Goal: Task Accomplishment & Management: Manage account settings

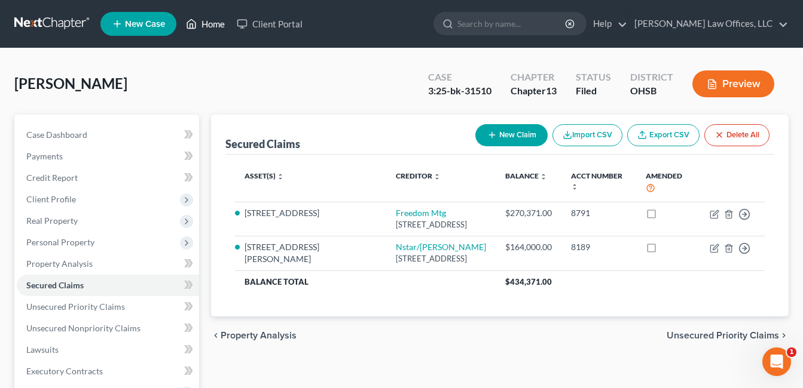
click at [212, 19] on link "Home" at bounding box center [205, 24] width 51 height 22
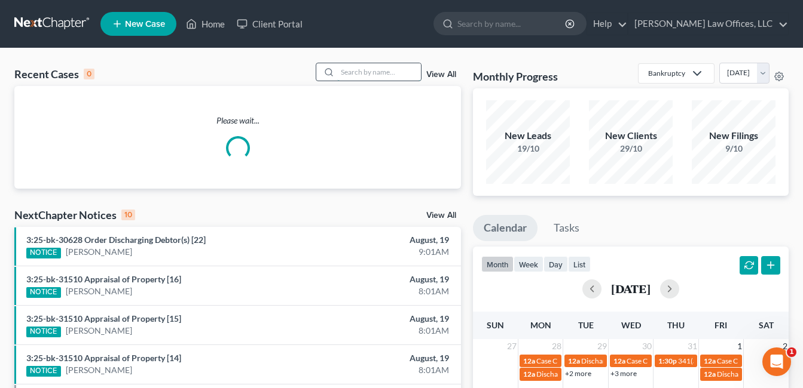
click at [347, 71] on input "search" at bounding box center [379, 71] width 84 height 17
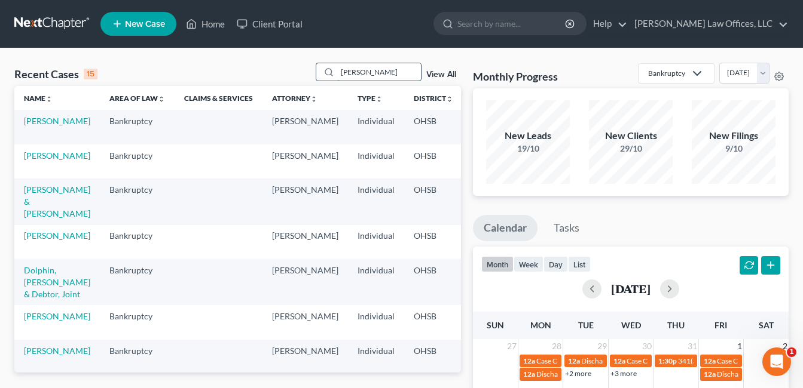
type input "carnes"
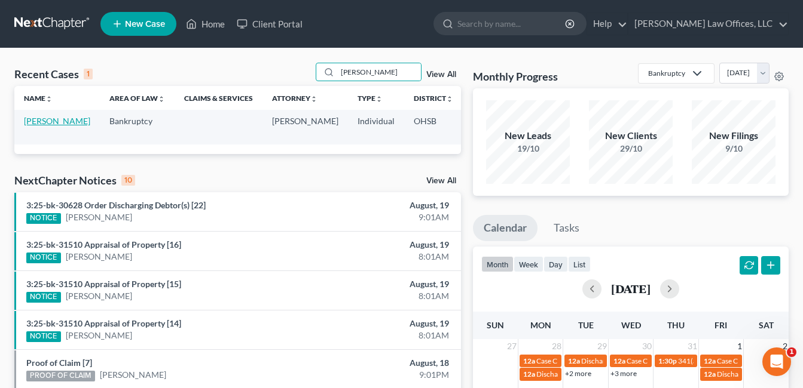
click at [44, 123] on link "[PERSON_NAME]" at bounding box center [57, 121] width 66 height 10
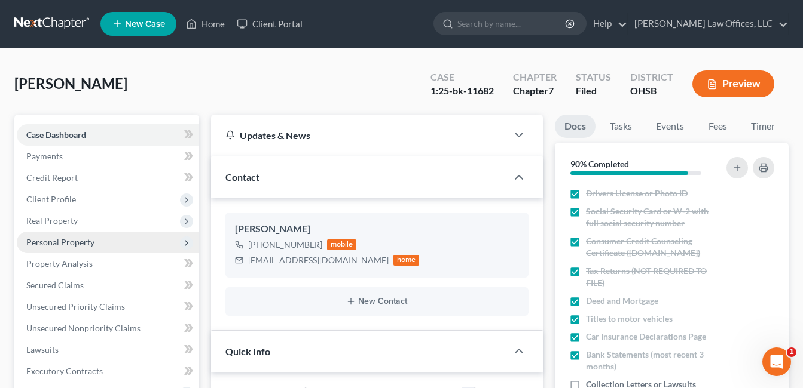
click at [66, 240] on span "Personal Property" at bounding box center [60, 242] width 68 height 10
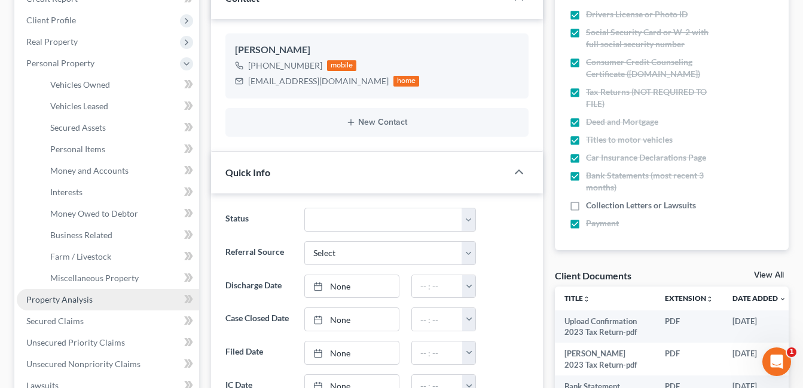
scroll to position [359, 0]
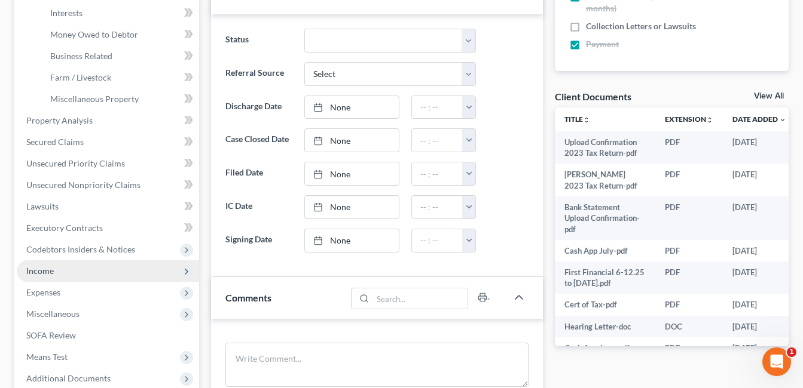
click at [65, 273] on span "Income" at bounding box center [108, 272] width 182 height 22
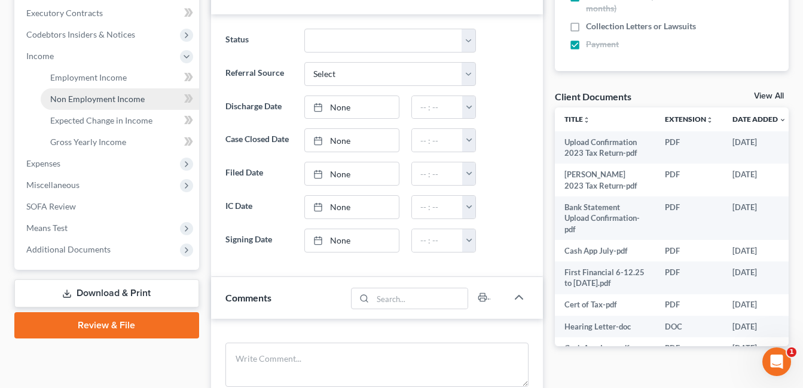
click at [102, 102] on span "Non Employment Income" at bounding box center [97, 99] width 94 height 10
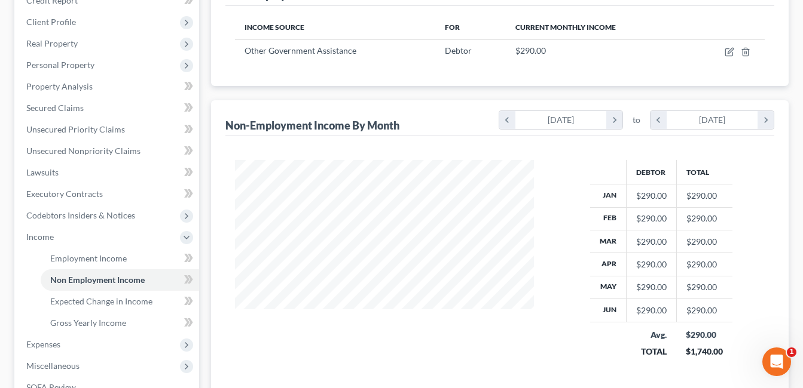
scroll to position [179, 0]
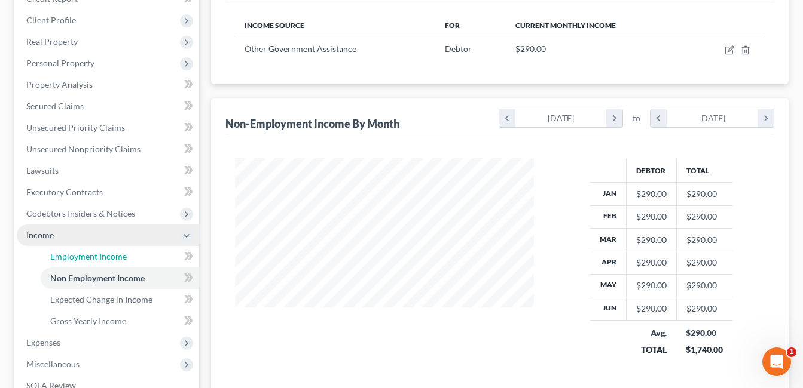
click at [72, 258] on span "Employment Income" at bounding box center [88, 257] width 76 height 10
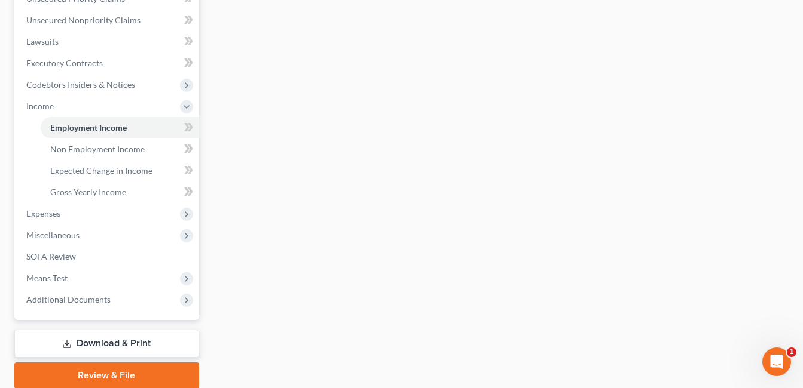
scroll to position [354, 0]
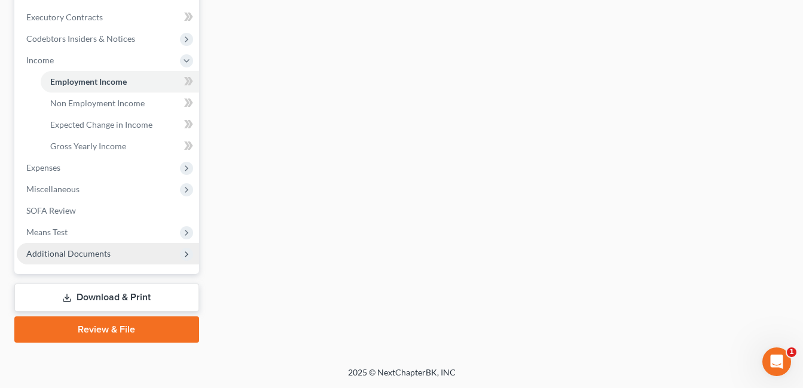
click at [109, 253] on span "Additional Documents" at bounding box center [108, 254] width 182 height 22
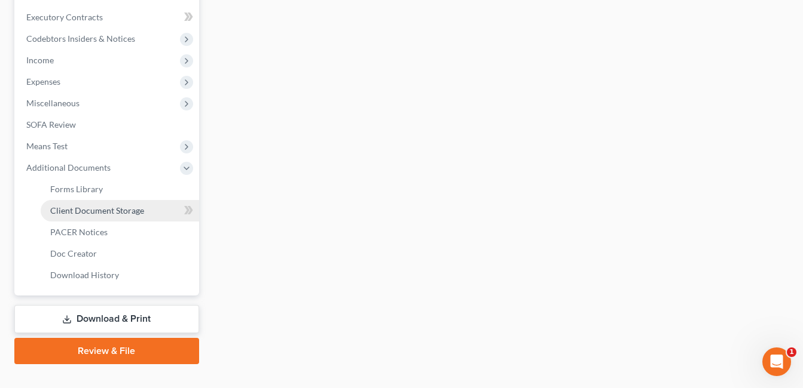
click at [128, 210] on span "Client Document Storage" at bounding box center [97, 211] width 94 height 10
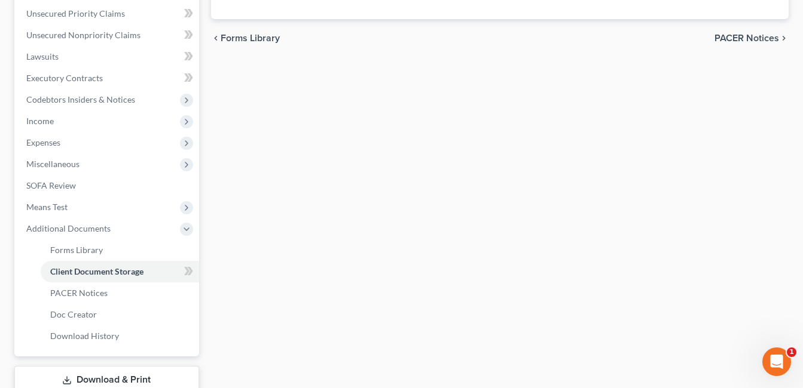
select select "7"
select select "52"
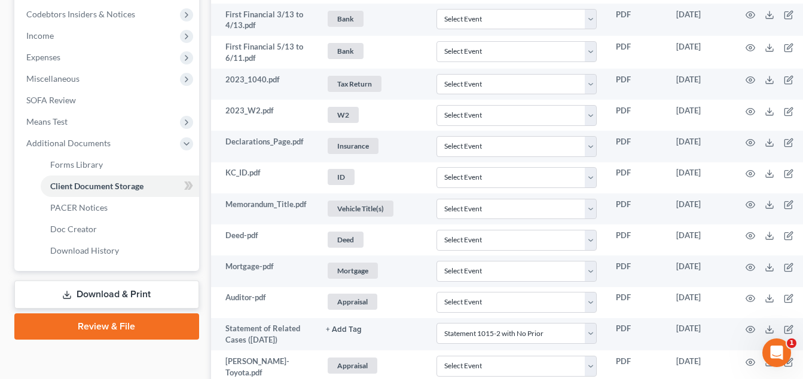
scroll to position [418, 0]
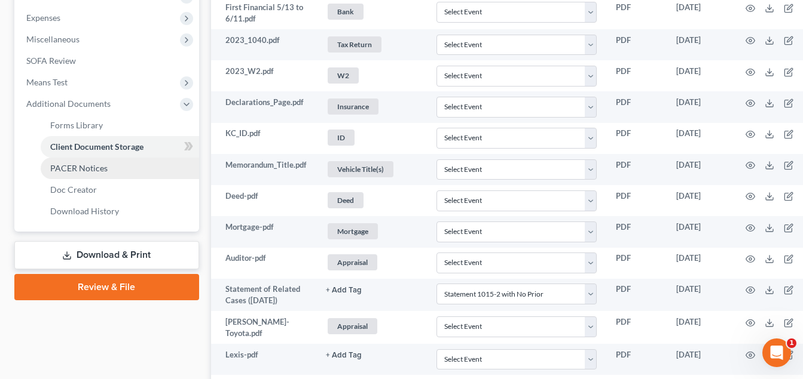
click at [128, 176] on link "PACER Notices" at bounding box center [120, 169] width 158 height 22
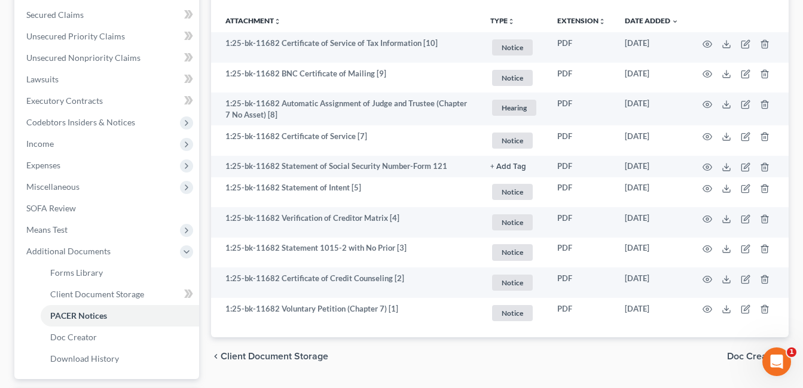
scroll to position [299, 0]
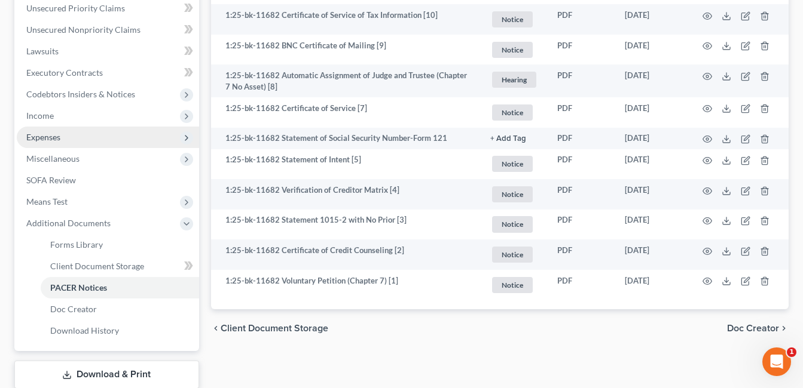
click at [130, 137] on span "Expenses" at bounding box center [108, 138] width 182 height 22
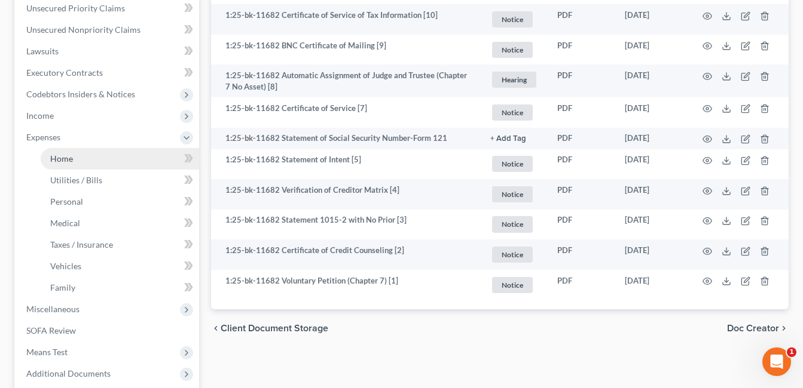
click at [125, 158] on link "Home" at bounding box center [120, 159] width 158 height 22
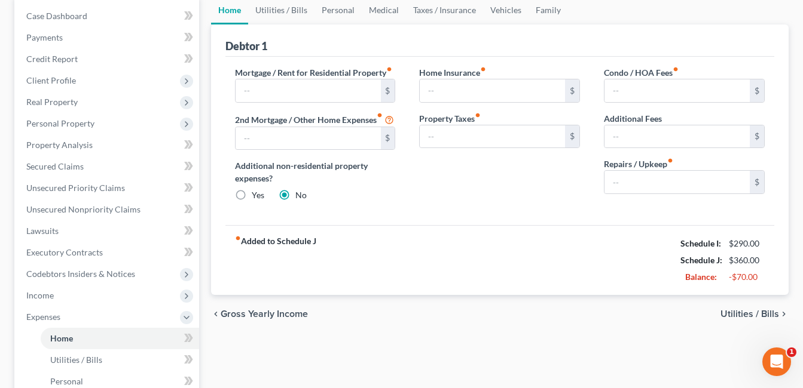
scroll to position [120, 0]
click at [500, 14] on link "Vehicles" at bounding box center [505, 9] width 45 height 29
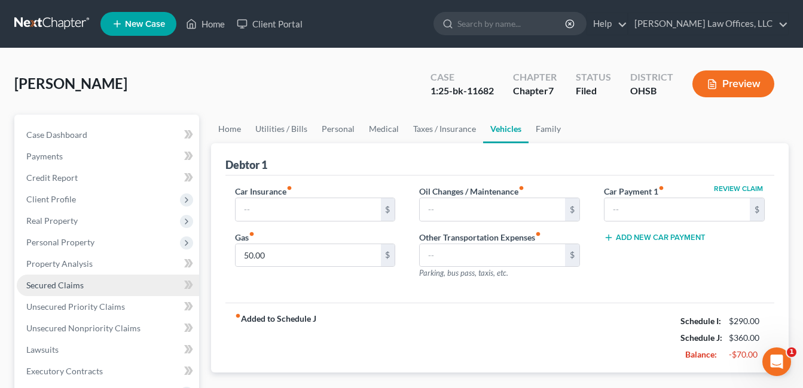
click at [50, 285] on span "Secured Claims" at bounding box center [54, 285] width 57 height 10
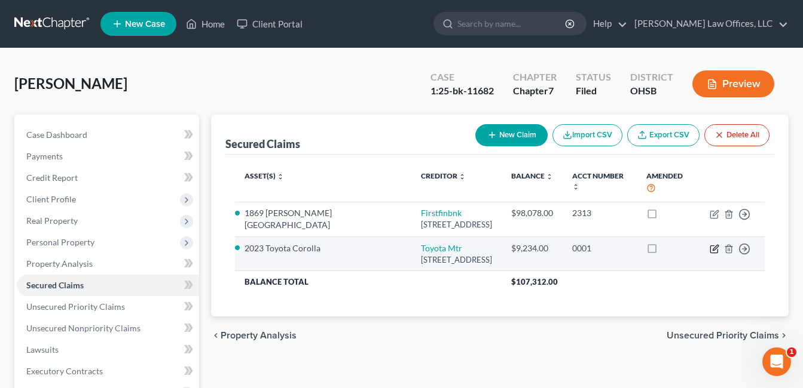
click at [713, 245] on icon "button" at bounding box center [714, 247] width 5 height 5
select select "14"
select select "2"
select select "0"
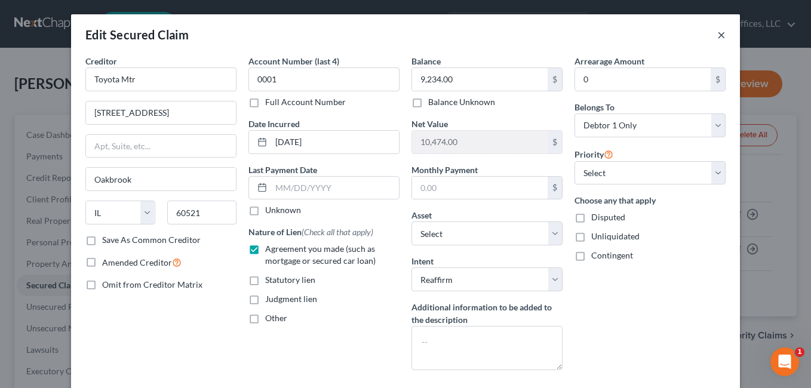
click at [718, 36] on button "×" at bounding box center [722, 34] width 8 height 14
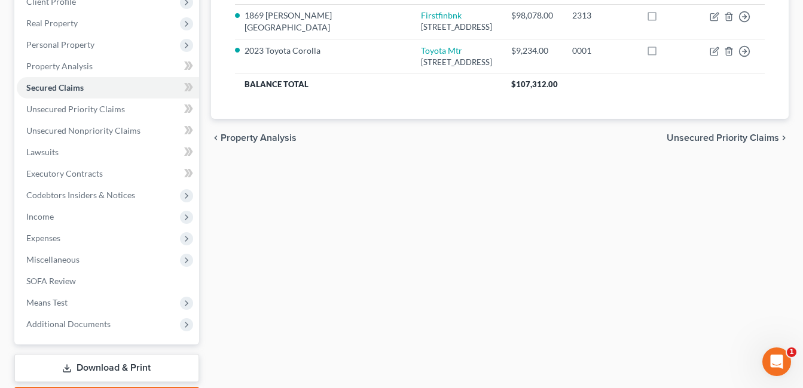
scroll to position [268, 0]
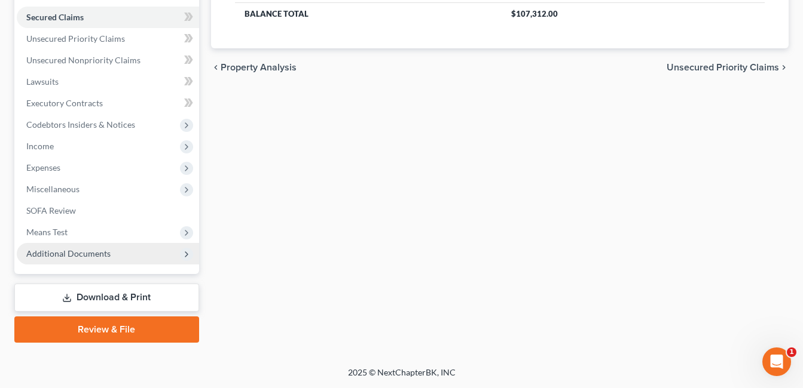
click at [69, 260] on span "Additional Documents" at bounding box center [108, 254] width 182 height 22
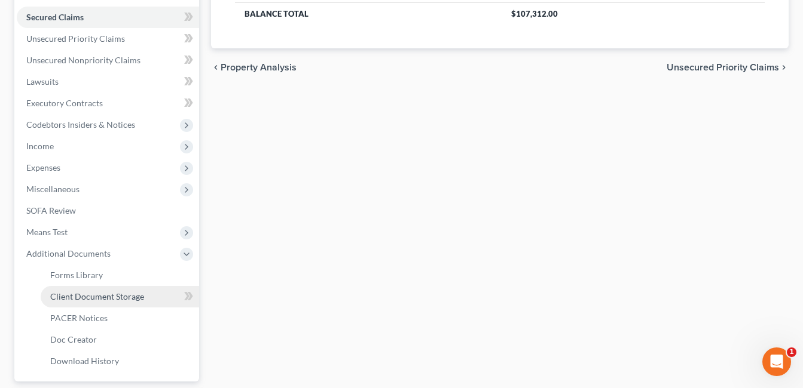
click at [117, 295] on span "Client Document Storage" at bounding box center [97, 297] width 94 height 10
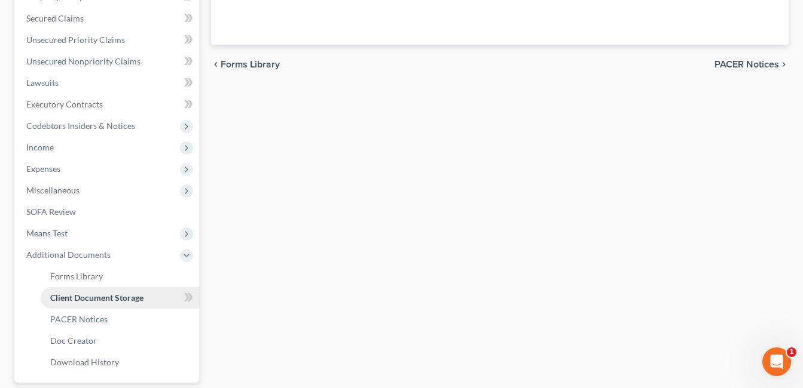
scroll to position [189, 0]
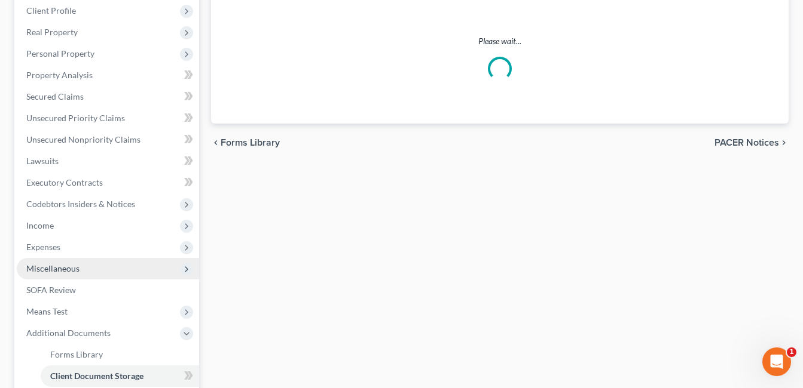
select select "7"
select select "52"
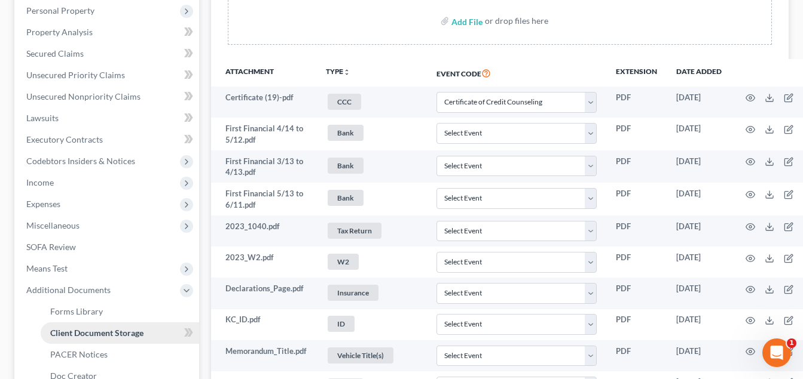
scroll to position [0, 0]
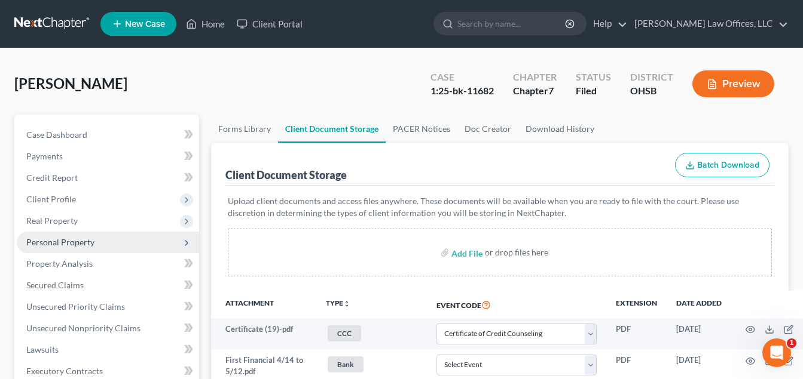
click at [74, 243] on span "Personal Property" at bounding box center [60, 242] width 68 height 10
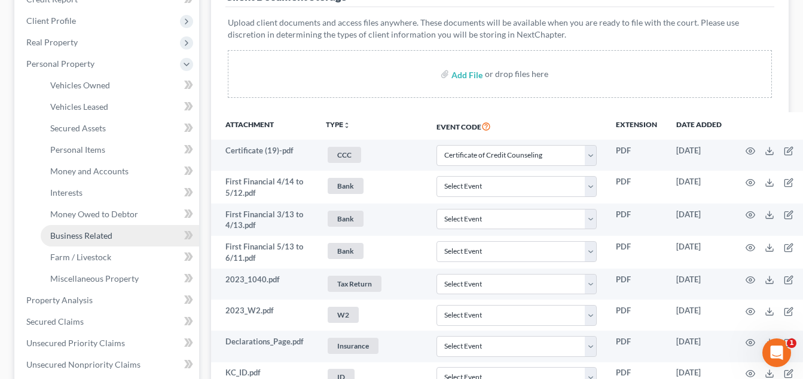
scroll to position [179, 0]
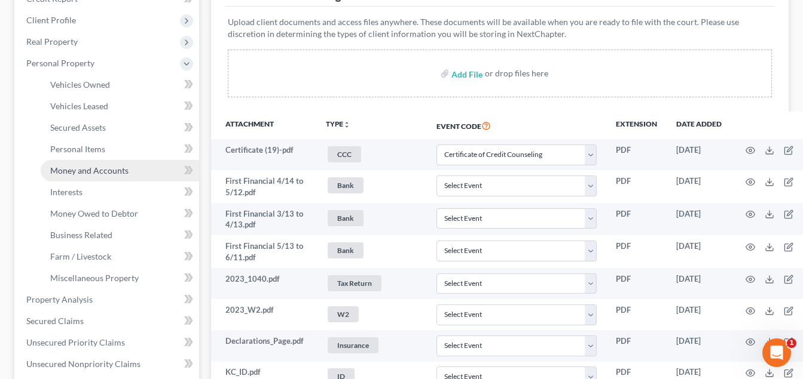
click at [90, 171] on span "Money and Accounts" at bounding box center [89, 171] width 78 height 10
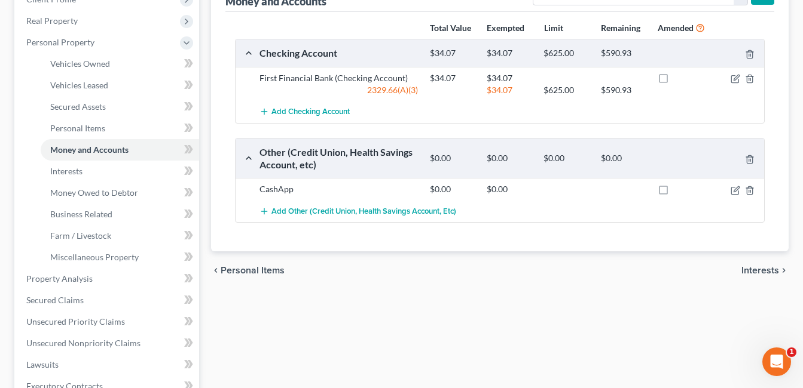
scroll to position [179, 0]
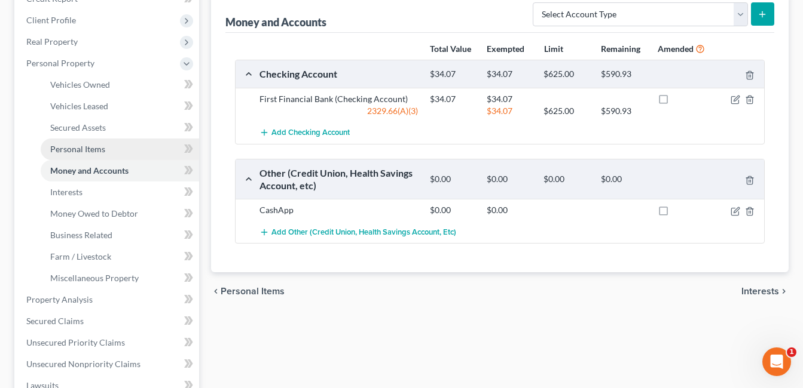
click at [111, 150] on link "Personal Items" at bounding box center [120, 150] width 158 height 22
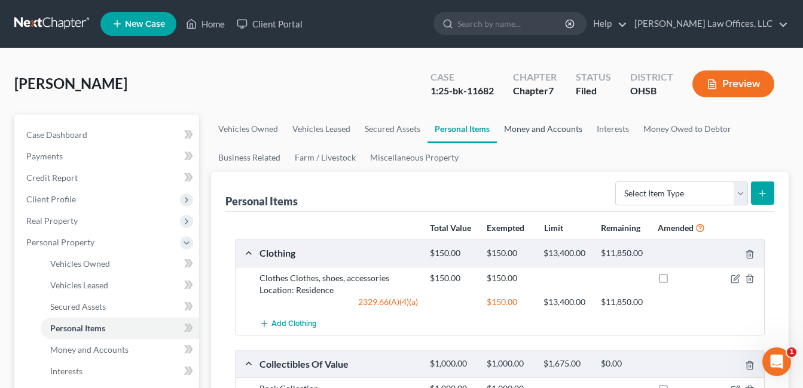
click at [548, 129] on link "Money and Accounts" at bounding box center [543, 129] width 93 height 29
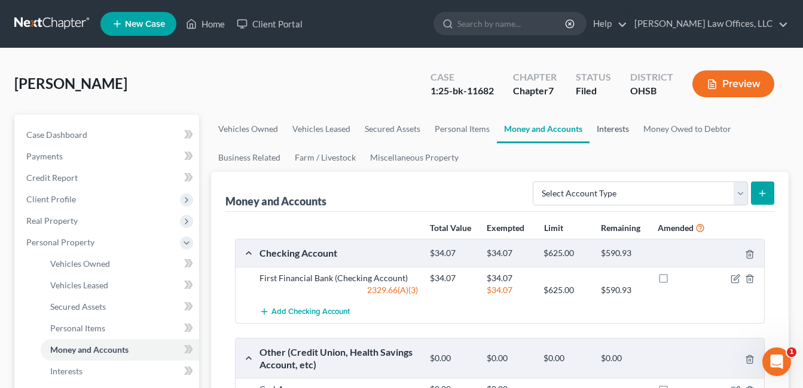
click at [612, 127] on link "Interests" at bounding box center [612, 129] width 47 height 29
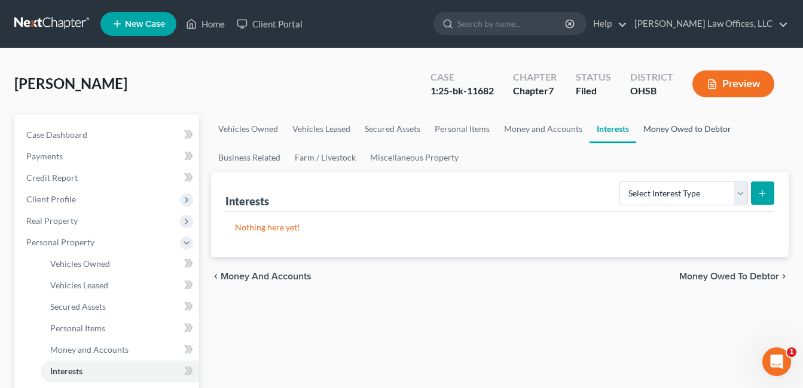
click at [678, 128] on link "Money Owed to Debtor" at bounding box center [687, 129] width 102 height 29
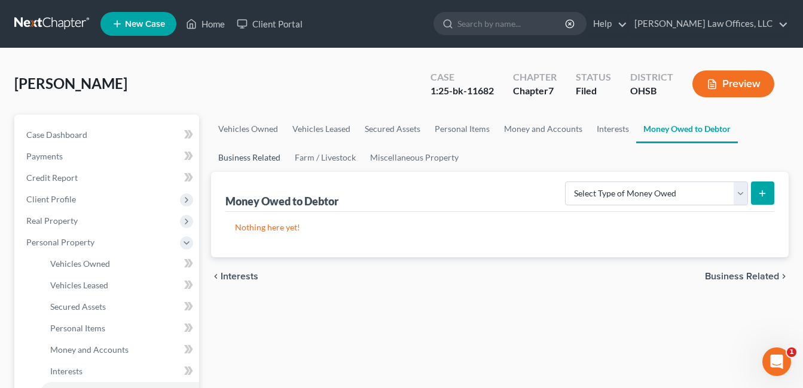
click at [247, 159] on link "Business Related" at bounding box center [249, 157] width 76 height 29
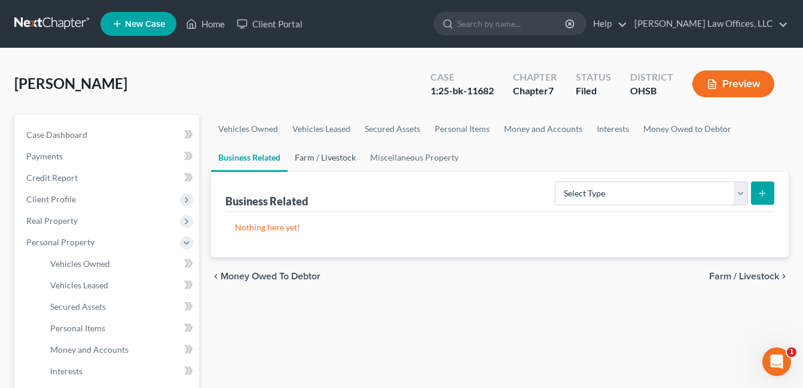
click at [301, 158] on link "Farm / Livestock" at bounding box center [324, 157] width 75 height 29
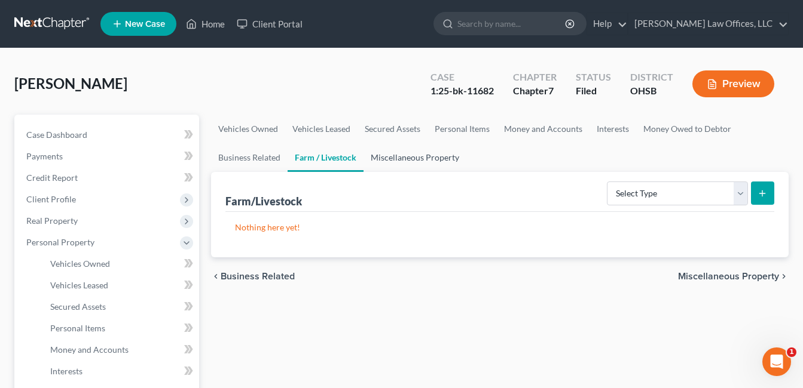
click at [404, 159] on link "Miscellaneous Property" at bounding box center [414, 157] width 103 height 29
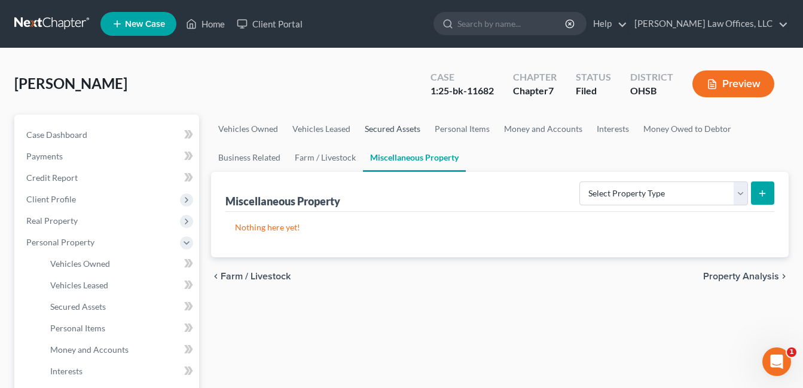
click at [389, 125] on link "Secured Assets" at bounding box center [392, 129] width 70 height 29
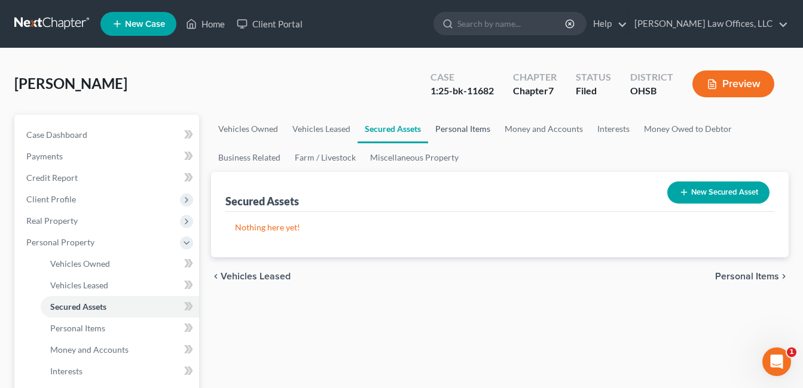
click at [454, 130] on link "Personal Items" at bounding box center [462, 129] width 69 height 29
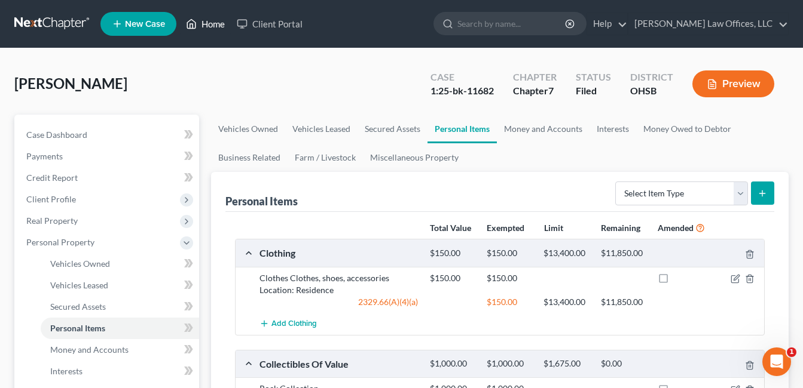
drag, startPoint x: 206, startPoint y: 26, endPoint x: 207, endPoint y: 33, distance: 7.8
click at [206, 25] on link "Home" at bounding box center [205, 24] width 51 height 22
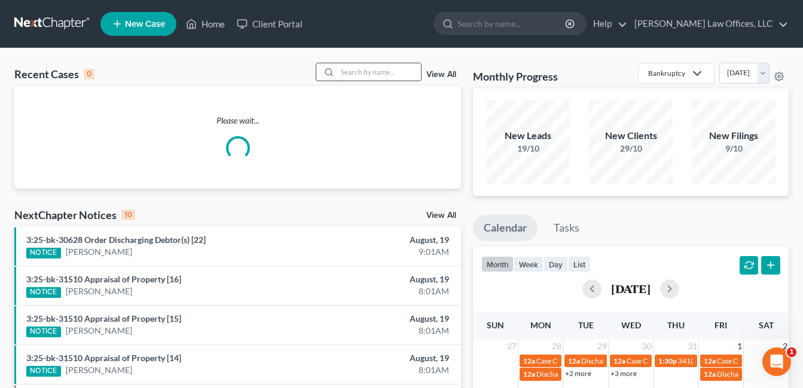
click at [372, 72] on input "search" at bounding box center [379, 71] width 84 height 17
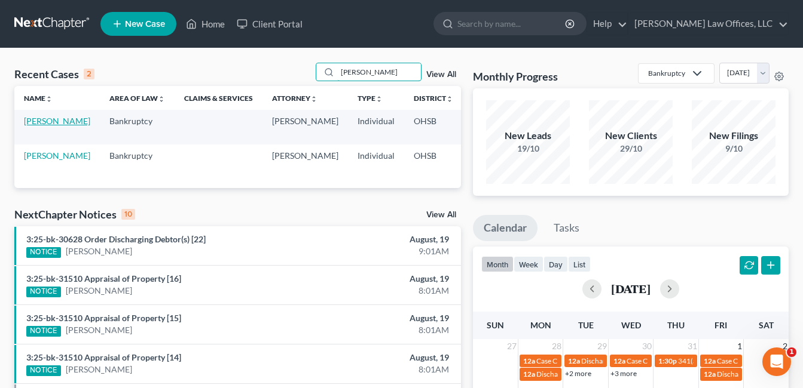
type input "walker"
click at [44, 126] on link "[PERSON_NAME]" at bounding box center [57, 121] width 66 height 10
select select "4"
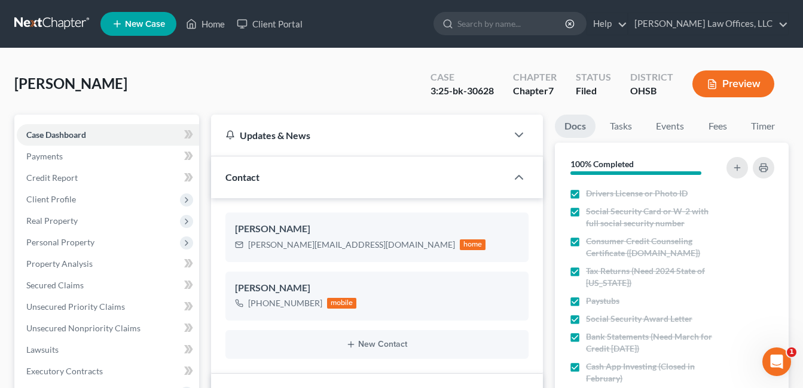
scroll to position [359, 0]
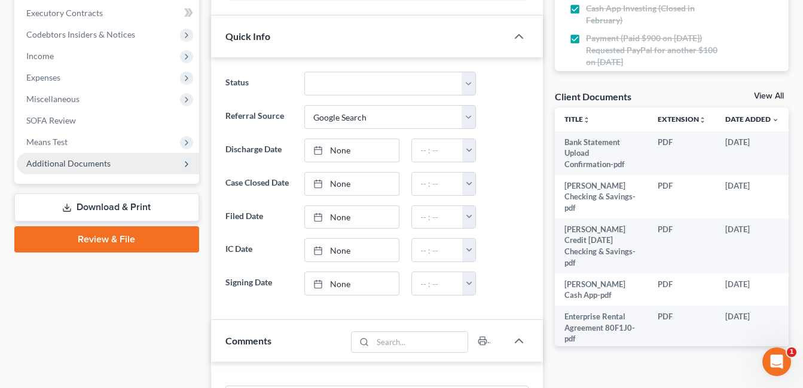
click at [96, 168] on span "Additional Documents" at bounding box center [68, 163] width 84 height 10
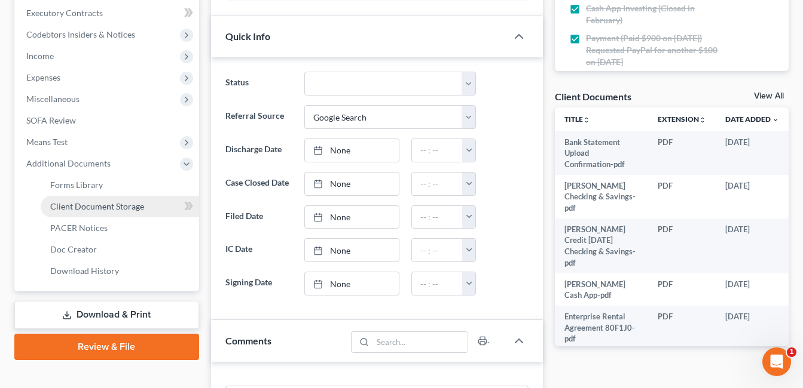
click at [110, 203] on span "Client Document Storage" at bounding box center [97, 206] width 94 height 10
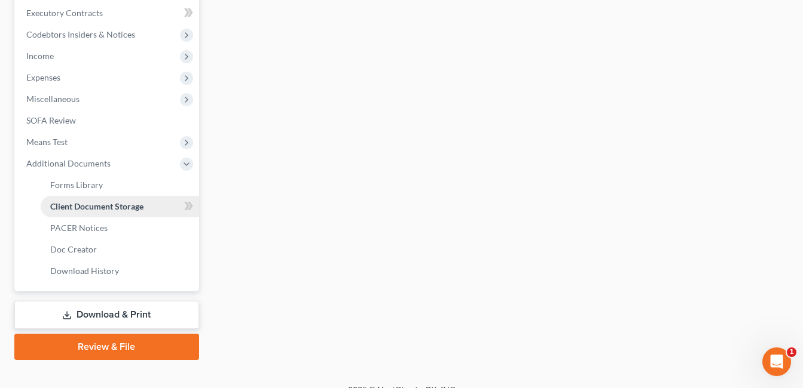
scroll to position [298, 0]
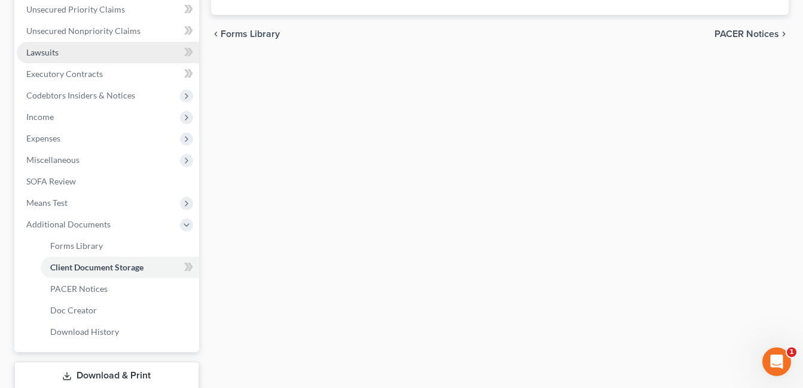
select select "7"
select select "52"
select select "37"
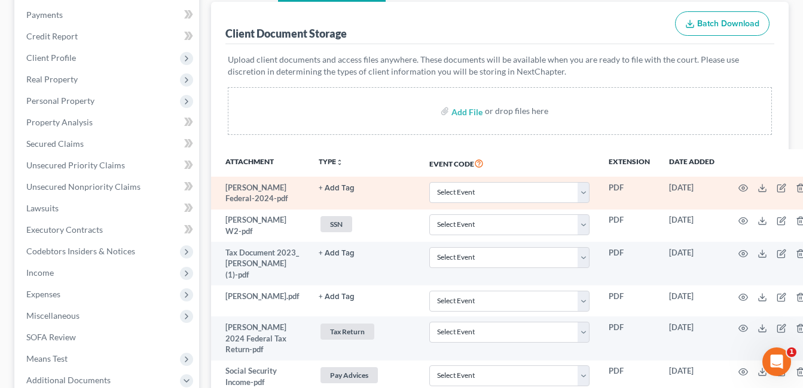
scroll to position [179, 0]
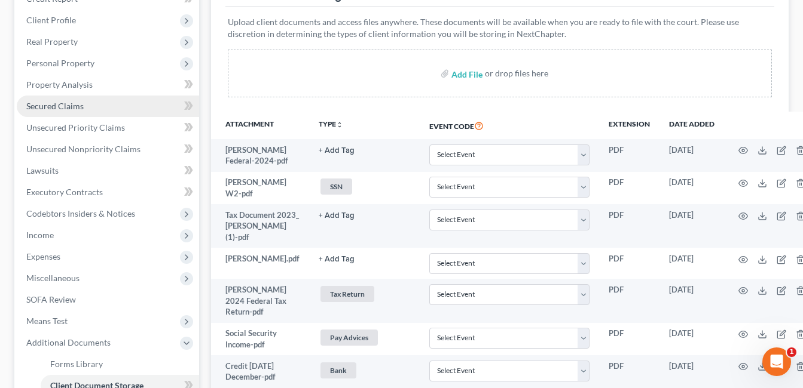
click at [74, 101] on span "Secured Claims" at bounding box center [54, 106] width 57 height 10
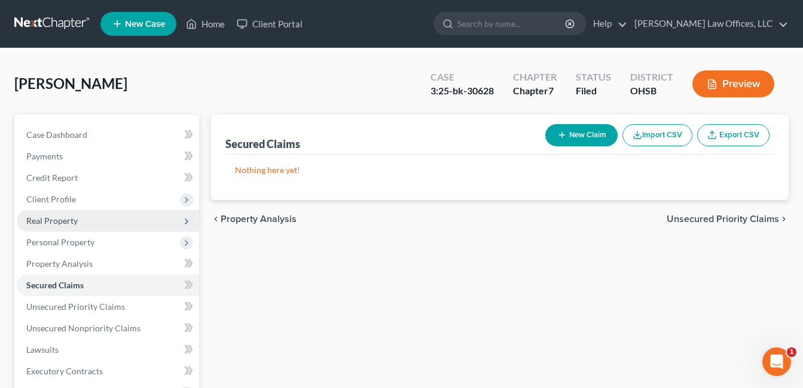
click at [73, 221] on span "Real Property" at bounding box center [51, 221] width 51 height 10
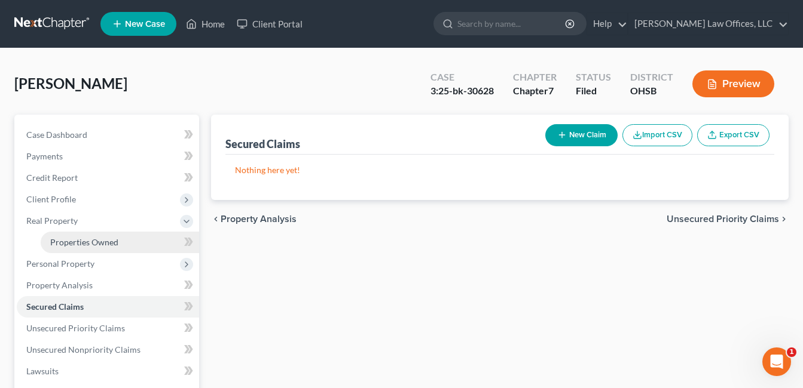
click at [87, 244] on span "Properties Owned" at bounding box center [84, 242] width 68 height 10
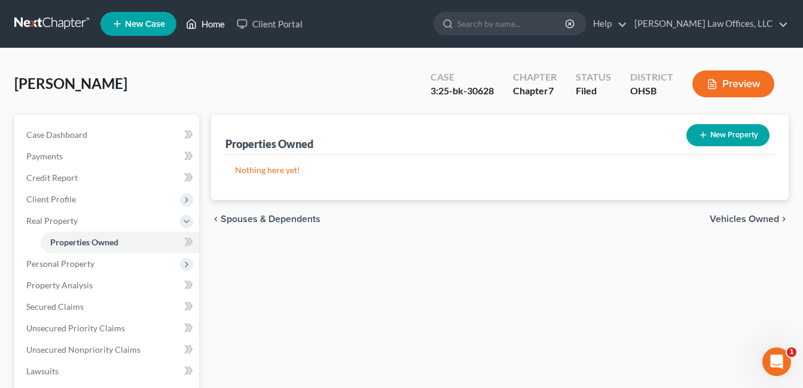
click at [209, 24] on link "Home" at bounding box center [205, 24] width 51 height 22
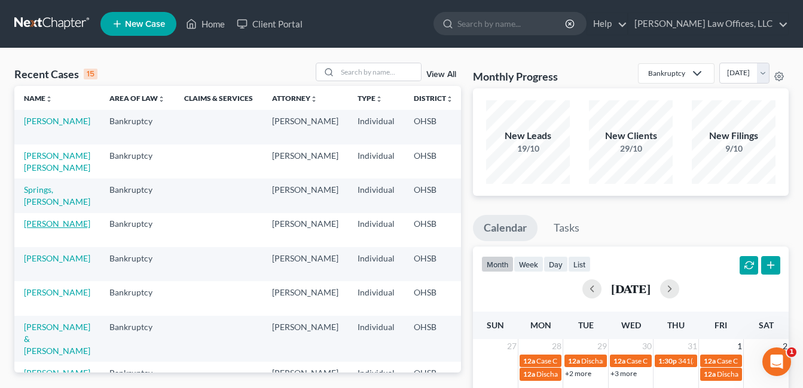
click at [41, 229] on link "[PERSON_NAME]" at bounding box center [57, 224] width 66 height 10
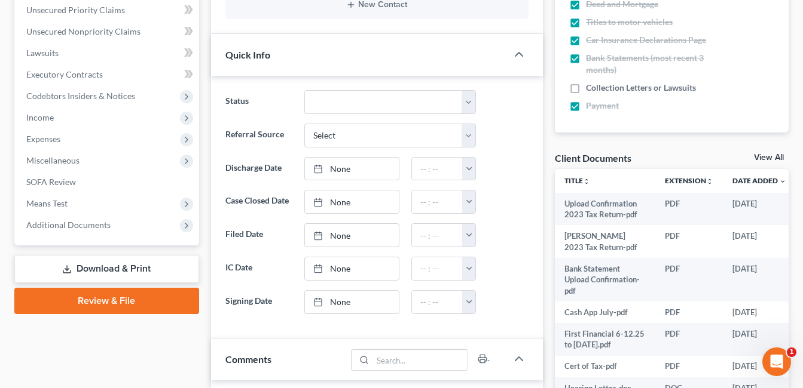
scroll to position [299, 0]
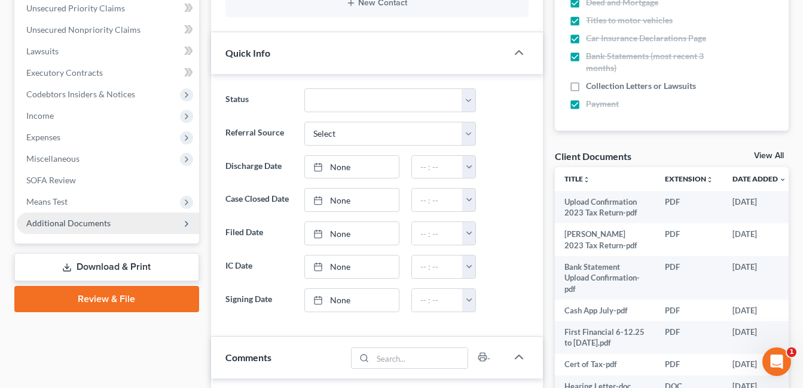
click at [80, 225] on span "Additional Documents" at bounding box center [68, 223] width 84 height 10
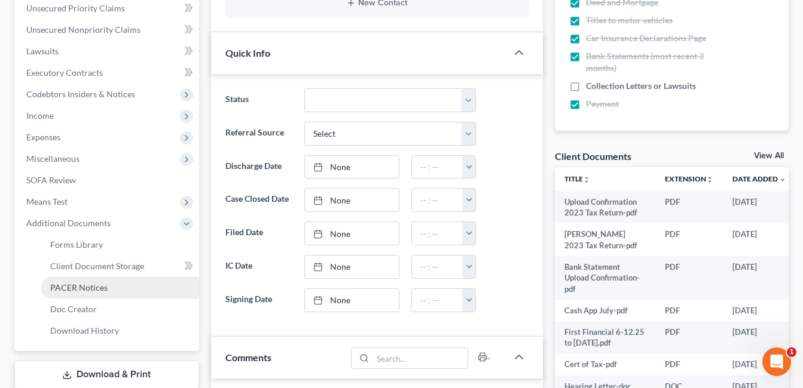
click at [109, 285] on link "PACER Notices" at bounding box center [120, 288] width 158 height 22
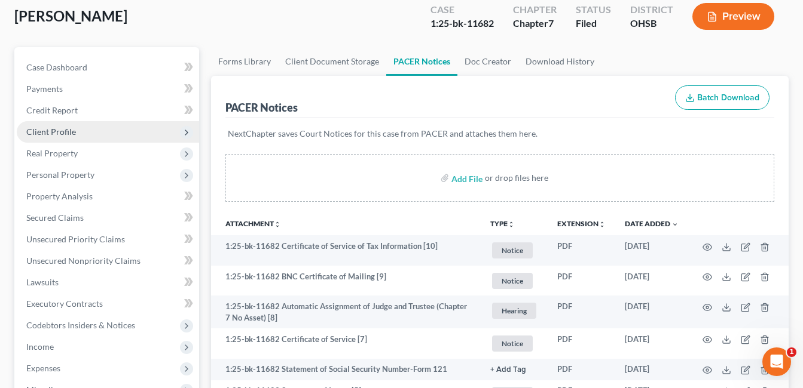
scroll to position [359, 0]
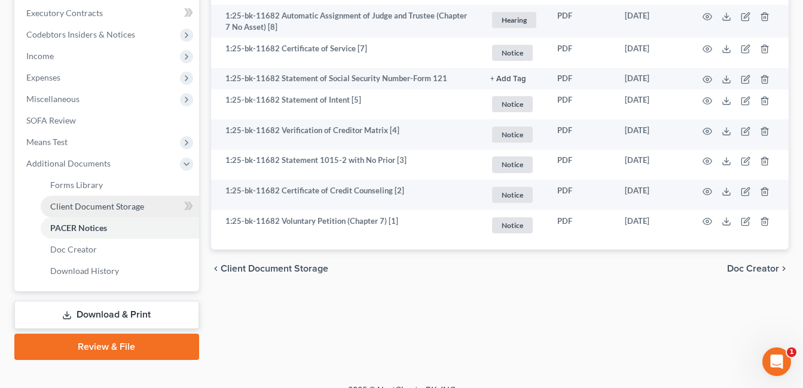
click at [134, 215] on link "Client Document Storage" at bounding box center [120, 207] width 158 height 22
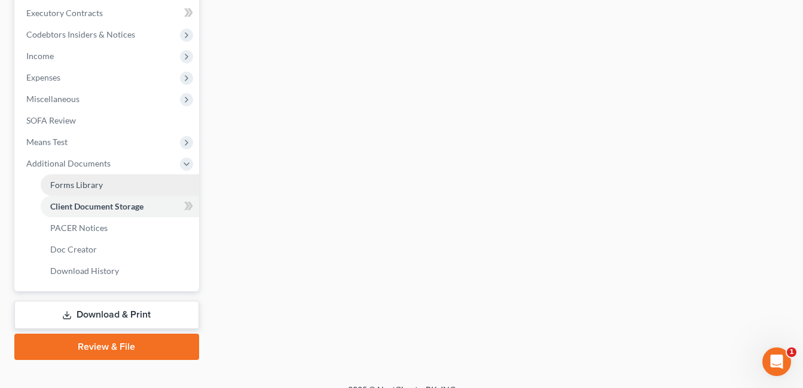
scroll to position [357, 0]
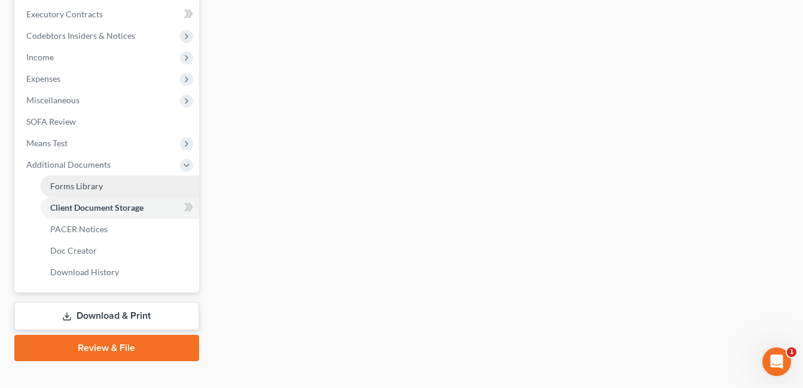
select select "7"
select select "52"
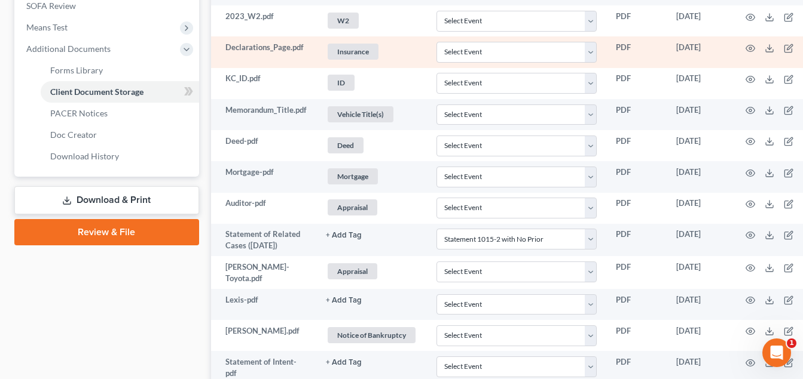
scroll to position [478, 0]
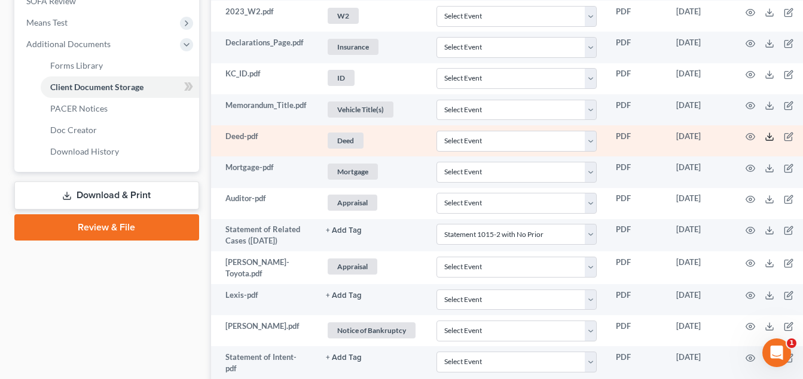
click at [771, 136] on icon at bounding box center [769, 137] width 10 height 10
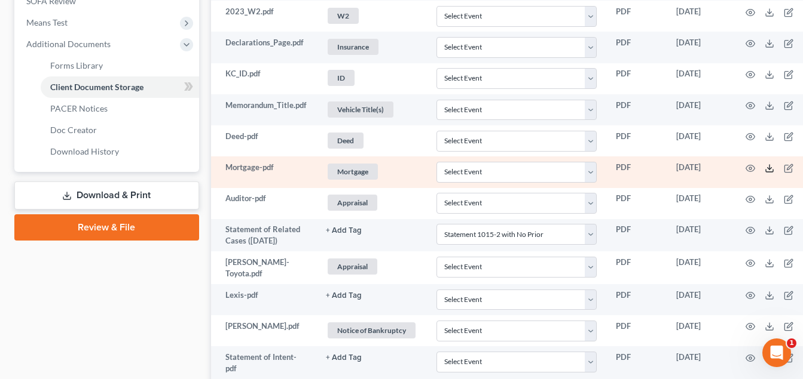
click at [772, 166] on icon at bounding box center [769, 169] width 10 height 10
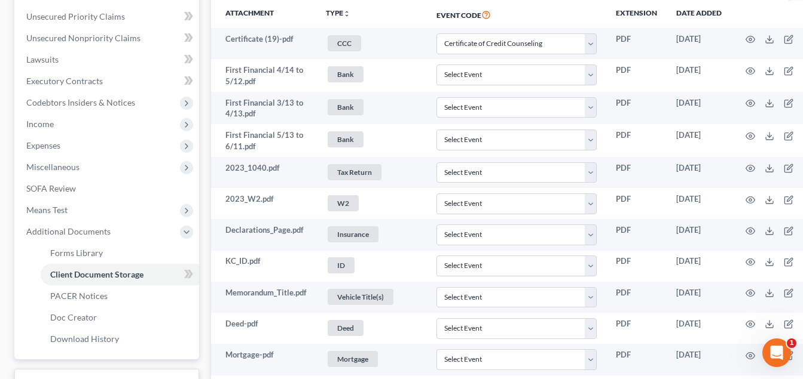
scroll to position [269, 0]
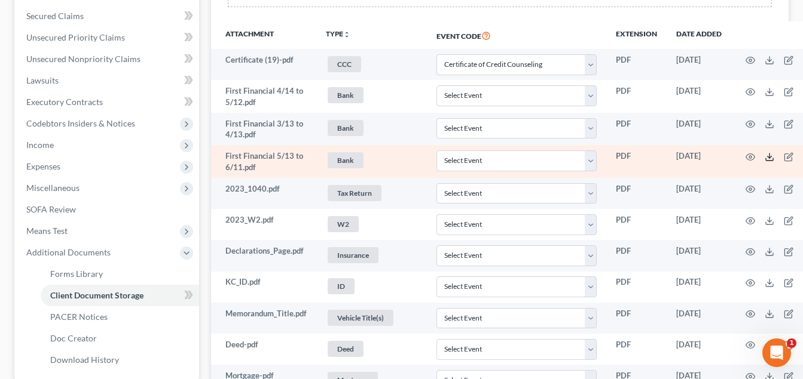
click at [769, 158] on icon at bounding box center [769, 157] width 10 height 10
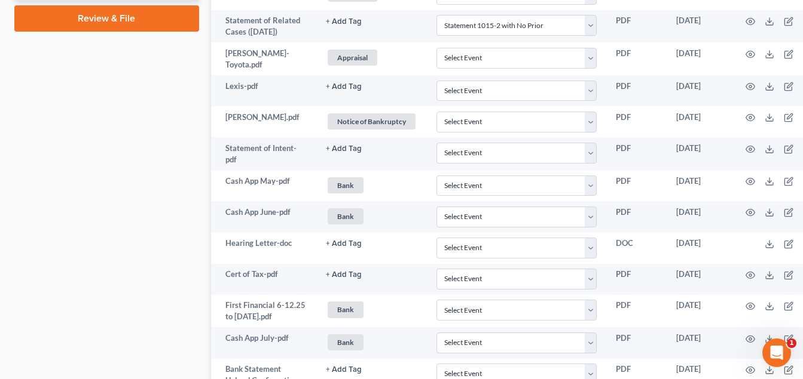
scroll to position [688, 0]
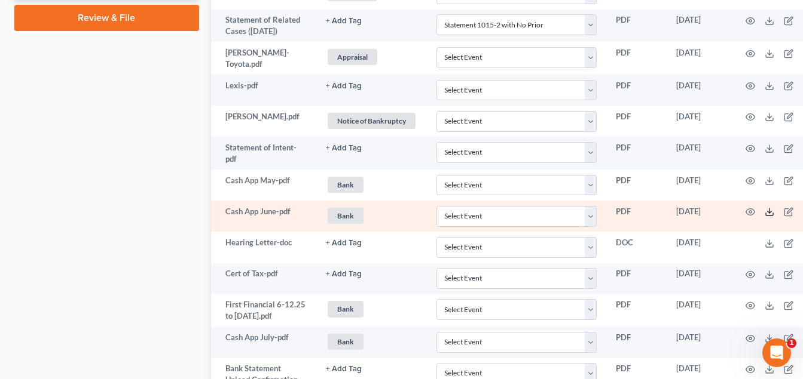
click at [771, 209] on icon at bounding box center [769, 212] width 10 height 10
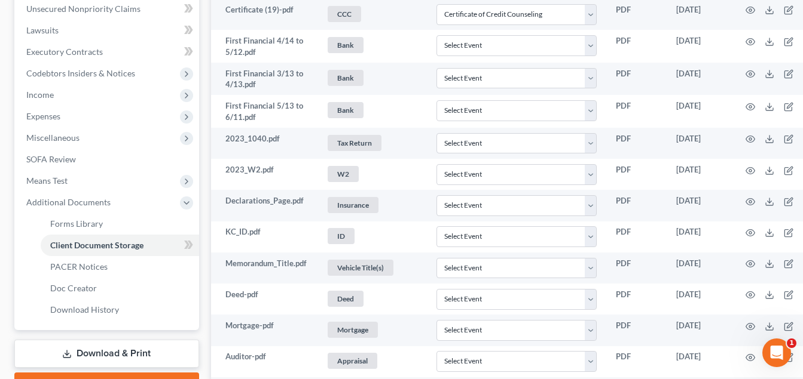
scroll to position [389, 0]
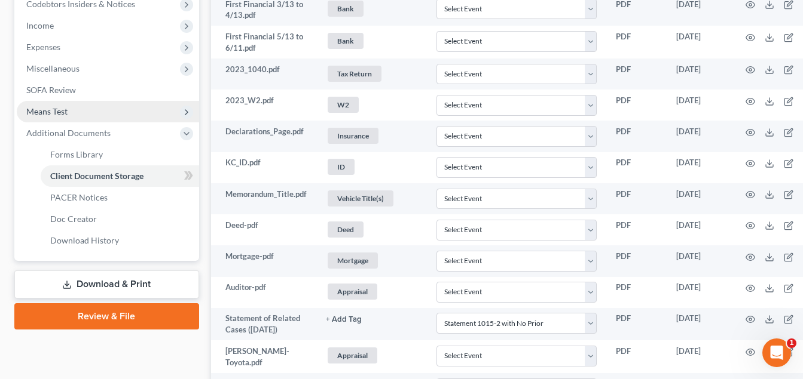
click at [91, 115] on span "Means Test" at bounding box center [108, 112] width 182 height 22
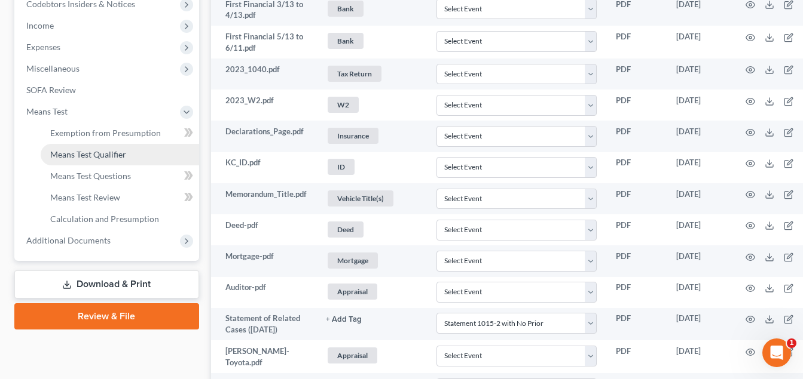
click at [98, 152] on span "Means Test Qualifier" at bounding box center [88, 154] width 76 height 10
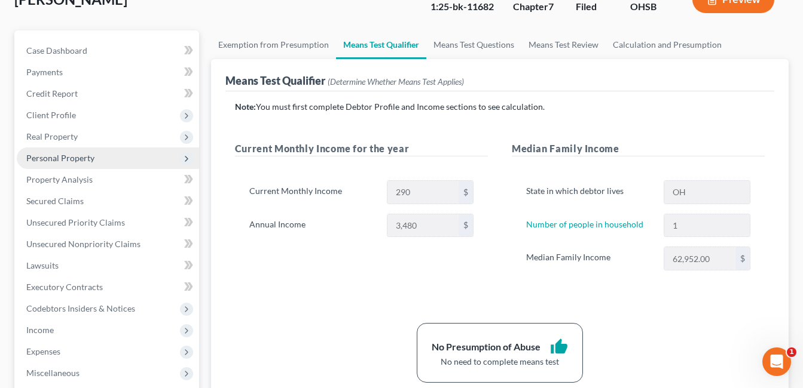
scroll to position [239, 0]
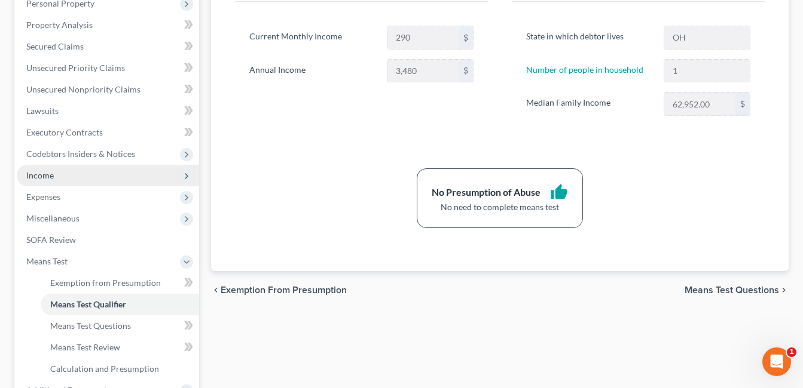
click at [58, 178] on span "Income" at bounding box center [108, 176] width 182 height 22
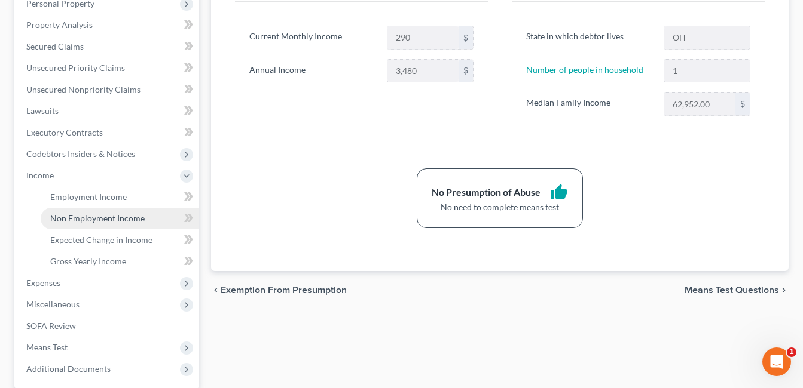
click at [88, 219] on span "Non Employment Income" at bounding box center [97, 218] width 94 height 10
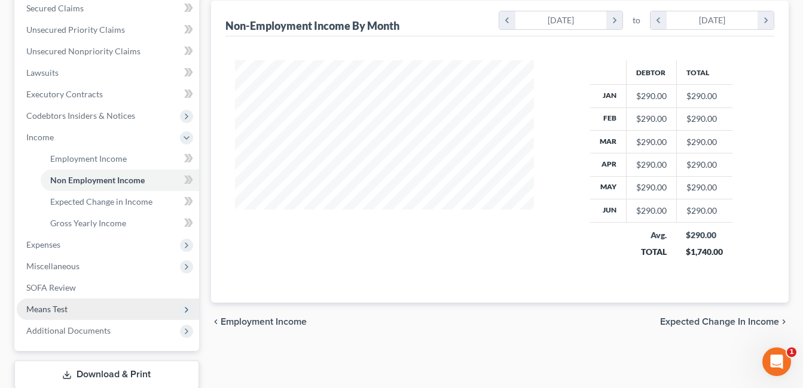
scroll to position [354, 0]
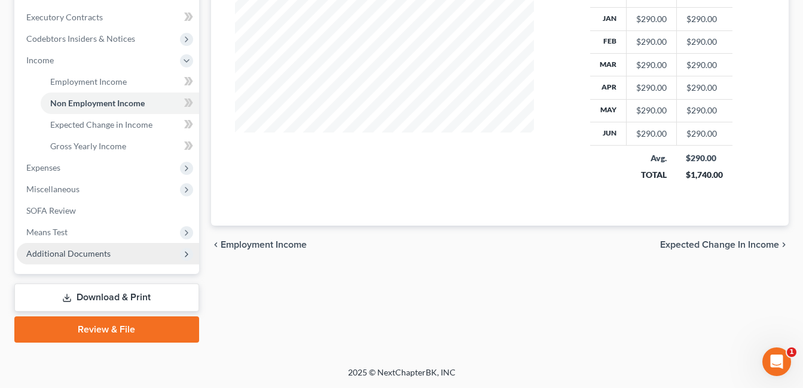
click at [93, 252] on span "Additional Documents" at bounding box center [68, 254] width 84 height 10
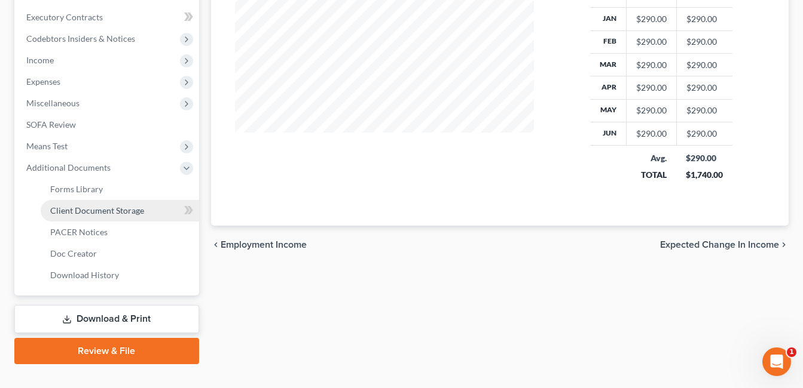
click at [119, 203] on link "Client Document Storage" at bounding box center [120, 211] width 158 height 22
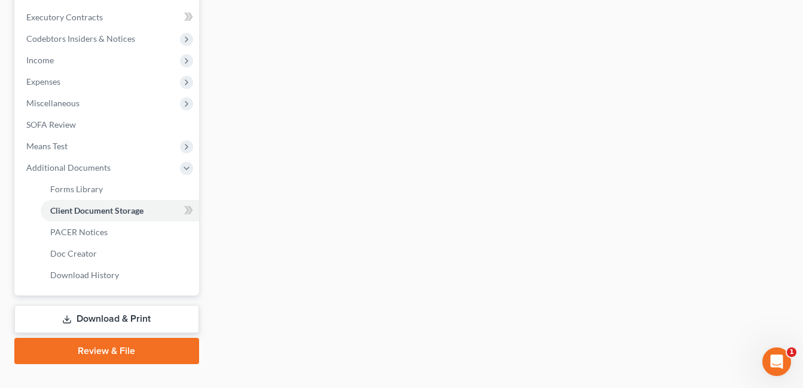
scroll to position [293, 0]
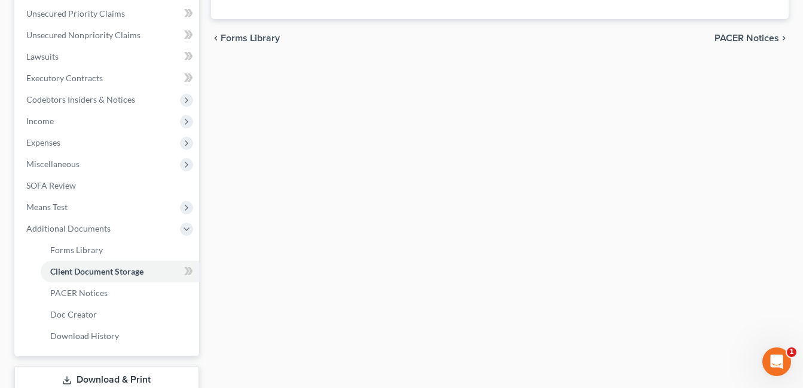
select select "7"
select select "52"
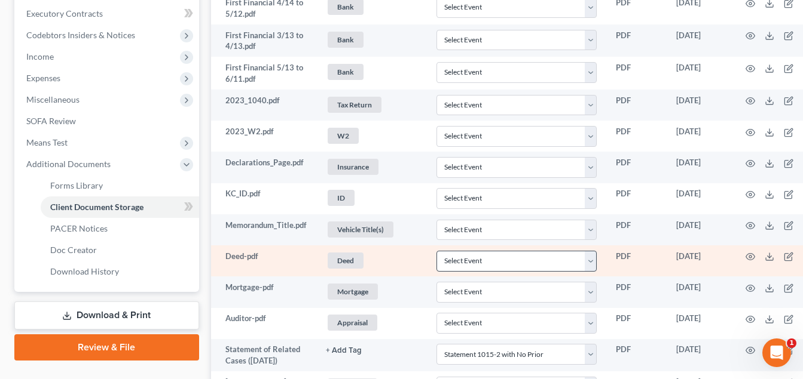
scroll to position [359, 0]
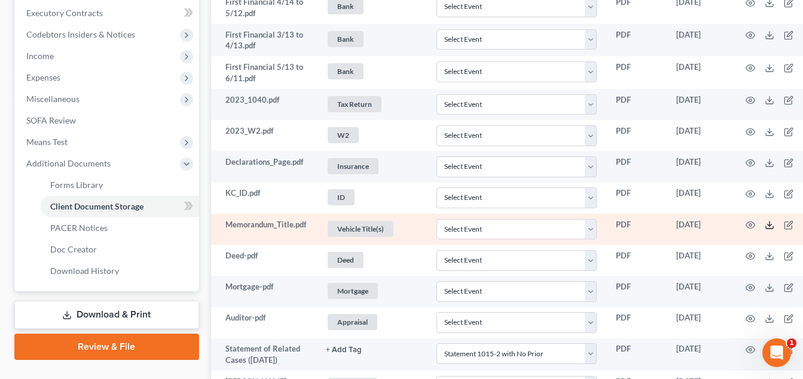
click at [768, 225] on polyline at bounding box center [769, 226] width 4 height 2
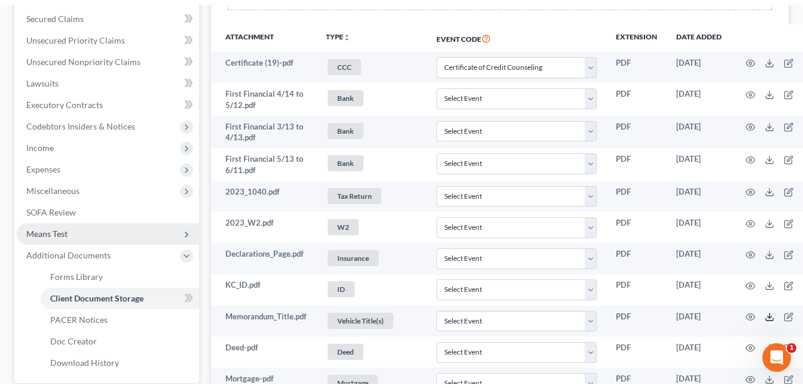
scroll to position [120, 0]
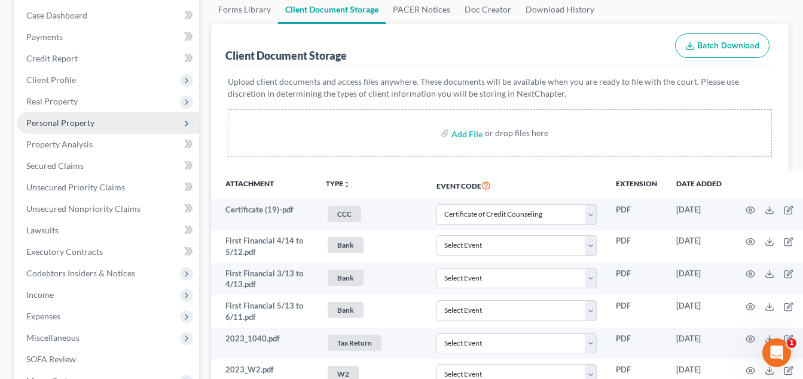
click at [64, 121] on span "Personal Property" at bounding box center [60, 123] width 68 height 10
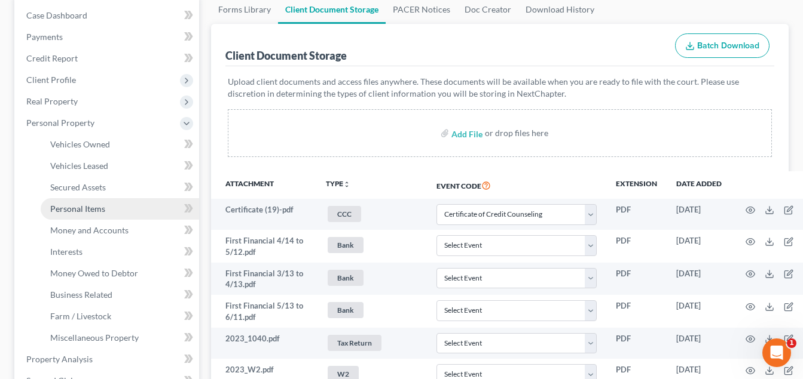
click at [93, 206] on span "Personal Items" at bounding box center [77, 209] width 55 height 10
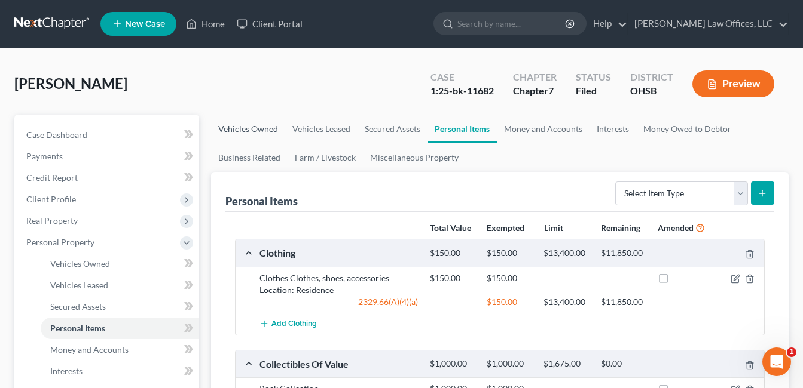
click at [258, 129] on link "Vehicles Owned" at bounding box center [248, 129] width 74 height 29
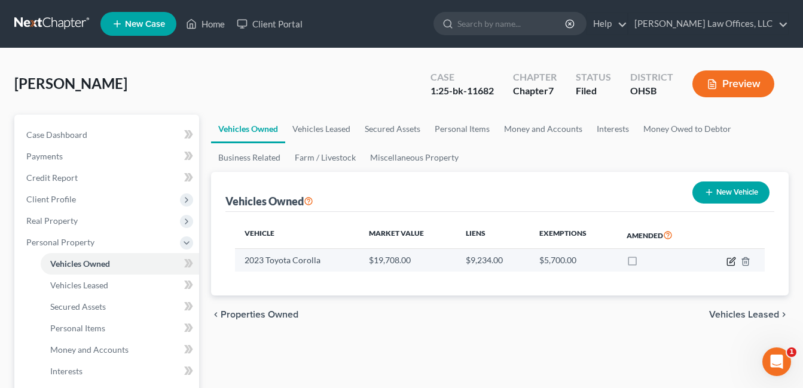
drag, startPoint x: 728, startPoint y: 260, endPoint x: 709, endPoint y: 259, distance: 18.5
click at [728, 260] on icon "button" at bounding box center [731, 262] width 10 height 10
select select "0"
select select "3"
select select "1"
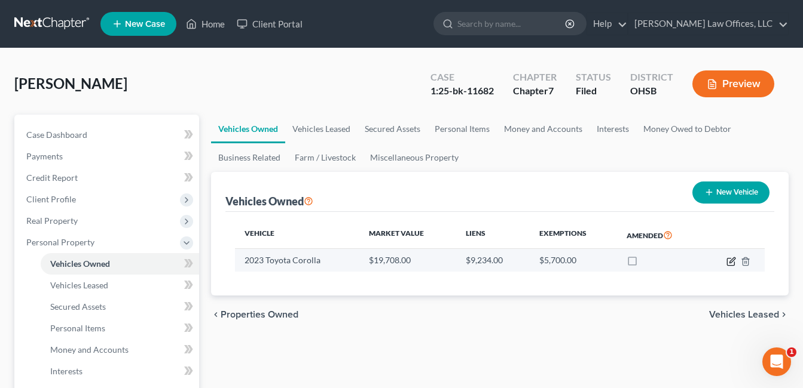
select select "3"
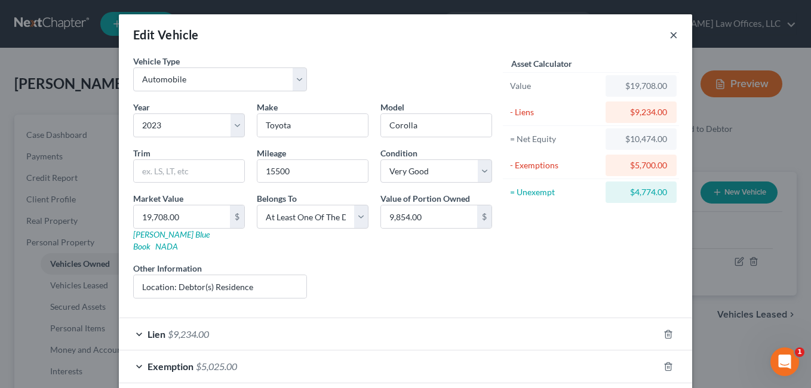
click at [670, 35] on button "×" at bounding box center [674, 34] width 8 height 14
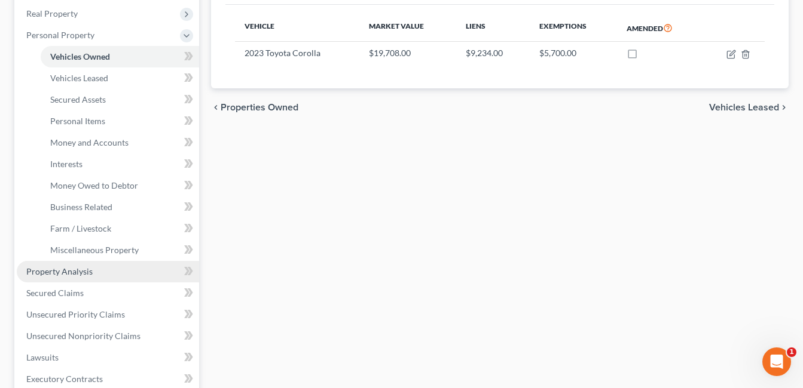
scroll to position [239, 0]
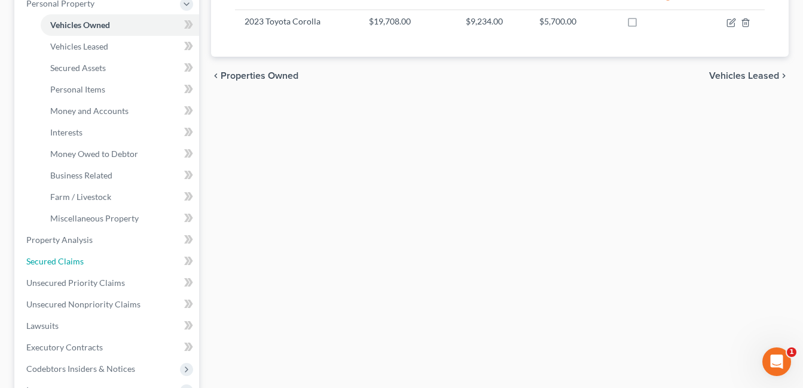
drag, startPoint x: 84, startPoint y: 259, endPoint x: 419, endPoint y: 145, distance: 353.9
click at [84, 259] on link "Secured Claims" at bounding box center [108, 262] width 182 height 22
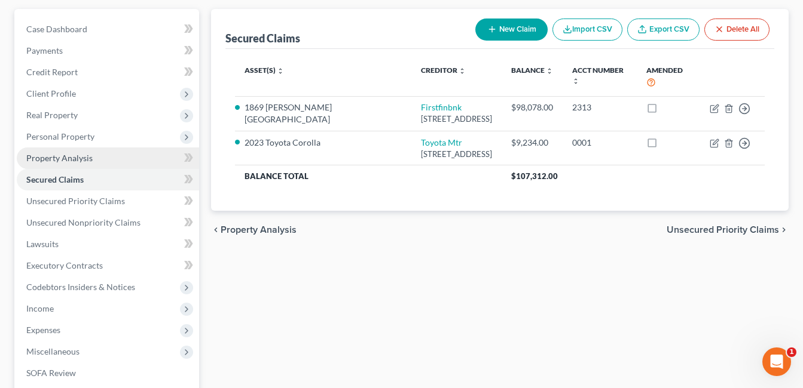
scroll to position [268, 0]
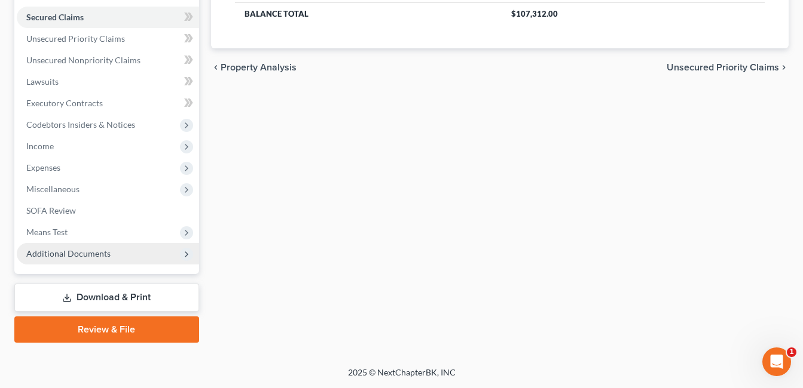
click at [100, 246] on span "Additional Documents" at bounding box center [108, 254] width 182 height 22
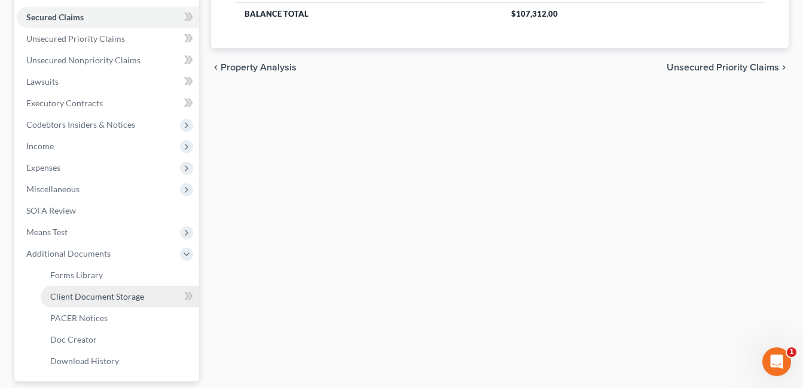
click at [99, 301] on span "Client Document Storage" at bounding box center [97, 297] width 94 height 10
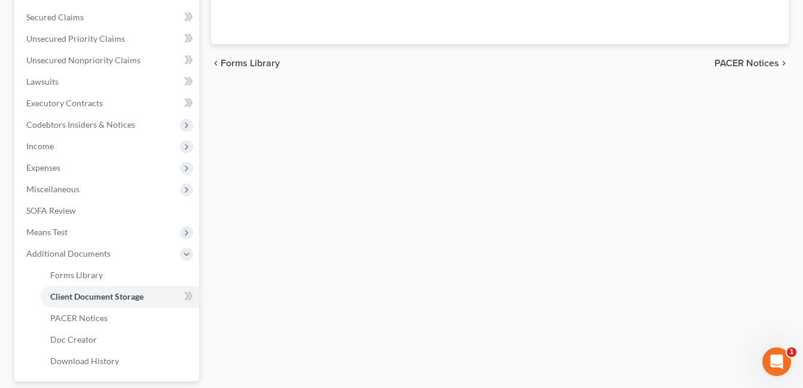
scroll to position [223, 0]
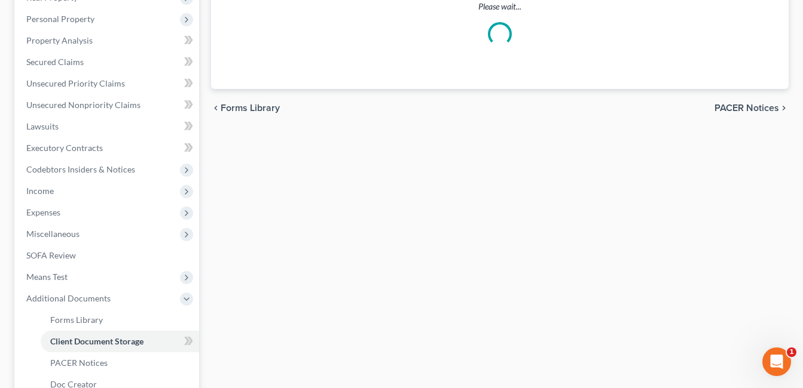
select select "7"
select select "52"
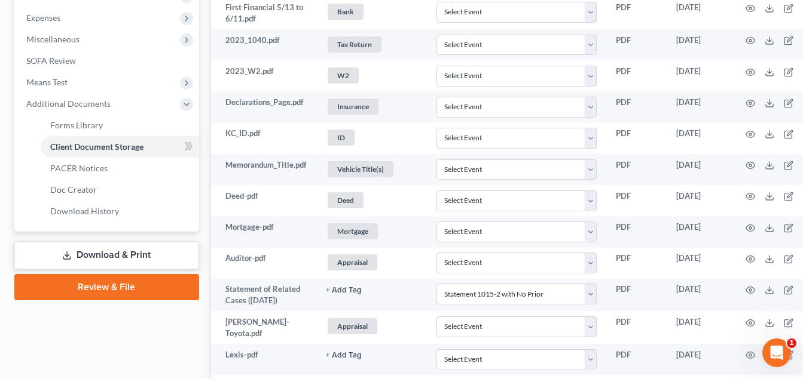
scroll to position [538, 0]
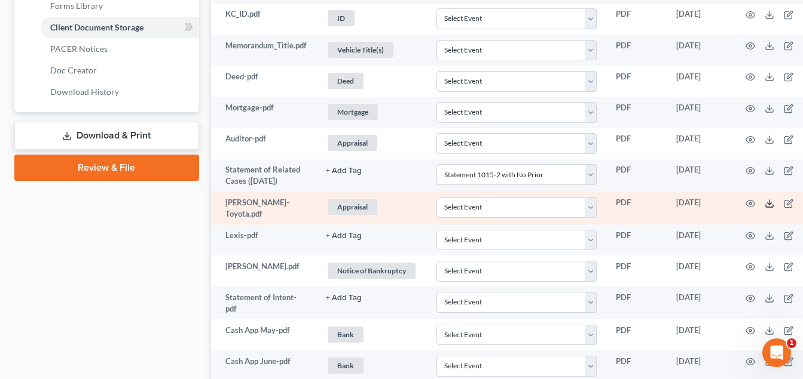
click at [770, 202] on icon at bounding box center [769, 204] width 10 height 10
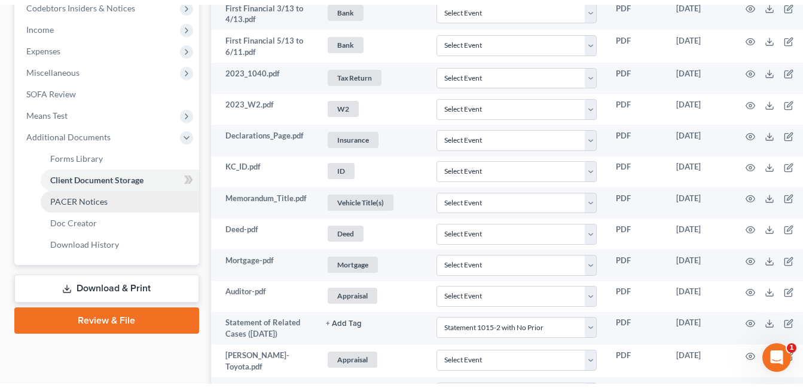
scroll to position [0, 0]
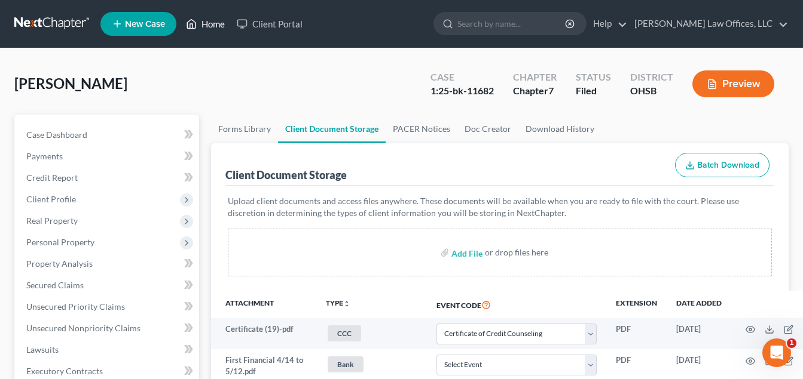
click at [206, 25] on link "Home" at bounding box center [205, 24] width 51 height 22
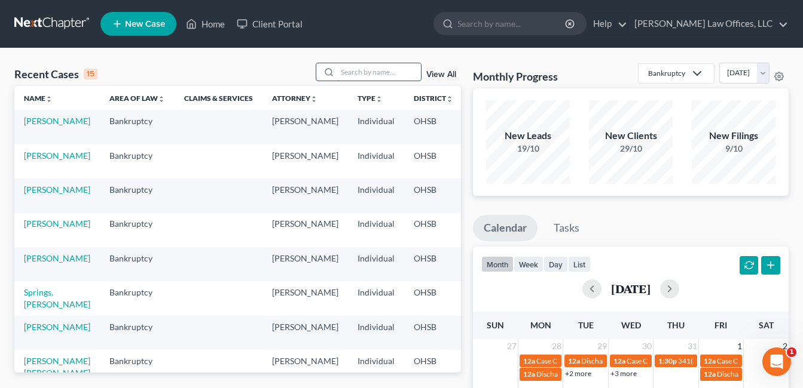
click at [360, 73] on input "search" at bounding box center [379, 71] width 84 height 17
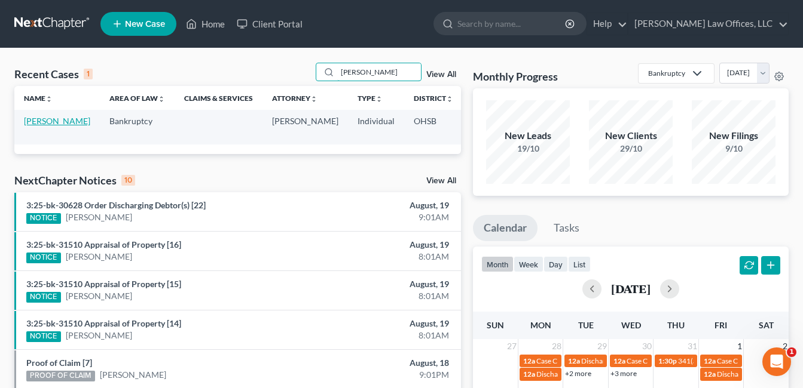
type input "[PERSON_NAME]"
click at [32, 126] on link "[PERSON_NAME]" at bounding box center [57, 121] width 66 height 10
select select "4"
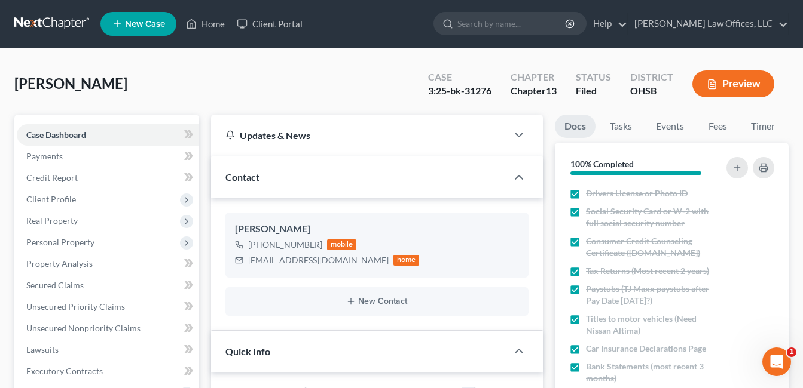
scroll to position [359, 0]
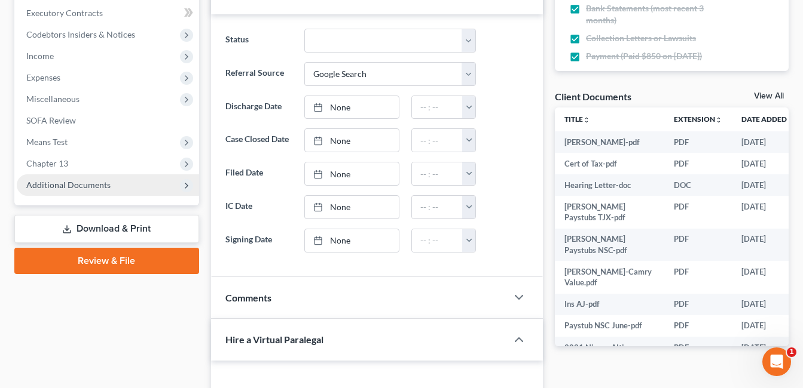
click at [93, 189] on span "Additional Documents" at bounding box center [68, 185] width 84 height 10
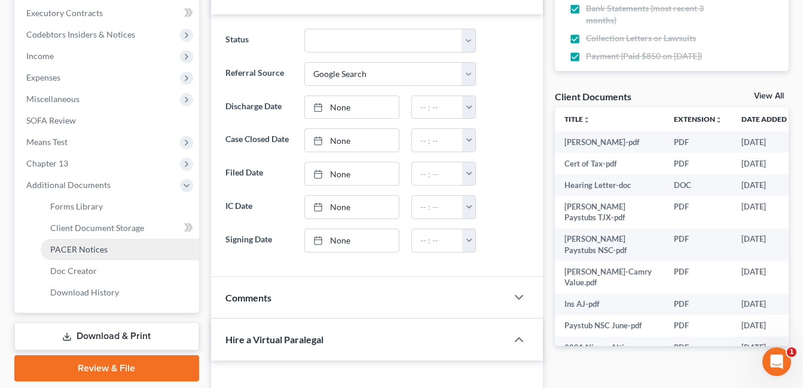
click at [109, 248] on link "PACER Notices" at bounding box center [120, 250] width 158 height 22
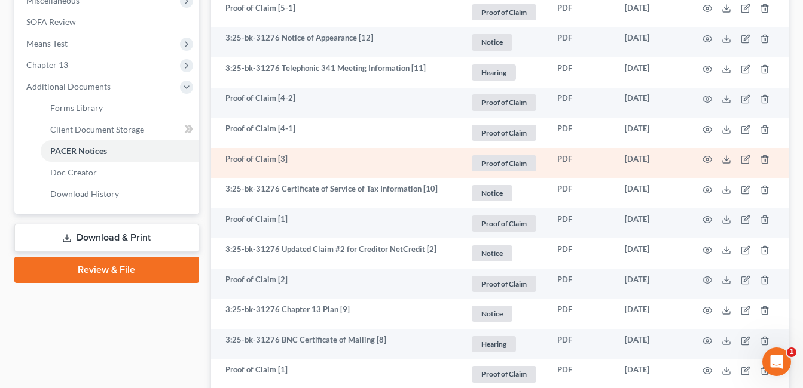
scroll to position [478, 0]
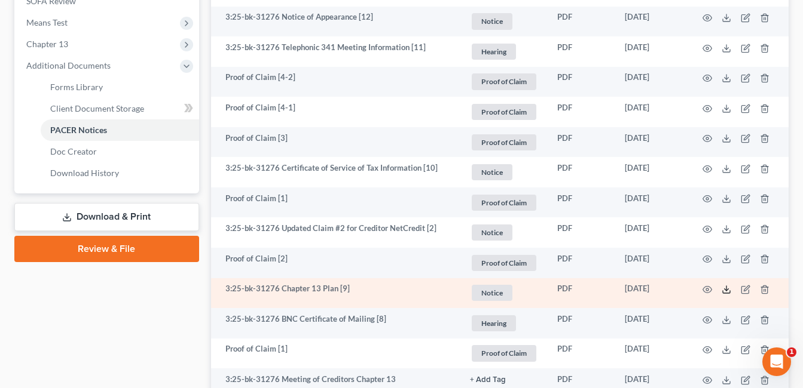
click at [722, 287] on icon at bounding box center [726, 290] width 10 height 10
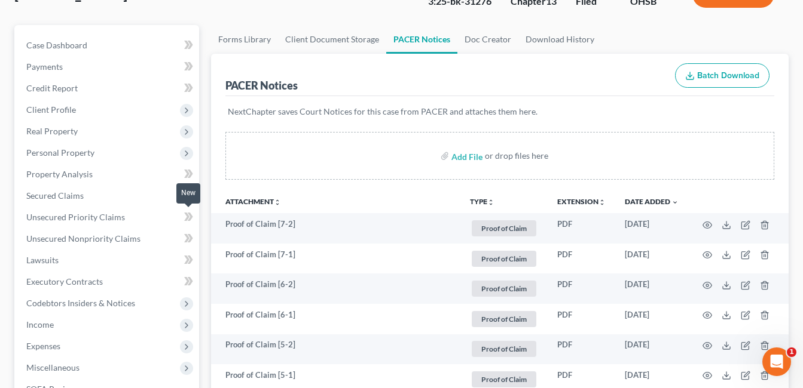
scroll to position [179, 0]
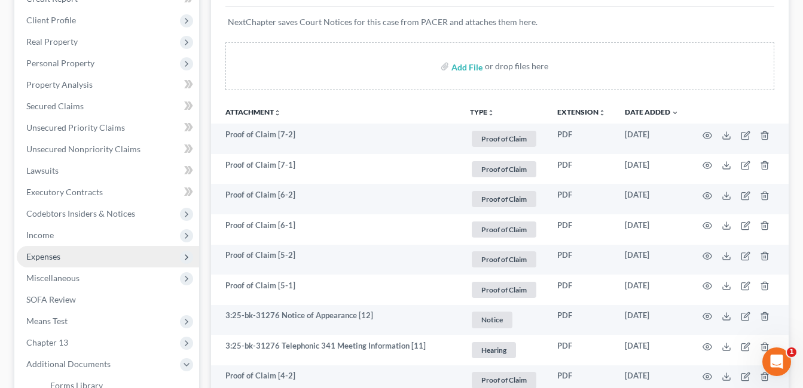
click at [66, 256] on span "Expenses" at bounding box center [108, 257] width 182 height 22
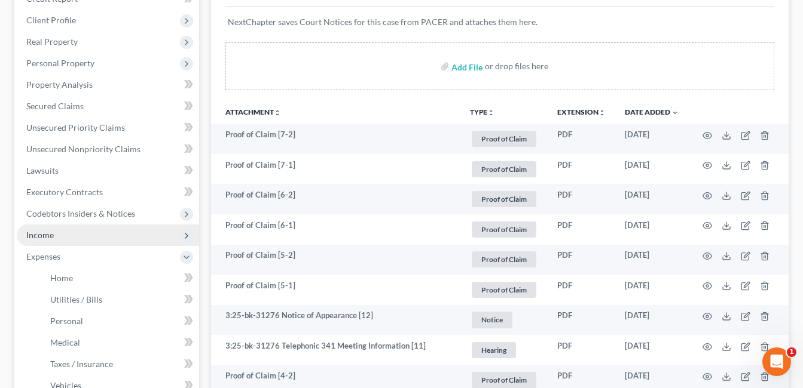
click at [73, 235] on span "Income" at bounding box center [108, 236] width 182 height 22
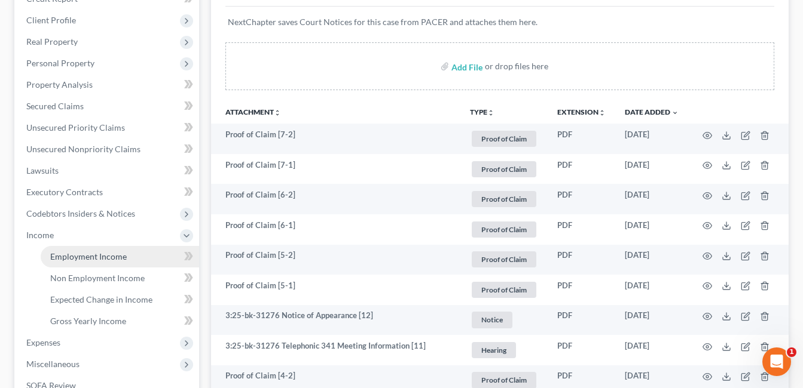
click at [93, 254] on span "Employment Income" at bounding box center [88, 257] width 76 height 10
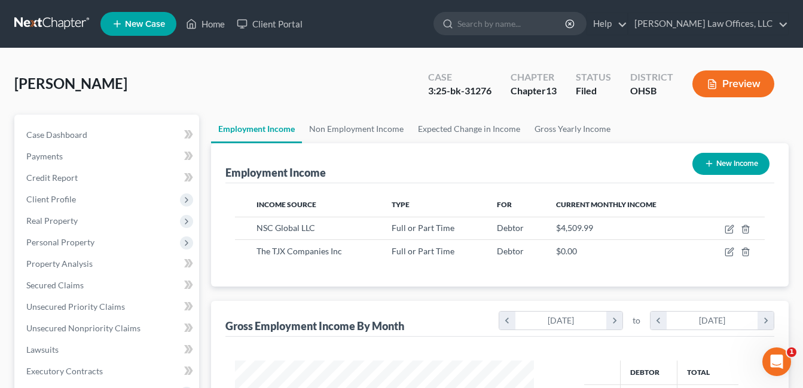
scroll to position [215, 323]
click at [217, 18] on link "Home" at bounding box center [205, 24] width 51 height 22
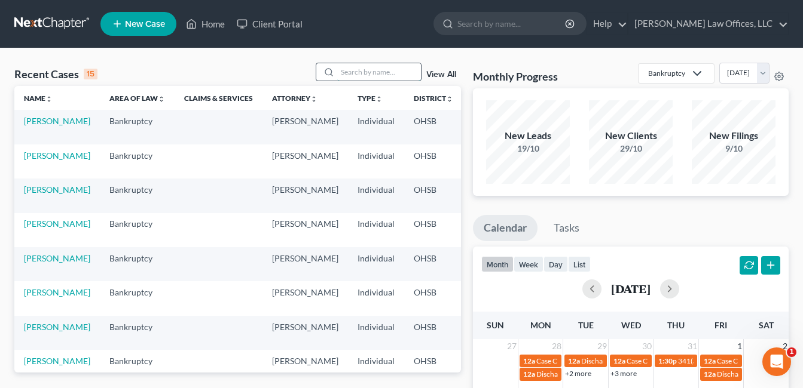
click at [401, 69] on input "search" at bounding box center [379, 71] width 84 height 17
type input "brown"
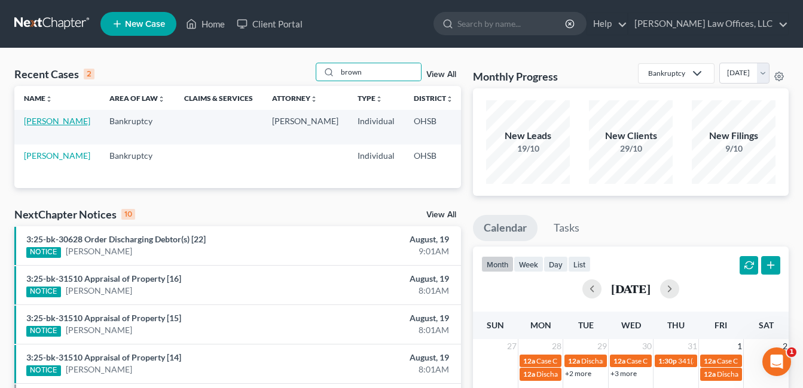
click at [32, 126] on link "[PERSON_NAME]" at bounding box center [57, 121] width 66 height 10
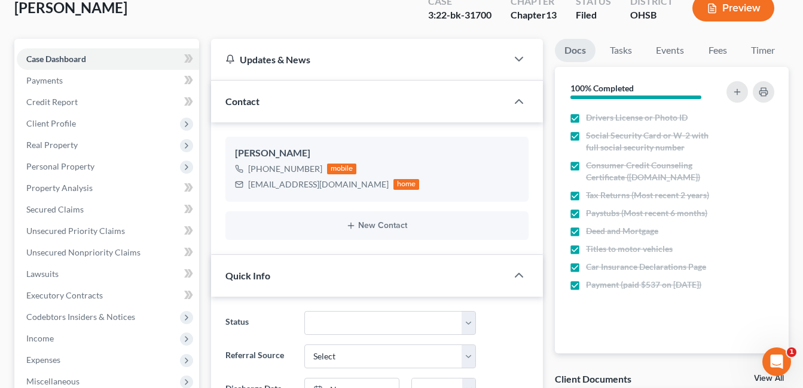
scroll to position [239, 0]
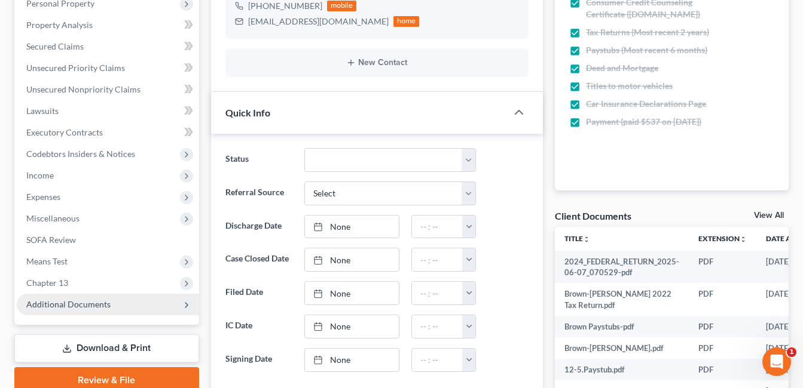
click at [96, 307] on span "Additional Documents" at bounding box center [68, 304] width 84 height 10
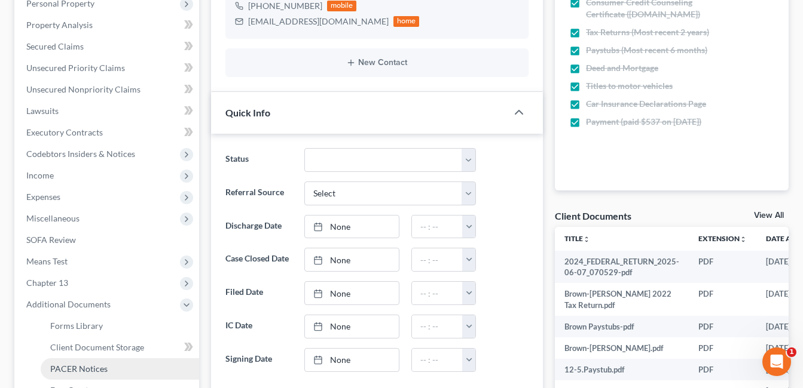
click at [94, 366] on span "PACER Notices" at bounding box center [78, 369] width 57 height 10
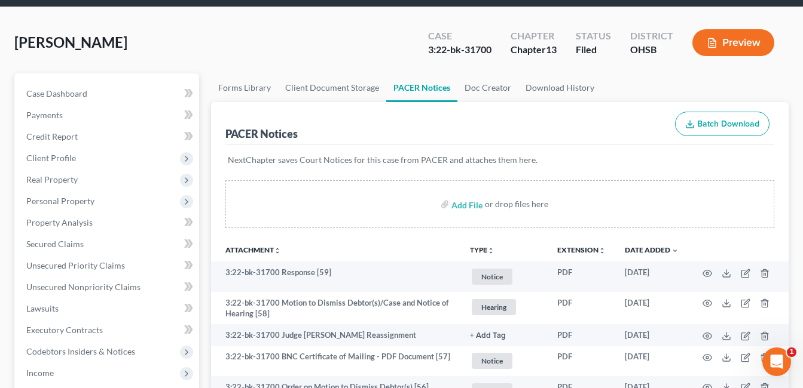
scroll to position [60, 0]
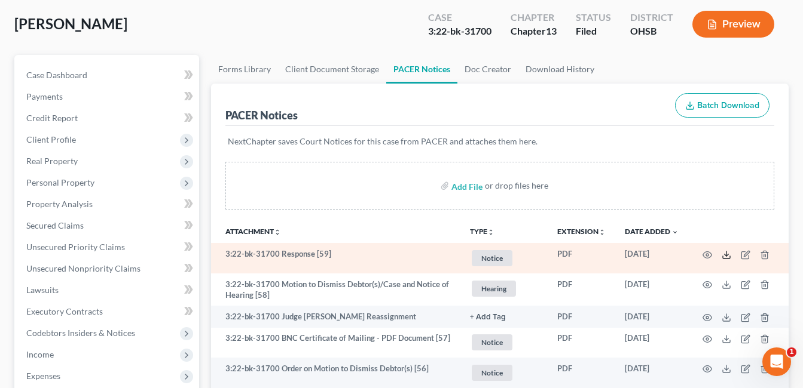
click at [722, 258] on icon at bounding box center [725, 257] width 7 height 2
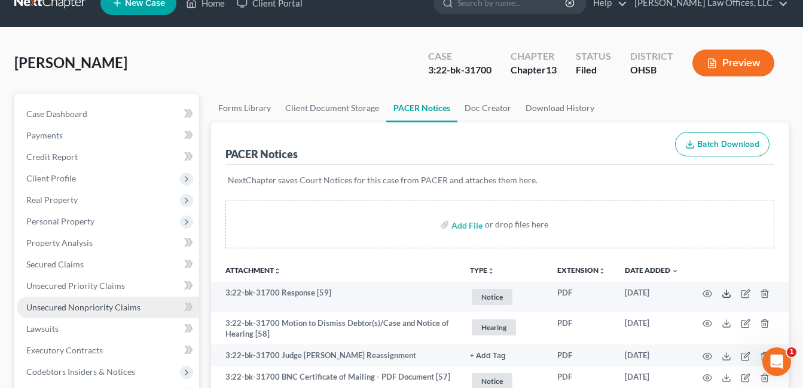
scroll to position [0, 0]
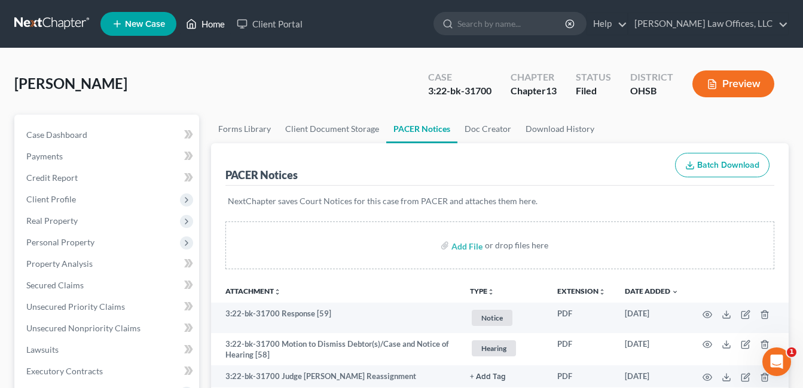
click at [208, 28] on link "Home" at bounding box center [205, 24] width 51 height 22
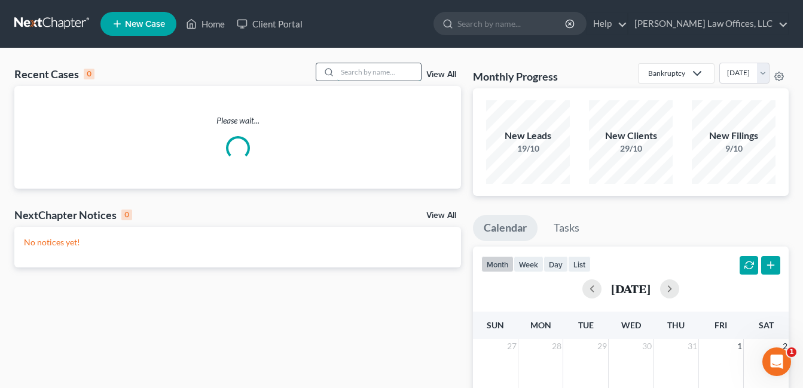
click at [363, 68] on input "search" at bounding box center [379, 71] width 84 height 17
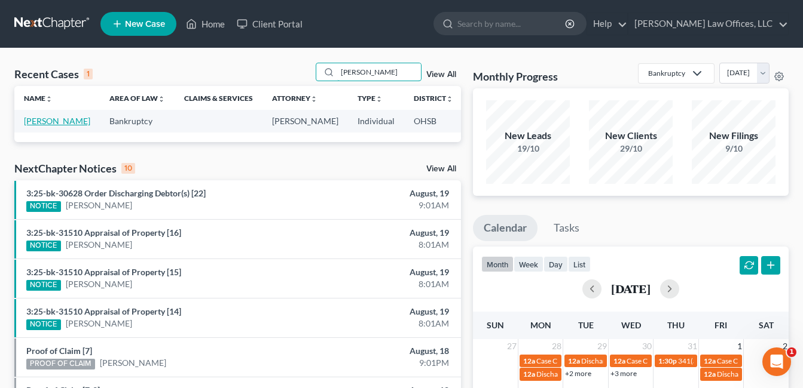
type input "mitch"
click at [38, 125] on link "[PERSON_NAME]" at bounding box center [57, 121] width 66 height 10
select select "4"
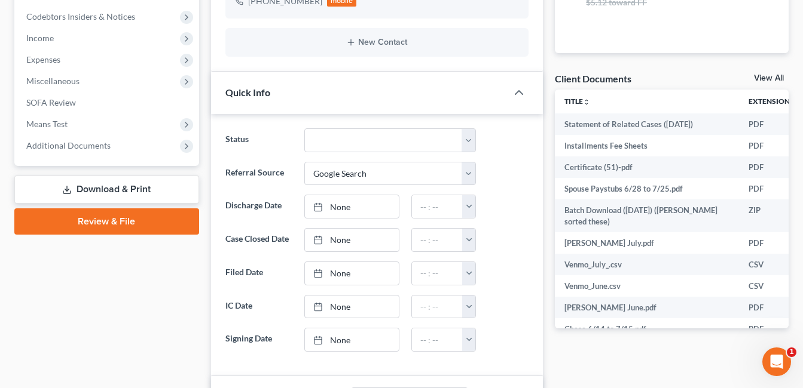
scroll to position [418, 0]
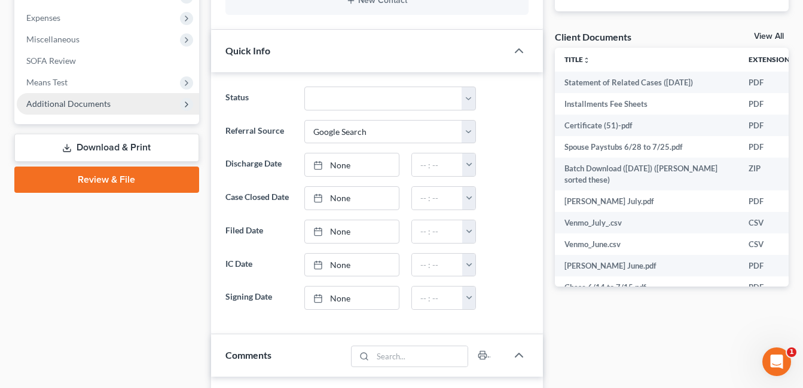
click at [69, 102] on span "Additional Documents" at bounding box center [68, 104] width 84 height 10
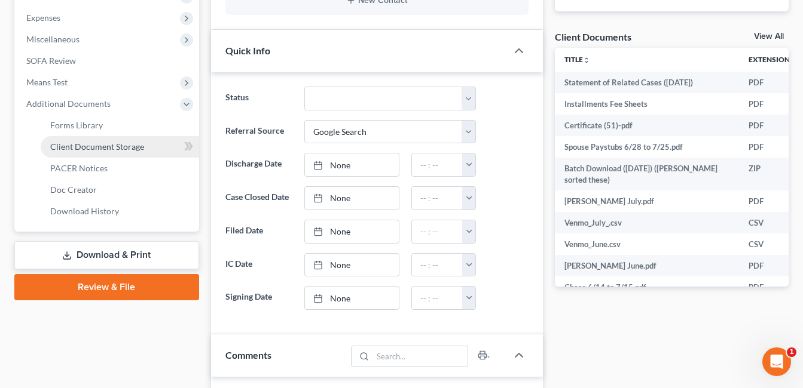
click at [120, 148] on span "Client Document Storage" at bounding box center [97, 147] width 94 height 10
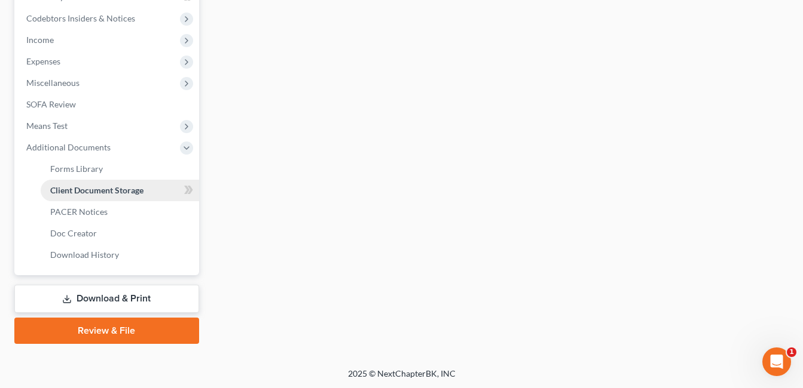
scroll to position [332, 0]
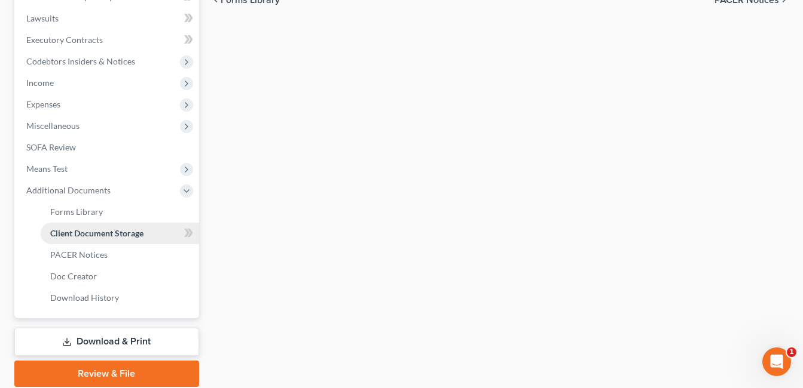
select select "7"
select select "37"
select select "52"
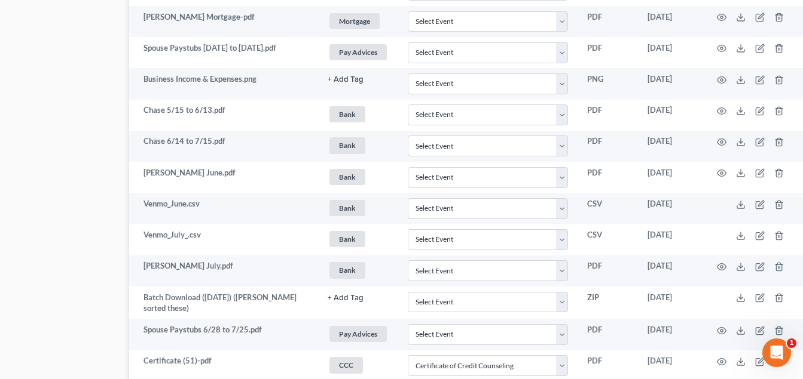
scroll to position [1016, 84]
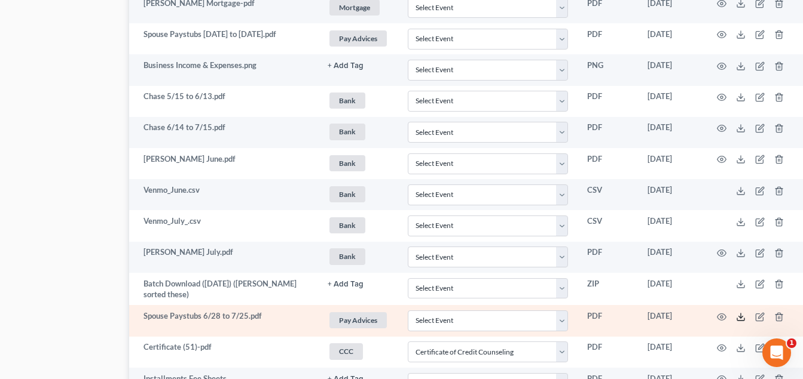
click at [740, 320] on icon at bounding box center [740, 319] width 7 height 2
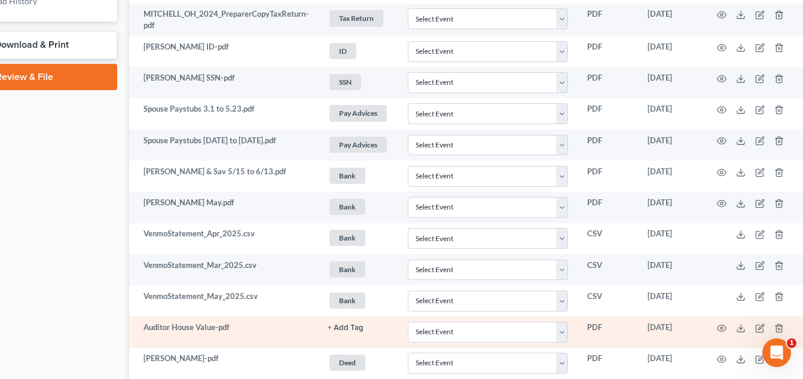
scroll to position [598, 84]
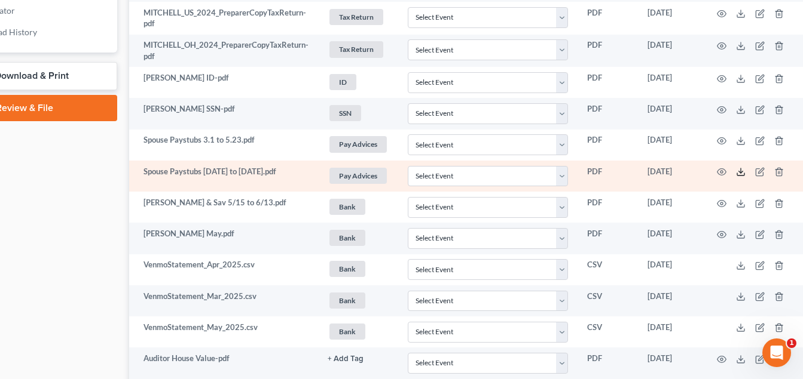
click at [738, 173] on icon at bounding box center [741, 172] width 10 height 10
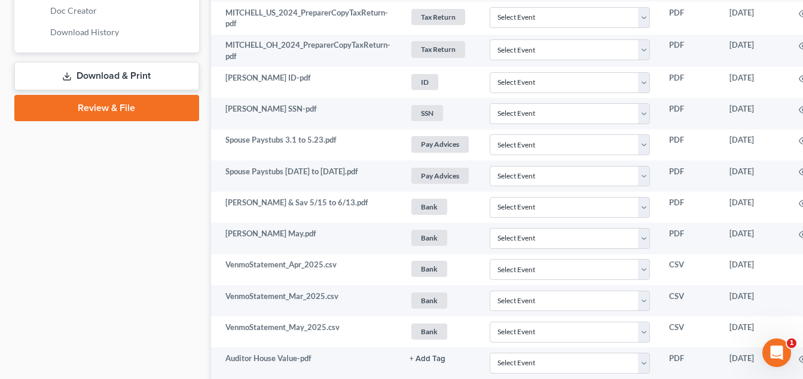
scroll to position [239, 0]
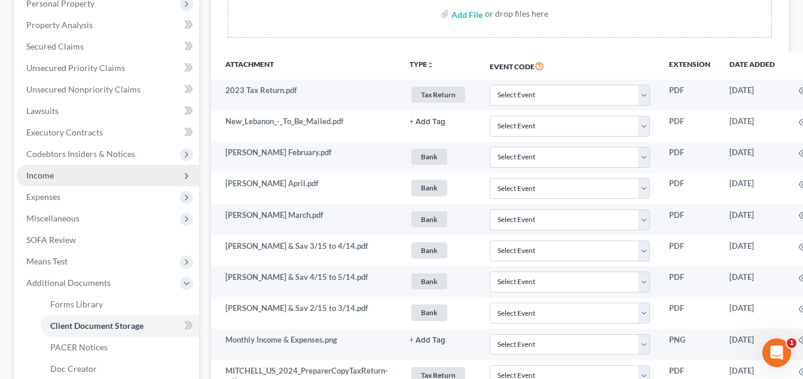
click at [63, 169] on span "Income" at bounding box center [108, 176] width 182 height 22
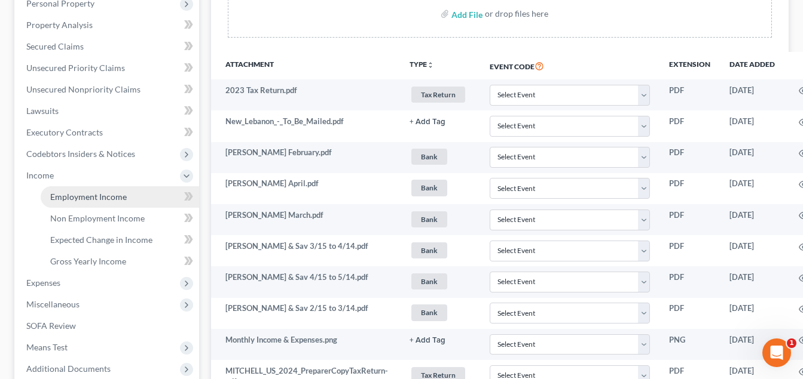
click at [75, 199] on span "Employment Income" at bounding box center [88, 197] width 76 height 10
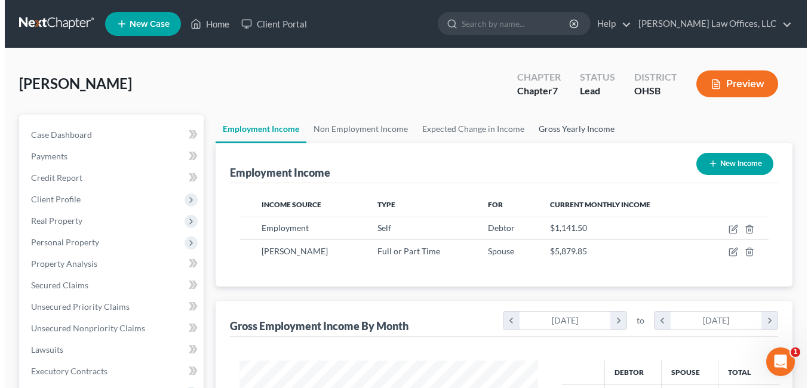
scroll to position [215, 323]
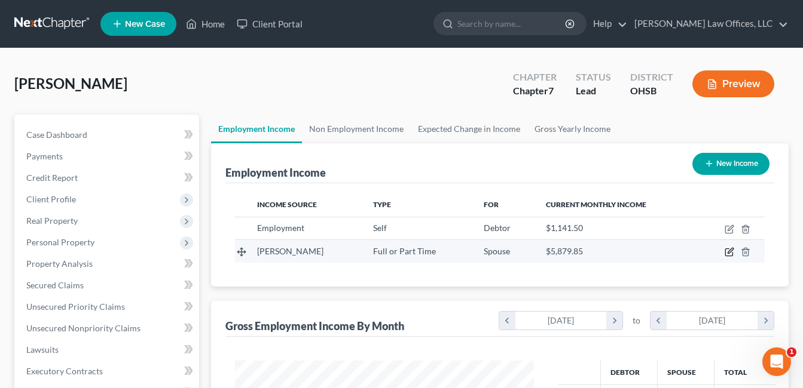
click at [727, 252] on icon "button" at bounding box center [729, 252] width 10 height 10
select select "0"
select select "36"
select select "0"
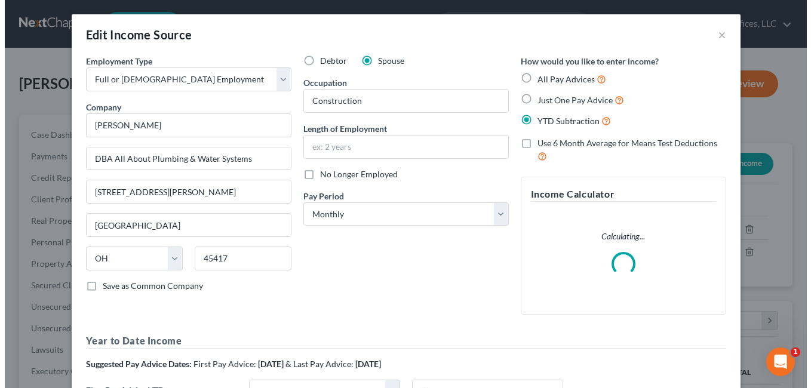
scroll to position [215, 327]
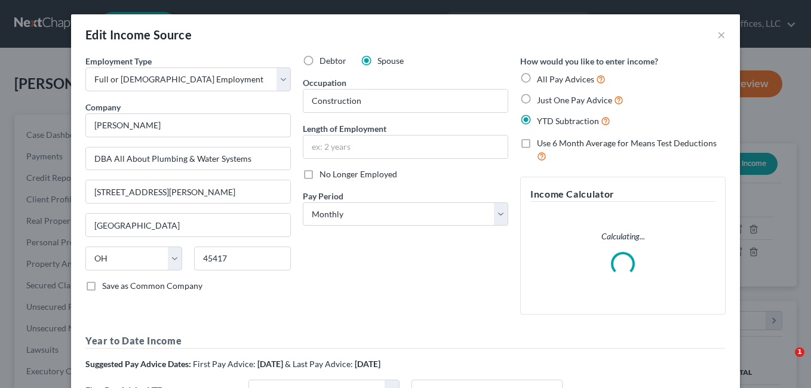
select select "0"
select select "36"
select select "0"
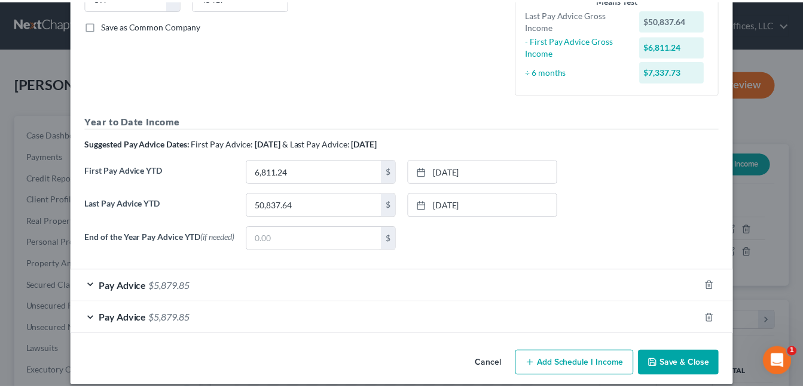
scroll to position [275, 0]
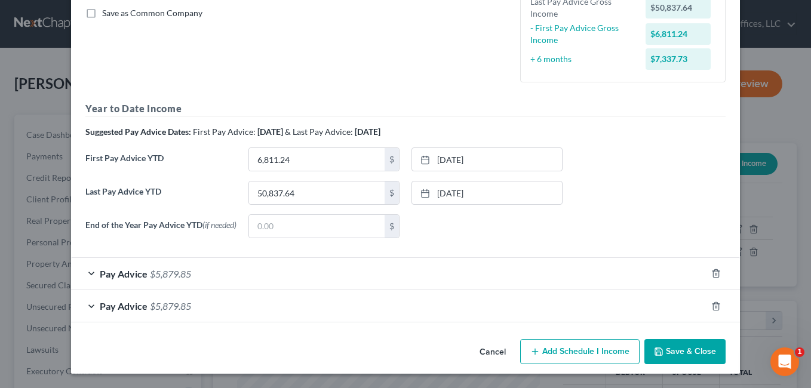
click at [690, 349] on button "Save & Close" at bounding box center [685, 351] width 81 height 25
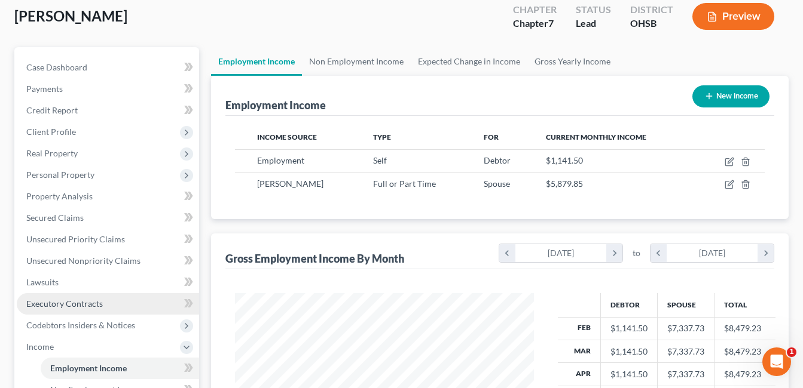
scroll to position [354, 0]
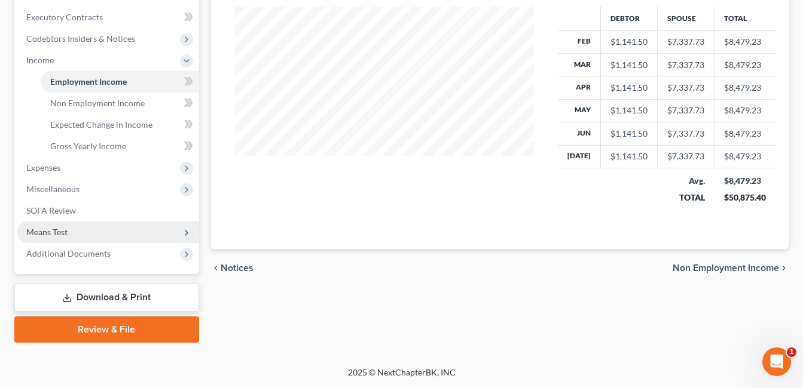
click at [60, 232] on span "Means Test" at bounding box center [46, 232] width 41 height 10
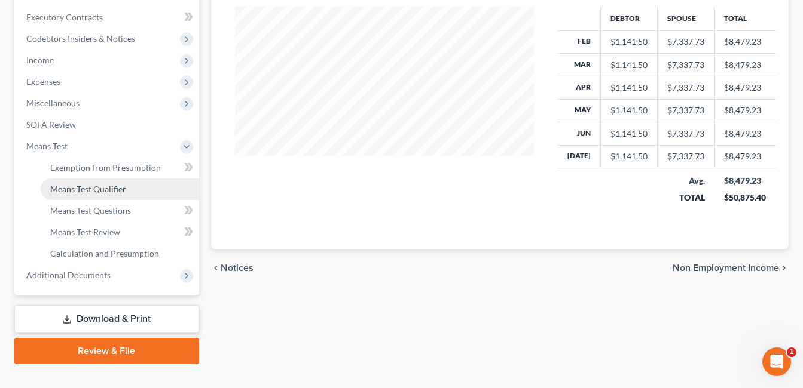
click at [97, 195] on link "Means Test Qualifier" at bounding box center [120, 190] width 158 height 22
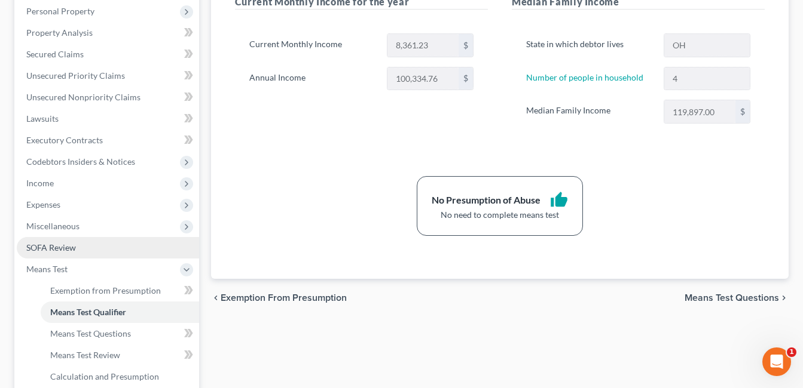
scroll to position [299, 0]
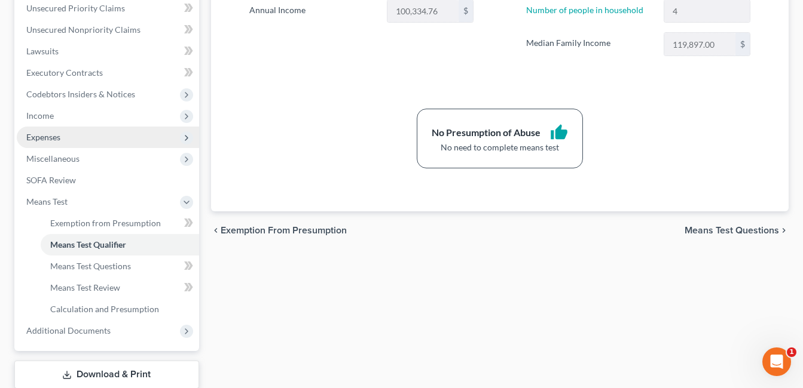
click at [60, 142] on span "Expenses" at bounding box center [108, 138] width 182 height 22
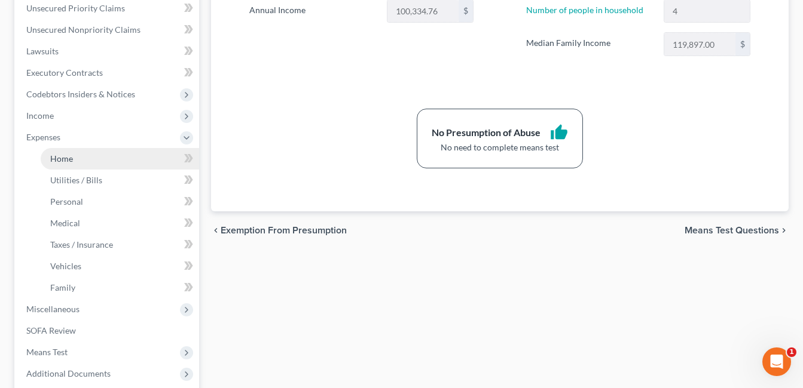
click at [66, 157] on span "Home" at bounding box center [61, 159] width 23 height 10
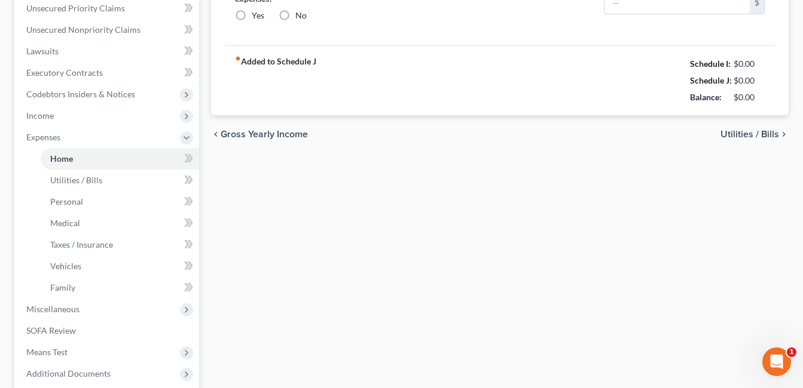
type input "916.00"
radio input "true"
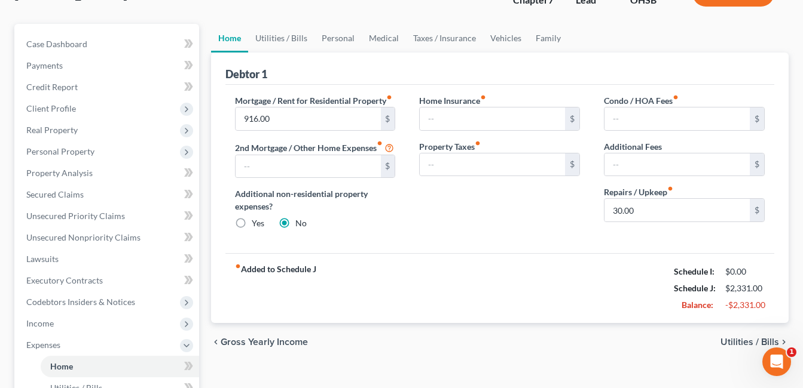
scroll to position [179, 0]
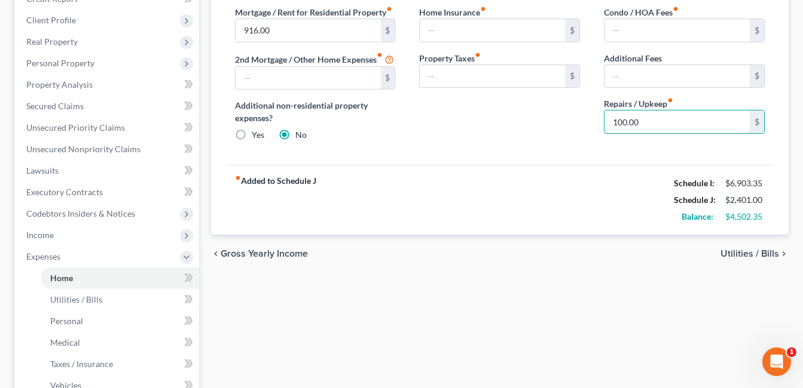
type input "100.00"
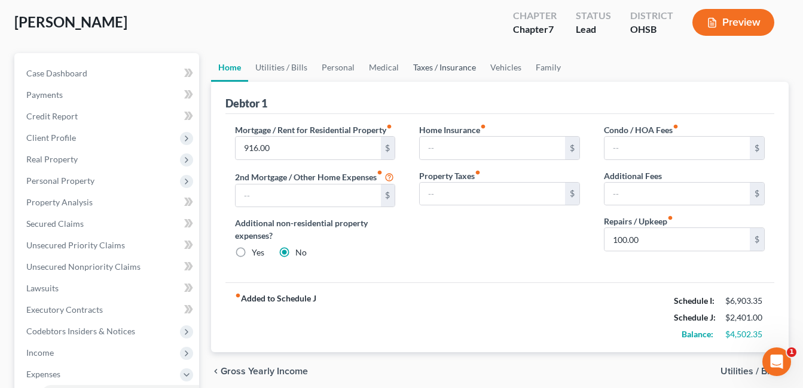
scroll to position [0, 0]
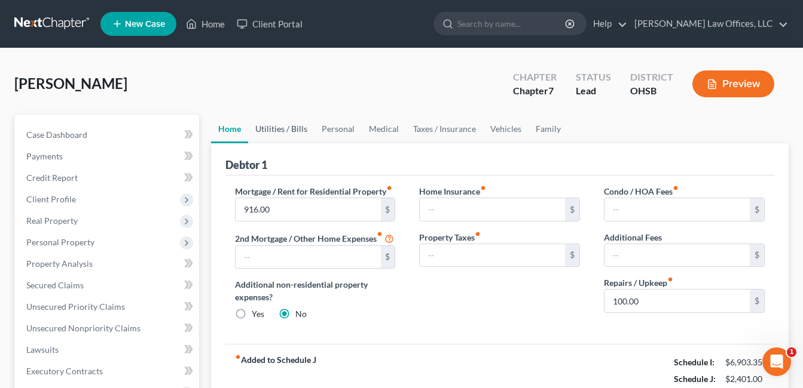
click at [290, 133] on link "Utilities / Bills" at bounding box center [281, 129] width 66 height 29
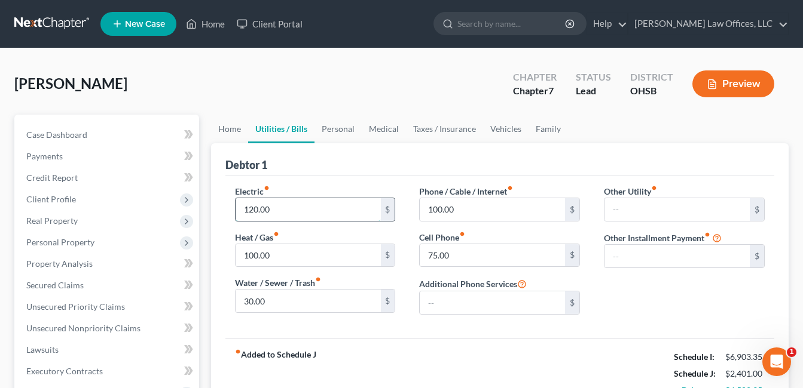
click at [278, 212] on input "120.00" at bounding box center [307, 209] width 145 height 23
type input "250.00"
type input "150.00"
type input "65.00"
type input "125.00"
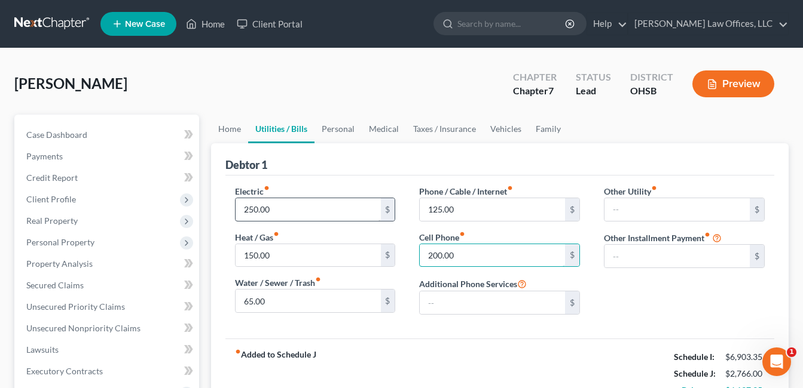
type input "200.00"
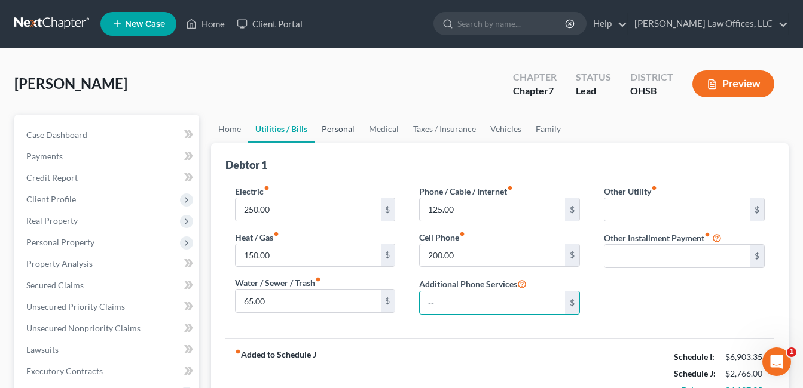
click at [339, 126] on link "Personal" at bounding box center [337, 129] width 47 height 29
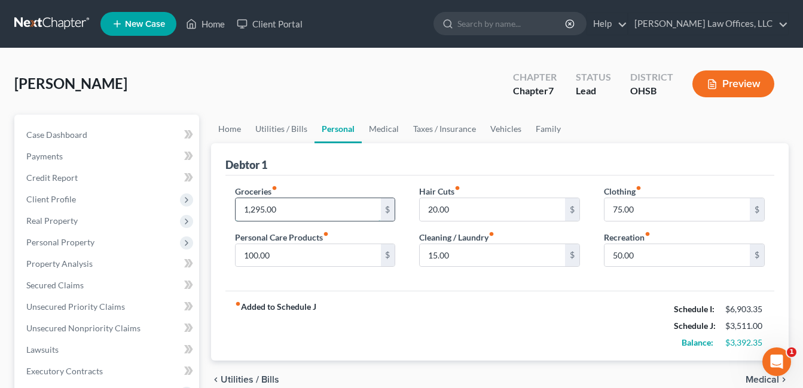
type input "1,295.00"
type input "100.00"
type input "50.00"
type input "195.00"
type input "100.00"
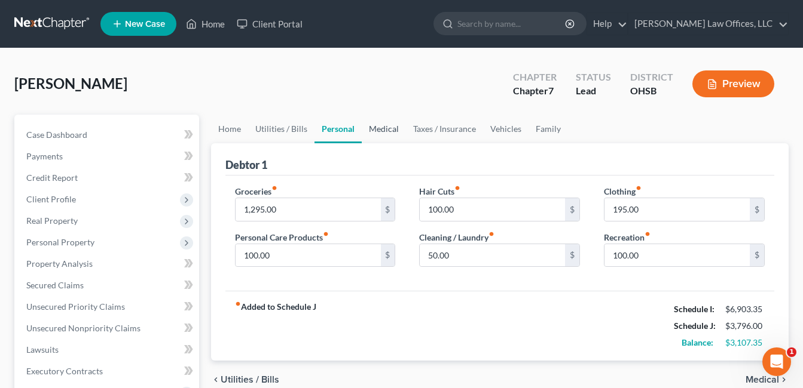
click at [382, 131] on link "Medical" at bounding box center [384, 129] width 44 height 29
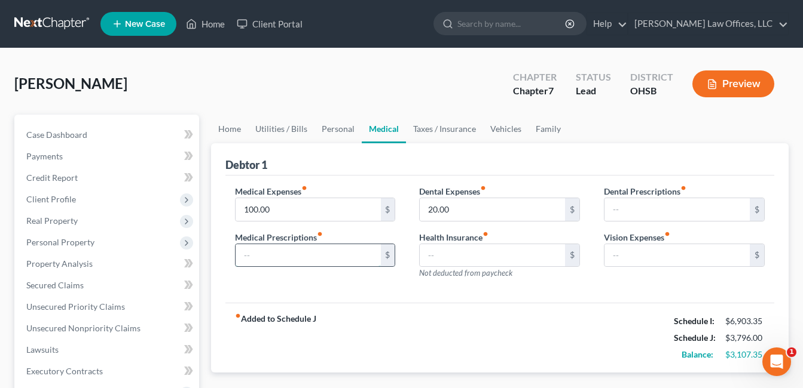
click at [278, 249] on input "text" at bounding box center [307, 255] width 145 height 23
type input "50.00"
click at [428, 121] on link "Taxes / Insurance" at bounding box center [444, 129] width 77 height 29
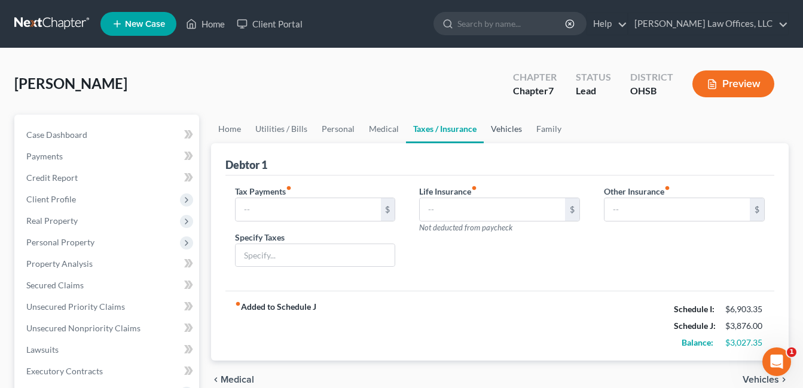
click at [504, 127] on link "Vehicles" at bounding box center [505, 129] width 45 height 29
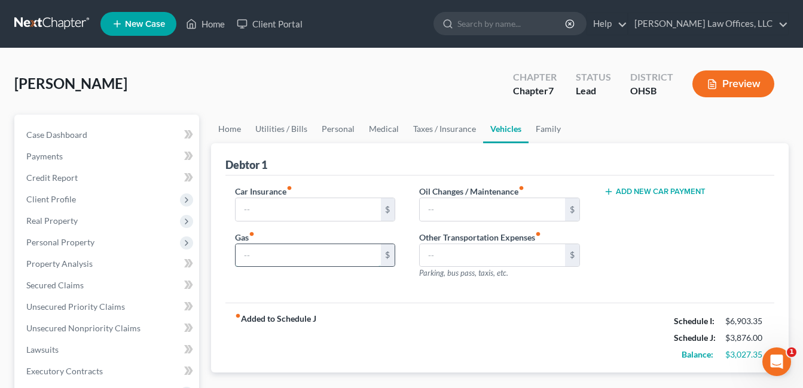
drag, startPoint x: 294, startPoint y: 261, endPoint x: 302, endPoint y: 248, distance: 14.8
click at [294, 261] on input "text" at bounding box center [307, 255] width 145 height 23
type input "395.00"
click at [302, 207] on input "text" at bounding box center [307, 209] width 145 height 23
type input "200.00"
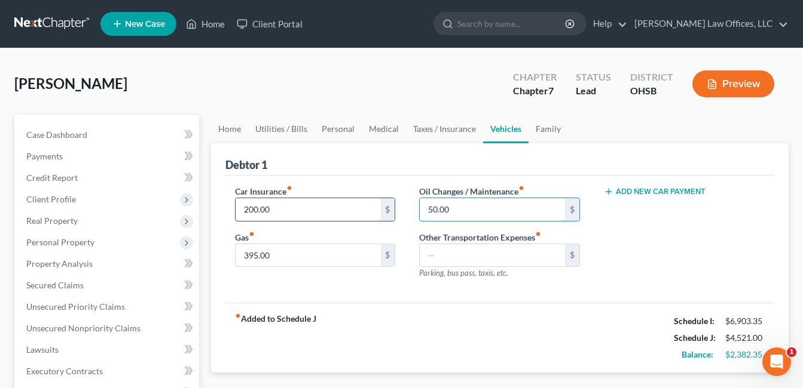
type input "50.00"
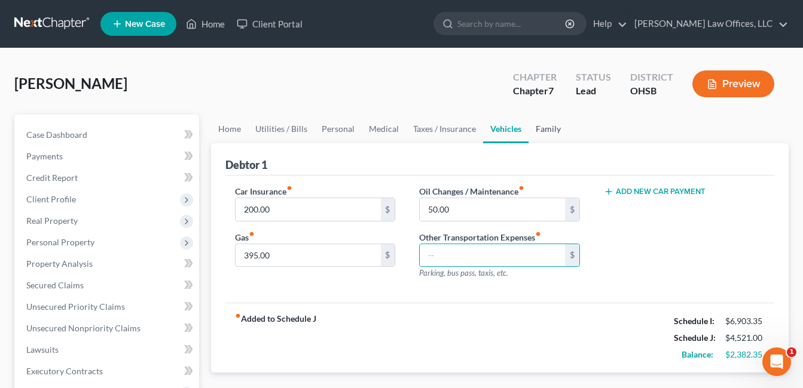
click at [544, 133] on link "Family" at bounding box center [547, 129] width 39 height 29
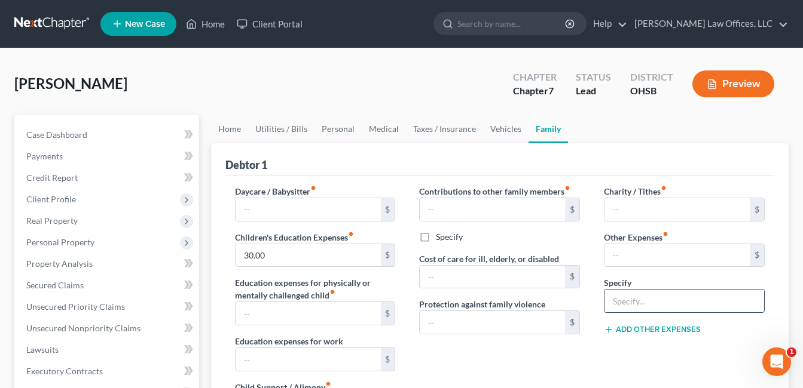
click at [635, 303] on input "text" at bounding box center [684, 301] width 160 height 23
type input "Non-Filing Spouse's Expenses"
click at [545, 333] on input "text" at bounding box center [491, 322] width 145 height 23
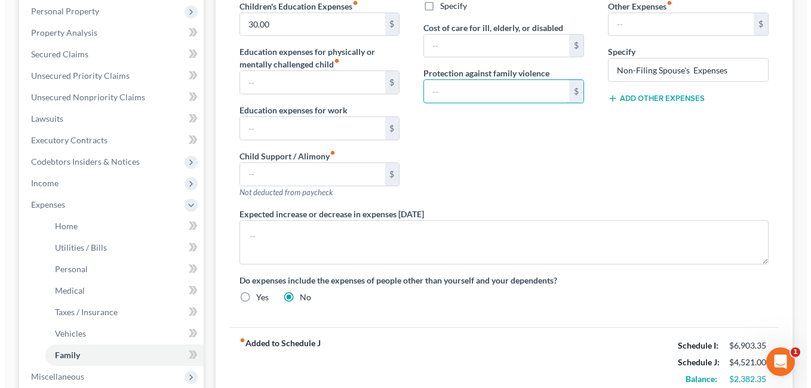
scroll to position [239, 0]
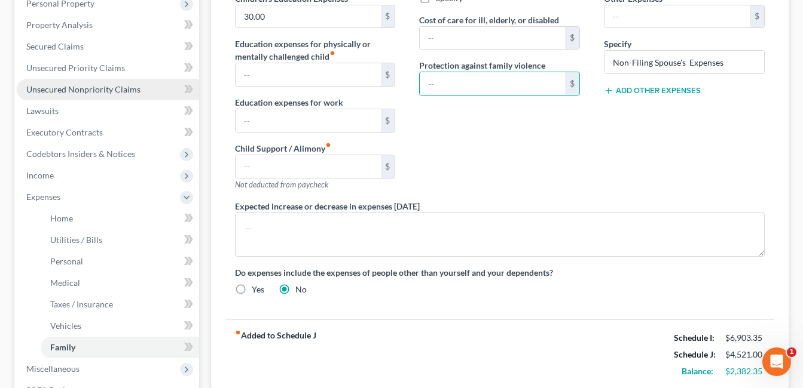
click at [70, 99] on link "Unsecured Nonpriority Claims" at bounding box center [108, 90] width 182 height 22
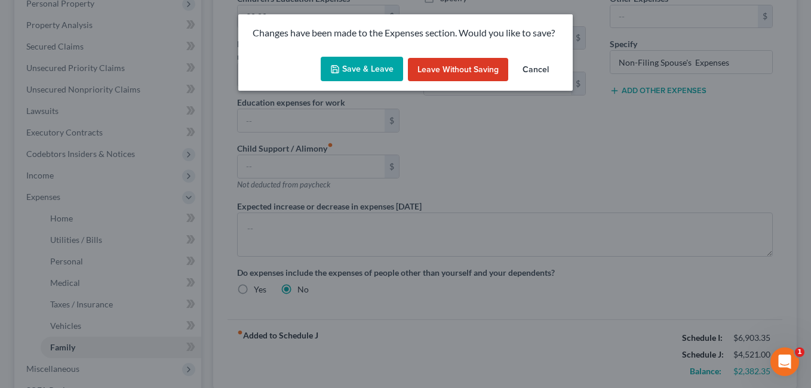
click at [360, 66] on button "Save & Leave" at bounding box center [362, 69] width 82 height 25
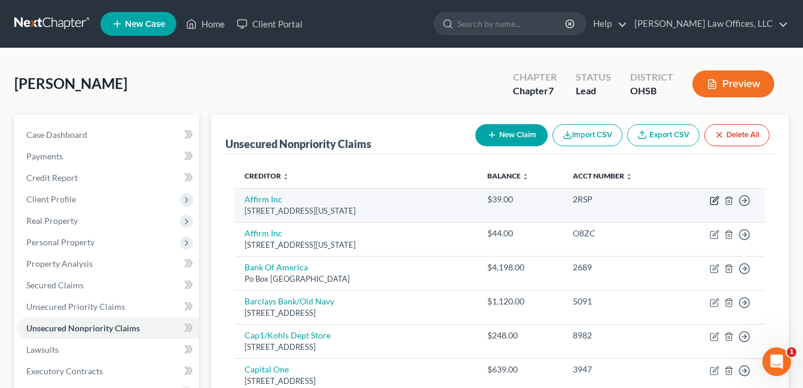
click at [716, 200] on icon "button" at bounding box center [714, 201] width 10 height 10
select select "4"
select select "0"
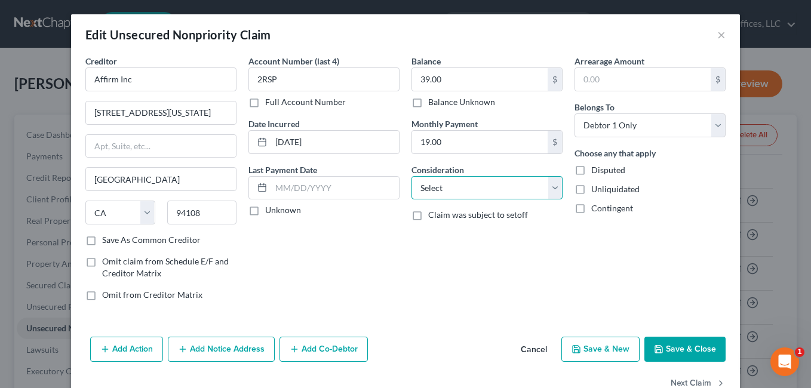
drag, startPoint x: 546, startPoint y: 191, endPoint x: 541, endPoint y: 175, distance: 16.3
click at [547, 191] on select "Select Cable / Satellite Services Collection Agency Credit Card Debt Debt Couns…" at bounding box center [487, 188] width 151 height 24
select select "2"
click at [412, 176] on select "Select Cable / Satellite Services Collection Agency Credit Card Debt Debt Couns…" at bounding box center [487, 188] width 151 height 24
click at [667, 344] on button "Save & Close" at bounding box center [685, 349] width 81 height 25
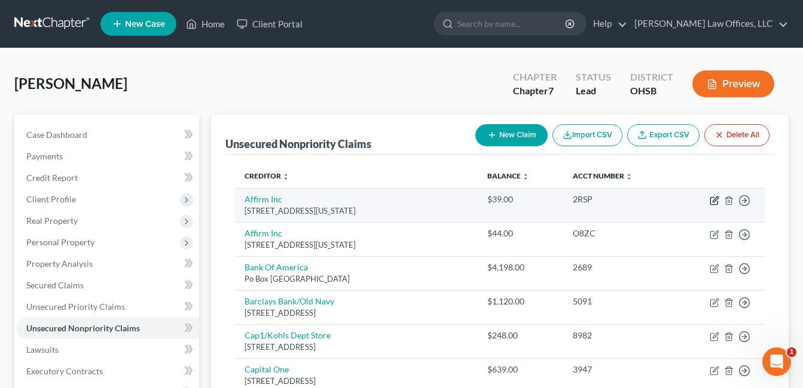
click at [716, 202] on icon "button" at bounding box center [714, 201] width 10 height 10
select select "4"
select select "2"
select select "0"
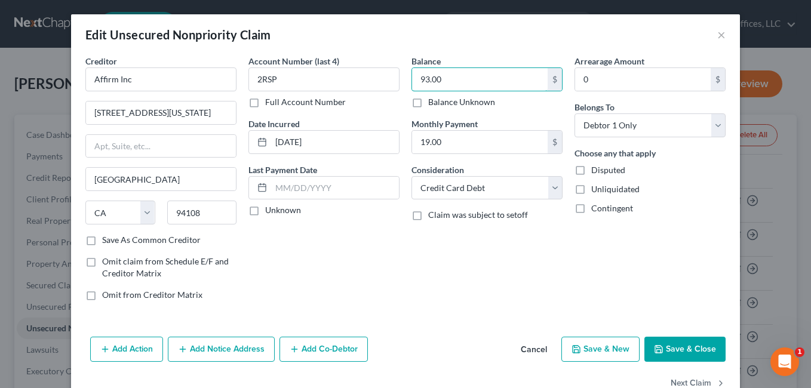
type input "93.00"
click at [700, 351] on button "Save & Close" at bounding box center [685, 349] width 81 height 25
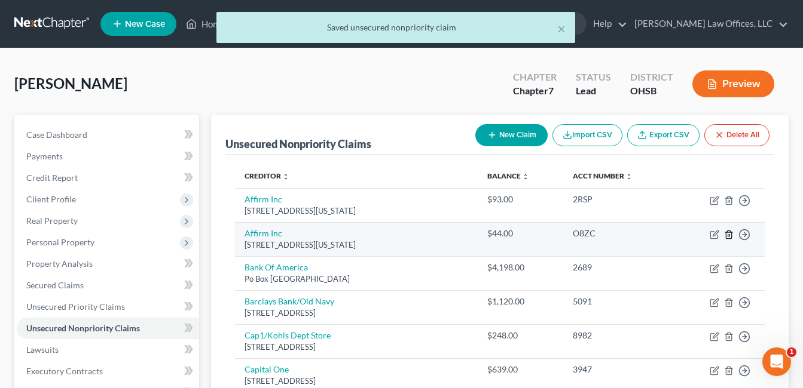
click at [728, 234] on icon "button" at bounding box center [729, 235] width 10 height 10
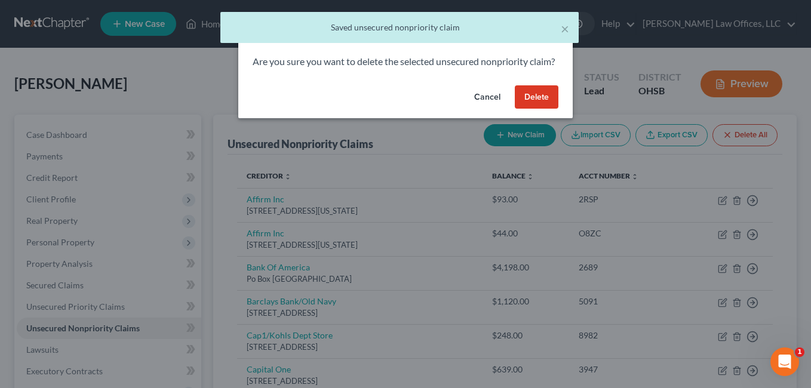
click at [531, 109] on button "Delete" at bounding box center [537, 97] width 44 height 24
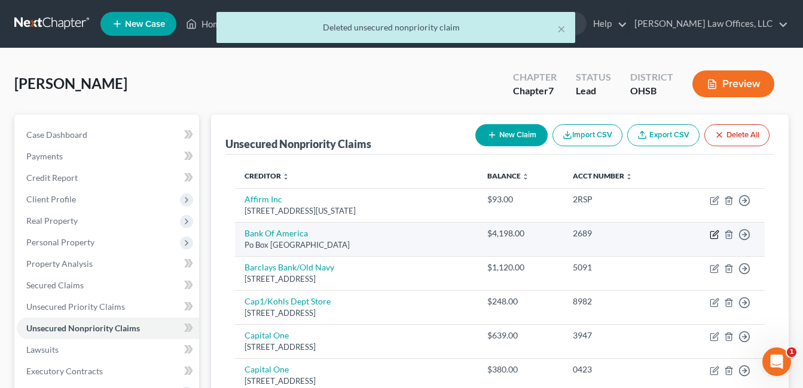
click at [714, 233] on icon "button" at bounding box center [714, 233] width 5 height 5
select select "45"
select select "2"
select select "0"
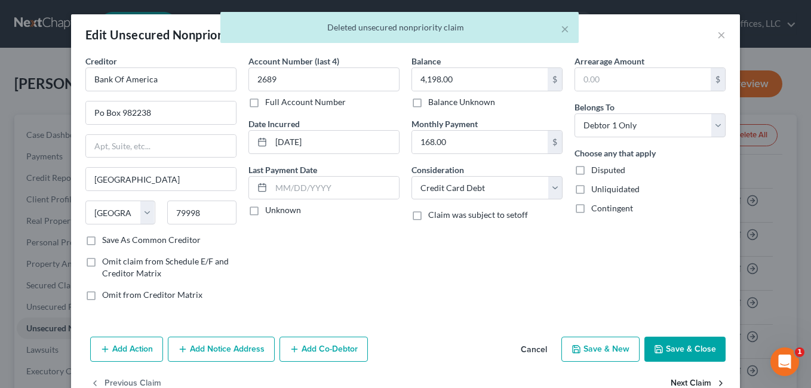
click at [676, 382] on button "Next Claim" at bounding box center [698, 384] width 55 height 25
select select "7"
select select "2"
select select "0"
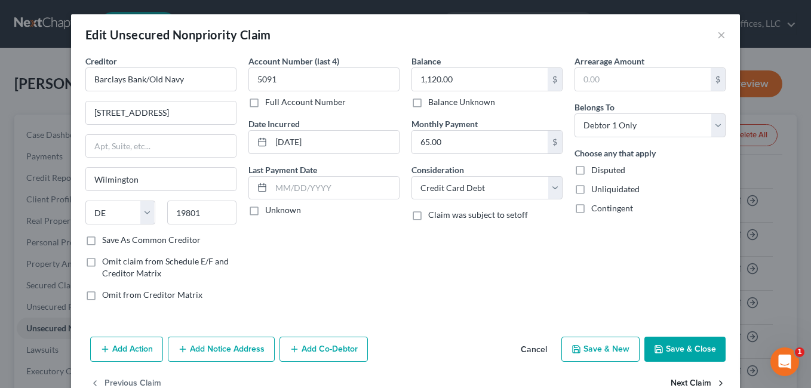
click at [676, 382] on button "Next Claim" at bounding box center [698, 384] width 55 height 25
select select "46"
select select "2"
select select "0"
click at [676, 382] on button "Next Claim" at bounding box center [698, 384] width 55 height 25
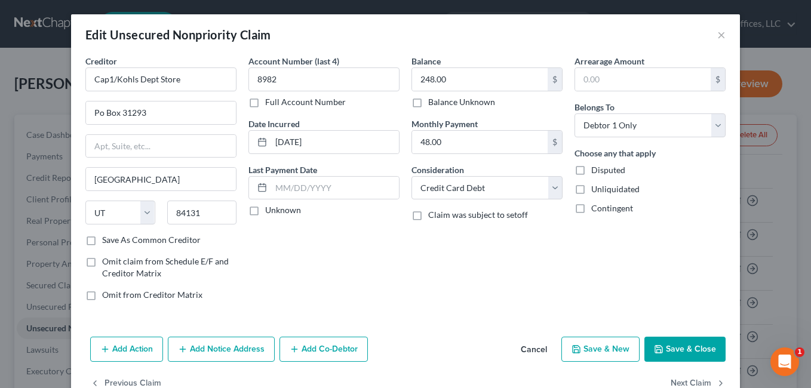
select select "46"
select select "2"
select select "0"
click at [676, 382] on button "Next Claim" at bounding box center [698, 384] width 55 height 25
select select "46"
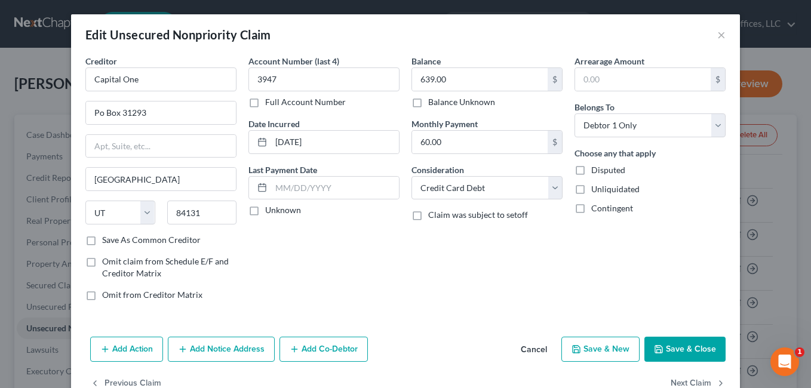
select select "2"
select select "0"
click at [676, 382] on button "Next Claim" at bounding box center [698, 384] width 55 height 25
select select "43"
select select "0"
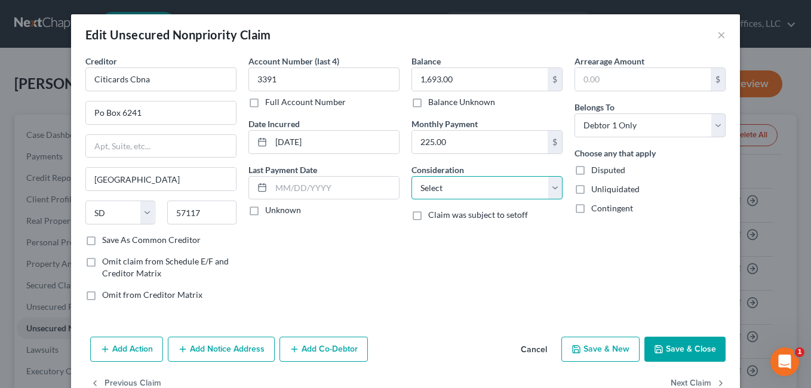
drag, startPoint x: 552, startPoint y: 188, endPoint x: 545, endPoint y: 191, distance: 7.6
click at [552, 188] on select "Select Cable / Satellite Services Collection Agency Credit Card Debt Debt Couns…" at bounding box center [487, 188] width 151 height 24
select select "2"
click at [412, 176] on select "Select Cable / Satellite Services Collection Agency Credit Card Debt Debt Couns…" at bounding box center [487, 188] width 151 height 24
click at [685, 381] on button "Next Claim" at bounding box center [698, 384] width 55 height 25
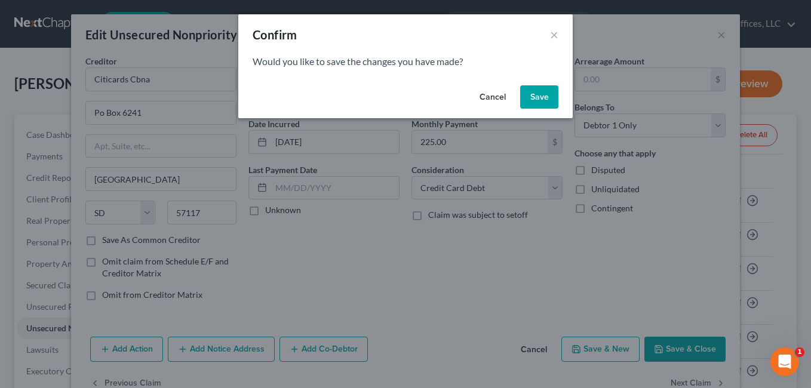
click at [529, 94] on button "Save" at bounding box center [539, 97] width 38 height 24
select select "36"
select select "2"
select select "0"
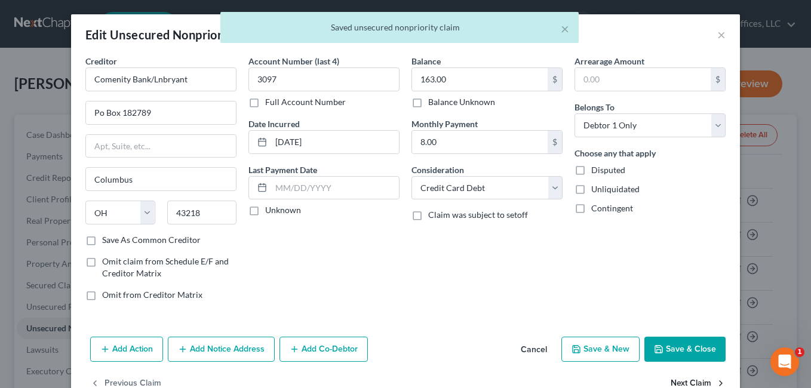
click at [682, 381] on button "Next Claim" at bounding box center [698, 384] width 55 height 25
select select "36"
select select "2"
select select "0"
click at [682, 381] on button "Next Claim" at bounding box center [698, 384] width 55 height 25
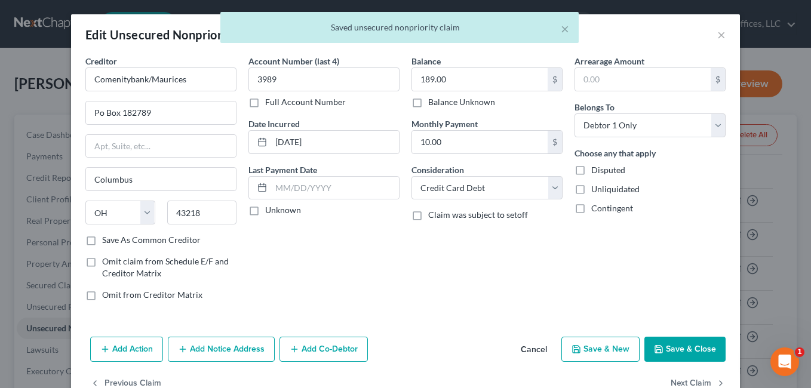
select select "36"
select select "2"
select select "0"
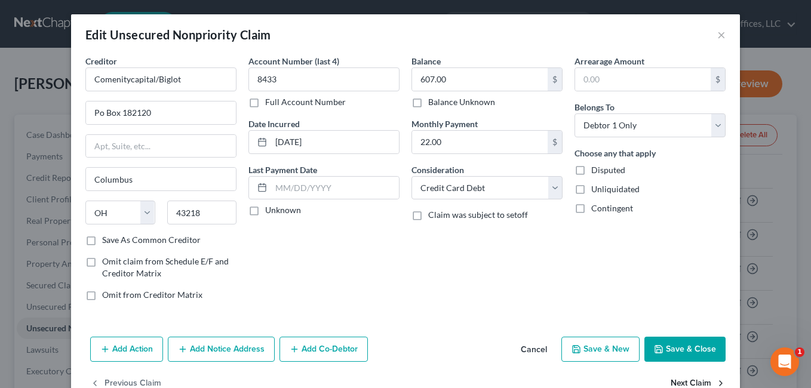
click at [682, 381] on button "Next Claim" at bounding box center [698, 384] width 55 height 25
select select "39"
select select "2"
select select "0"
click at [682, 381] on button "Next Claim" at bounding box center [698, 384] width 55 height 25
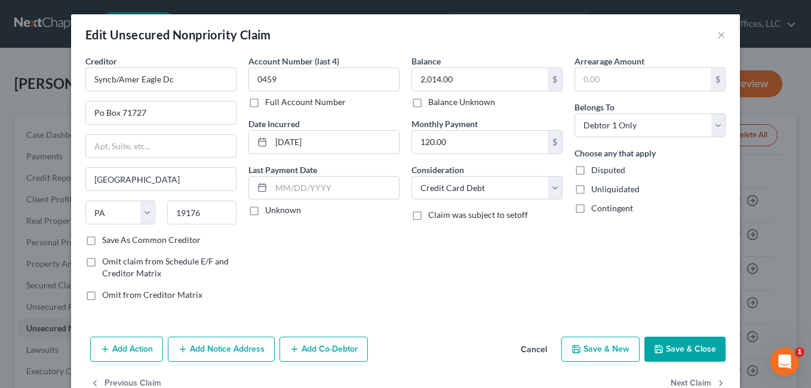
select select "39"
select select "2"
select select "0"
click at [682, 381] on button "Next Claim" at bounding box center [698, 384] width 55 height 25
select select "39"
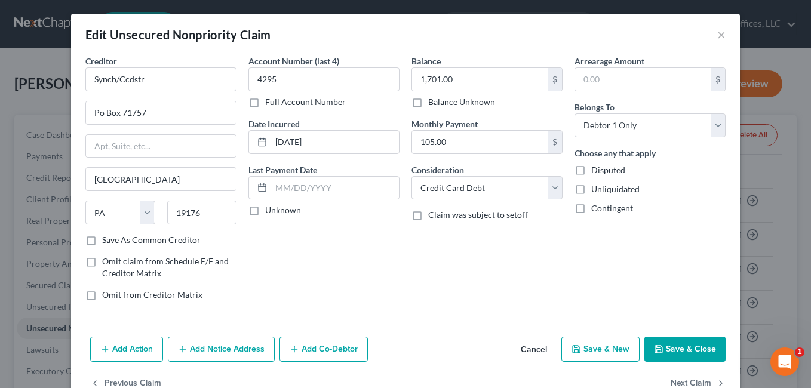
select select "2"
select select "0"
click at [682, 381] on button "Next Claim" at bounding box center [698, 384] width 55 height 25
select select "39"
select select "2"
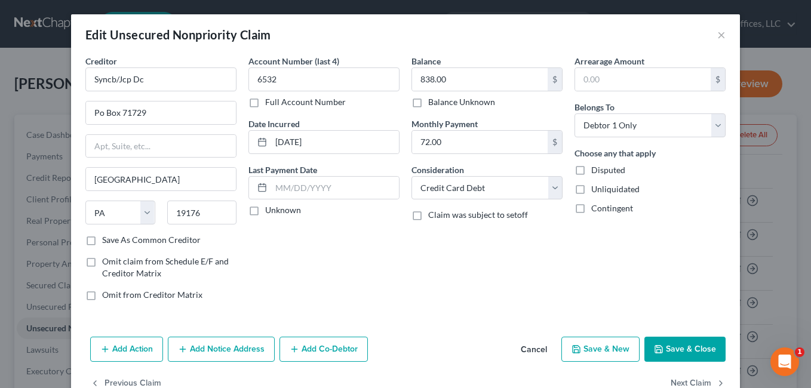
select select "0"
click at [682, 381] on button "Next Claim" at bounding box center [698, 384] width 55 height 25
select select "39"
select select "2"
select select "0"
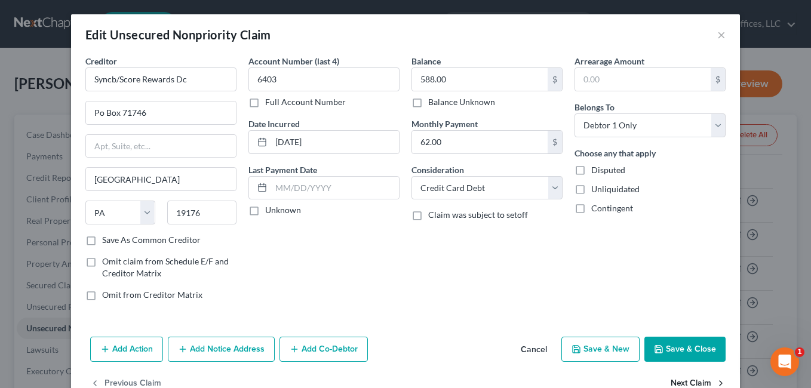
click at [682, 381] on button "Next Claim" at bounding box center [698, 384] width 55 height 25
select select "39"
select select "2"
select select "0"
click at [682, 381] on button "Next Claim" at bounding box center [698, 384] width 55 height 25
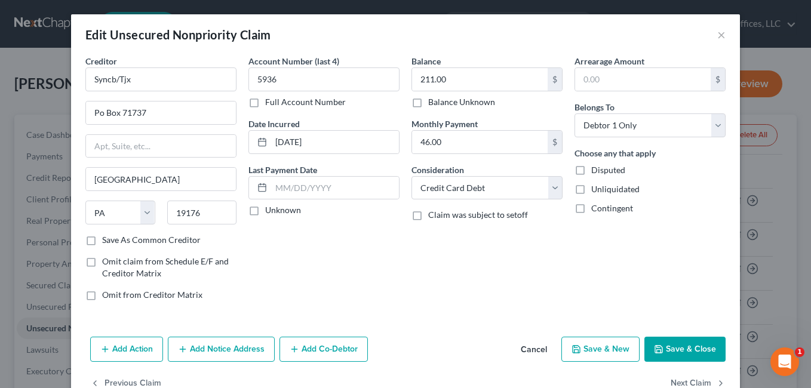
select select "39"
select select "2"
select select "0"
click at [682, 381] on button "Next Claim" at bounding box center [698, 384] width 55 height 25
select select "43"
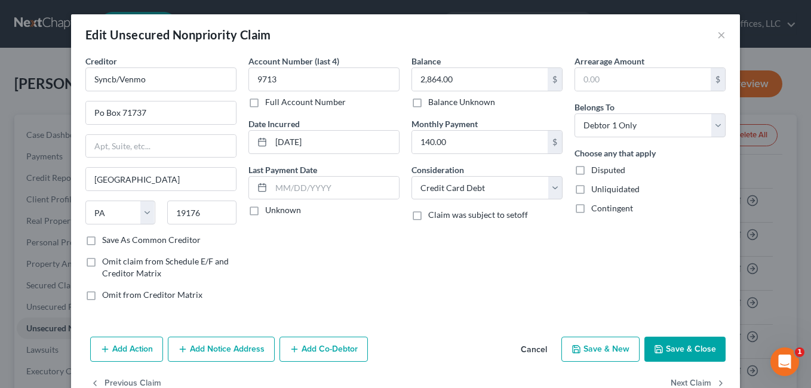
select select "2"
select select "0"
click at [682, 381] on button "Next Claim" at bounding box center [698, 384] width 55 height 25
select select "43"
select select "2"
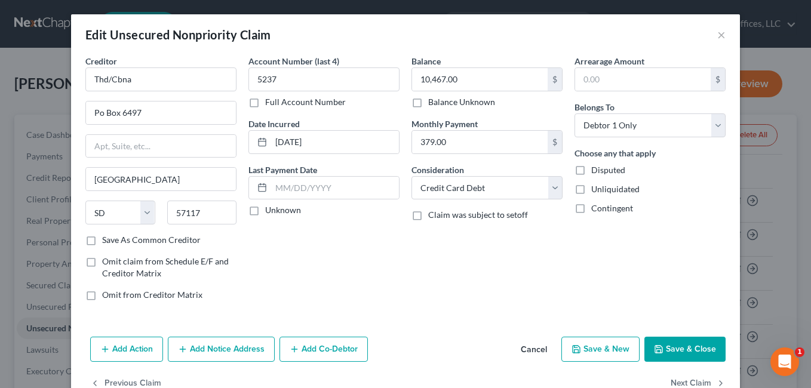
select select "0"
click at [682, 381] on button "Next Claim" at bounding box center [698, 384] width 55 height 25
select select "36"
select select "2"
select select "0"
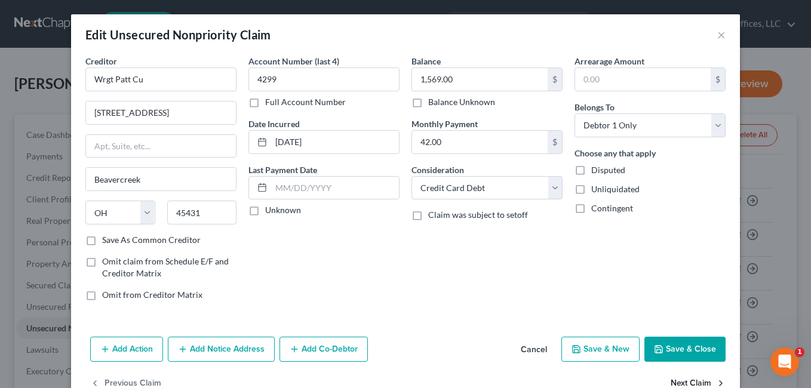
click at [682, 381] on button "Next Claim" at bounding box center [698, 384] width 55 height 25
select select "36"
select select "0"
click at [552, 191] on select "Select Cable / Satellite Services Collection Agency Credit Card Debt Debt Couns…" at bounding box center [487, 188] width 151 height 24
select select "10"
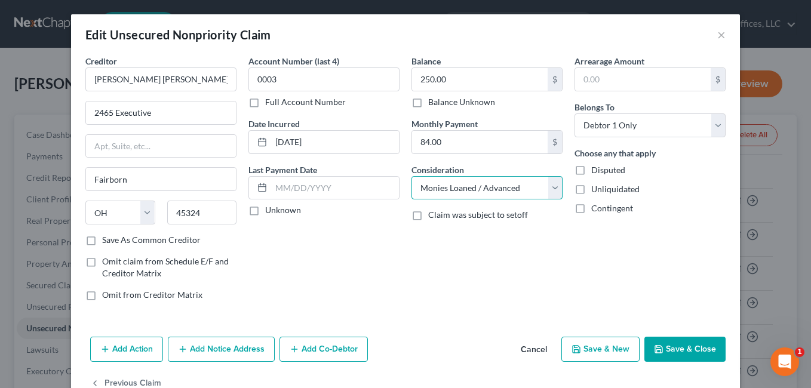
click at [412, 176] on select "Select Cable / Satellite Services Collection Agency Credit Card Debt Debt Couns…" at bounding box center [487, 188] width 151 height 24
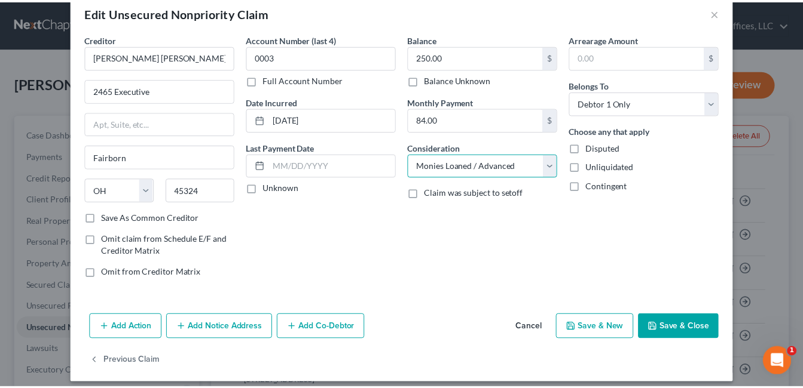
scroll to position [32, 0]
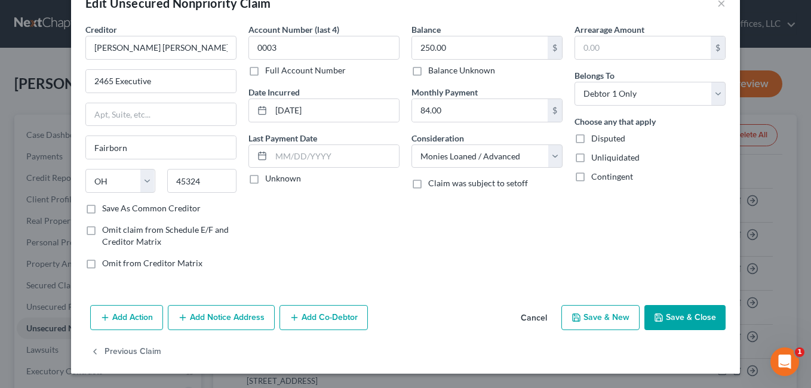
click at [685, 318] on button "Save & Close" at bounding box center [685, 317] width 81 height 25
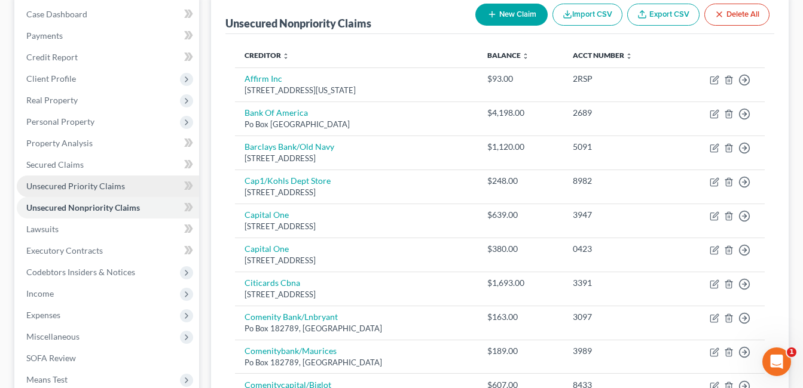
scroll to position [120, 0]
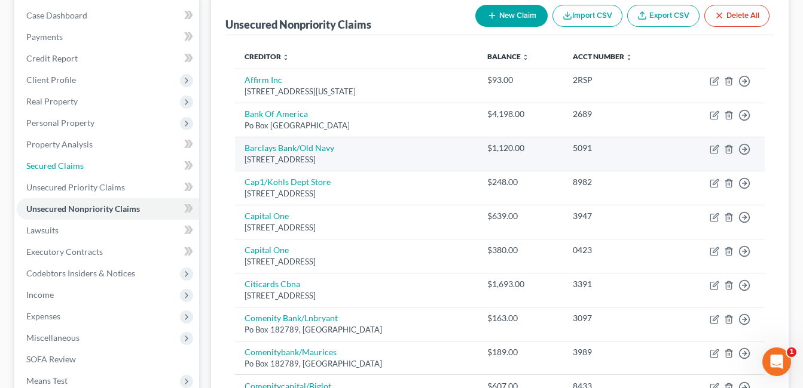
click at [53, 166] on span "Secured Claims" at bounding box center [54, 166] width 57 height 10
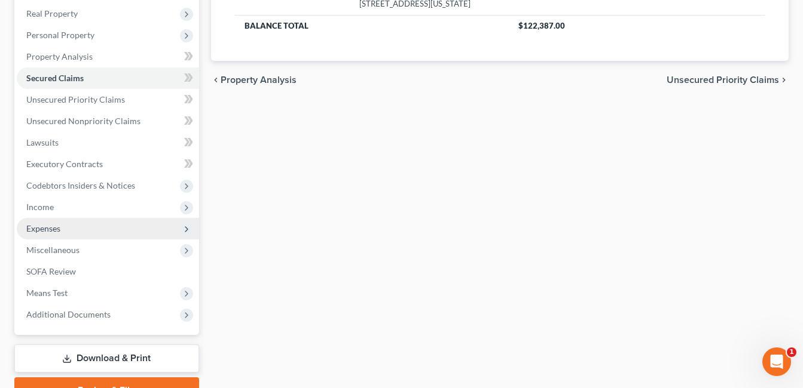
scroll to position [239, 0]
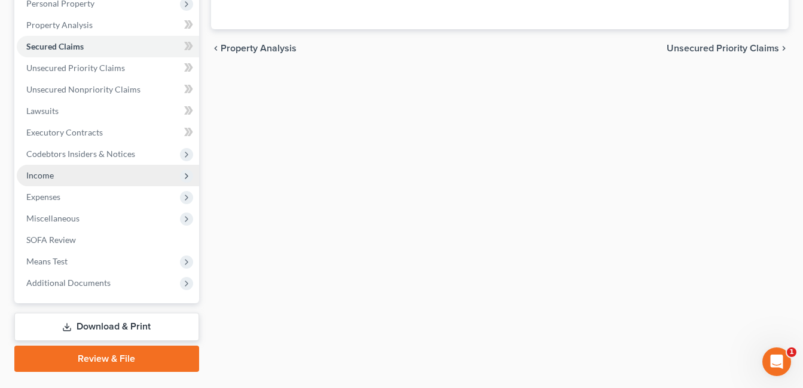
click at [72, 179] on span "Income" at bounding box center [108, 176] width 182 height 22
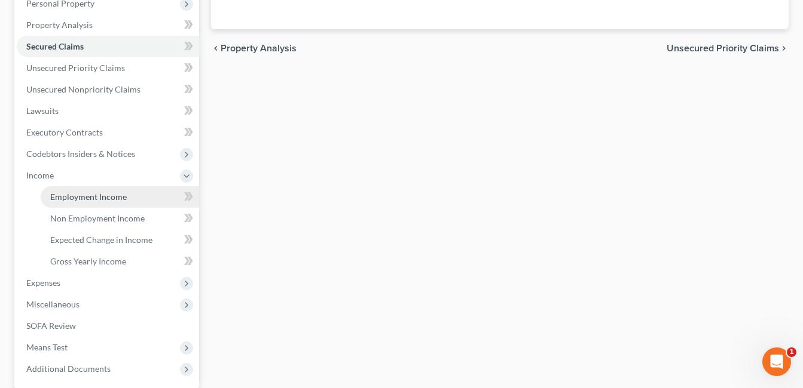
click at [80, 193] on span "Employment Income" at bounding box center [88, 197] width 76 height 10
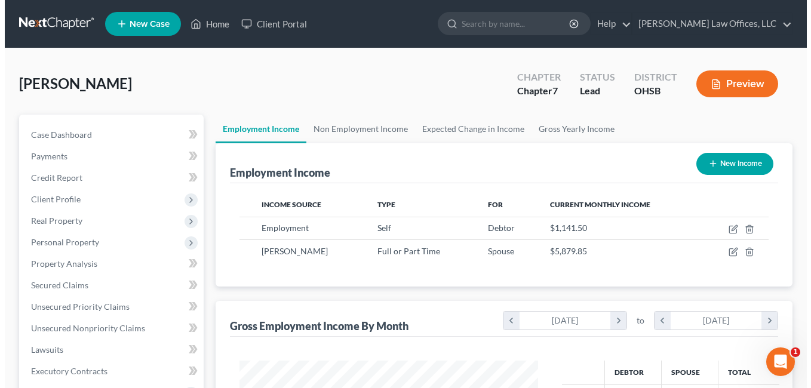
scroll to position [215, 323]
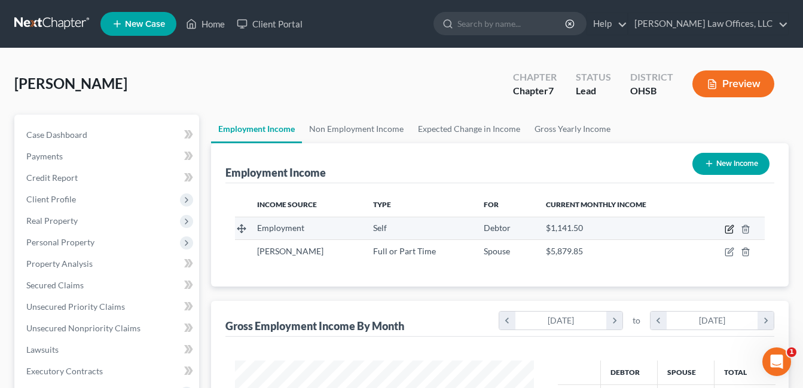
click at [728, 228] on icon "button" at bounding box center [729, 230] width 10 height 10
select select "1"
select select "0"
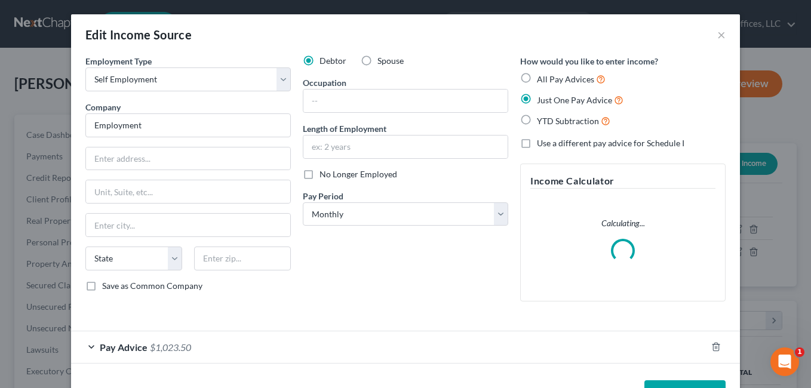
scroll to position [41, 0]
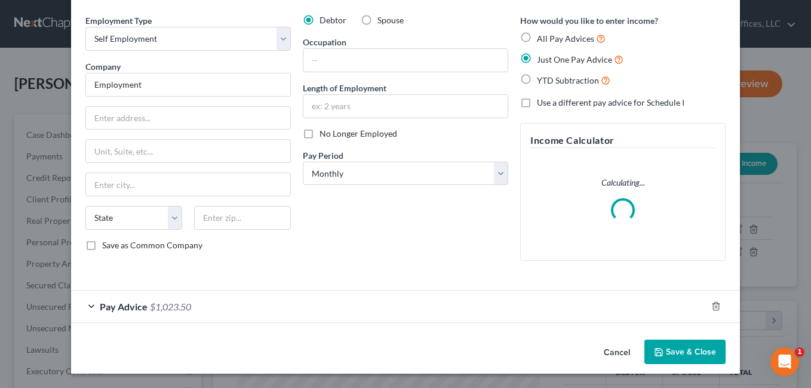
click at [329, 304] on div "Pay Advice $1,023.50" at bounding box center [389, 307] width 636 height 32
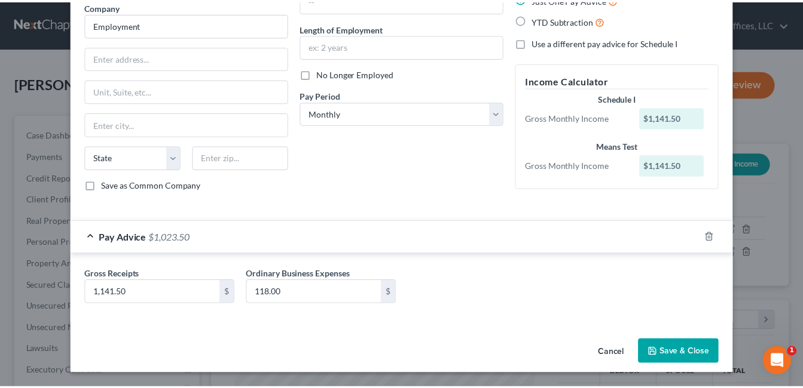
scroll to position [101, 0]
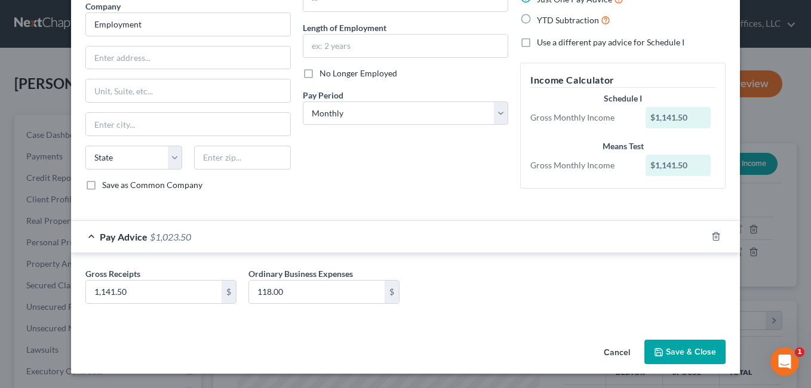
click at [675, 348] on button "Save & Close" at bounding box center [685, 352] width 81 height 25
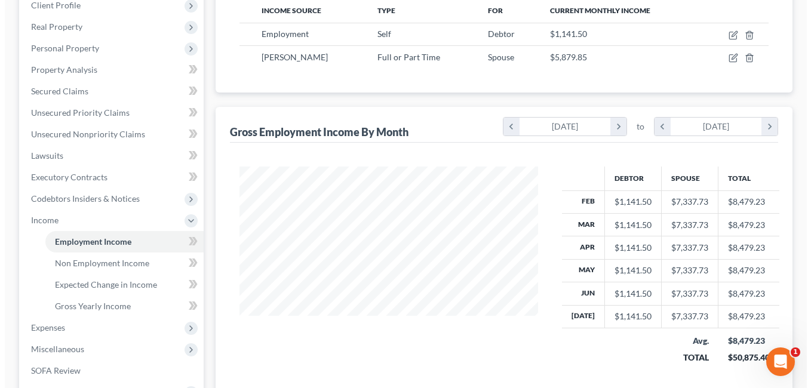
scroll to position [175, 0]
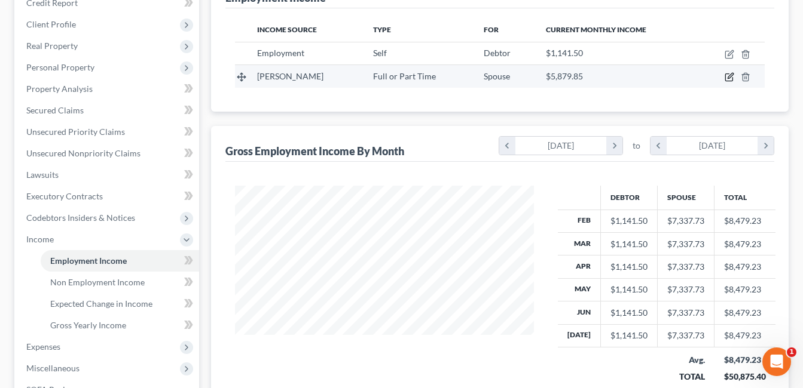
click at [728, 76] on icon "button" at bounding box center [729, 75] width 5 height 5
select select "0"
select select "36"
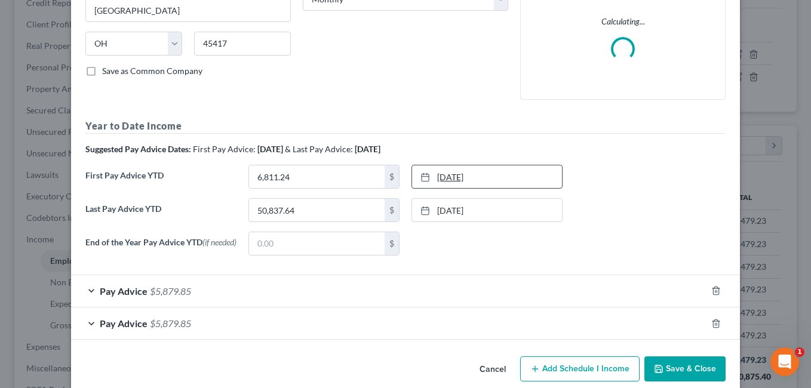
scroll to position [235, 0]
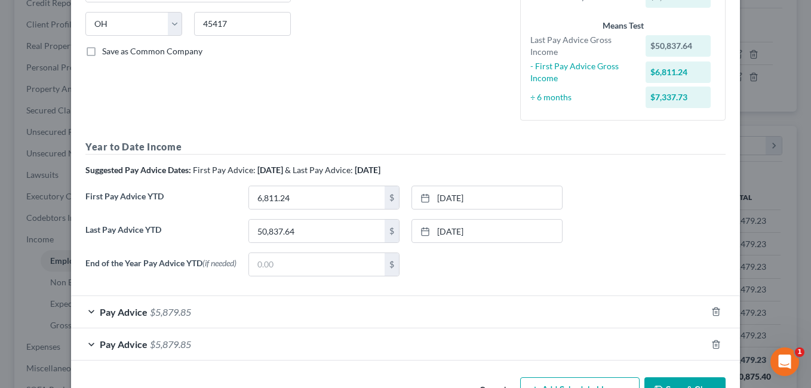
drag, startPoint x: 323, startPoint y: 318, endPoint x: 394, endPoint y: 287, distance: 77.8
click at [323, 318] on div "Pay Advice $5,879.85" at bounding box center [389, 312] width 636 height 32
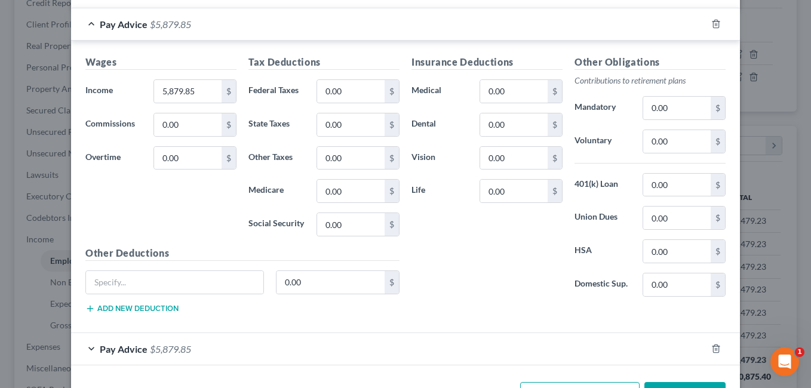
scroll to position [534, 0]
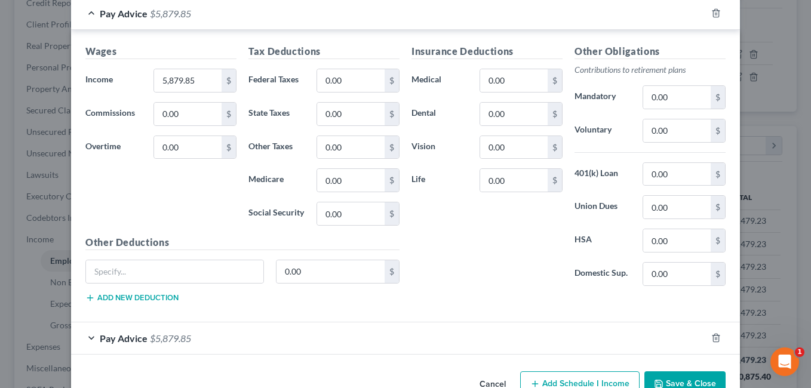
click at [327, 339] on div "Pay Advice $5,879.85" at bounding box center [389, 339] width 636 height 32
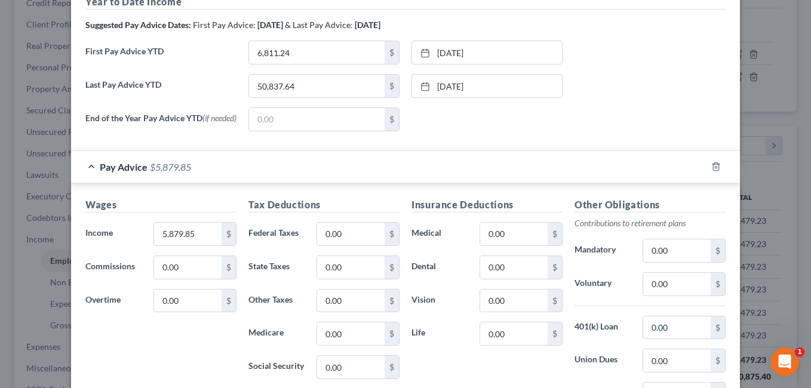
scroll to position [354, 0]
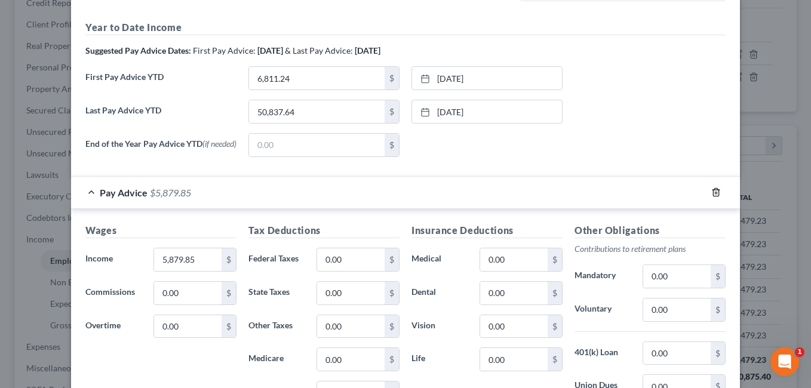
click at [716, 191] on icon "button" at bounding box center [717, 193] width 10 height 10
click at [712, 194] on icon "button" at bounding box center [717, 193] width 10 height 10
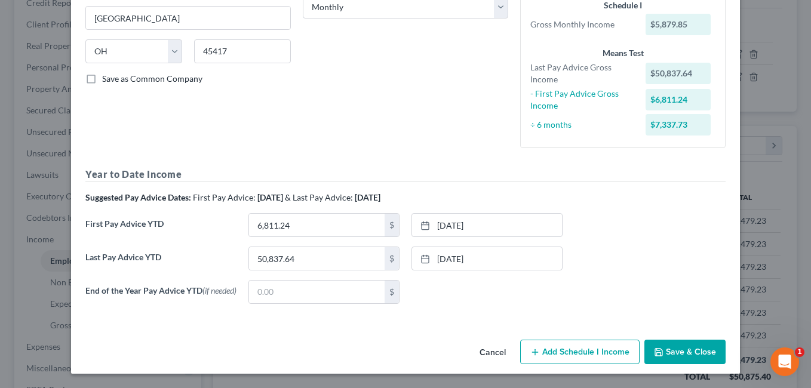
scroll to position [210, 0]
click at [569, 349] on button "Add Schedule I Income" at bounding box center [580, 352] width 120 height 25
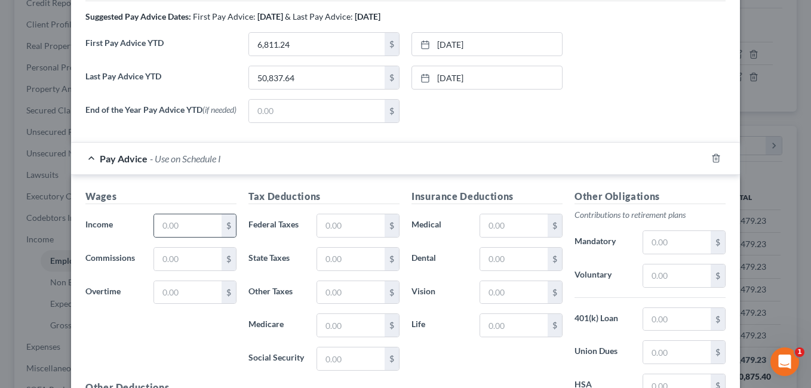
scroll to position [390, 0]
drag, startPoint x: 203, startPoint y: 225, endPoint x: 303, endPoint y: 146, distance: 127.7
click at [203, 225] on input "text" at bounding box center [188, 224] width 68 height 23
drag, startPoint x: 628, startPoint y: 98, endPoint x: 582, endPoint y: 97, distance: 46.0
click at [628, 98] on div "End of the Year Pay Advice YTD (if needed) $ [DATE] close Date [DATE] Time 12:0…" at bounding box center [405, 114] width 653 height 33
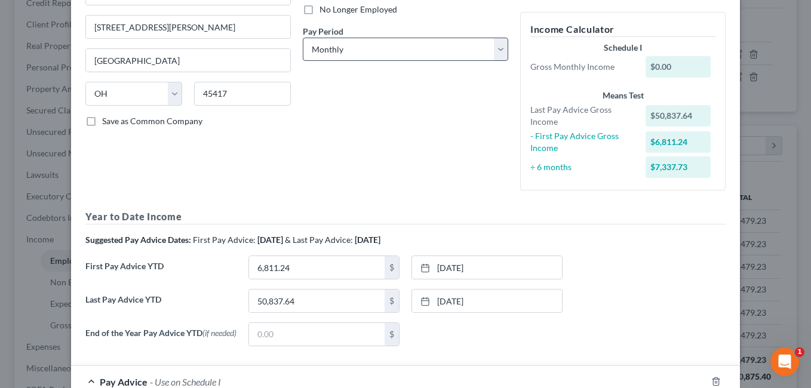
scroll to position [91, 0]
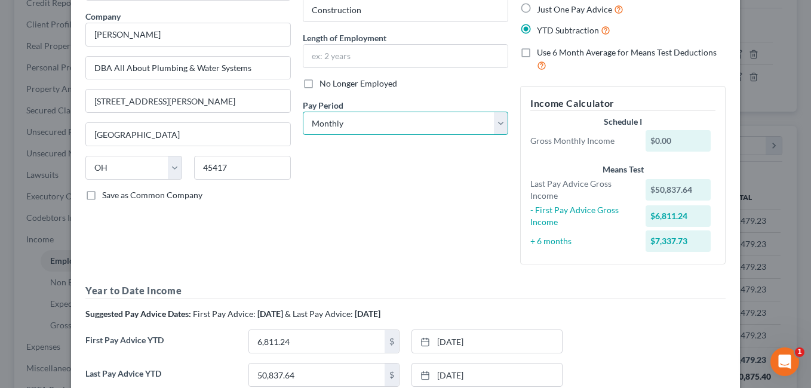
click at [498, 122] on select "Select Monthly Twice Monthly Every Other Week Weekly" at bounding box center [406, 124] width 206 height 24
select select "3"
click at [303, 112] on select "Select Monthly Twice Monthly Every Other Week Weekly" at bounding box center [406, 124] width 206 height 24
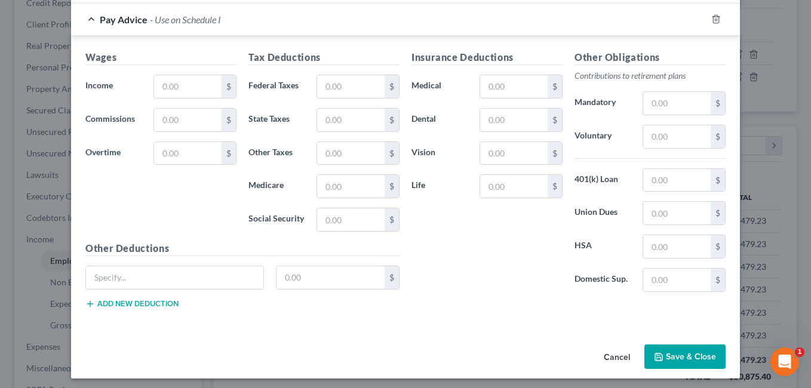
scroll to position [535, 0]
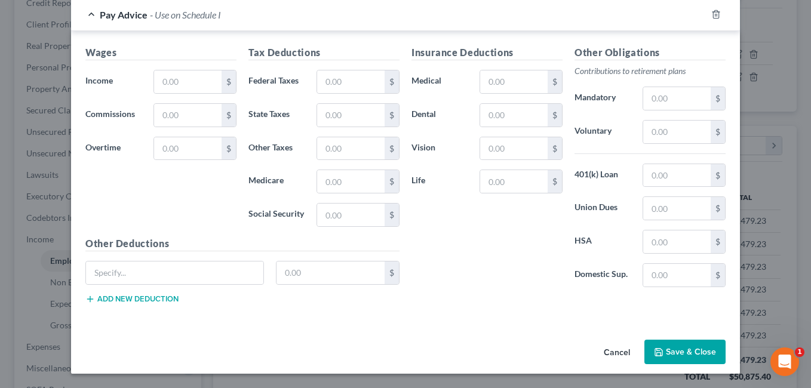
click at [670, 354] on button "Save & Close" at bounding box center [685, 352] width 81 height 25
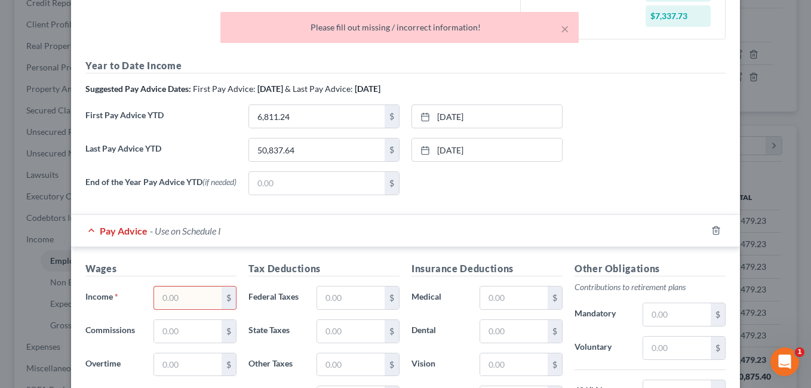
scroll to position [320, 0]
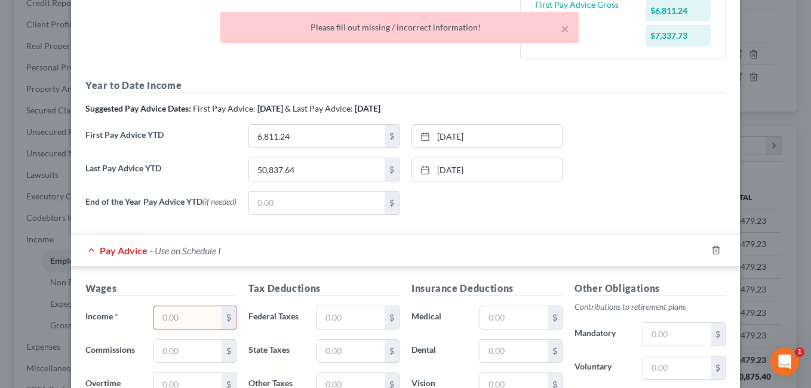
click at [203, 318] on input "text" at bounding box center [188, 318] width 68 height 23
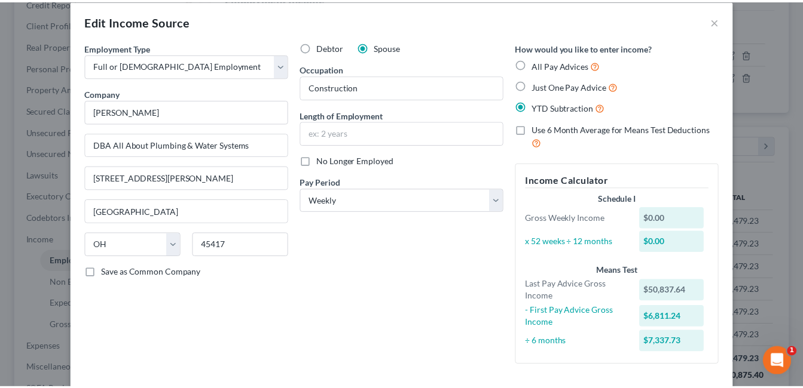
scroll to position [0, 0]
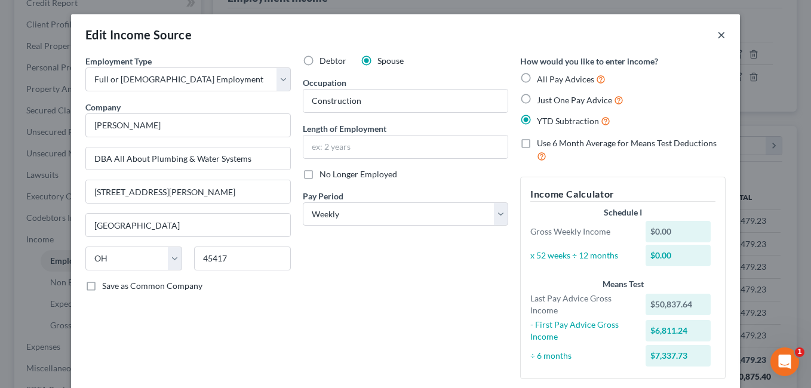
type input "0.00"
click at [718, 32] on button "×" at bounding box center [722, 34] width 8 height 14
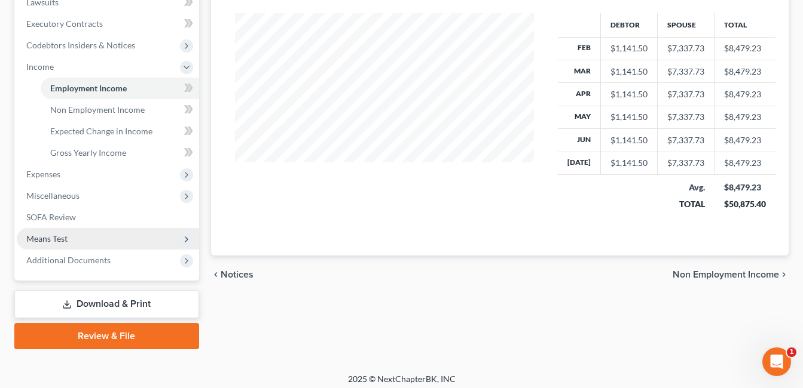
scroll to position [354, 0]
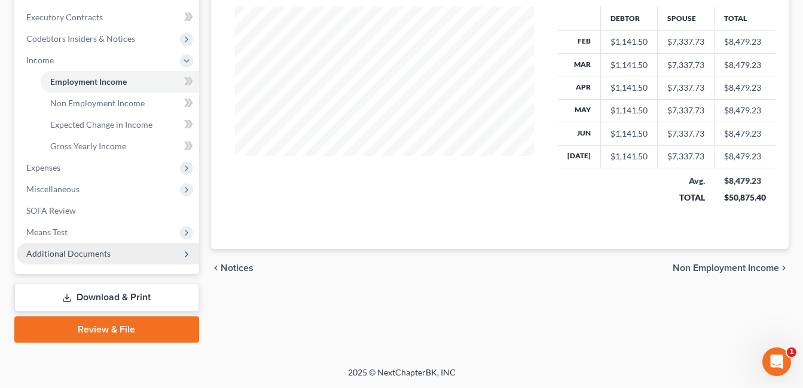
click at [73, 255] on span "Additional Documents" at bounding box center [68, 254] width 84 height 10
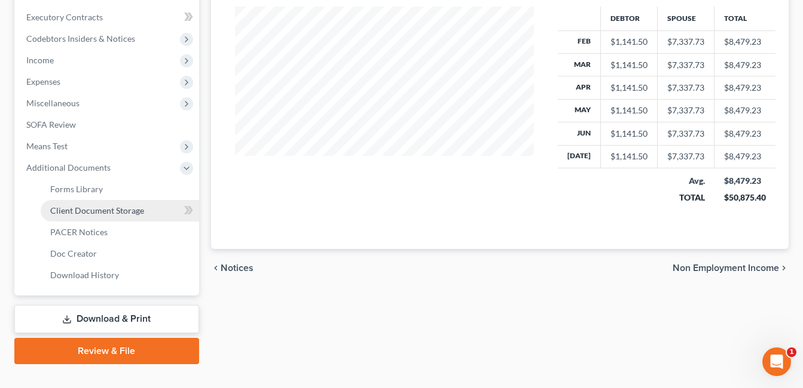
click at [124, 210] on span "Client Document Storage" at bounding box center [97, 211] width 94 height 10
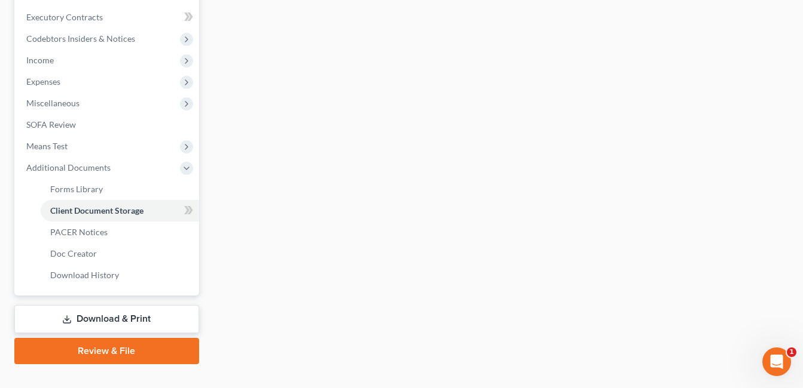
scroll to position [353, 0]
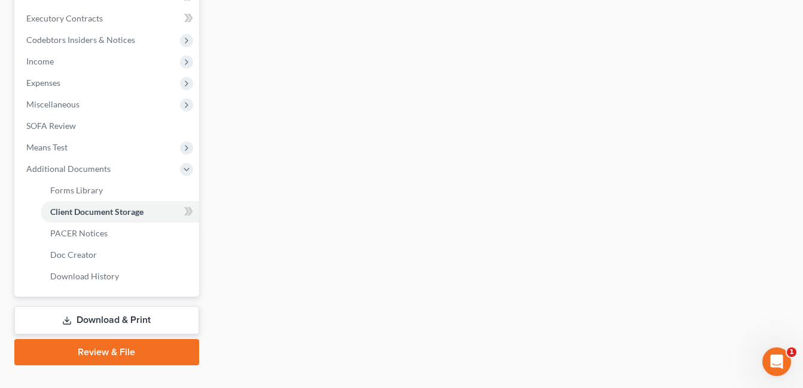
select select "7"
select select "37"
select select "52"
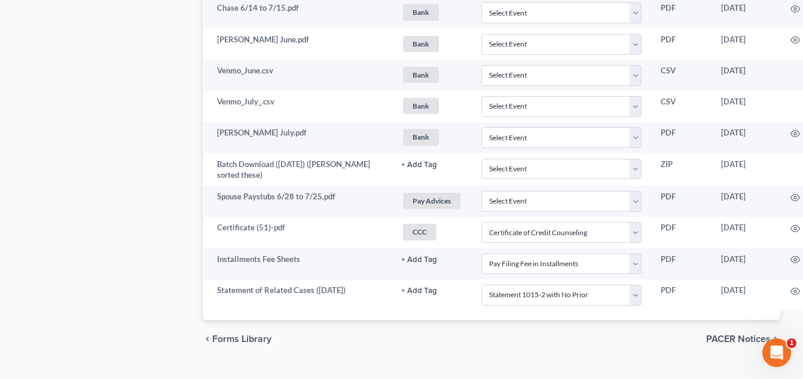
scroll to position [1135, 84]
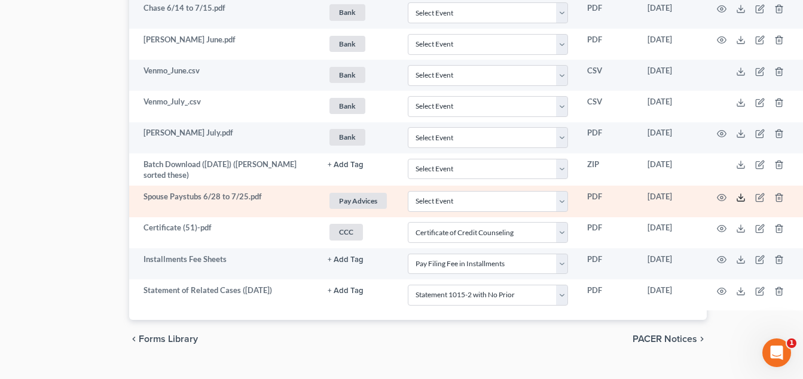
click at [741, 197] on polyline at bounding box center [741, 198] width 4 height 2
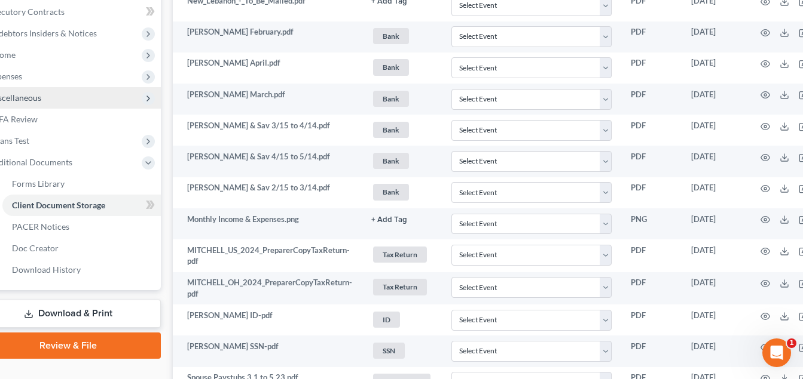
scroll to position [359, 38]
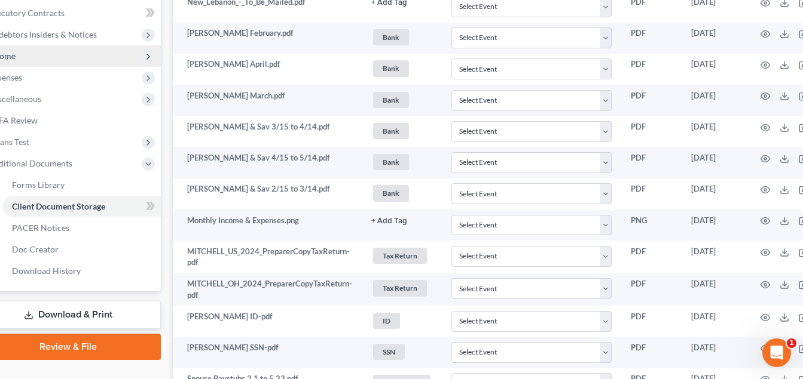
click at [15, 56] on span "Income" at bounding box center [1, 56] width 27 height 10
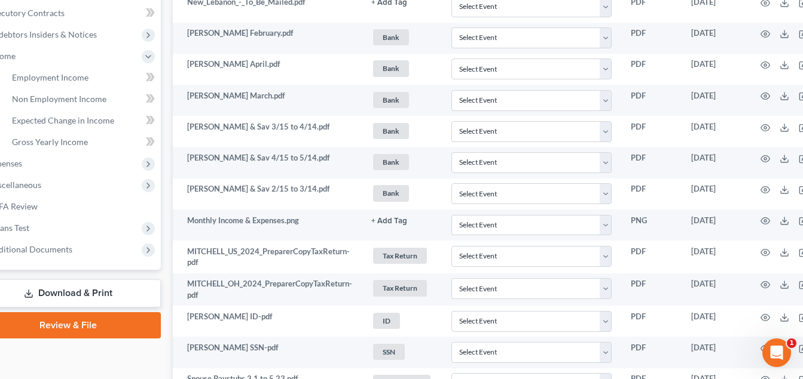
scroll to position [359, 0]
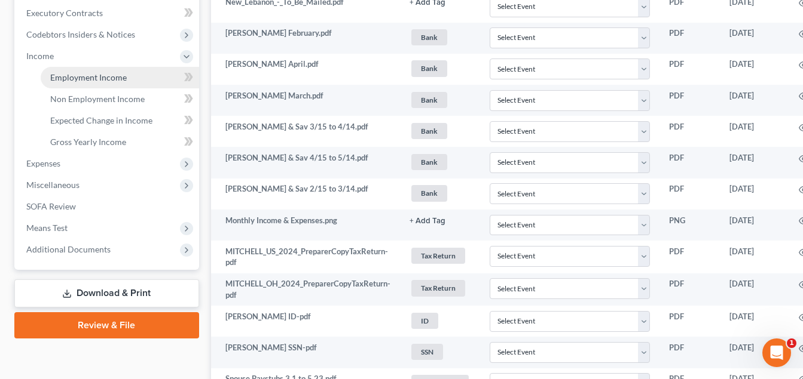
click at [80, 75] on span "Employment Income" at bounding box center [88, 77] width 76 height 10
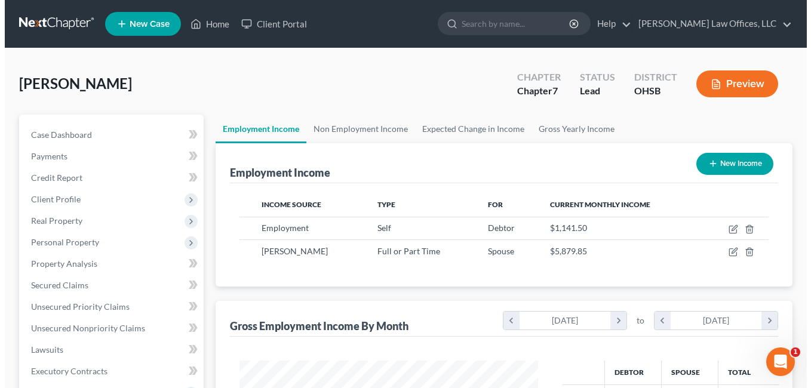
scroll to position [215, 323]
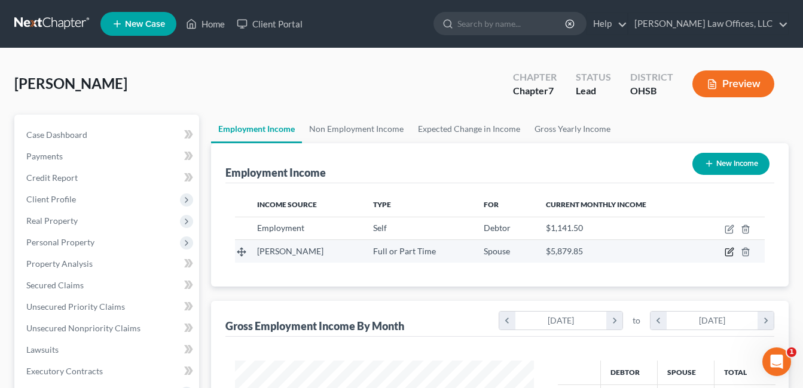
click at [727, 253] on icon "button" at bounding box center [729, 252] width 10 height 10
select select "0"
select select "36"
select select "0"
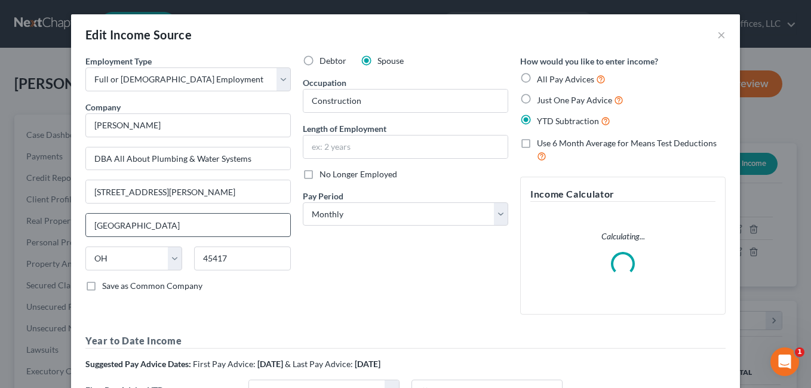
scroll to position [235, 0]
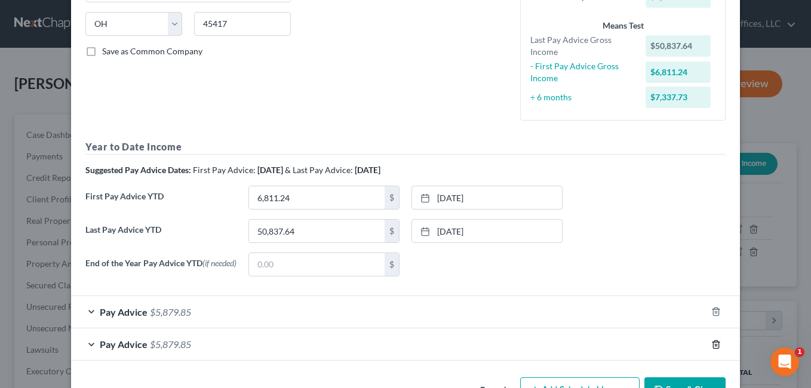
click at [712, 346] on icon "button" at bounding box center [717, 345] width 10 height 10
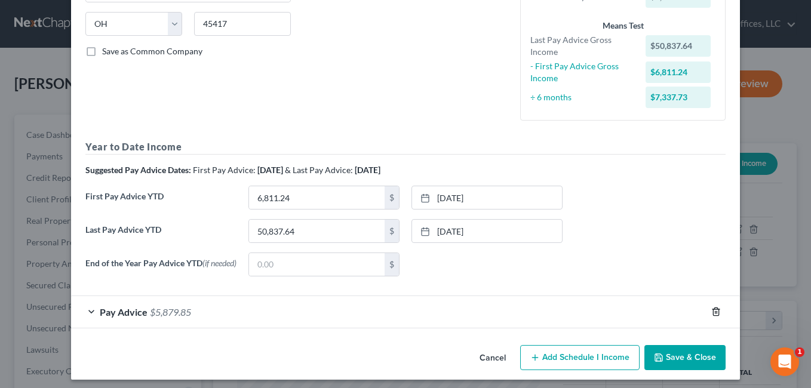
click at [717, 314] on line "button" at bounding box center [717, 313] width 0 height 2
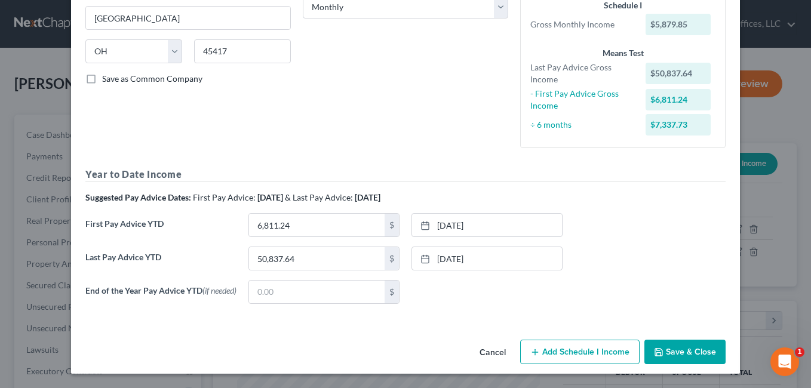
scroll to position [210, 0]
click at [595, 345] on button "Add Schedule I Income" at bounding box center [580, 352] width 120 height 25
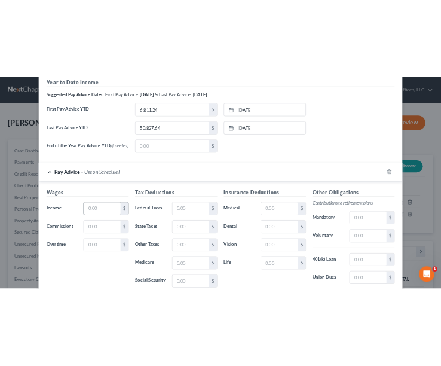
scroll to position [390, 0]
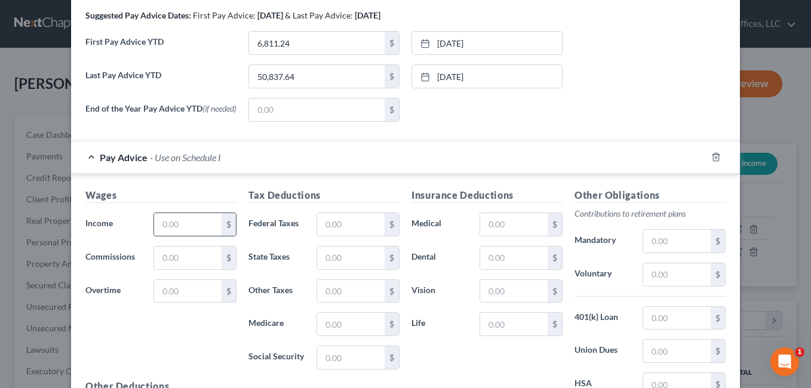
click at [188, 223] on input "text" at bounding box center [188, 224] width 68 height 23
type input "1,120.00"
type input "500.00"
type input "50.00"
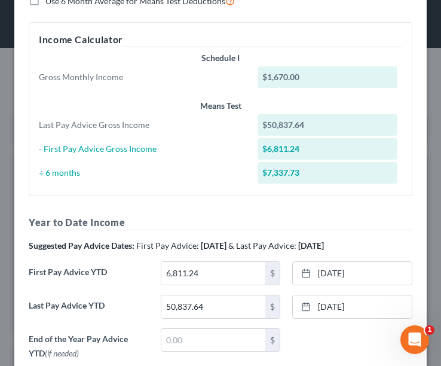
scroll to position [620, 0]
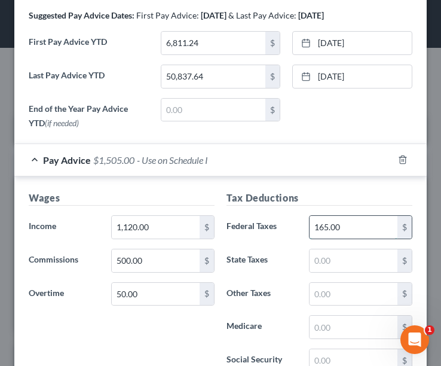
type input "165.00"
type input "55.00"
type input "22.00"
type input "27.00"
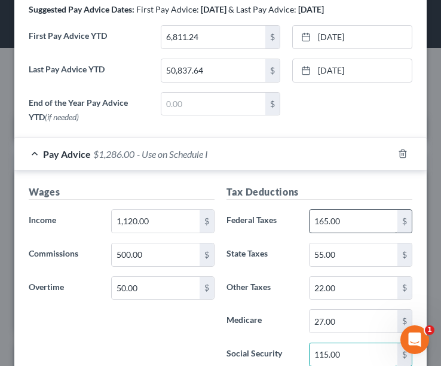
type input "115.00"
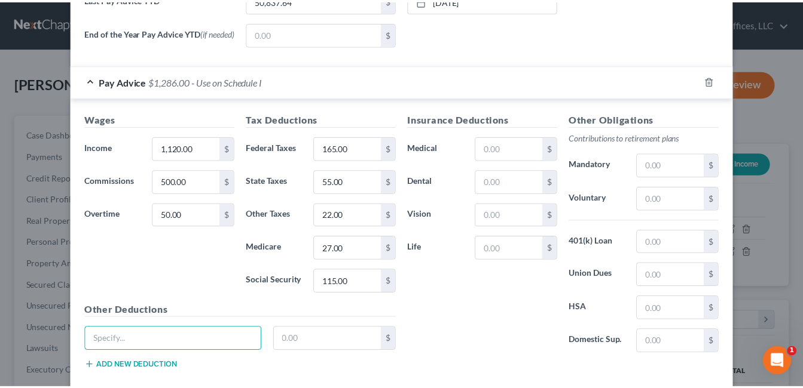
scroll to position [535, 0]
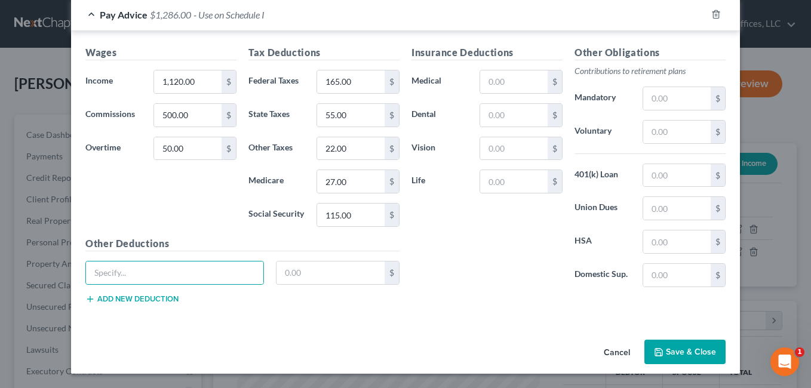
click at [677, 350] on button "Save & Close" at bounding box center [685, 352] width 81 height 25
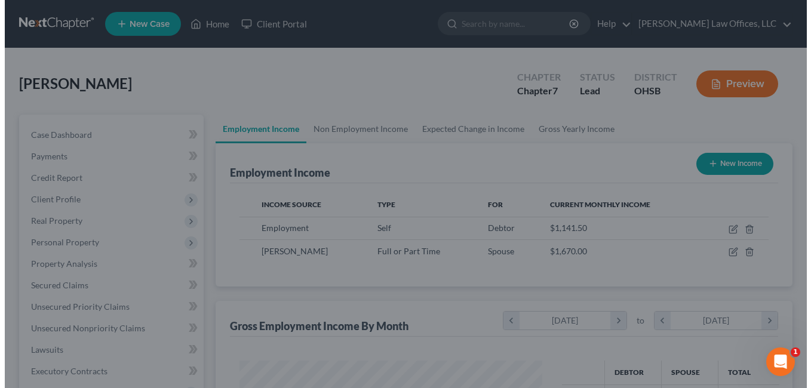
scroll to position [597333, 597224]
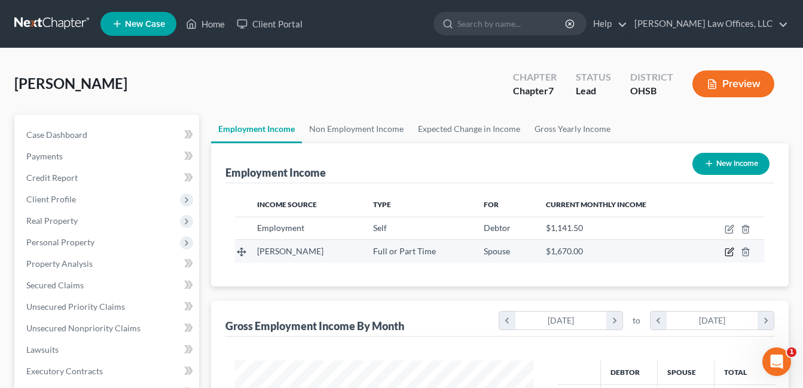
click at [727, 253] on icon "button" at bounding box center [729, 252] width 10 height 10
select select "0"
select select "36"
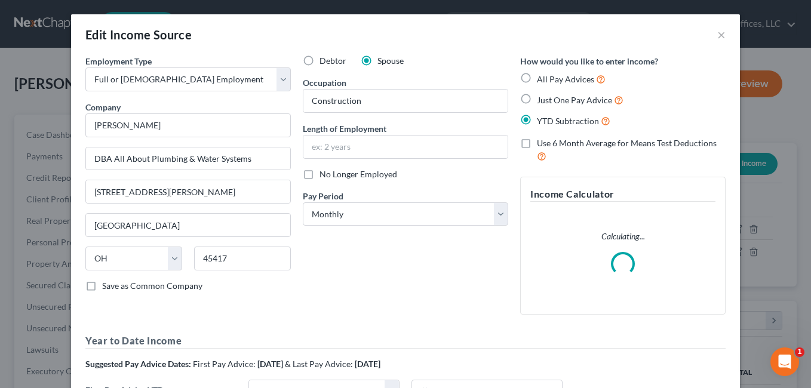
scroll to position [215, 327]
drag, startPoint x: 499, startPoint y: 213, endPoint x: 357, endPoint y: 227, distance: 142.3
click at [499, 213] on select "Select Monthly Twice Monthly Every Other Week Weekly" at bounding box center [406, 215] width 206 height 24
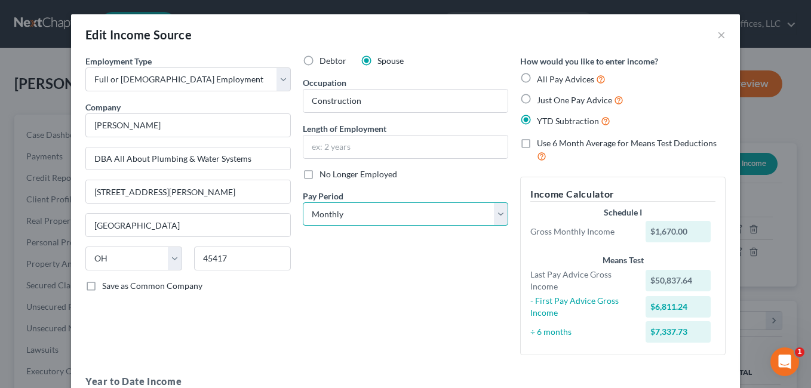
select select "3"
click at [303, 203] on select "Select Monthly Twice Monthly Every Other Week Weekly" at bounding box center [406, 215] width 206 height 24
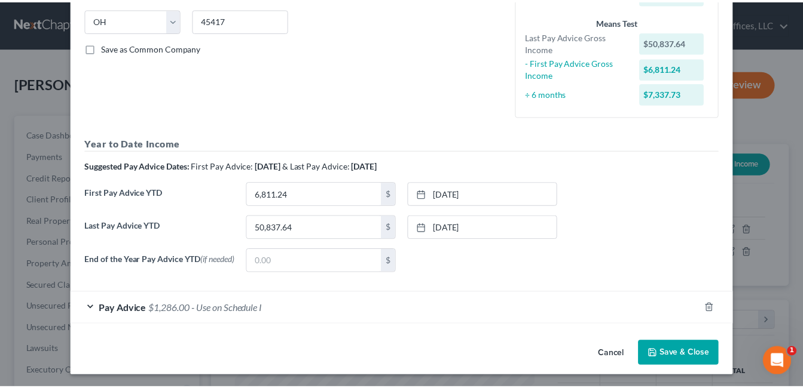
scroll to position [239, 0]
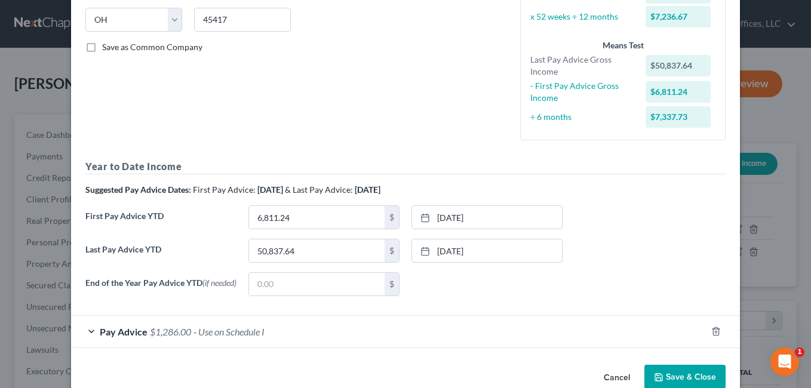
click at [676, 356] on div "Employment Type * Select Full or [DEMOGRAPHIC_DATA] Employment Self Employment …" at bounding box center [405, 88] width 669 height 544
click at [668, 375] on button "Save & Close" at bounding box center [685, 377] width 81 height 25
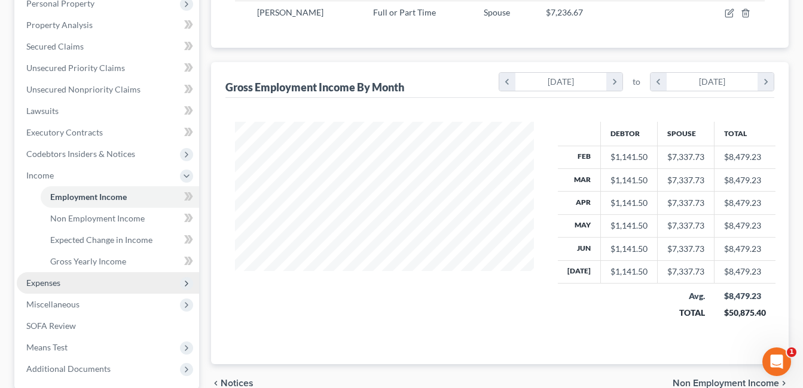
click at [81, 281] on span "Expenses" at bounding box center [108, 283] width 182 height 22
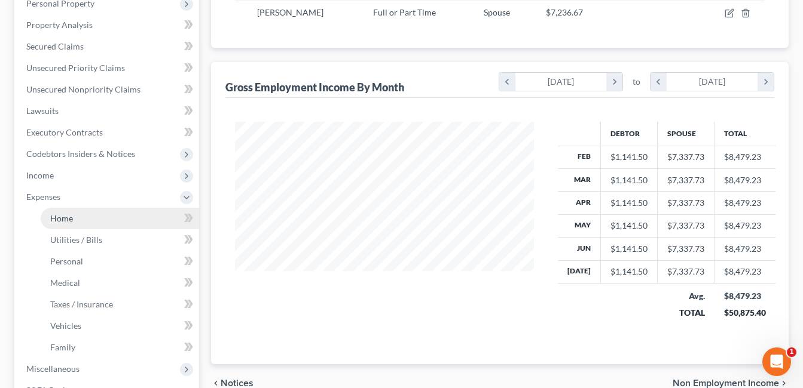
click at [78, 218] on link "Home" at bounding box center [120, 219] width 158 height 22
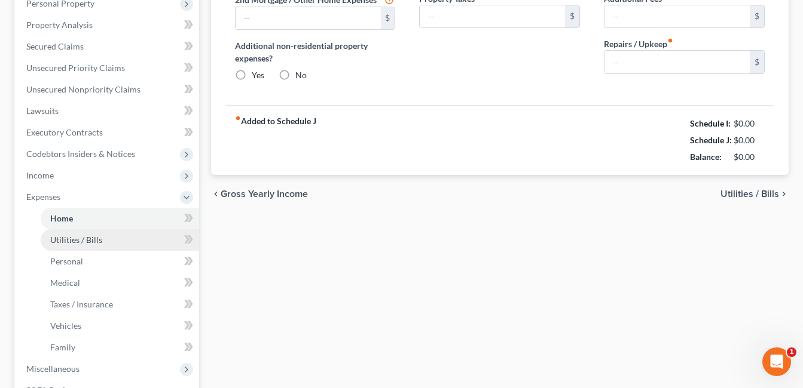
type input "916.00"
radio input "true"
type input "100.00"
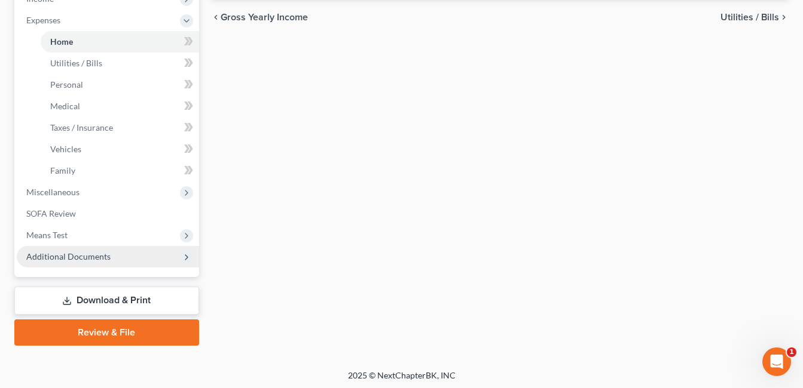
scroll to position [419, 0]
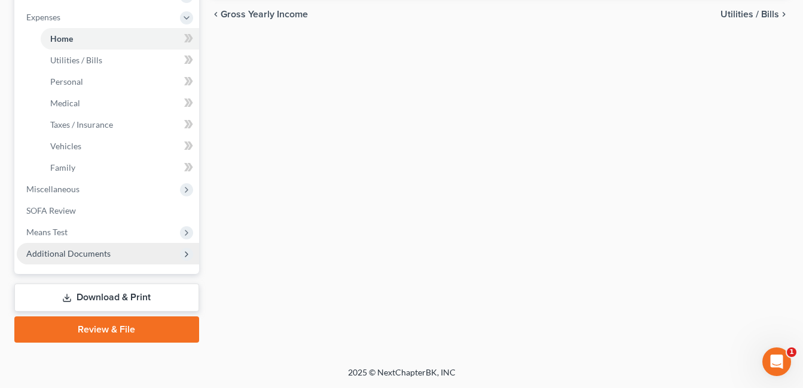
click at [102, 255] on span "Additional Documents" at bounding box center [68, 254] width 84 height 10
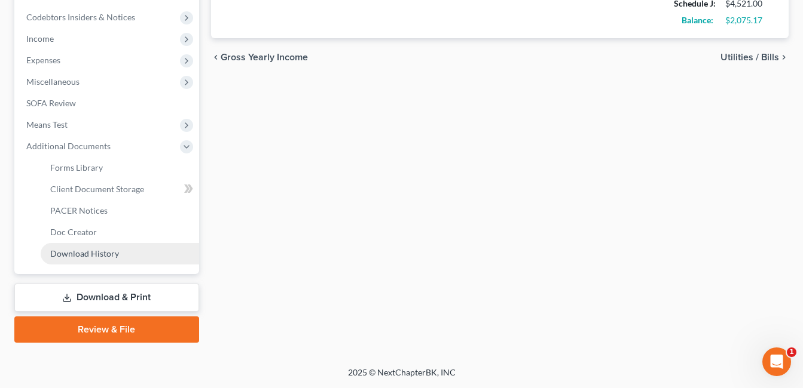
scroll to position [376, 0]
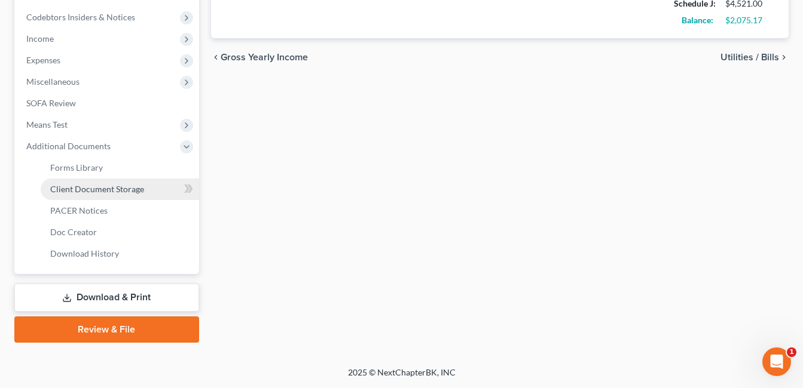
click at [128, 197] on link "Client Document Storage" at bounding box center [120, 190] width 158 height 22
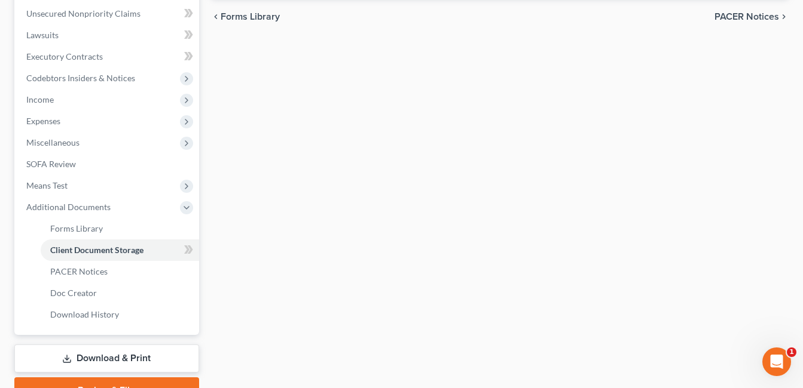
select select "7"
select select "37"
select select "52"
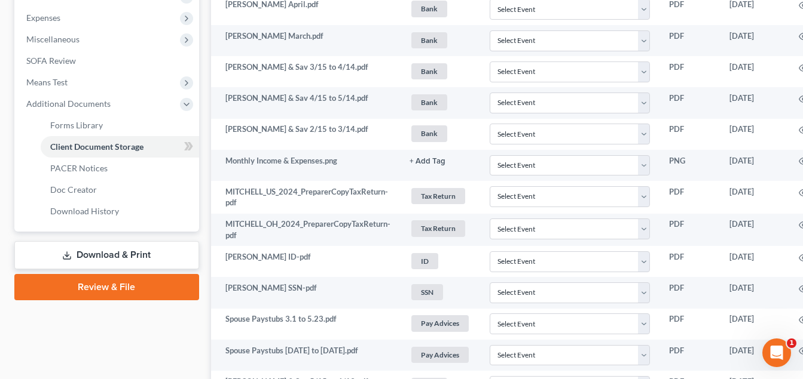
scroll to position [418, 84]
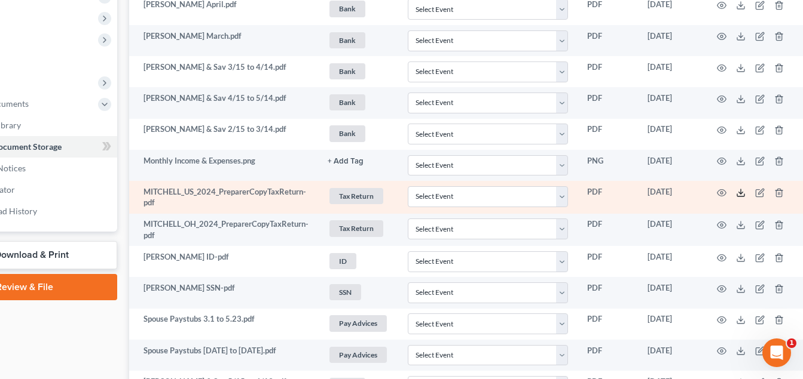
click at [740, 195] on icon at bounding box center [741, 193] width 10 height 10
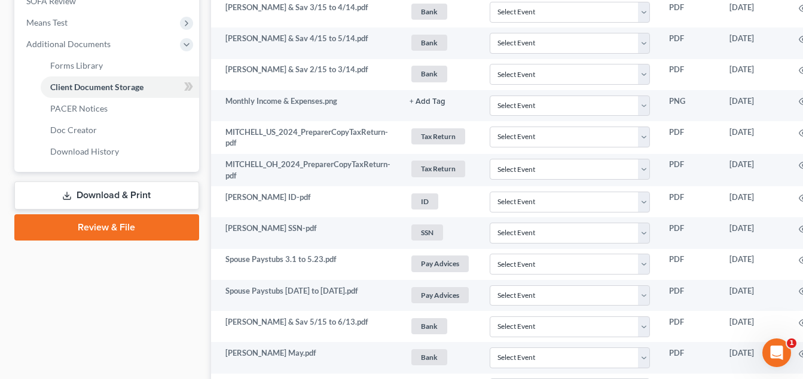
scroll to position [478, 84]
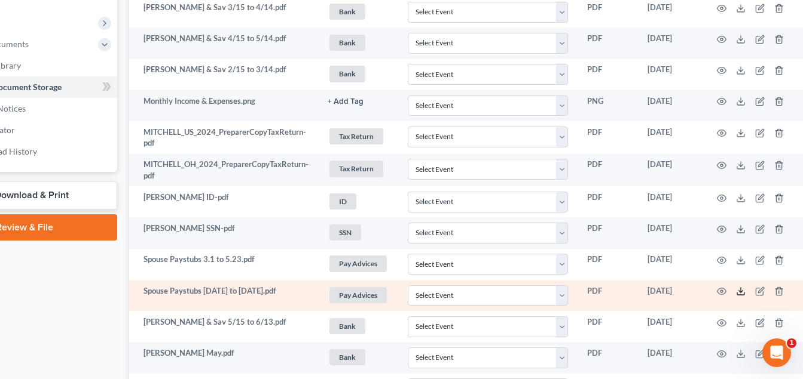
click at [740, 292] on line at bounding box center [740, 290] width 0 height 5
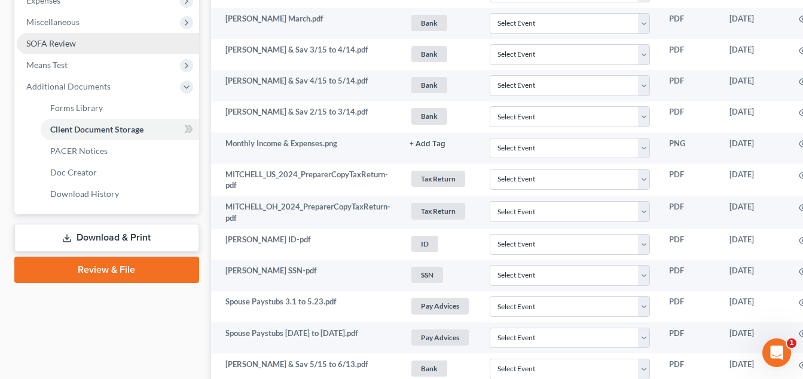
scroll to position [299, 0]
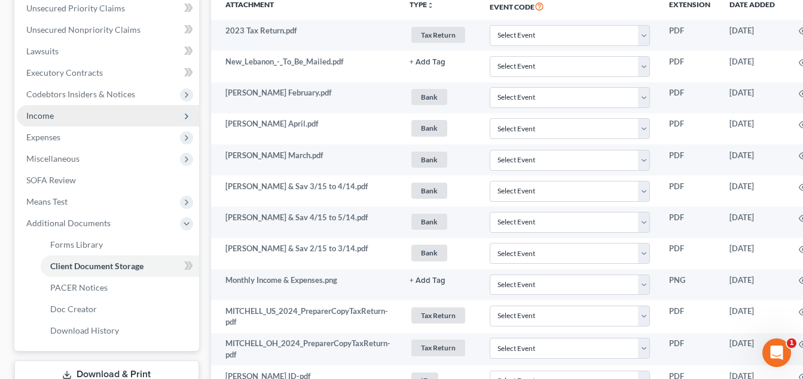
click at [55, 117] on span "Income" at bounding box center [108, 116] width 182 height 22
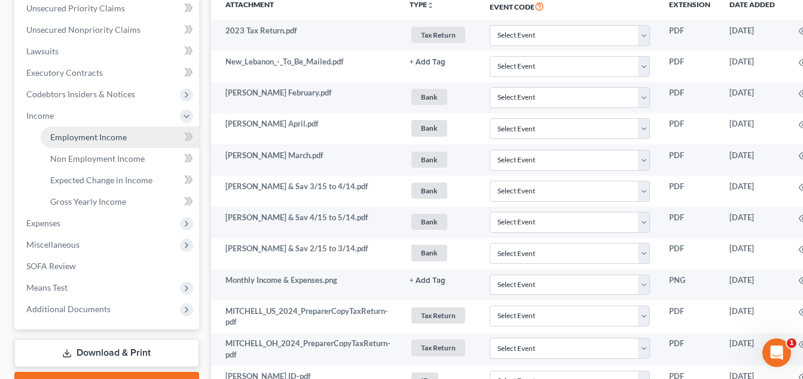
click at [68, 139] on span "Employment Income" at bounding box center [88, 137] width 76 height 10
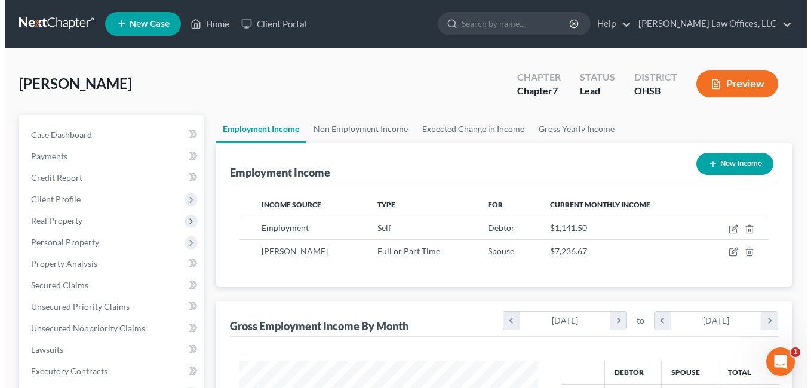
scroll to position [215, 323]
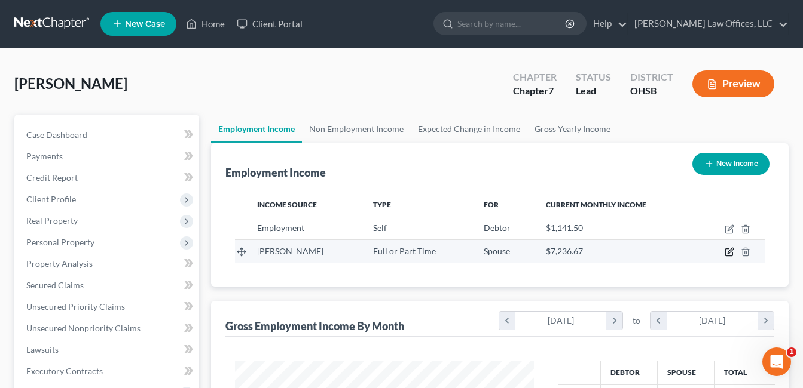
click at [732, 251] on icon "button" at bounding box center [729, 251] width 5 height 5
select select "0"
select select "36"
select select "3"
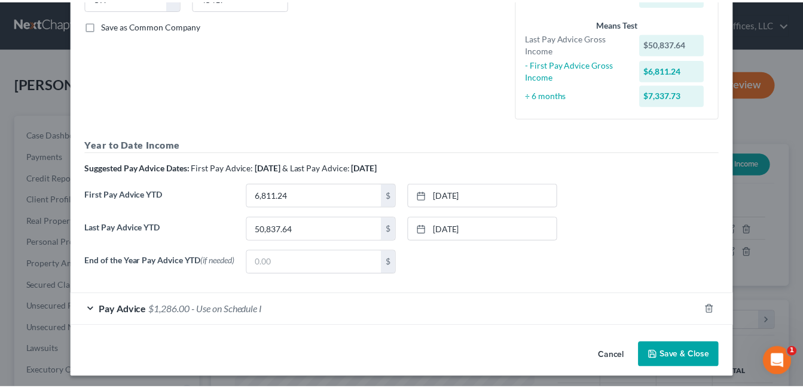
scroll to position [267, 0]
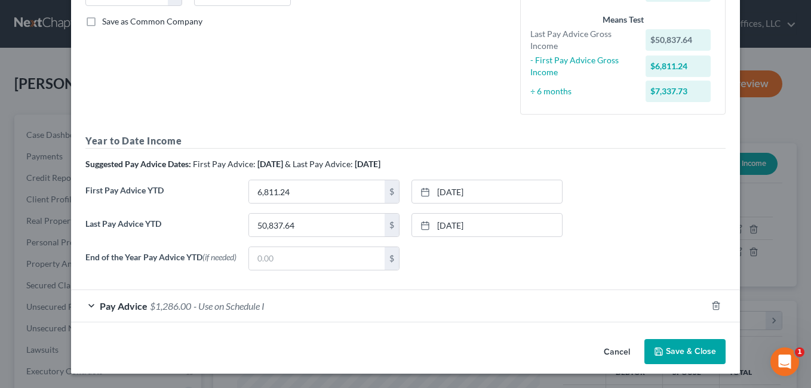
click at [673, 356] on button "Save & Close" at bounding box center [685, 351] width 81 height 25
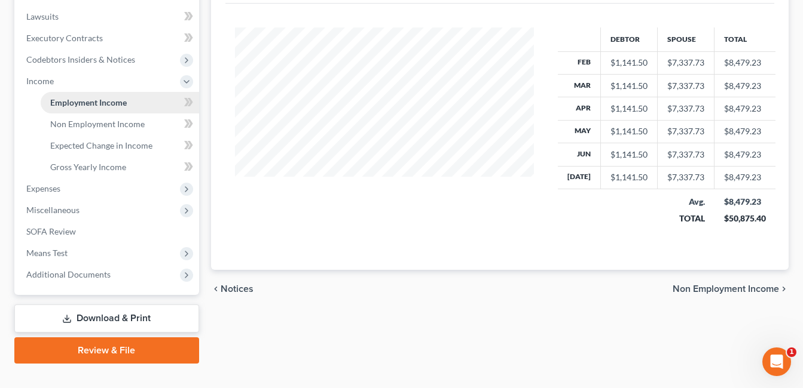
scroll to position [354, 0]
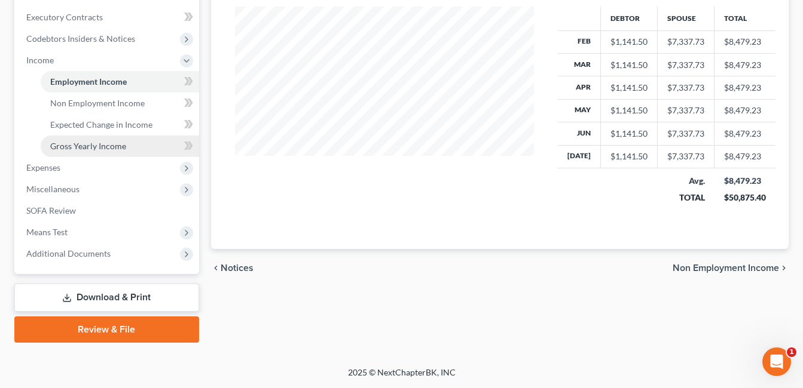
click at [75, 148] on span "Gross Yearly Income" at bounding box center [88, 146] width 76 height 10
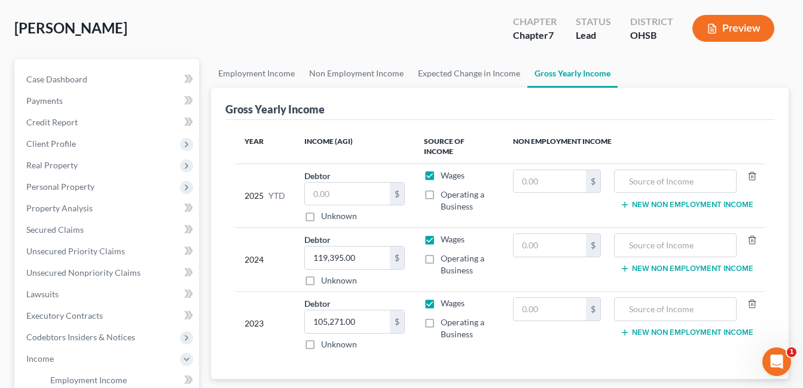
scroll to position [354, 0]
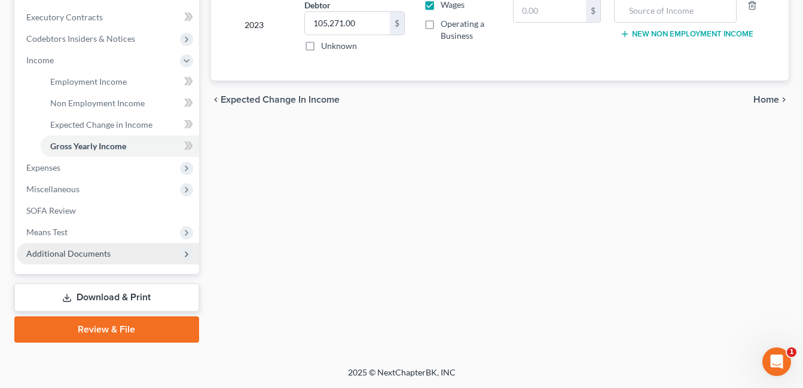
click at [107, 249] on span "Additional Documents" at bounding box center [68, 254] width 84 height 10
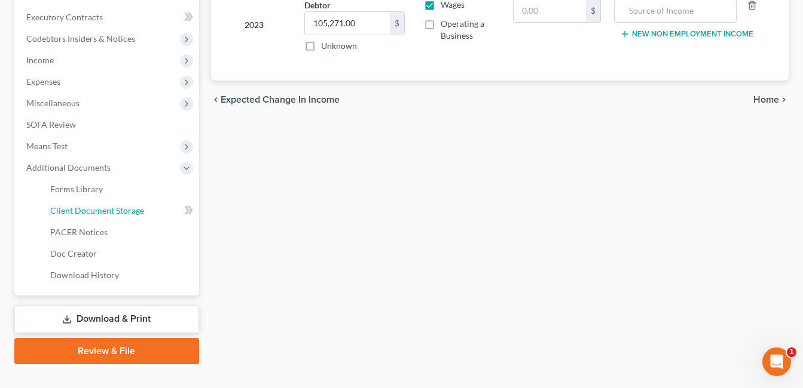
click at [123, 210] on span "Client Document Storage" at bounding box center [97, 211] width 94 height 10
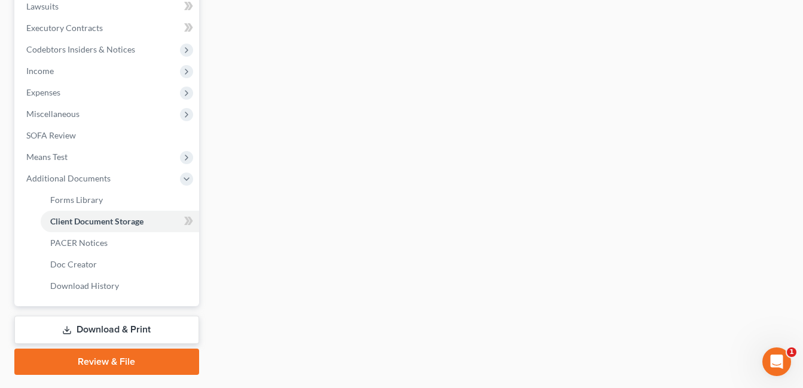
scroll to position [274, 0]
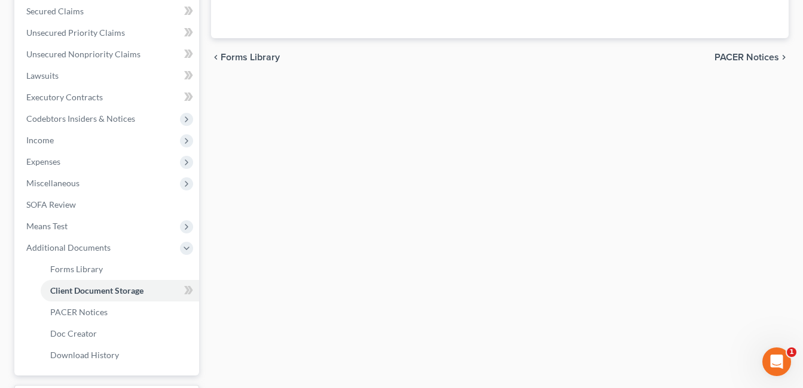
select select "7"
select select "37"
select select "52"
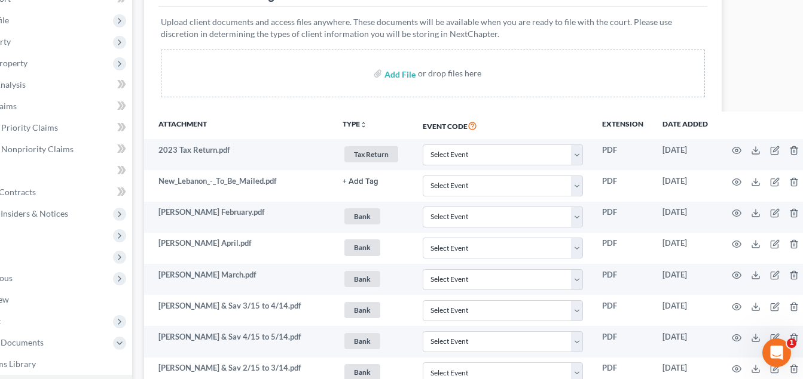
scroll to position [179, 84]
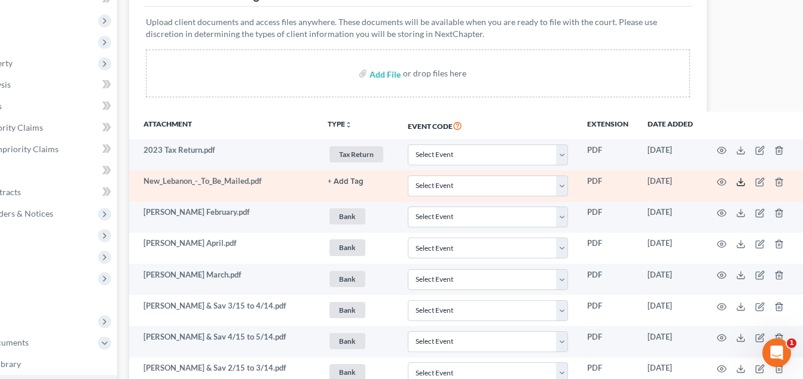
click at [737, 181] on icon at bounding box center [741, 182] width 10 height 10
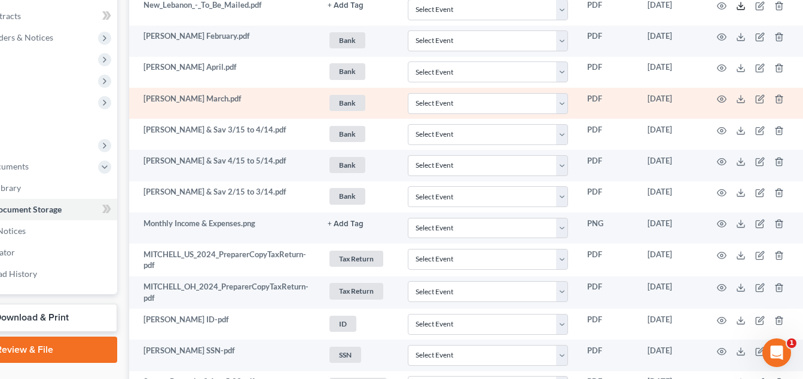
scroll to position [359, 84]
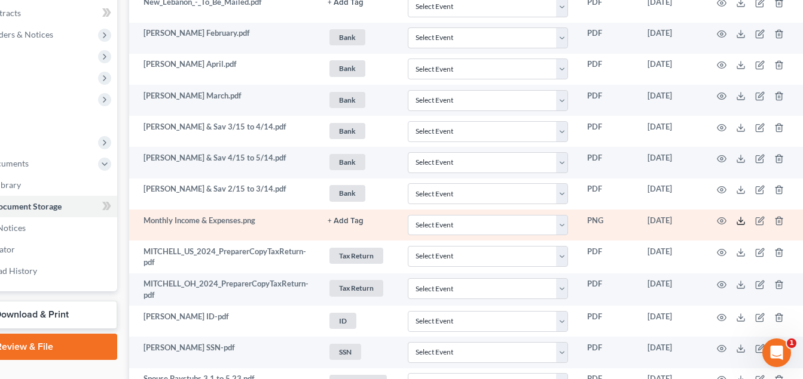
click at [740, 219] on icon at bounding box center [741, 221] width 10 height 10
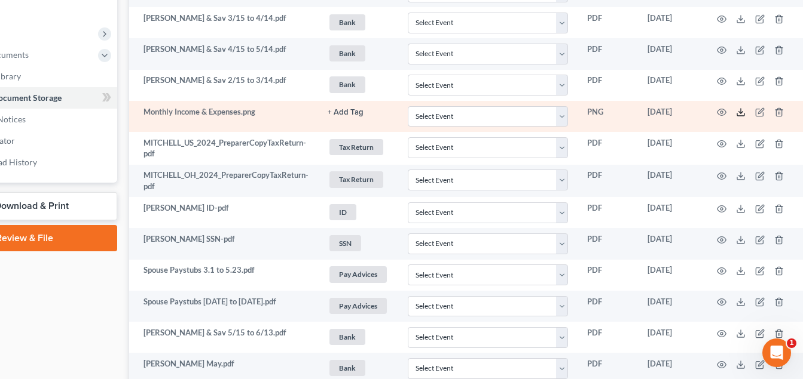
scroll to position [478, 84]
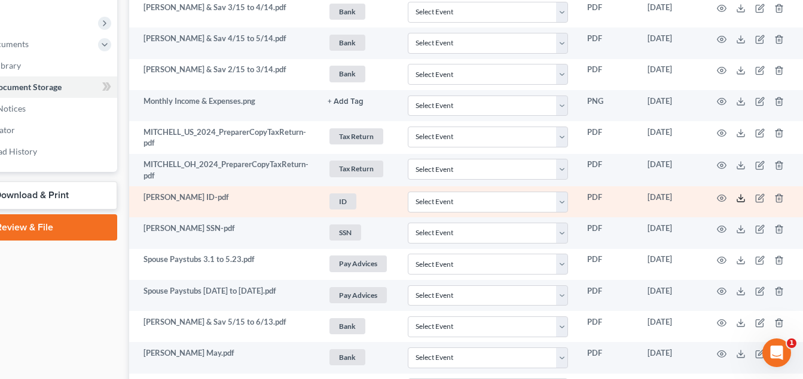
click at [741, 197] on icon at bounding box center [741, 199] width 10 height 10
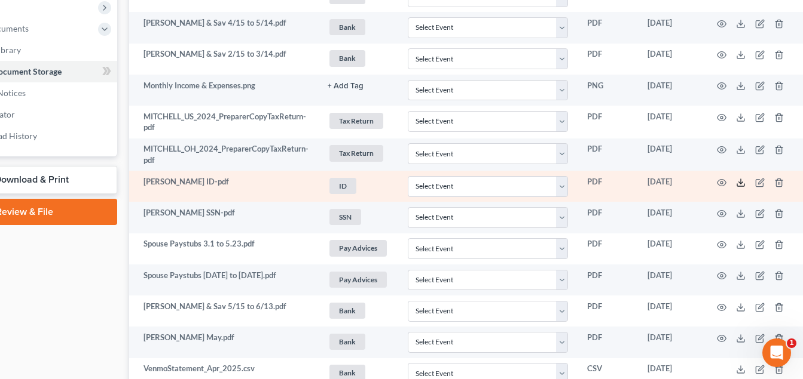
scroll to position [538, 84]
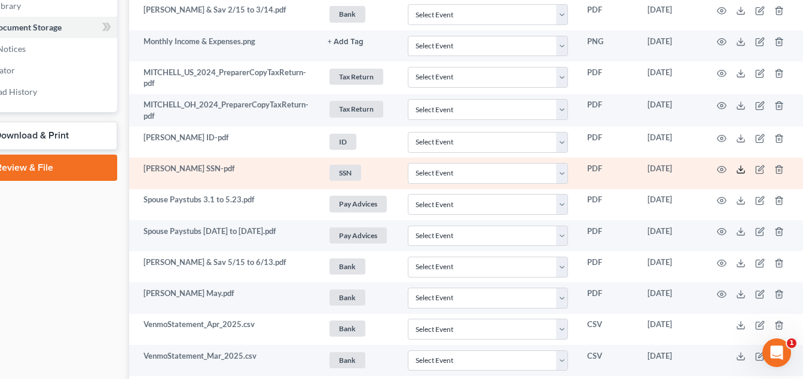
click at [739, 170] on polyline at bounding box center [741, 170] width 4 height 2
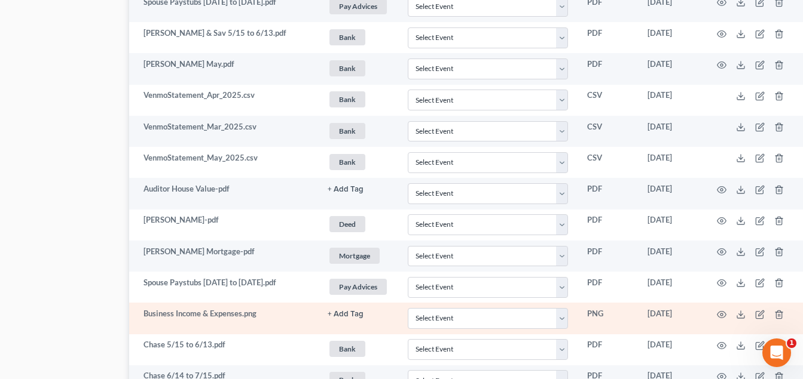
scroll to position [777, 84]
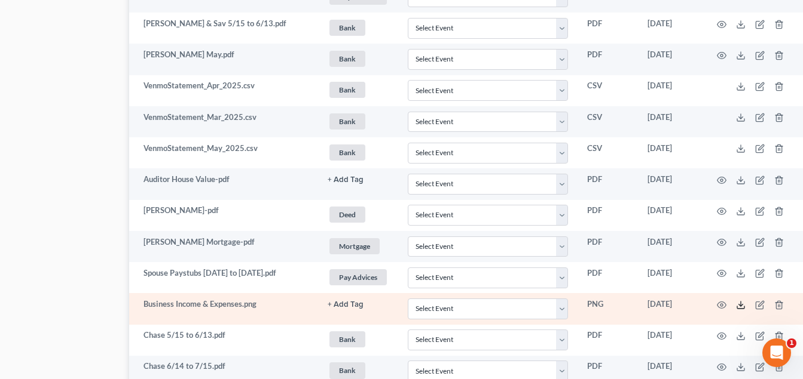
click at [741, 306] on icon at bounding box center [741, 306] width 10 height 10
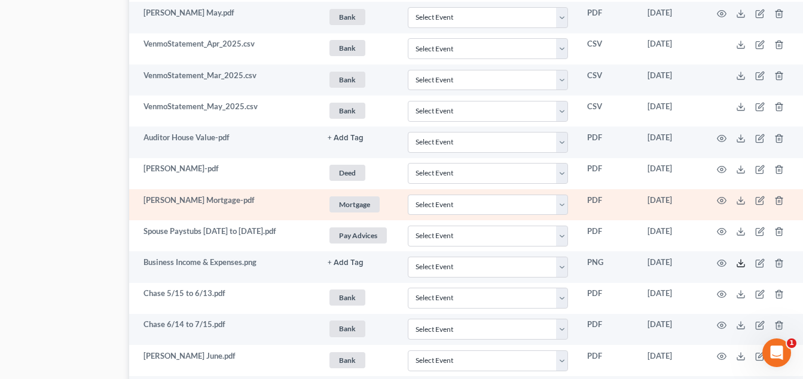
scroll to position [837, 84]
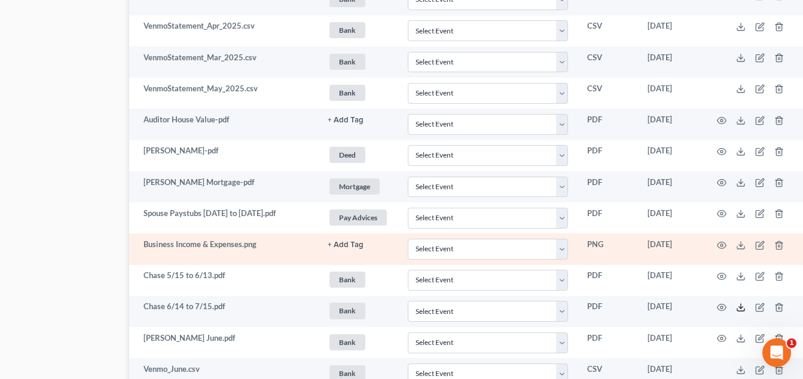
drag, startPoint x: 740, startPoint y: 309, endPoint x: 676, endPoint y: 257, distance: 81.9
click at [740, 309] on polyline at bounding box center [741, 308] width 4 height 2
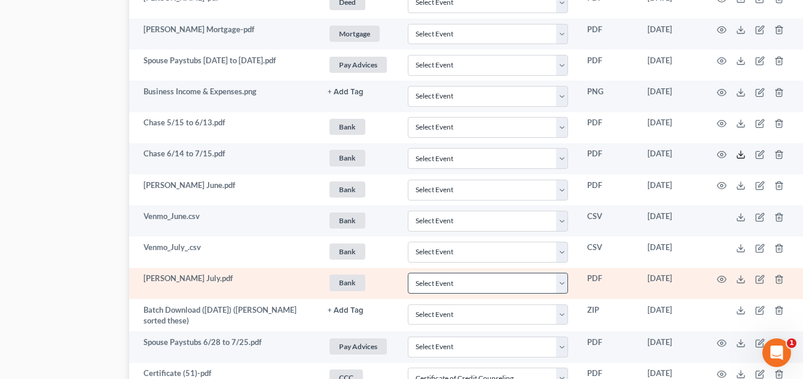
scroll to position [1016, 84]
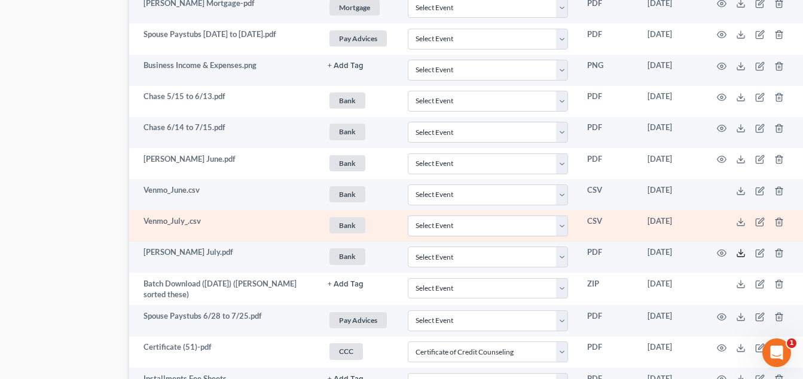
drag, startPoint x: 741, startPoint y: 255, endPoint x: 623, endPoint y: 218, distance: 124.0
click at [741, 255] on icon at bounding box center [741, 254] width 10 height 10
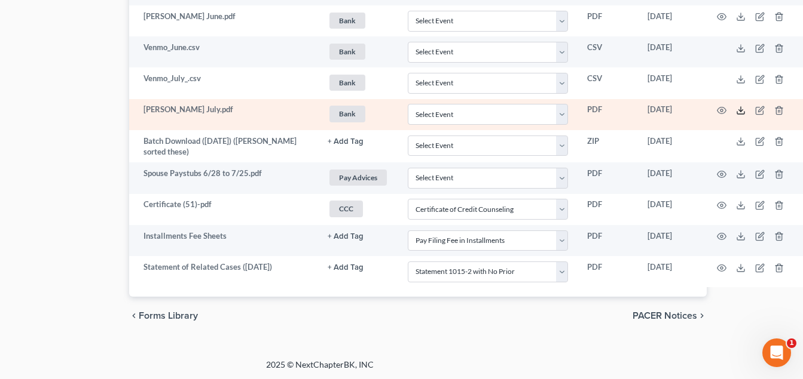
scroll to position [1099, 84]
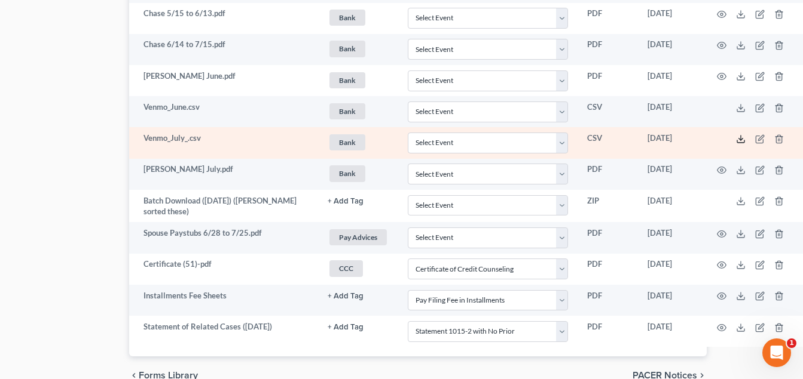
click at [741, 141] on icon at bounding box center [741, 139] width 10 height 10
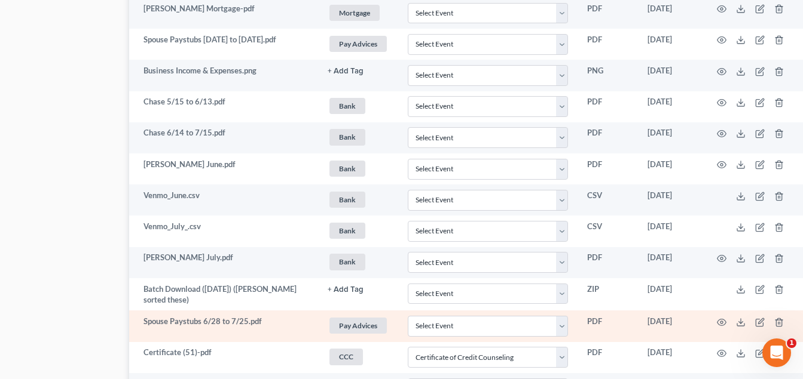
scroll to position [979, 84]
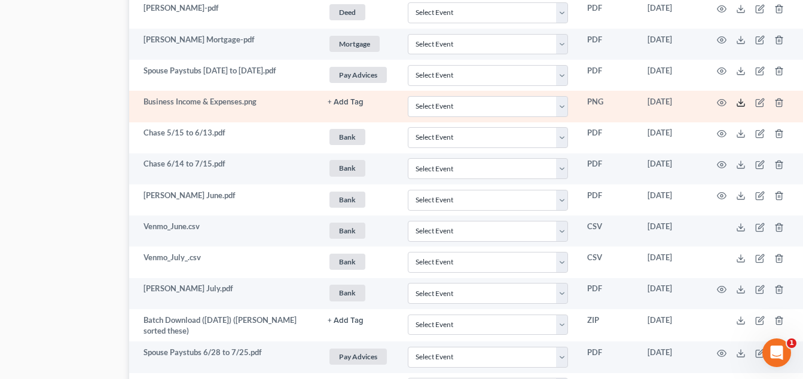
click at [740, 102] on line at bounding box center [740, 101] width 0 height 5
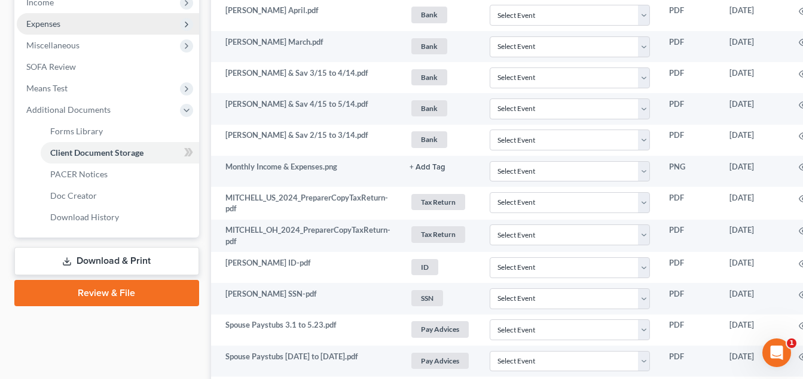
scroll to position [262, 0]
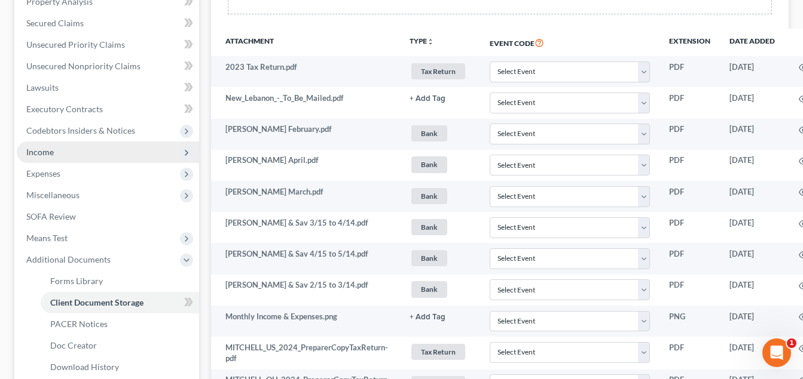
click at [52, 153] on span "Income" at bounding box center [39, 152] width 27 height 10
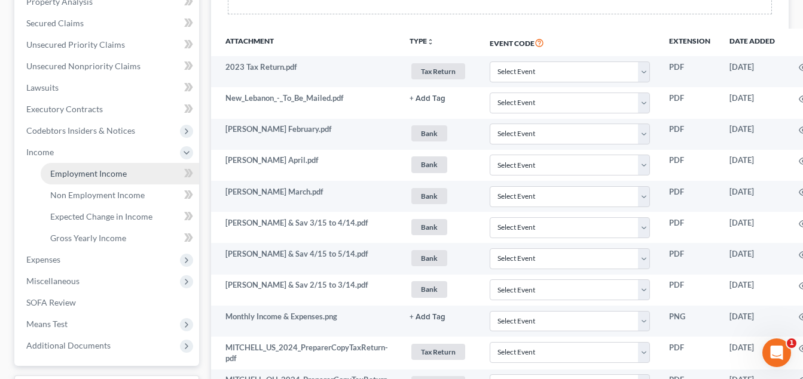
click at [77, 172] on span "Employment Income" at bounding box center [88, 174] width 76 height 10
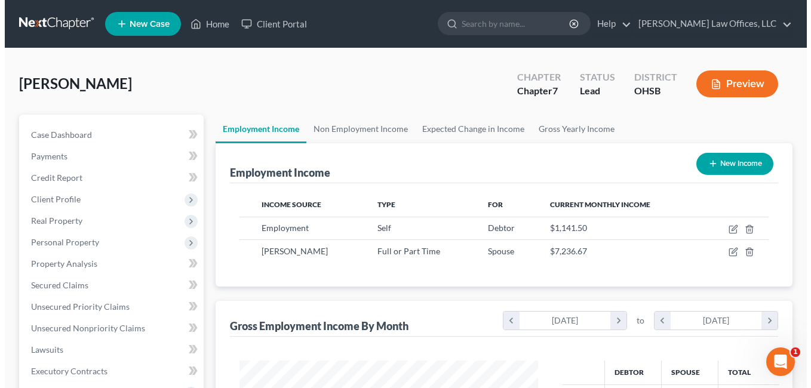
scroll to position [215, 323]
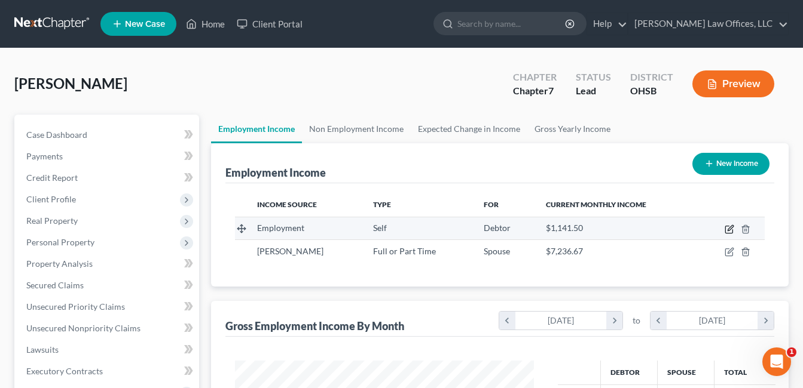
click at [725, 229] on icon "button" at bounding box center [728, 229] width 7 height 7
select select "1"
select select "0"
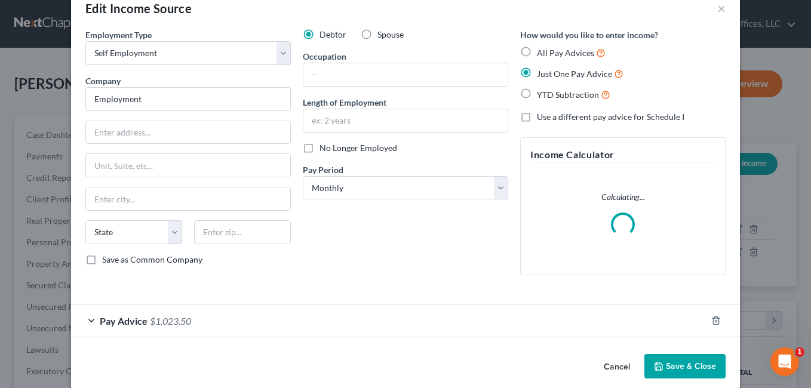
scroll to position [41, 0]
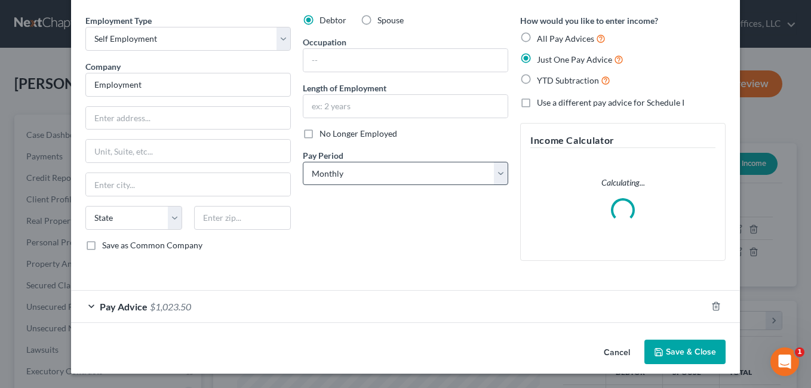
drag, startPoint x: 234, startPoint y: 296, endPoint x: 302, endPoint y: 176, distance: 137.3
click at [235, 298] on div "Pay Advice $1,023.50" at bounding box center [389, 307] width 636 height 32
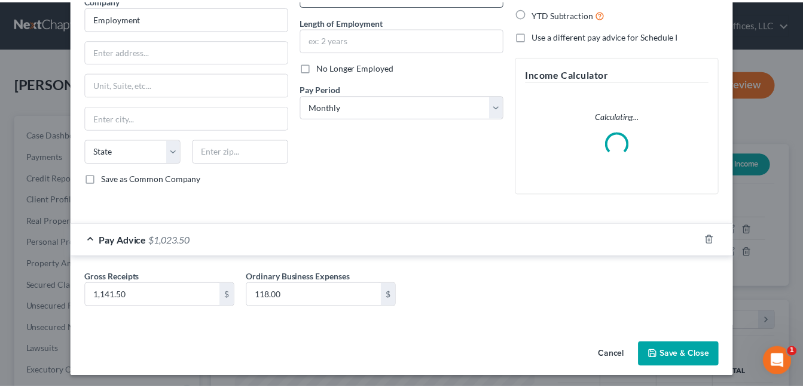
scroll to position [111, 0]
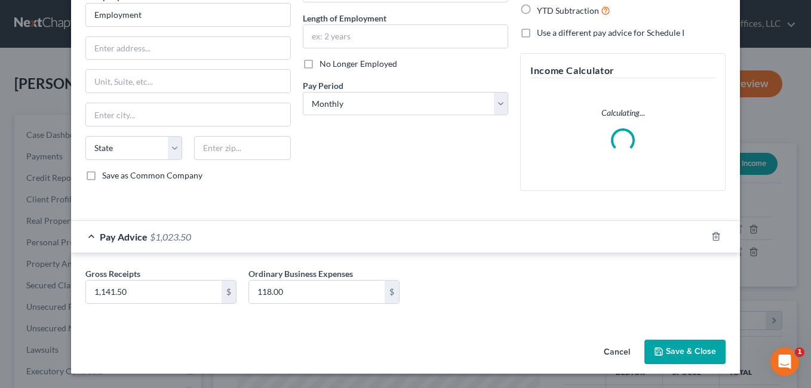
click at [679, 354] on button "Save & Close" at bounding box center [685, 352] width 81 height 25
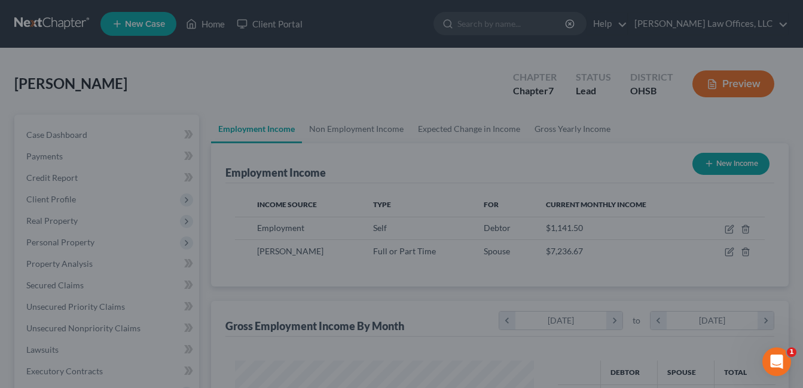
scroll to position [597333, 597224]
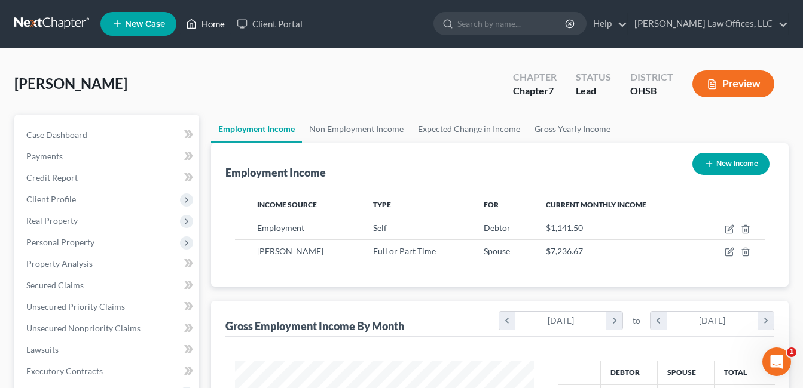
click at [212, 21] on link "Home" at bounding box center [205, 24] width 51 height 22
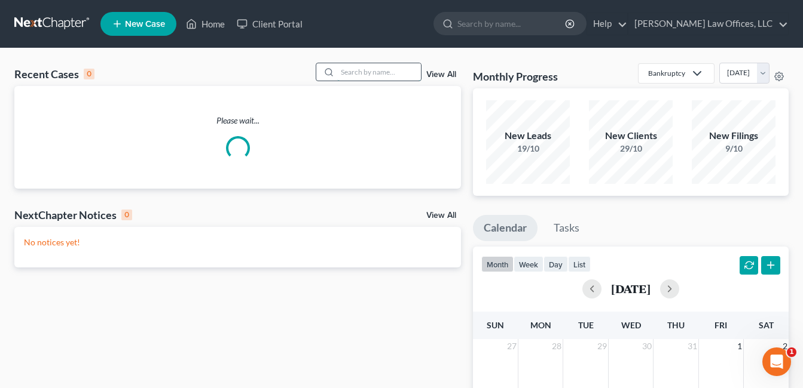
click at [400, 69] on input "search" at bounding box center [379, 71] width 84 height 17
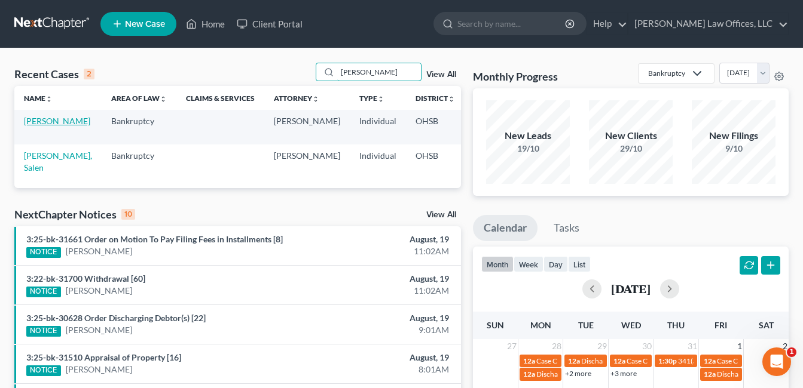
type input "[PERSON_NAME]"
click at [34, 126] on link "[PERSON_NAME]" at bounding box center [57, 121] width 66 height 10
select select "4"
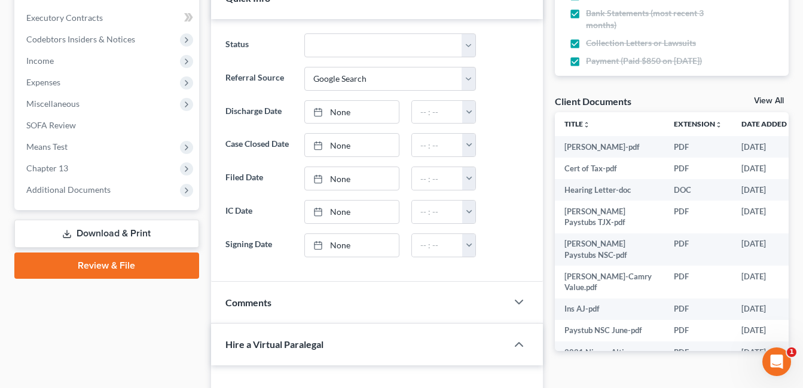
scroll to position [359, 0]
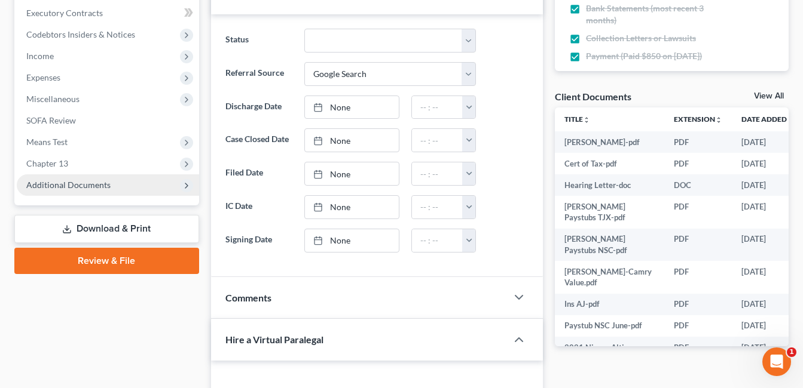
click at [83, 185] on span "Additional Documents" at bounding box center [68, 185] width 84 height 10
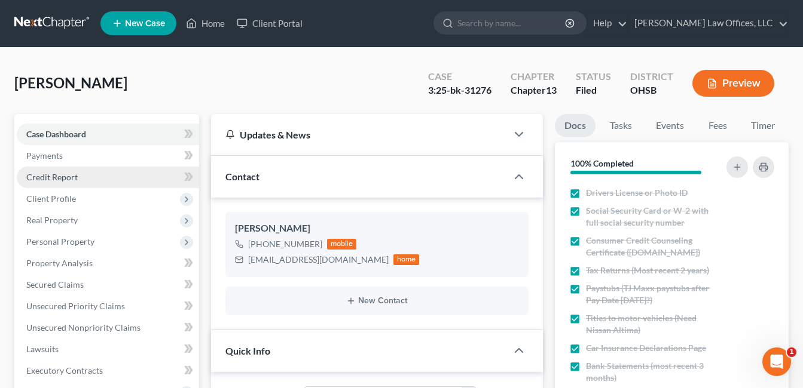
scroll to position [0, 0]
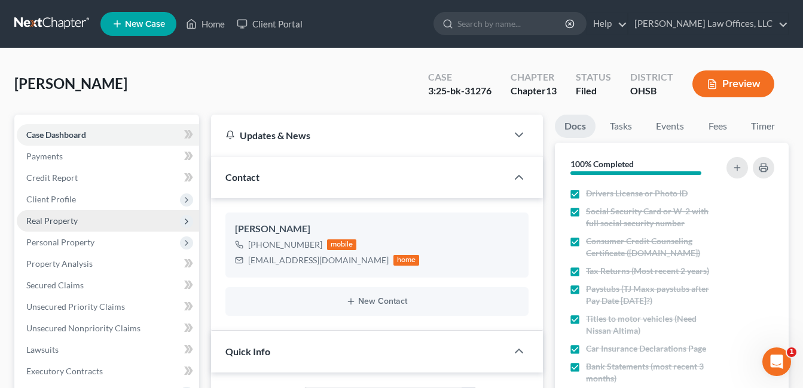
click at [68, 222] on span "Real Property" at bounding box center [51, 221] width 51 height 10
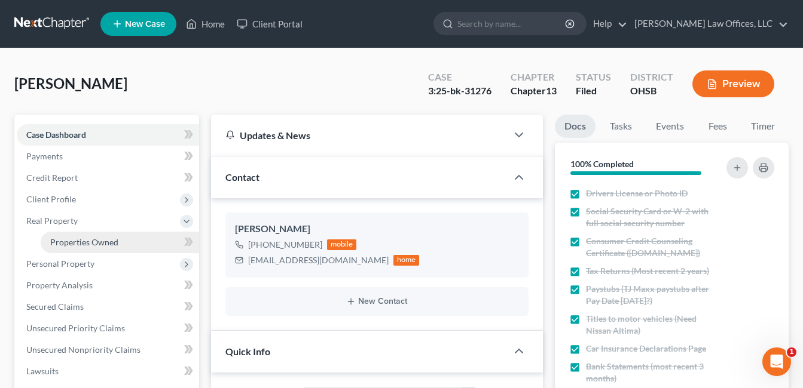
click at [71, 237] on span "Properties Owned" at bounding box center [84, 242] width 68 height 10
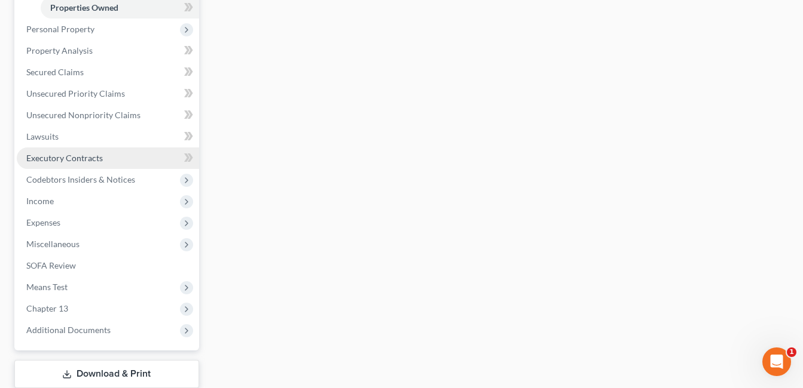
scroll to position [239, 0]
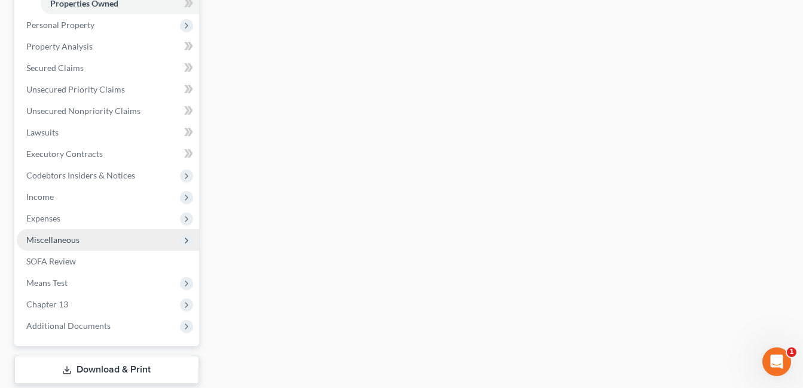
click at [87, 241] on span "Miscellaneous" at bounding box center [108, 240] width 182 height 22
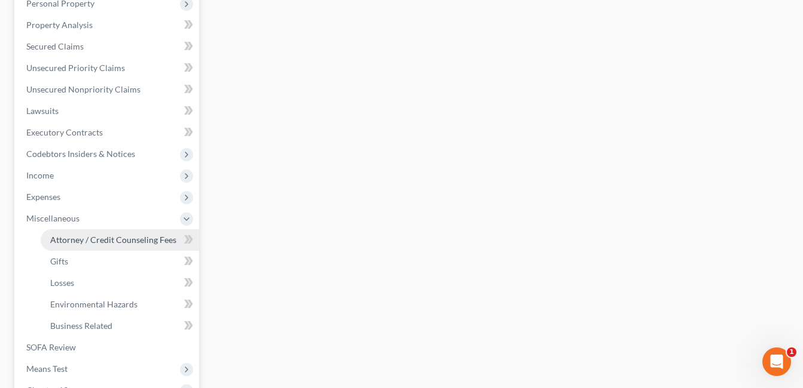
click at [88, 238] on span "Attorney / Credit Counseling Fees" at bounding box center [113, 240] width 126 height 10
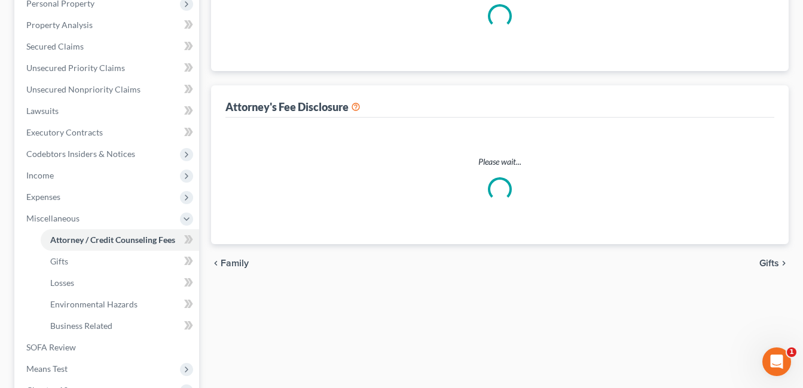
select select "1"
select select "2"
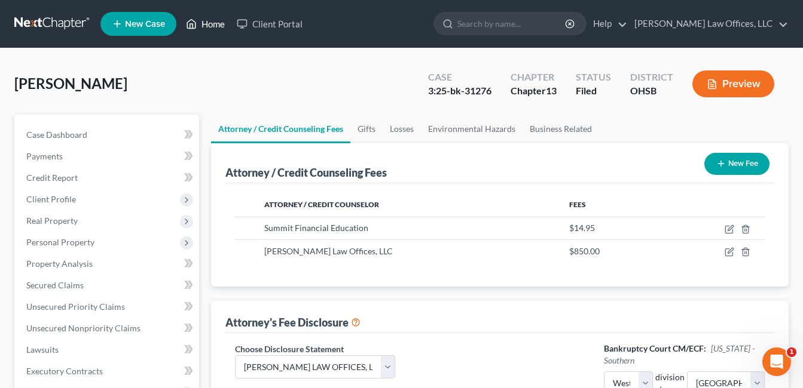
drag, startPoint x: 207, startPoint y: 27, endPoint x: 209, endPoint y: 54, distance: 26.3
click at [207, 27] on link "Home" at bounding box center [205, 24] width 51 height 22
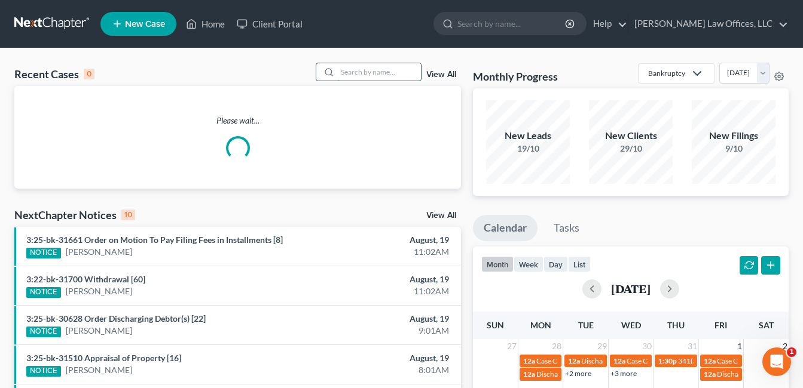
click at [357, 74] on input "search" at bounding box center [379, 71] width 84 height 17
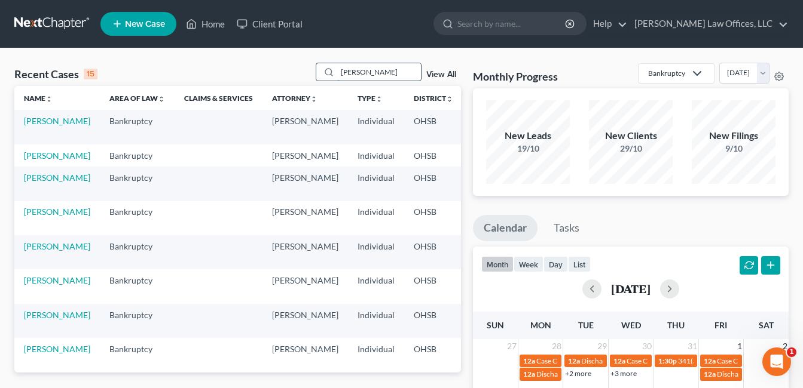
type input "[PERSON_NAME]"
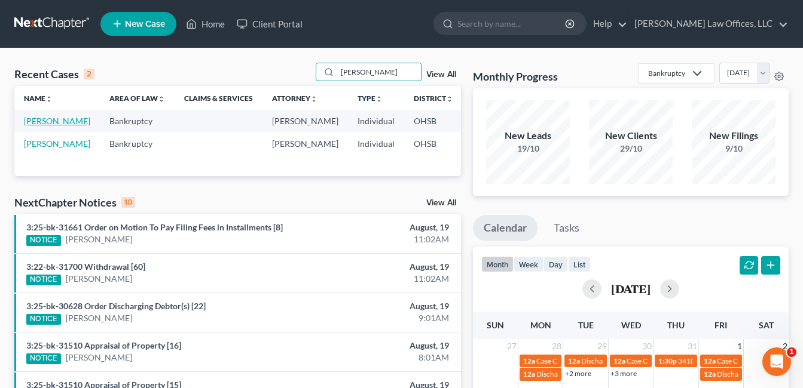
click at [46, 122] on link "[PERSON_NAME]" at bounding box center [57, 121] width 66 height 10
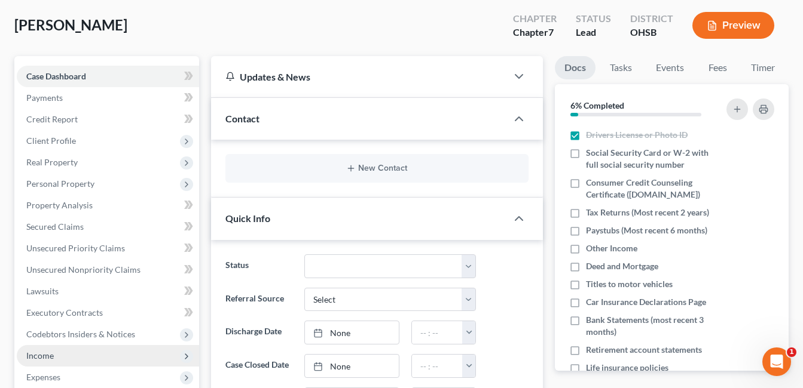
scroll to position [179, 0]
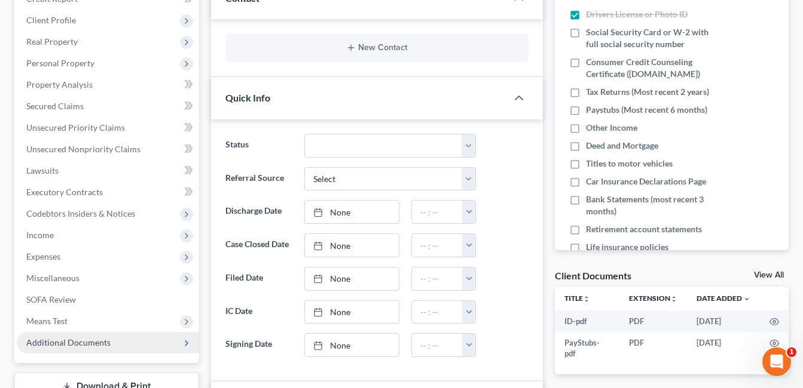
click at [105, 348] on span "Additional Documents" at bounding box center [108, 343] width 182 height 22
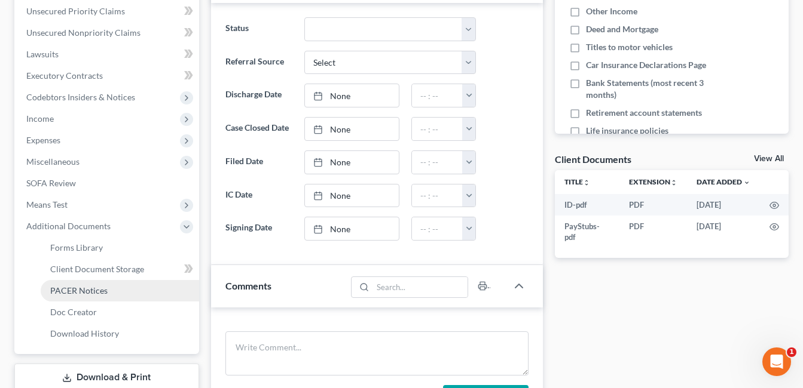
scroll to position [299, 0]
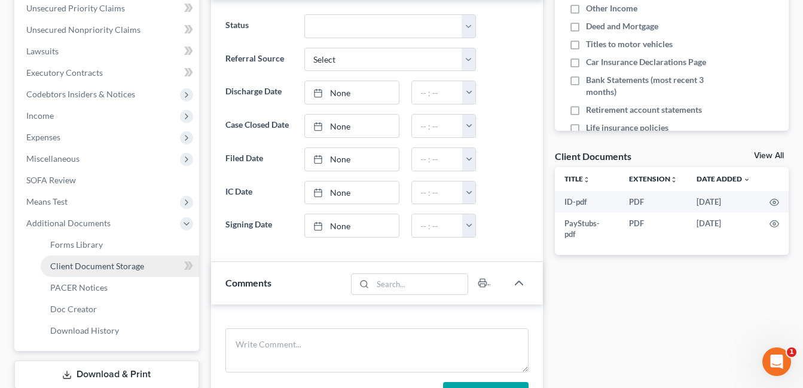
click at [131, 263] on span "Client Document Storage" at bounding box center [97, 266] width 94 height 10
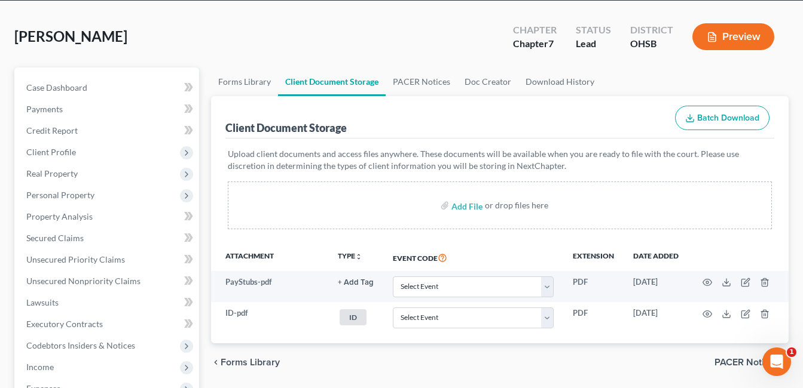
scroll to position [120, 0]
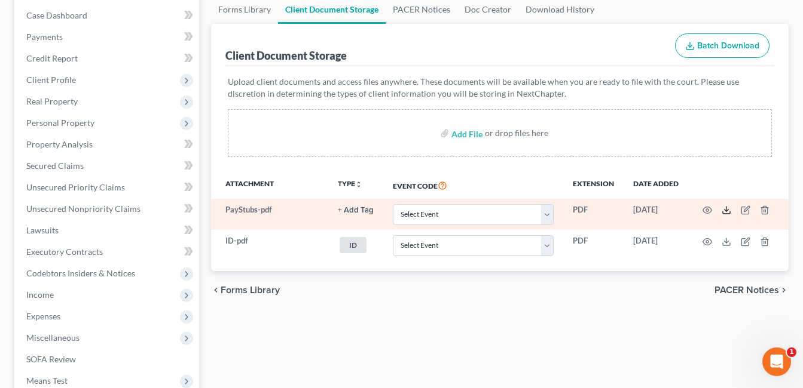
click at [724, 210] on icon at bounding box center [726, 211] width 10 height 10
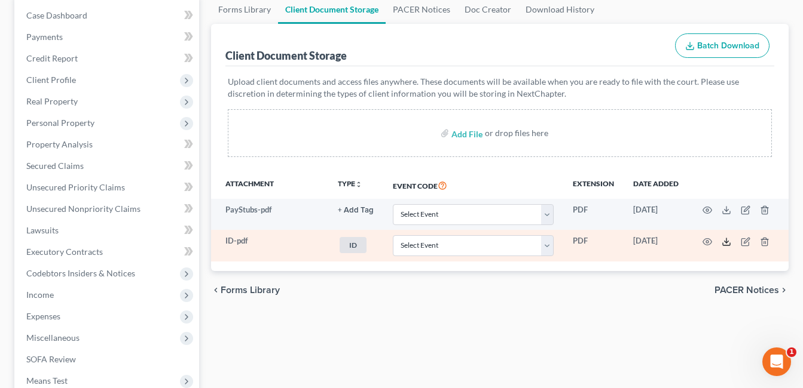
click at [727, 244] on icon at bounding box center [726, 242] width 10 height 10
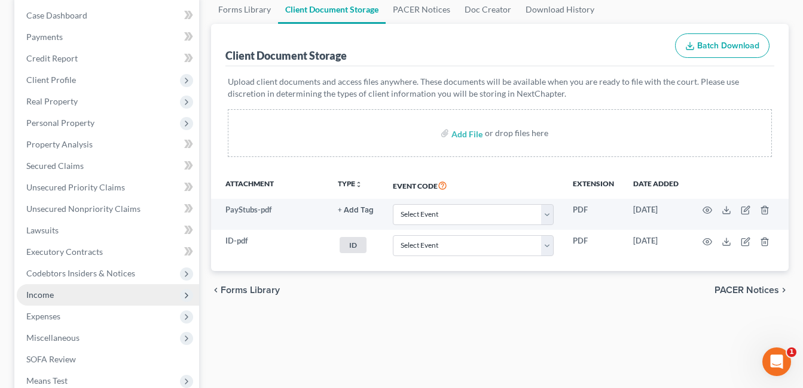
click at [68, 293] on span "Income" at bounding box center [108, 295] width 182 height 22
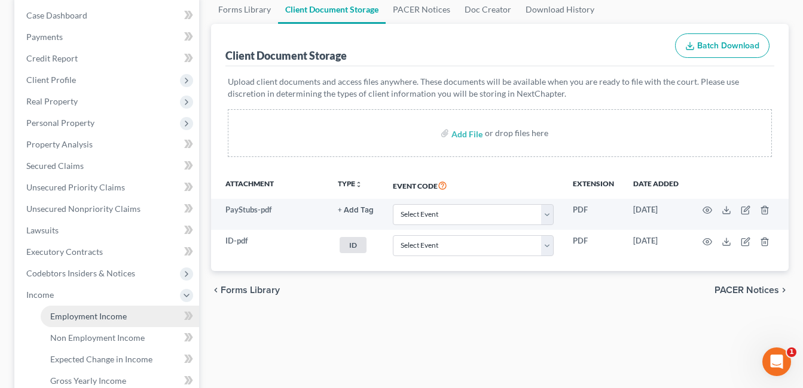
click at [93, 316] on span "Employment Income" at bounding box center [88, 316] width 76 height 10
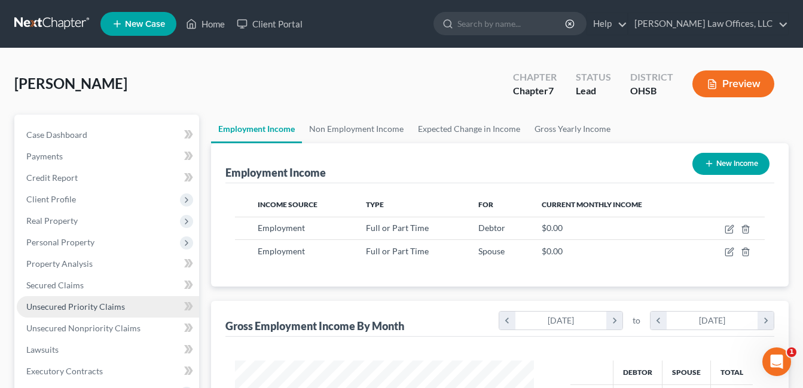
scroll to position [215, 323]
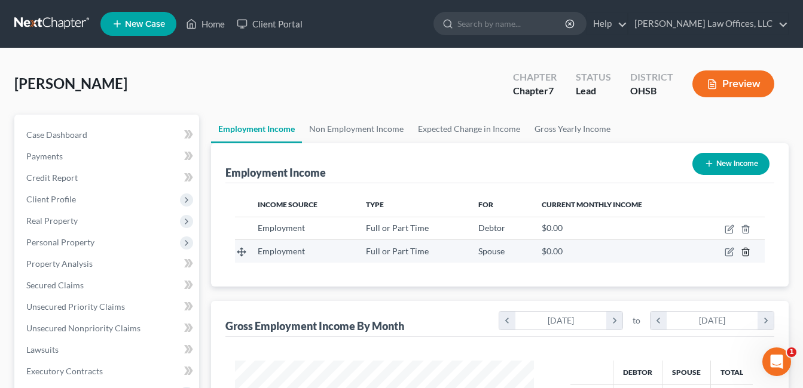
click at [743, 250] on icon "button" at bounding box center [744, 253] width 5 height 8
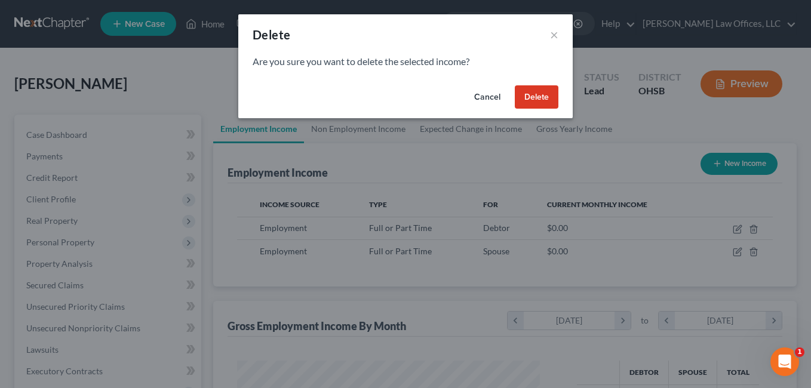
click at [541, 101] on button "Delete" at bounding box center [537, 97] width 44 height 24
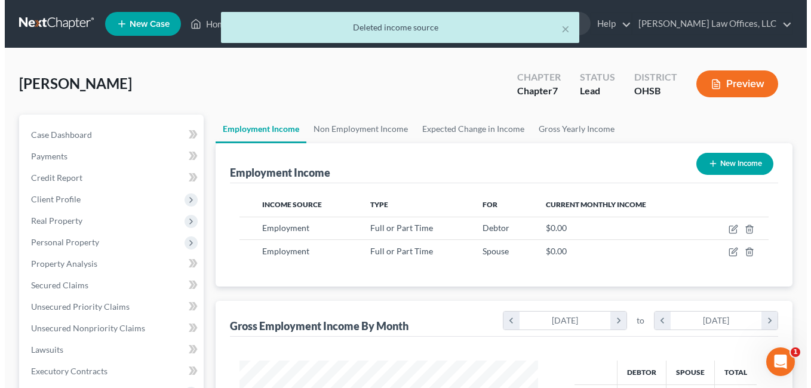
scroll to position [597333, 597224]
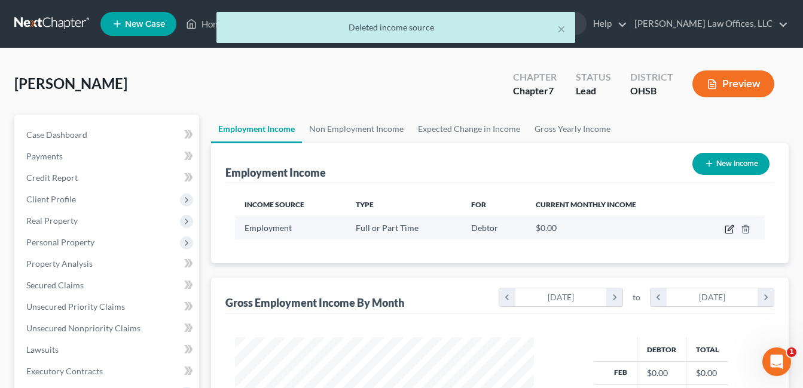
click at [728, 232] on icon "button" at bounding box center [729, 230] width 10 height 10
select select "0"
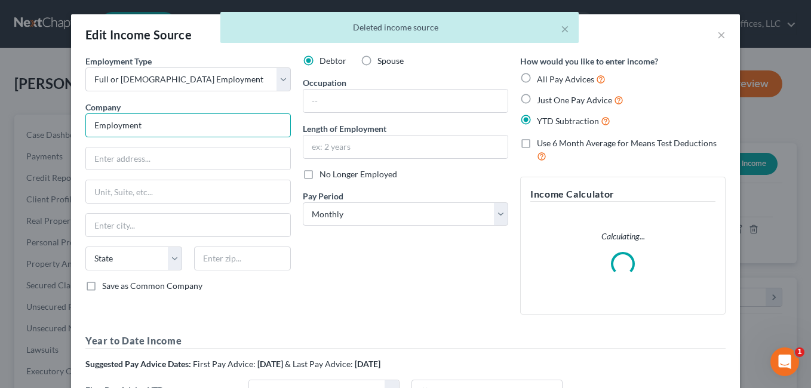
drag, startPoint x: 170, startPoint y: 122, endPoint x: 58, endPoint y: 140, distance: 113.3
click at [58, 140] on div "Edit Income Source × Employment Type * Select Full or [DEMOGRAPHIC_DATA] Employ…" at bounding box center [405, 194] width 811 height 388
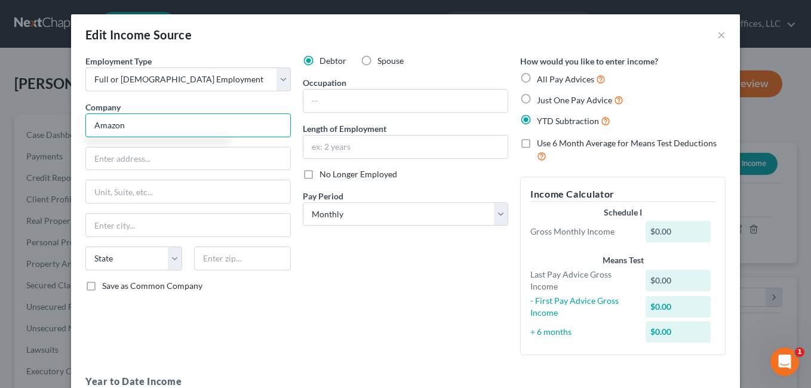
type input "[DOMAIN_NAME] Services, LLC"
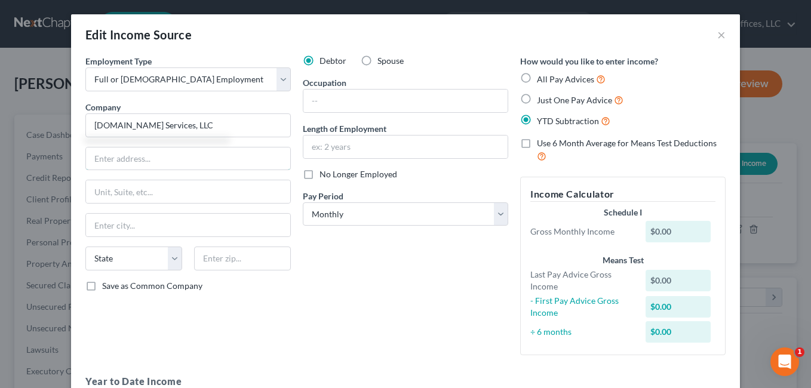
type input "Attn: Payroll"
type input "[STREET_ADDRESS] N."
type input "[GEOGRAPHIC_DATA]"
select select "50"
type input "98109"
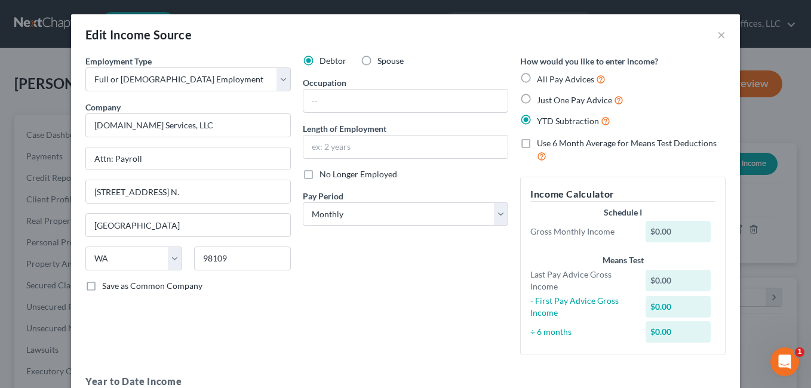
drag, startPoint x: 367, startPoint y: 110, endPoint x: 365, endPoint y: 88, distance: 21.6
click at [367, 110] on input "text" at bounding box center [406, 101] width 204 height 23
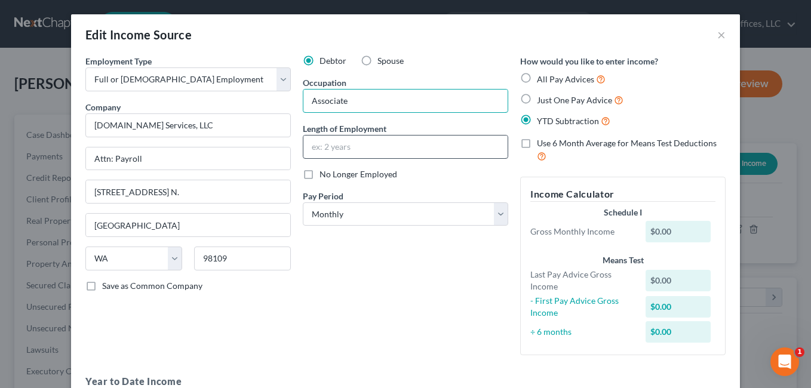
type input "Associate"
click at [319, 140] on input "text" at bounding box center [406, 147] width 204 height 23
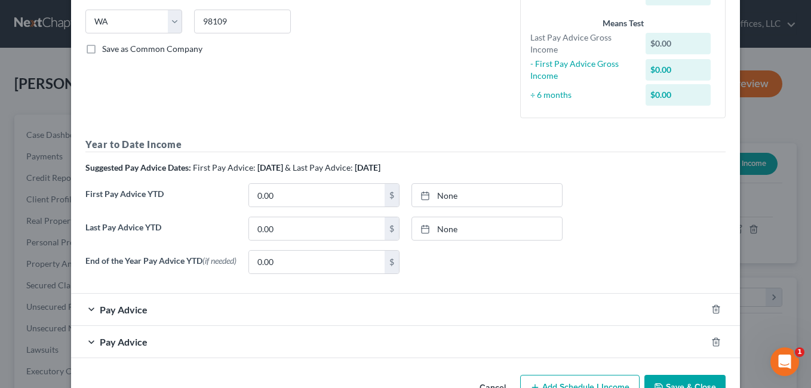
scroll to position [239, 0]
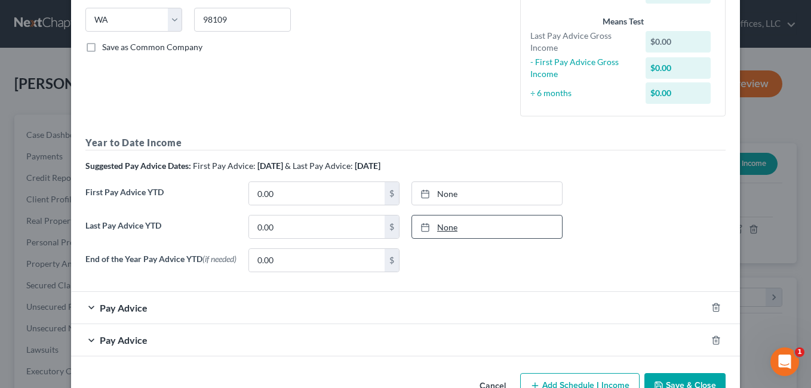
type input "3 Years"
drag, startPoint x: 449, startPoint y: 231, endPoint x: 430, endPoint y: 230, distance: 19.1
click at [449, 231] on link "None" at bounding box center [487, 227] width 150 height 23
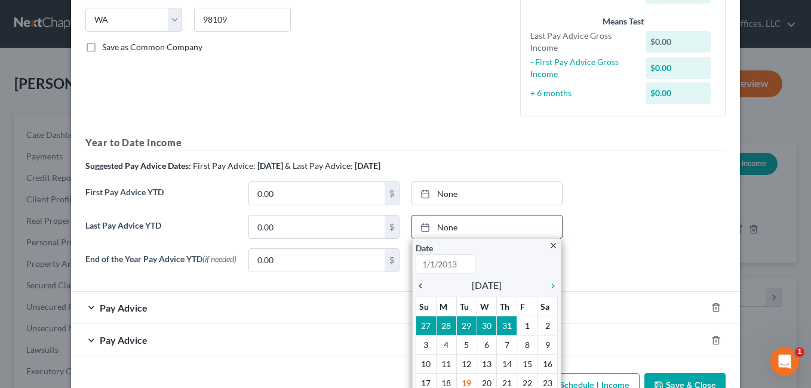
click at [416, 290] on icon "chevron_left" at bounding box center [424, 286] width 16 height 10
type input "[DATE]"
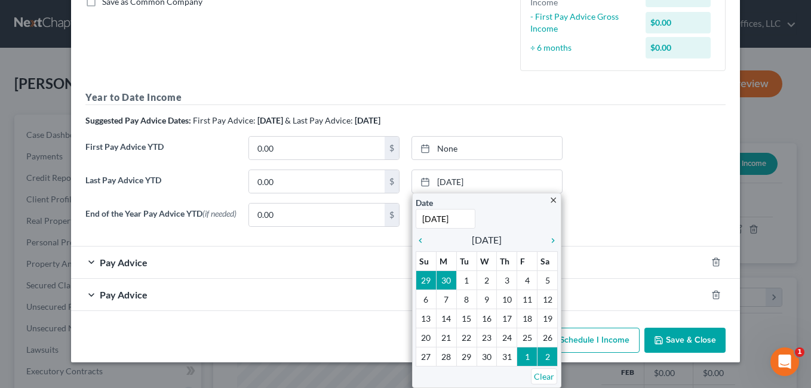
scroll to position [275, 0]
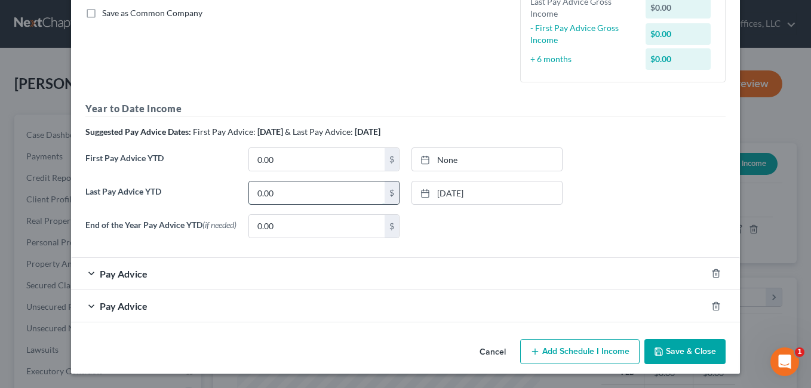
click at [296, 195] on input "0.00" at bounding box center [317, 193] width 136 height 23
drag, startPoint x: 292, startPoint y: 190, endPoint x: 198, endPoint y: 208, distance: 95.5
click at [198, 208] on div "Last Pay Advice YTD 0.00 $ [DATE] close Date [DATE] Time 12:00 AM chevron_left …" at bounding box center [405, 197] width 653 height 33
type input "21,027.05"
click at [712, 307] on icon "button" at bounding box center [717, 307] width 10 height 10
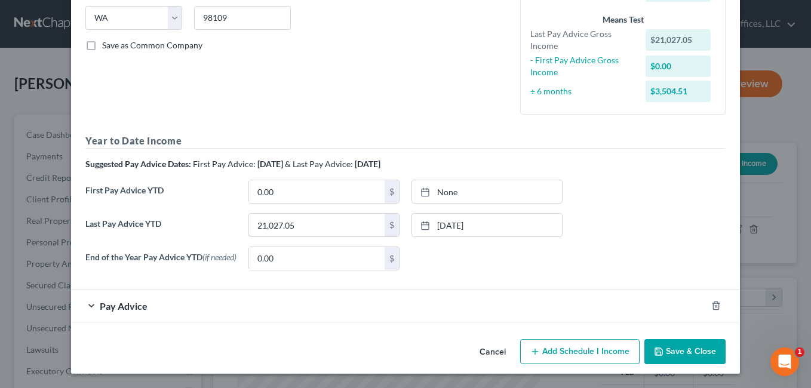
scroll to position [243, 0]
drag, startPoint x: 712, startPoint y: 307, endPoint x: 690, endPoint y: 304, distance: 22.3
click at [712, 307] on icon "button" at bounding box center [717, 306] width 10 height 10
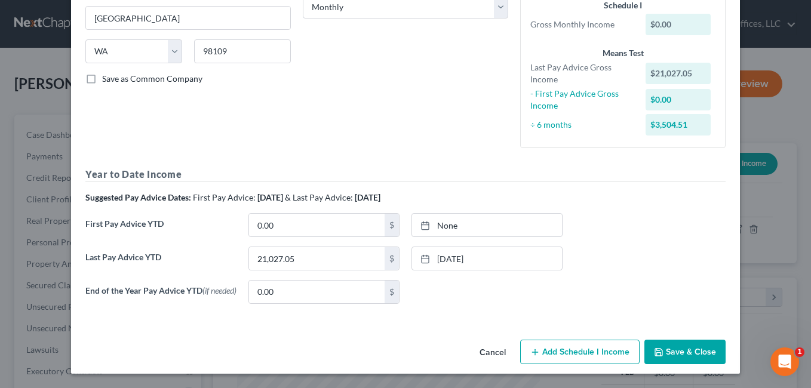
scroll to position [210, 0]
click at [574, 350] on button "Add Schedule I Income" at bounding box center [580, 352] width 120 height 25
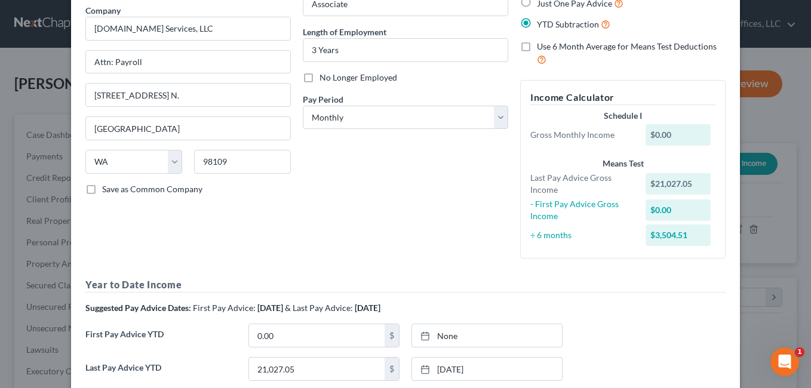
scroll to position [60, 0]
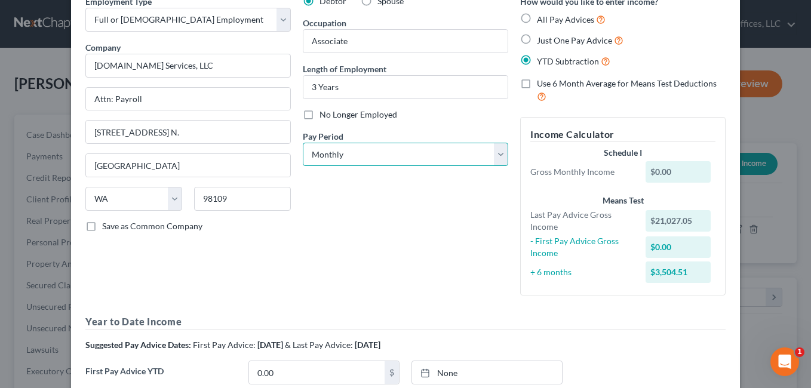
click at [496, 155] on select "Select Monthly Twice Monthly Every Other Week Weekly" at bounding box center [406, 155] width 206 height 24
select select "3"
click at [303, 143] on select "Select Monthly Twice Monthly Every Other Week Weekly" at bounding box center [406, 155] width 206 height 24
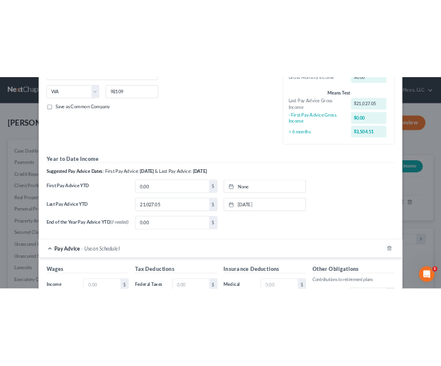
scroll to position [418, 0]
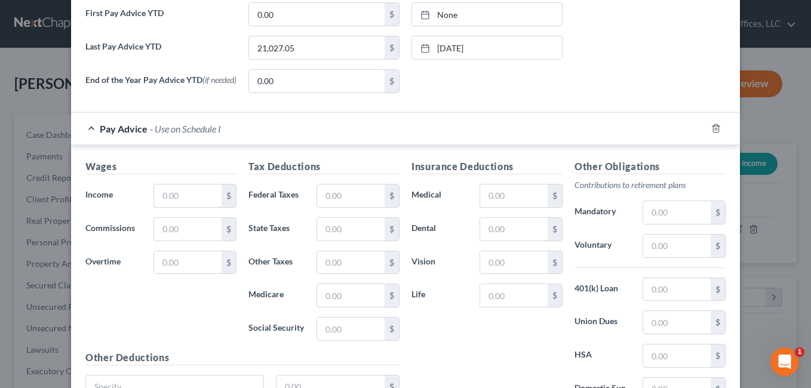
drag, startPoint x: 156, startPoint y: 207, endPoint x: 131, endPoint y: 210, distance: 24.7
click at [132, 208] on div "Income * $" at bounding box center [160, 196] width 163 height 24
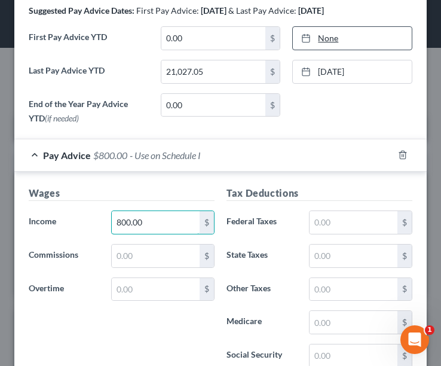
scroll to position [672, 0]
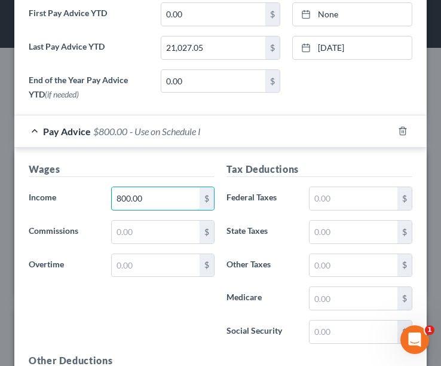
type input "800.00"
drag, startPoint x: 324, startPoint y: 196, endPoint x: 346, endPoint y: 191, distance: 22.0
click at [324, 196] on input "text" at bounding box center [354, 198] width 88 height 23
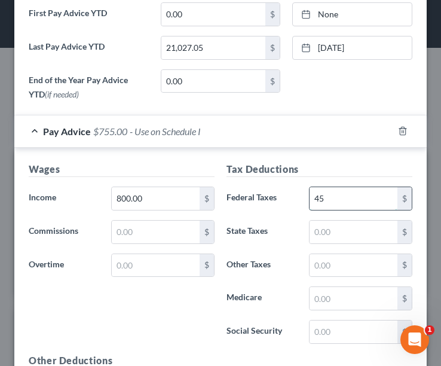
type input "45"
type input "15"
type input "11"
type input "45"
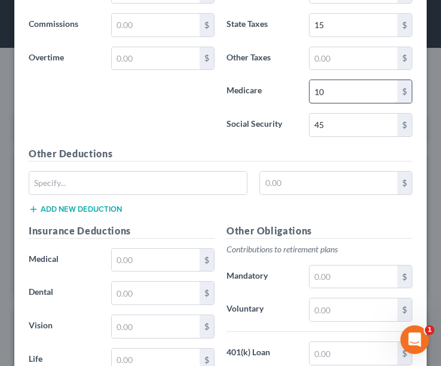
type input "10"
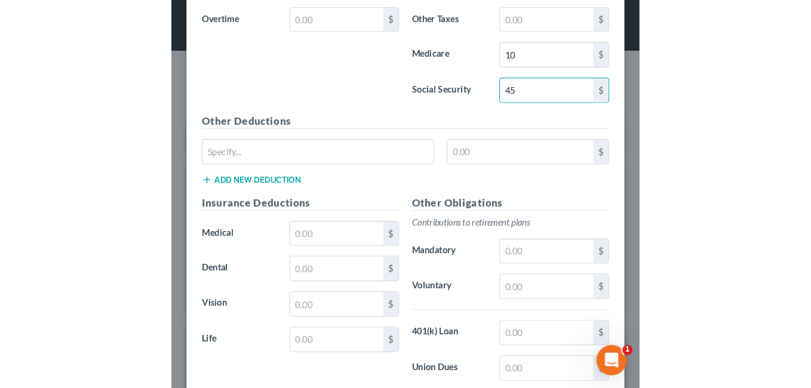
scroll to position [999, 0]
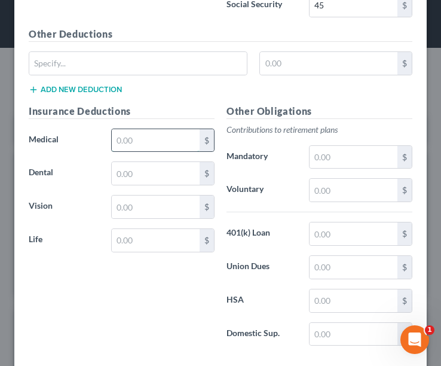
drag, startPoint x: 143, startPoint y: 139, endPoint x: 125, endPoint y: 139, distance: 17.9
click at [125, 139] on input "text" at bounding box center [156, 140] width 88 height 23
type input "24.92"
type input "3.46"
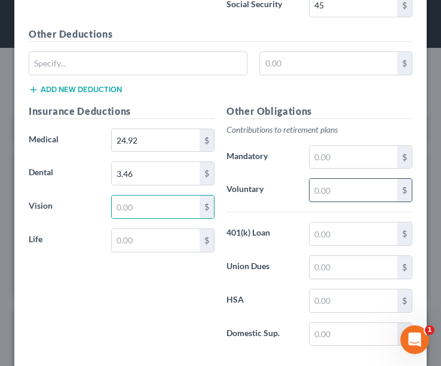
click at [310, 194] on input "text" at bounding box center [354, 190] width 88 height 23
type input "47.92"
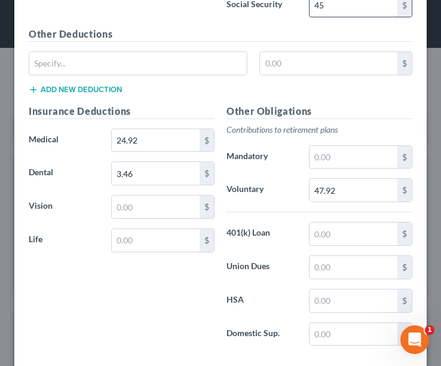
drag, startPoint x: 87, startPoint y: 320, endPoint x: 352, endPoint y: 7, distance: 409.6
click at [87, 320] on div "Insurance Deductions Medical 24.92 $ Dental 3.46 $ Vision $ Life $" at bounding box center [122, 230] width 198 height 252
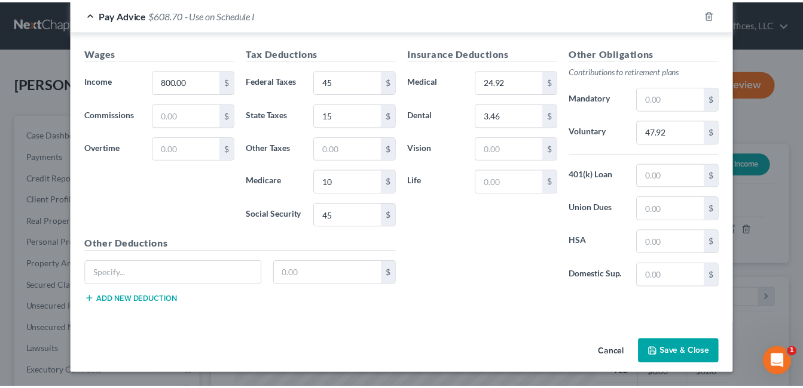
scroll to position [559, 0]
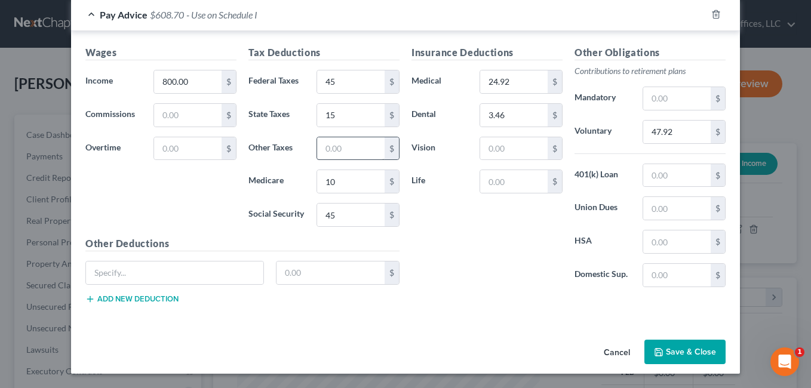
drag, startPoint x: 690, startPoint y: 350, endPoint x: 375, endPoint y: 144, distance: 376.1
click at [690, 351] on button "Save & Close" at bounding box center [685, 352] width 81 height 25
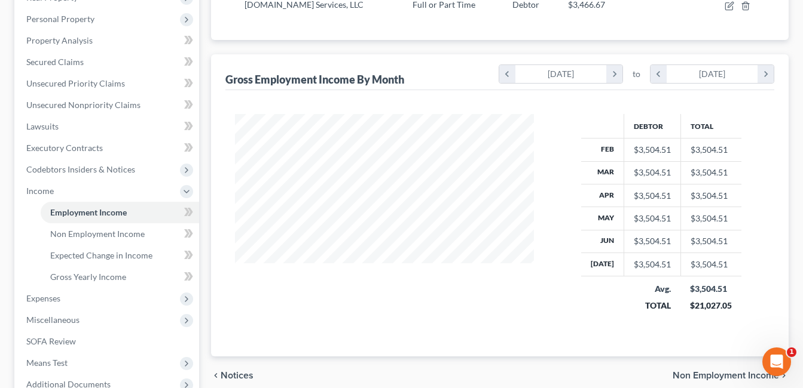
scroll to position [239, 0]
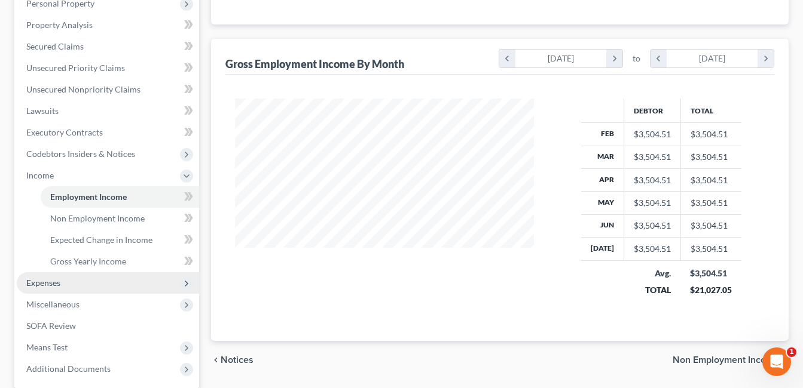
click at [72, 283] on span "Expenses" at bounding box center [108, 283] width 182 height 22
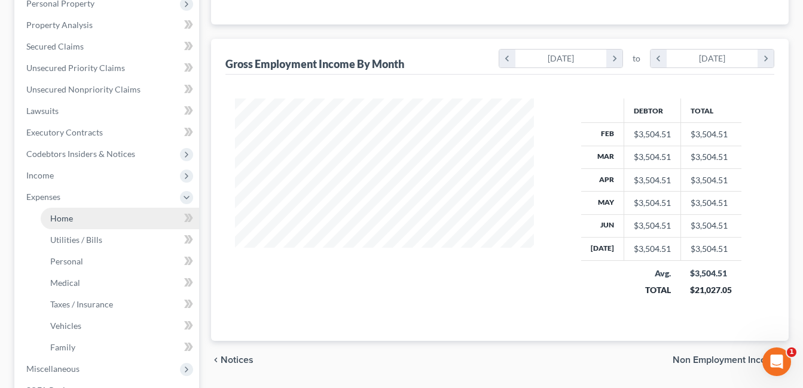
click at [72, 217] on span "Home" at bounding box center [61, 218] width 23 height 10
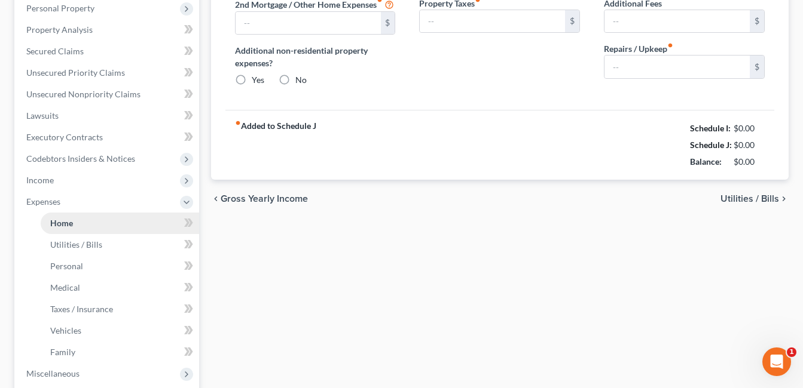
type input "0.00"
radio input "true"
type input "0.00"
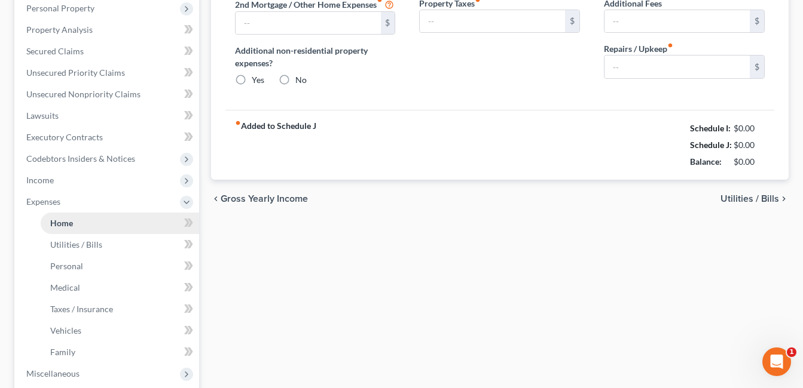
type input "0.00"
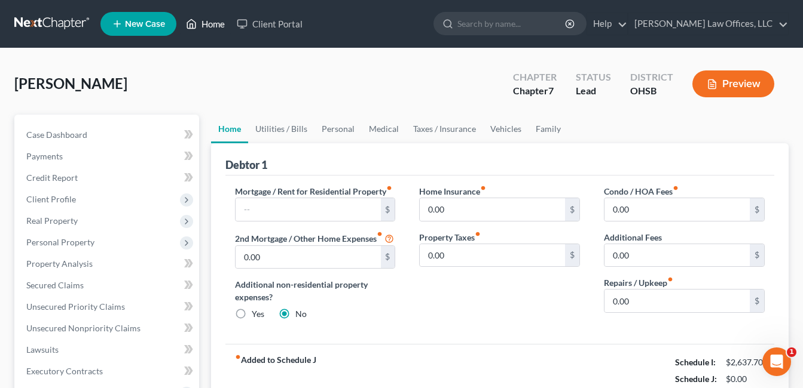
drag, startPoint x: 204, startPoint y: 22, endPoint x: 316, endPoint y: 171, distance: 187.0
click at [204, 21] on link "Home" at bounding box center [205, 24] width 51 height 22
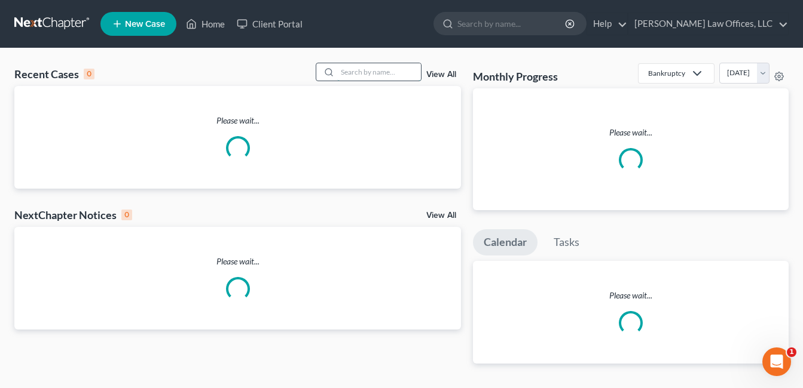
click at [400, 72] on input "search" at bounding box center [379, 71] width 84 height 17
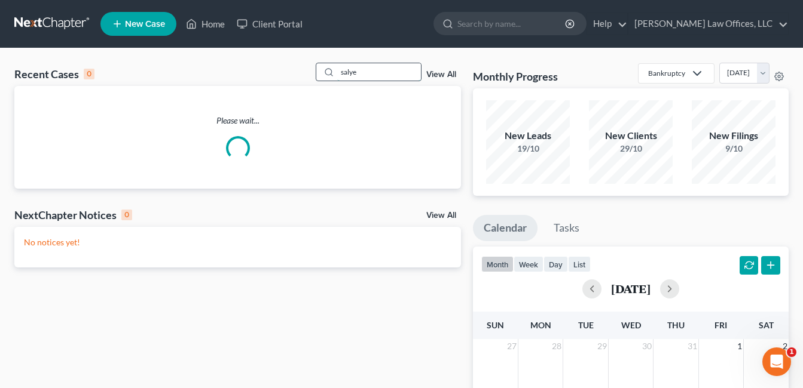
type input "[PERSON_NAME]"
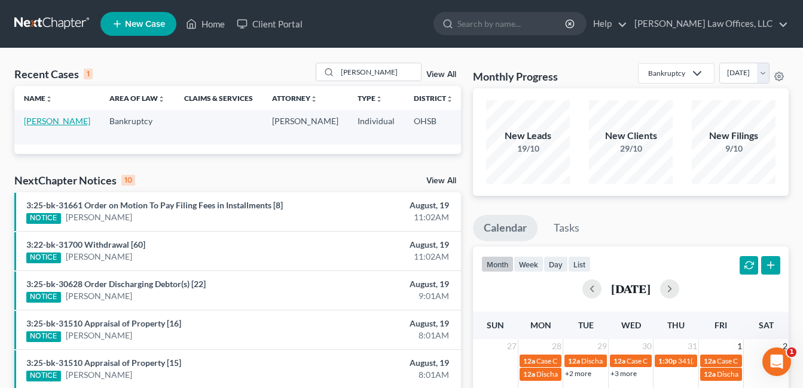
click at [39, 122] on link "[PERSON_NAME]" at bounding box center [57, 121] width 66 height 10
select select "3"
select select "4"
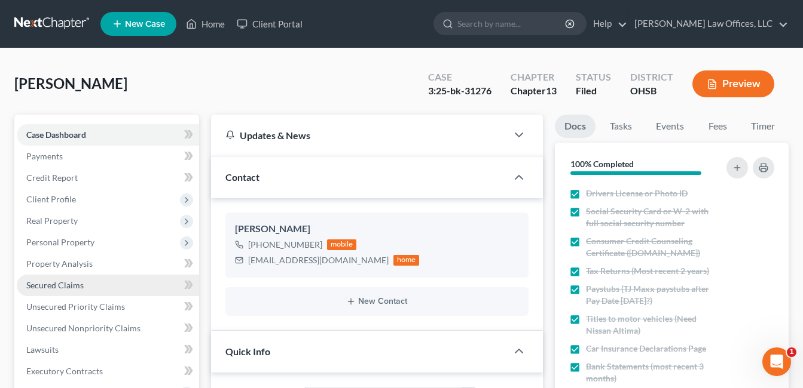
click at [75, 284] on span "Secured Claims" at bounding box center [54, 285] width 57 height 10
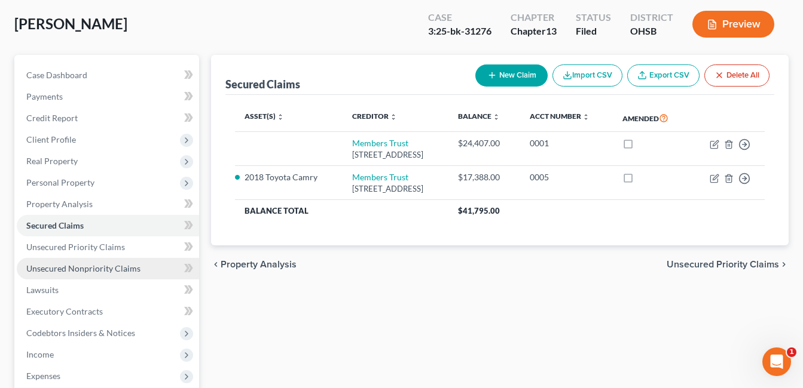
click at [96, 271] on span "Unsecured Nonpriority Claims" at bounding box center [83, 269] width 114 height 10
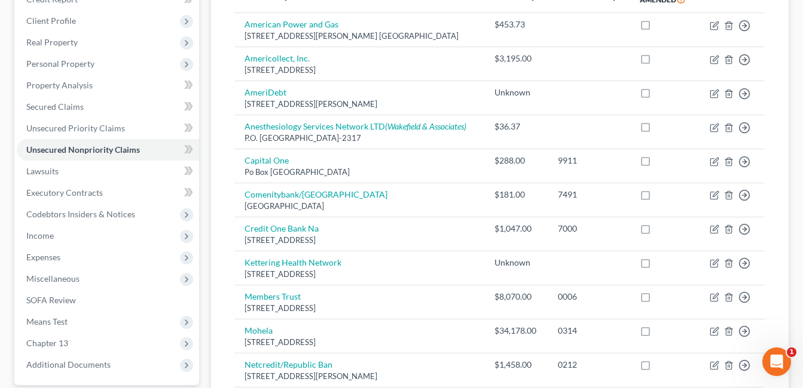
scroll to position [298, 0]
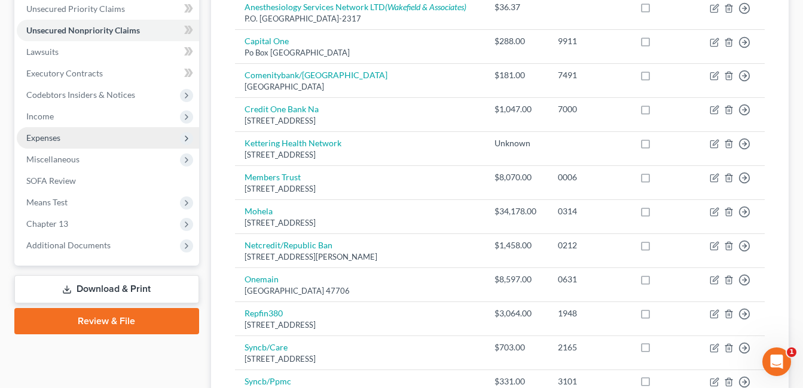
click at [80, 139] on span "Expenses" at bounding box center [108, 138] width 182 height 22
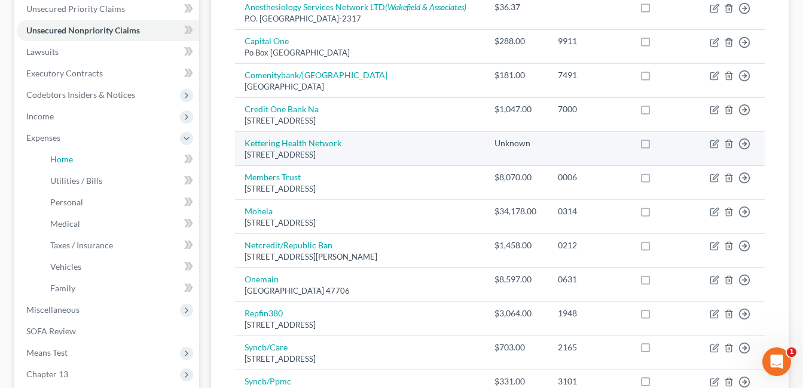
click at [84, 158] on link "Home" at bounding box center [120, 160] width 158 height 22
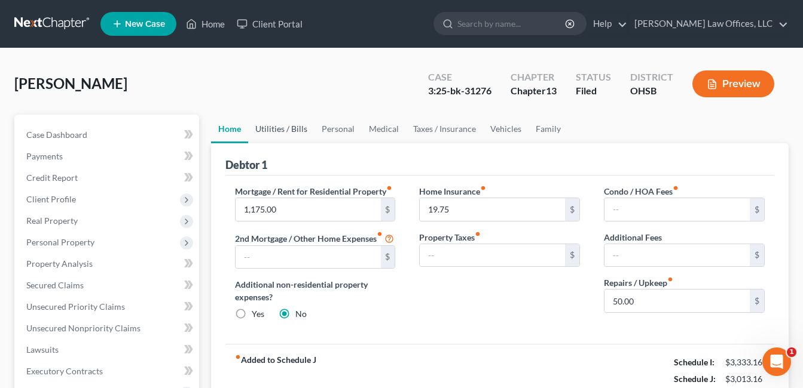
click at [284, 123] on link "Utilities / Bills" at bounding box center [281, 129] width 66 height 29
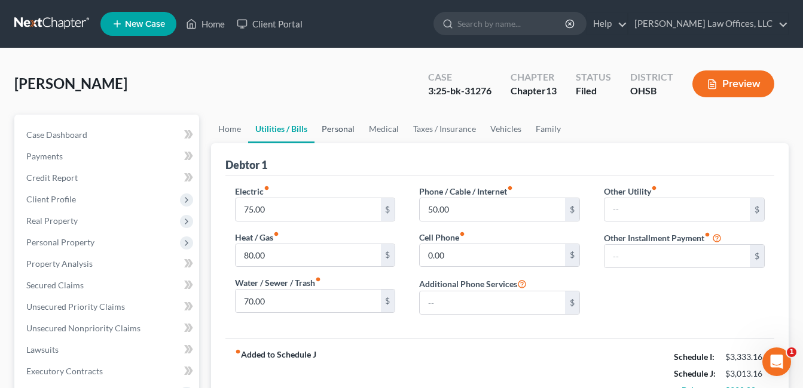
click at [327, 127] on link "Personal" at bounding box center [337, 129] width 47 height 29
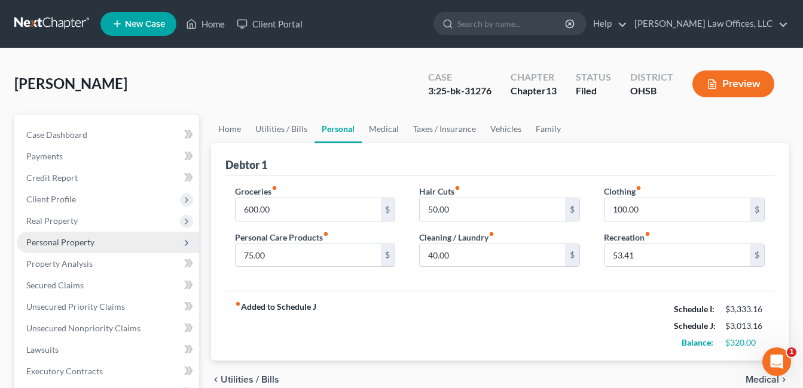
click at [82, 246] on span "Personal Property" at bounding box center [60, 242] width 68 height 10
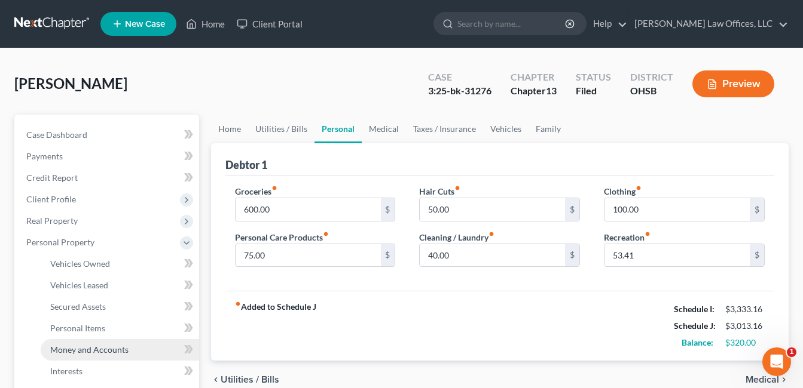
click at [94, 351] on span "Money and Accounts" at bounding box center [89, 350] width 78 height 10
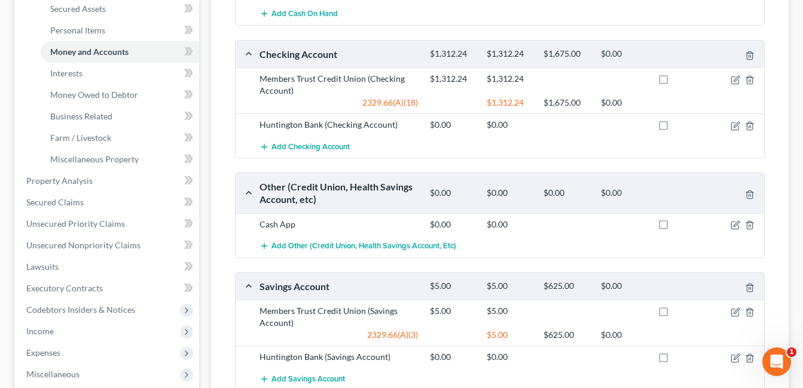
scroll to position [299, 0]
click at [85, 72] on link "Interests" at bounding box center [120, 73] width 158 height 22
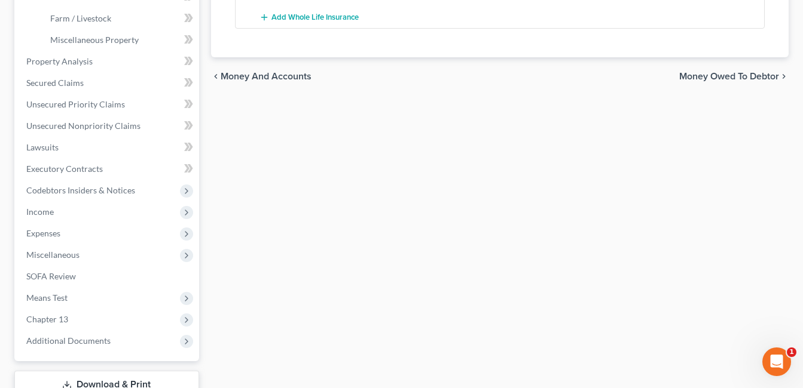
scroll to position [418, 0]
click at [74, 296] on span "Means Test" at bounding box center [108, 298] width 182 height 22
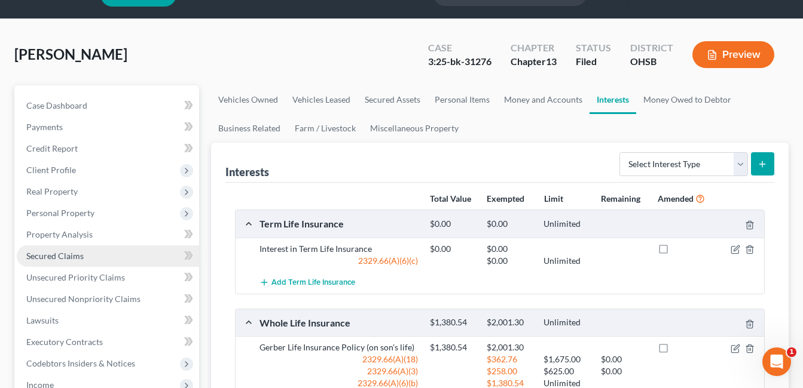
scroll to position [17, 0]
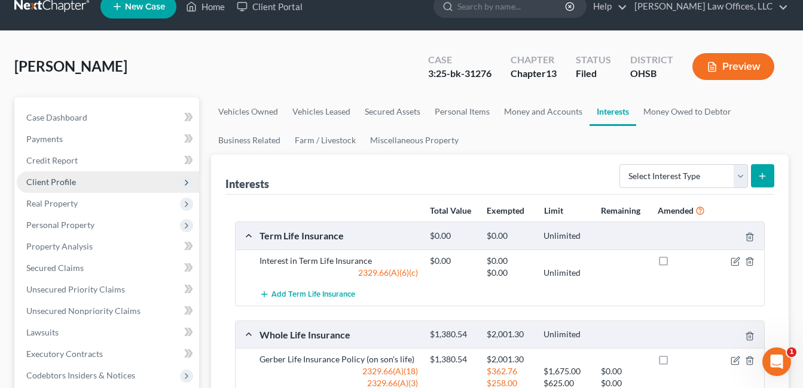
click at [78, 176] on span "Client Profile" at bounding box center [108, 182] width 182 height 22
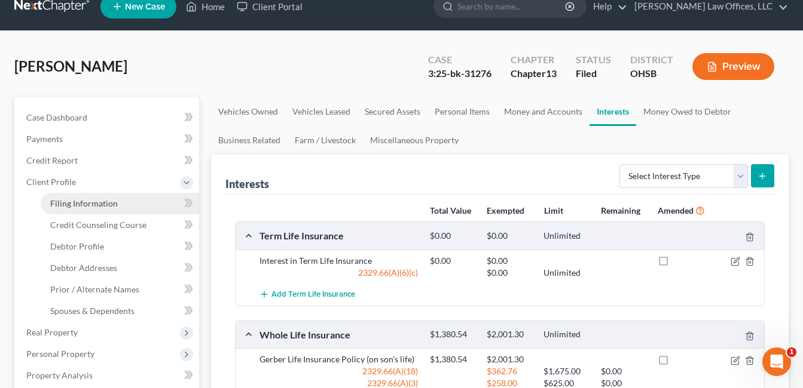
click at [97, 212] on link "Filing Information" at bounding box center [120, 204] width 158 height 22
select select "1"
select select "0"
select select "3"
select select "62"
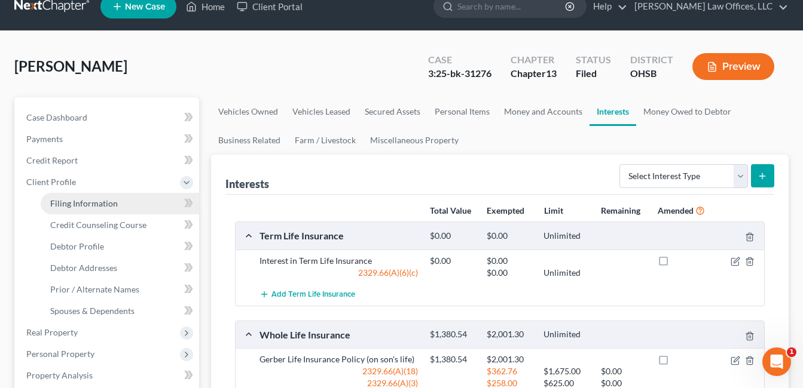
select select "0"
select select "36"
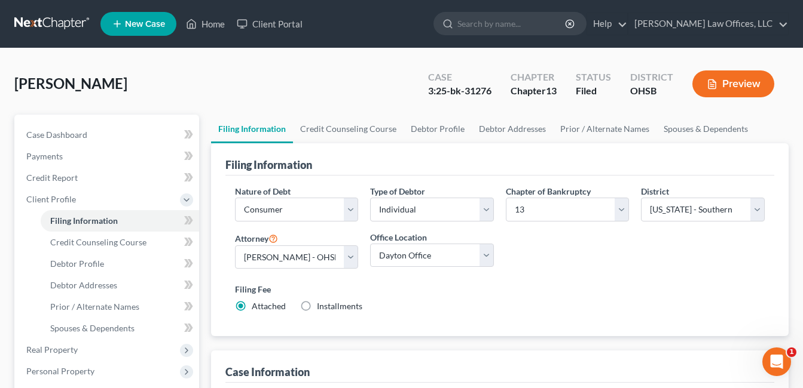
scroll to position [60, 0]
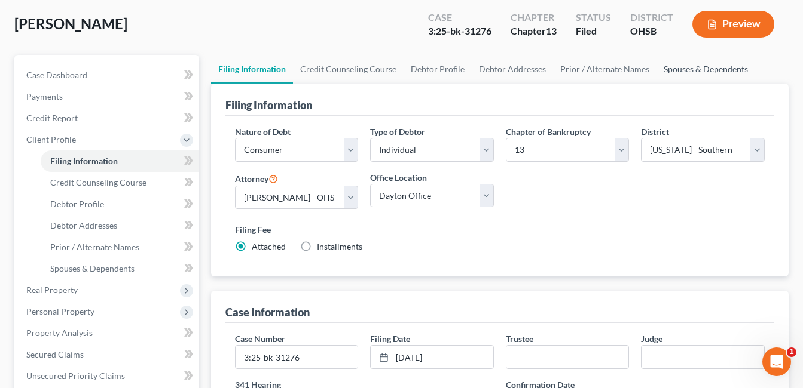
click at [672, 69] on link "Spouses & Dependents" at bounding box center [705, 69] width 99 height 29
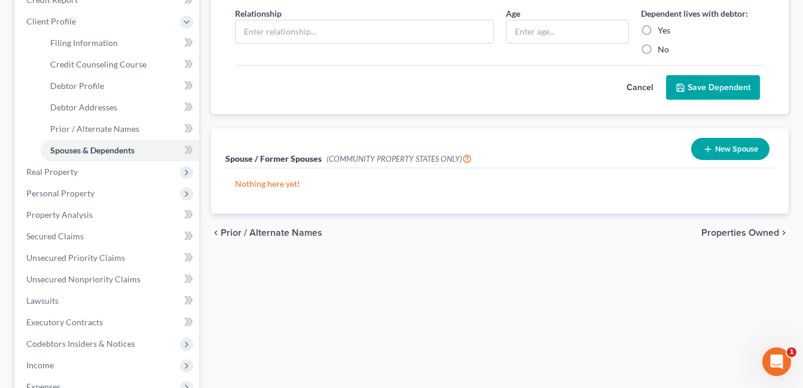
scroll to position [179, 0]
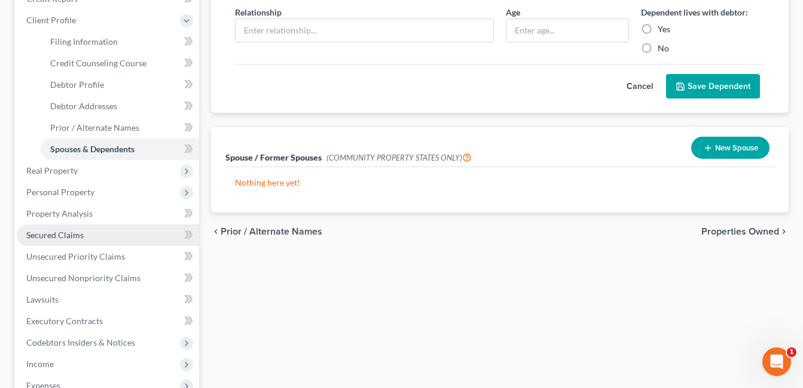
click at [96, 238] on link "Secured Claims" at bounding box center [108, 236] width 182 height 22
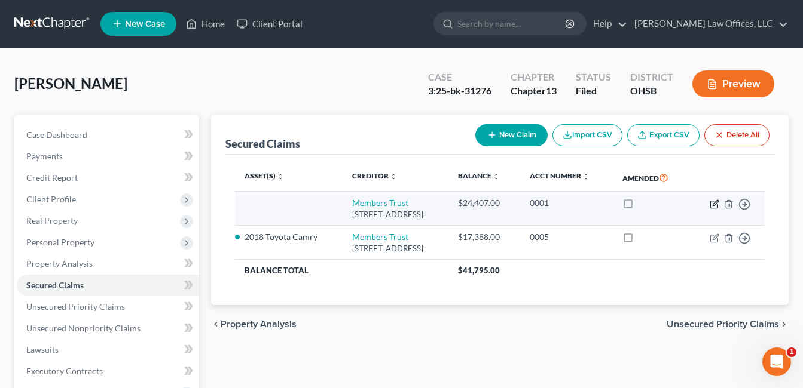
click at [711, 203] on icon "button" at bounding box center [714, 205] width 10 height 10
select select "36"
select select "0"
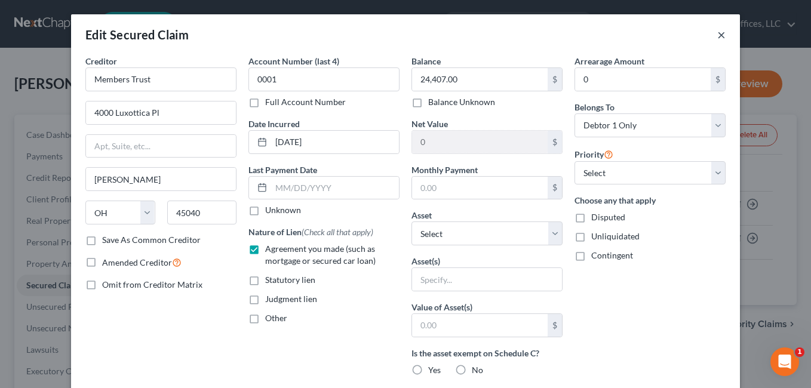
click at [718, 34] on button "×" at bounding box center [722, 34] width 8 height 14
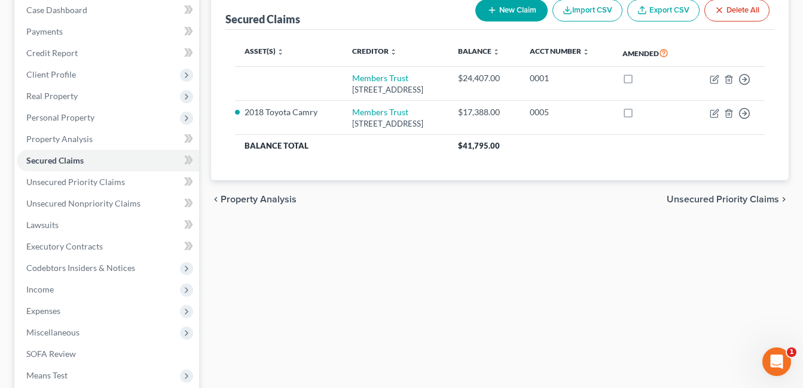
scroll to position [179, 0]
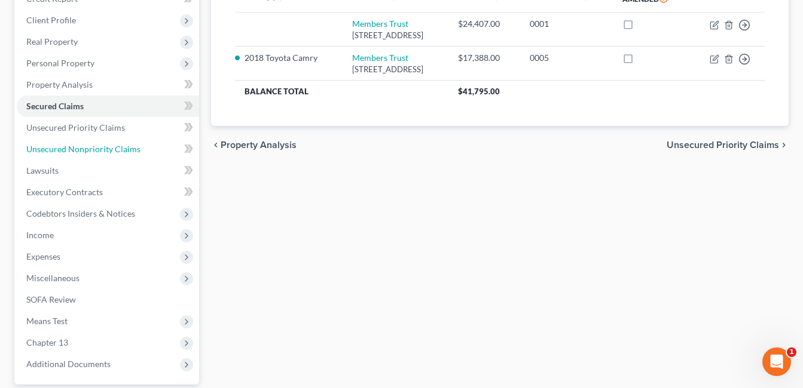
drag, startPoint x: 117, startPoint y: 149, endPoint x: 275, endPoint y: 157, distance: 157.9
click at [117, 149] on span "Unsecured Nonpriority Claims" at bounding box center [83, 149] width 114 height 10
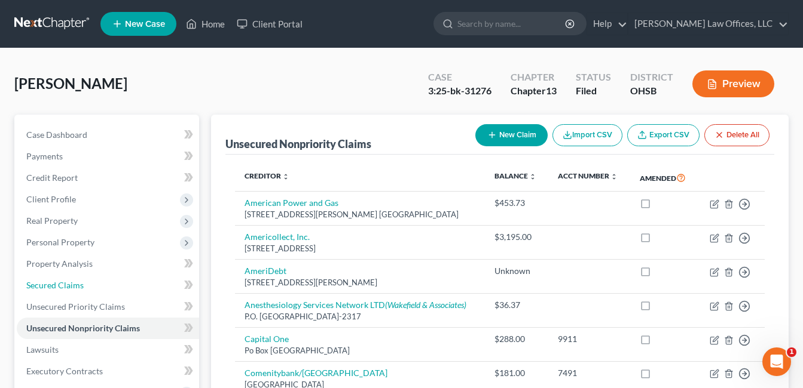
drag, startPoint x: 57, startPoint y: 284, endPoint x: 220, endPoint y: 146, distance: 214.1
click at [57, 284] on span "Secured Claims" at bounding box center [54, 285] width 57 height 10
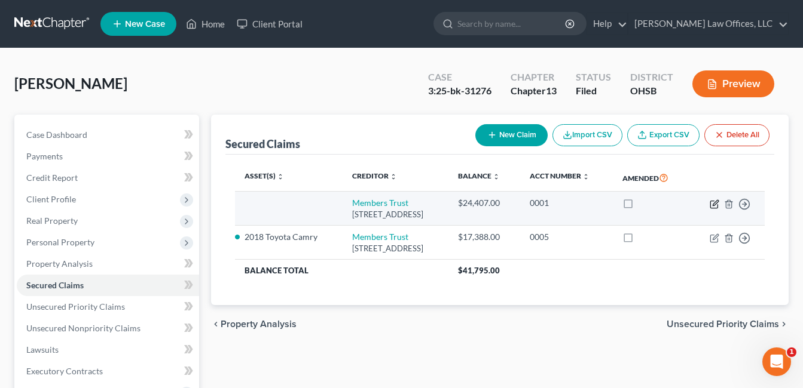
click at [711, 209] on icon "button" at bounding box center [714, 205] width 10 height 10
select select "36"
select select "0"
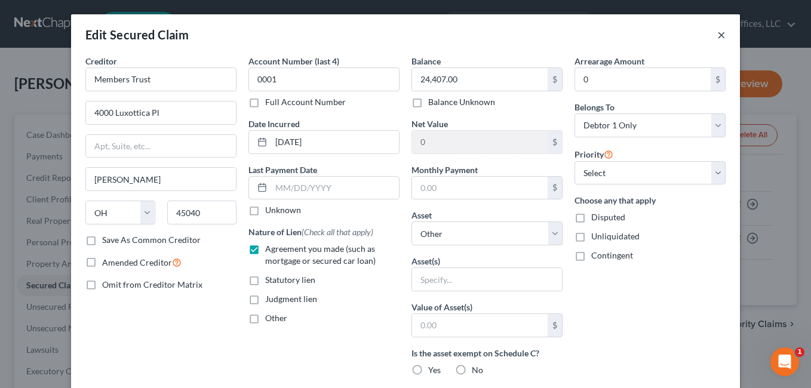
click at [721, 32] on button "×" at bounding box center [722, 34] width 8 height 14
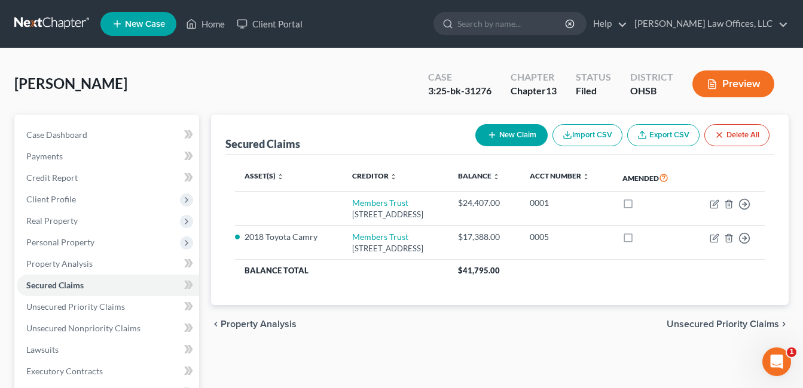
click at [359, 85] on div "[PERSON_NAME] Upgraded Case 3:25-bk-31276 Chapter Chapter 13 Status Filed Distr…" at bounding box center [401, 89] width 774 height 52
click at [215, 21] on link "Home" at bounding box center [205, 24] width 51 height 22
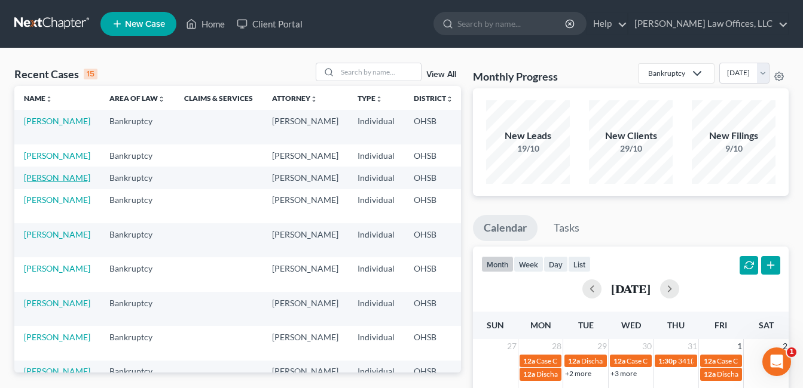
click at [37, 183] on link "[PERSON_NAME]" at bounding box center [57, 178] width 66 height 10
select select "4"
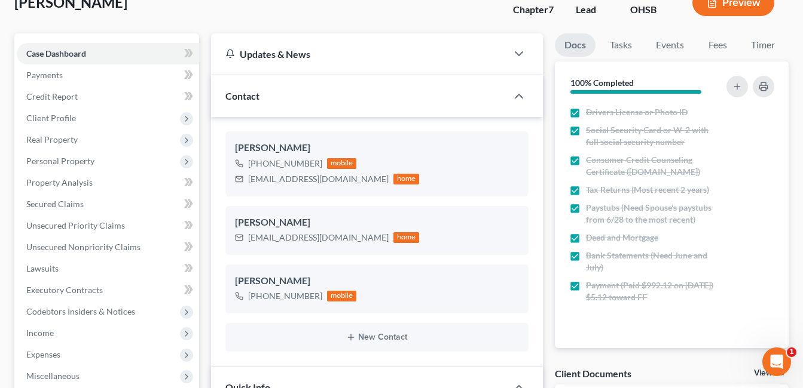
scroll to position [299, 0]
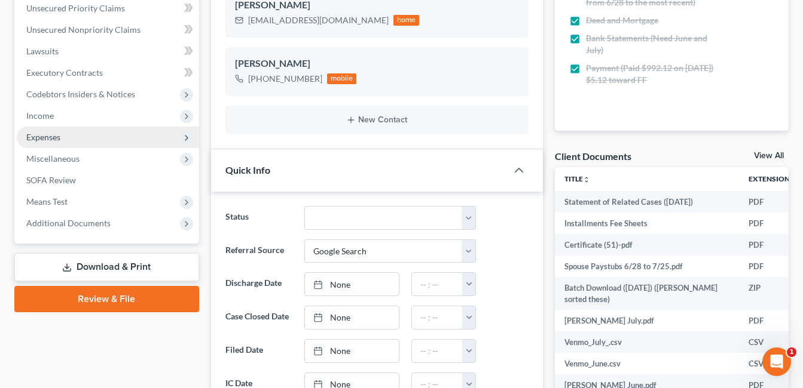
click at [82, 137] on span "Expenses" at bounding box center [108, 138] width 182 height 22
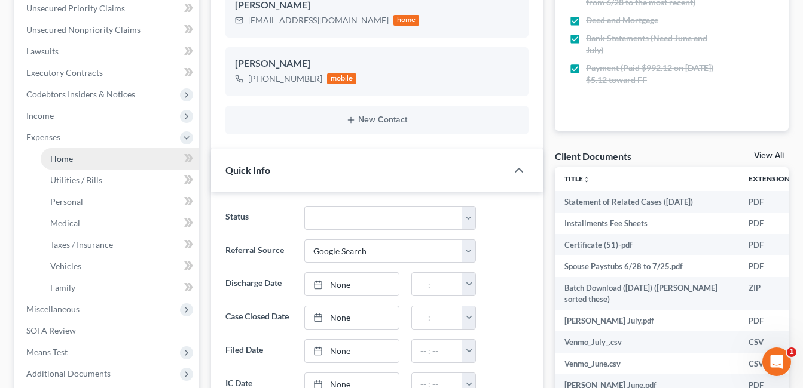
click at [84, 158] on link "Home" at bounding box center [120, 159] width 158 height 22
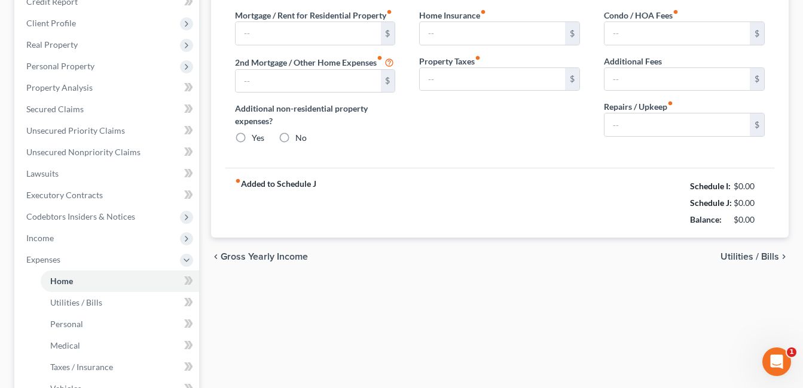
scroll to position [23, 0]
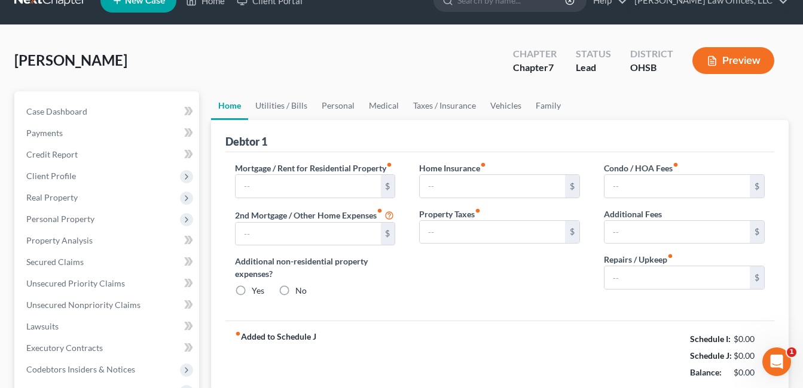
type input "916.00"
radio input "true"
type input "100.00"
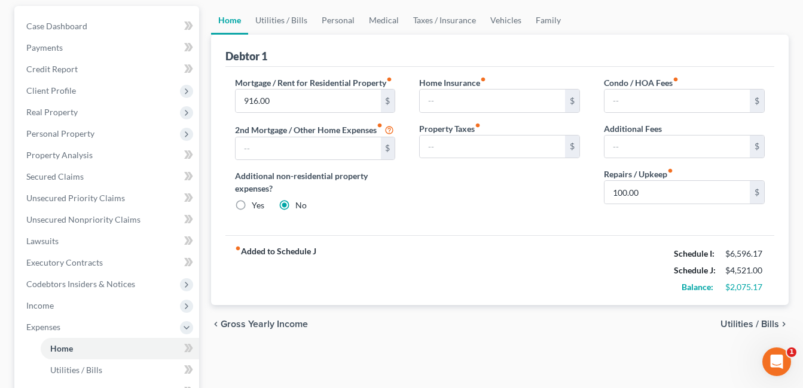
scroll to position [0, 0]
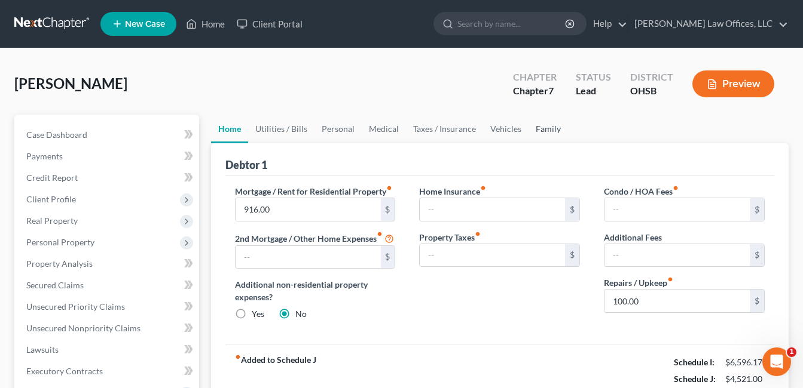
drag, startPoint x: 541, startPoint y: 130, endPoint x: 532, endPoint y: 128, distance: 8.6
click at [541, 130] on link "Family" at bounding box center [547, 129] width 39 height 29
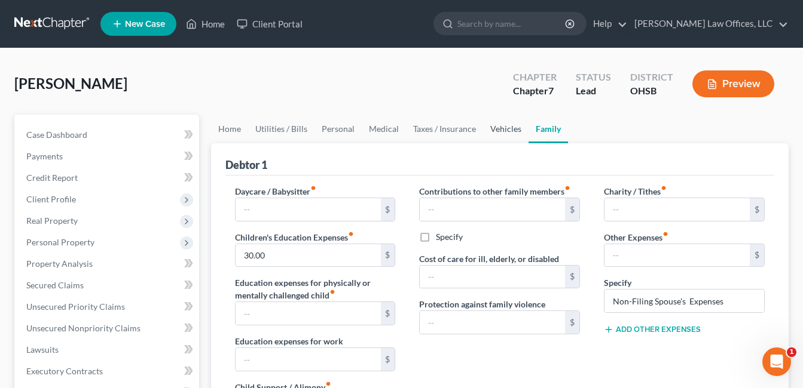
click at [509, 128] on link "Vehicles" at bounding box center [505, 129] width 45 height 29
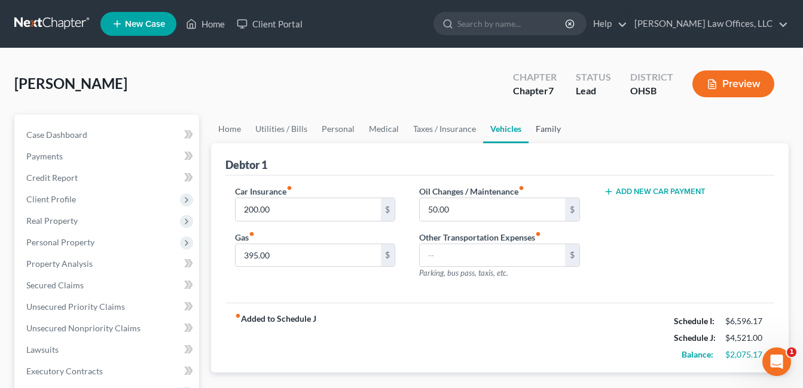
click at [546, 128] on link "Family" at bounding box center [547, 129] width 39 height 29
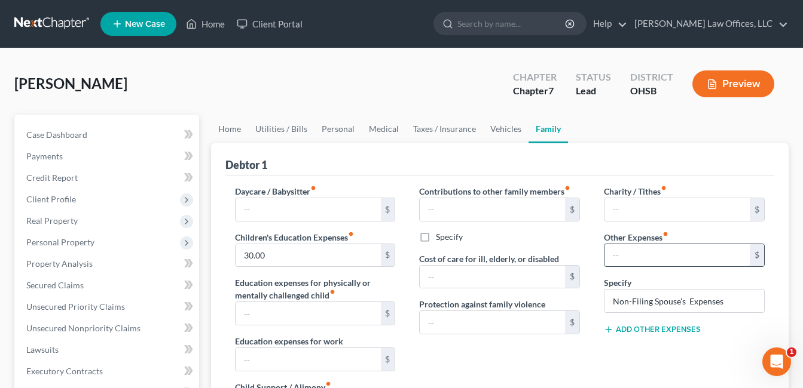
click at [635, 254] on input "text" at bounding box center [676, 255] width 145 height 23
type input "1,656.00"
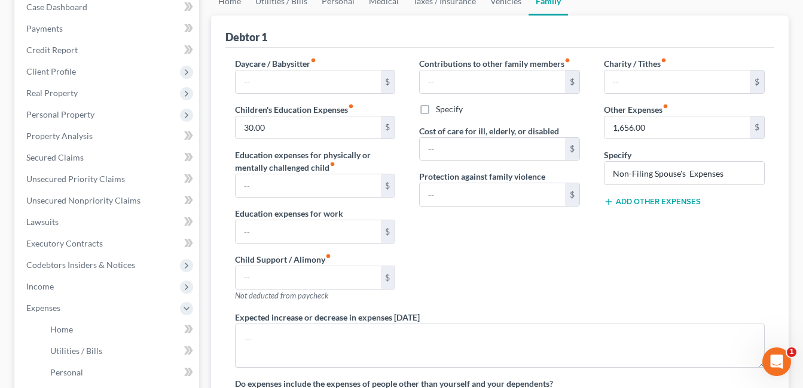
scroll to position [120, 0]
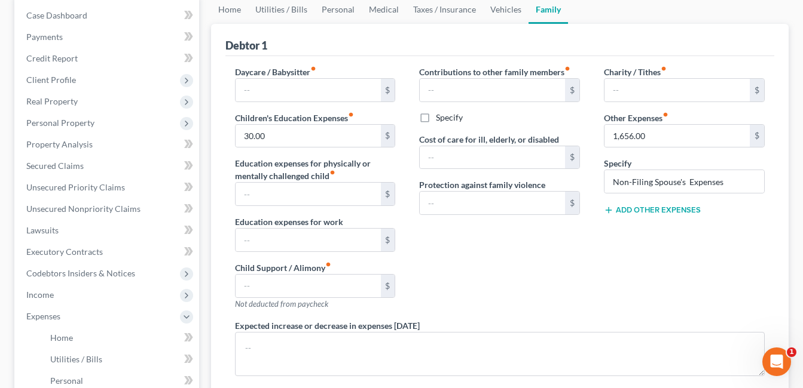
click at [648, 207] on button "Add Other Expenses" at bounding box center [652, 211] width 97 height 10
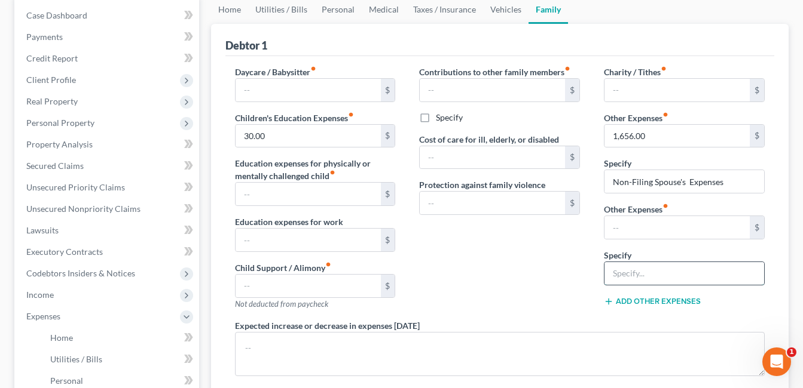
click at [645, 272] on input "text" at bounding box center [684, 273] width 160 height 23
type input "Non-Filing Spouse's Expenses"
click at [733, 184] on input "Non-Filing Spouse's Expenses" at bounding box center [684, 181] width 160 height 23
type input "Non-Filing Spouse's Expenses (Vehicles)"
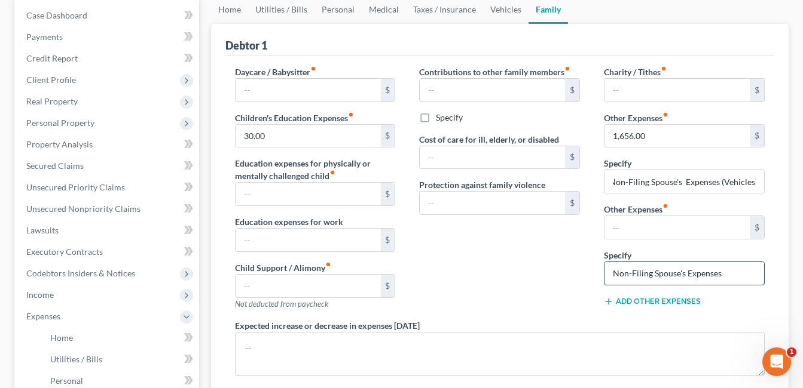
click at [750, 277] on input "Non-Filing Spouse's Expenses" at bounding box center [684, 273] width 160 height 23
click at [671, 228] on input "text" at bounding box center [676, 227] width 145 height 23
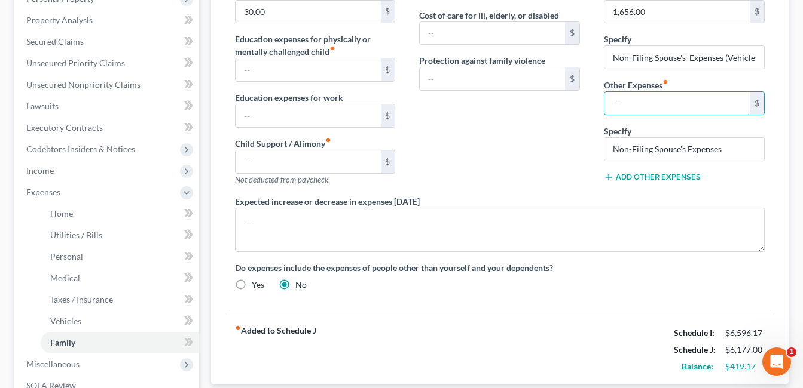
scroll to position [239, 0]
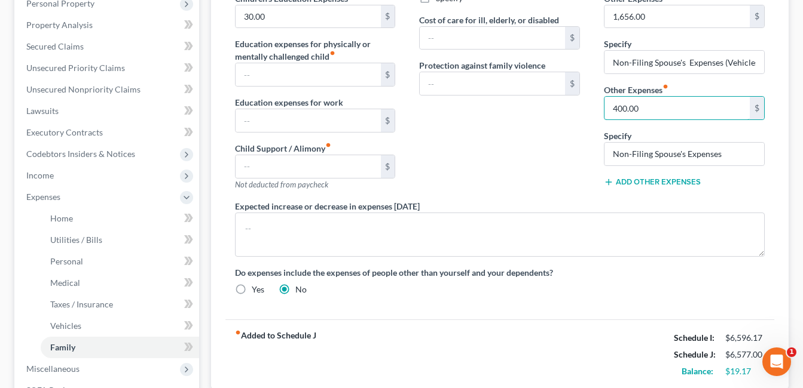
type input "400.00"
click at [490, 149] on div "Contributions to other family members fiber_manual_record $ Specify Cost of car…" at bounding box center [499, 73] width 185 height 254
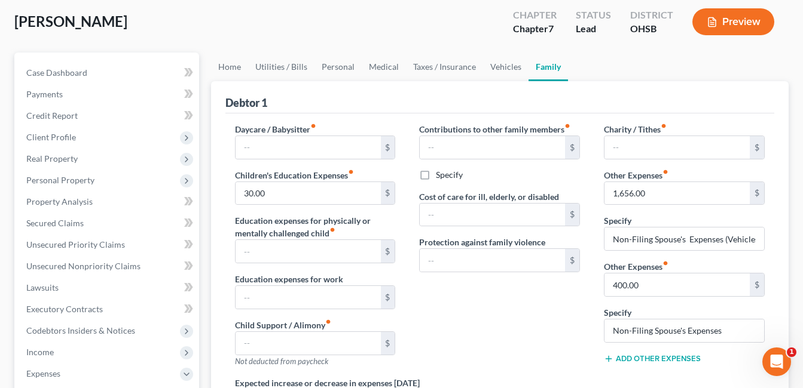
scroll to position [0, 0]
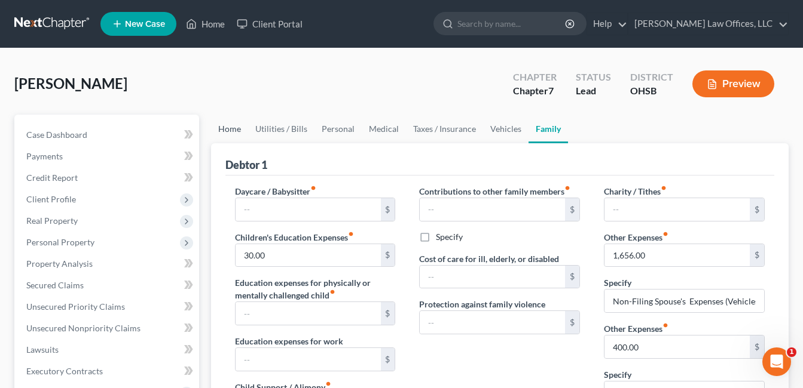
click at [232, 125] on link "Home" at bounding box center [229, 129] width 37 height 29
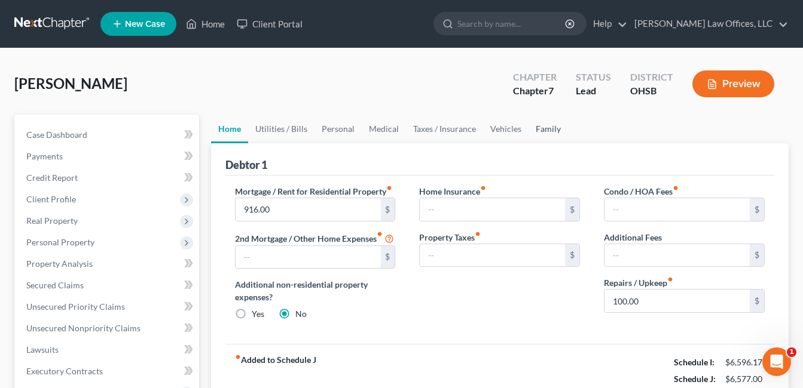
click at [543, 128] on link "Family" at bounding box center [547, 129] width 39 height 29
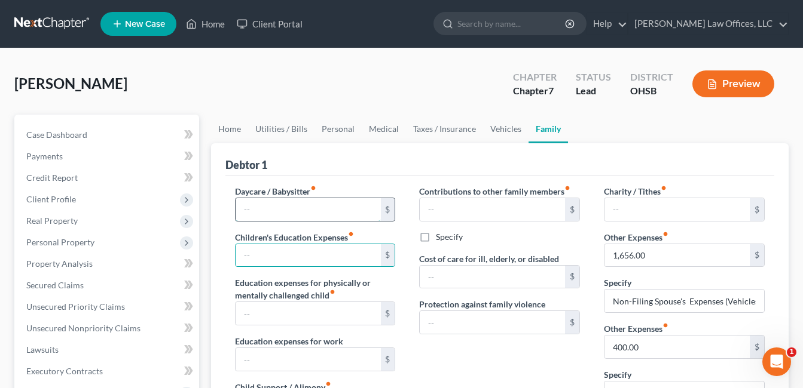
click at [323, 204] on input "text" at bounding box center [307, 209] width 145 height 23
click at [409, 200] on div "Contributions to other family members fiber_manual_record $ Specify Cost of car…" at bounding box center [499, 312] width 185 height 254
click at [498, 130] on link "Vehicles" at bounding box center [505, 129] width 45 height 29
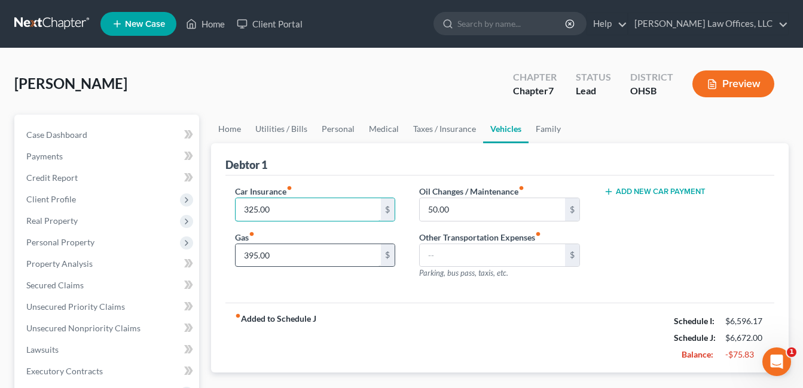
type input "325.00"
type input "350.00"
click at [464, 131] on link "Taxes / Insurance" at bounding box center [444, 129] width 77 height 29
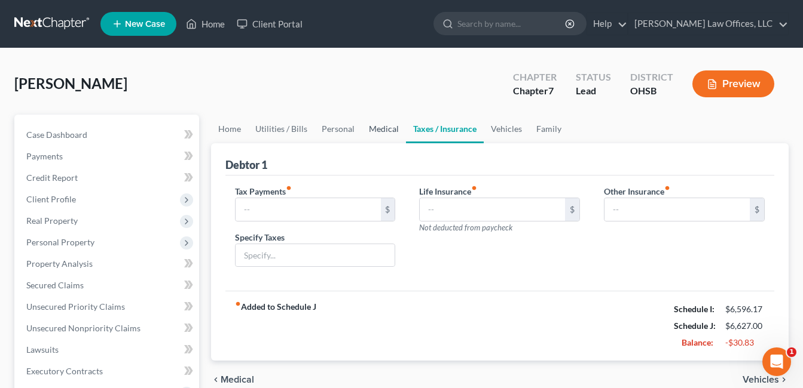
click at [387, 127] on link "Medical" at bounding box center [384, 129] width 44 height 29
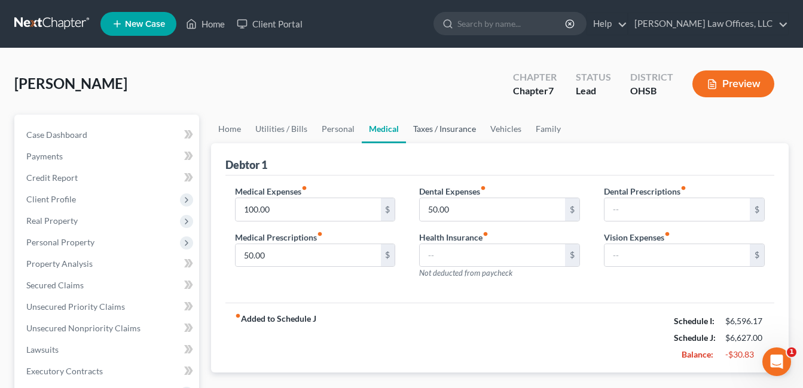
click at [436, 127] on link "Taxes / Insurance" at bounding box center [444, 129] width 77 height 29
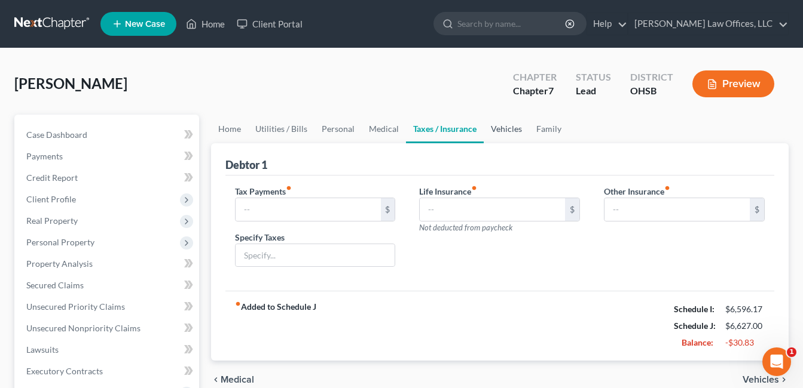
click at [499, 127] on link "Vehicles" at bounding box center [505, 129] width 45 height 29
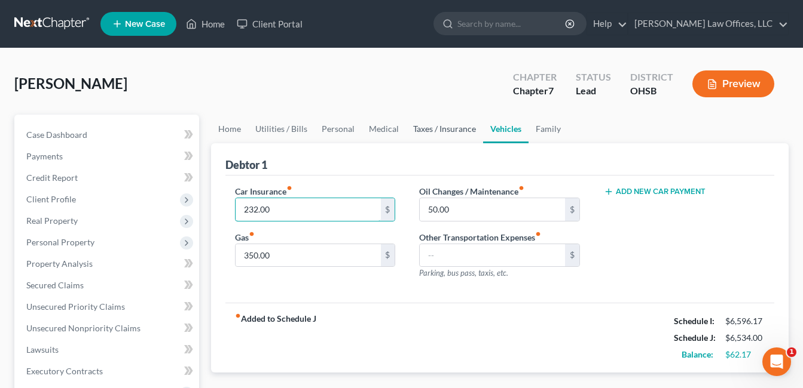
type input "232.00"
click at [437, 135] on link "Taxes / Insurance" at bounding box center [444, 129] width 77 height 29
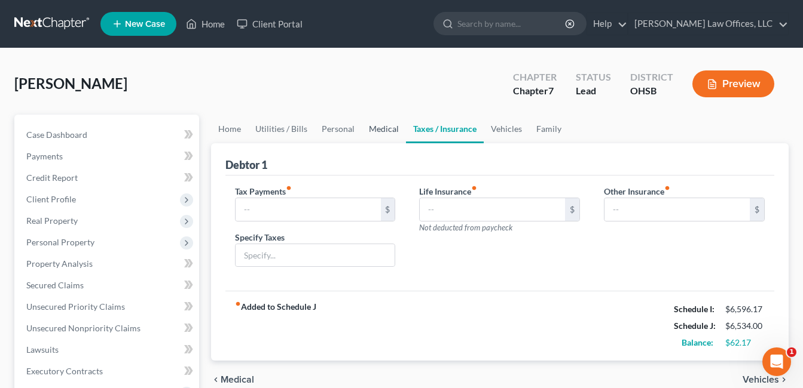
click at [392, 129] on link "Medical" at bounding box center [384, 129] width 44 height 29
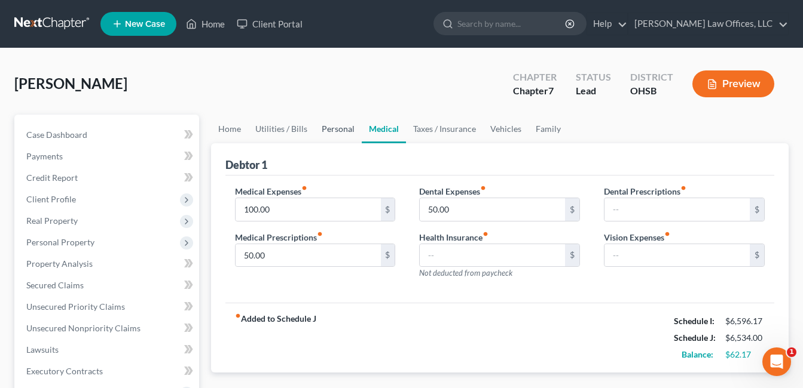
click at [344, 127] on link "Personal" at bounding box center [337, 129] width 47 height 29
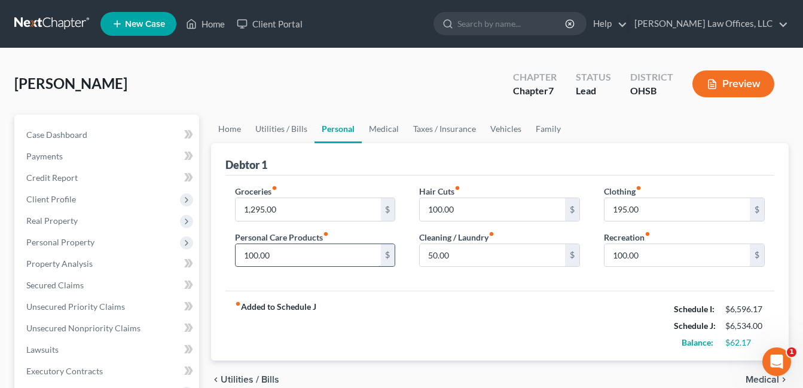
click at [287, 258] on input "100.00" at bounding box center [307, 255] width 145 height 23
click at [284, 209] on input "1,295.00" at bounding box center [307, 209] width 145 height 23
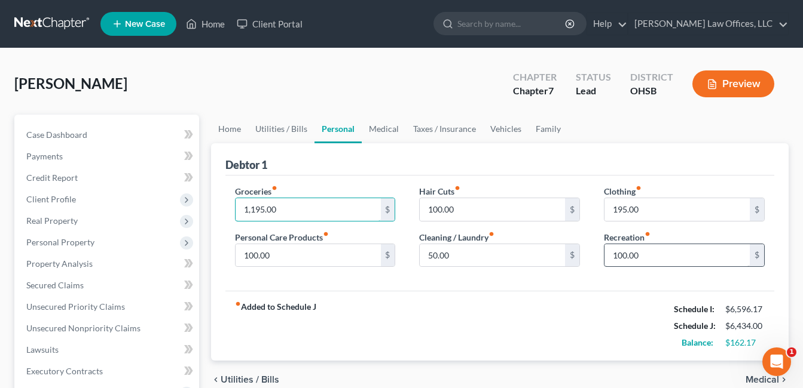
type input "1,195.00"
click at [641, 257] on input "100.00" at bounding box center [676, 255] width 145 height 23
click at [457, 259] on input "50.00" at bounding box center [491, 255] width 145 height 23
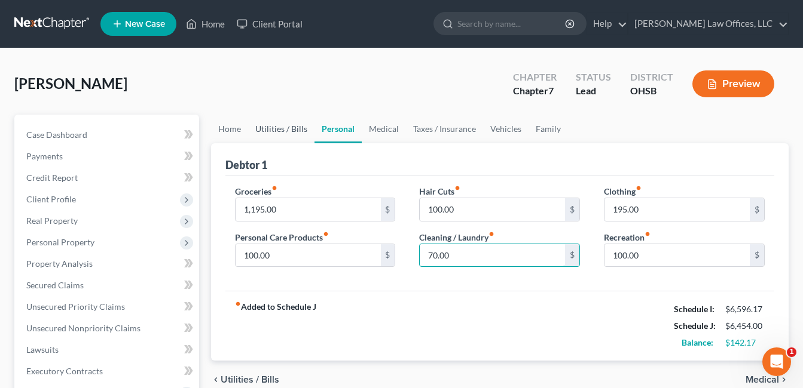
type input "70.00"
click at [283, 120] on link "Utilities / Bills" at bounding box center [281, 129] width 66 height 29
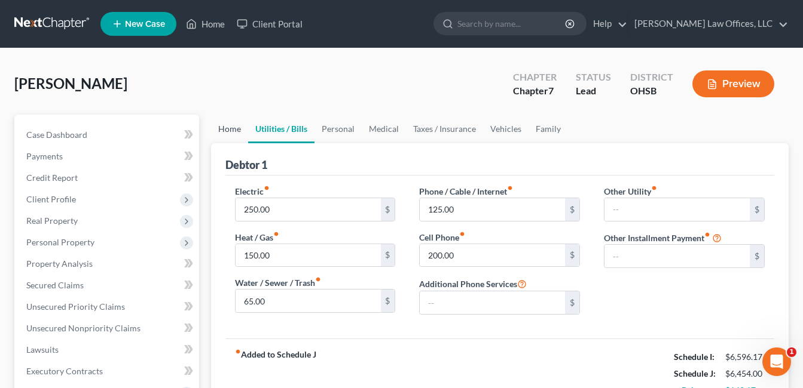
click at [229, 132] on link "Home" at bounding box center [229, 129] width 37 height 29
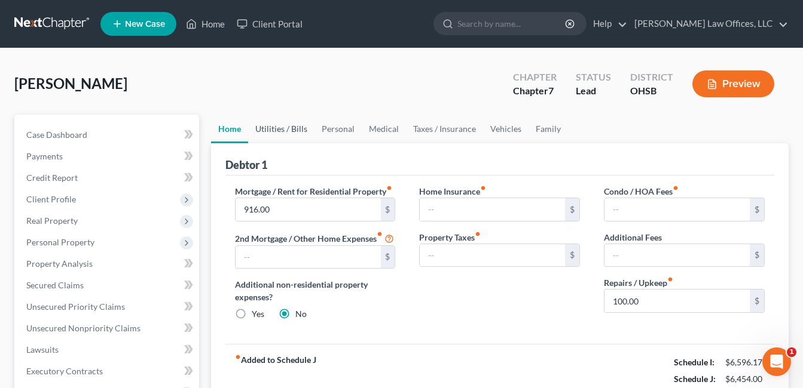
click at [281, 130] on link "Utilities / Bills" at bounding box center [281, 129] width 66 height 29
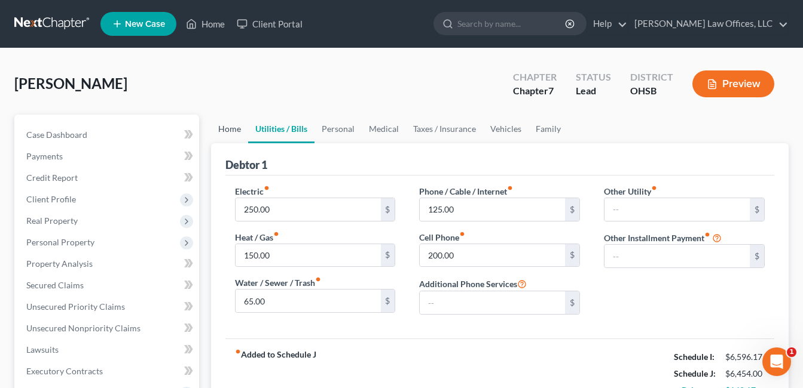
click at [226, 128] on link "Home" at bounding box center [229, 129] width 37 height 29
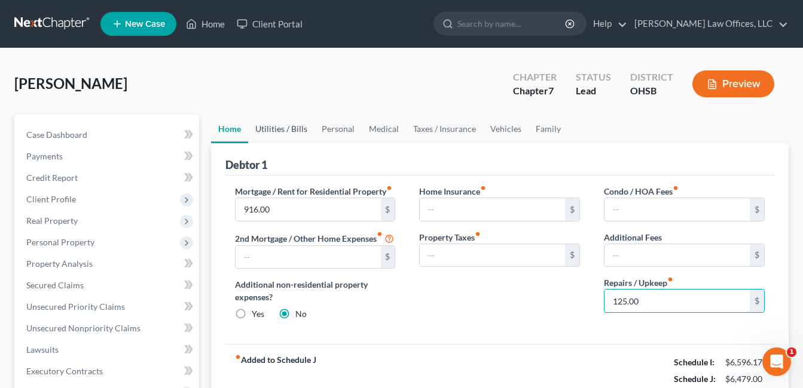
type input "125.00"
click at [290, 125] on link "Utilities / Bills" at bounding box center [281, 129] width 66 height 29
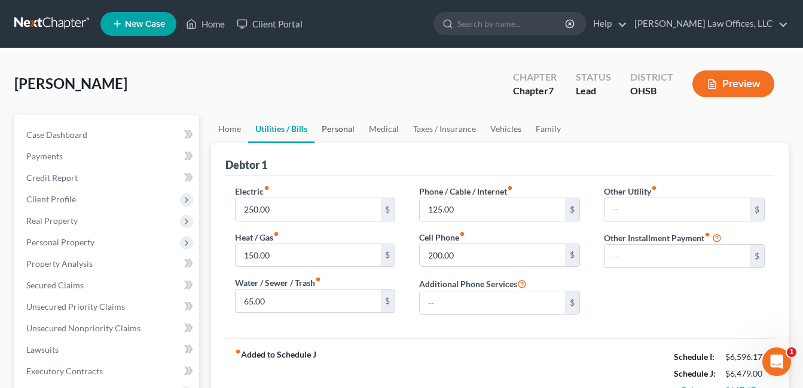
click at [342, 128] on link "Personal" at bounding box center [337, 129] width 47 height 29
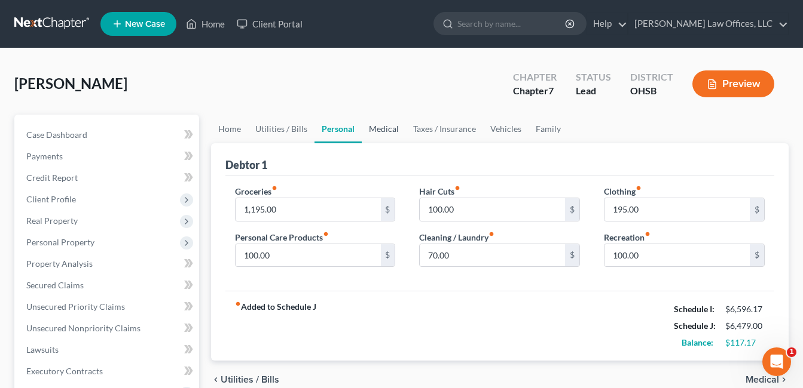
click at [382, 125] on link "Medical" at bounding box center [384, 129] width 44 height 29
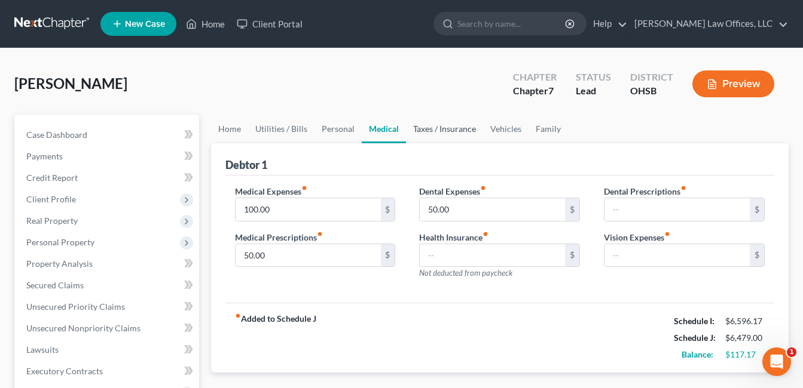
click at [440, 127] on link "Taxes / Insurance" at bounding box center [444, 129] width 77 height 29
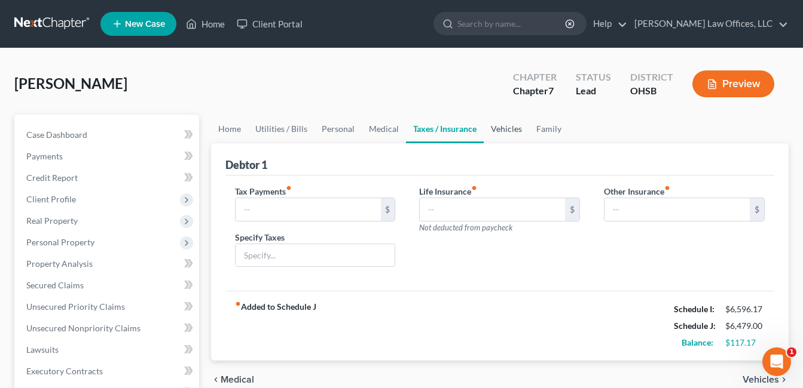
click at [503, 128] on link "Vehicles" at bounding box center [505, 129] width 45 height 29
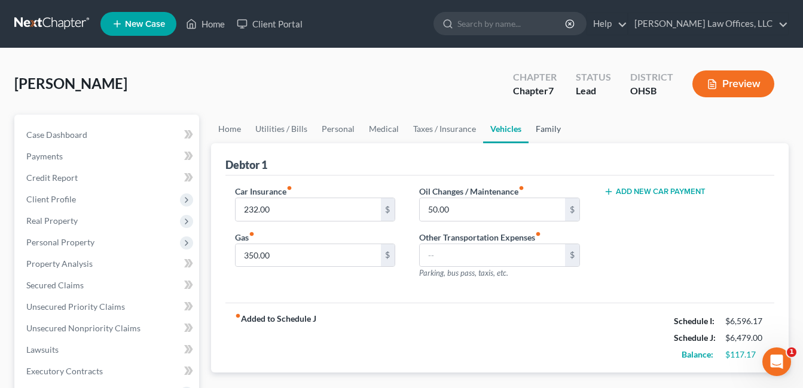
click at [549, 126] on link "Family" at bounding box center [547, 129] width 39 height 29
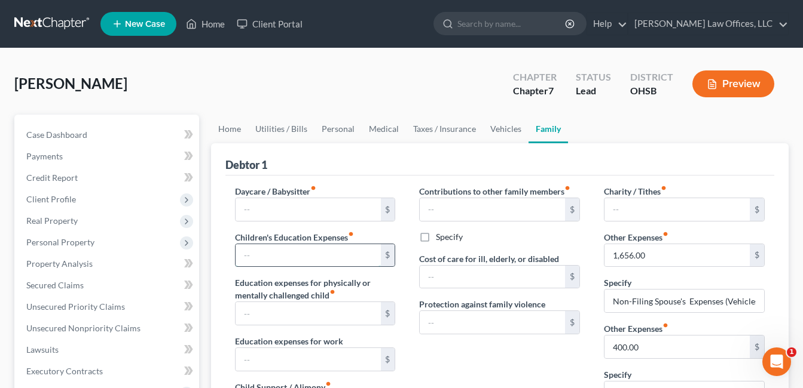
drag, startPoint x: 264, startPoint y: 256, endPoint x: 271, endPoint y: 249, distance: 10.1
click at [264, 256] on input "text" at bounding box center [307, 255] width 145 height 23
type input "15.00"
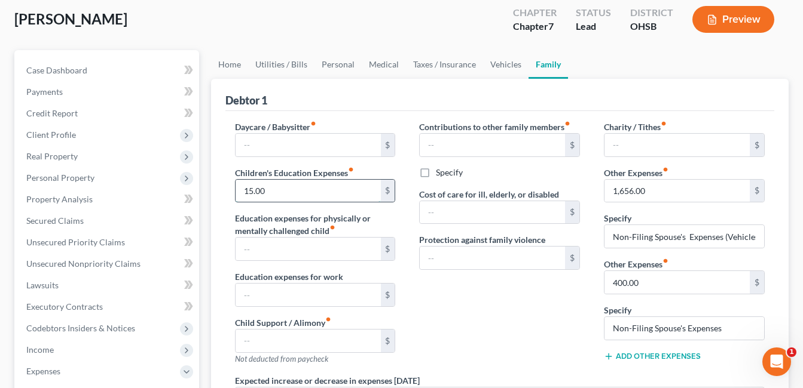
scroll to position [60, 0]
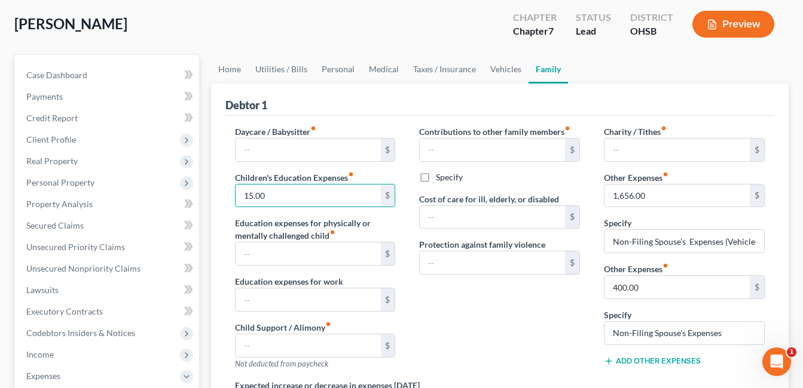
drag, startPoint x: 274, startPoint y: 194, endPoint x: 219, endPoint y: 200, distance: 55.3
click at [219, 200] on div "Debtor 1 Daycare / Babysitter fiber_manual_record $ Children's Education Expens…" at bounding box center [499, 326] width 577 height 485
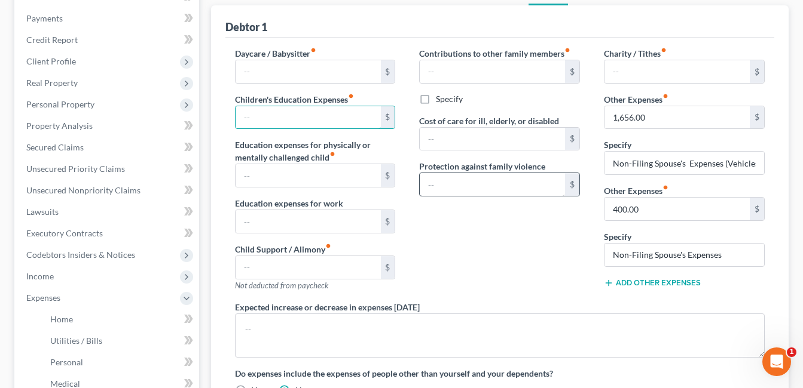
scroll to position [120, 0]
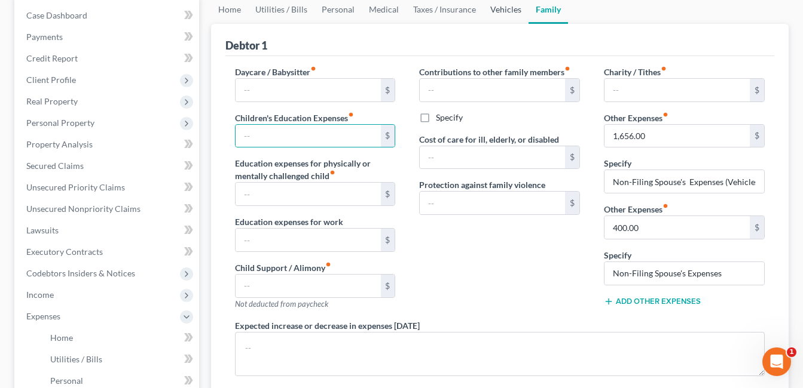
click at [510, 10] on link "Vehicles" at bounding box center [505, 9] width 45 height 29
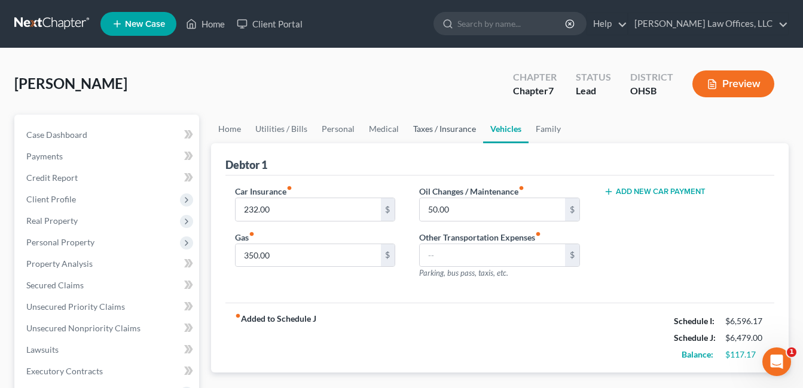
click at [435, 127] on link "Taxes / Insurance" at bounding box center [444, 129] width 77 height 29
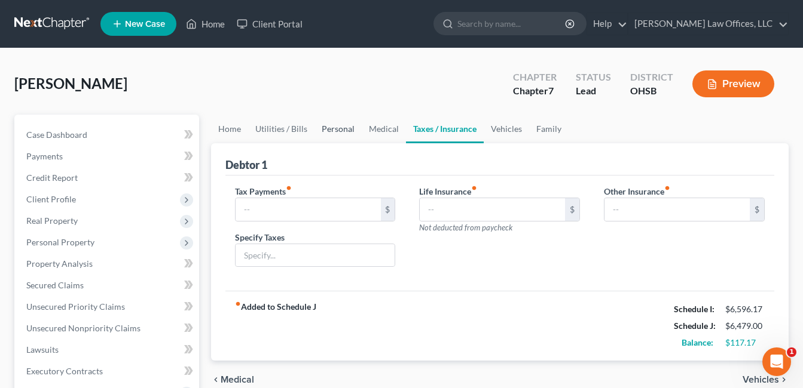
click at [345, 131] on link "Personal" at bounding box center [337, 129] width 47 height 29
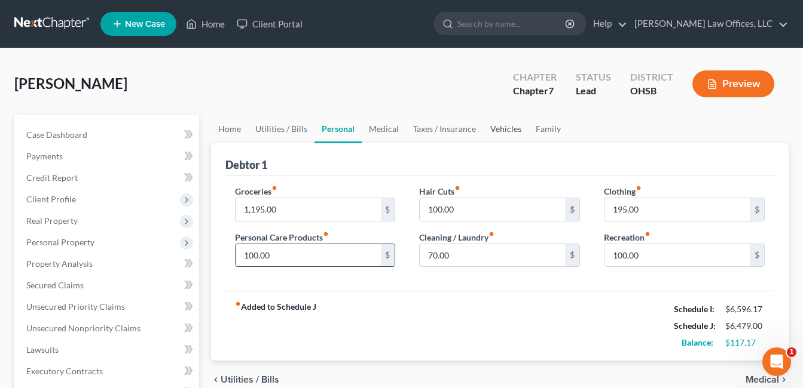
click at [496, 124] on link "Vehicles" at bounding box center [505, 129] width 45 height 29
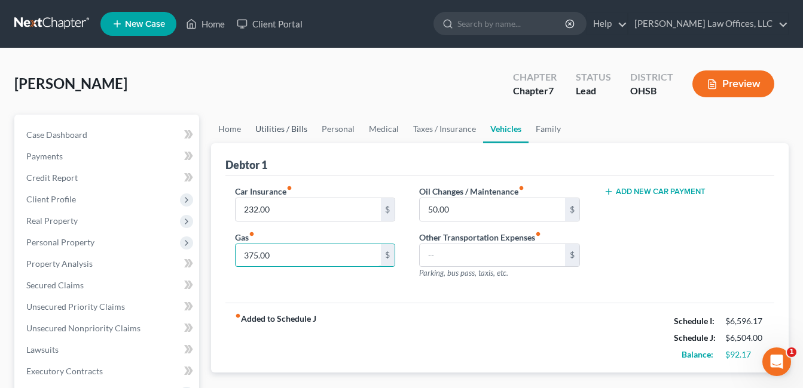
type input "375.00"
click at [400, 173] on div "Debtor 1" at bounding box center [499, 159] width 549 height 32
drag, startPoint x: 272, startPoint y: 128, endPoint x: 374, endPoint y: 146, distance: 103.7
click at [272, 127] on link "Utilities / Bills" at bounding box center [281, 129] width 66 height 29
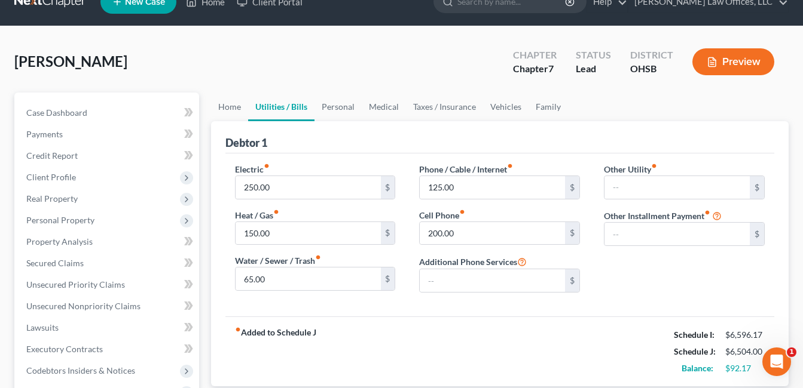
scroll to position [60, 0]
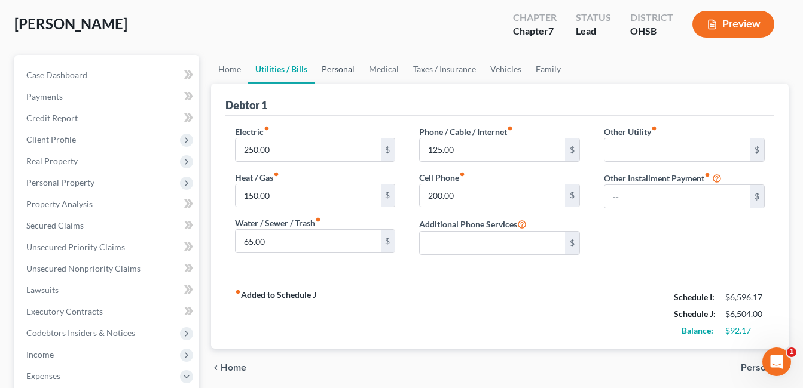
click at [341, 69] on link "Personal" at bounding box center [337, 69] width 47 height 29
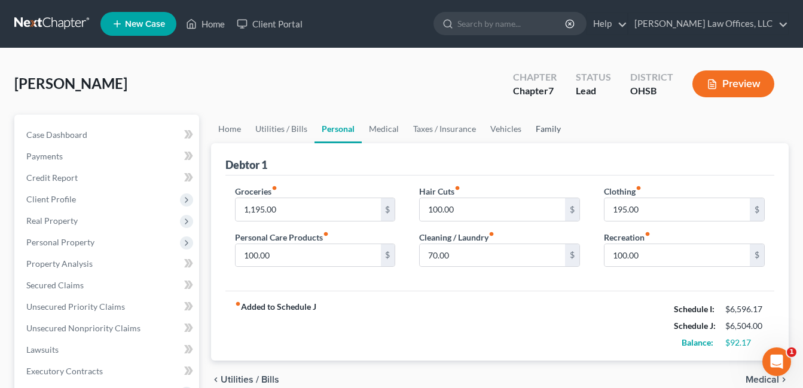
click at [541, 125] on link "Family" at bounding box center [547, 129] width 39 height 29
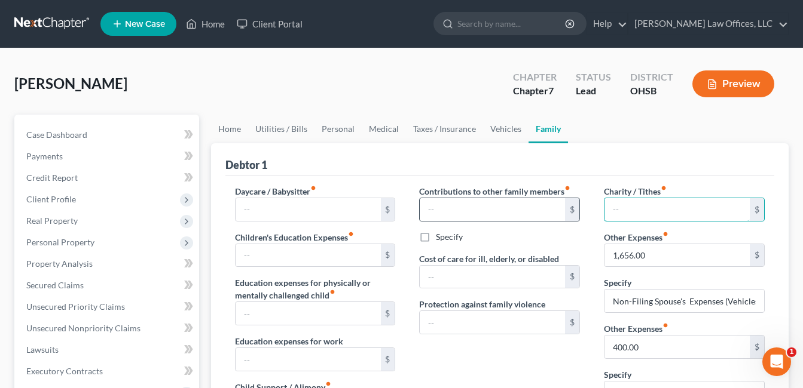
drag, startPoint x: 623, startPoint y: 211, endPoint x: 578, endPoint y: 214, distance: 45.5
click at [623, 211] on input "text" at bounding box center [676, 209] width 145 height 23
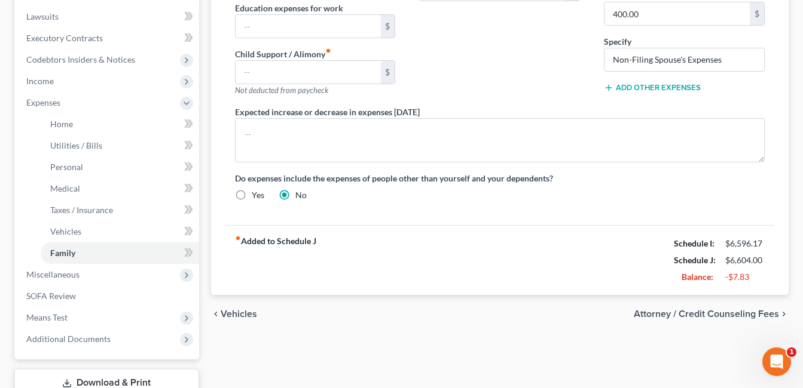
scroll to position [120, 0]
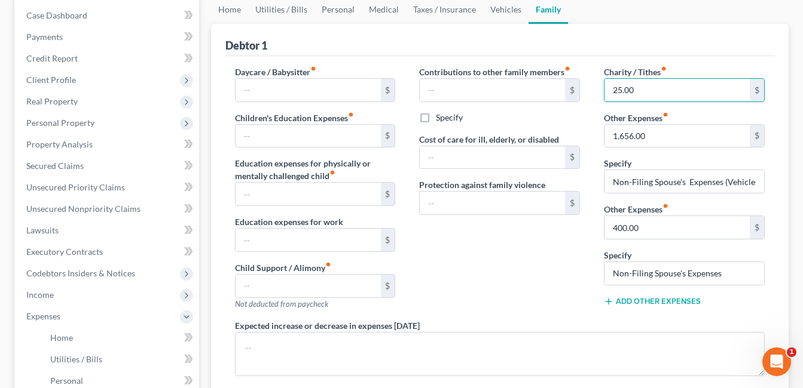
type input "25.00"
click at [577, 235] on div "Contributions to other family members fiber_manual_record $ Specify Cost of car…" at bounding box center [499, 193] width 185 height 254
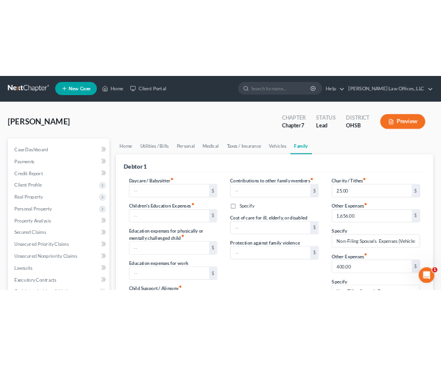
scroll to position [0, 0]
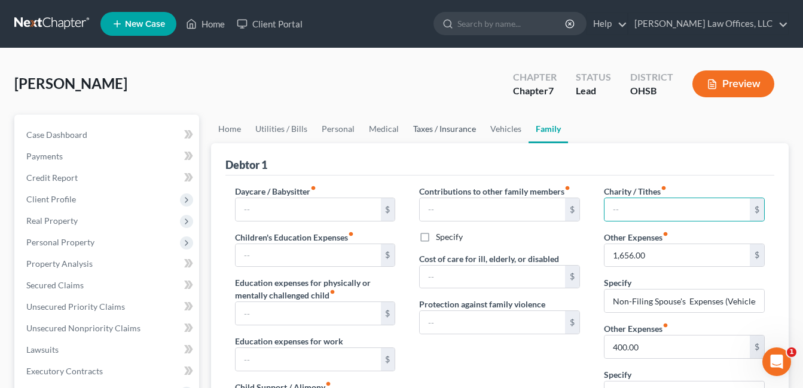
click at [439, 129] on link "Taxes / Insurance" at bounding box center [444, 129] width 77 height 29
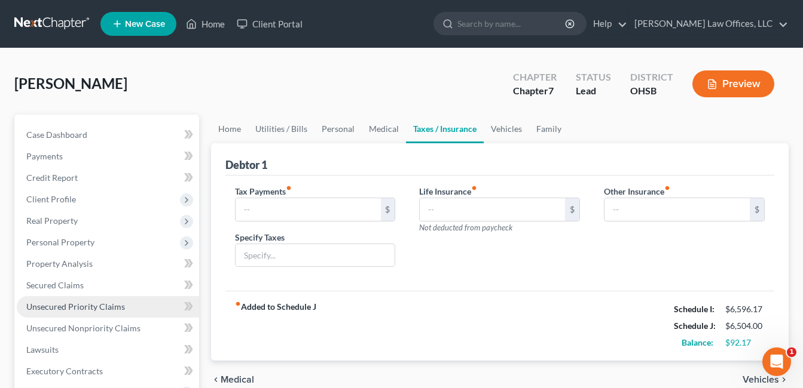
click at [106, 305] on span "Unsecured Priority Claims" at bounding box center [75, 307] width 99 height 10
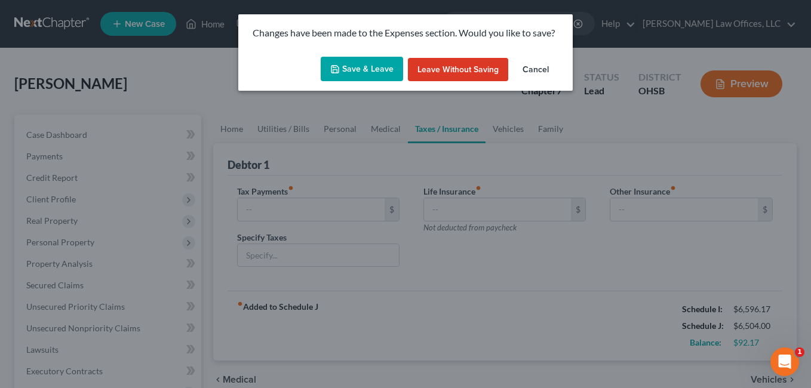
click at [384, 60] on button "Save & Leave" at bounding box center [362, 69] width 82 height 25
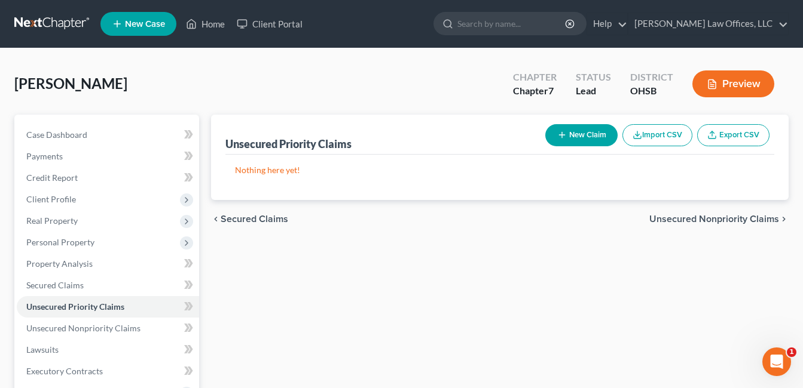
click at [574, 132] on button "New Claim" at bounding box center [581, 135] width 72 height 22
select select "0"
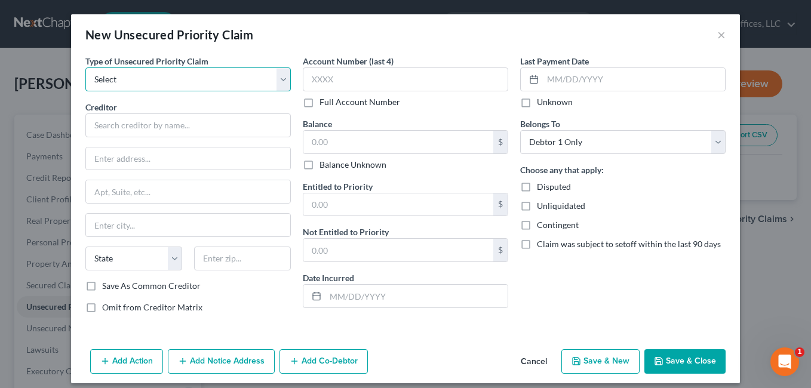
drag, startPoint x: 278, startPoint y: 82, endPoint x: 256, endPoint y: 92, distance: 24.1
click at [278, 82] on select "Select Taxes & Other Government Units Domestic Support Obligations Extensions o…" at bounding box center [188, 80] width 206 height 24
select select "0"
click at [85, 68] on select "Select Taxes & Other Government Units Domestic Support Obligations Extensions o…" at bounding box center [188, 80] width 206 height 24
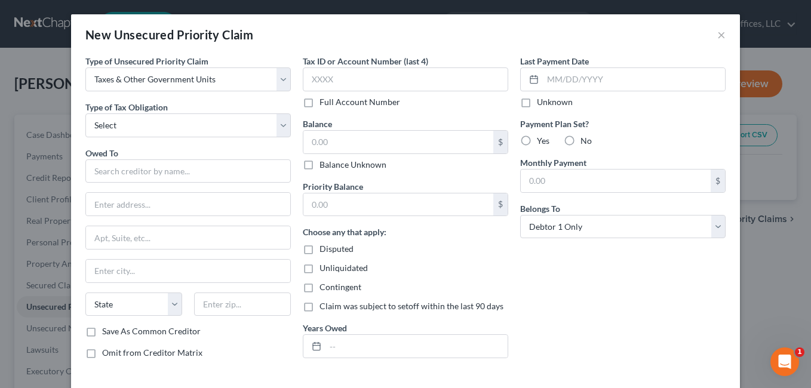
select select "1"
click at [85, 114] on select "Select Federal City State Franchise Tax Board Other" at bounding box center [188, 126] width 206 height 24
click at [151, 169] on input "text" at bounding box center [188, 172] width 206 height 24
drag, startPoint x: 342, startPoint y: 148, endPoint x: 290, endPoint y: 148, distance: 51.4
click at [290, 148] on div "Type of Unsecured Priority Claim * Select Taxes & Other Government Units Domest…" at bounding box center [405, 212] width 653 height 314
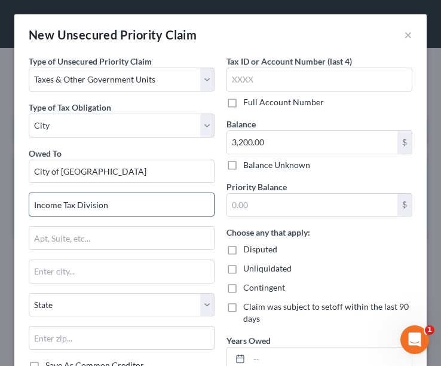
click at [124, 206] on input "Income Tax Division" at bounding box center [121, 204] width 185 height 23
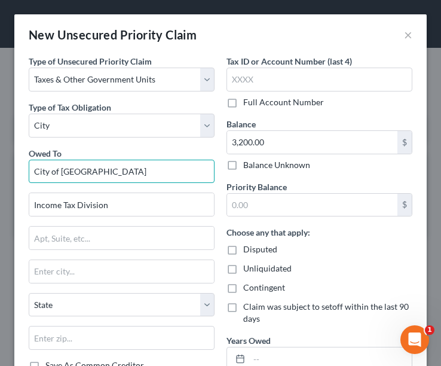
drag, startPoint x: 48, startPoint y: 174, endPoint x: 31, endPoint y: 173, distance: 17.3
click at [31, 173] on input "City of [GEOGRAPHIC_DATA]" at bounding box center [122, 172] width 186 height 24
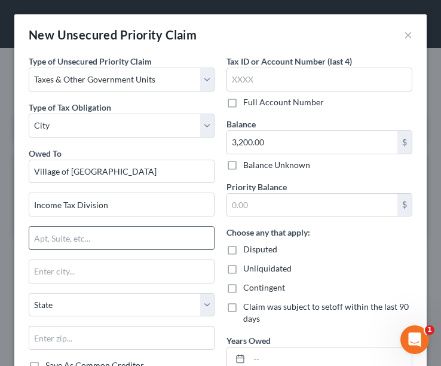
click at [95, 235] on input "text" at bounding box center [121, 237] width 185 height 23
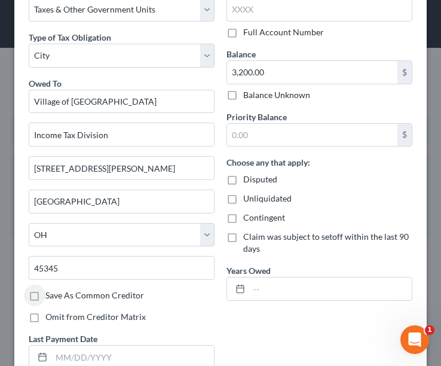
scroll to position [66, 0]
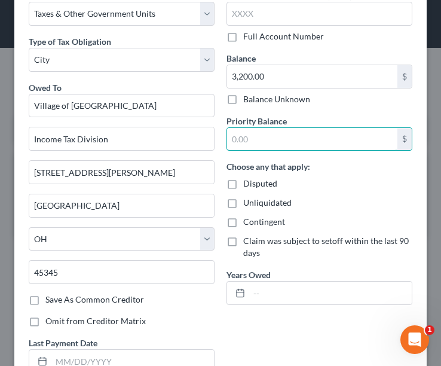
drag, startPoint x: 247, startPoint y: 139, endPoint x: 215, endPoint y: 142, distance: 33.0
click at [220, 143] on div "Tax ID or Account Number (last 4) Full Account Number Balance 3,200.00 $ Balanc…" at bounding box center [319, 162] width 198 height 347
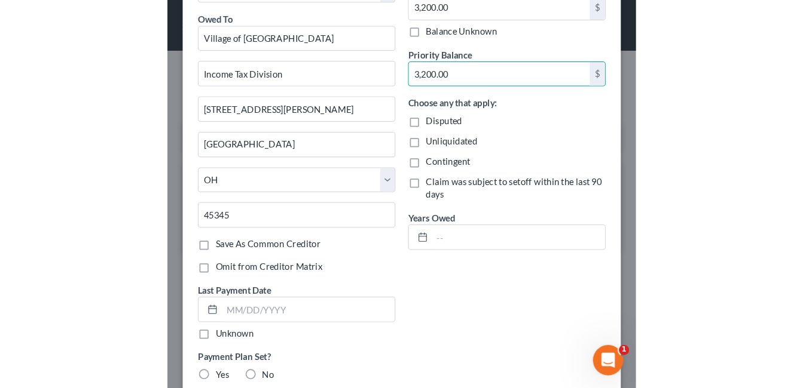
scroll to position [305, 0]
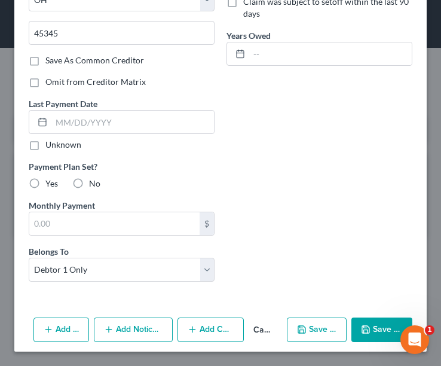
click at [376, 323] on button "Save & Close" at bounding box center [381, 329] width 61 height 25
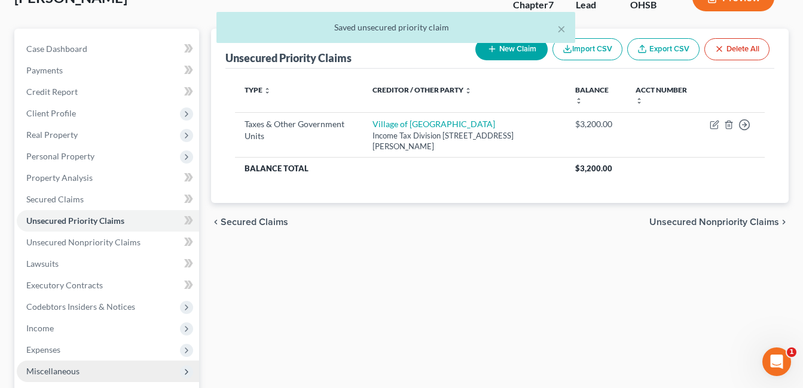
scroll to position [179, 0]
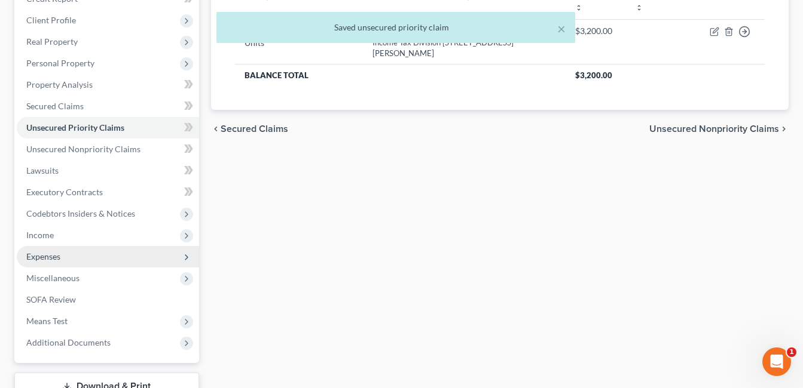
click at [59, 257] on span "Expenses" at bounding box center [43, 257] width 34 height 10
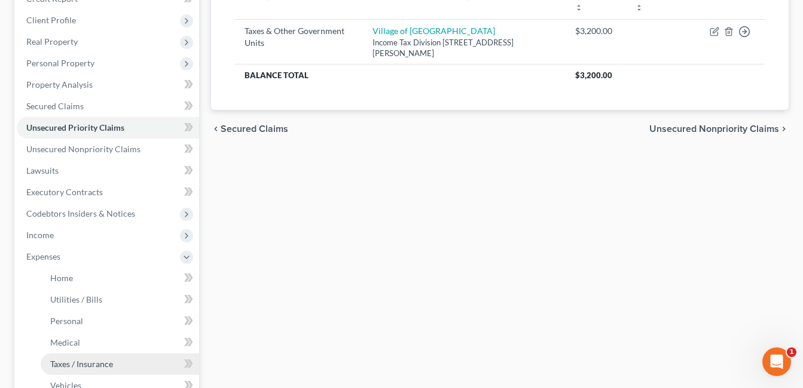
click at [76, 368] on span "Taxes / Insurance" at bounding box center [81, 364] width 63 height 10
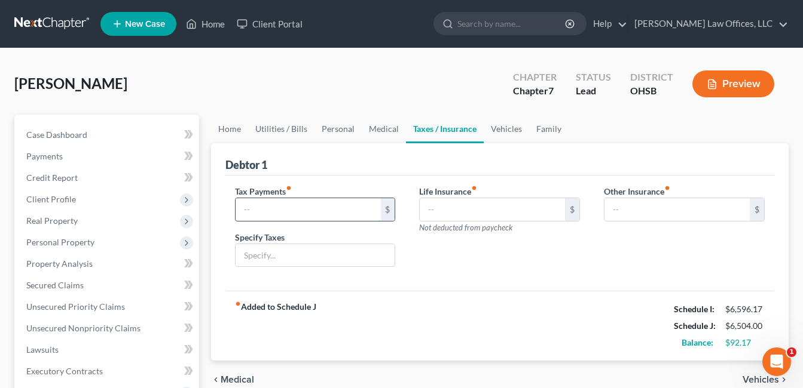
click at [327, 208] on input "text" at bounding box center [307, 209] width 145 height 23
click at [411, 184] on div "Tax Payments fiber_manual_record 50.00 $ Specify Taxes Life Insurance fiber_man…" at bounding box center [499, 234] width 549 height 116
click at [310, 262] on input "text" at bounding box center [315, 255] width 160 height 23
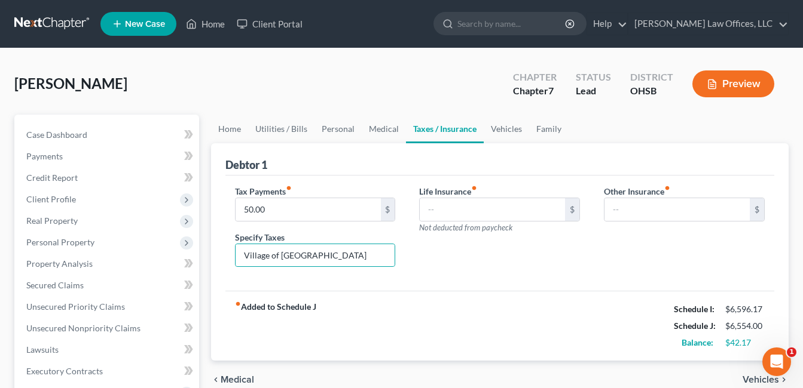
click at [458, 263] on div "Life Insurance fiber_manual_record $ Not deducted from paycheck" at bounding box center [499, 231] width 185 height 92
click at [370, 128] on link "Medical" at bounding box center [384, 129] width 44 height 29
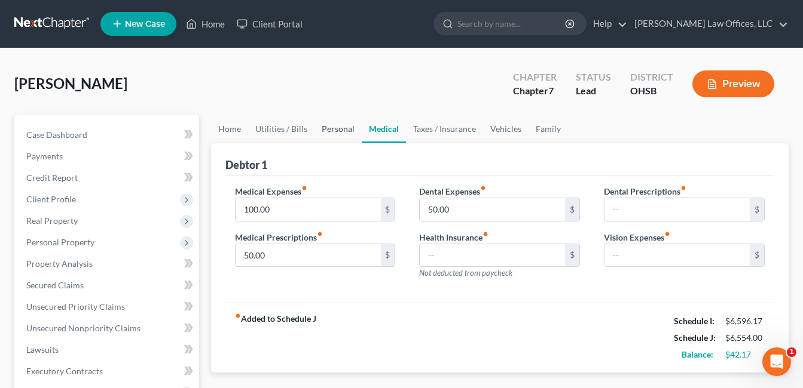
click at [344, 127] on link "Personal" at bounding box center [337, 129] width 47 height 29
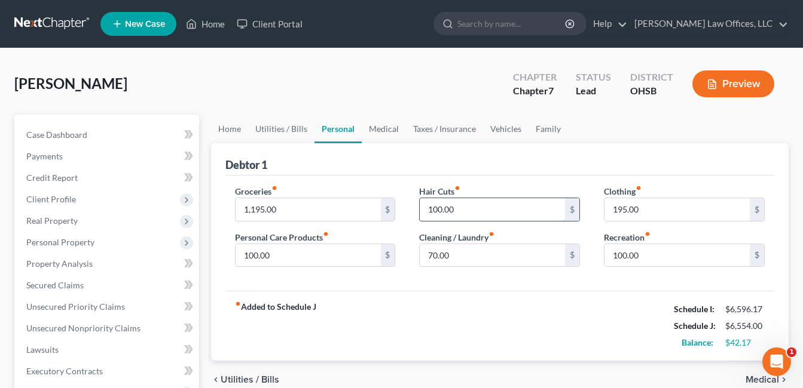
click at [455, 207] on input "100.00" at bounding box center [491, 209] width 145 height 23
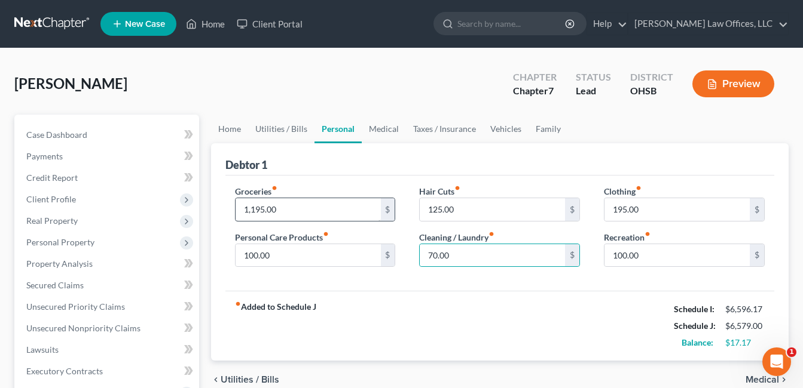
drag, startPoint x: 408, startPoint y: 228, endPoint x: 289, endPoint y: 199, distance: 121.9
click at [408, 229] on div "Hair Cuts fiber_manual_record 125.00 $ Cleaning / Laundry fiber_manual_record 7…" at bounding box center [499, 231] width 185 height 92
click at [382, 129] on link "Medical" at bounding box center [384, 129] width 44 height 29
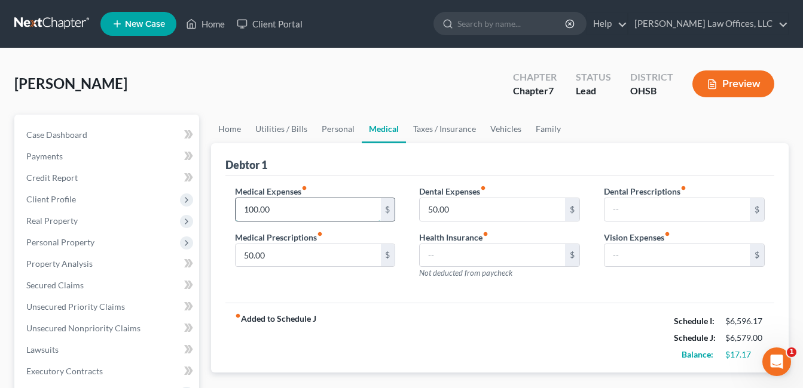
click at [289, 208] on input "100.00" at bounding box center [307, 209] width 145 height 23
click at [334, 129] on link "Personal" at bounding box center [337, 129] width 47 height 29
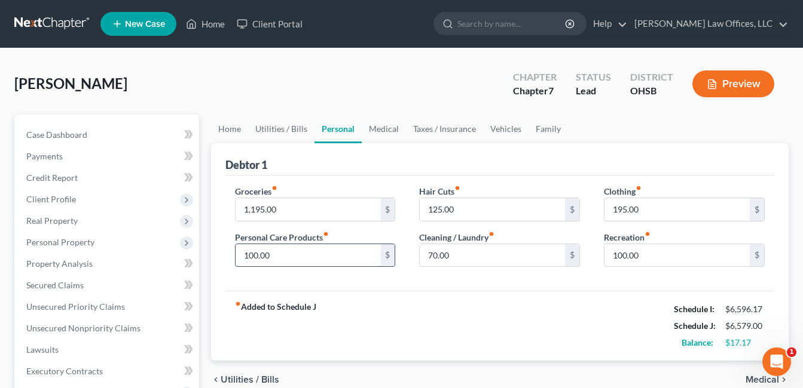
click at [301, 259] on input "100.00" at bounding box center [307, 255] width 145 height 23
click at [405, 291] on div "fiber_manual_record Added to Schedule J Schedule I: $6,596.17 Schedule J: $6,59…" at bounding box center [499, 326] width 549 height 70
click at [234, 130] on link "Home" at bounding box center [229, 129] width 37 height 29
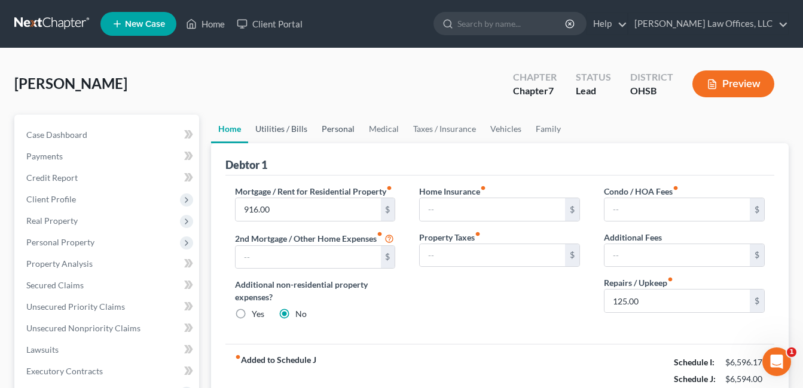
drag, startPoint x: 277, startPoint y: 129, endPoint x: 326, endPoint y: 133, distance: 49.1
click at [277, 129] on link "Utilities / Bills" at bounding box center [281, 129] width 66 height 29
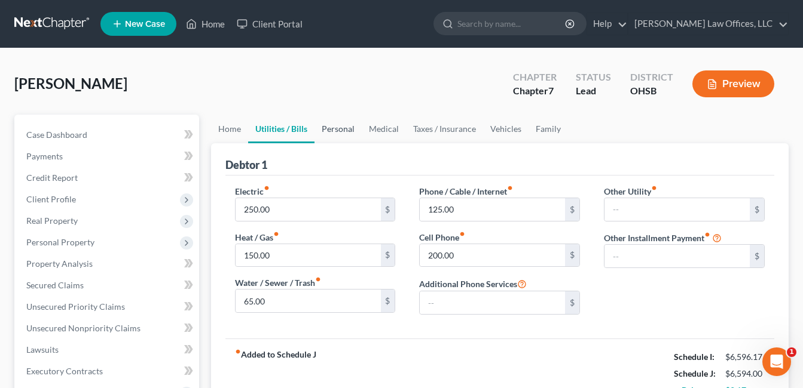
click at [338, 130] on link "Personal" at bounding box center [337, 129] width 47 height 29
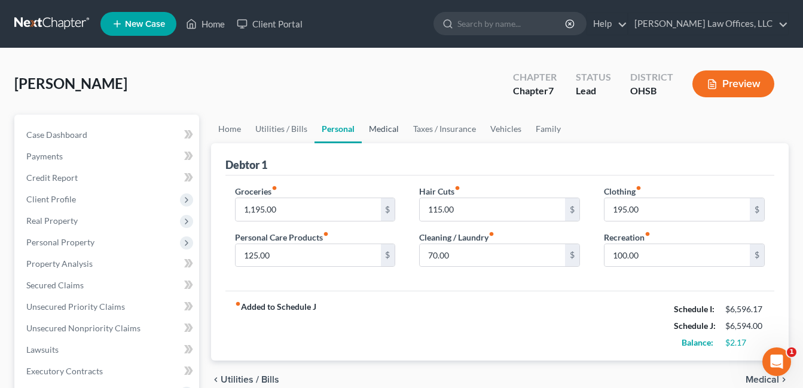
click at [378, 128] on link "Medical" at bounding box center [384, 129] width 44 height 29
click at [438, 125] on link "Taxes / Insurance" at bounding box center [444, 129] width 77 height 29
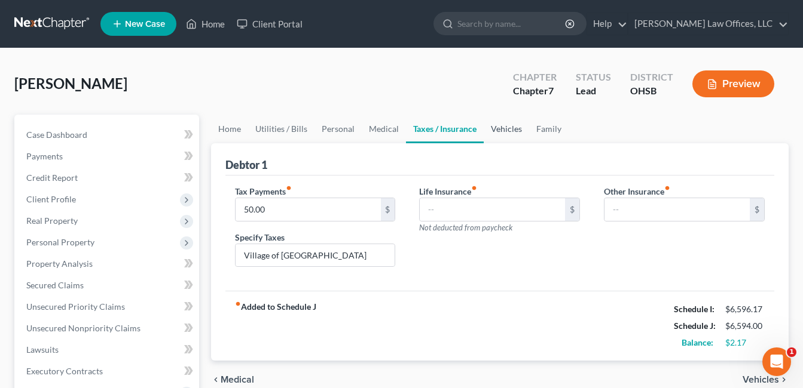
click at [503, 128] on link "Vehicles" at bounding box center [505, 129] width 45 height 29
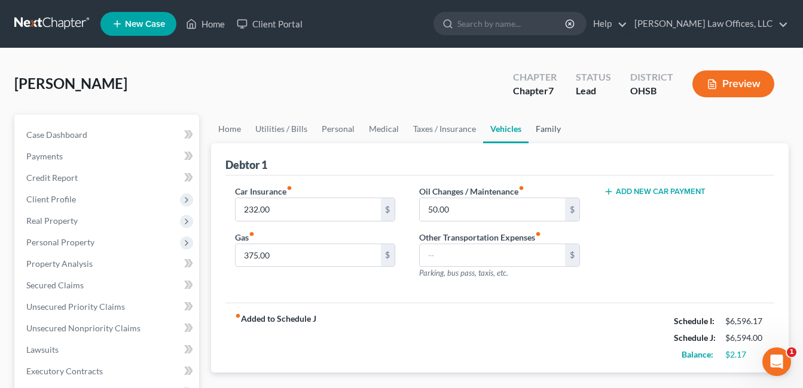
click at [538, 127] on link "Family" at bounding box center [547, 129] width 39 height 29
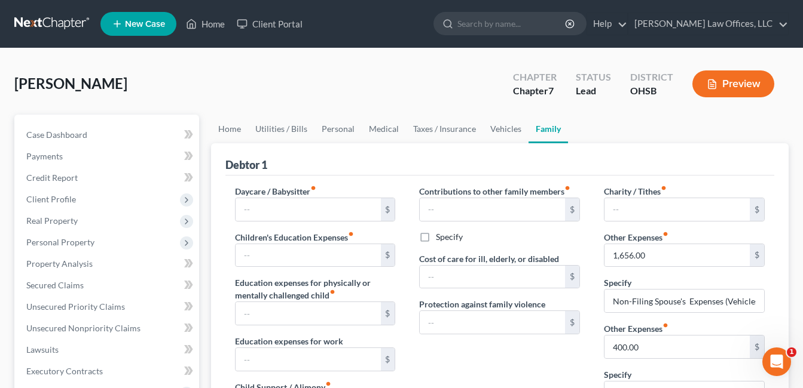
drag, startPoint x: 105, startPoint y: 241, endPoint x: 501, endPoint y: 180, distance: 400.8
click at [104, 241] on span "Personal Property" at bounding box center [108, 243] width 182 height 22
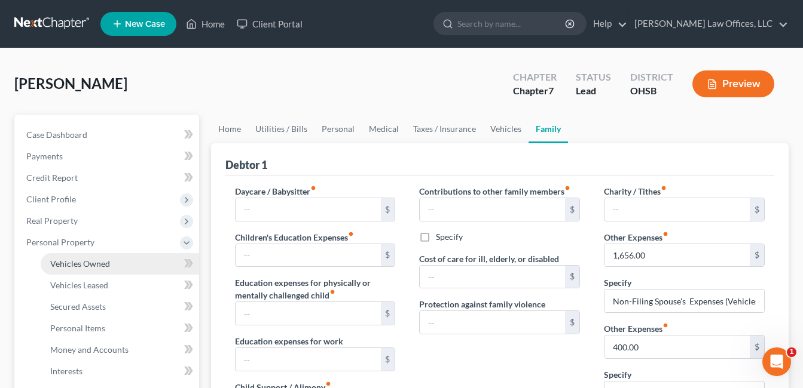
click at [59, 267] on span "Vehicles Owned" at bounding box center [80, 264] width 60 height 10
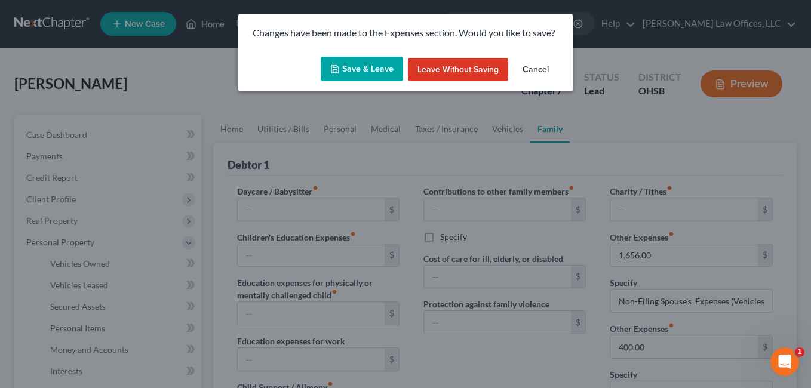
click at [358, 71] on button "Save & Leave" at bounding box center [362, 69] width 82 height 25
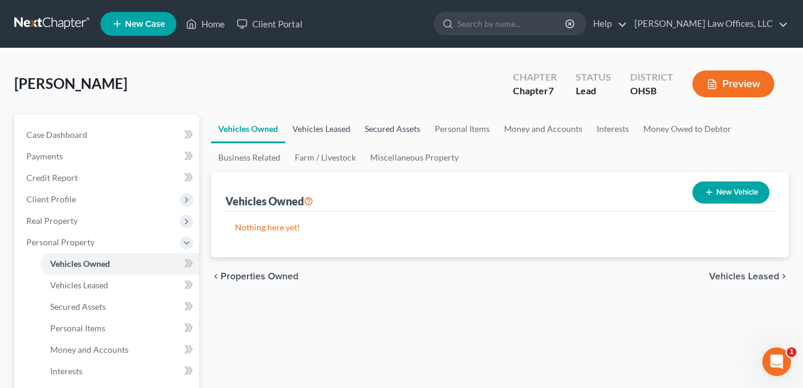
click at [336, 128] on link "Vehicles Leased" at bounding box center [321, 129] width 72 height 29
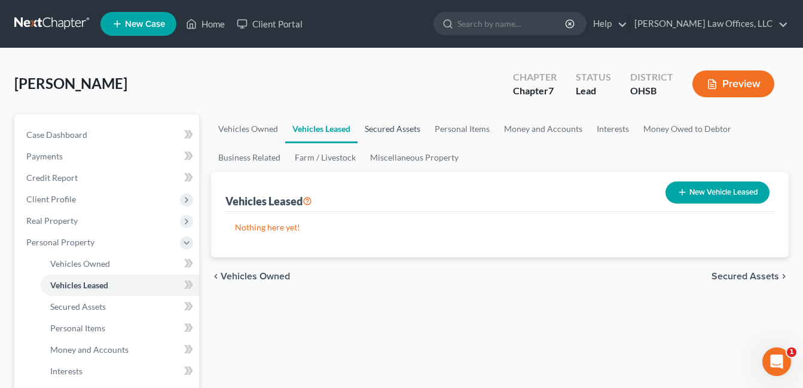
click at [384, 130] on link "Secured Assets" at bounding box center [392, 129] width 70 height 29
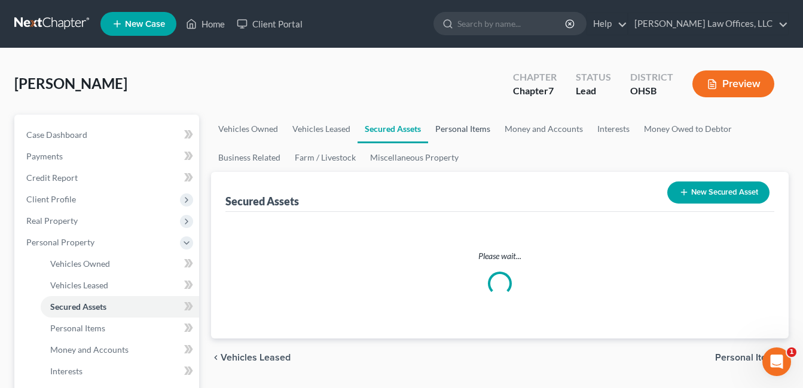
drag, startPoint x: 446, startPoint y: 131, endPoint x: 515, endPoint y: 146, distance: 71.0
click at [446, 131] on link "Personal Items" at bounding box center [462, 129] width 69 height 29
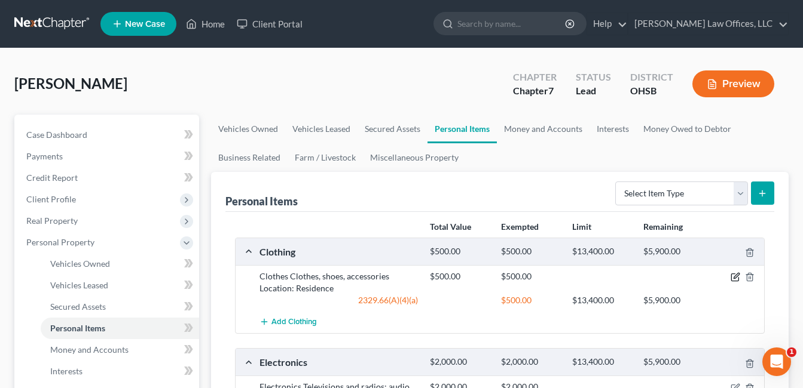
click at [736, 277] on icon "button" at bounding box center [735, 277] width 10 height 10
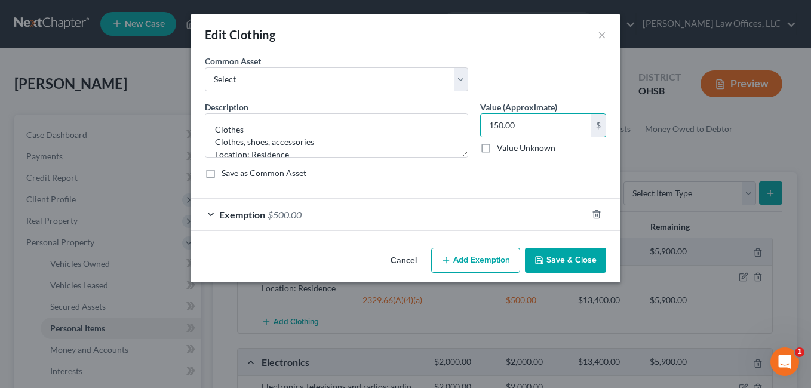
click at [389, 211] on div "Exemption $500.00" at bounding box center [389, 215] width 397 height 32
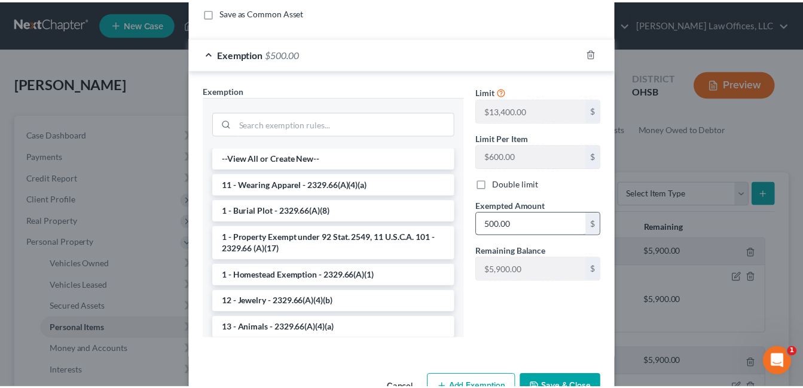
scroll to position [179, 0]
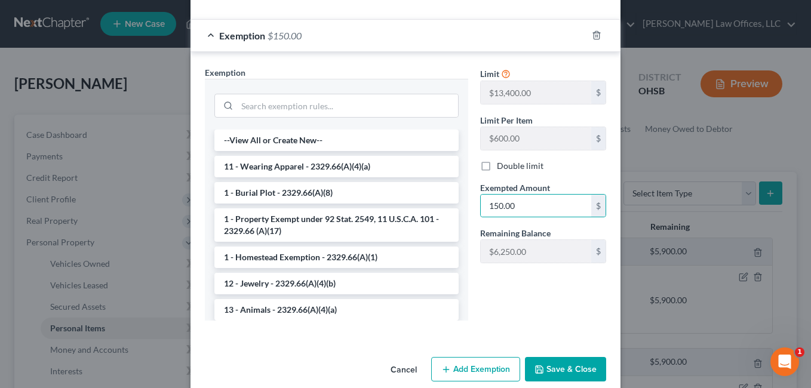
click at [552, 368] on button "Save & Close" at bounding box center [565, 369] width 81 height 25
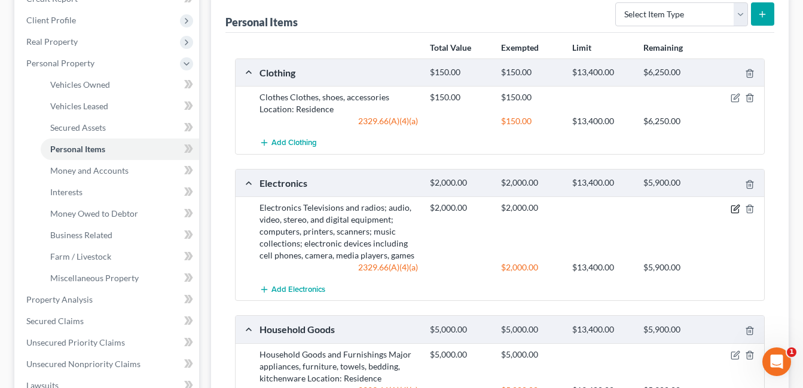
click at [733, 208] on icon "button" at bounding box center [735, 209] width 10 height 10
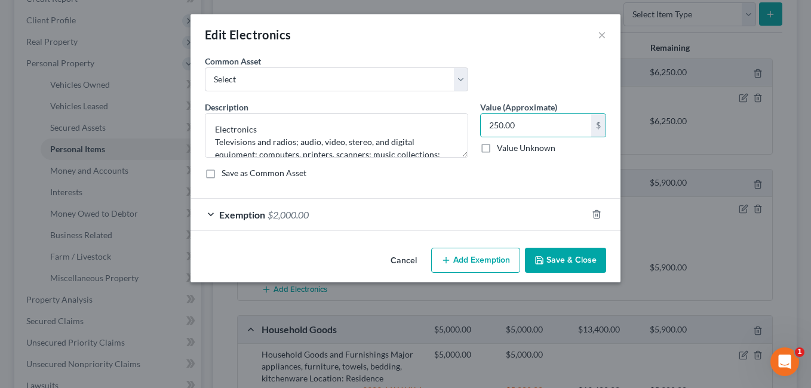
click at [437, 220] on div "Exemption $2,000.00" at bounding box center [389, 215] width 397 height 32
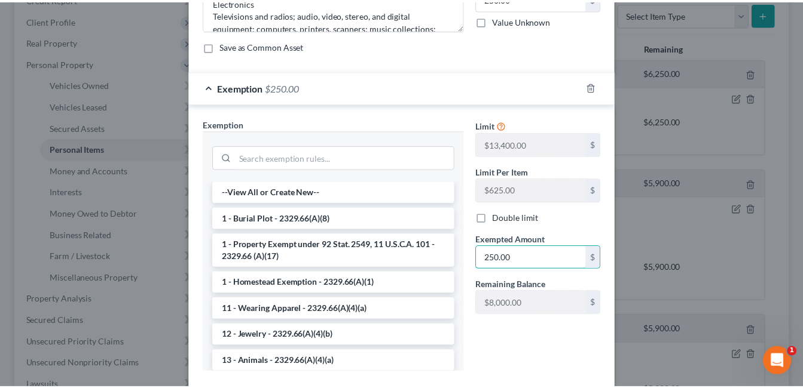
scroll to position [197, 0]
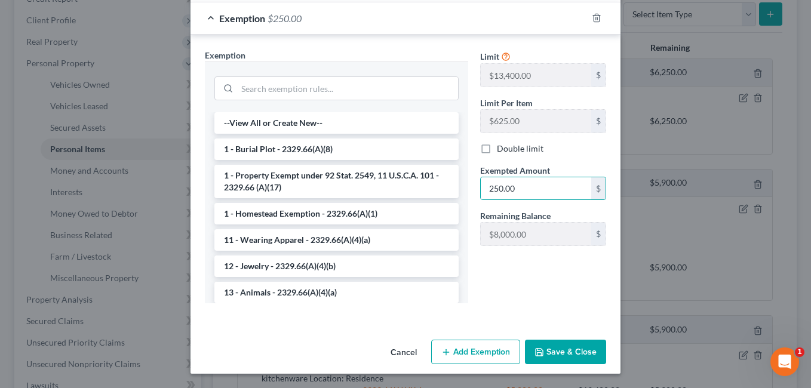
click at [566, 354] on button "Save & Close" at bounding box center [565, 352] width 81 height 25
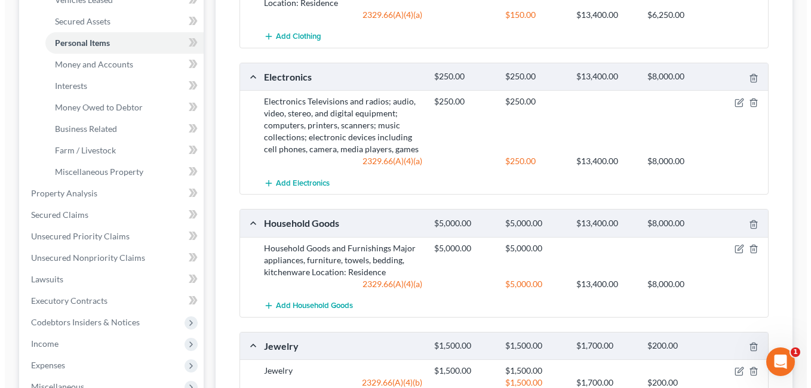
scroll to position [299, 0]
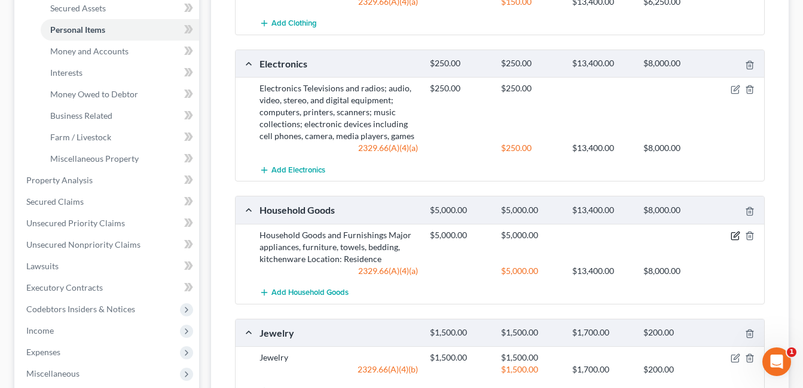
click at [731, 236] on icon "button" at bounding box center [735, 236] width 10 height 10
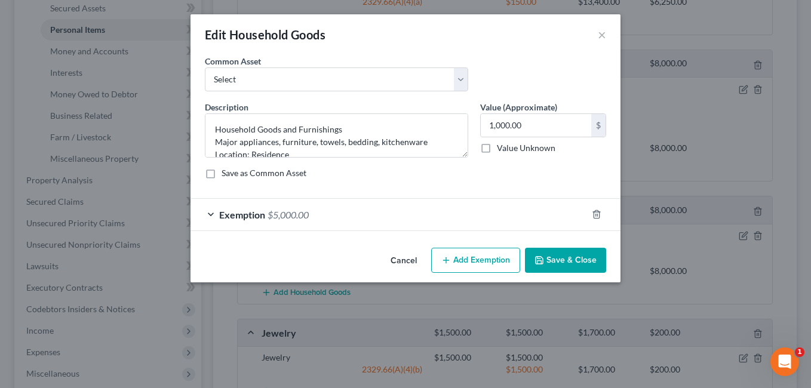
click at [378, 213] on div "Exemption $5,000.00" at bounding box center [389, 215] width 397 height 32
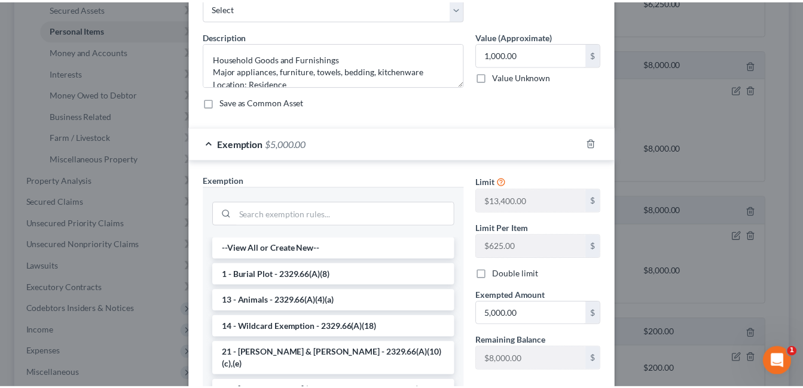
scroll to position [179, 0]
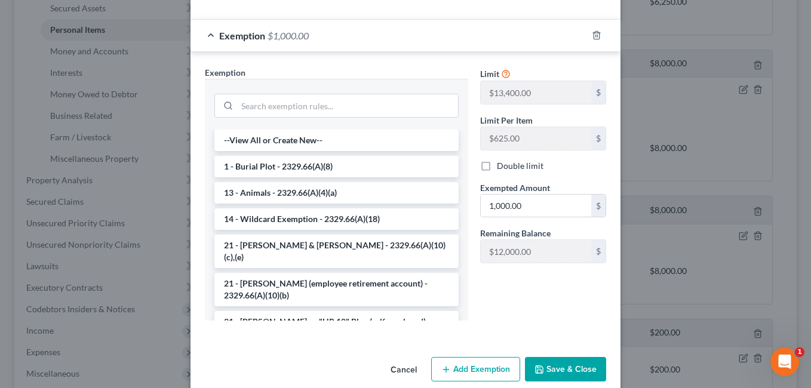
click at [580, 357] on button "Save & Close" at bounding box center [565, 369] width 81 height 25
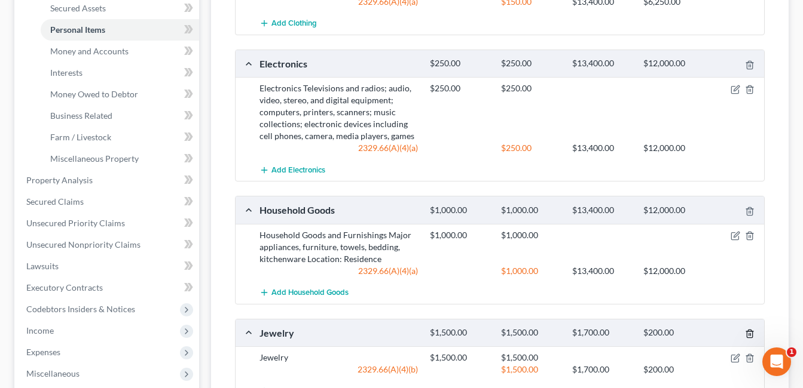
click at [748, 333] on icon "button" at bounding box center [750, 334] width 10 height 10
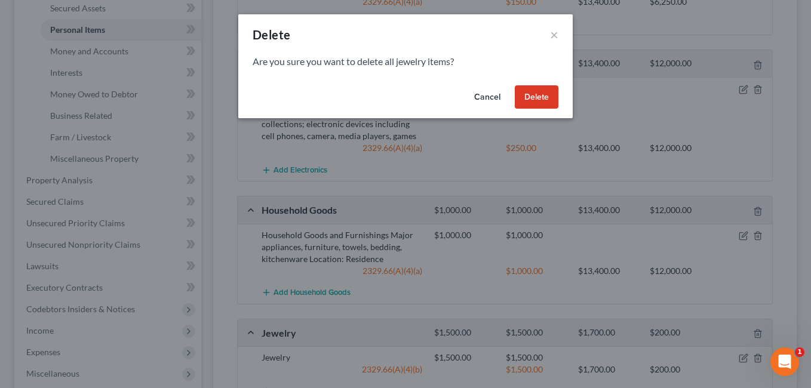
click at [532, 96] on button "Delete" at bounding box center [537, 97] width 44 height 24
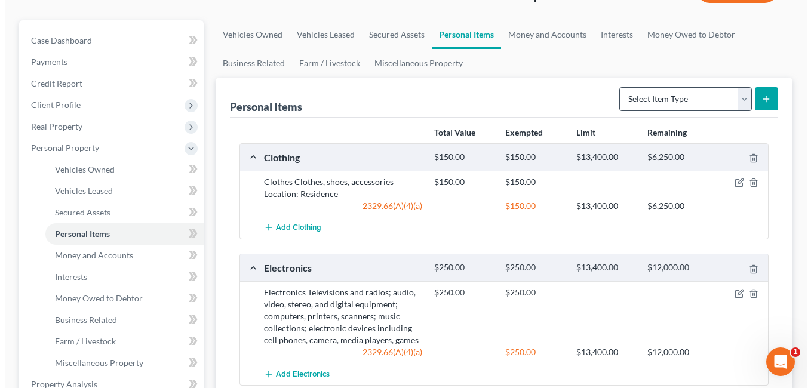
scroll to position [0, 0]
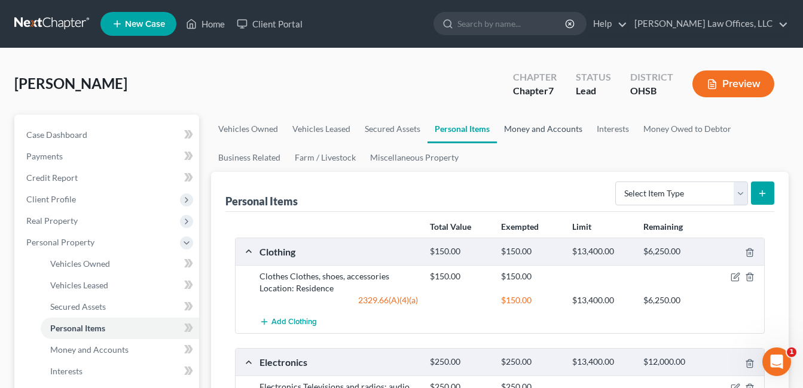
click at [541, 128] on link "Money and Accounts" at bounding box center [543, 129] width 93 height 29
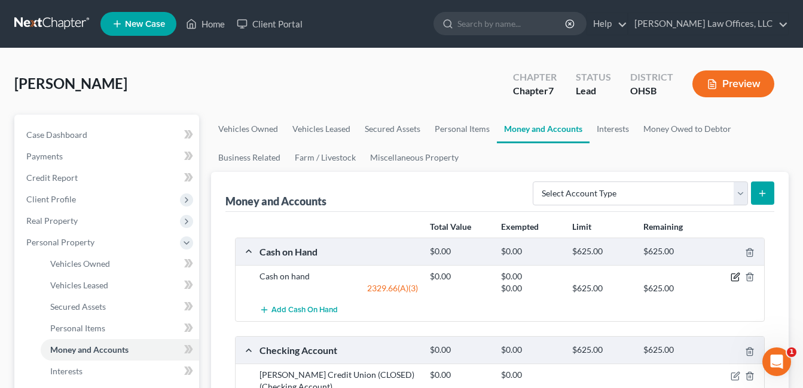
click at [732, 276] on icon "button" at bounding box center [735, 277] width 10 height 10
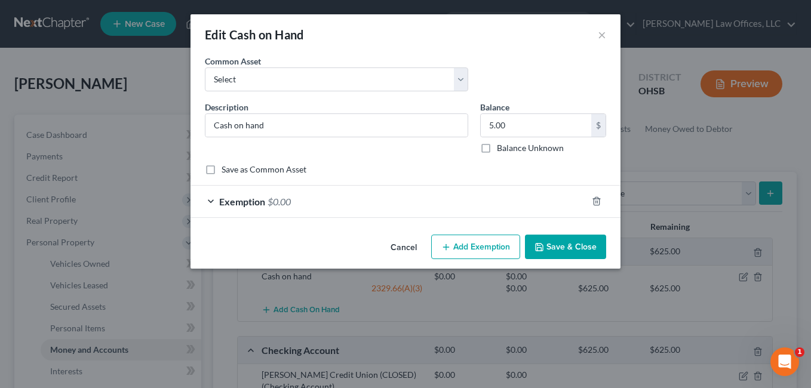
click at [389, 194] on div "Exemption $0.00" at bounding box center [389, 202] width 397 height 32
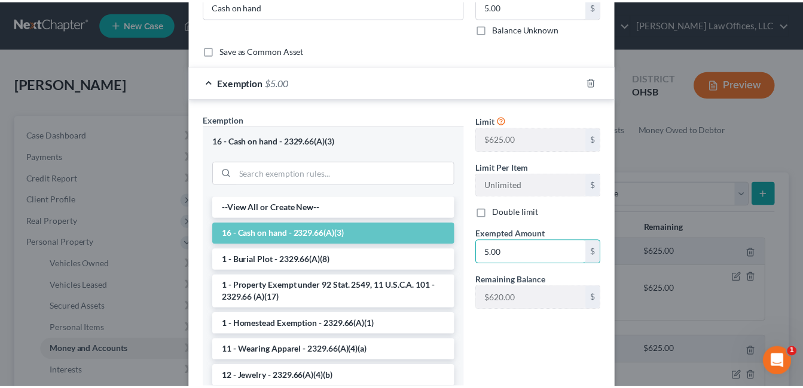
scroll to position [204, 0]
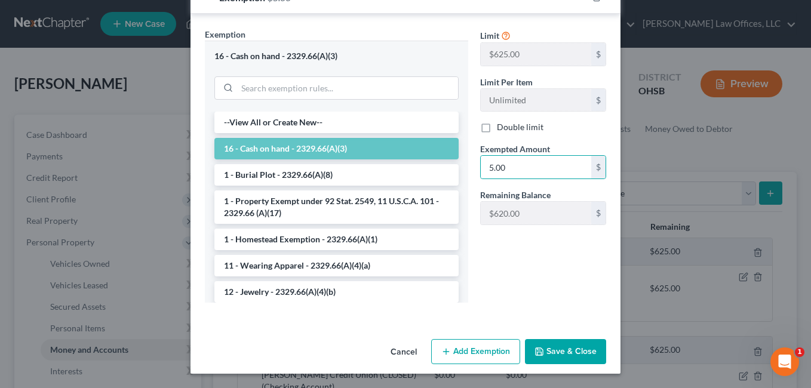
click at [554, 350] on button "Save & Close" at bounding box center [565, 351] width 81 height 25
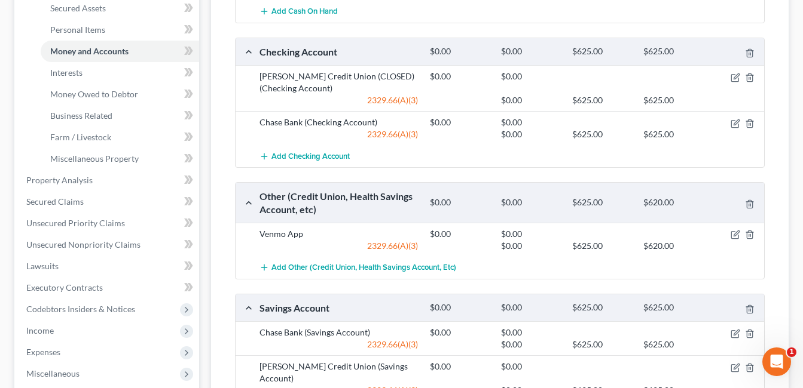
scroll to position [359, 0]
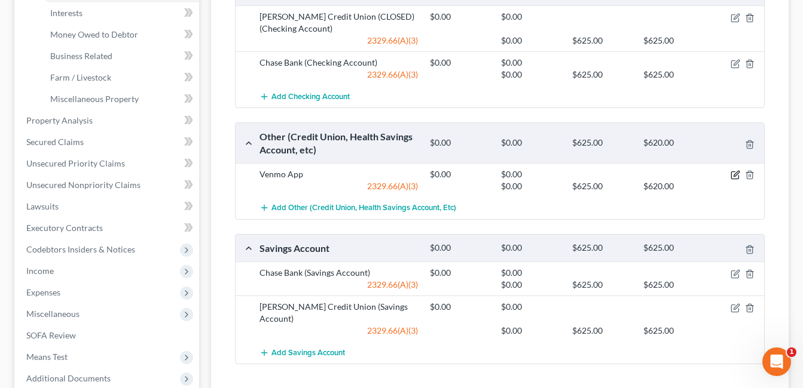
click at [731, 174] on icon "button" at bounding box center [735, 175] width 10 height 10
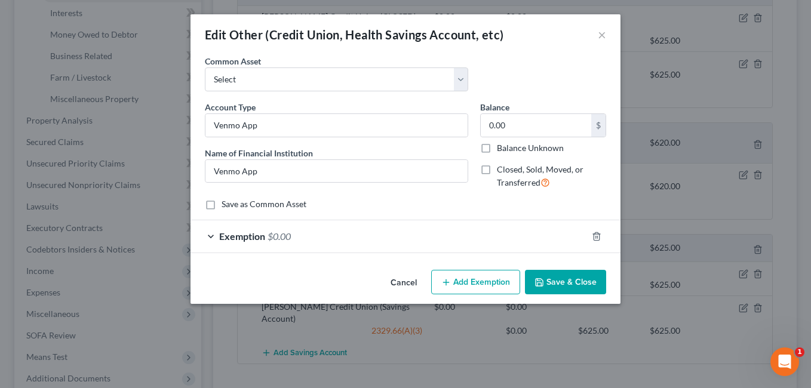
click at [569, 277] on button "Save & Close" at bounding box center [565, 282] width 81 height 25
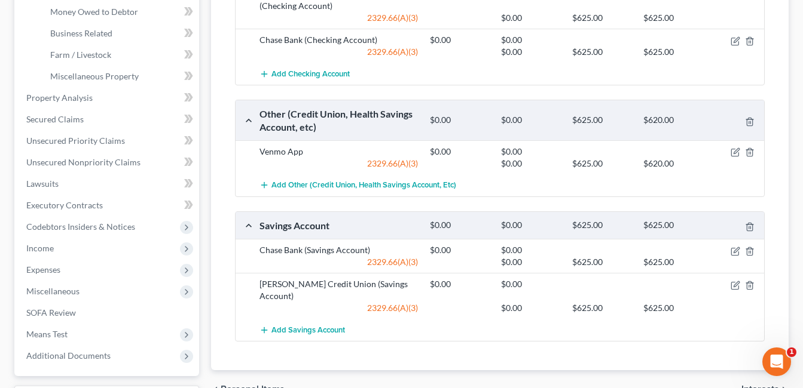
scroll to position [483, 0]
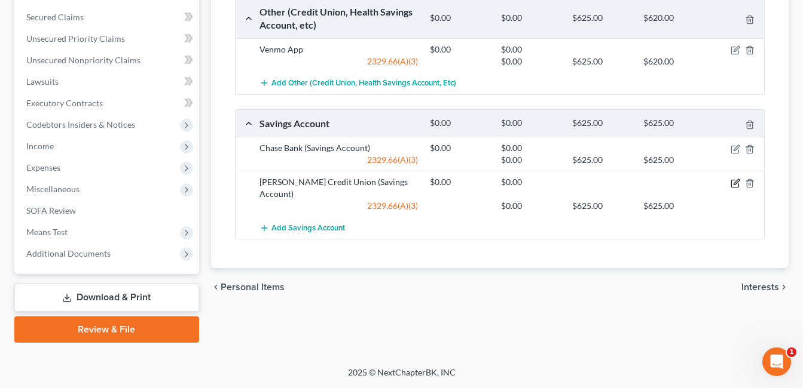
click at [734, 182] on icon "button" at bounding box center [735, 181] width 5 height 5
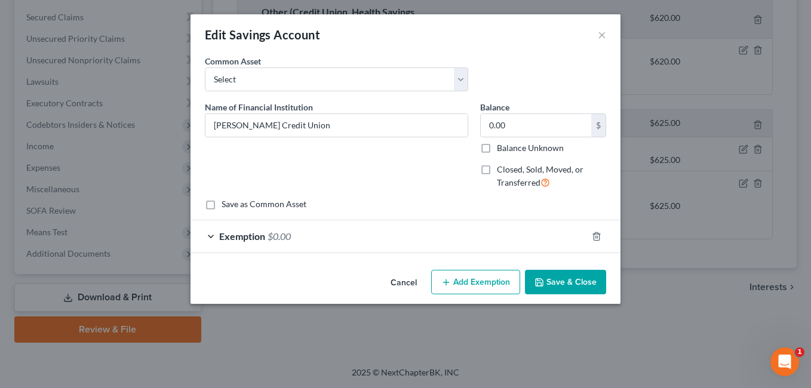
click at [553, 283] on button "Save & Close" at bounding box center [565, 282] width 81 height 25
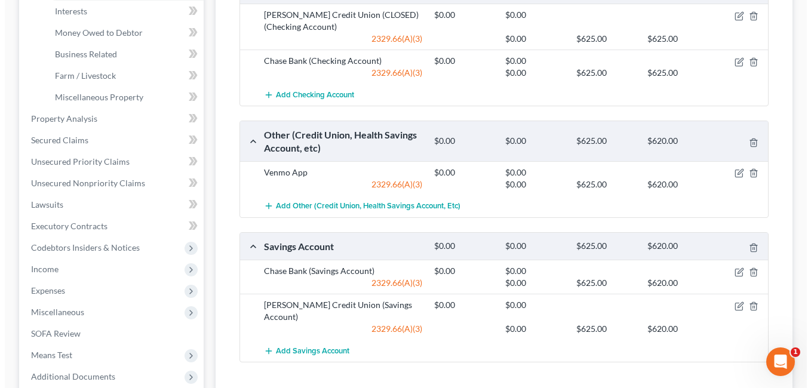
scroll to position [185, 0]
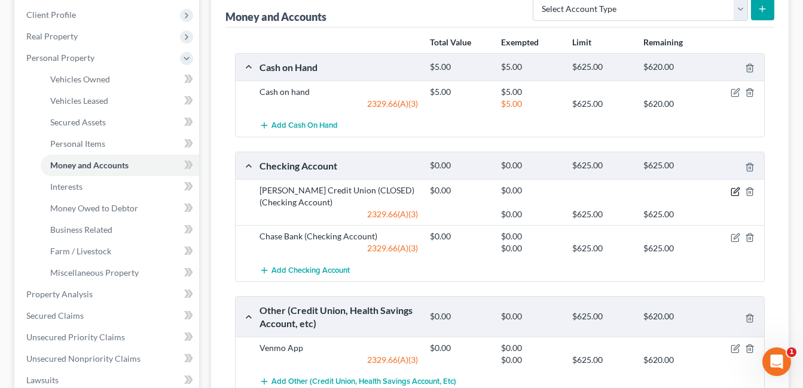
click at [734, 192] on icon "button" at bounding box center [735, 190] width 5 height 5
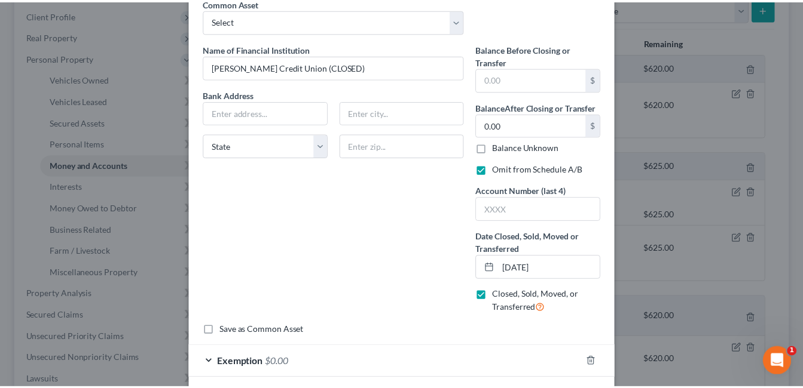
scroll to position [115, 0]
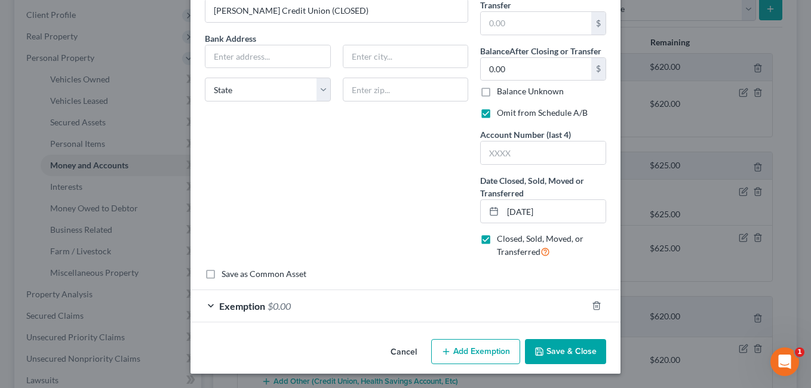
click at [540, 350] on icon "button" at bounding box center [539, 351] width 7 height 7
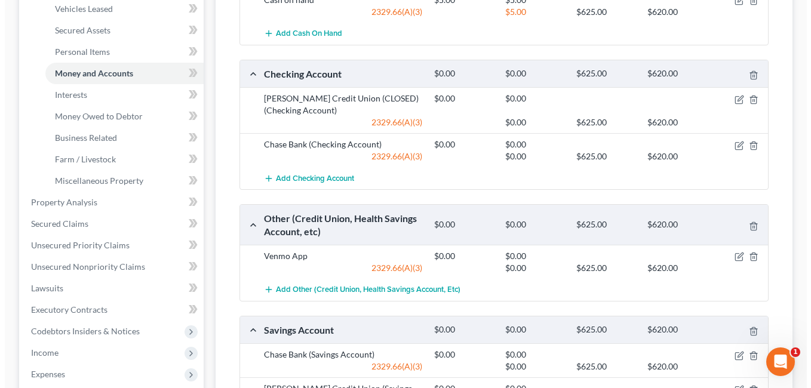
scroll to position [418, 0]
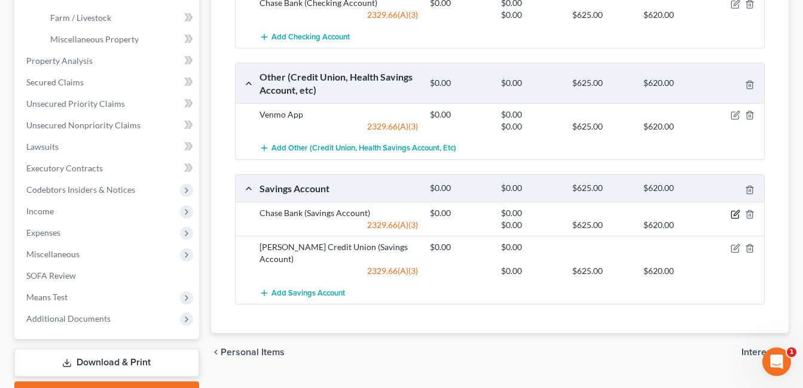
click at [734, 214] on icon "button" at bounding box center [735, 212] width 5 height 5
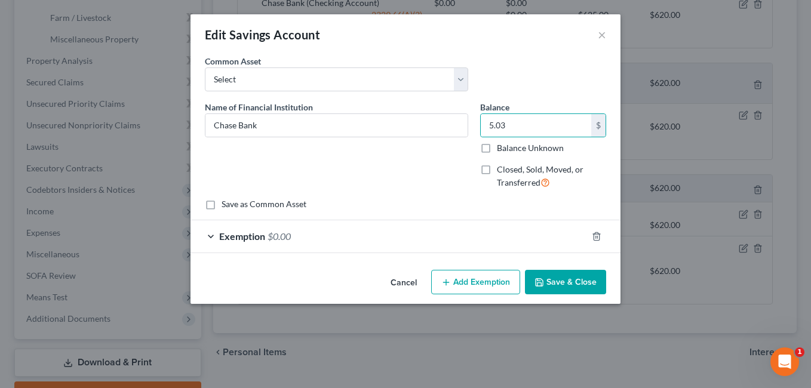
click at [422, 232] on div "Exemption $0.00" at bounding box center [389, 236] width 397 height 32
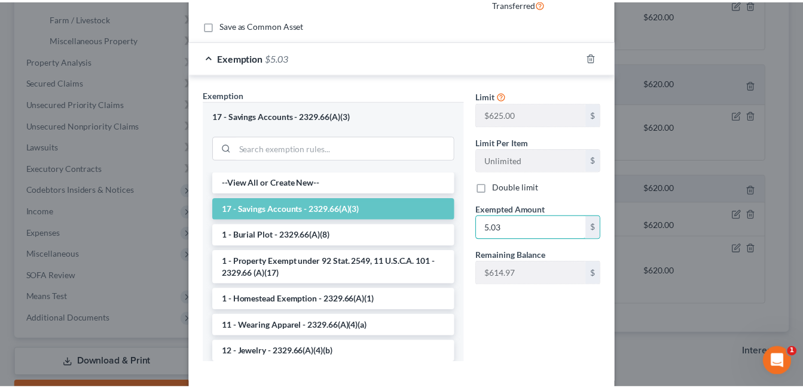
scroll to position [240, 0]
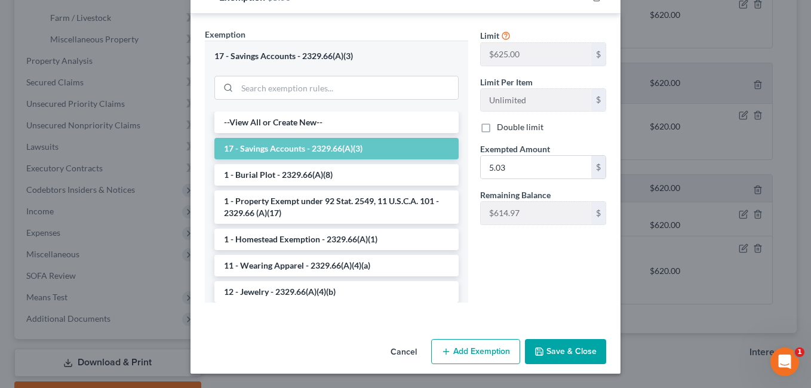
click at [556, 354] on button "Save & Close" at bounding box center [565, 351] width 81 height 25
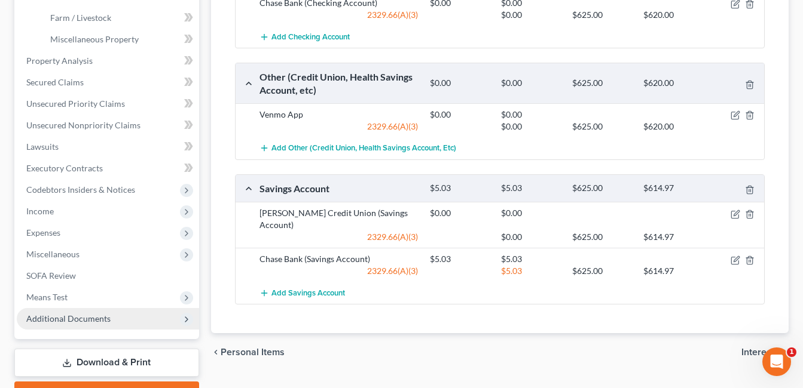
click at [68, 319] on span "Additional Documents" at bounding box center [68, 319] width 84 height 10
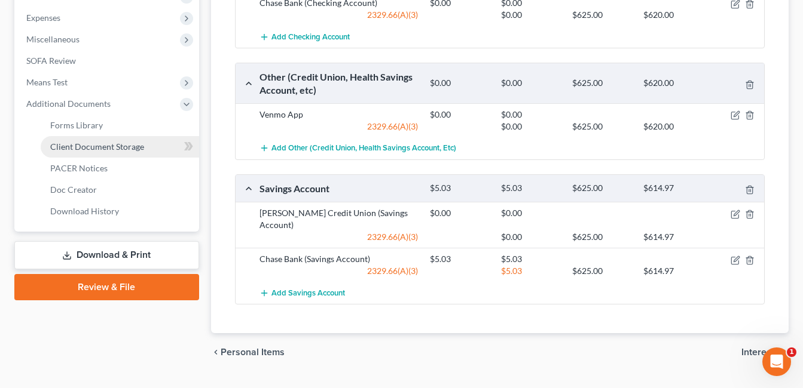
click at [118, 150] on span "Client Document Storage" at bounding box center [97, 147] width 94 height 10
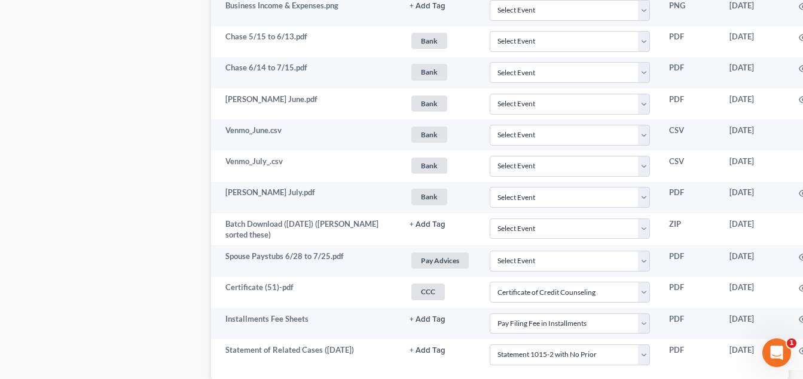
scroll to position [1076, 84]
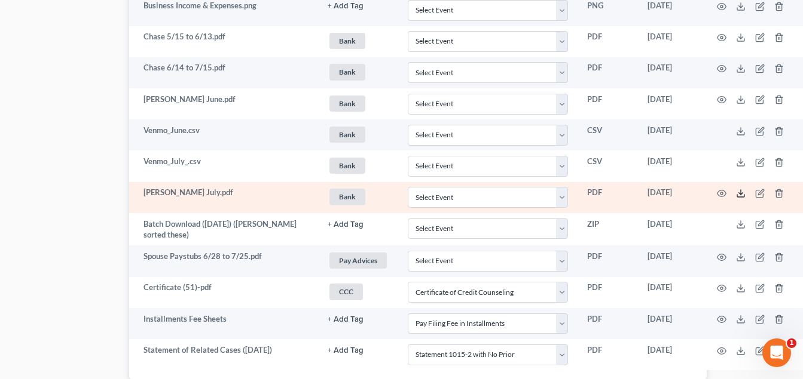
click at [740, 194] on line at bounding box center [740, 192] width 0 height 5
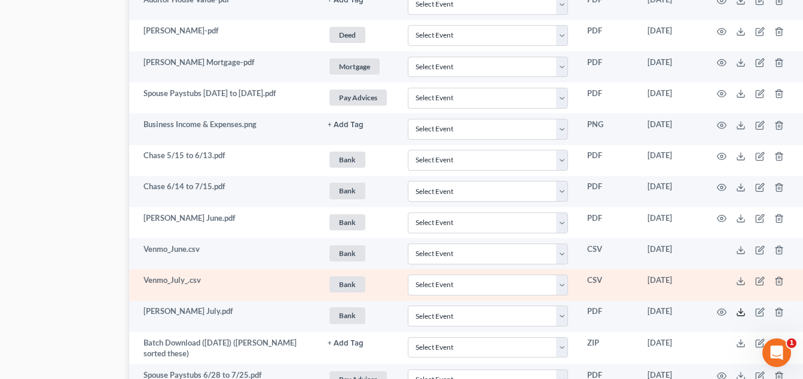
scroll to position [956, 84]
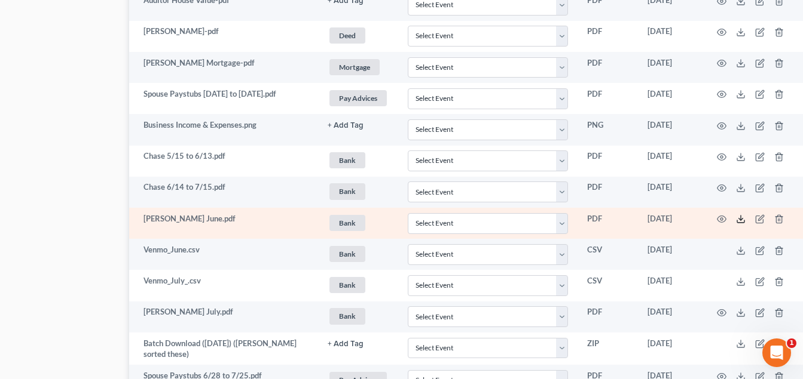
click at [740, 219] on icon at bounding box center [741, 220] width 10 height 10
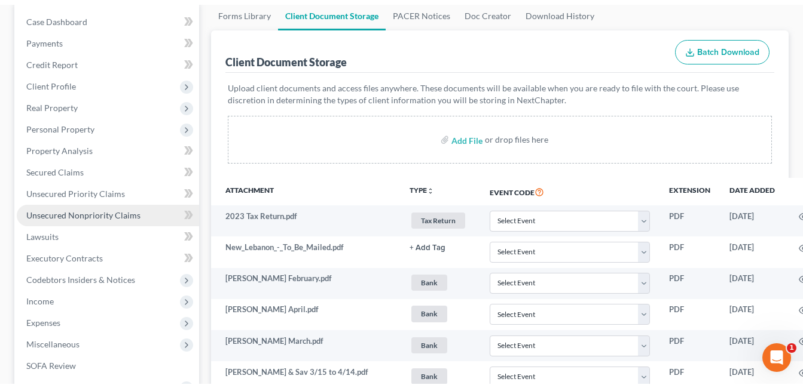
scroll to position [0, 0]
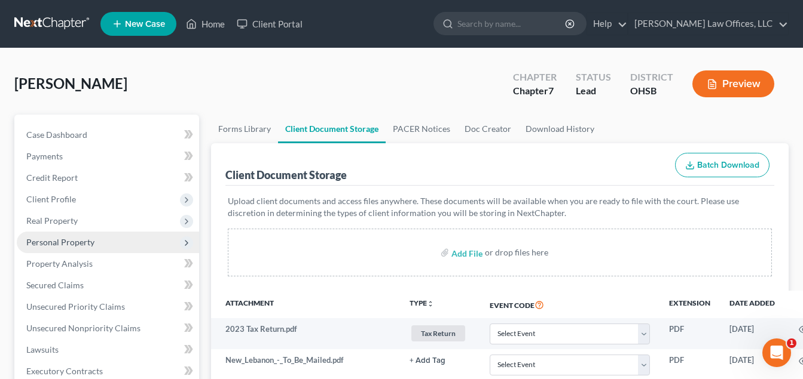
click at [77, 244] on span "Personal Property" at bounding box center [60, 242] width 68 height 10
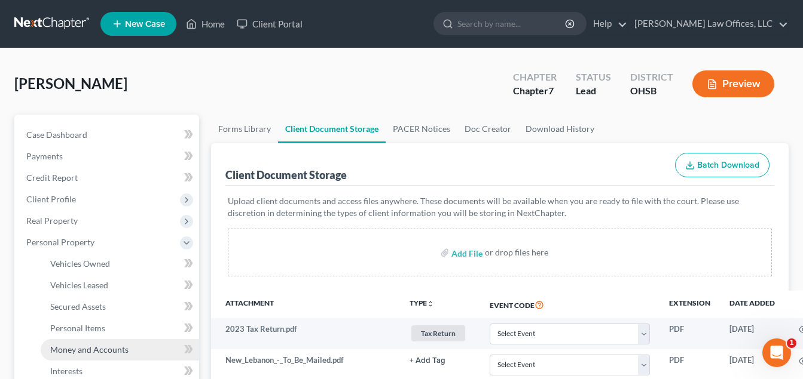
click at [96, 345] on span "Money and Accounts" at bounding box center [89, 350] width 78 height 10
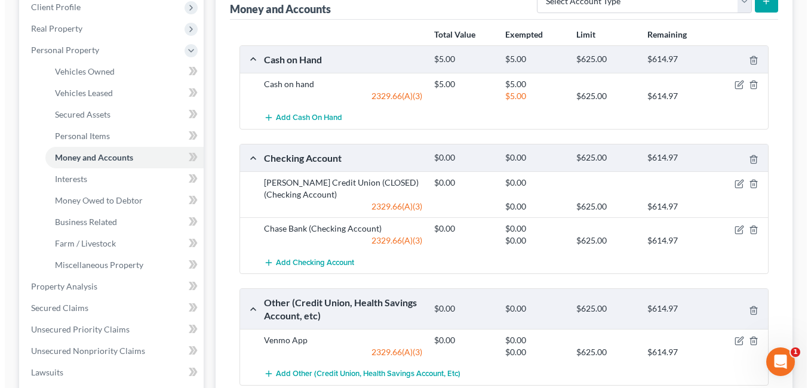
scroll to position [239, 0]
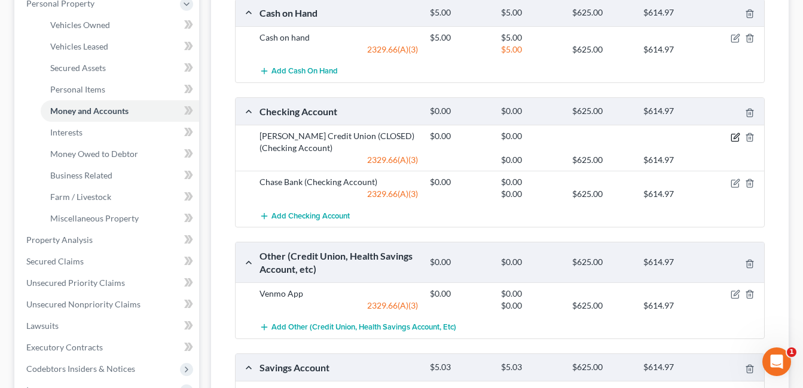
click at [733, 136] on icon "button" at bounding box center [735, 138] width 10 height 10
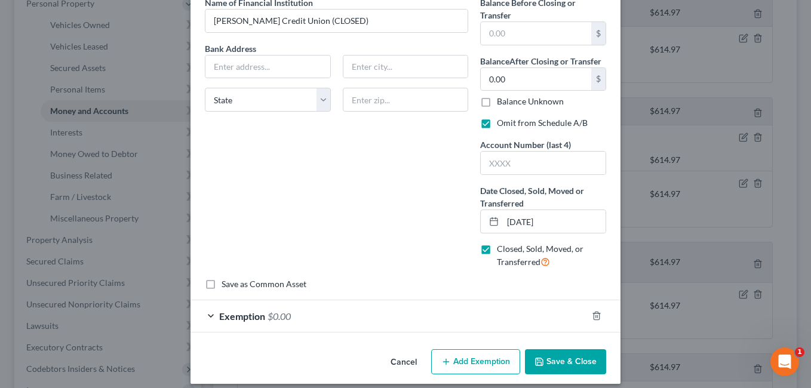
scroll to position [115, 0]
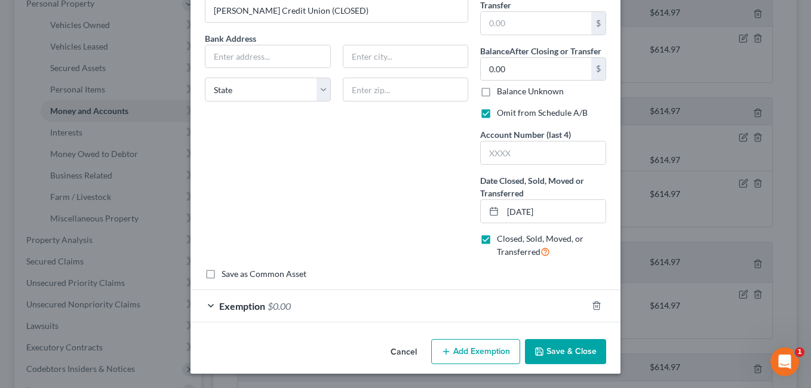
click at [497, 238] on label "Closed, Sold, Moved, or Transferred" at bounding box center [551, 246] width 109 height 26
click at [502, 238] on input "Closed, Sold, Moved, or Transferred" at bounding box center [506, 237] width 8 height 8
click at [484, 290] on div "Exemption $0.00" at bounding box center [389, 306] width 397 height 32
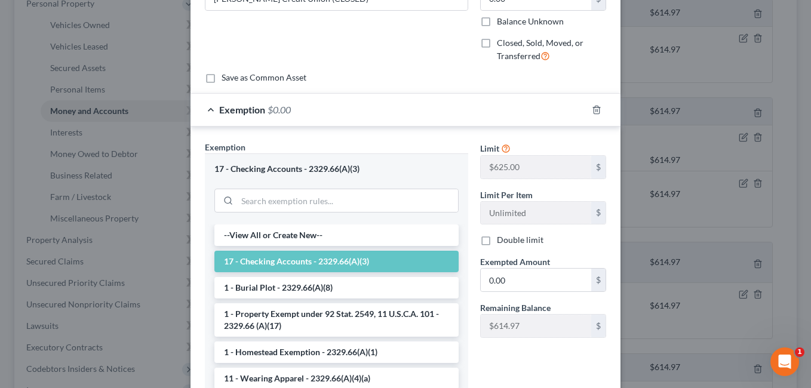
scroll to position [0, 0]
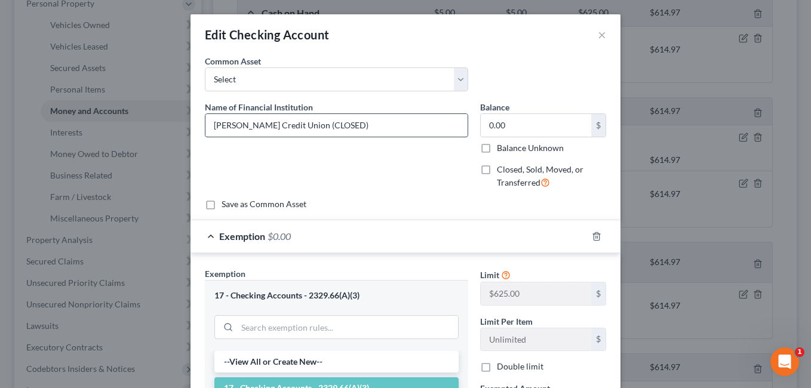
drag, startPoint x: 302, startPoint y: 125, endPoint x: 365, endPoint y: 127, distance: 62.2
click at [365, 127] on input "[PERSON_NAME] Credit Union (CLOSED)" at bounding box center [337, 125] width 262 height 23
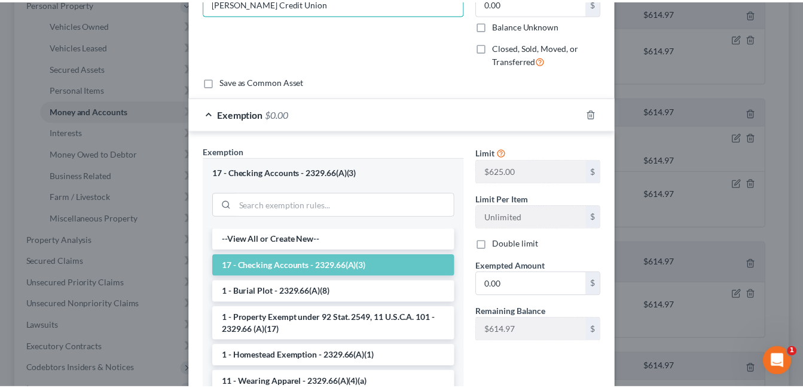
scroll to position [240, 0]
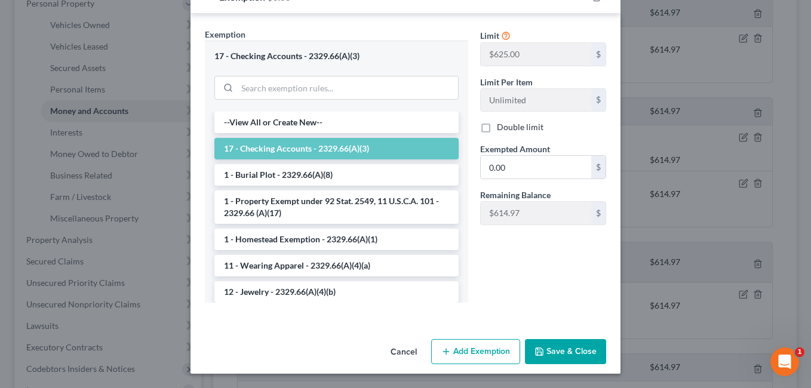
click at [558, 354] on button "Save & Close" at bounding box center [565, 351] width 81 height 25
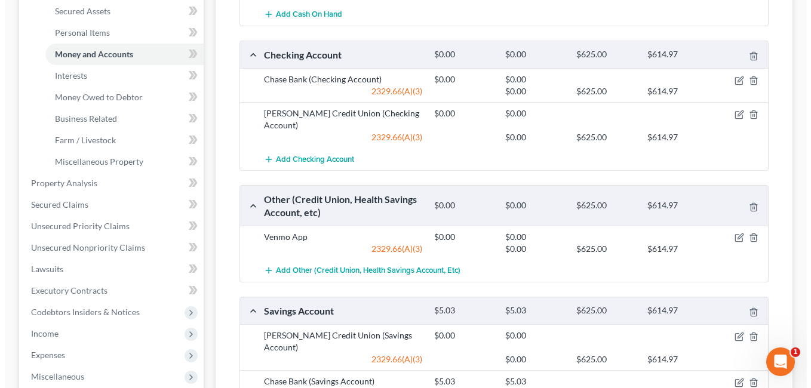
scroll to position [418, 0]
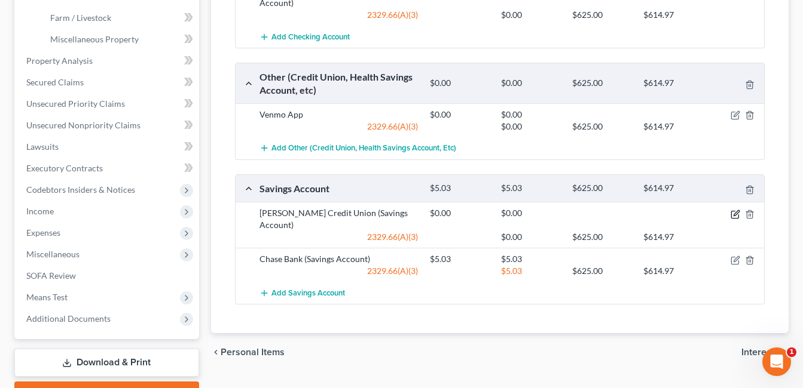
click at [733, 216] on icon "button" at bounding box center [735, 215] width 10 height 10
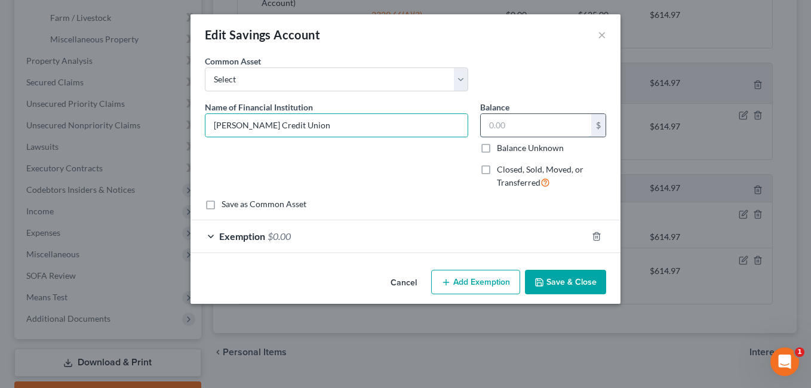
click at [541, 127] on input "text" at bounding box center [536, 125] width 111 height 23
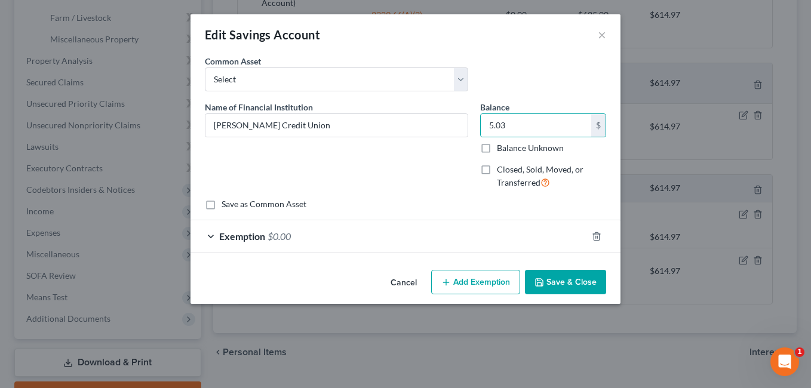
click at [576, 277] on button "Save & Close" at bounding box center [565, 282] width 81 height 25
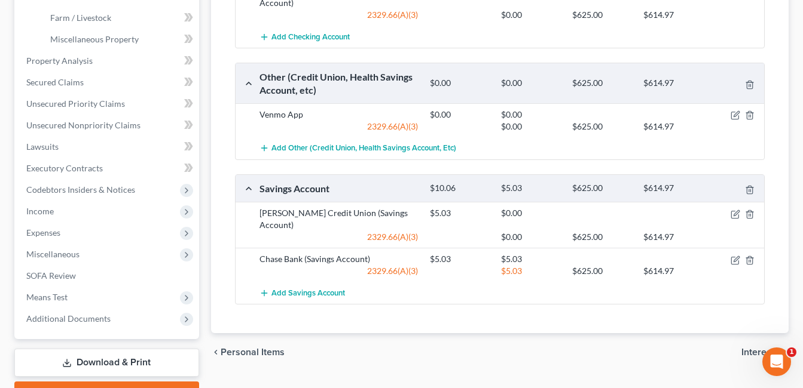
click at [734, 265] on div "$5.03 $625.00 $614.97" at bounding box center [594, 271] width 341 height 12
click at [738, 261] on icon "button" at bounding box center [734, 260] width 7 height 7
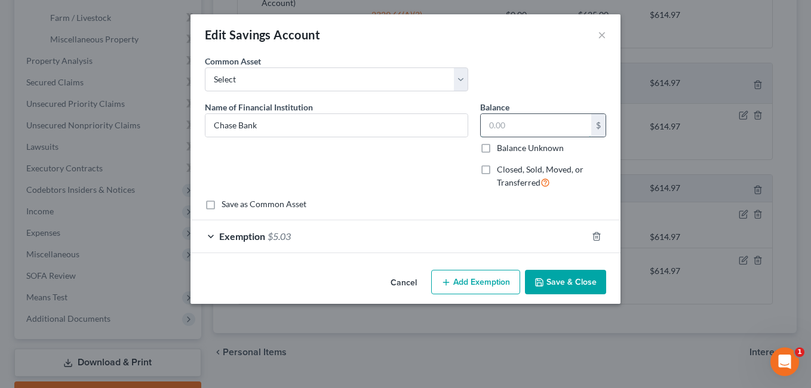
click at [526, 128] on input "text" at bounding box center [536, 125] width 111 height 23
click at [350, 237] on div "Exemption $5.03" at bounding box center [389, 236] width 397 height 32
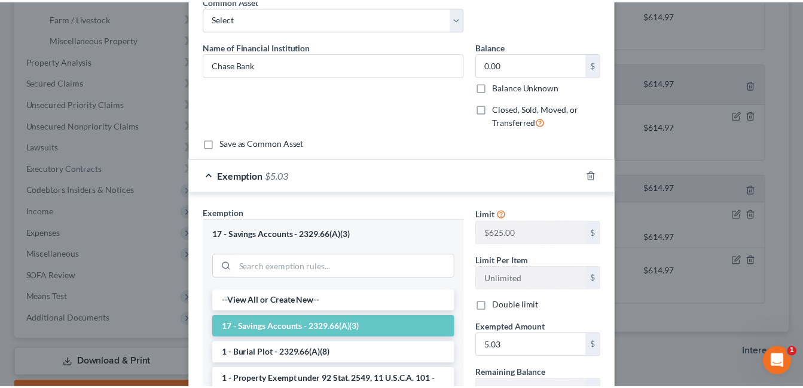
scroll to position [239, 0]
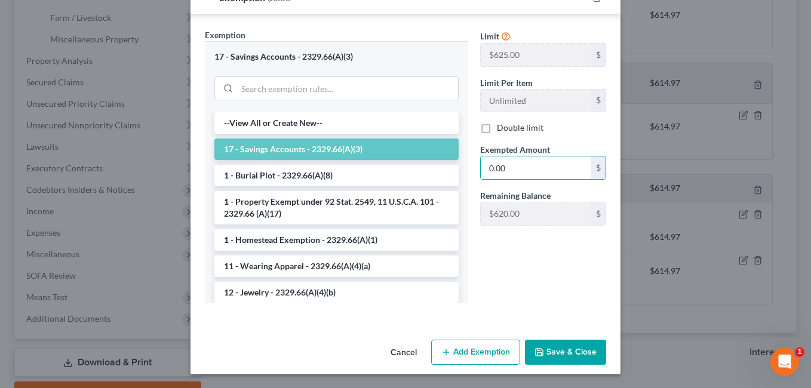
click at [551, 357] on button "Save & Close" at bounding box center [565, 352] width 81 height 25
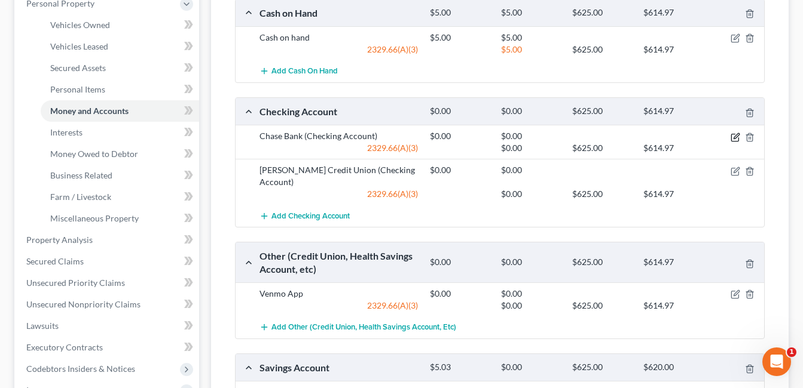
click at [734, 136] on icon "button" at bounding box center [735, 138] width 10 height 10
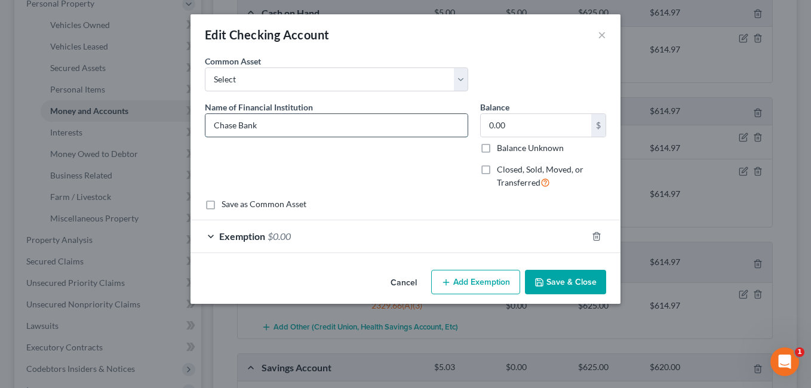
click at [366, 122] on input "Chase Bank" at bounding box center [337, 125] width 262 height 23
click at [565, 276] on button "Save & Close" at bounding box center [565, 282] width 81 height 25
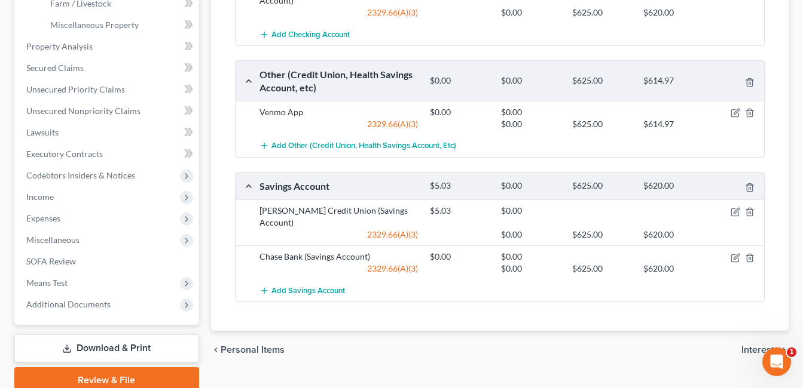
scroll to position [483, 0]
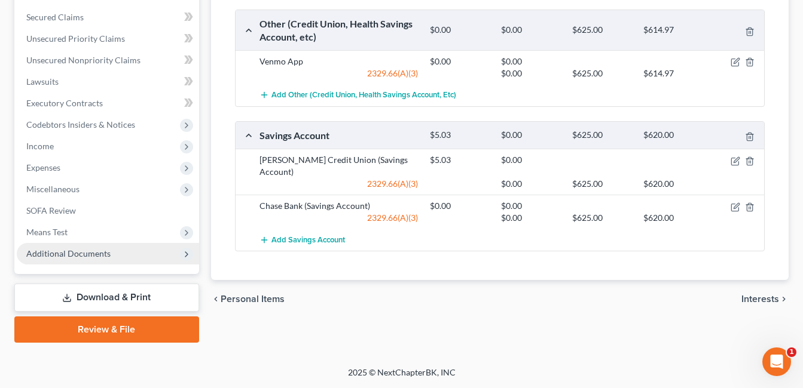
click at [119, 255] on span "Additional Documents" at bounding box center [108, 254] width 182 height 22
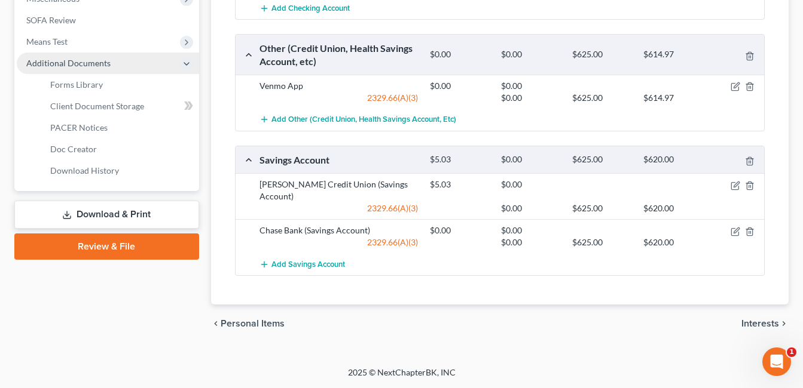
scroll to position [268, 0]
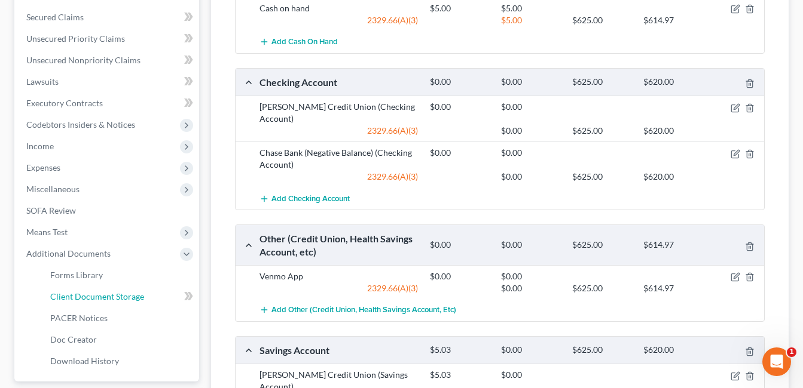
drag, startPoint x: 124, startPoint y: 301, endPoint x: 439, endPoint y: 203, distance: 329.6
click at [125, 301] on span "Client Document Storage" at bounding box center [97, 297] width 94 height 10
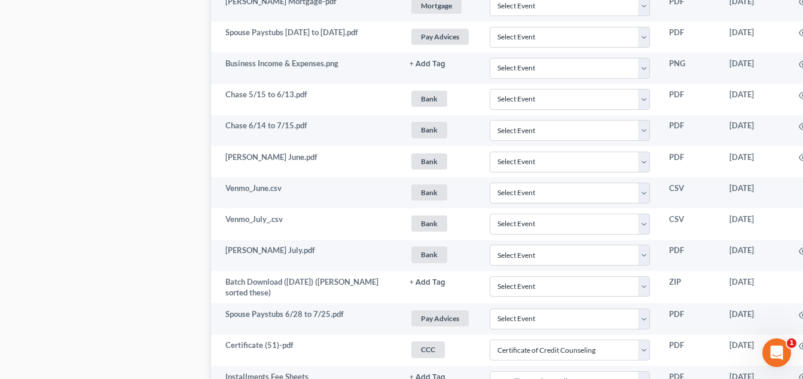
scroll to position [1018, 84]
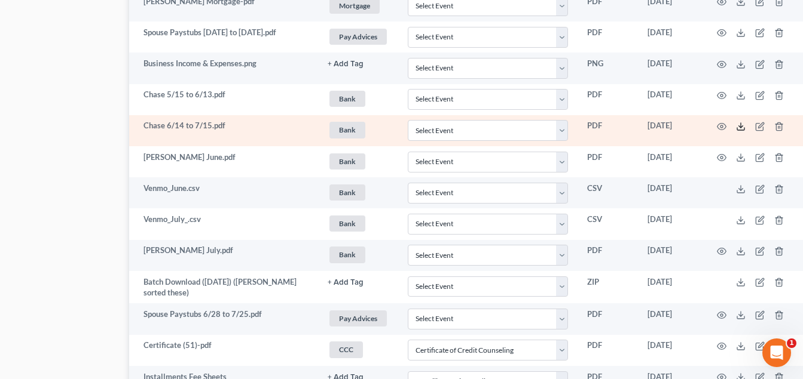
click at [741, 125] on icon at bounding box center [741, 127] width 10 height 10
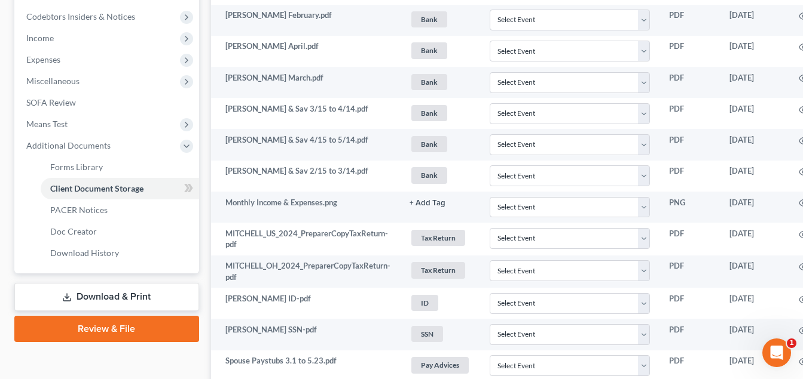
scroll to position [360, 0]
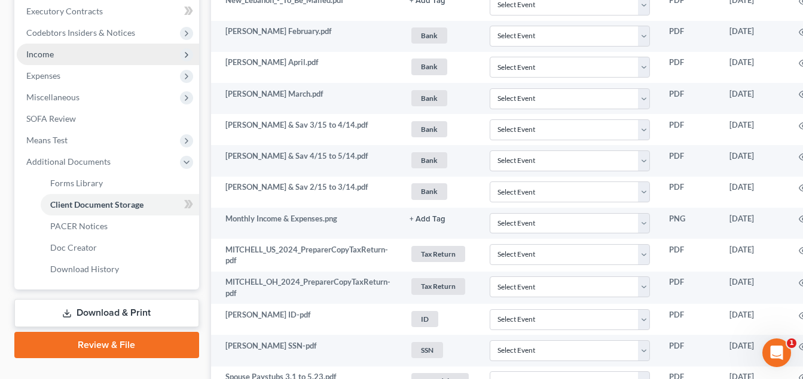
click at [68, 57] on span "Income" at bounding box center [108, 55] width 182 height 22
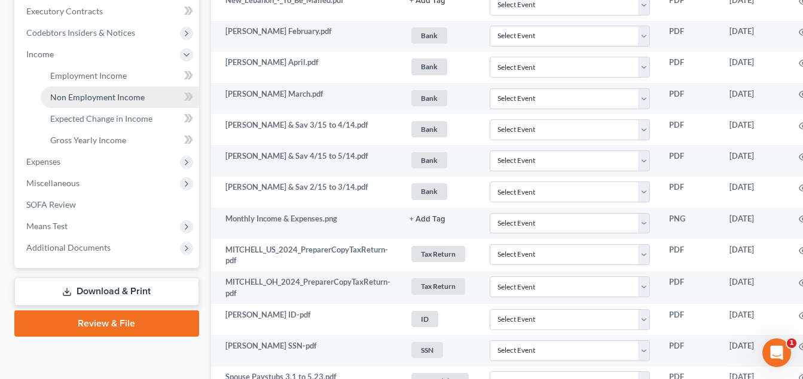
click at [85, 97] on span "Non Employment Income" at bounding box center [97, 97] width 94 height 10
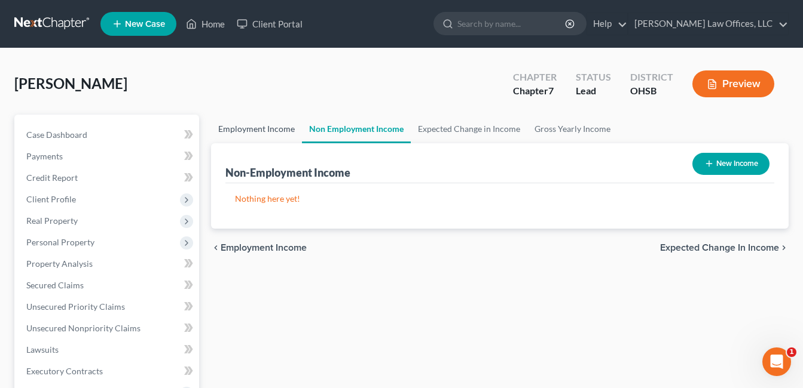
click at [260, 129] on link "Employment Income" at bounding box center [256, 129] width 91 height 29
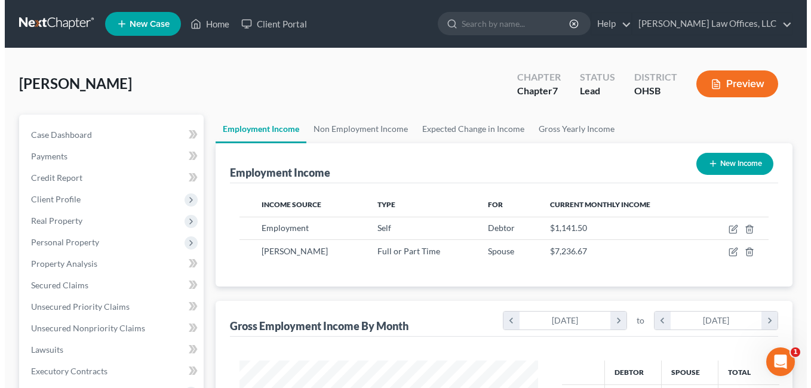
scroll to position [215, 323]
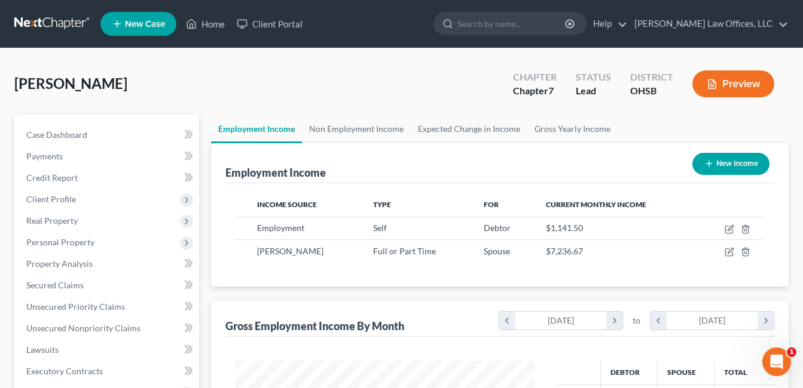
click at [733, 167] on button "New Income" at bounding box center [730, 164] width 77 height 22
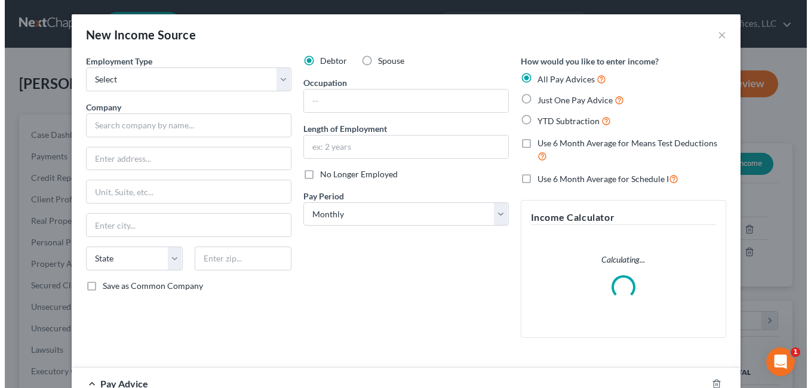
scroll to position [215, 327]
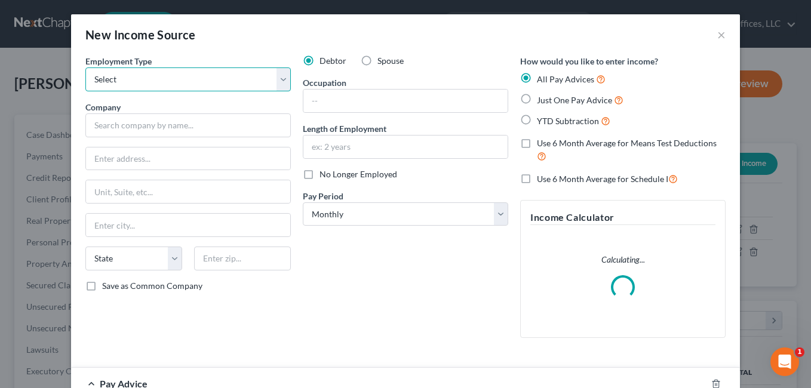
click at [278, 81] on select "Select Full or [DEMOGRAPHIC_DATA] Employment Self Employment" at bounding box center [188, 80] width 206 height 24
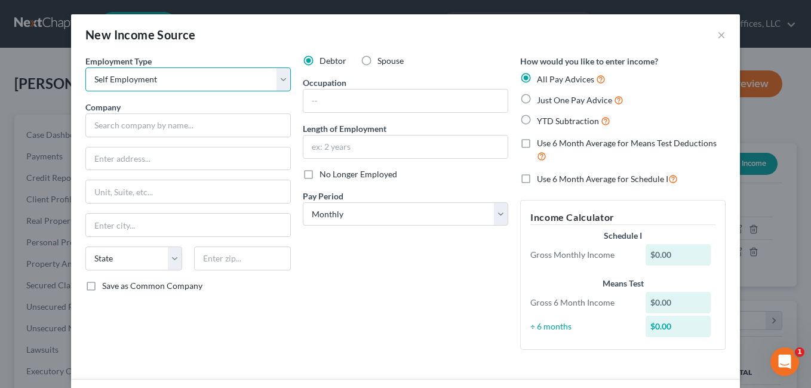
click at [85, 68] on select "Select Full or [DEMOGRAPHIC_DATA] Employment Self Employment" at bounding box center [188, 80] width 206 height 24
click at [330, 103] on input "text" at bounding box center [406, 101] width 204 height 23
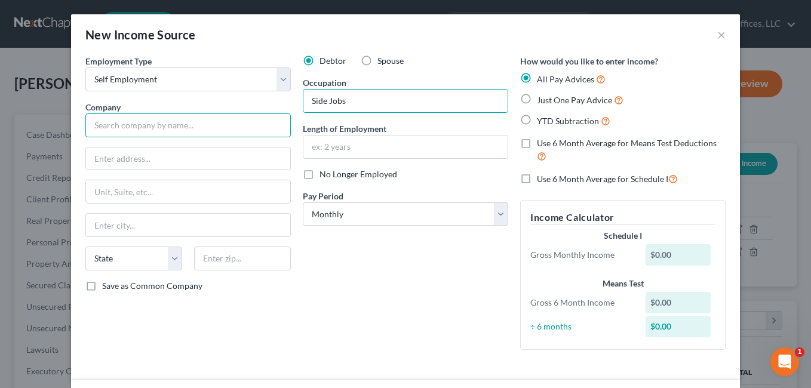
click at [189, 124] on input "text" at bounding box center [188, 126] width 206 height 24
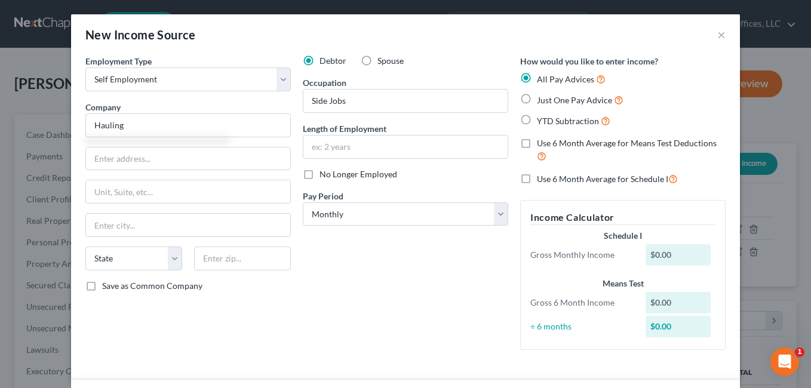
click at [378, 60] on label "Spouse" at bounding box center [391, 61] width 26 height 12
click at [382, 60] on input "Spouse" at bounding box center [386, 59] width 8 height 8
click at [199, 128] on input "Hauling" at bounding box center [188, 126] width 206 height 24
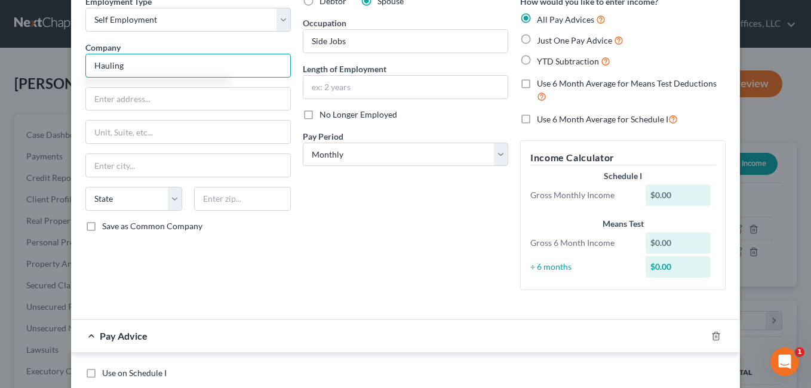
drag, startPoint x: 130, startPoint y: 69, endPoint x: 79, endPoint y: 73, distance: 51.0
click at [79, 73] on div "Employment Type * Select Full or [DEMOGRAPHIC_DATA] Employment Self Employment …" at bounding box center [188, 147] width 218 height 305
click at [373, 45] on input "Side Jobs" at bounding box center [406, 41] width 204 height 23
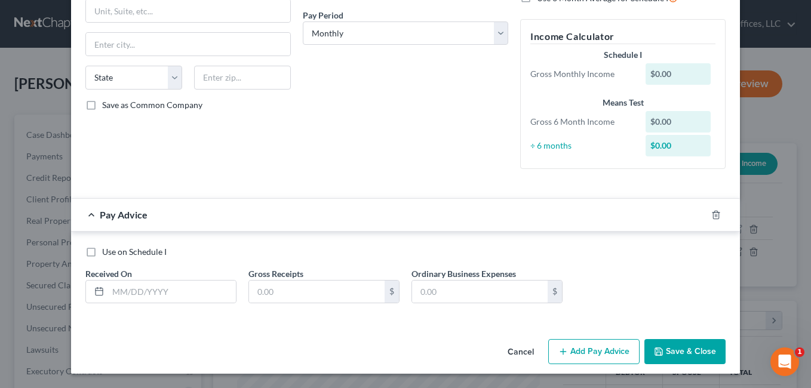
scroll to position [0, 0]
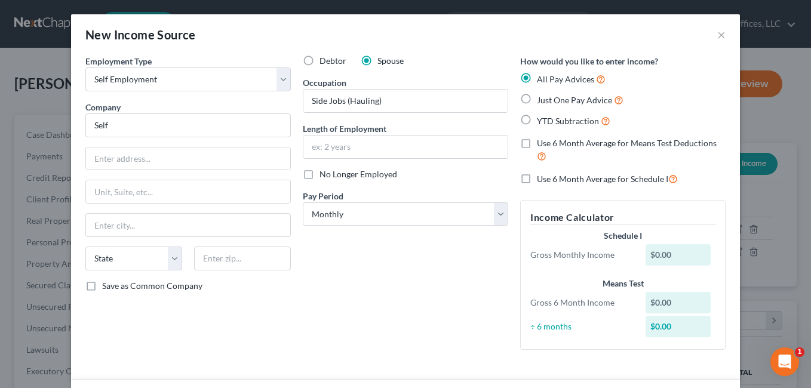
click at [537, 100] on label "Just One Pay Advice" at bounding box center [580, 100] width 87 height 14
click at [542, 100] on input "Just One Pay Advice" at bounding box center [546, 97] width 8 height 8
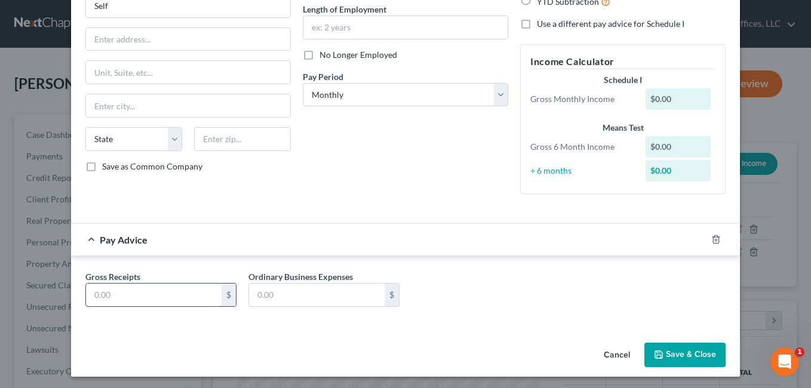
scroll to position [101, 0]
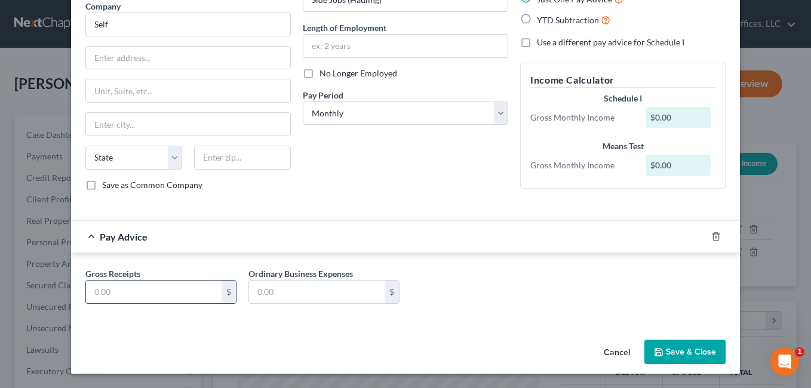
drag, startPoint x: 137, startPoint y: 292, endPoint x: 139, endPoint y: 285, distance: 7.4
click at [137, 292] on input "text" at bounding box center [154, 292] width 136 height 23
click at [122, 328] on div "Employment Type * Select Full or [DEMOGRAPHIC_DATA] Employment Self Employment …" at bounding box center [405, 144] width 669 height 381
drag, startPoint x: 110, startPoint y: 293, endPoint x: 142, endPoint y: 285, distance: 33.3
click at [110, 293] on input "text" at bounding box center [154, 292] width 136 height 23
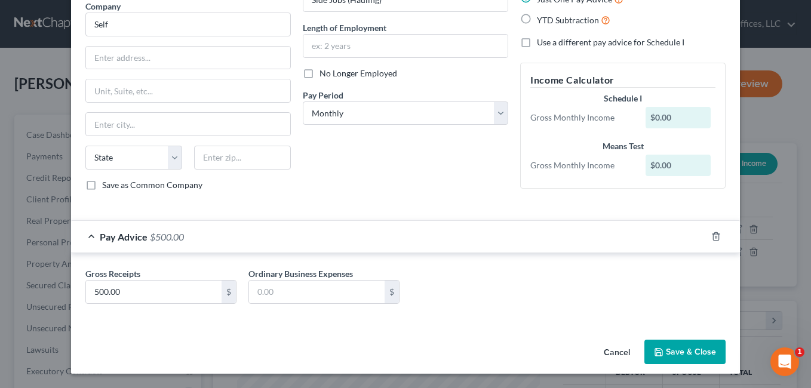
click at [670, 351] on button "Save & Close" at bounding box center [685, 352] width 81 height 25
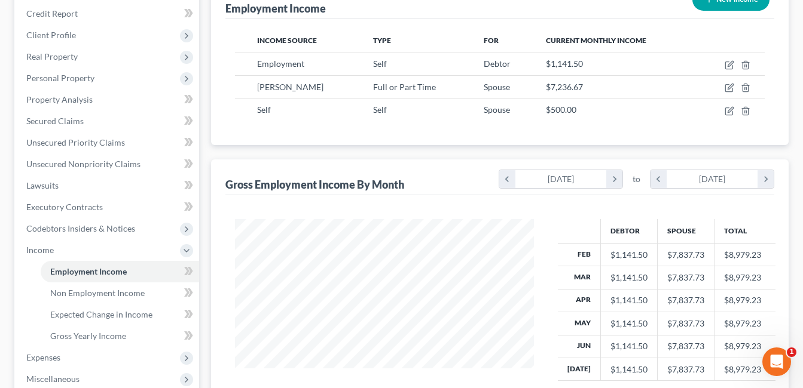
scroll to position [299, 0]
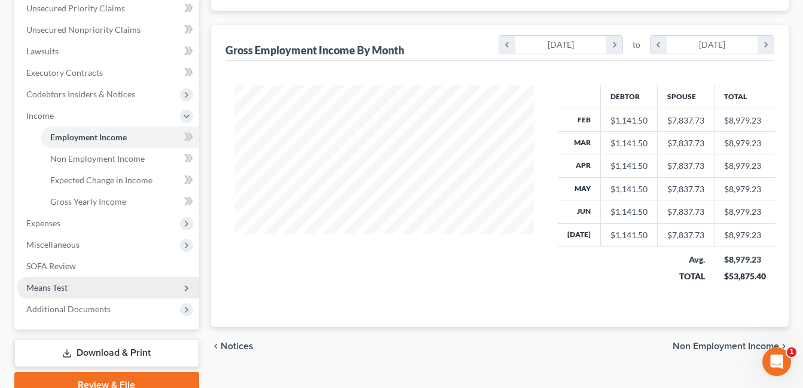
drag, startPoint x: 84, startPoint y: 288, endPoint x: 95, endPoint y: 287, distance: 11.4
click at [84, 288] on span "Means Test" at bounding box center [108, 288] width 182 height 22
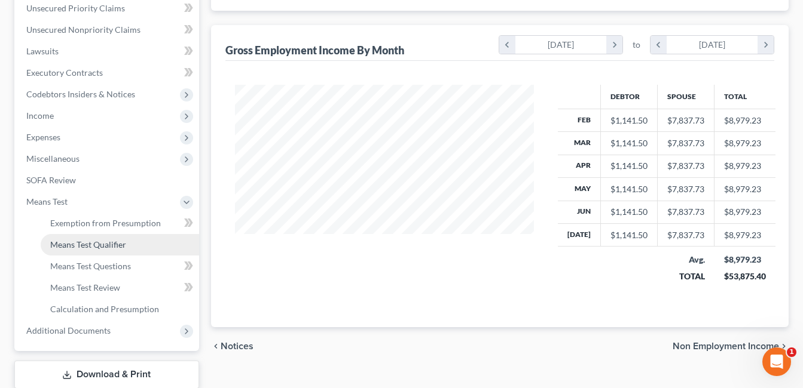
click at [106, 247] on span "Means Test Qualifier" at bounding box center [88, 245] width 76 height 10
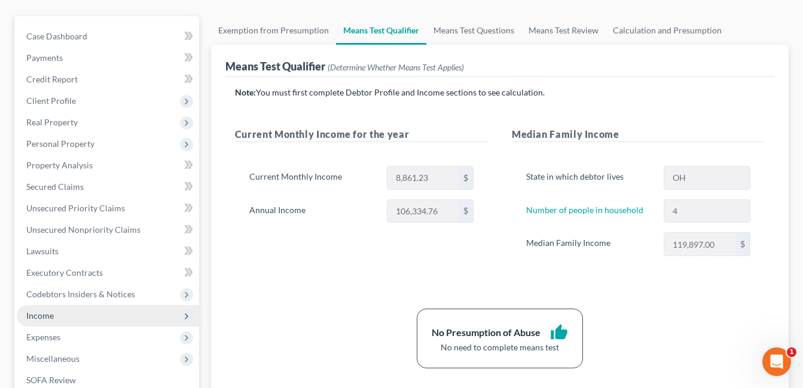
scroll to position [120, 0]
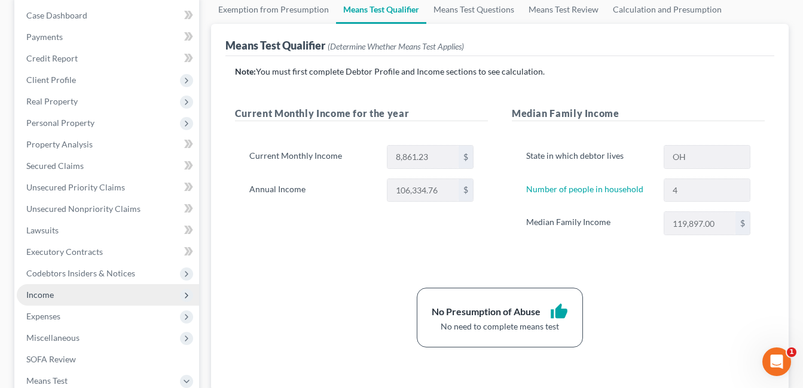
click at [62, 295] on span "Income" at bounding box center [108, 295] width 182 height 22
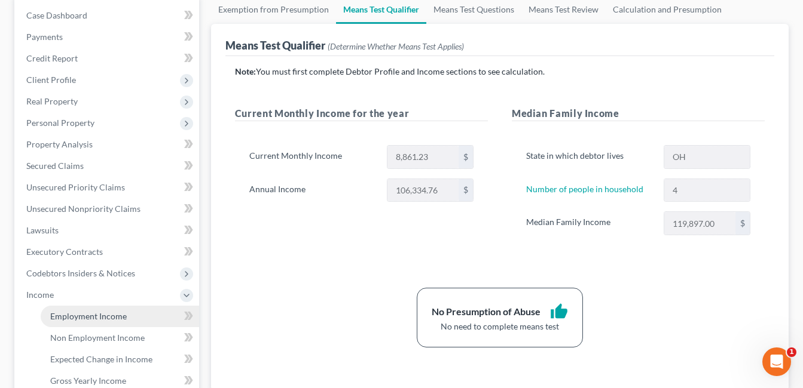
click at [89, 317] on span "Employment Income" at bounding box center [88, 316] width 76 height 10
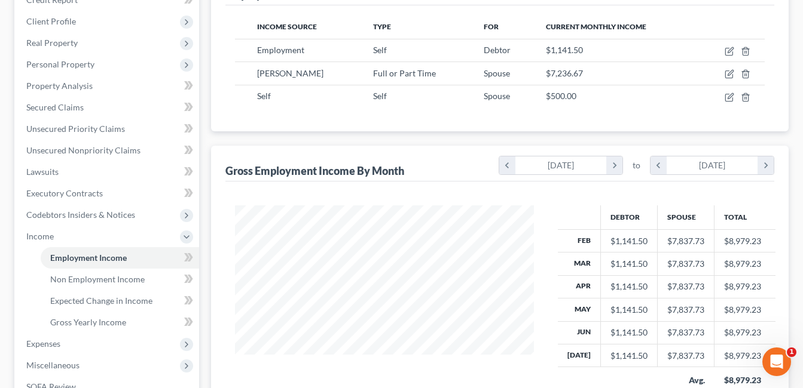
scroll to position [179, 0]
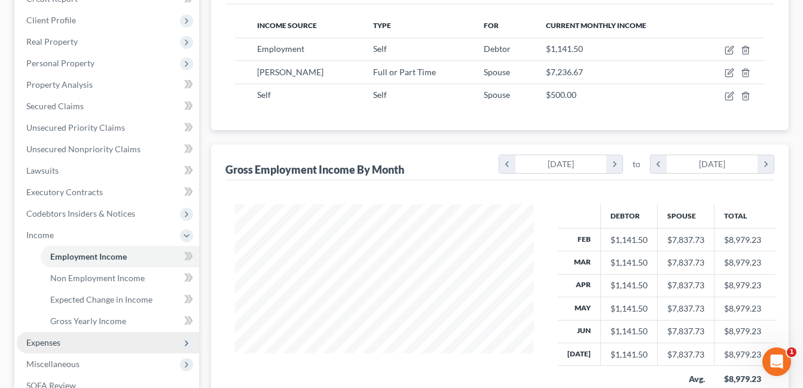
click at [73, 336] on span "Expenses" at bounding box center [108, 343] width 182 height 22
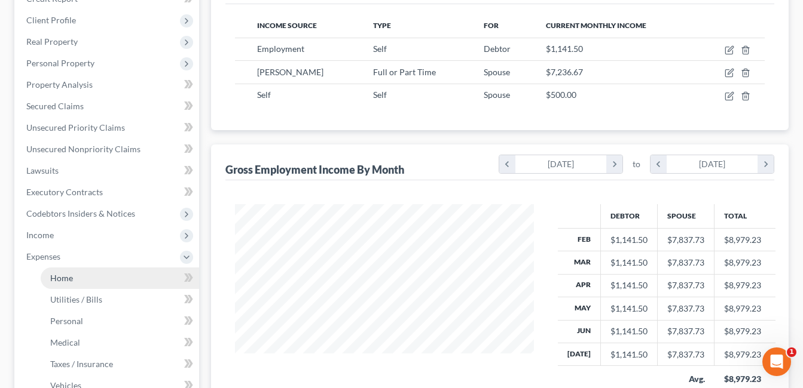
click at [76, 280] on link "Home" at bounding box center [120, 279] width 158 height 22
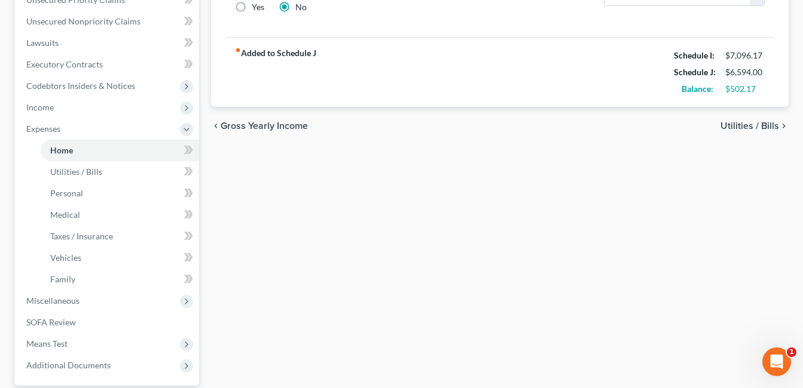
scroll to position [359, 0]
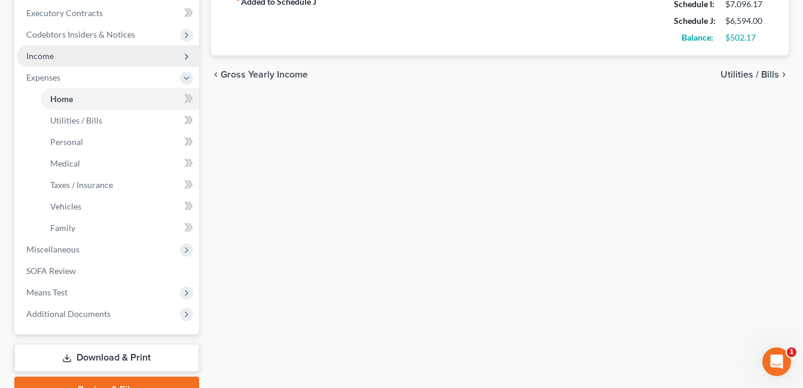
click at [51, 60] on span "Income" at bounding box center [39, 56] width 27 height 10
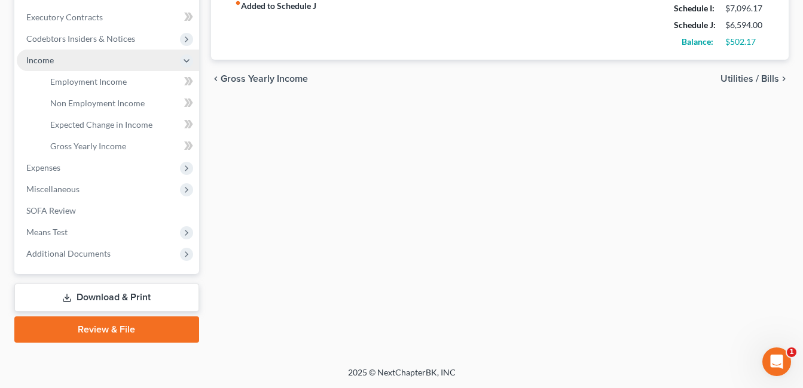
scroll to position [354, 0]
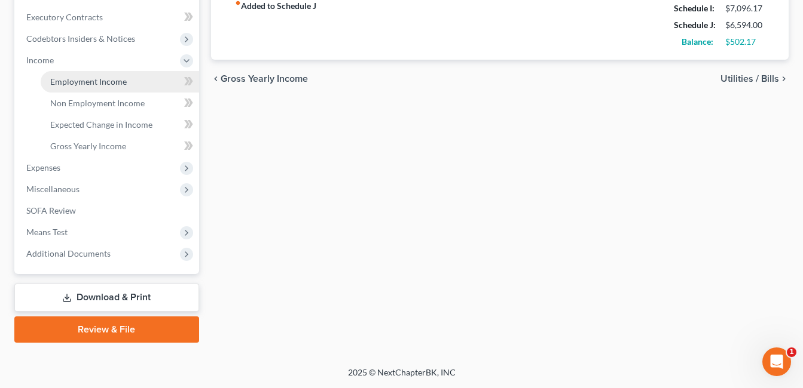
click at [110, 88] on link "Employment Income" at bounding box center [120, 82] width 158 height 22
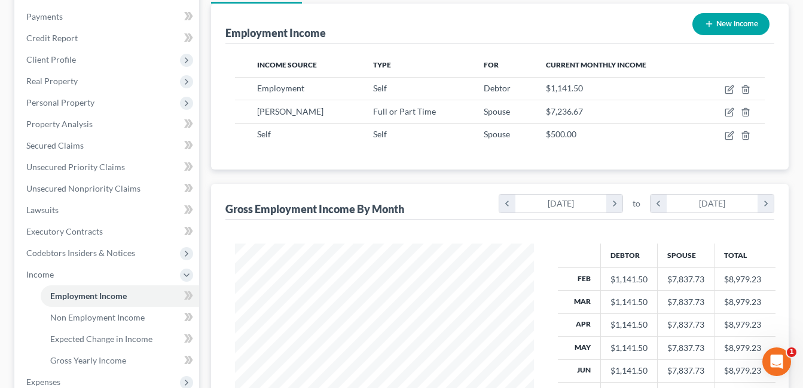
scroll to position [239, 0]
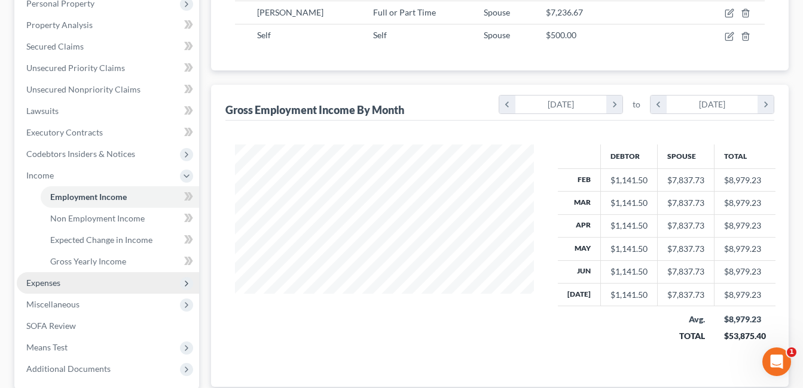
click at [52, 283] on span "Expenses" at bounding box center [43, 283] width 34 height 10
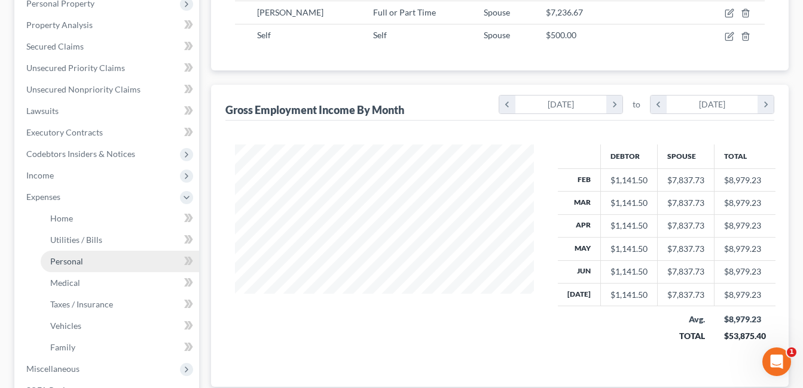
click at [73, 259] on span "Personal" at bounding box center [66, 261] width 33 height 10
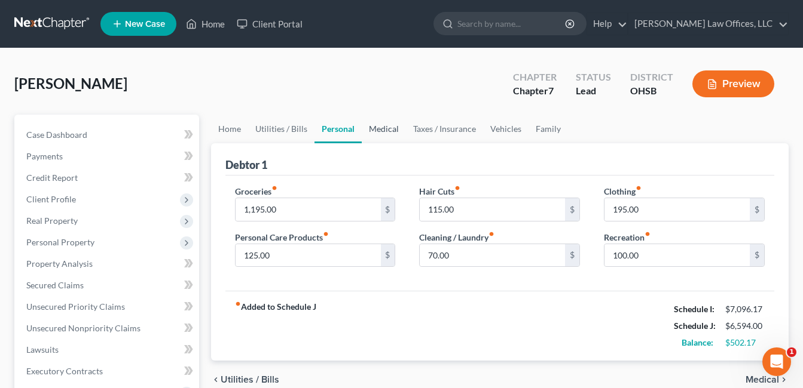
click at [387, 128] on link "Medical" at bounding box center [384, 129] width 44 height 29
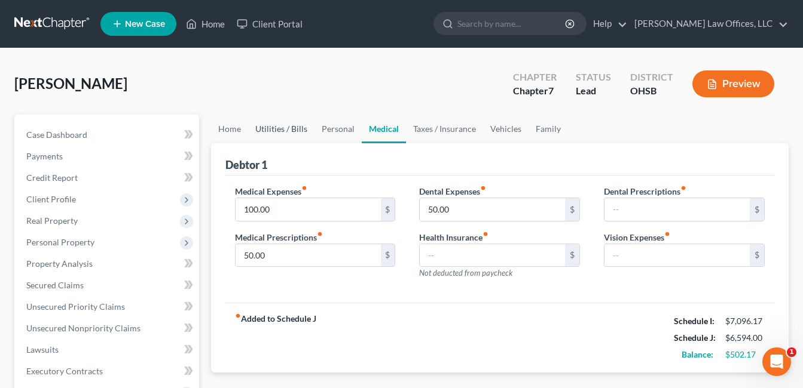
click at [293, 127] on link "Utilities / Bills" at bounding box center [281, 129] width 66 height 29
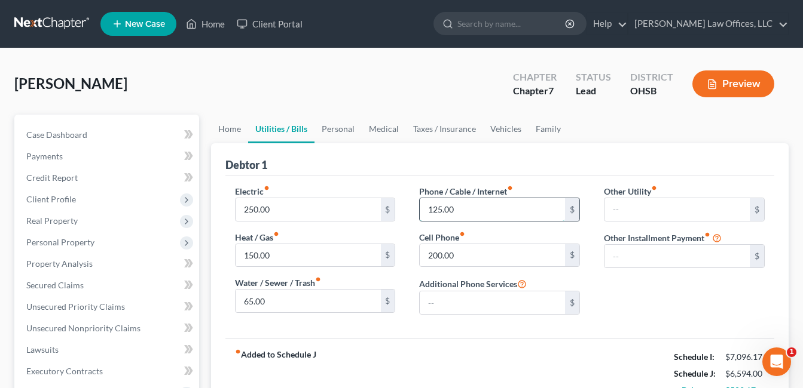
click at [461, 210] on input "125.00" at bounding box center [491, 209] width 145 height 23
click at [406, 314] on div "Electric fiber_manual_record 250.00 $ Heat / Gas fiber_manual_record 150.00 $ W…" at bounding box center [315, 254] width 185 height 139
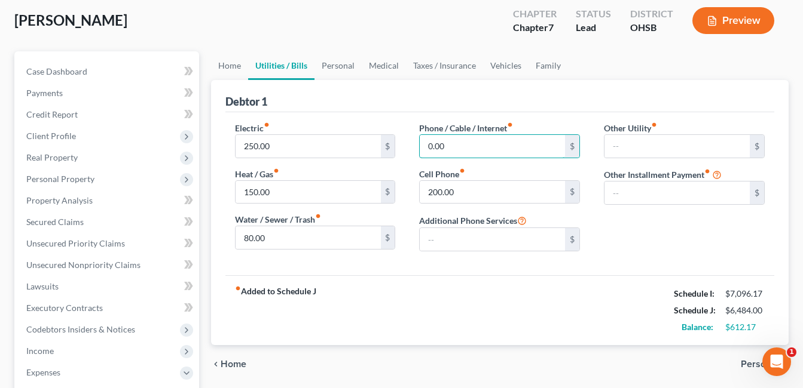
scroll to position [60, 0]
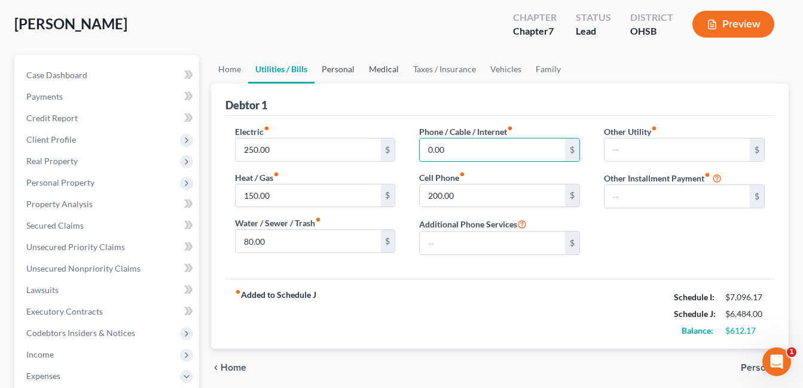
drag, startPoint x: 331, startPoint y: 69, endPoint x: 362, endPoint y: 68, distance: 30.5
click at [331, 69] on link "Personal" at bounding box center [337, 69] width 47 height 29
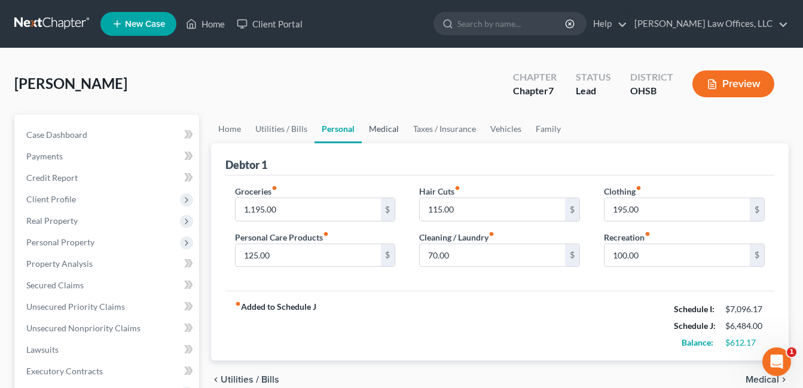
click at [375, 125] on link "Medical" at bounding box center [384, 129] width 44 height 29
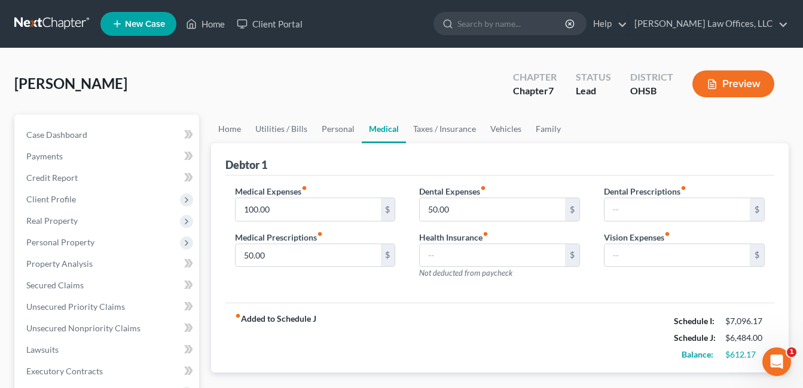
scroll to position [60, 0]
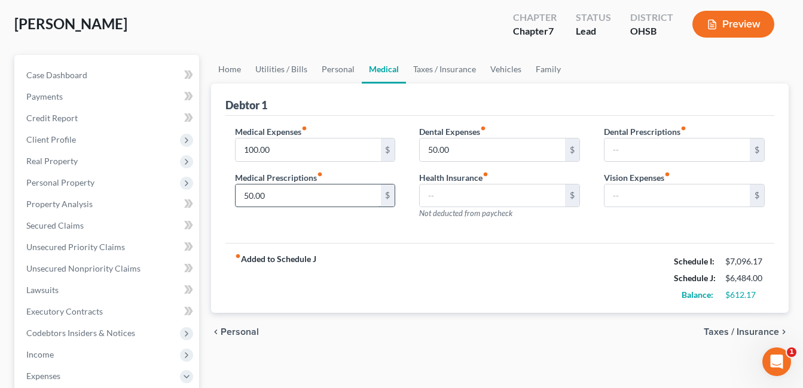
click at [280, 197] on input "50.00" at bounding box center [307, 196] width 145 height 23
click at [274, 148] on input "100.00" at bounding box center [307, 150] width 145 height 23
click at [441, 69] on link "Taxes / Insurance" at bounding box center [444, 69] width 77 height 29
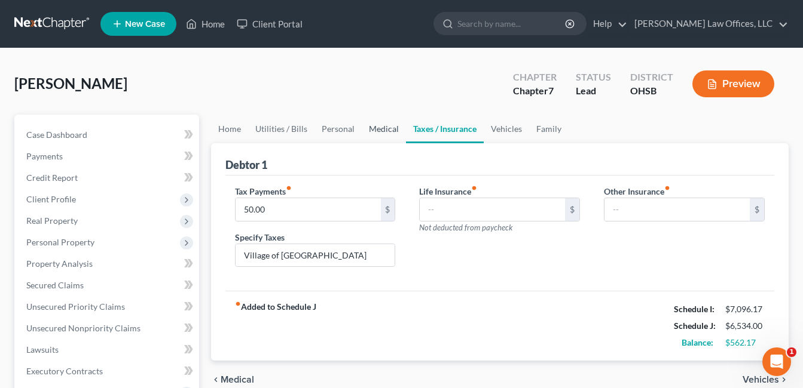
click at [373, 122] on link "Medical" at bounding box center [384, 129] width 44 height 29
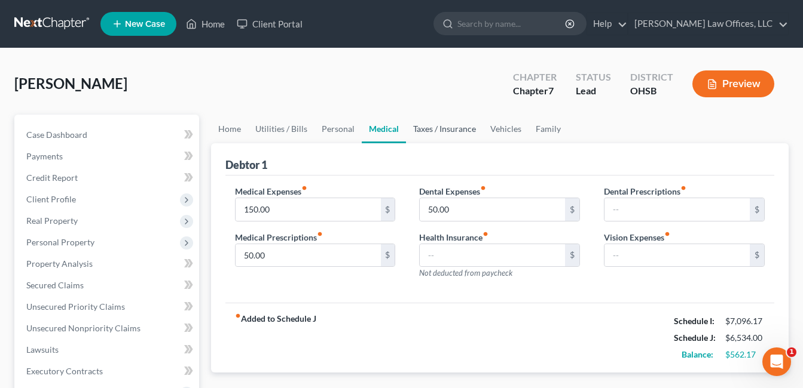
click at [443, 127] on link "Taxes / Insurance" at bounding box center [444, 129] width 77 height 29
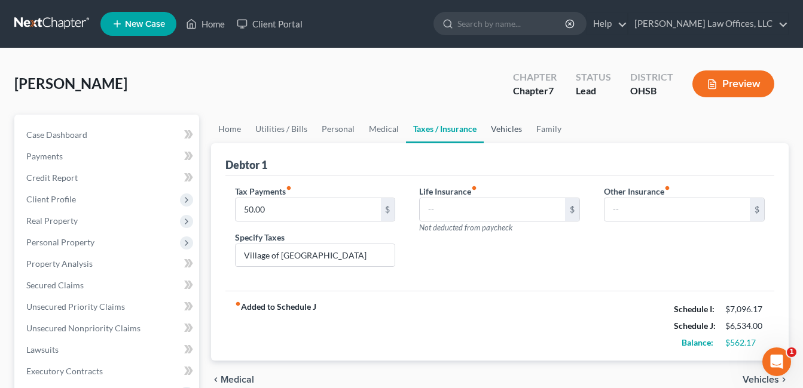
click at [496, 130] on link "Vehicles" at bounding box center [505, 129] width 45 height 29
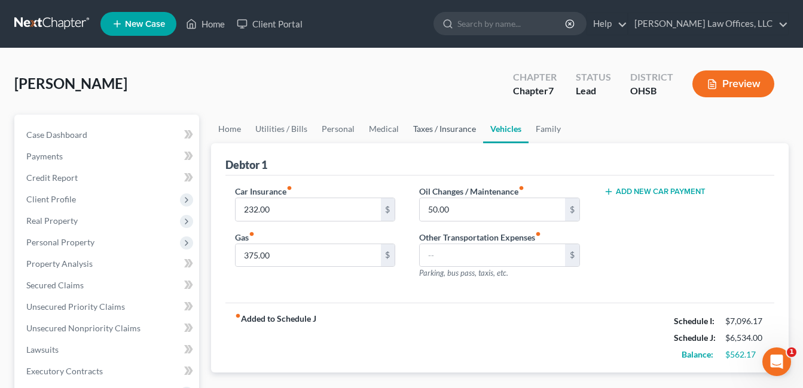
click at [449, 131] on link "Taxes / Insurance" at bounding box center [444, 129] width 77 height 29
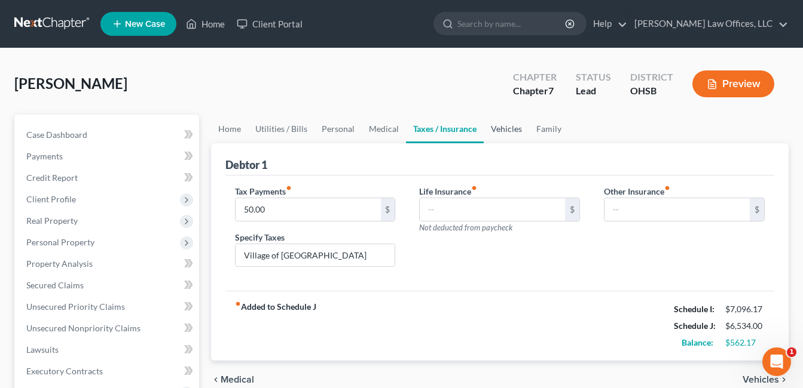
click at [509, 131] on link "Vehicles" at bounding box center [505, 129] width 45 height 29
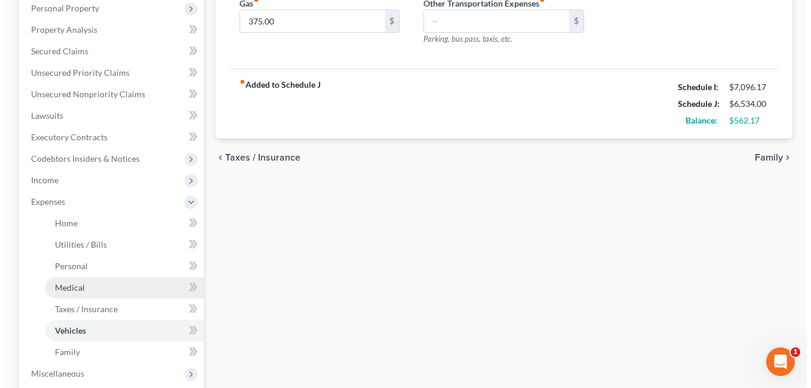
scroll to position [239, 0]
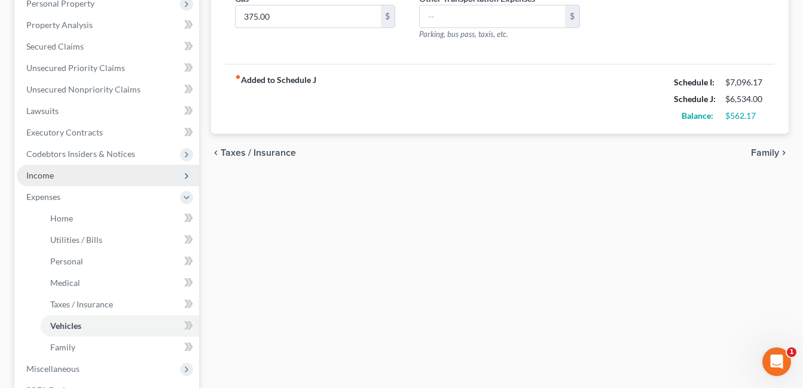
click at [80, 181] on span "Income" at bounding box center [108, 176] width 182 height 22
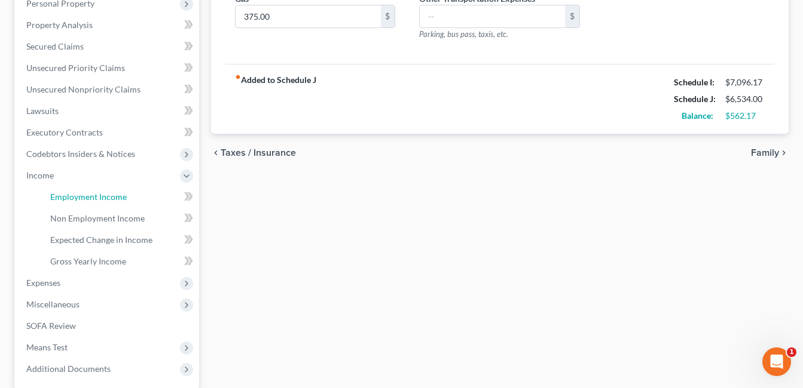
drag, startPoint x: 91, startPoint y: 192, endPoint x: 370, endPoint y: 196, distance: 279.1
click at [91, 192] on span "Employment Income" at bounding box center [88, 197] width 76 height 10
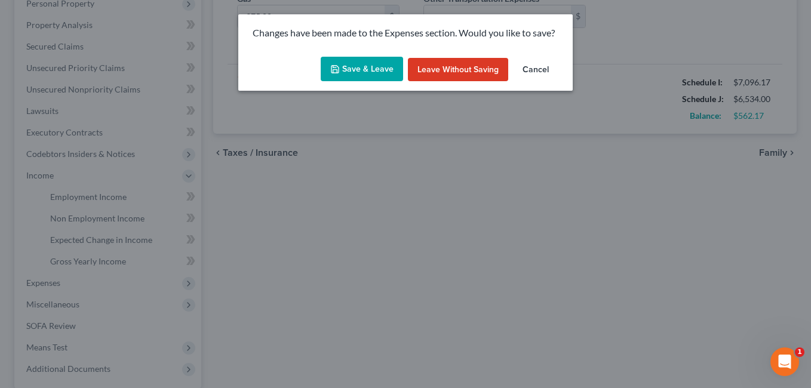
click at [366, 71] on button "Save & Leave" at bounding box center [362, 69] width 82 height 25
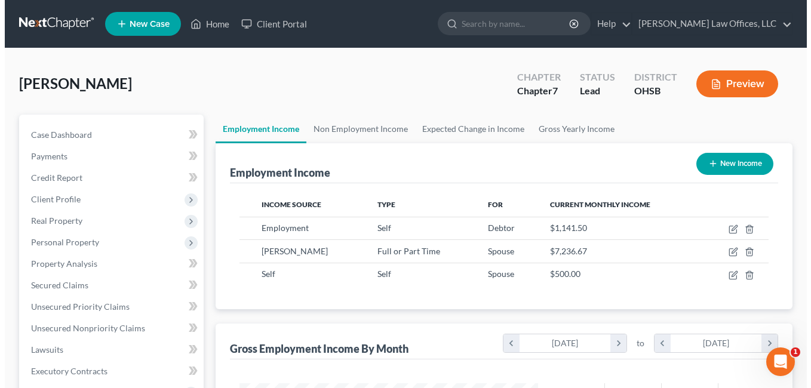
scroll to position [215, 323]
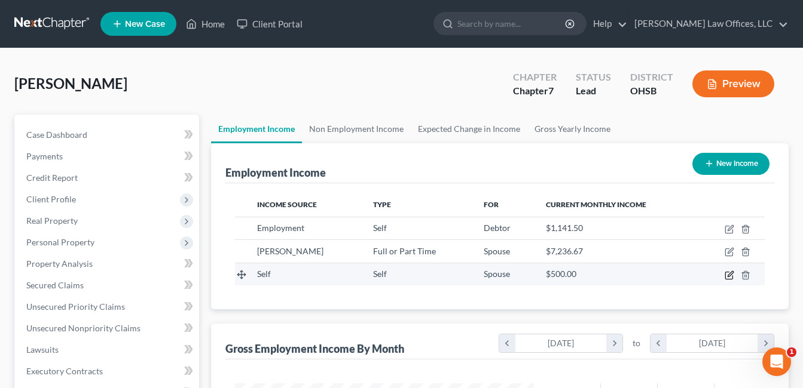
click at [728, 274] on icon "button" at bounding box center [729, 276] width 10 height 10
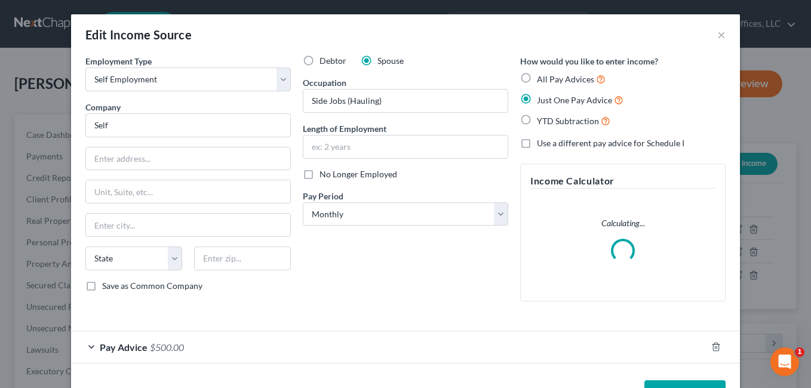
scroll to position [41, 0]
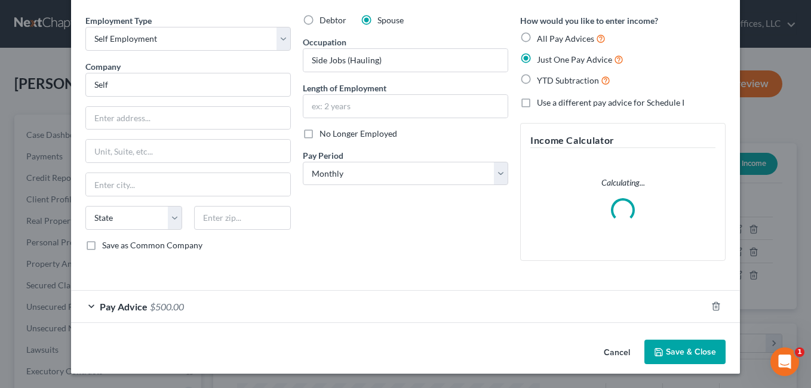
click at [177, 306] on span "$500.00" at bounding box center [167, 306] width 34 height 11
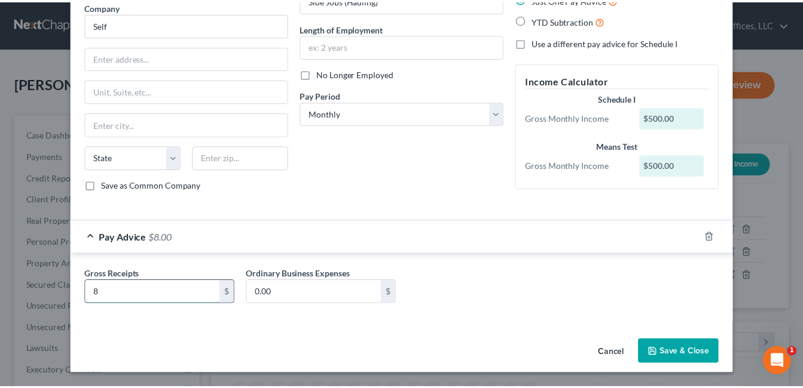
scroll to position [101, 0]
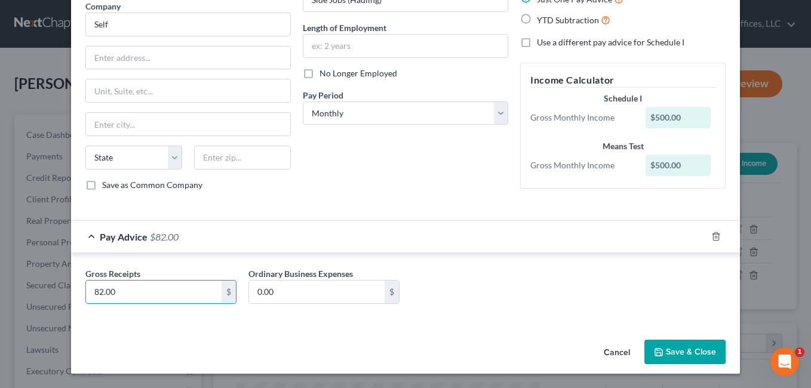
click at [698, 347] on button "Save & Close" at bounding box center [685, 352] width 81 height 25
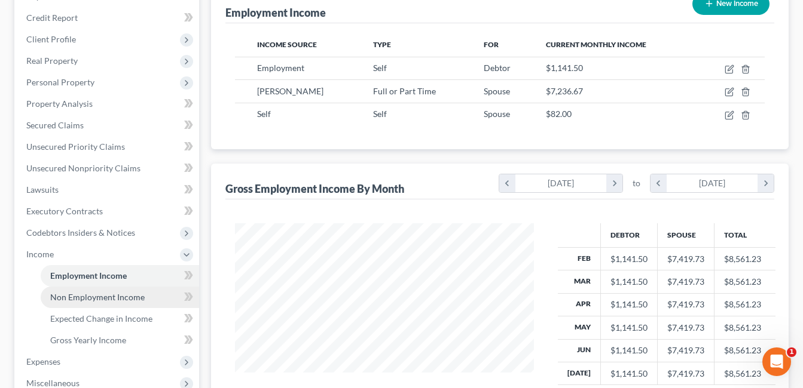
scroll to position [179, 0]
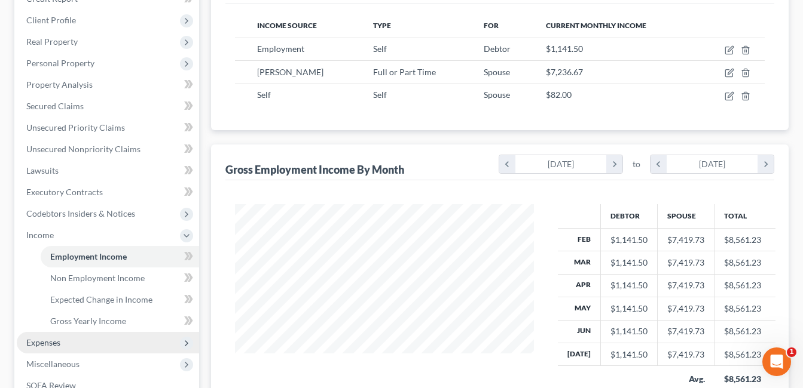
click at [59, 339] on span "Expenses" at bounding box center [43, 343] width 34 height 10
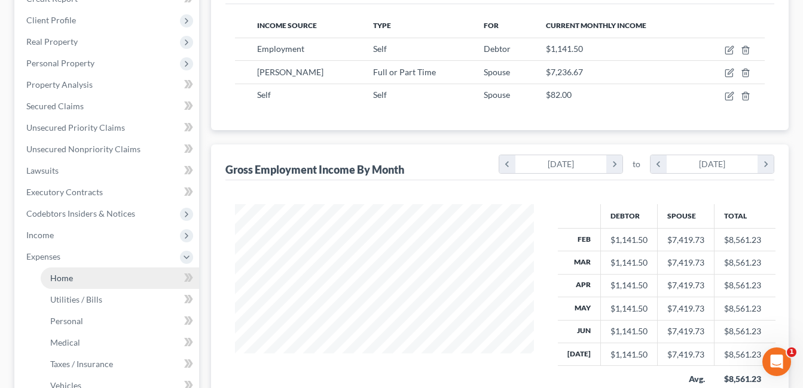
click at [65, 280] on span "Home" at bounding box center [61, 278] width 23 height 10
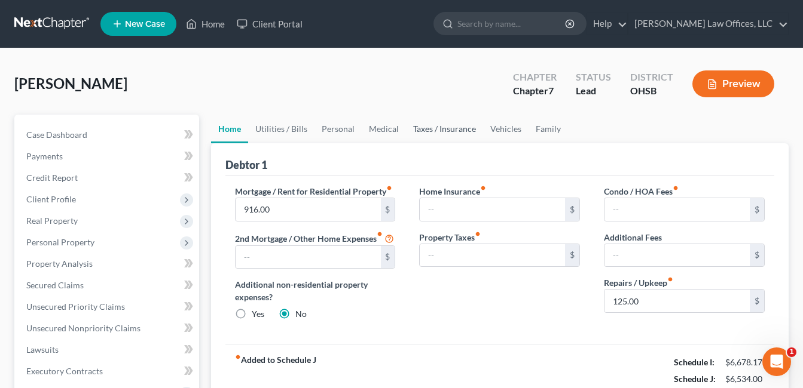
click at [436, 130] on link "Taxes / Insurance" at bounding box center [444, 129] width 77 height 29
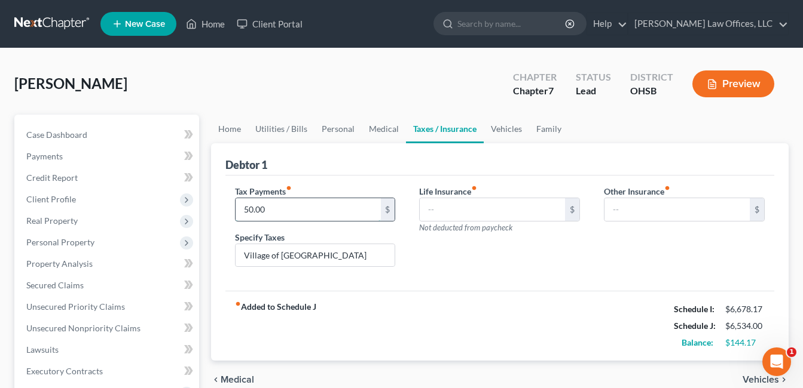
click at [275, 210] on input "50.00" at bounding box center [307, 209] width 145 height 23
click at [230, 128] on link "Home" at bounding box center [229, 129] width 37 height 29
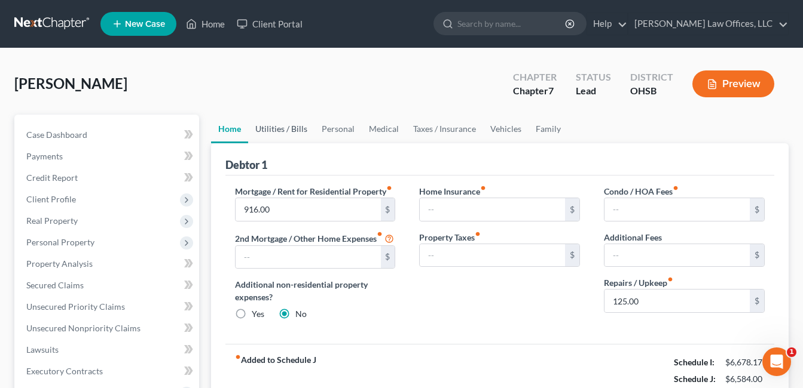
click at [261, 127] on link "Utilities / Bills" at bounding box center [281, 129] width 66 height 29
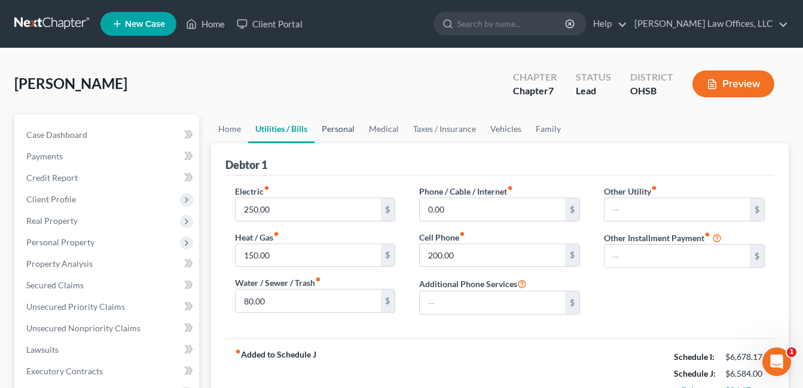
click at [332, 128] on link "Personal" at bounding box center [337, 129] width 47 height 29
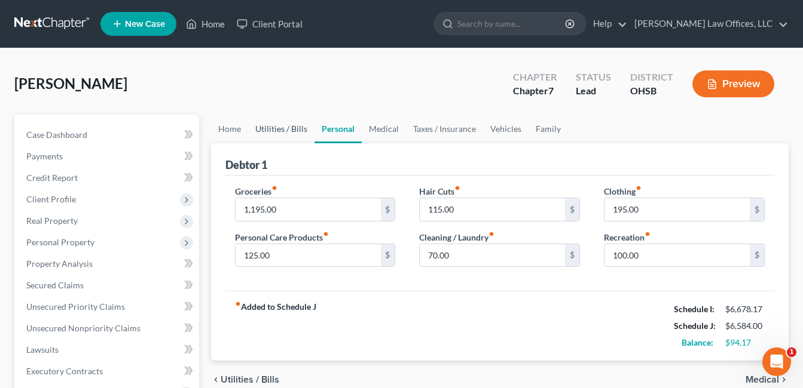
click at [293, 124] on link "Utilities / Bills" at bounding box center [281, 129] width 66 height 29
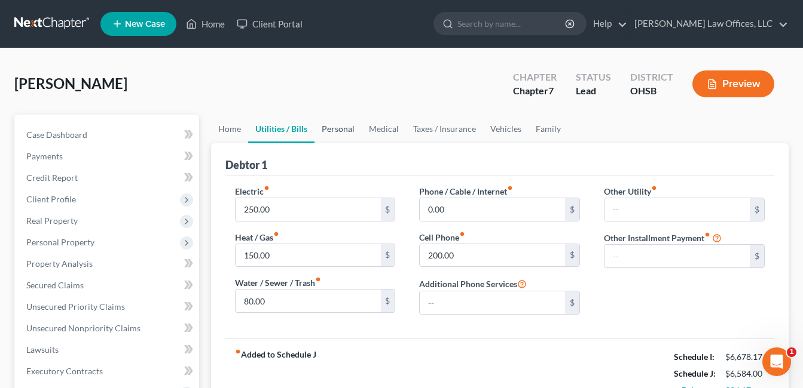
click at [341, 130] on link "Personal" at bounding box center [337, 129] width 47 height 29
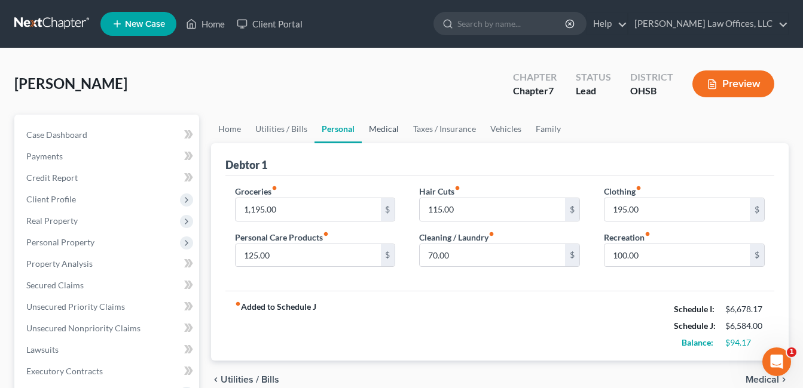
click at [376, 127] on link "Medical" at bounding box center [384, 129] width 44 height 29
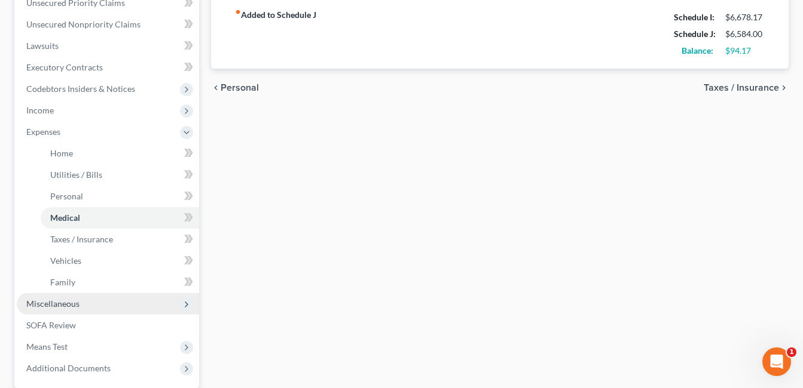
scroll to position [359, 0]
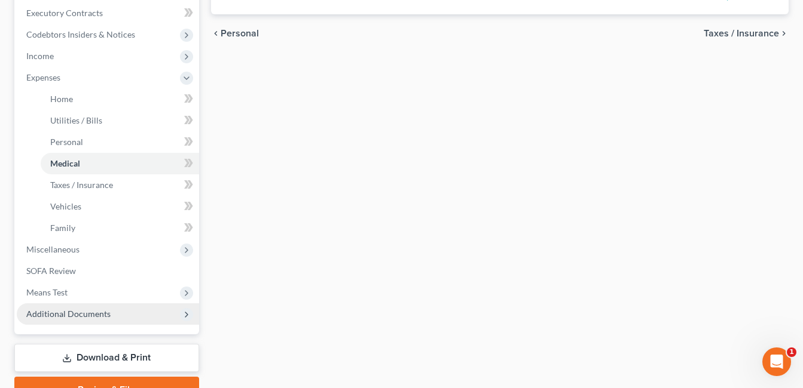
drag, startPoint x: 65, startPoint y: 321, endPoint x: 106, endPoint y: 306, distance: 43.9
click at [65, 321] on span "Additional Documents" at bounding box center [108, 315] width 182 height 22
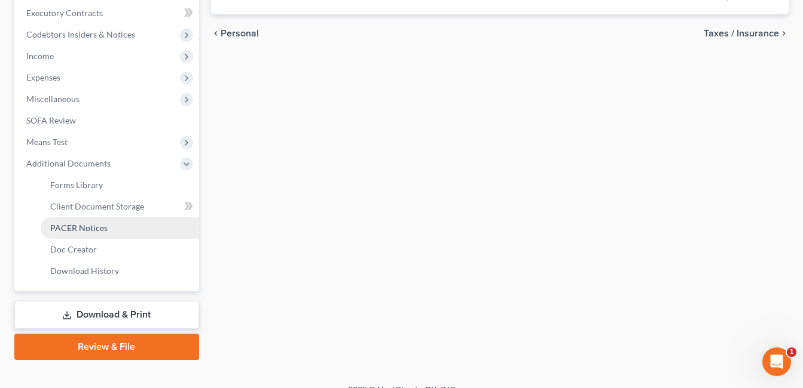
click at [101, 229] on span "PACER Notices" at bounding box center [78, 228] width 57 height 10
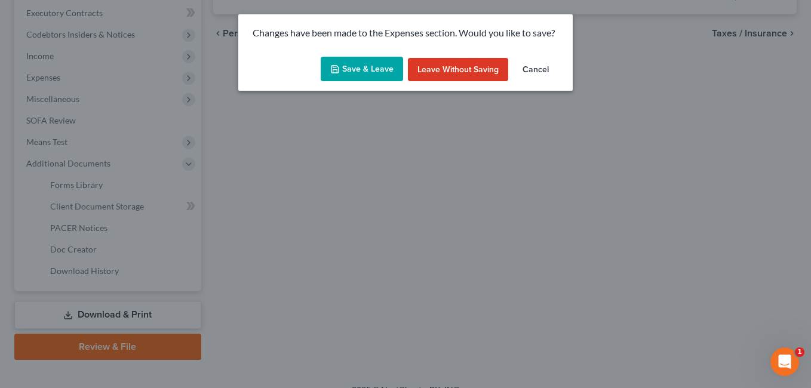
click at [378, 68] on button "Save & Leave" at bounding box center [362, 69] width 82 height 25
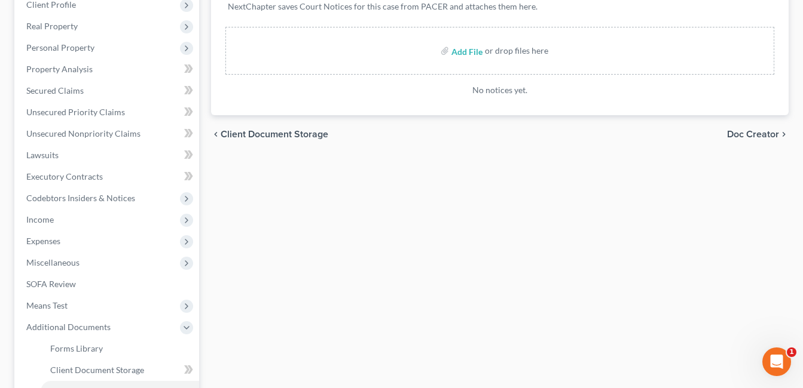
scroll to position [239, 0]
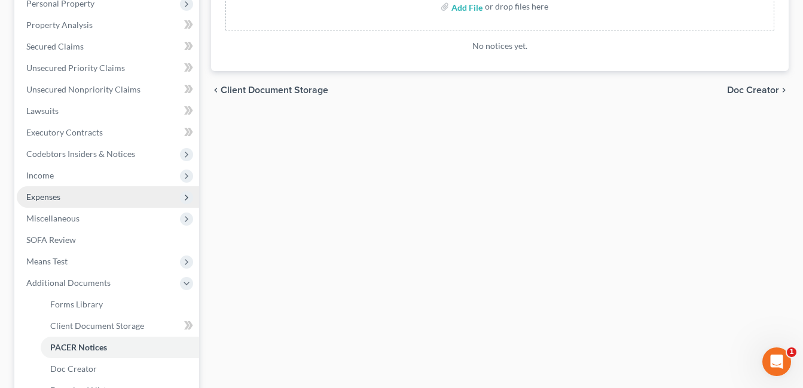
click at [81, 195] on span "Expenses" at bounding box center [108, 197] width 182 height 22
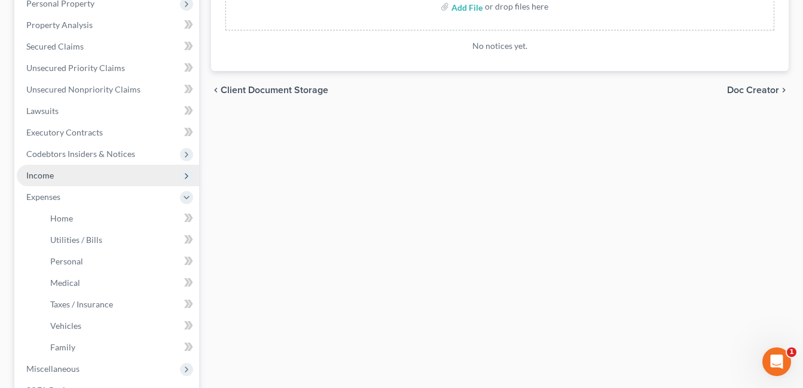
click at [103, 169] on span "Income" at bounding box center [108, 176] width 182 height 22
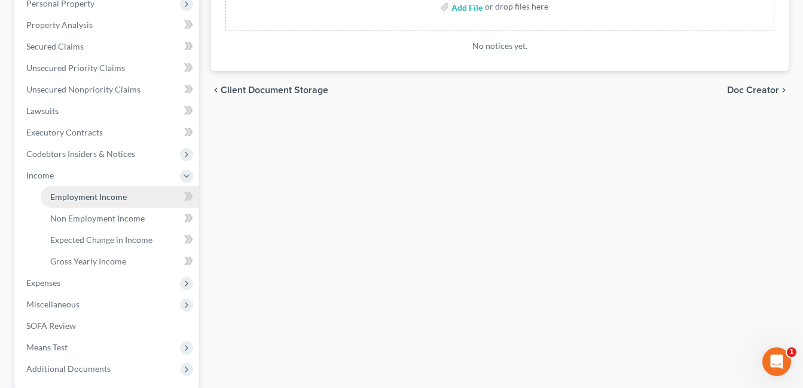
click at [109, 198] on span "Employment Income" at bounding box center [88, 197] width 76 height 10
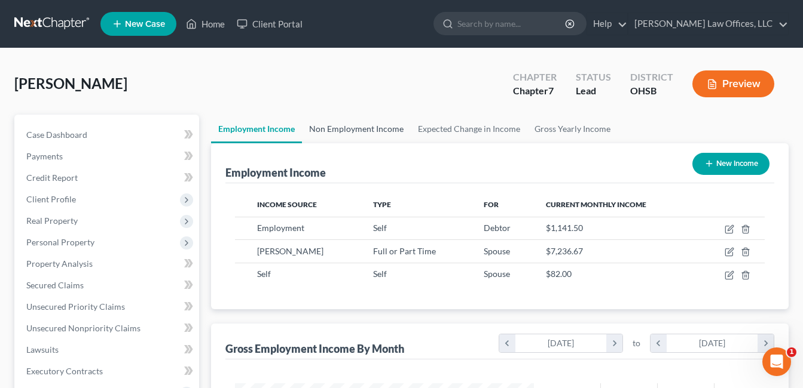
scroll to position [215, 323]
click at [370, 127] on link "Non Employment Income" at bounding box center [356, 129] width 109 height 29
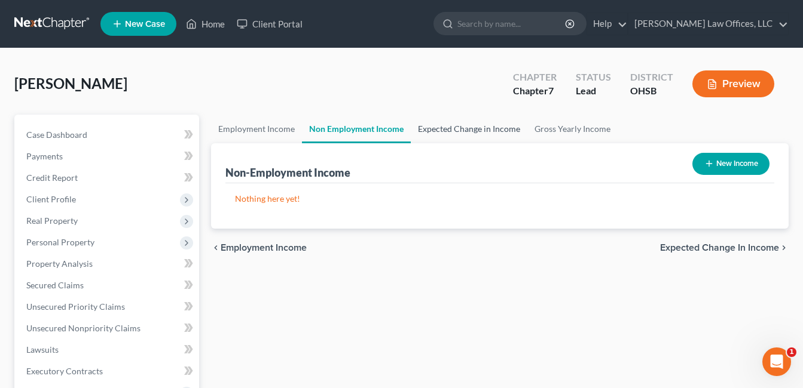
click at [443, 130] on link "Expected Change in Income" at bounding box center [469, 129] width 117 height 29
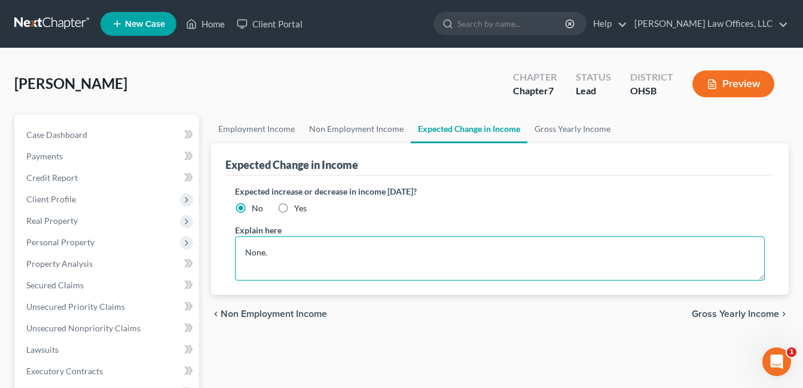
click at [283, 252] on textarea "None." at bounding box center [499, 259] width 529 height 44
drag, startPoint x: 285, startPoint y: 251, endPoint x: 233, endPoint y: 250, distance: 52.0
click at [233, 250] on div "Expected increase or decrease in income [DATE]? No Yes Explain here None." at bounding box center [499, 236] width 549 height 120
drag, startPoint x: 301, startPoint y: 255, endPoint x: 301, endPoint y: 245, distance: 9.6
click at [376, 255] on textarea "Non-filing spouse's income" at bounding box center [499, 259] width 529 height 44
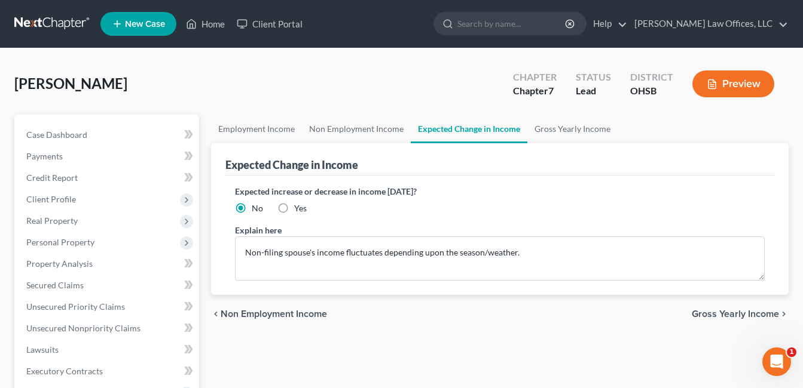
click at [474, 177] on div "Expected increase or decrease in income [DATE]? No Yes Explain here Non-filing …" at bounding box center [499, 236] width 549 height 120
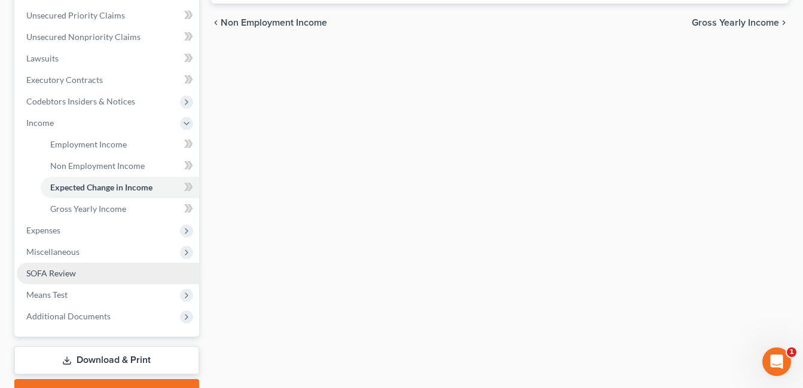
scroll to position [299, 0]
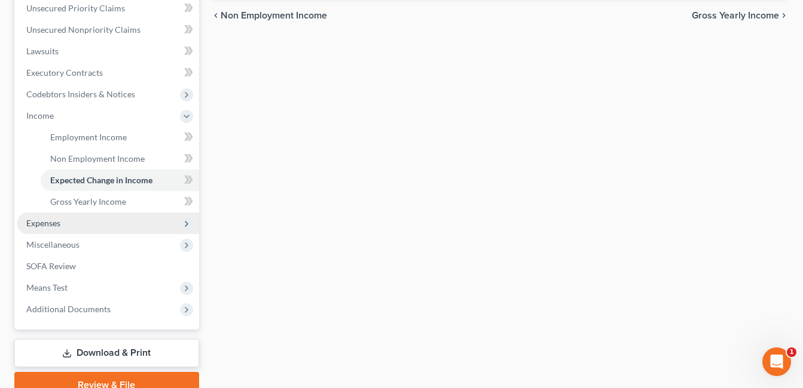
click at [65, 226] on span "Expenses" at bounding box center [108, 224] width 182 height 22
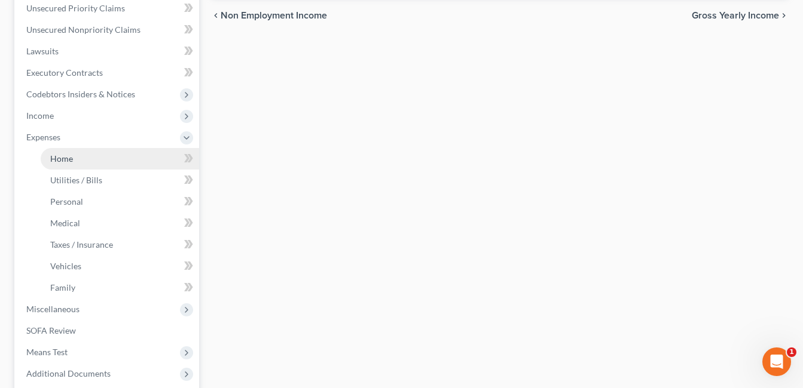
click at [81, 161] on link "Home" at bounding box center [120, 159] width 158 height 22
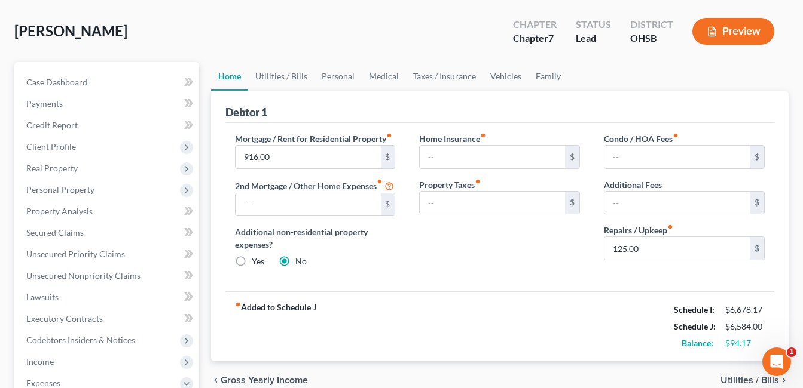
scroll to position [120, 0]
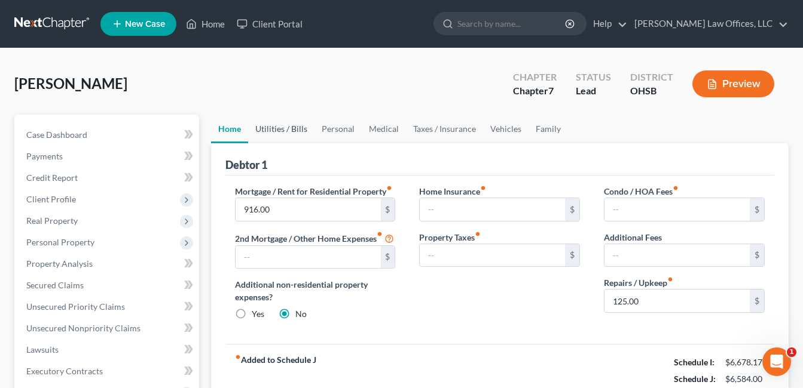
click at [291, 127] on link "Utilities / Bills" at bounding box center [281, 129] width 66 height 29
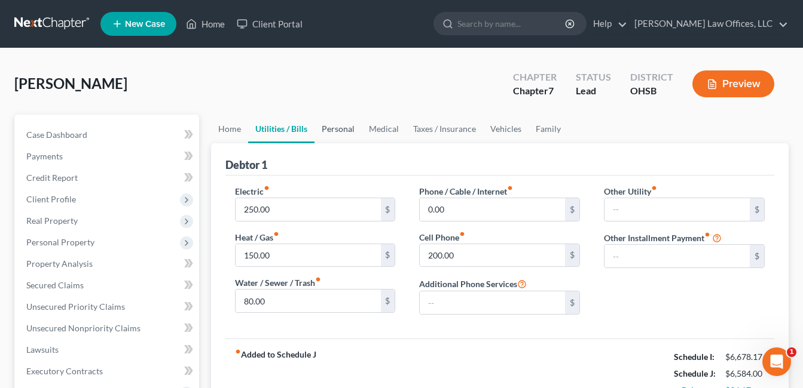
click at [342, 126] on link "Personal" at bounding box center [337, 129] width 47 height 29
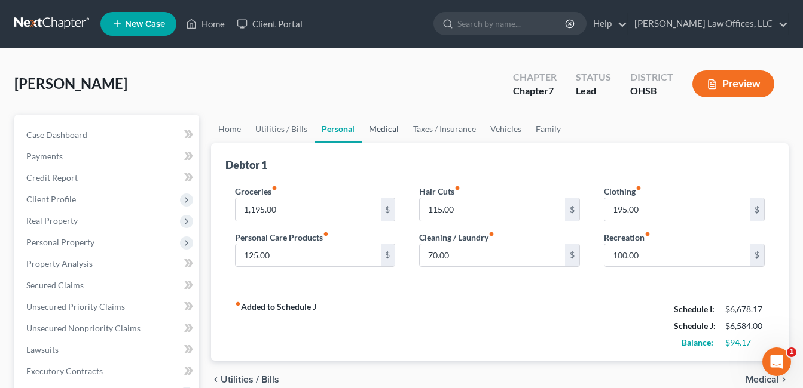
click at [372, 127] on link "Medical" at bounding box center [384, 129] width 44 height 29
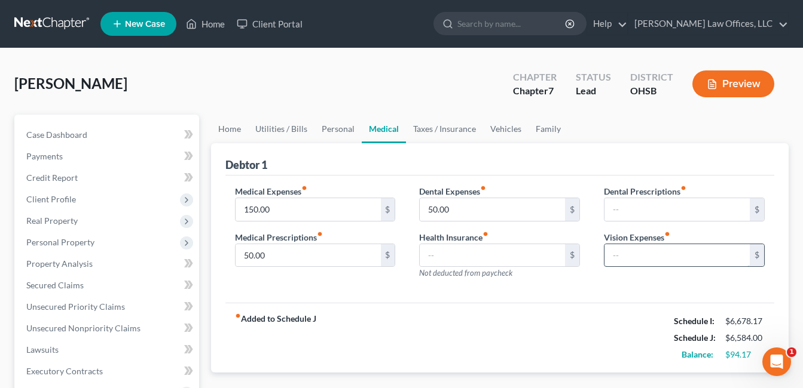
click at [629, 256] on input "text" at bounding box center [676, 255] width 145 height 23
type input "25.00"
click at [433, 128] on link "Taxes / Insurance" at bounding box center [444, 129] width 77 height 29
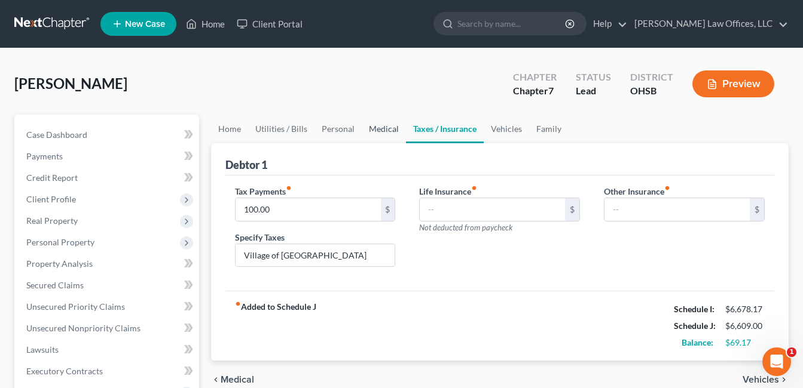
click at [377, 128] on link "Medical" at bounding box center [384, 129] width 44 height 29
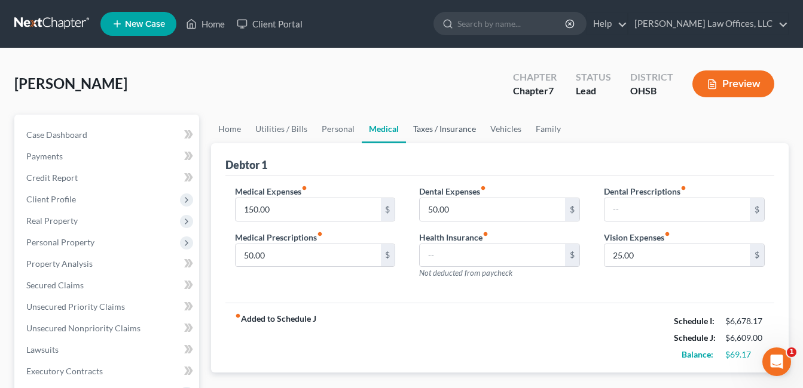
click at [456, 127] on link "Taxes / Insurance" at bounding box center [444, 129] width 77 height 29
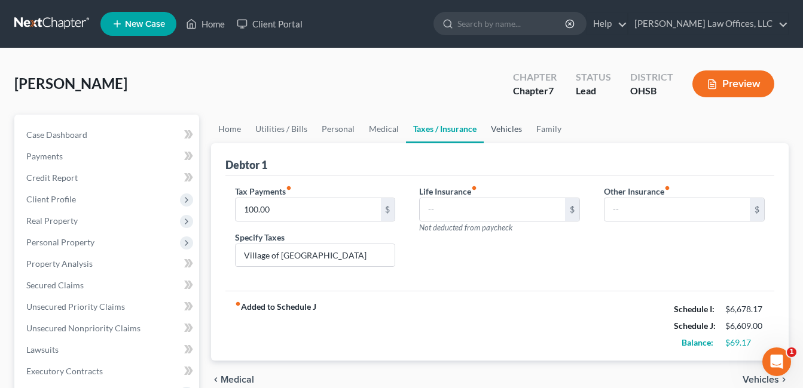
click at [509, 125] on link "Vehicles" at bounding box center [505, 129] width 45 height 29
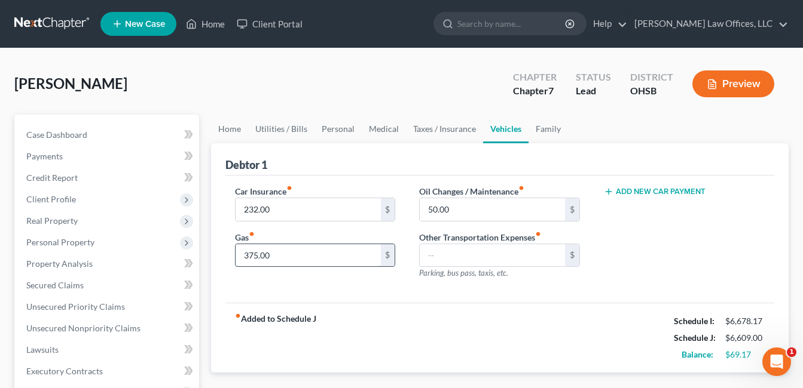
click at [286, 255] on input "375.00" at bounding box center [307, 255] width 145 height 23
type input "380.00"
click at [543, 133] on link "Family" at bounding box center [547, 129] width 39 height 29
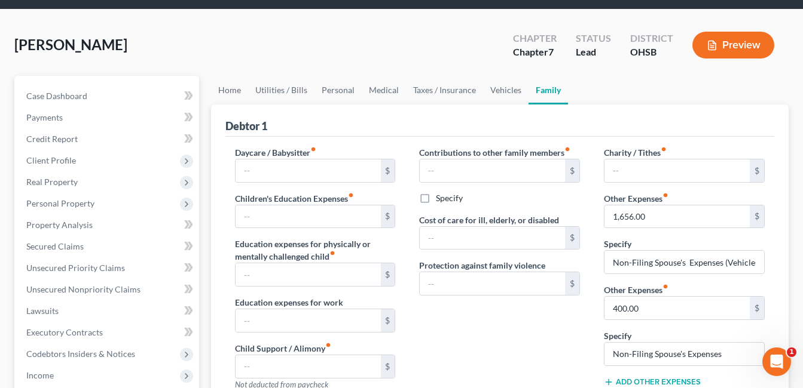
scroll to position [60, 0]
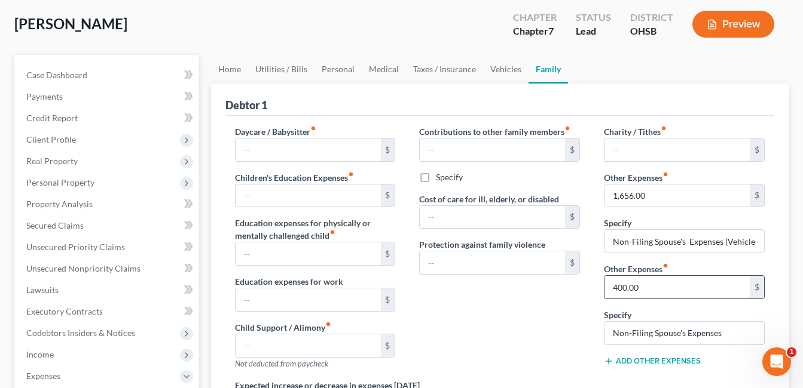
click at [641, 283] on input "400.00" at bounding box center [676, 287] width 145 height 23
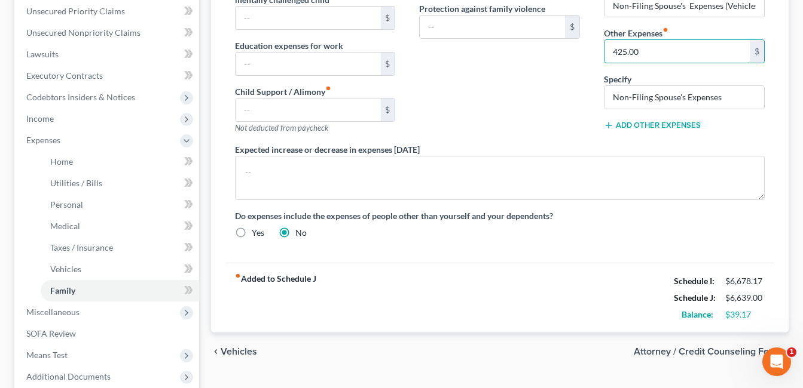
scroll to position [239, 0]
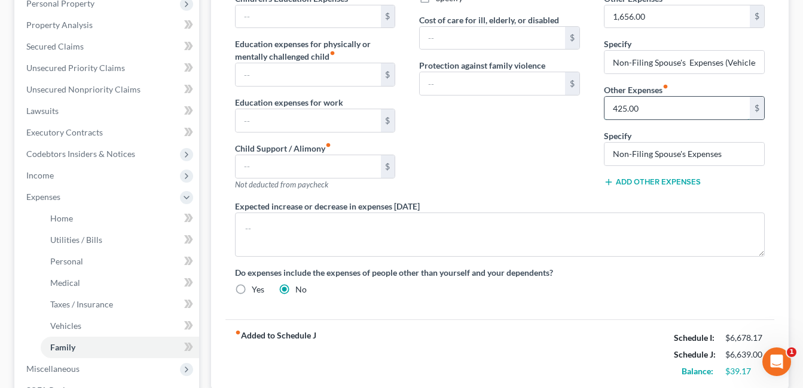
drag, startPoint x: 642, startPoint y: 109, endPoint x: 612, endPoint y: 111, distance: 30.5
click at [617, 112] on input "425.00" at bounding box center [676, 108] width 145 height 23
type input "450.00"
click at [477, 136] on div "Contributions to other family members fiber_manual_record $ Specify Cost of car…" at bounding box center [499, 73] width 185 height 254
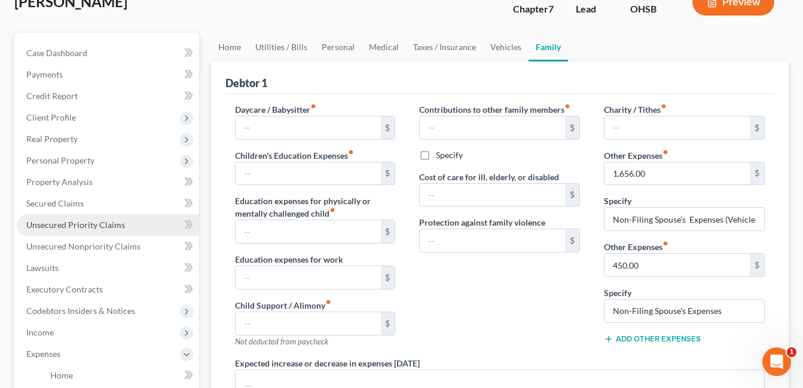
scroll to position [120, 0]
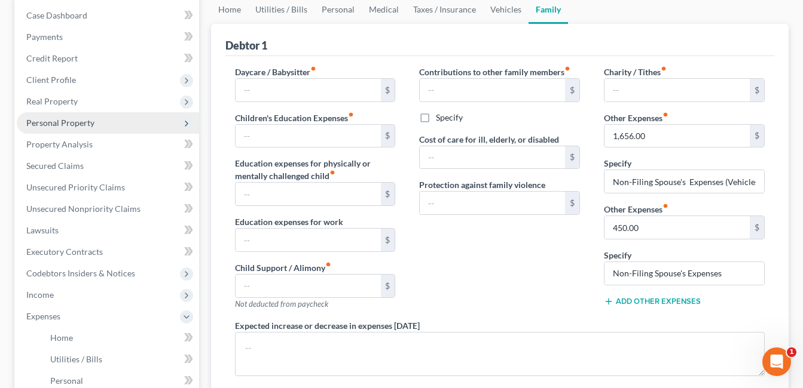
drag, startPoint x: 79, startPoint y: 122, endPoint x: 120, endPoint y: 122, distance: 40.6
click at [79, 122] on span "Personal Property" at bounding box center [60, 123] width 68 height 10
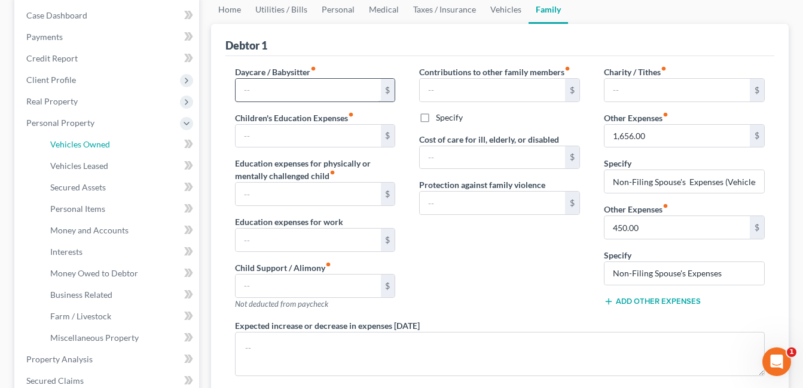
click at [98, 142] on span "Vehicles Owned" at bounding box center [80, 144] width 60 height 10
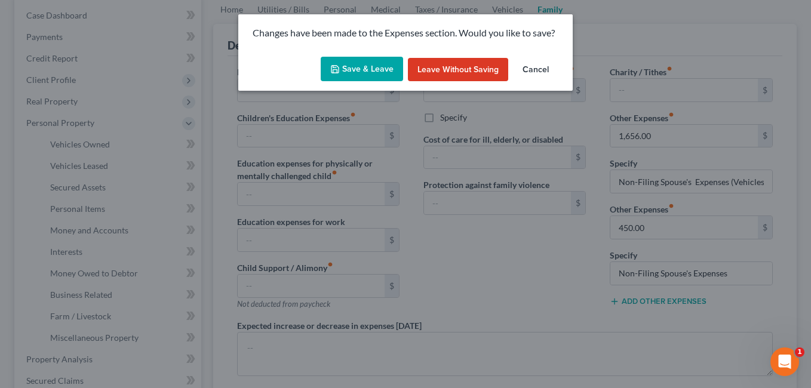
click at [362, 68] on button "Save & Leave" at bounding box center [362, 69] width 82 height 25
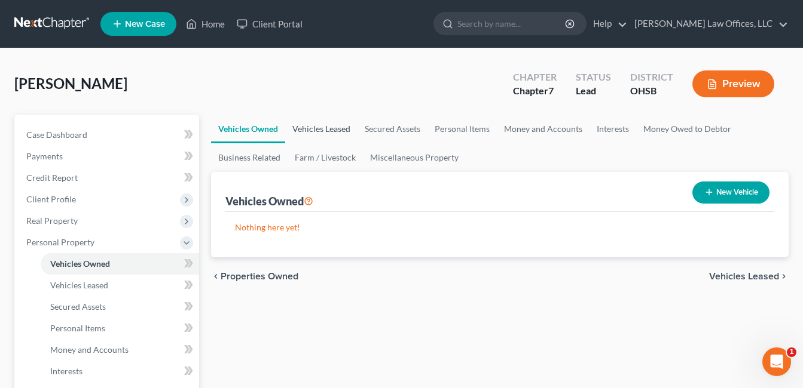
click at [316, 131] on link "Vehicles Leased" at bounding box center [321, 129] width 72 height 29
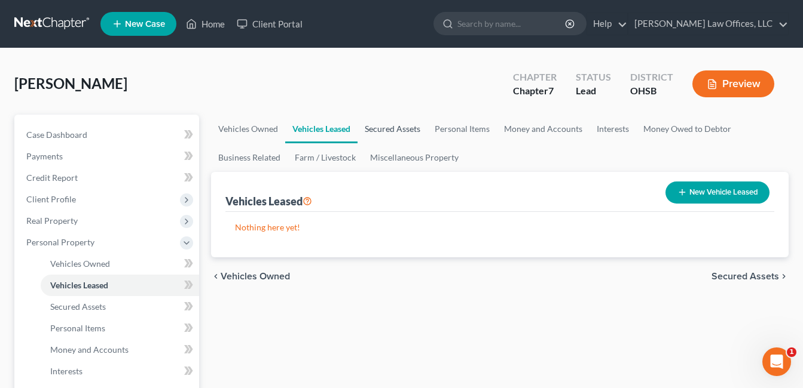
click at [387, 128] on link "Secured Assets" at bounding box center [392, 129] width 70 height 29
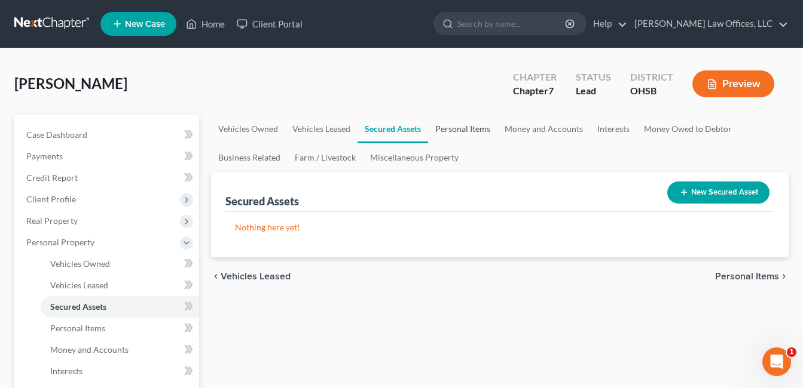
click at [468, 125] on link "Personal Items" at bounding box center [462, 129] width 69 height 29
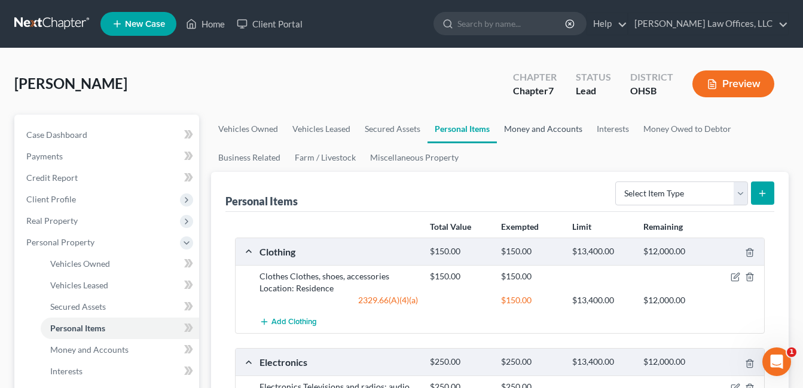
click at [537, 128] on link "Money and Accounts" at bounding box center [543, 129] width 93 height 29
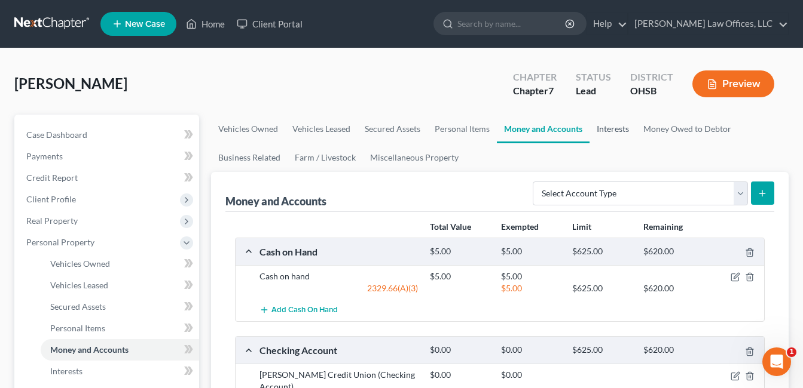
click at [614, 130] on link "Interests" at bounding box center [612, 129] width 47 height 29
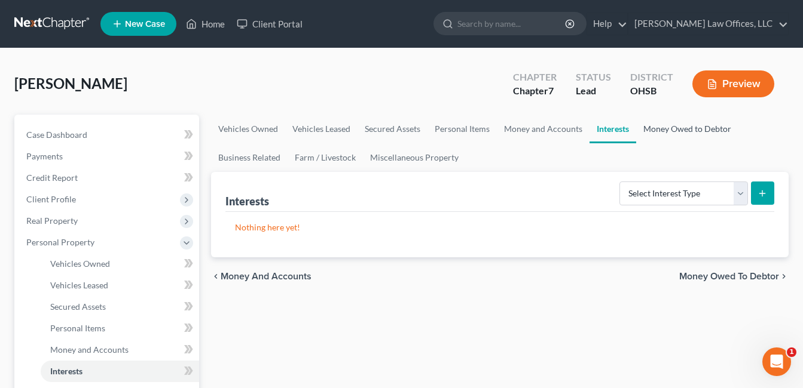
click at [681, 128] on link "Money Owed to Debtor" at bounding box center [687, 129] width 102 height 29
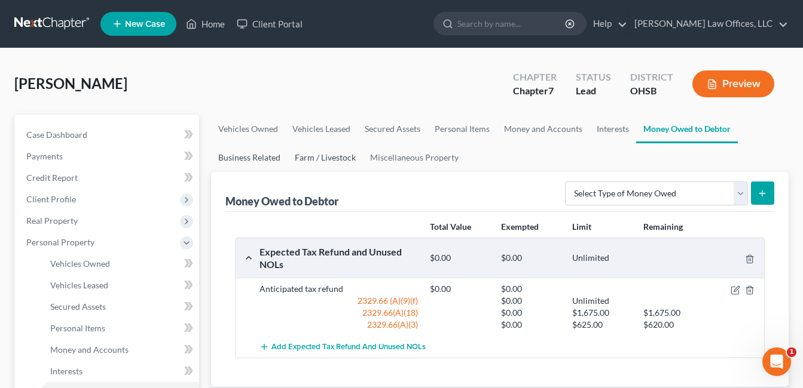
click at [237, 158] on link "Business Related" at bounding box center [249, 157] width 76 height 29
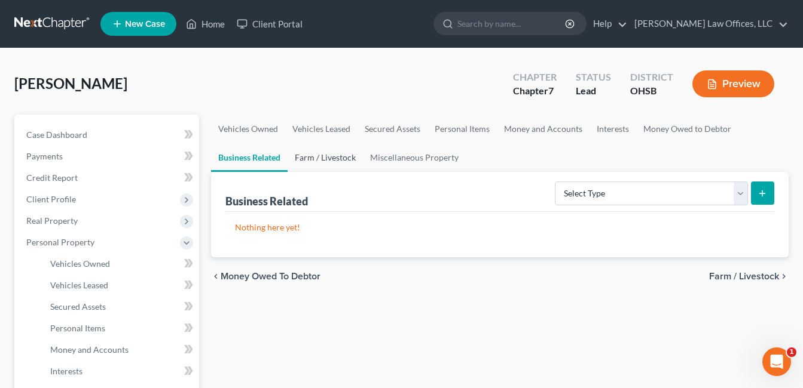
click at [329, 156] on link "Farm / Livestock" at bounding box center [324, 157] width 75 height 29
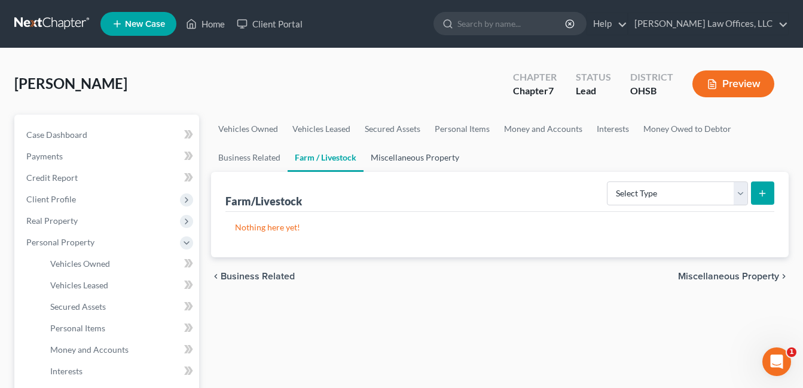
click at [409, 156] on link "Miscellaneous Property" at bounding box center [414, 157] width 103 height 29
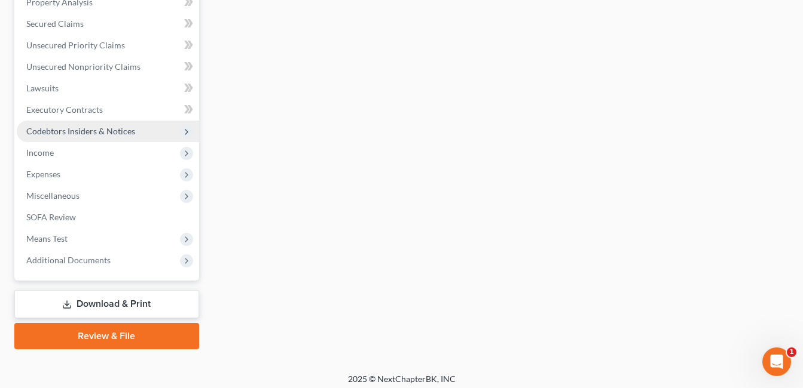
scroll to position [478, 0]
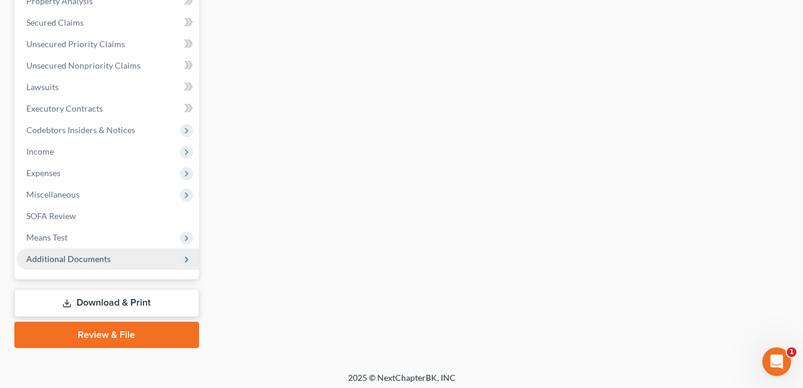
click at [95, 258] on span "Additional Documents" at bounding box center [68, 259] width 84 height 10
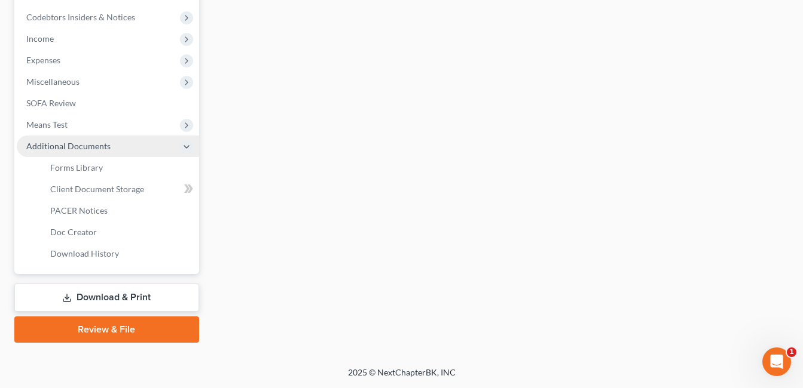
scroll to position [263, 0]
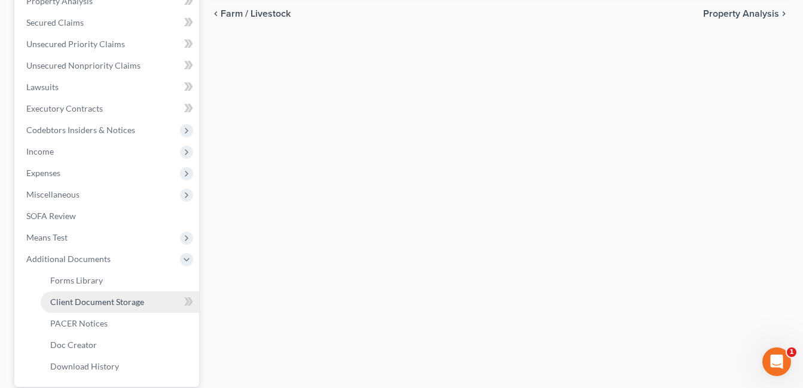
click at [108, 302] on span "Client Document Storage" at bounding box center [97, 302] width 94 height 10
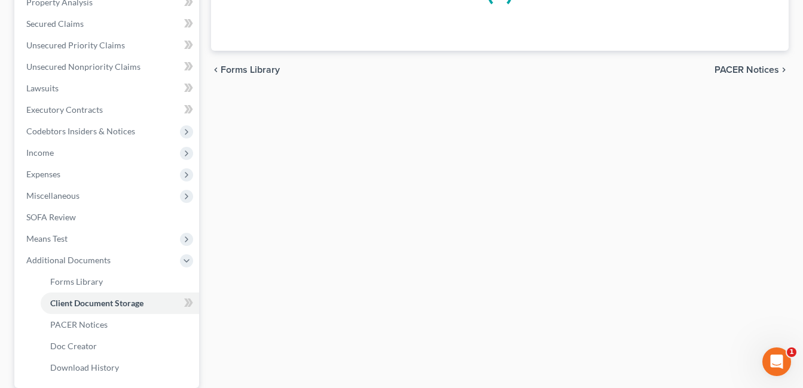
scroll to position [202, 0]
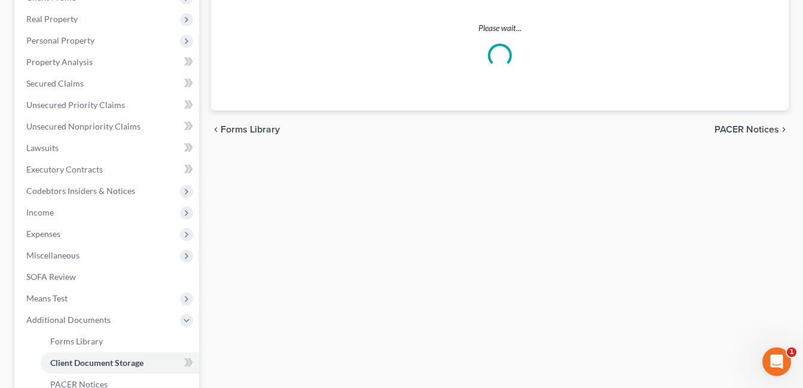
select select "7"
select select "37"
select select "52"
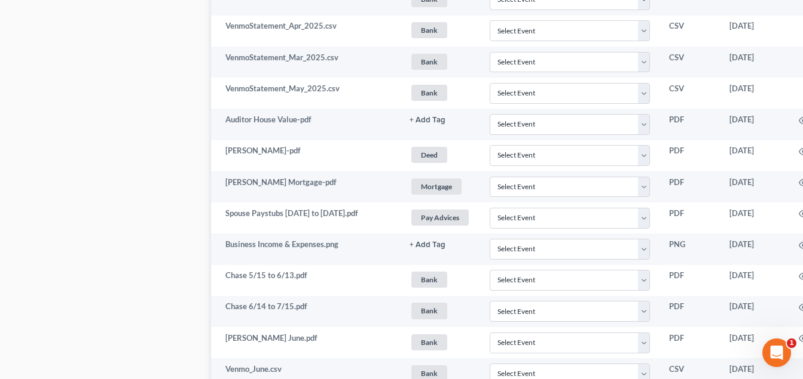
scroll to position [837, 84]
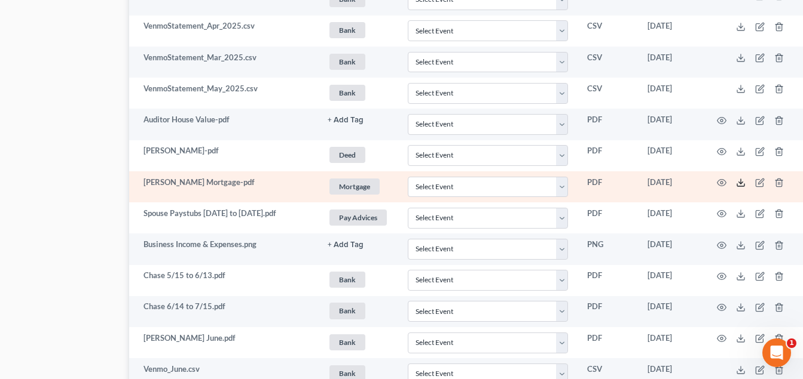
click at [740, 184] on line at bounding box center [740, 181] width 0 height 5
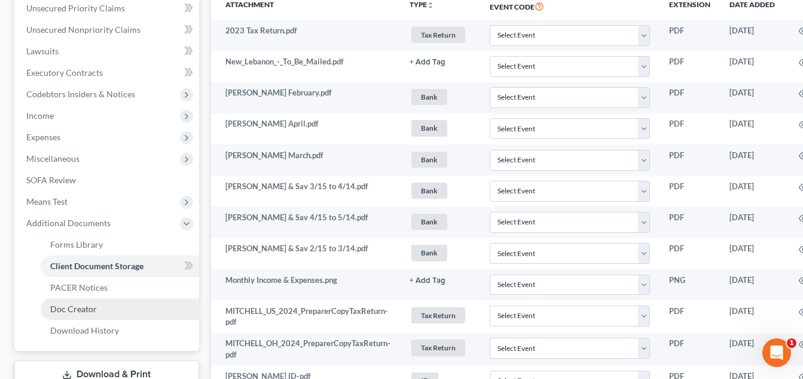
scroll to position [418, 0]
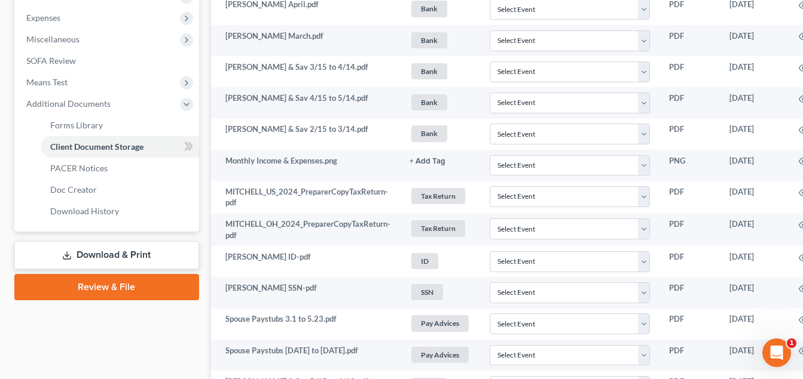
click at [125, 257] on link "Download & Print" at bounding box center [106, 255] width 185 height 28
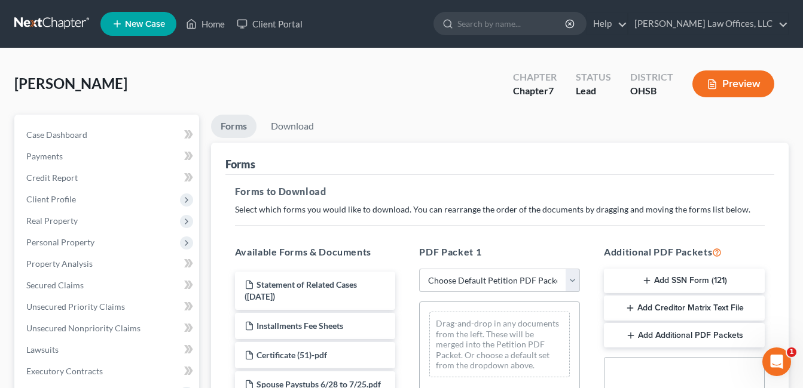
drag, startPoint x: 574, startPoint y: 279, endPoint x: 545, endPoint y: 292, distance: 32.1
click at [574, 280] on select "Choose Default Petition PDF Packet Complete Bankruptcy Petition (all forms and …" at bounding box center [499, 281] width 161 height 24
select select "0"
click at [419, 269] on select "Choose Default Petition PDF Packet Complete Bankruptcy Petition (all forms and …" at bounding box center [499, 281] width 161 height 24
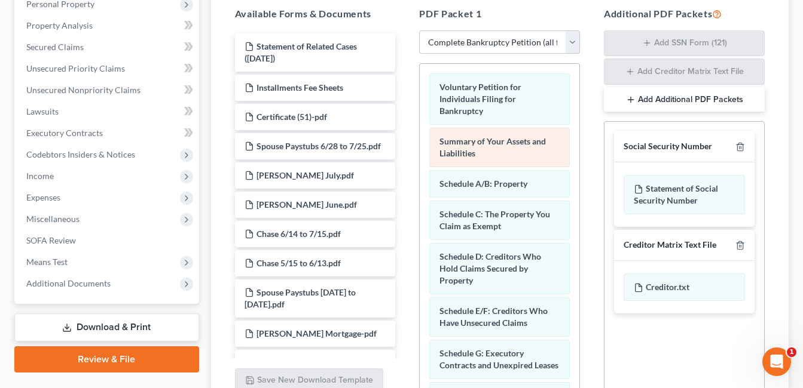
scroll to position [239, 0]
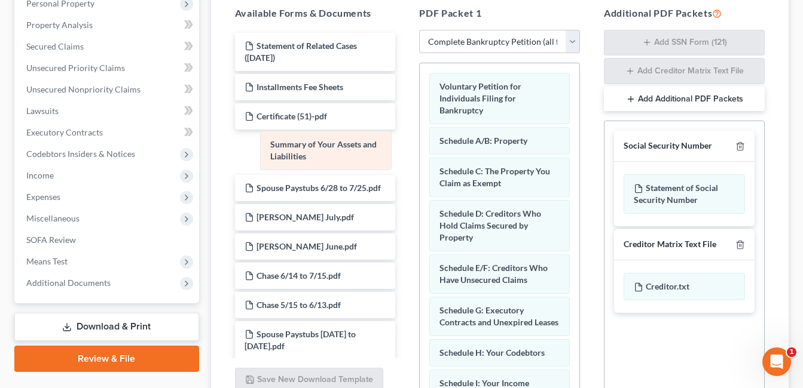
drag, startPoint x: 509, startPoint y: 144, endPoint x: 336, endPoint y: 149, distance: 173.4
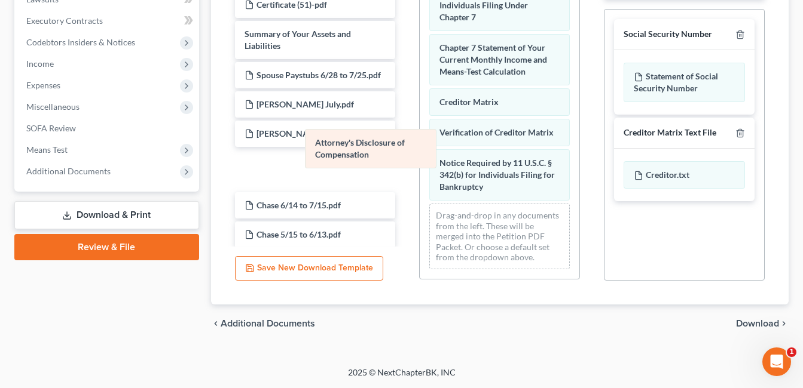
scroll to position [460, 0]
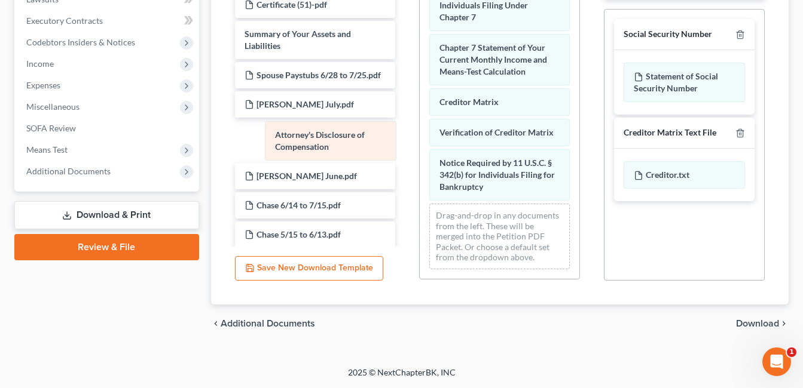
drag, startPoint x: 509, startPoint y: 179, endPoint x: 345, endPoint y: 139, distance: 169.1
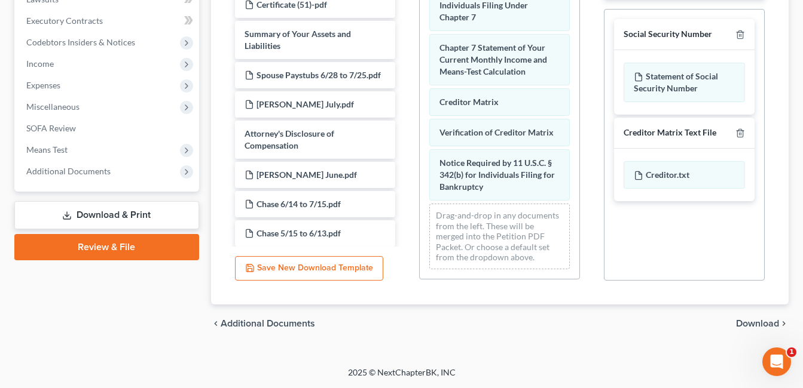
click at [755, 320] on span "Download" at bounding box center [757, 324] width 43 height 10
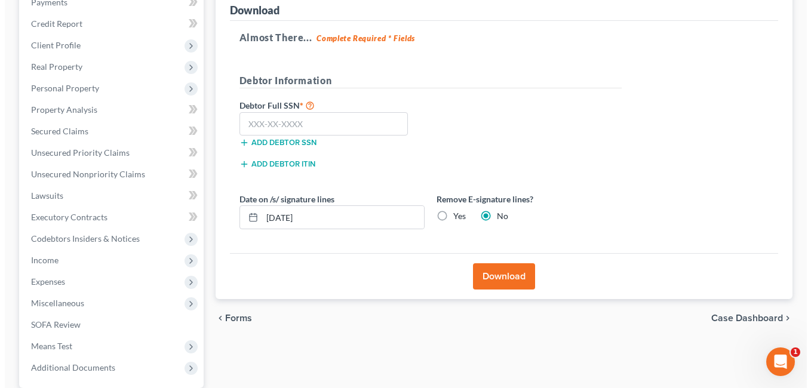
scroll to position [149, 0]
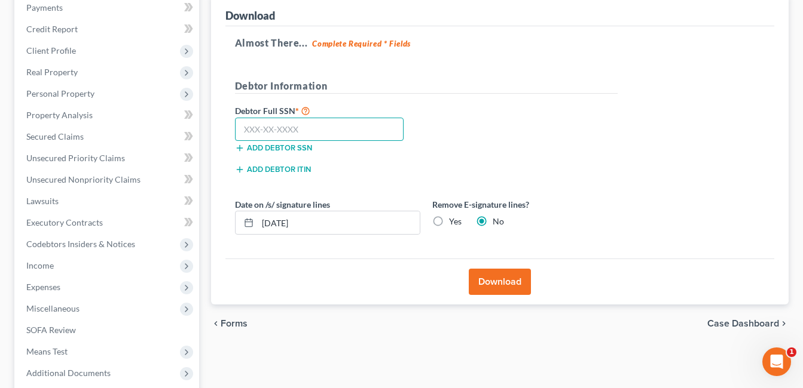
click at [298, 127] on input "text" at bounding box center [319, 130] width 169 height 24
type input "297-04-2324"
click at [496, 295] on button "Download" at bounding box center [499, 282] width 62 height 26
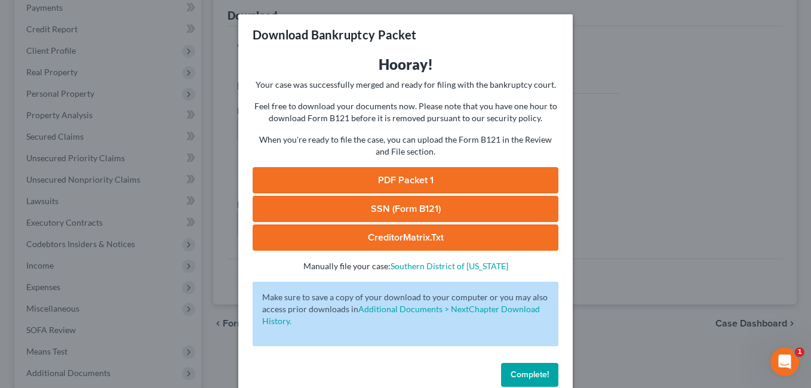
click at [457, 177] on link "PDF Packet 1" at bounding box center [406, 180] width 306 height 26
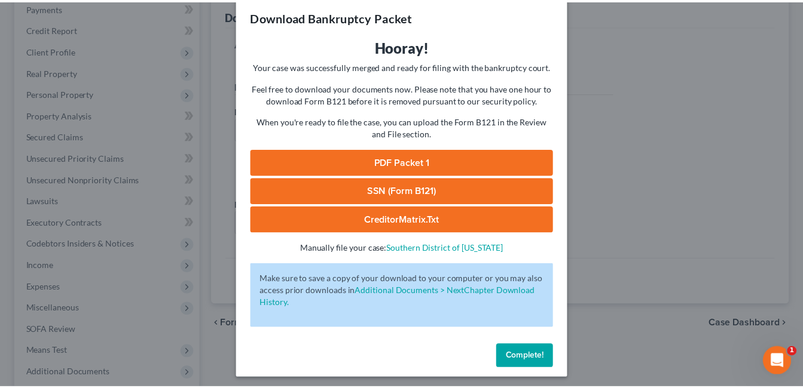
scroll to position [23, 0]
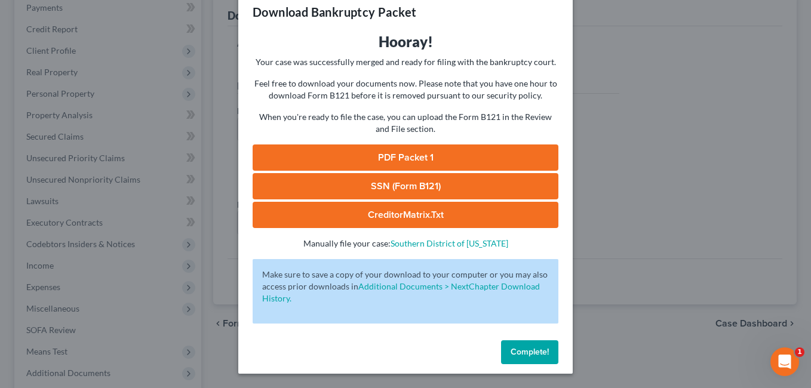
click at [543, 354] on span "Complete!" at bounding box center [530, 352] width 38 height 10
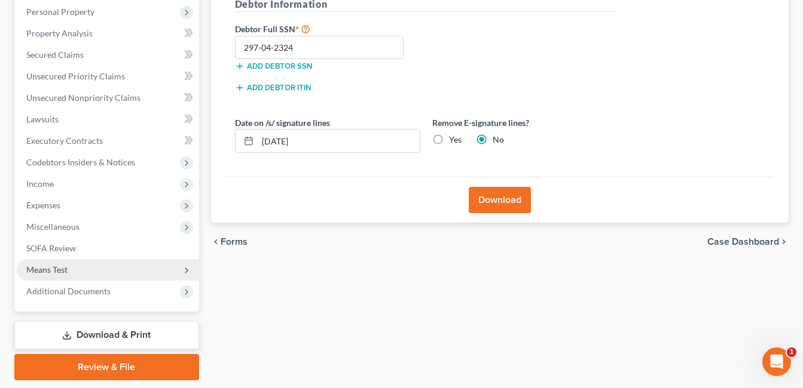
scroll to position [268, 0]
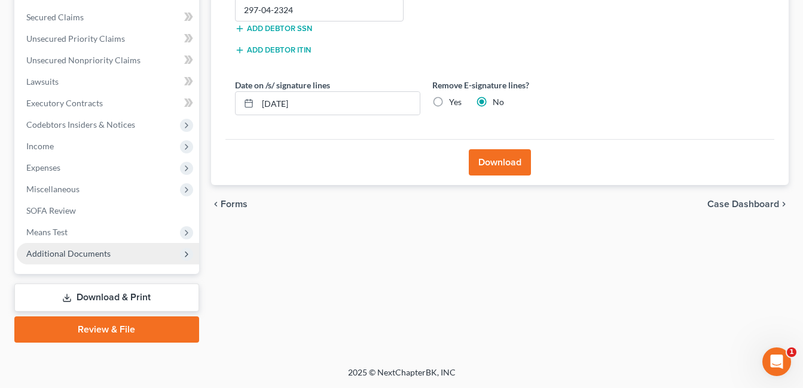
click at [122, 255] on span "Additional Documents" at bounding box center [108, 254] width 182 height 22
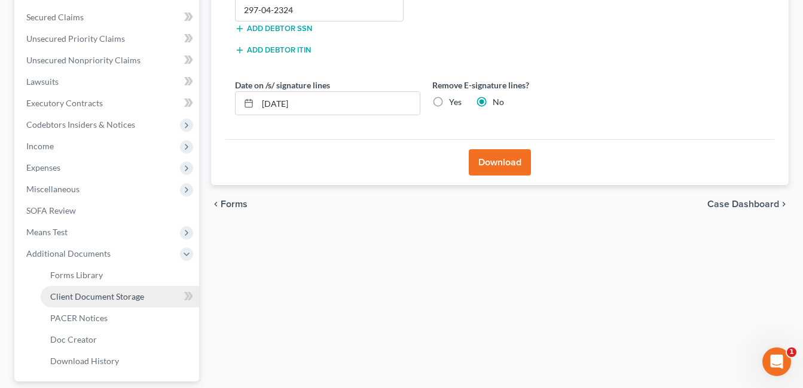
click at [125, 295] on span "Client Document Storage" at bounding box center [97, 297] width 94 height 10
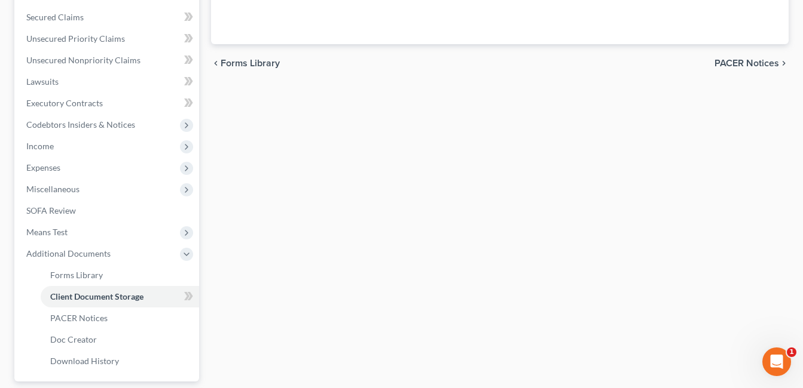
scroll to position [264, 0]
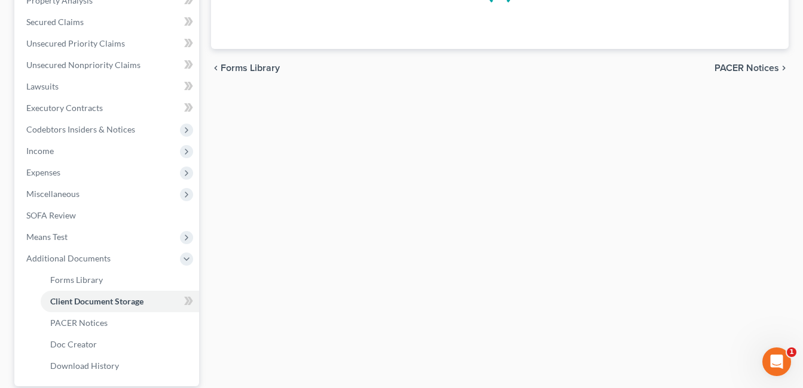
select select "7"
select select "37"
select select "52"
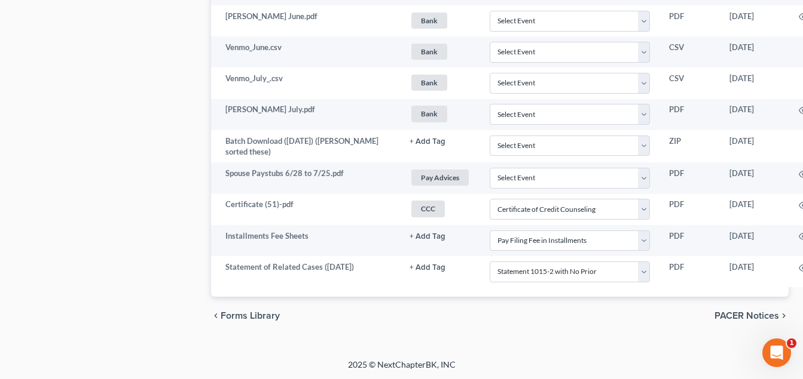
scroll to position [1159, 84]
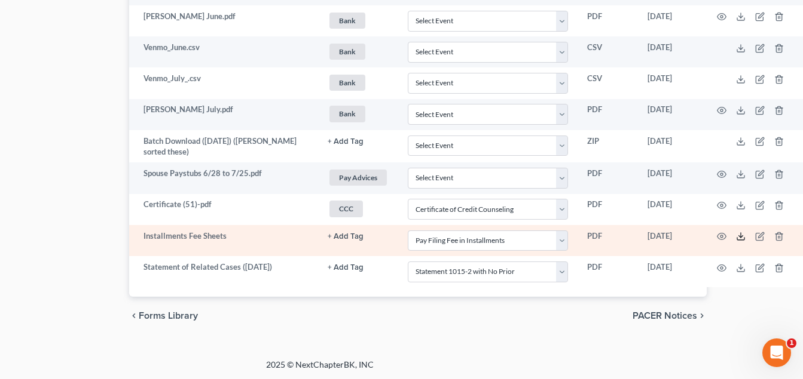
click at [738, 235] on icon at bounding box center [741, 237] width 10 height 10
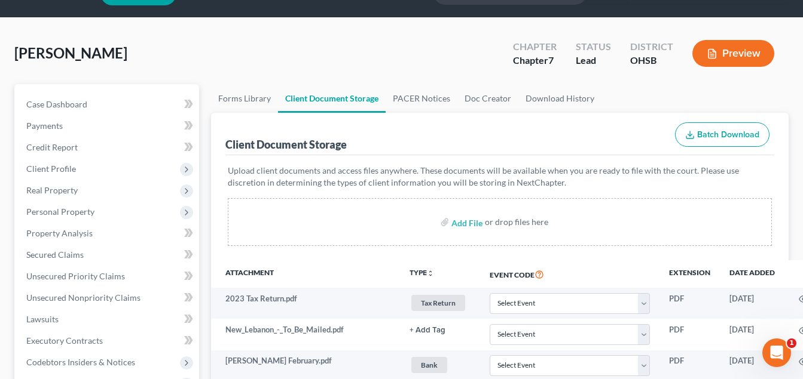
scroll to position [23, 0]
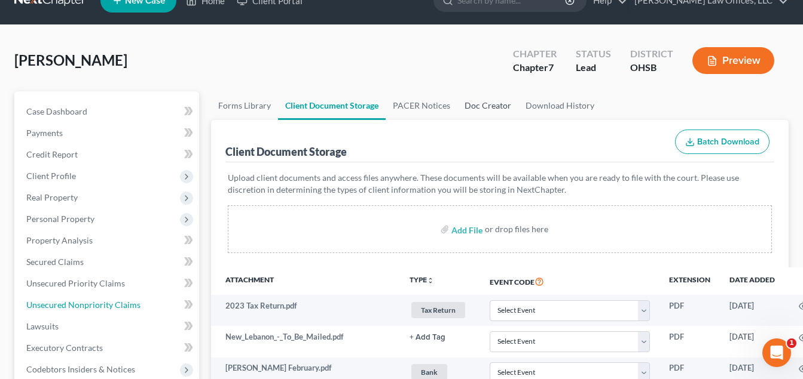
drag, startPoint x: 101, startPoint y: 300, endPoint x: 495, endPoint y: 110, distance: 437.2
click at [101, 300] on span "Unsecured Nonpriority Claims" at bounding box center [83, 305] width 114 height 10
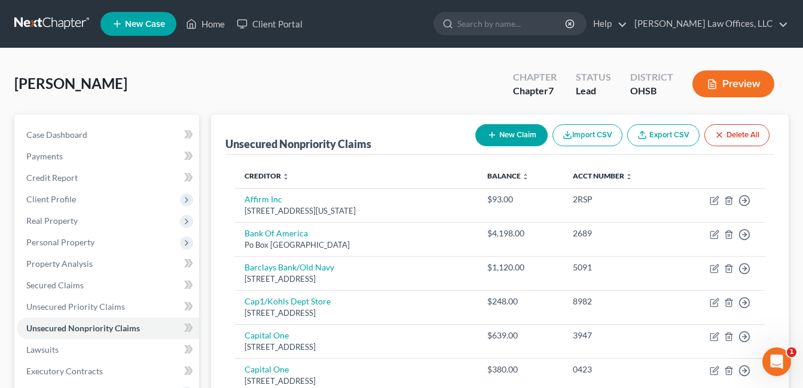
click at [503, 130] on button "New Claim" at bounding box center [511, 135] width 72 height 22
select select "0"
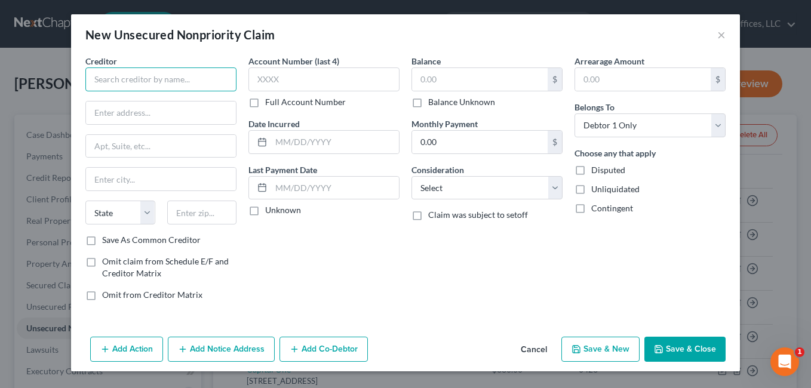
click at [222, 83] on input "text" at bounding box center [160, 80] width 151 height 24
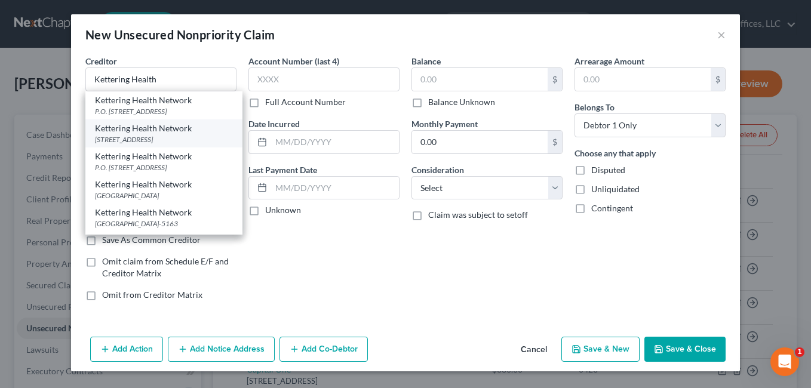
click at [182, 133] on div "Kettering Health Network" at bounding box center [164, 128] width 138 height 12
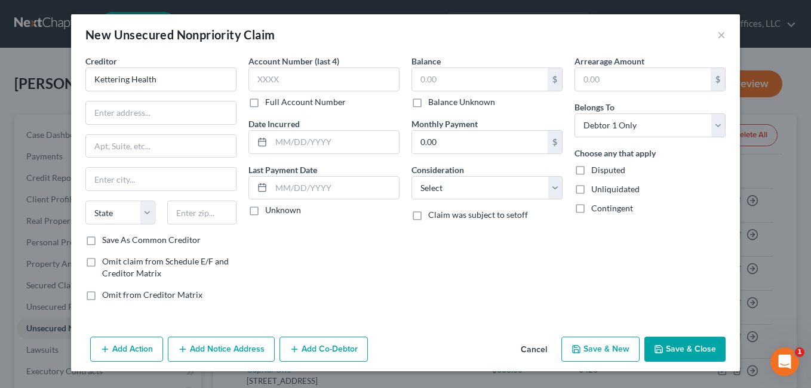
type input "Kettering Health Network"
type input "3535 Southern Blvd."
type input "[GEOGRAPHIC_DATA]"
select select "36"
type input "45429-0000"
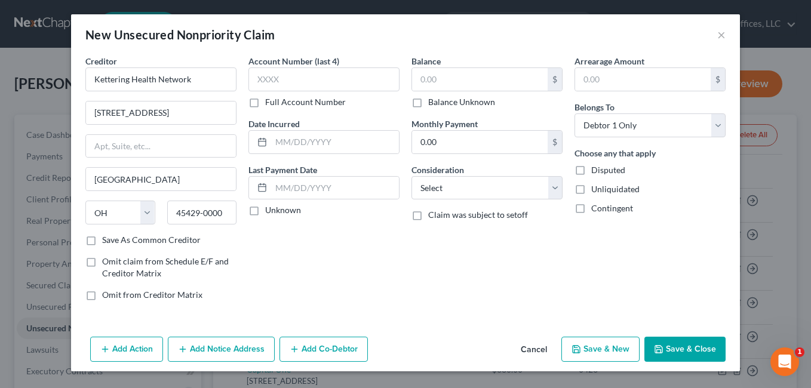
click at [428, 103] on label "Balance Unknown" at bounding box center [461, 102] width 67 height 12
click at [433, 103] on input "Balance Unknown" at bounding box center [437, 100] width 8 height 8
checkbox input "true"
type input "0.00"
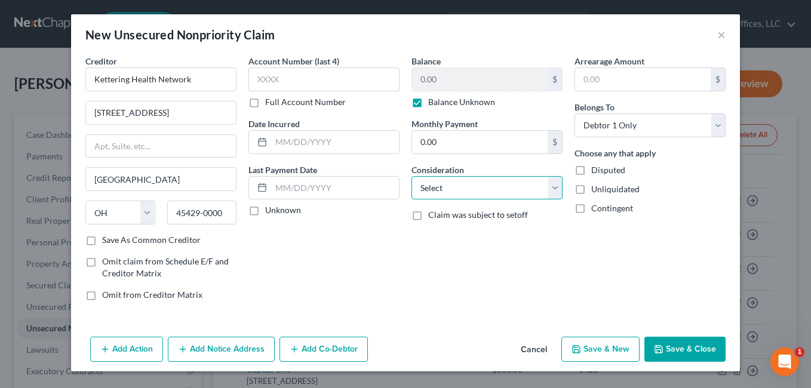
drag, startPoint x: 552, startPoint y: 192, endPoint x: 534, endPoint y: 174, distance: 25.8
click at [552, 192] on select "Select Cable / Satellite Services Collection Agency Credit Card Debt Debt Couns…" at bounding box center [487, 188] width 151 height 24
select select "9"
click at [412, 176] on select "Select Cable / Satellite Services Collection Agency Credit Card Debt Debt Couns…" at bounding box center [487, 188] width 151 height 24
click at [668, 349] on button "Save & Close" at bounding box center [685, 349] width 81 height 25
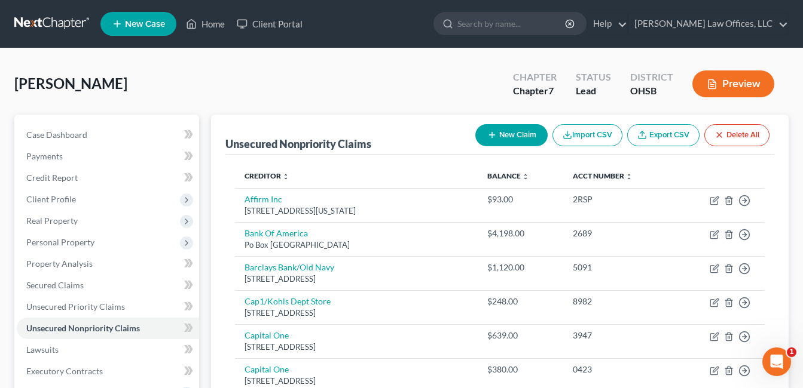
click at [510, 134] on button "New Claim" at bounding box center [511, 135] width 72 height 22
select select "0"
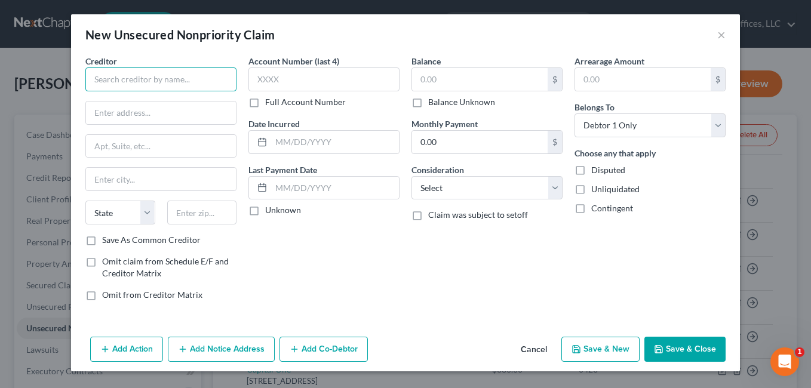
click at [217, 86] on input "text" at bounding box center [160, 80] width 151 height 24
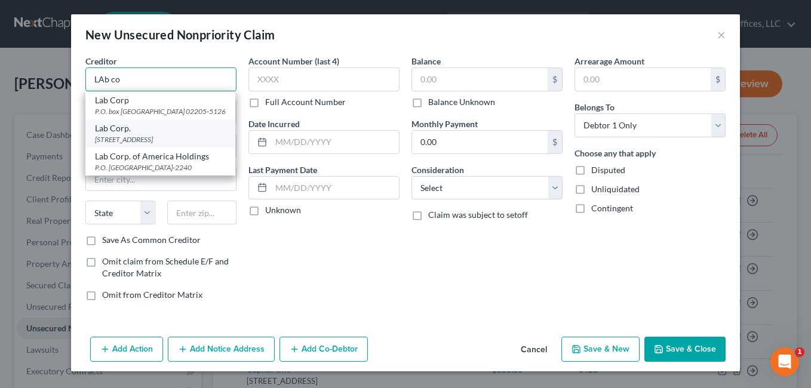
type input "LAb co"
click at [174, 137] on div "1250 Chapel Hill Road Attn: Patient Credit, Burlington, NC 27215-0000" at bounding box center [160, 139] width 131 height 10
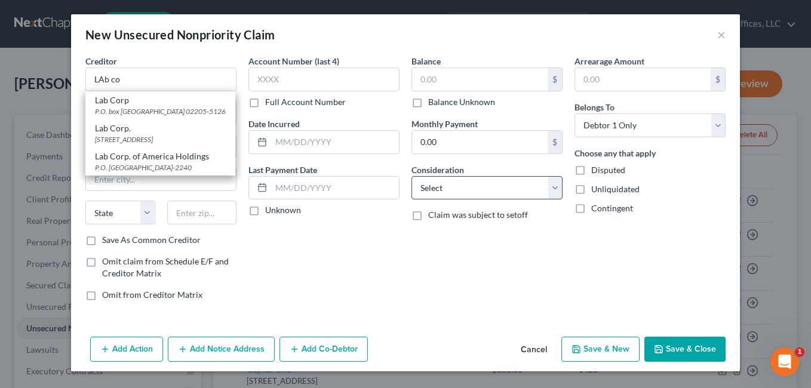
click at [428, 103] on label "Balance Unknown" at bounding box center [461, 102] width 67 height 12
click at [433, 103] on input "Balance Unknown" at bounding box center [437, 100] width 8 height 8
checkbox input "true"
click at [556, 190] on select "Select Cable / Satellite Services Collection Agency Credit Card Debt Debt Couns…" at bounding box center [487, 188] width 151 height 24
type input "Lab Corp."
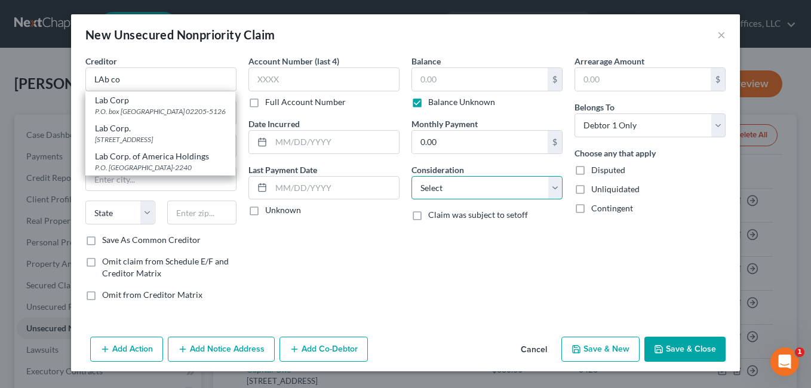
type input "1250 Chapel Hill Road"
type input "Attn: Patient Credit"
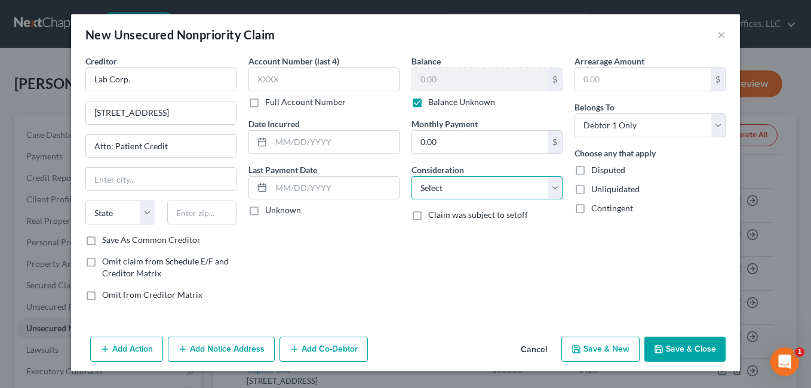
type input "Burlington"
select select "28"
type input "27215-0000"
type input "0.00"
click at [556, 189] on select "Select Cable / Satellite Services Collection Agency Credit Card Debt Debt Couns…" at bounding box center [487, 188] width 151 height 24
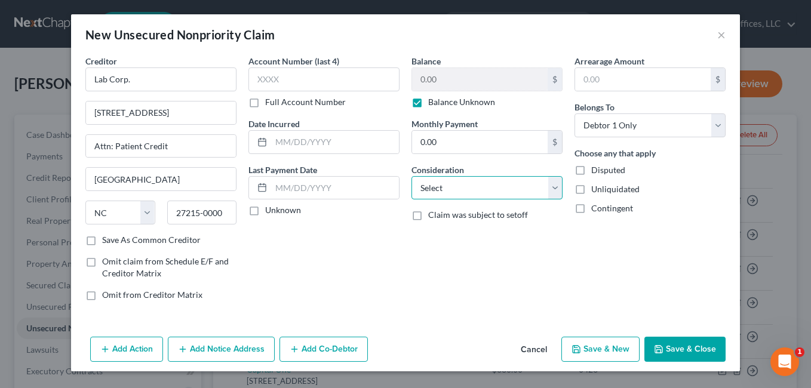
drag, startPoint x: 556, startPoint y: 189, endPoint x: 550, endPoint y: 175, distance: 15.0
click at [556, 189] on select "Select Cable / Satellite Services Collection Agency Credit Card Debt Debt Couns…" at bounding box center [487, 188] width 151 height 24
click at [412, 176] on select "Select Cable / Satellite Services Collection Agency Credit Card Debt Debt Couns…" at bounding box center [487, 188] width 151 height 24
click at [596, 345] on button "Save & New" at bounding box center [601, 349] width 78 height 25
select select "0"
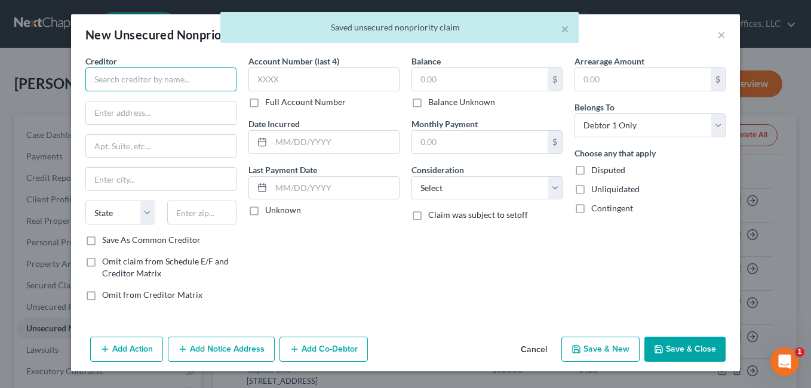
click at [150, 82] on input "text" at bounding box center [160, 80] width 151 height 24
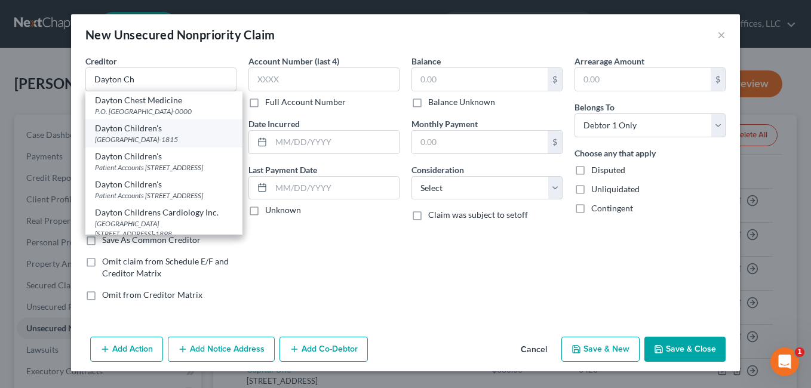
click at [158, 131] on div "Dayton Children's" at bounding box center [164, 128] width 138 height 12
type input "Dayton Children's"
type input "One Children's Plaza"
type input "[GEOGRAPHIC_DATA]"
select select "36"
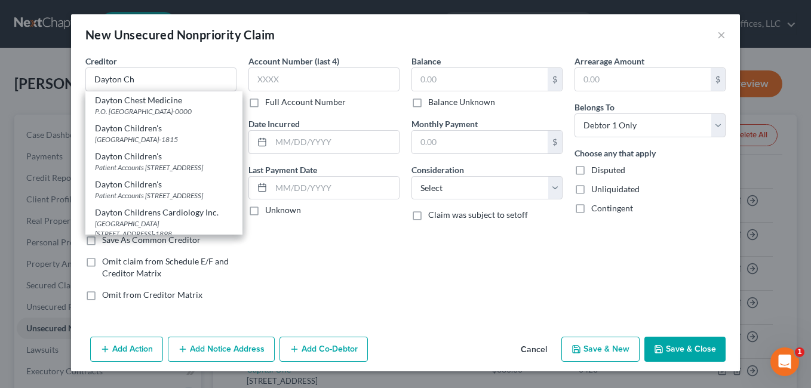
type input "45404-1815"
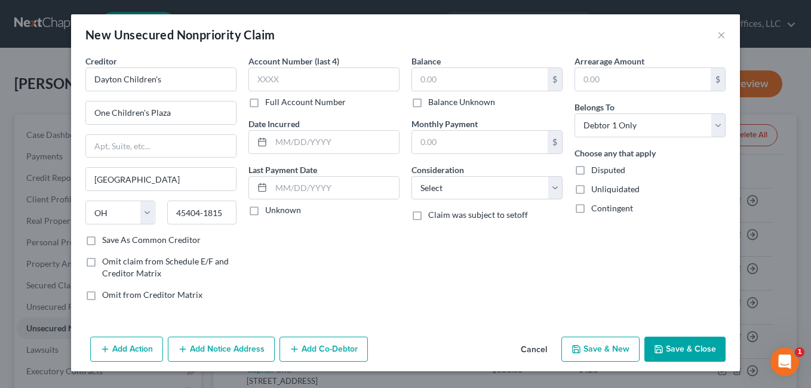
click at [428, 103] on label "Balance Unknown" at bounding box center [461, 102] width 67 height 12
click at [433, 103] on input "Balance Unknown" at bounding box center [437, 100] width 8 height 8
checkbox input "true"
click at [558, 190] on select "Select Cable / Satellite Services Collection Agency Credit Card Debt Debt Couns…" at bounding box center [487, 188] width 151 height 24
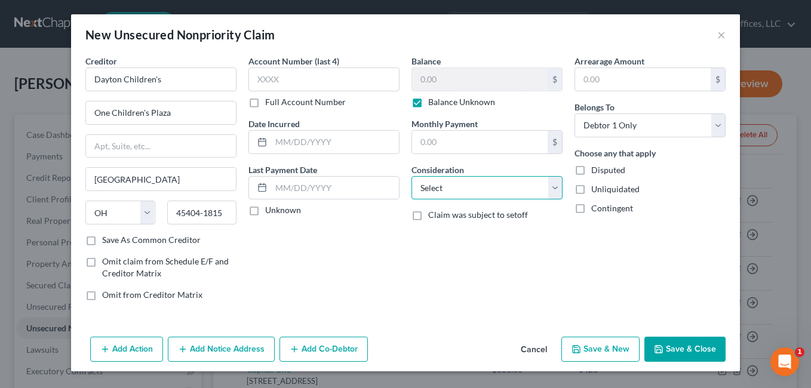
type input "0.00"
select select "9"
click at [412, 176] on select "Select Cable / Satellite Services Collection Agency Credit Card Debt Debt Couns…" at bounding box center [487, 188] width 151 height 24
click at [690, 347] on button "Save & Close" at bounding box center [685, 349] width 81 height 25
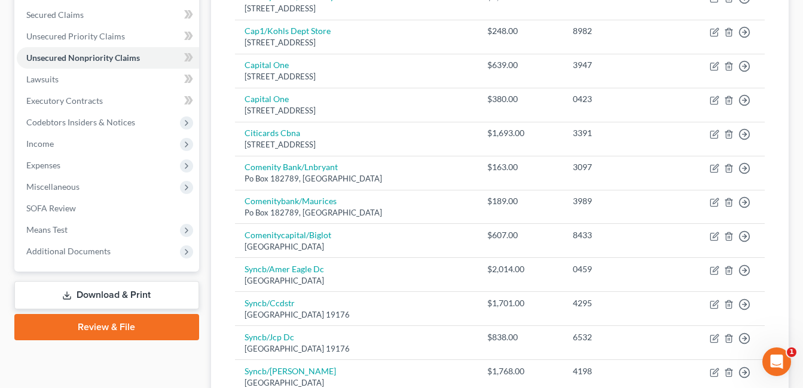
scroll to position [268, 0]
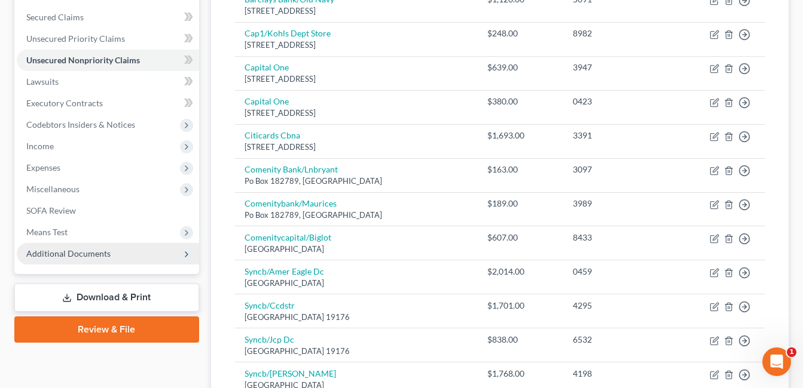
drag, startPoint x: 105, startPoint y: 256, endPoint x: 144, endPoint y: 249, distance: 39.6
click at [105, 256] on span "Additional Documents" at bounding box center [68, 254] width 84 height 10
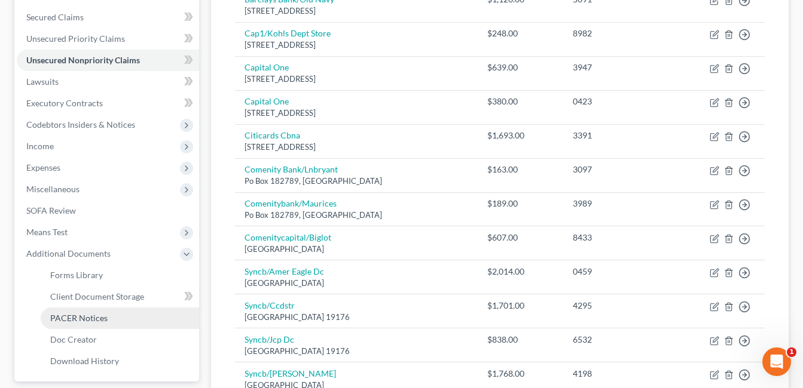
click at [97, 317] on span "PACER Notices" at bounding box center [78, 318] width 57 height 10
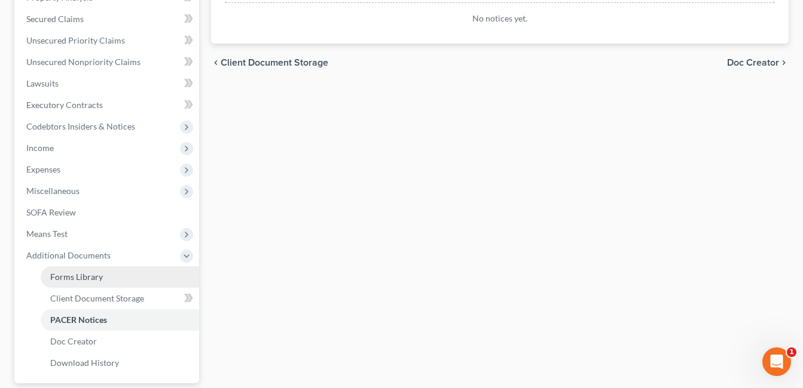
scroll to position [299, 0]
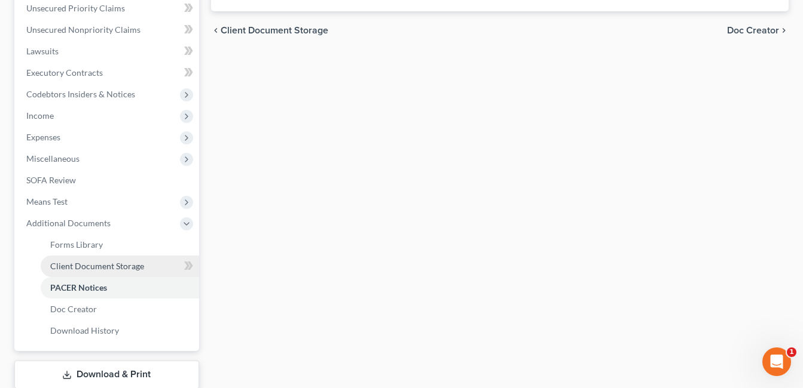
click at [99, 267] on span "Client Document Storage" at bounding box center [97, 266] width 94 height 10
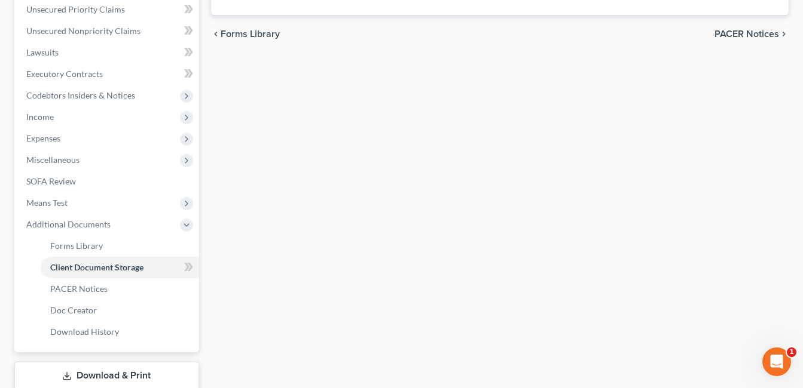
scroll to position [238, 0]
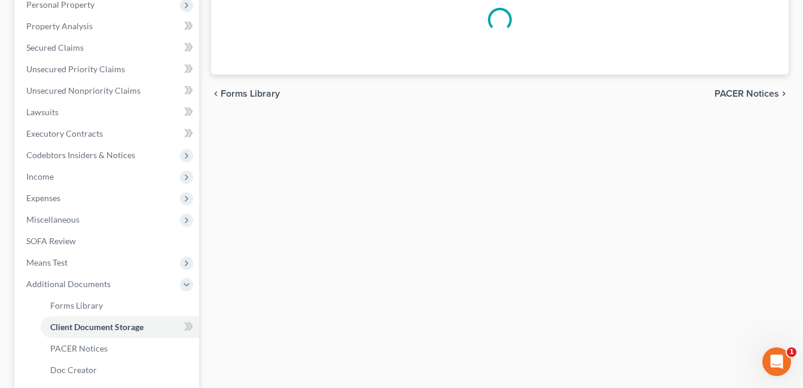
select select "7"
select select "37"
select select "52"
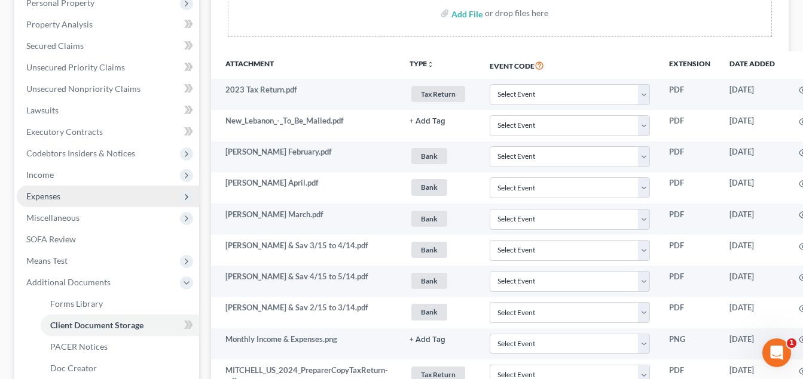
scroll to position [239, 0]
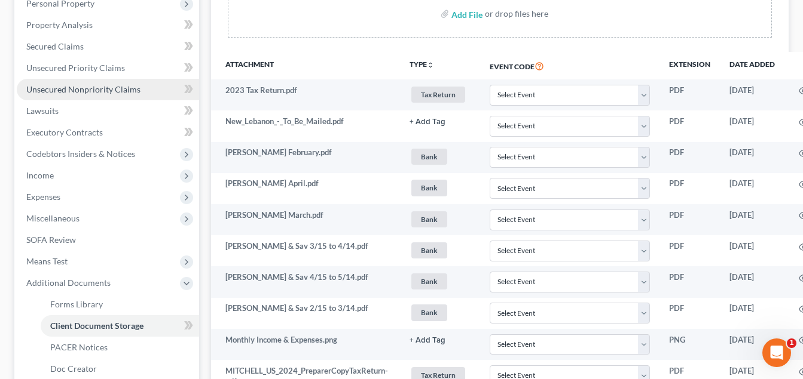
click at [108, 87] on span "Unsecured Nonpriority Claims" at bounding box center [83, 89] width 114 height 10
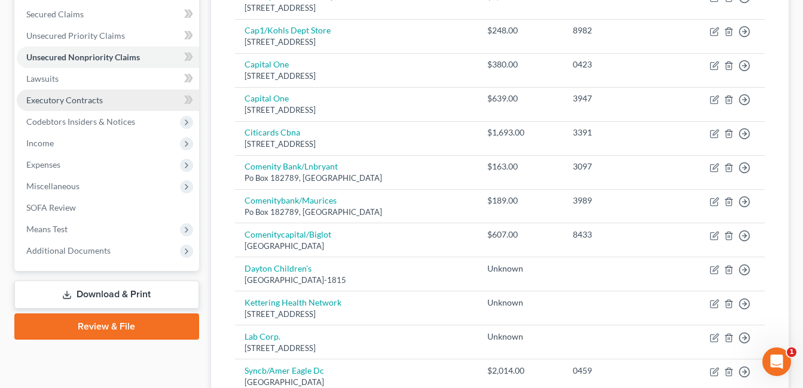
scroll to position [149, 0]
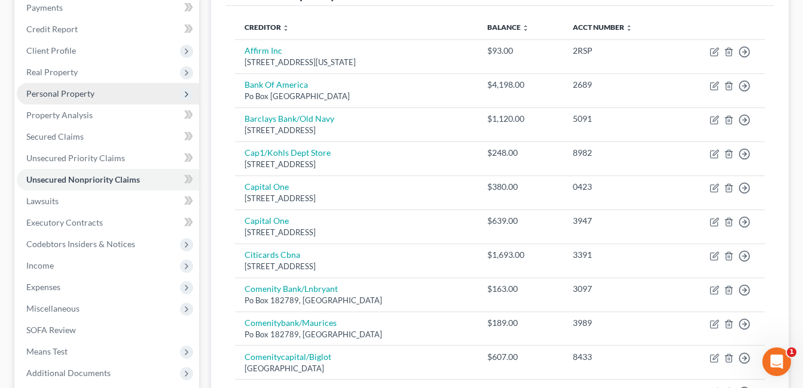
click at [60, 91] on span "Personal Property" at bounding box center [60, 93] width 68 height 10
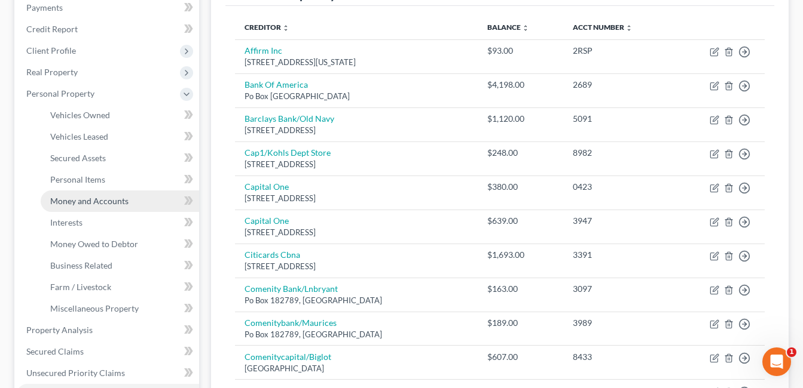
click at [94, 200] on span "Money and Accounts" at bounding box center [89, 201] width 78 height 10
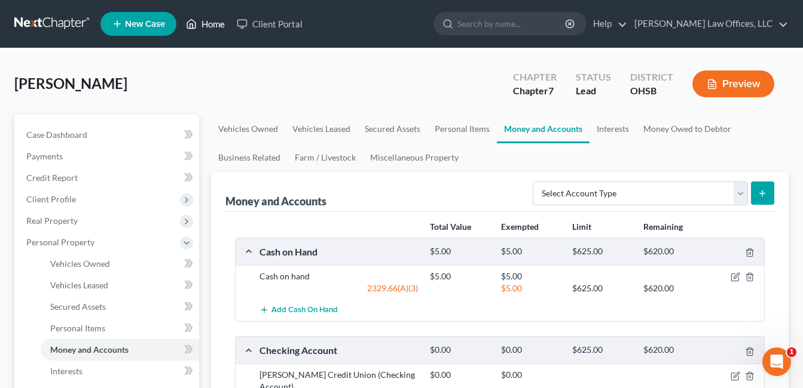
click at [212, 24] on link "Home" at bounding box center [205, 24] width 51 height 22
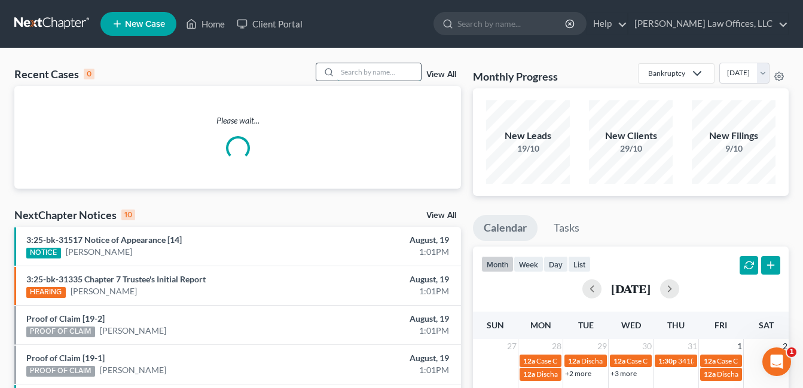
click at [406, 73] on input "search" at bounding box center [379, 71] width 84 height 17
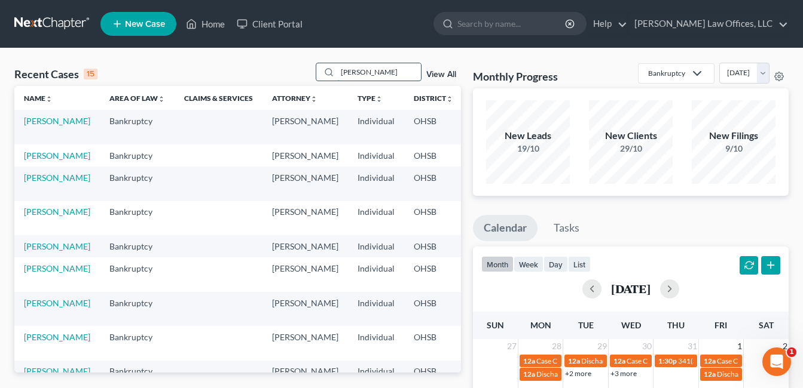
type input "dixon"
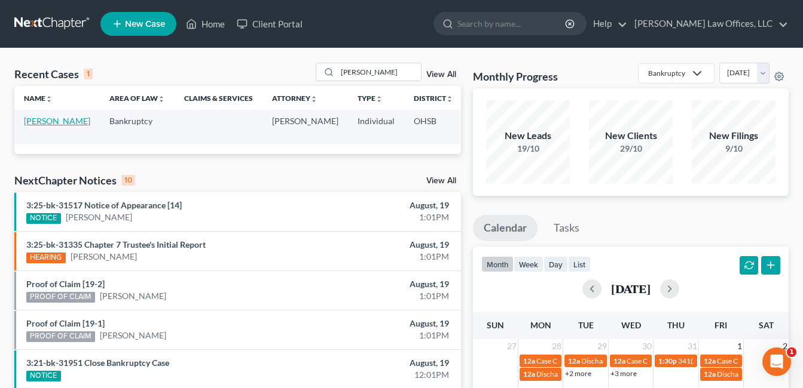
click at [30, 123] on link "Dixon, Billy" at bounding box center [57, 121] width 66 height 10
select select "0"
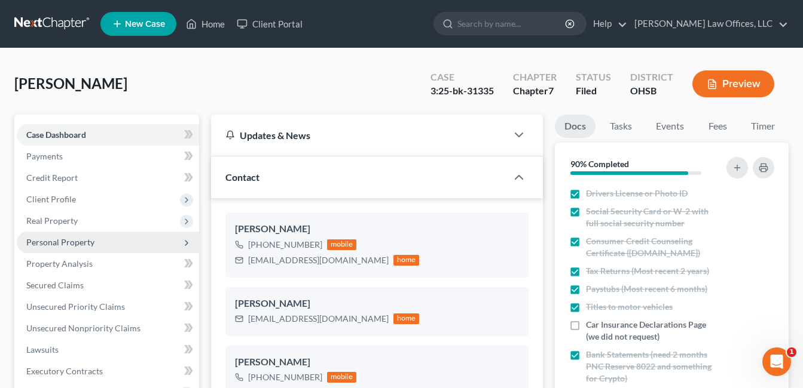
click at [81, 244] on span "Personal Property" at bounding box center [60, 242] width 68 height 10
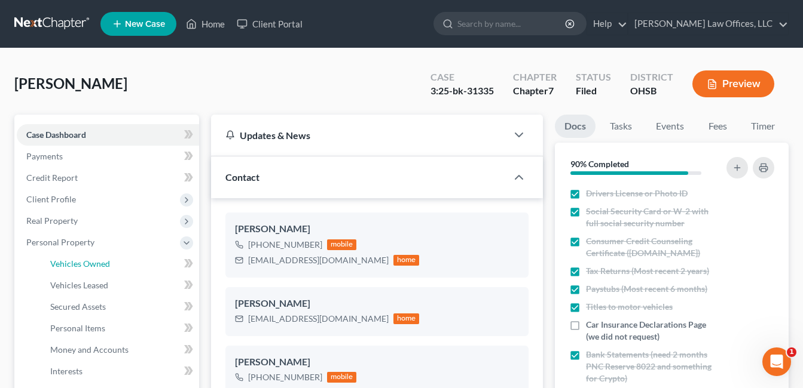
drag, startPoint x: 96, startPoint y: 261, endPoint x: 494, endPoint y: 167, distance: 409.0
click at [97, 261] on span "Vehicles Owned" at bounding box center [80, 264] width 60 height 10
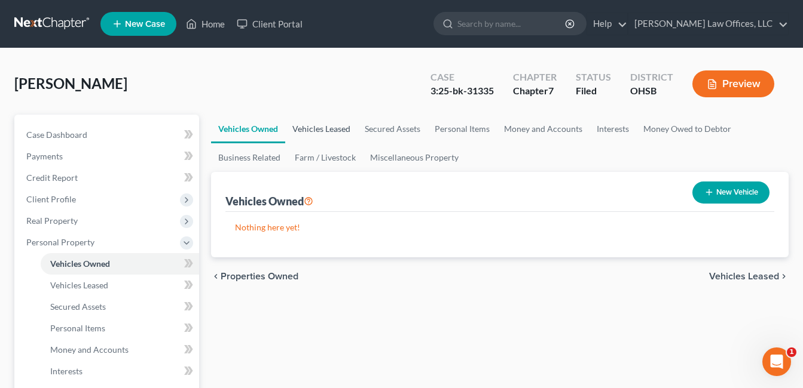
click at [339, 130] on link "Vehicles Leased" at bounding box center [321, 129] width 72 height 29
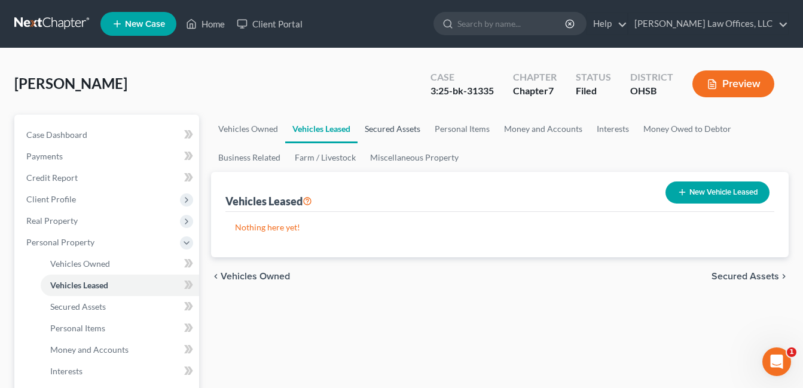
click at [381, 128] on link "Secured Assets" at bounding box center [392, 129] width 70 height 29
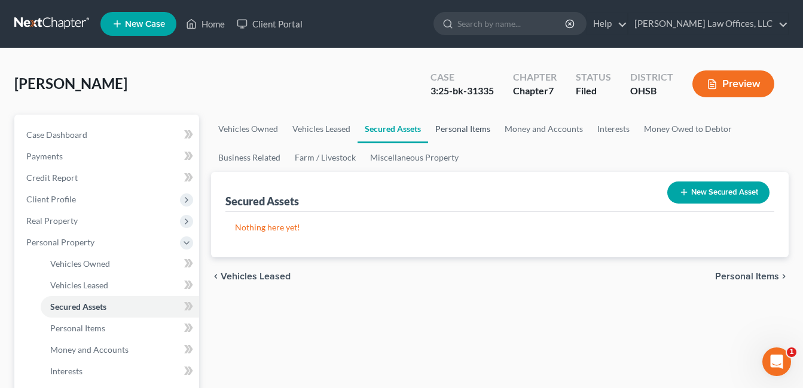
click at [456, 124] on link "Personal Items" at bounding box center [462, 129] width 69 height 29
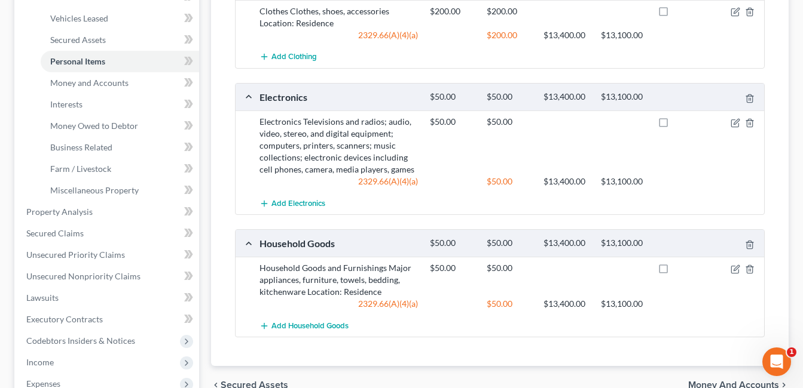
scroll to position [120, 0]
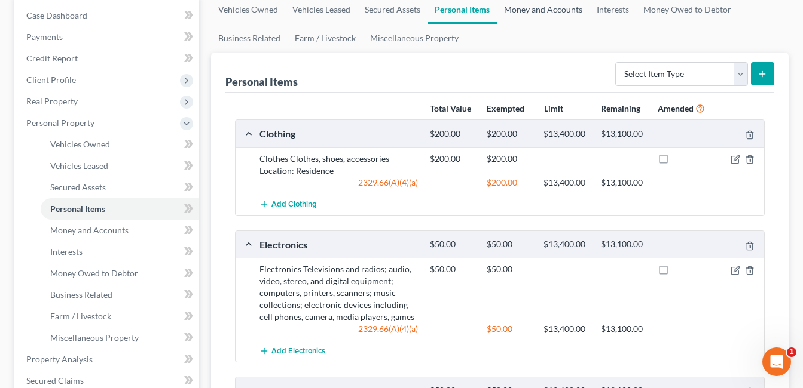
click at [543, 12] on link "Money and Accounts" at bounding box center [543, 9] width 93 height 29
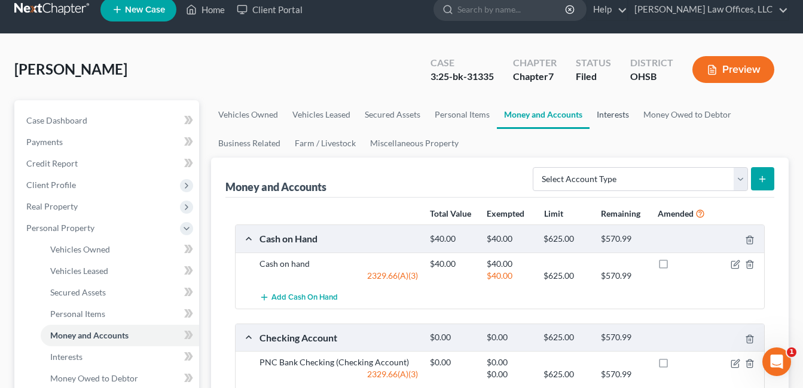
scroll to position [5, 0]
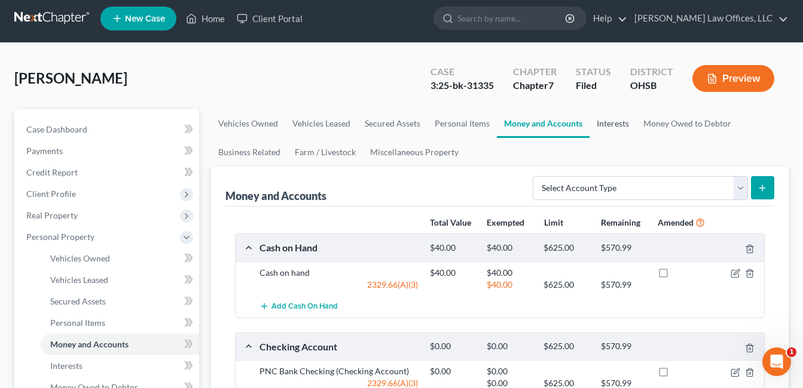
click at [605, 124] on link "Interests" at bounding box center [612, 123] width 47 height 29
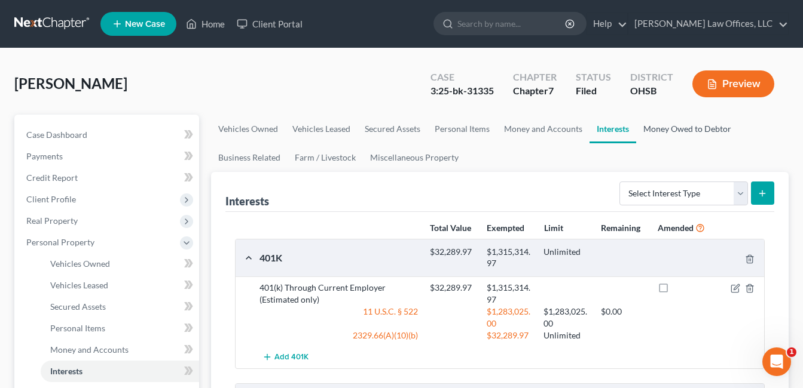
click at [664, 124] on link "Money Owed to Debtor" at bounding box center [687, 129] width 102 height 29
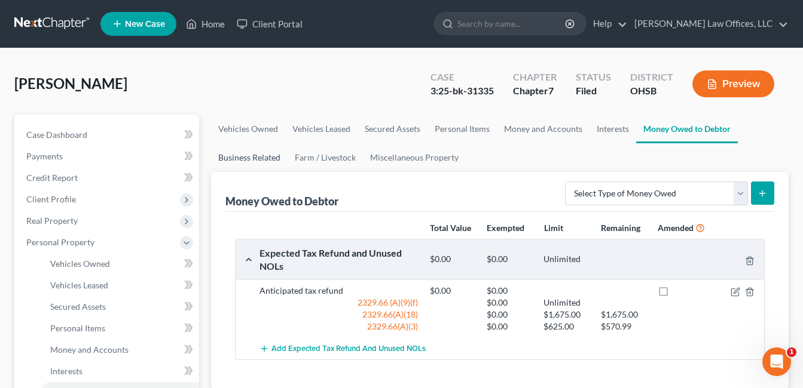
click at [225, 155] on link "Business Related" at bounding box center [249, 157] width 76 height 29
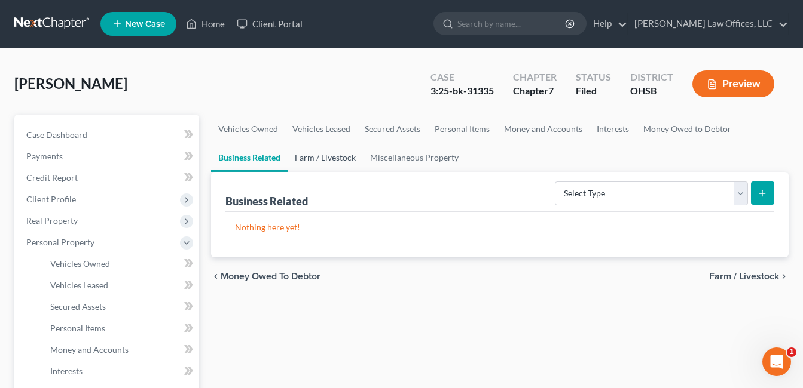
click at [315, 156] on link "Farm / Livestock" at bounding box center [324, 157] width 75 height 29
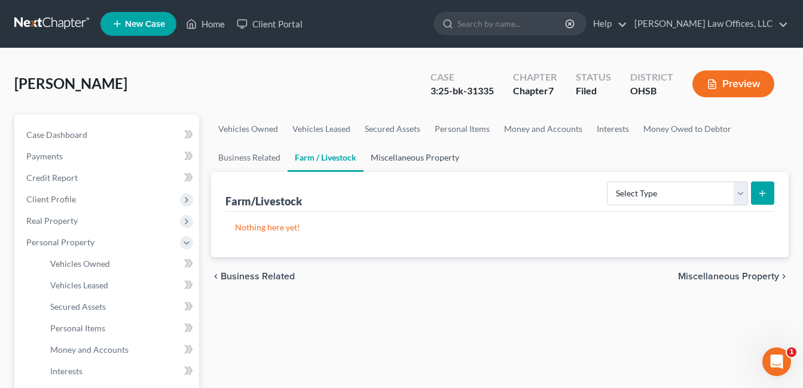
click at [412, 155] on link "Miscellaneous Property" at bounding box center [414, 157] width 103 height 29
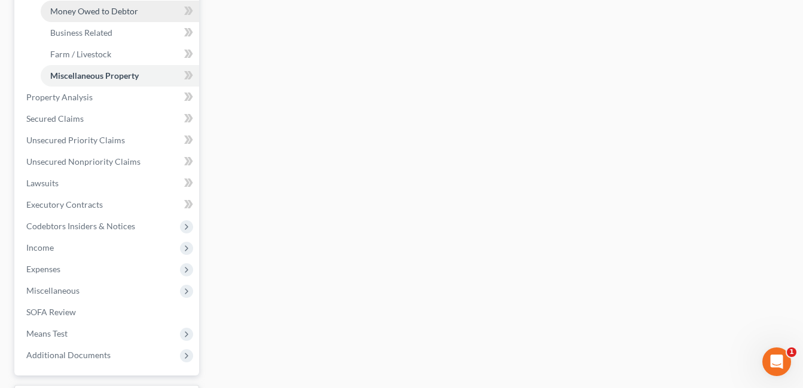
scroll to position [478, 0]
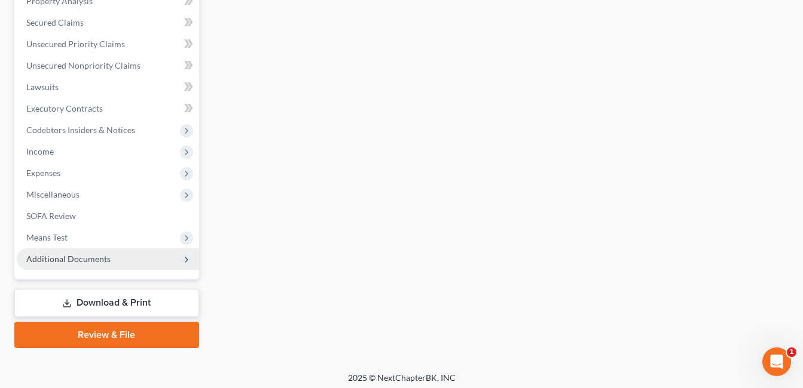
click at [100, 262] on span "Additional Documents" at bounding box center [68, 259] width 84 height 10
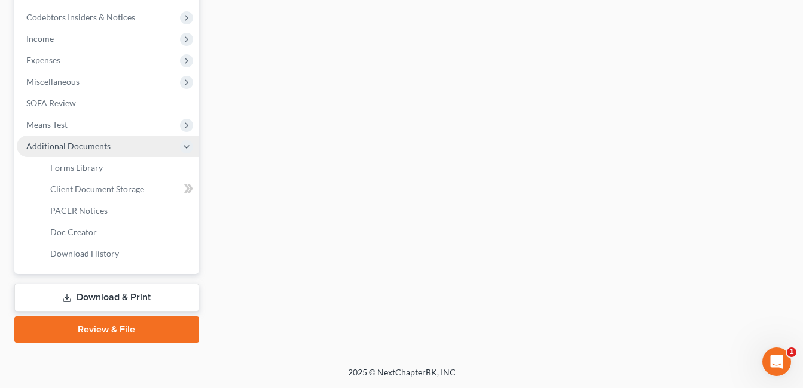
scroll to position [263, 0]
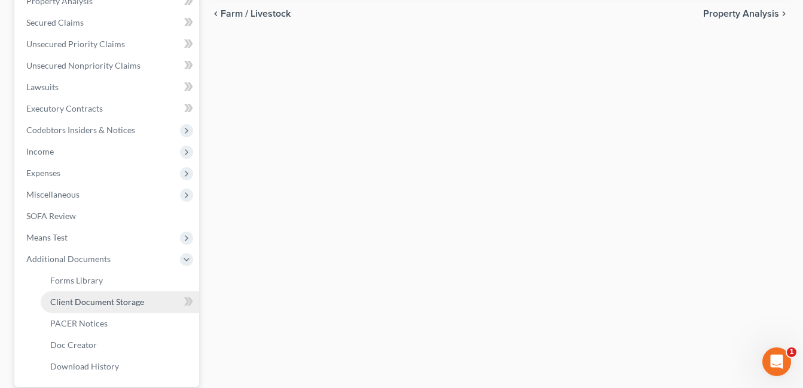
click at [103, 307] on span "Client Document Storage" at bounding box center [97, 302] width 94 height 10
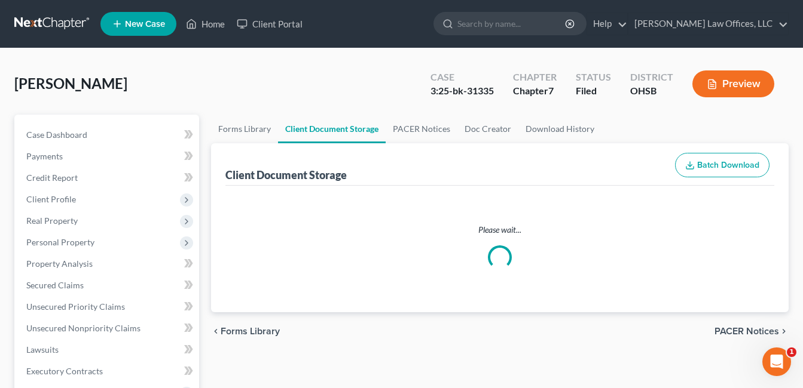
select select "7"
select select "37"
select select "52"
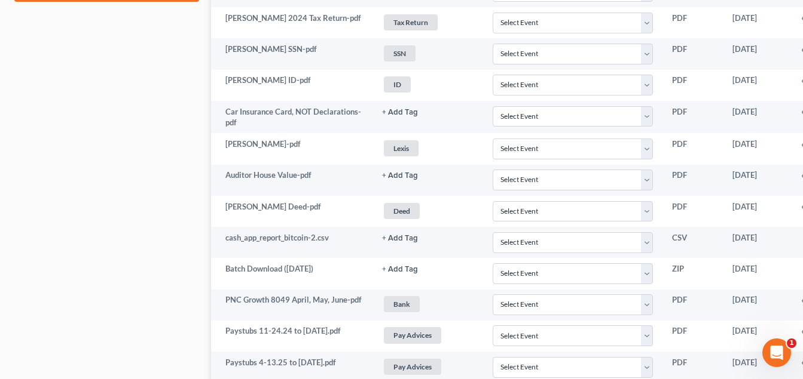
scroll to position [717, 84]
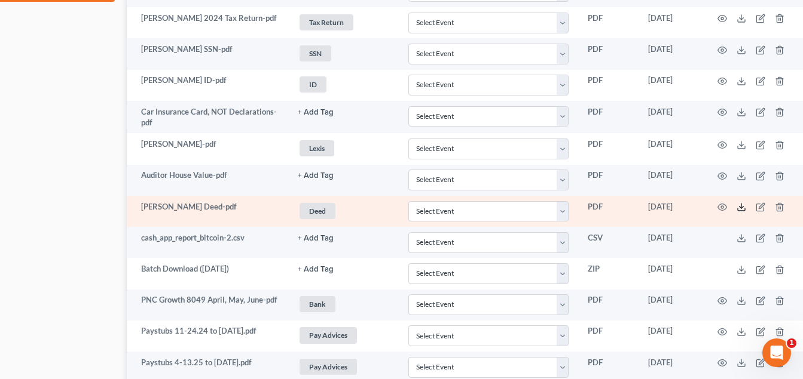
click at [740, 207] on icon at bounding box center [741, 208] width 10 height 10
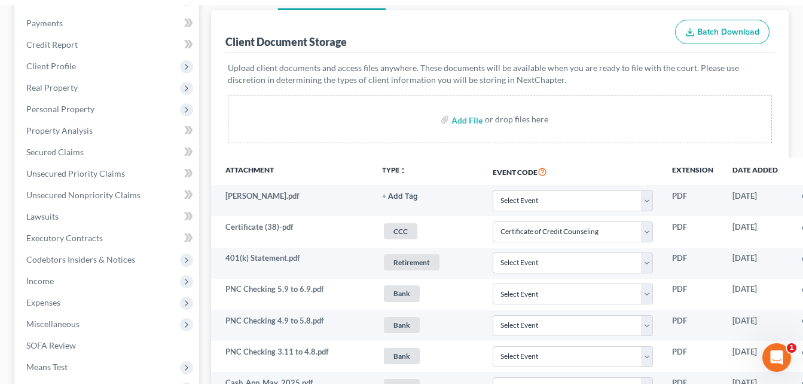
scroll to position [0, 0]
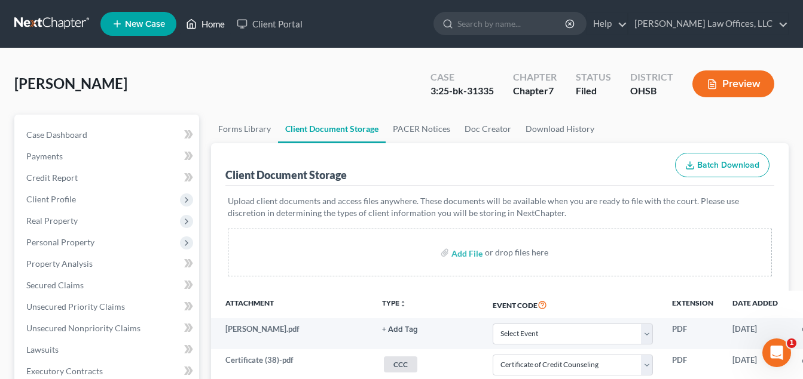
click at [222, 24] on link "Home" at bounding box center [205, 24] width 51 height 22
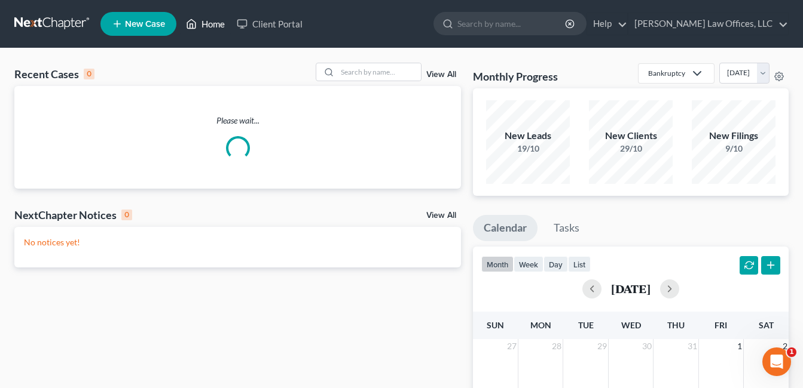
click at [215, 23] on link "Home" at bounding box center [205, 24] width 51 height 22
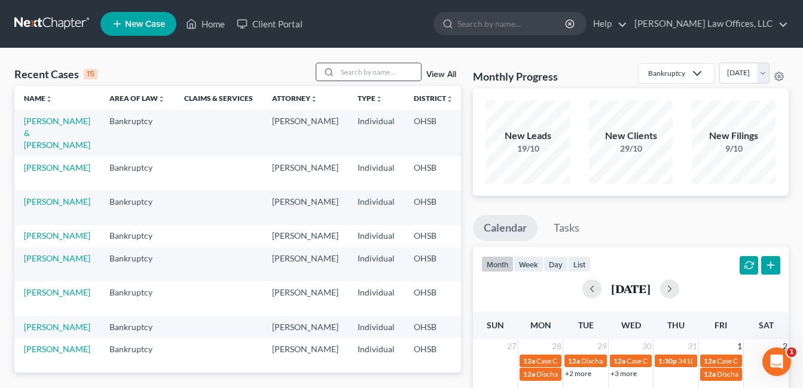
click at [364, 69] on input "search" at bounding box center [379, 71] width 84 height 17
type input "springs"
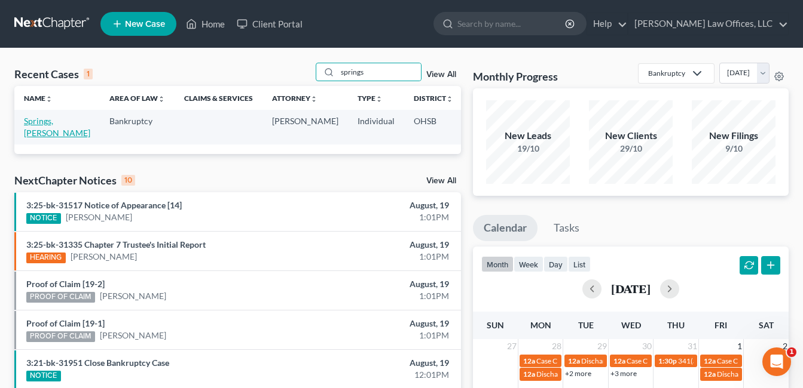
click at [45, 134] on link "Springs, [PERSON_NAME]" at bounding box center [57, 127] width 66 height 22
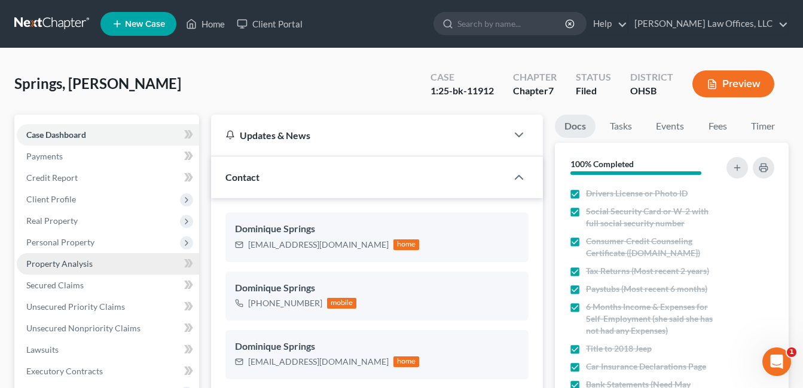
click at [67, 269] on link "Property Analysis" at bounding box center [108, 264] width 182 height 22
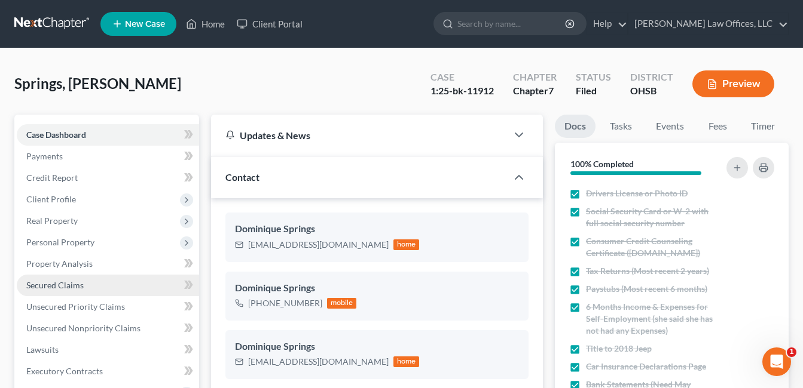
click at [65, 287] on span "Secured Claims" at bounding box center [54, 285] width 57 height 10
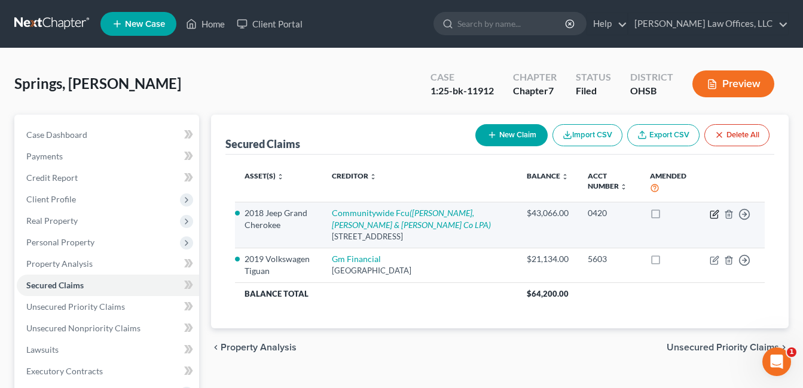
click at [710, 212] on icon "button" at bounding box center [713, 214] width 7 height 7
select select "15"
select select "0"
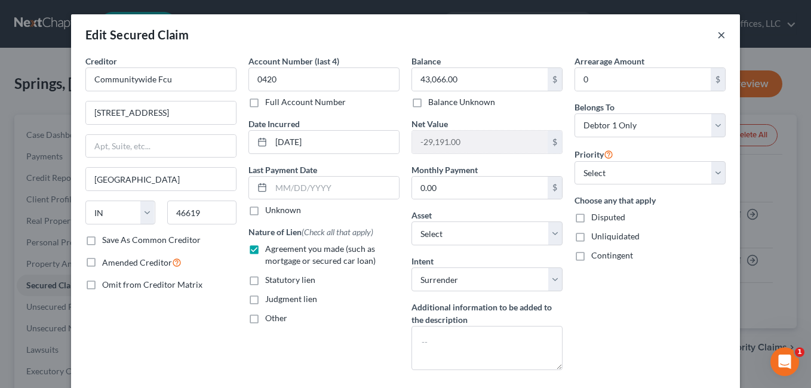
click at [718, 33] on button "×" at bounding box center [722, 34] width 8 height 14
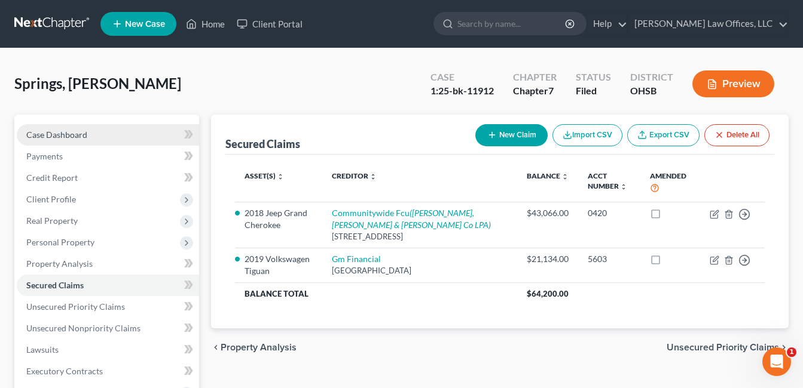
click at [90, 133] on link "Case Dashboard" at bounding box center [108, 135] width 182 height 22
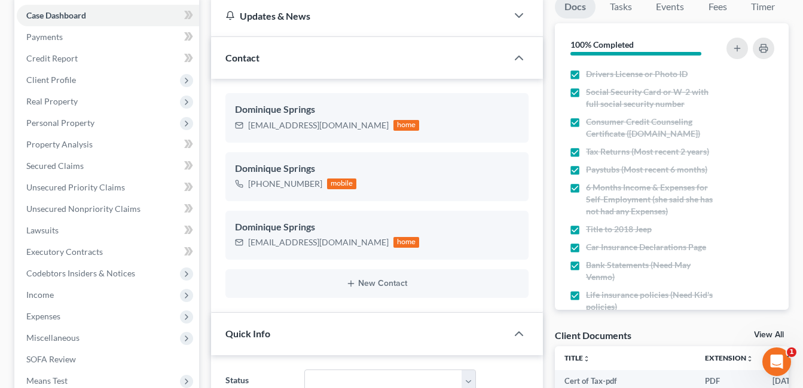
scroll to position [60, 0]
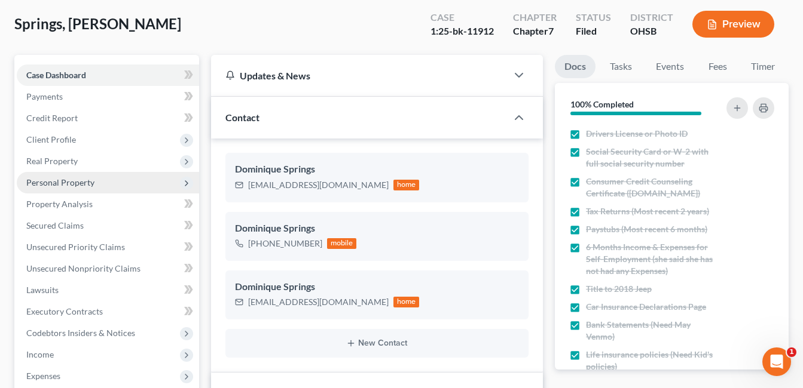
click at [74, 182] on span "Personal Property" at bounding box center [60, 182] width 68 height 10
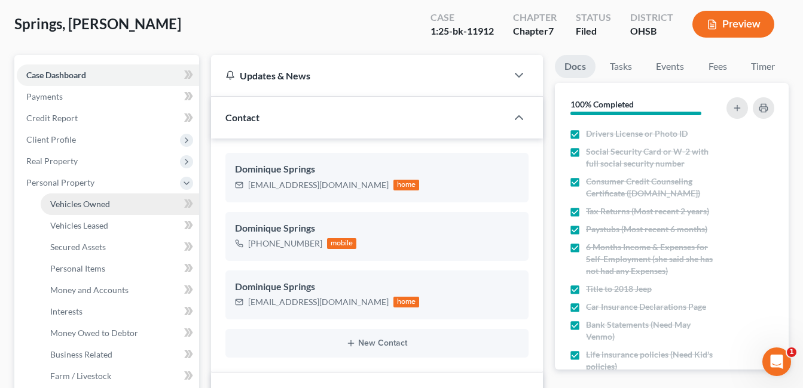
click at [88, 206] on span "Vehicles Owned" at bounding box center [80, 204] width 60 height 10
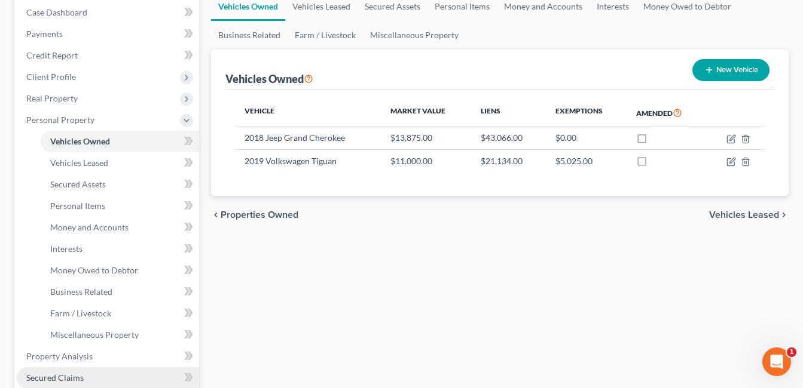
scroll to position [239, 0]
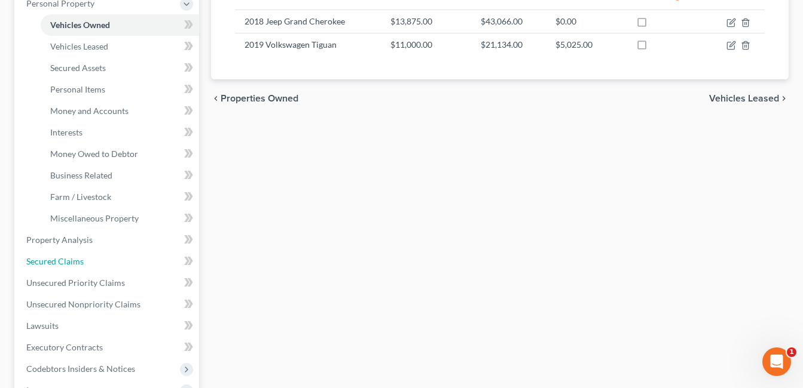
drag, startPoint x: 73, startPoint y: 259, endPoint x: 558, endPoint y: 173, distance: 492.3
click at [73, 259] on span "Secured Claims" at bounding box center [54, 261] width 57 height 10
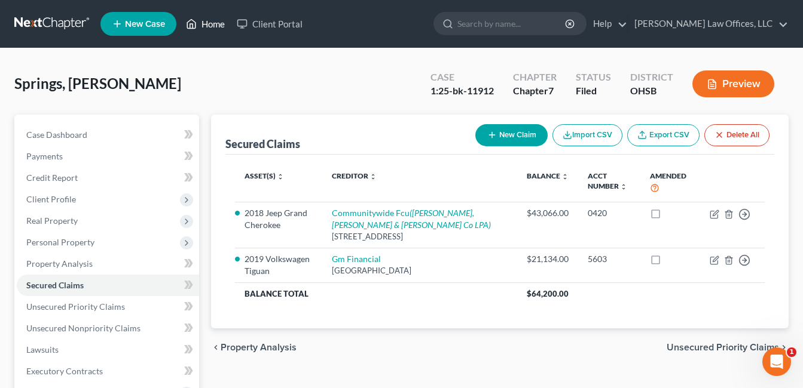
click at [207, 25] on link "Home" at bounding box center [205, 24] width 51 height 22
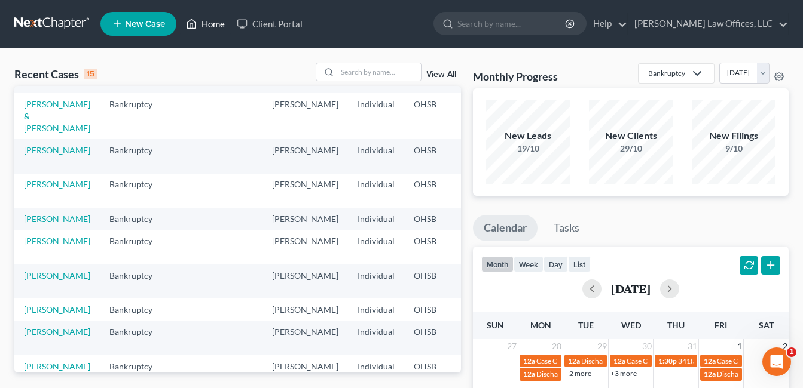
scroll to position [120, 0]
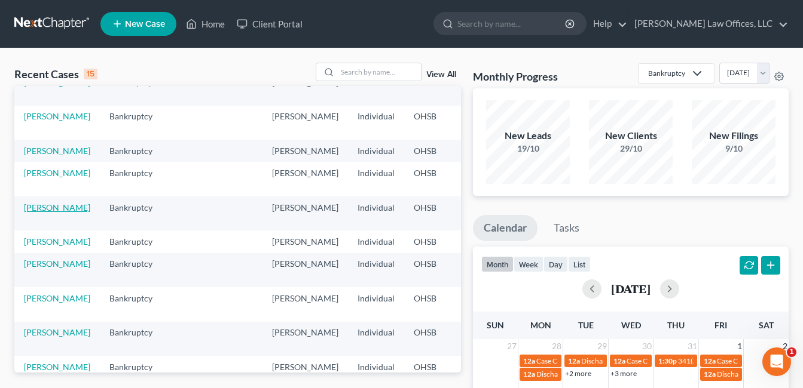
click at [54, 213] on link "[PERSON_NAME]" at bounding box center [57, 208] width 66 height 10
select select "4"
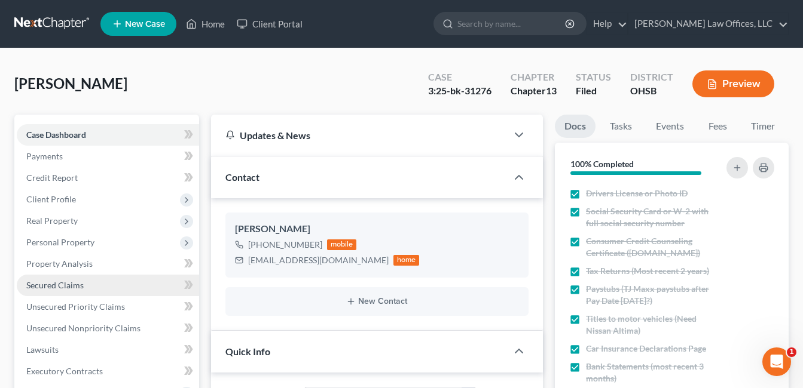
click at [85, 285] on link "Secured Claims" at bounding box center [108, 286] width 182 height 22
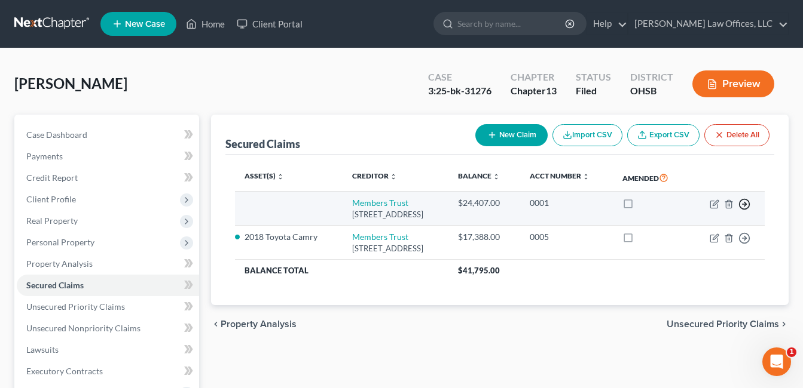
click at [746, 204] on icon "button" at bounding box center [744, 204] width 12 height 12
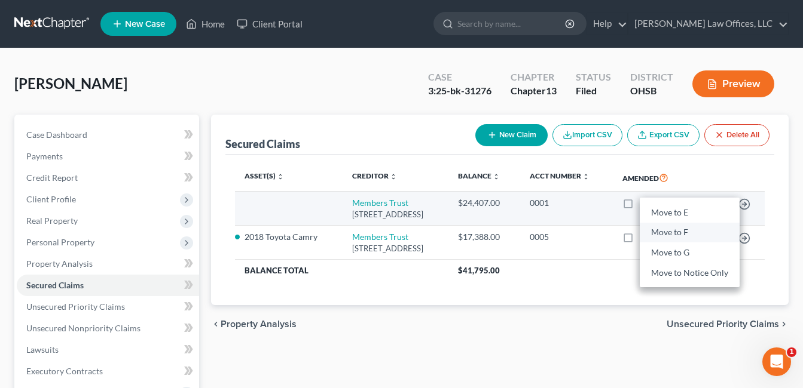
click at [688, 228] on link "Move to F" at bounding box center [689, 233] width 100 height 20
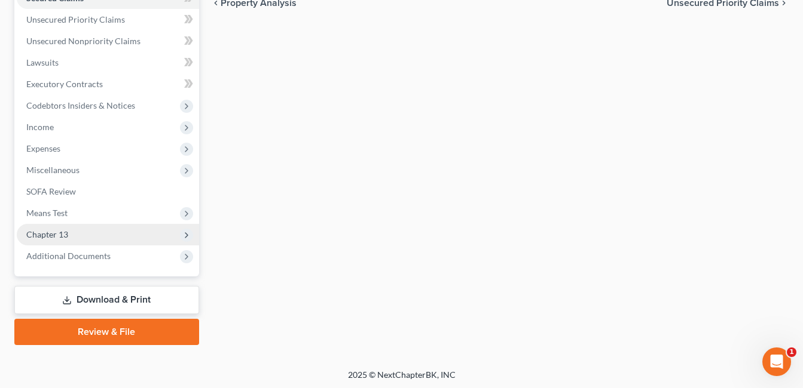
scroll to position [290, 0]
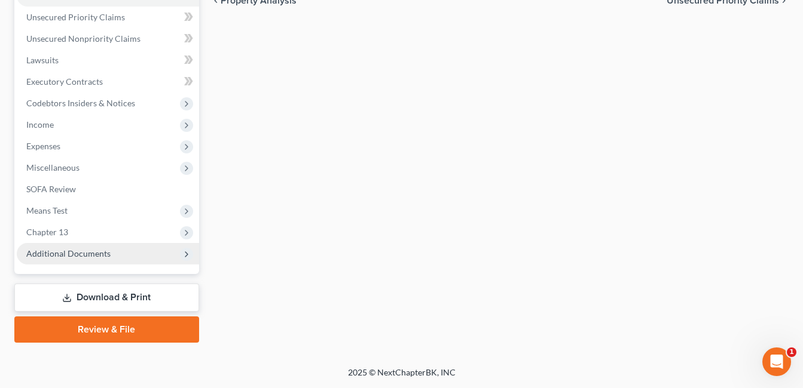
click at [97, 255] on span "Additional Documents" at bounding box center [68, 254] width 84 height 10
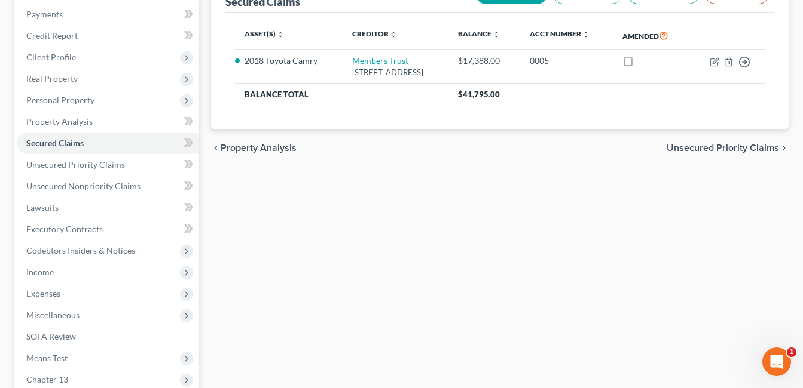
scroll to position [397, 0]
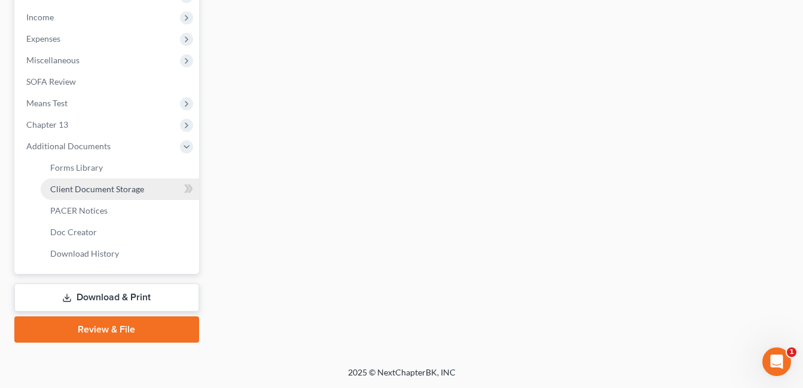
click at [117, 191] on span "Client Document Storage" at bounding box center [97, 189] width 94 height 10
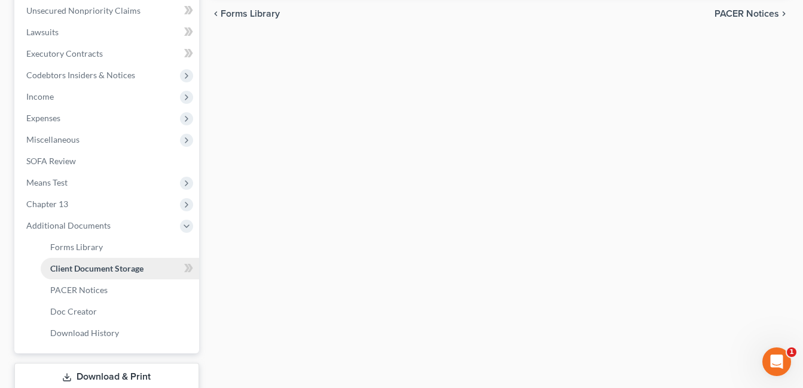
select select "7"
select select "52"
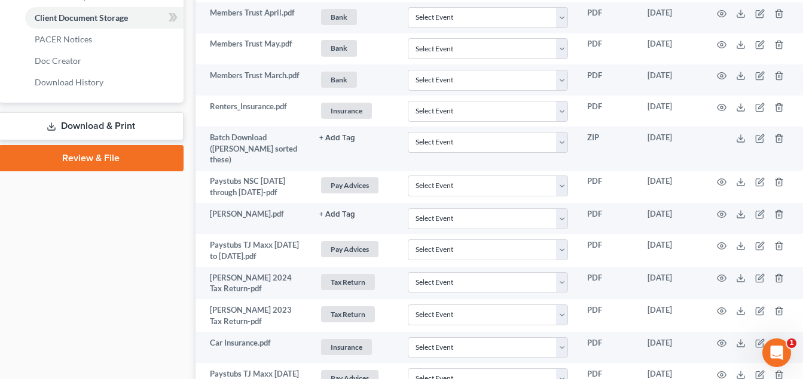
scroll to position [776, 19]
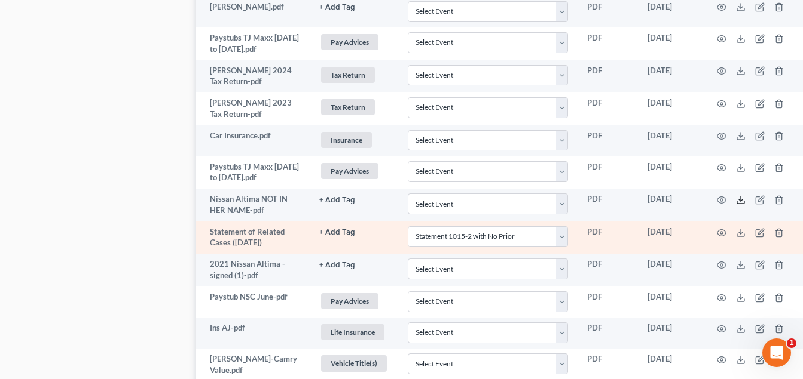
drag, startPoint x: 740, startPoint y: 192, endPoint x: 408, endPoint y: 239, distance: 335.6
click at [740, 195] on icon at bounding box center [741, 200] width 10 height 10
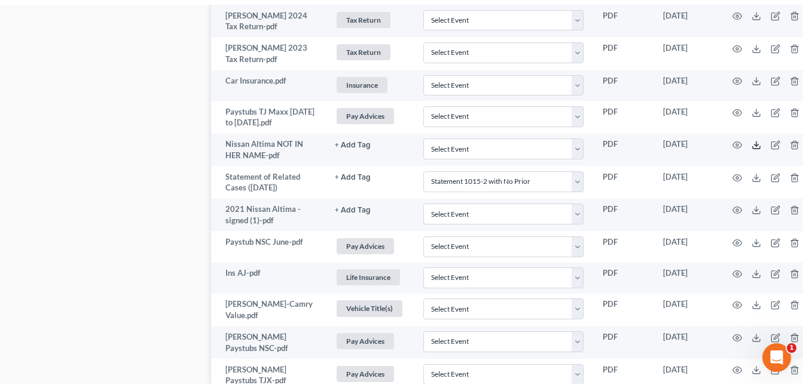
scroll to position [238, 0]
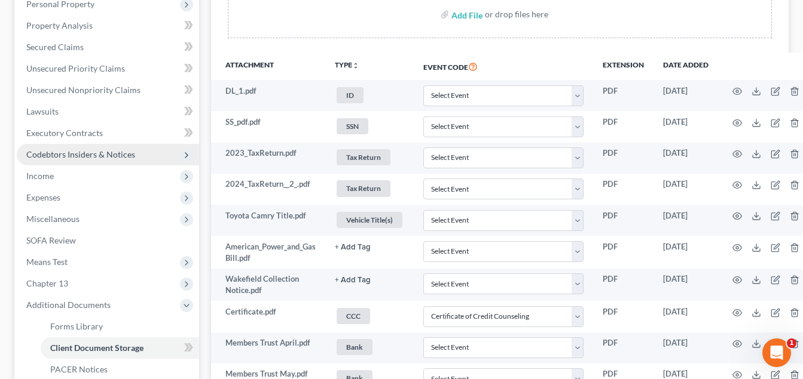
click at [98, 152] on span "Codebtors Insiders & Notices" at bounding box center [80, 154] width 109 height 10
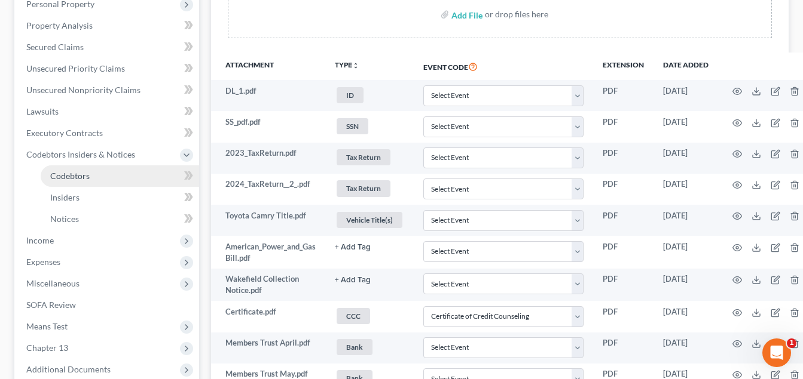
click at [85, 176] on span "Codebtors" at bounding box center [69, 176] width 39 height 10
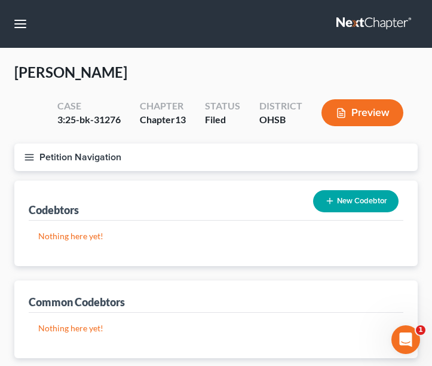
click at [365, 194] on button "New Codebtor" at bounding box center [355, 201] width 85 height 22
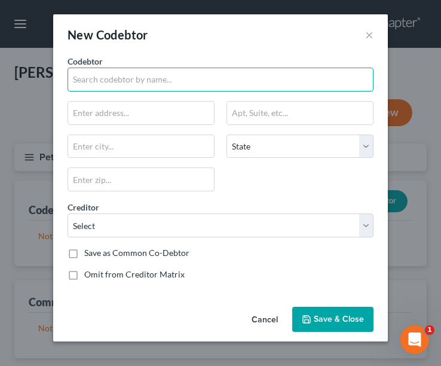
click at [126, 85] on input "text" at bounding box center [221, 80] width 306 height 24
type input "Sydney N. Salyer"
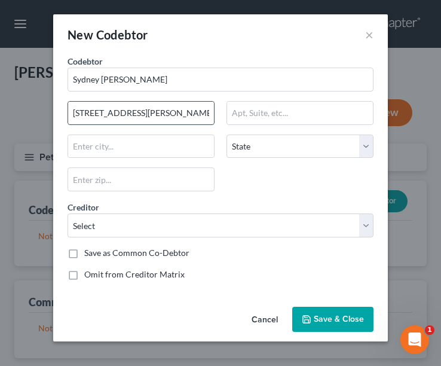
drag, startPoint x: 102, startPoint y: 116, endPoint x: 104, endPoint y: 106, distance: 10.4
click at [102, 114] on input "2959 ASbury Ct." at bounding box center [141, 113] width 146 height 23
type input "2959 Asbury Ct."
type input "Miamisburg"
select select "36"
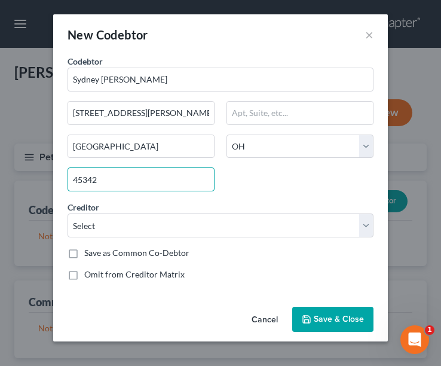
type input "45342"
drag, startPoint x: 381, startPoint y: 262, endPoint x: 314, endPoint y: 203, distance: 89.7
click at [381, 262] on div "Codebtor * Sydney N. Salyer Codebtor * Sydney N. Salyer 2959 Asbury Ct. Miamisb…" at bounding box center [220, 178] width 335 height 247
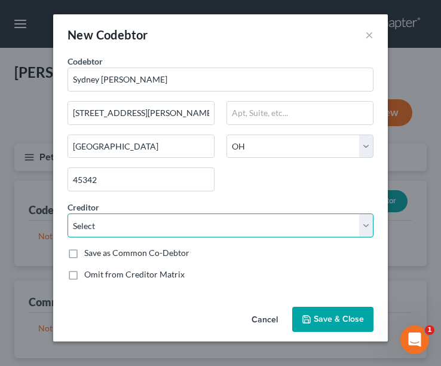
click at [367, 226] on select "Select Onemain Summit Financial Education Fesenmyer Law Offices, LLC Repfin380 …" at bounding box center [221, 225] width 306 height 24
select select "19"
click at [68, 213] on select "Select Onemain Summit Financial Education Fesenmyer Law Offices, LLC Repfin380 …" at bounding box center [221, 225] width 306 height 24
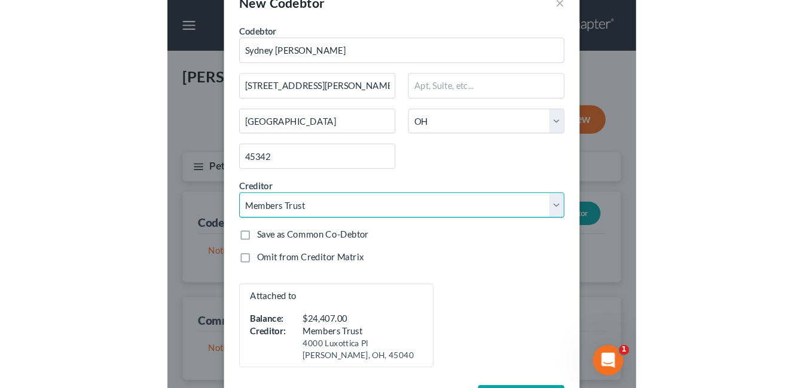
scroll to position [78, 0]
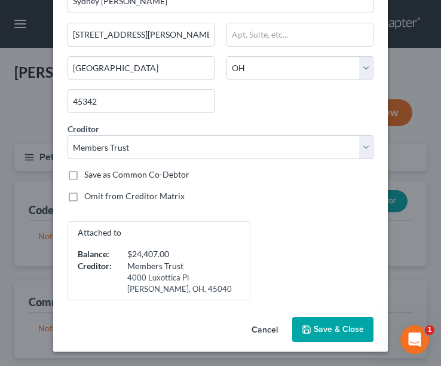
click at [332, 327] on span "Save & Close" at bounding box center [339, 329] width 50 height 10
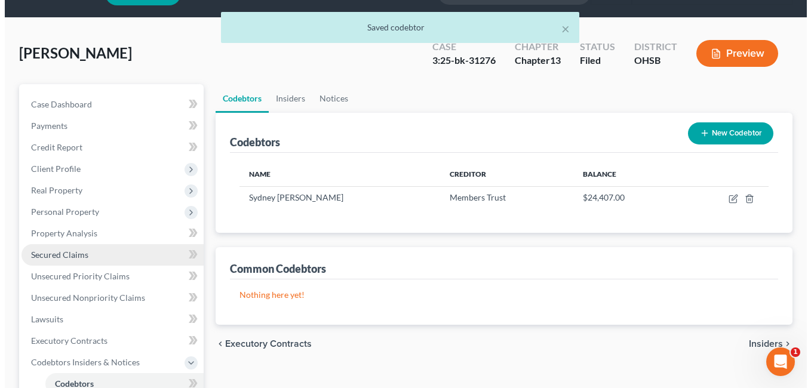
scroll to position [60, 0]
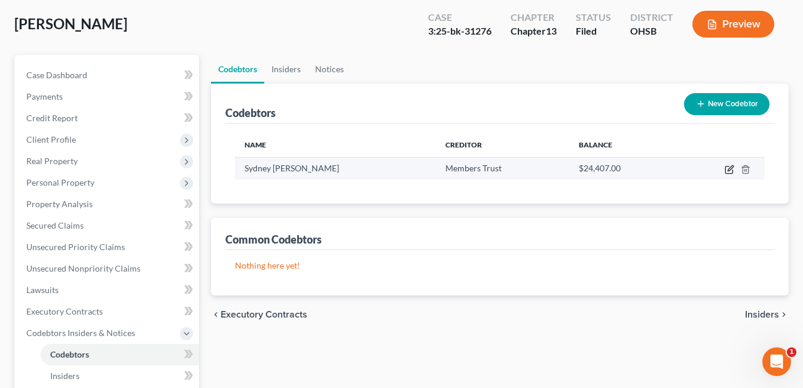
click at [732, 170] on icon "button" at bounding box center [728, 170] width 7 height 7
select select "36"
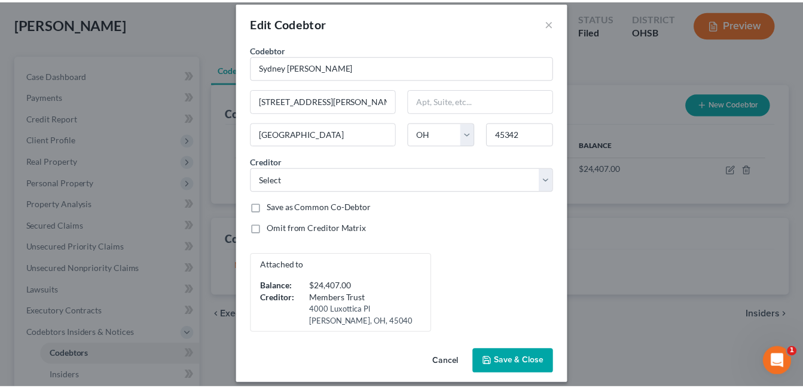
scroll to position [22, 0]
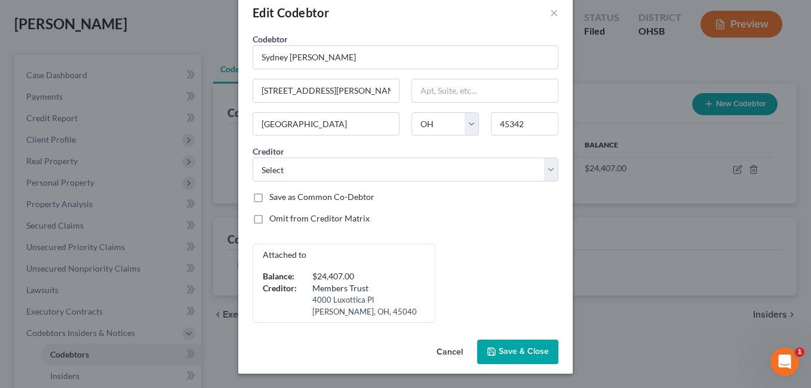
click at [512, 348] on span "Save & Close" at bounding box center [524, 352] width 50 height 10
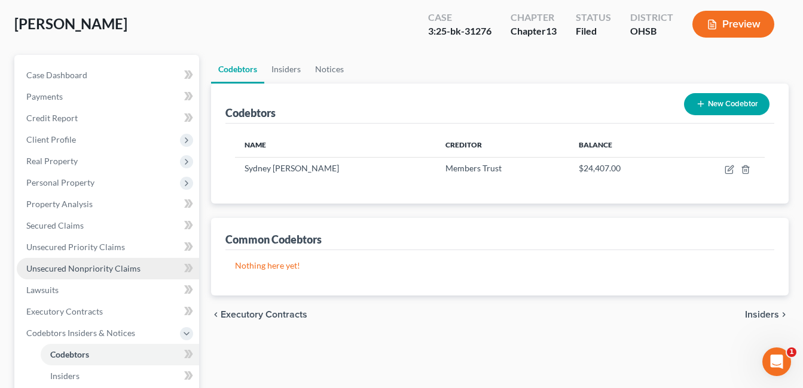
click at [131, 272] on span "Unsecured Nonpriority Claims" at bounding box center [83, 269] width 114 height 10
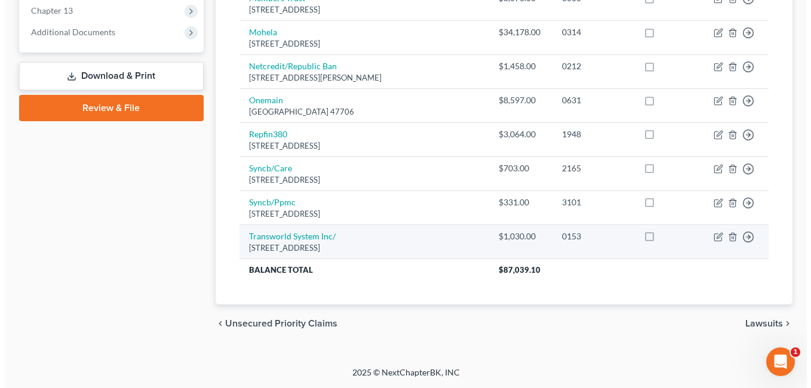
scroll to position [452, 0]
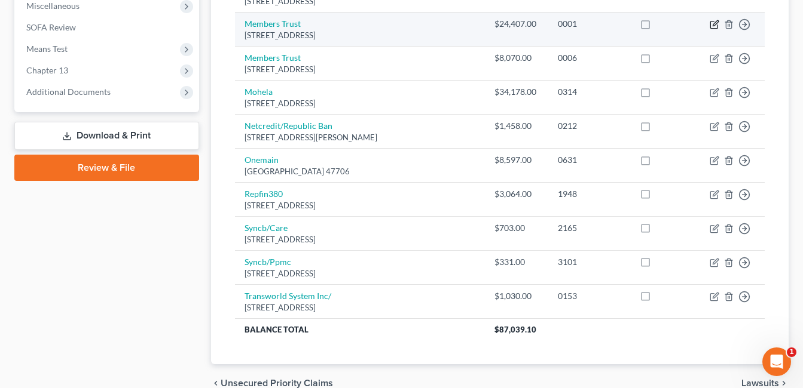
click at [715, 22] on icon "button" at bounding box center [714, 25] width 10 height 10
select select "36"
select select "0"
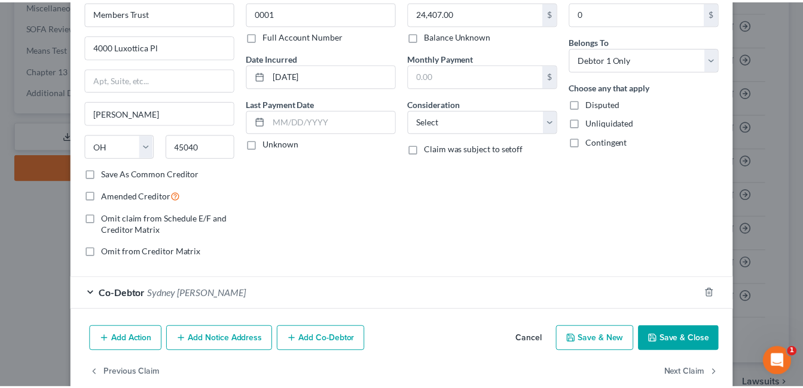
scroll to position [88, 0]
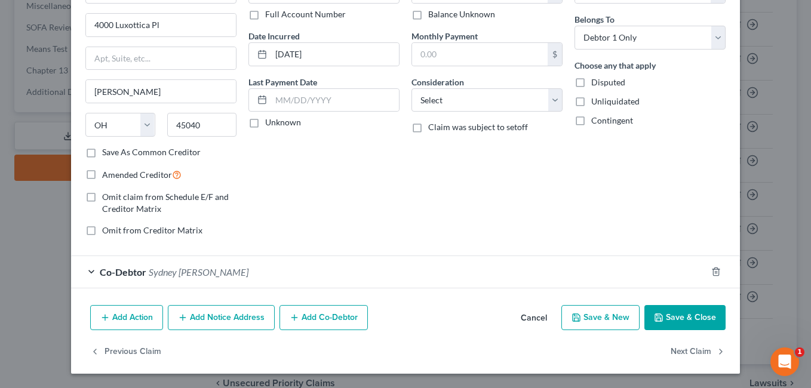
click at [102, 174] on label "Amended Creditor" at bounding box center [141, 175] width 79 height 14
click at [107, 174] on input "Amended Creditor" at bounding box center [111, 172] width 8 height 8
checkbox input "true"
click at [684, 314] on button "Save & Close" at bounding box center [685, 317] width 81 height 25
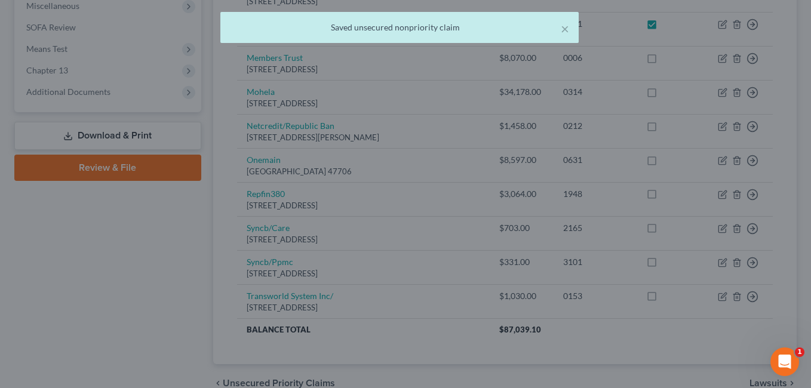
checkbox input "true"
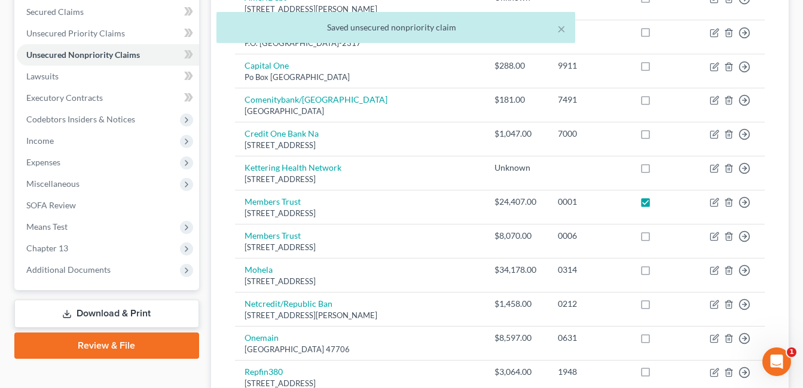
scroll to position [272, 0]
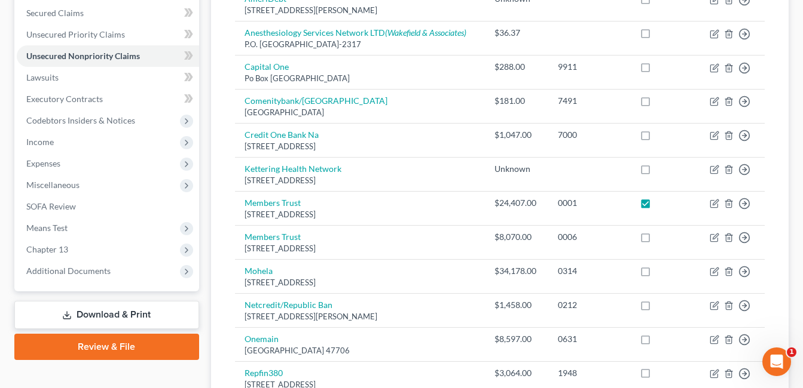
click at [145, 311] on link "Download & Print" at bounding box center [106, 315] width 185 height 28
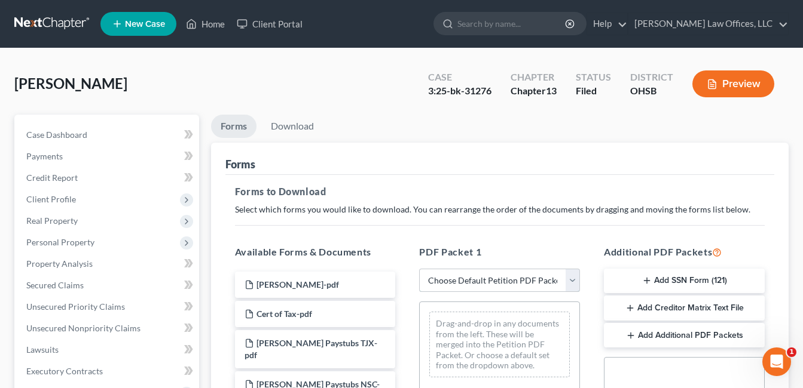
drag, startPoint x: 572, startPoint y: 284, endPoint x: 564, endPoint y: 268, distance: 17.9
click at [572, 284] on select "Choose Default Petition PDF Packet Complete Bankruptcy Petition (all forms and …" at bounding box center [499, 281] width 161 height 24
select select "2"
click at [419, 269] on select "Choose Default Petition PDF Packet Complete Bankruptcy Petition (all forms and …" at bounding box center [499, 281] width 161 height 24
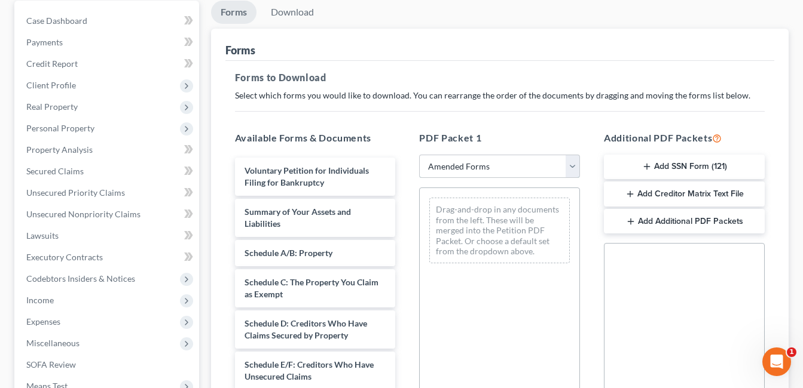
scroll to position [179, 0]
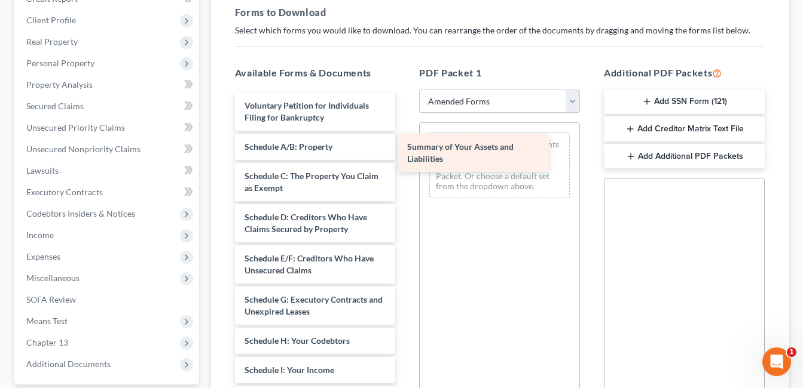
drag, startPoint x: 341, startPoint y: 154, endPoint x: 504, endPoint y: 154, distance: 162.5
click at [405, 154] on div "Summary of Your Assets and Liabilities Voluntary Petition for Individuals Filin…" at bounding box center [315, 385] width 180 height 585
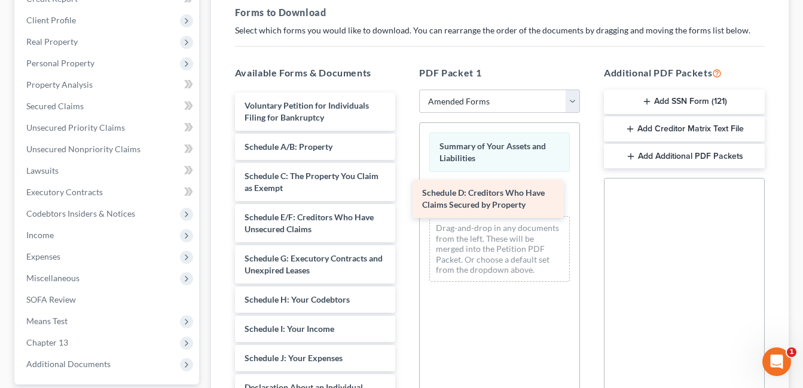
drag, startPoint x: 306, startPoint y: 219, endPoint x: 483, endPoint y: 194, distance: 179.2
click at [405, 194] on div "Schedule D: Creditors Who Have Claims Secured by Property Voluntary Petition fo…" at bounding box center [315, 365] width 180 height 544
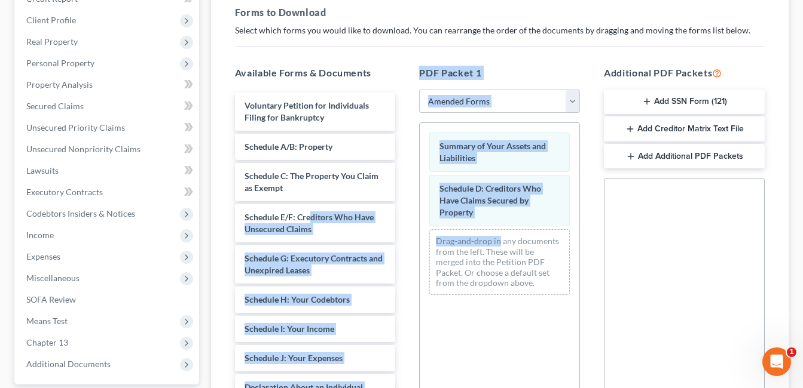
drag, startPoint x: 409, startPoint y: 222, endPoint x: 497, endPoint y: 258, distance: 94.7
click at [498, 227] on div "Available Forms & Documents Voluntary Petition for Individuals Filing for Bankr…" at bounding box center [499, 258] width 553 height 405
click at [325, 223] on div "Schedule E/F: Creditors Who Have Unsecured Claims" at bounding box center [315, 223] width 161 height 38
click at [280, 221] on div "Voluntary Petition for Individuals Filing for Bankruptcy Schedule A/B: Property…" at bounding box center [315, 365] width 180 height 544
click at [471, 270] on div "Drag-and-drop in any documents from the left. These will be merged into the Pet…" at bounding box center [499, 262] width 140 height 66
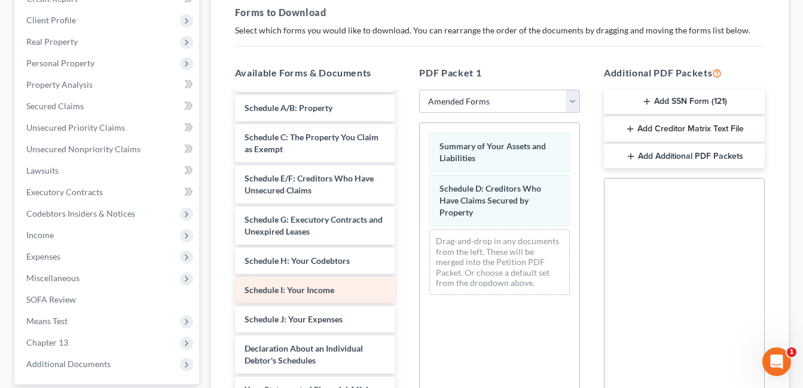
scroll to position [60, 0]
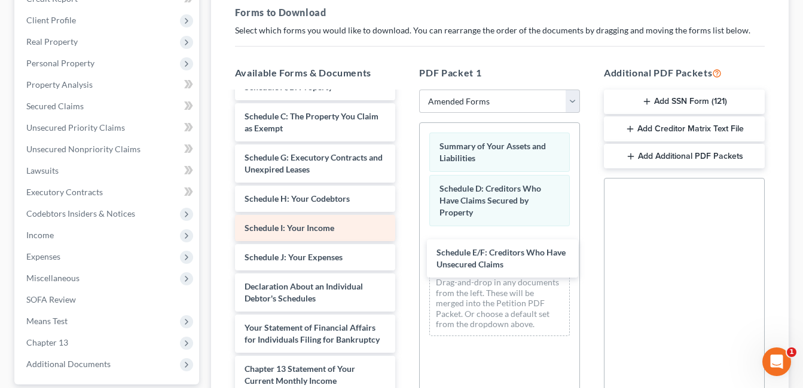
drag, startPoint x: 315, startPoint y: 160, endPoint x: 305, endPoint y: 215, distance: 55.8
click at [405, 253] on div "Schedule E/F: Creditors Who Have Unsecured Claims Voluntary Petition for Indivi…" at bounding box center [315, 284] width 180 height 503
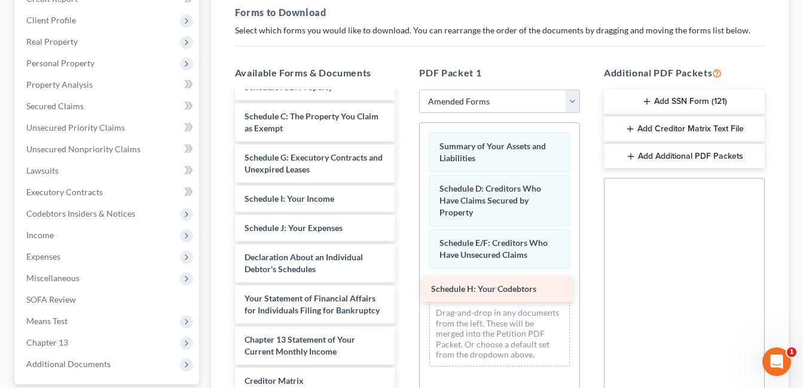
drag, startPoint x: 302, startPoint y: 198, endPoint x: 489, endPoint y: 288, distance: 207.1
click at [405, 288] on div "Schedule H: Your Codebtors Voluntary Petition for Individuals Filing for Bankru…" at bounding box center [315, 269] width 180 height 473
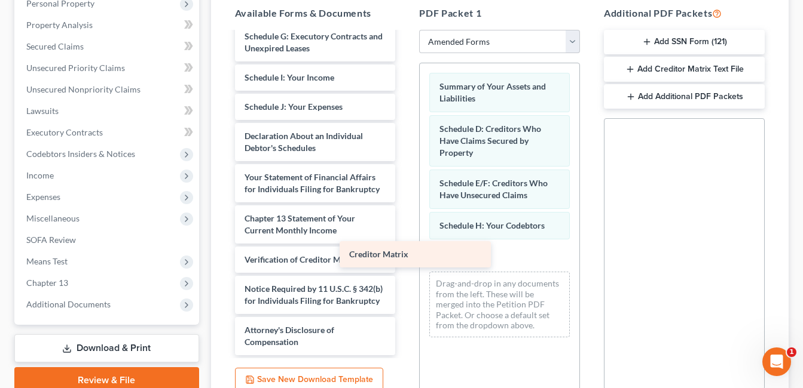
scroll to position [145, 0]
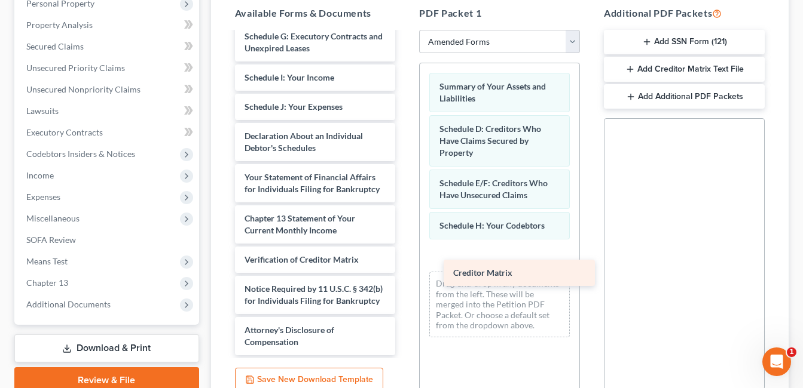
drag, startPoint x: 309, startPoint y: 216, endPoint x: 523, endPoint y: 269, distance: 221.2
click at [405, 269] on div "Creditor Matrix Voluntary Petition for Individuals Filing for Bankruptcy Schedu…" at bounding box center [315, 134] width 180 height 444
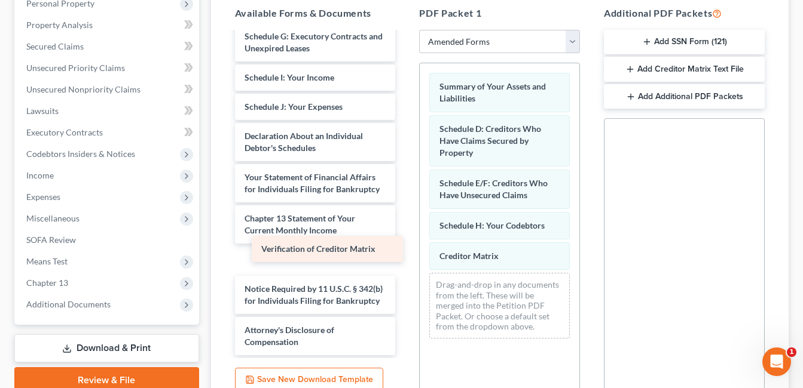
scroll to position [116, 0]
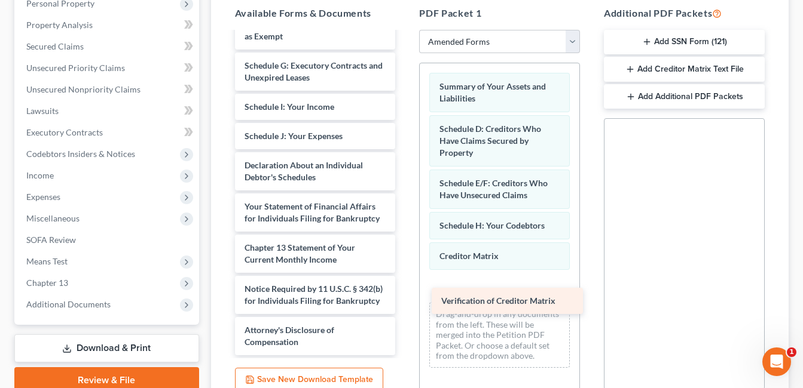
drag, startPoint x: 292, startPoint y: 246, endPoint x: 489, endPoint y: 299, distance: 203.7
click at [405, 299] on div "Verification of Creditor Matrix Voluntary Petition for Individuals Filing for B…" at bounding box center [315, 148] width 180 height 415
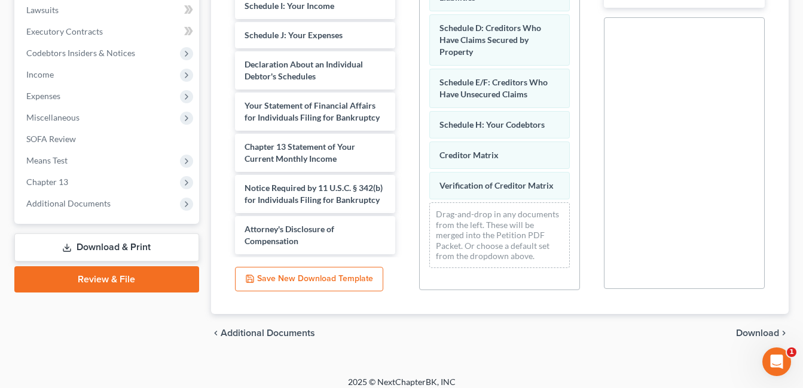
scroll to position [350, 0]
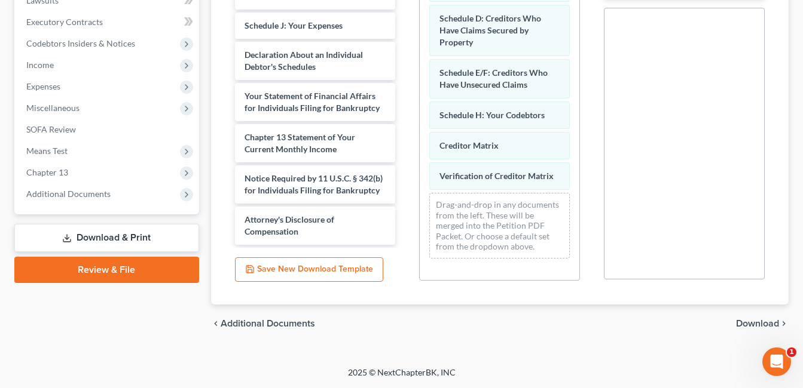
click at [745, 325] on span "Download" at bounding box center [757, 324] width 43 height 10
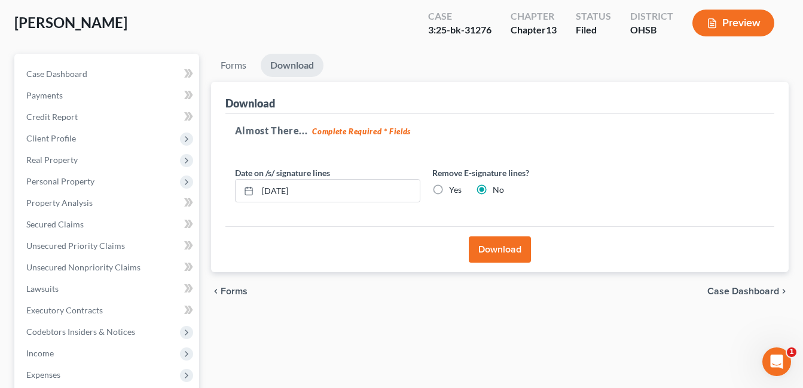
scroll to position [51, 0]
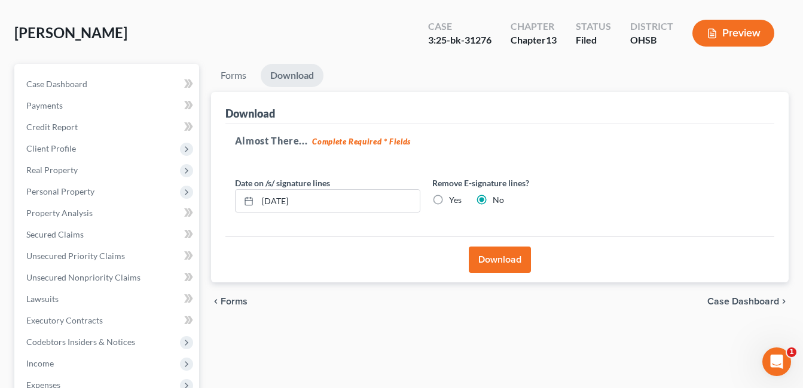
drag, startPoint x: 509, startPoint y: 256, endPoint x: 363, endPoint y: 243, distance: 145.7
click at [509, 256] on button "Download" at bounding box center [499, 260] width 62 height 26
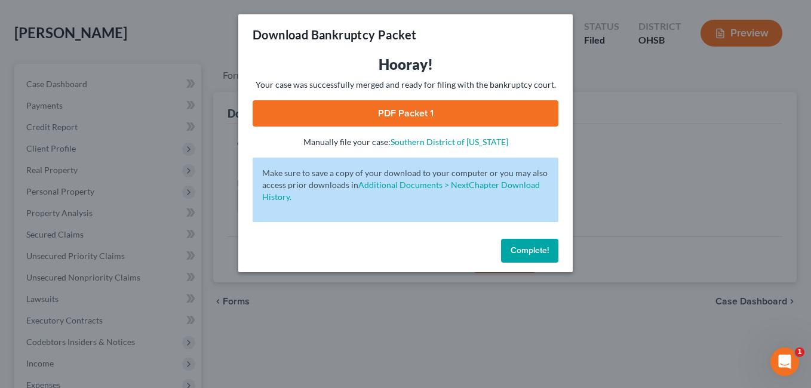
click at [387, 120] on link "PDF Packet 1" at bounding box center [406, 113] width 306 height 26
drag, startPoint x: 514, startPoint y: 240, endPoint x: 513, endPoint y: 249, distance: 8.4
click at [514, 240] on button "Complete!" at bounding box center [529, 251] width 57 height 24
click at [513, 249] on span "Complete!" at bounding box center [530, 251] width 38 height 10
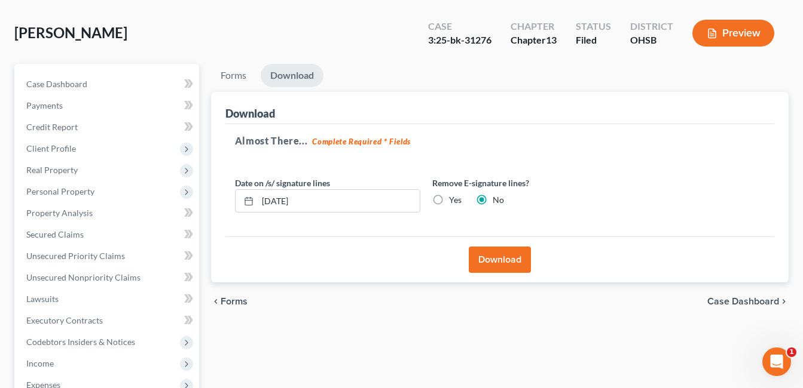
scroll to position [290, 0]
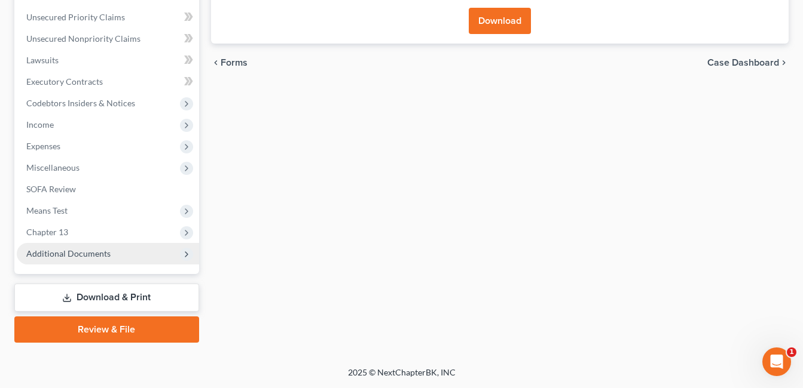
click at [101, 255] on span "Additional Documents" at bounding box center [68, 254] width 84 height 10
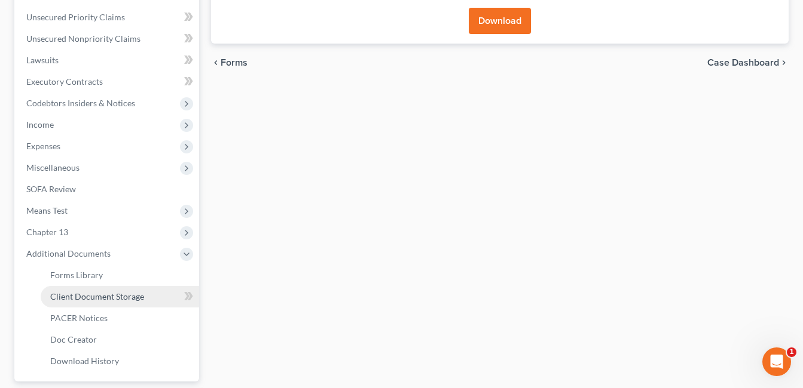
click at [109, 289] on link "Client Document Storage" at bounding box center [120, 297] width 158 height 22
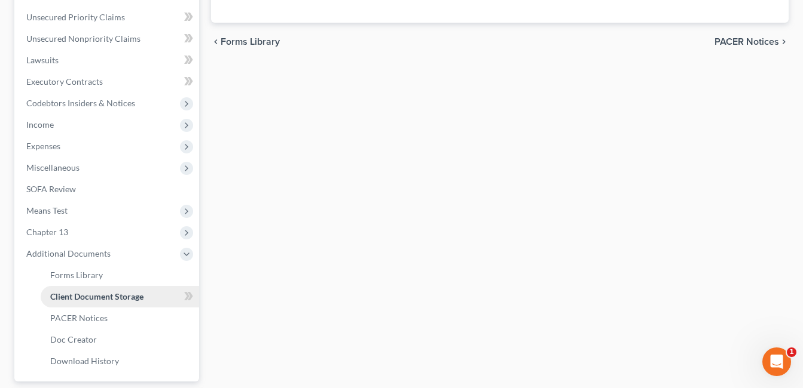
scroll to position [210, 0]
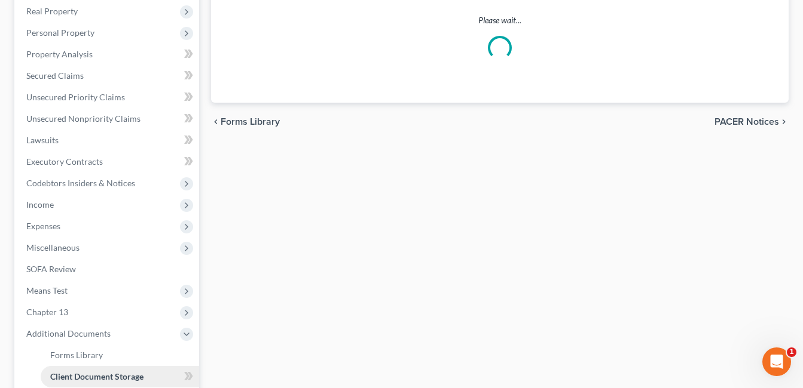
select select "7"
select select "52"
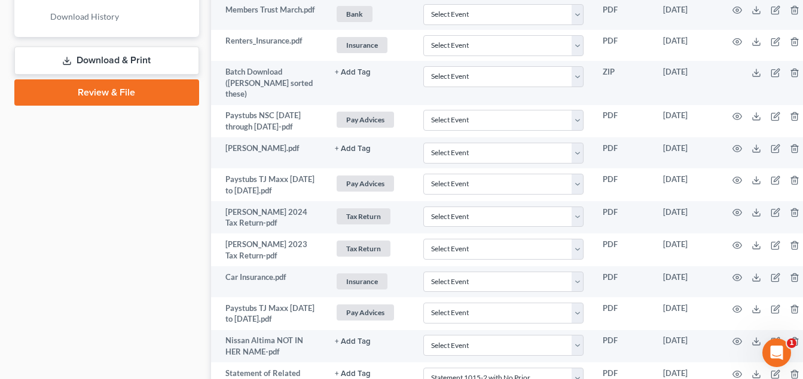
scroll to position [477, 0]
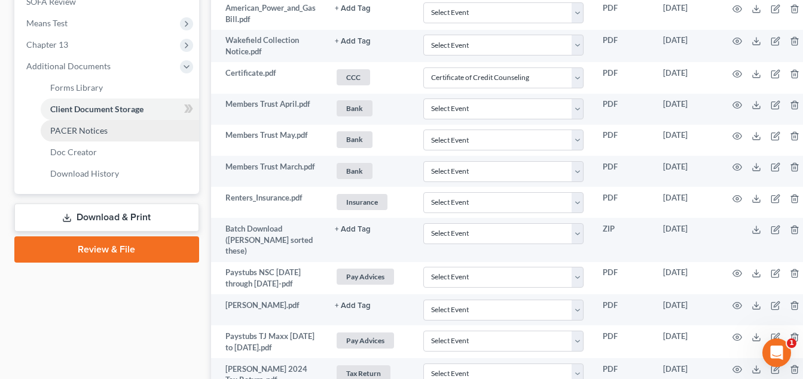
click at [131, 131] on link "PACER Notices" at bounding box center [120, 131] width 158 height 22
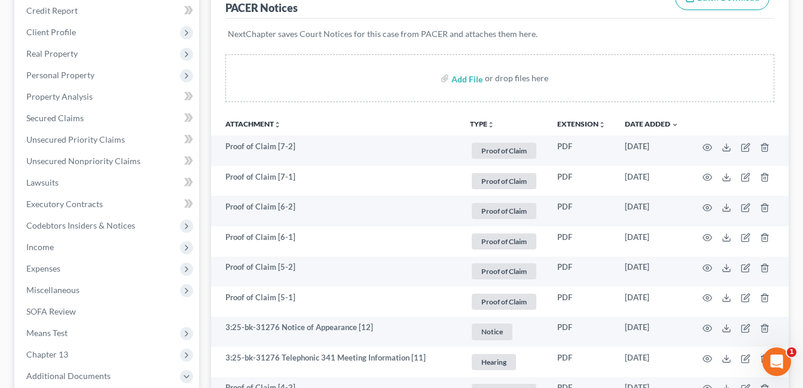
scroll to position [179, 0]
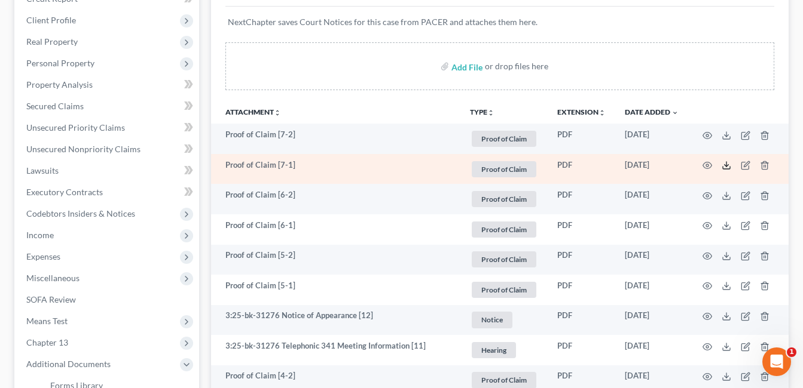
click at [726, 163] on line at bounding box center [726, 164] width 0 height 5
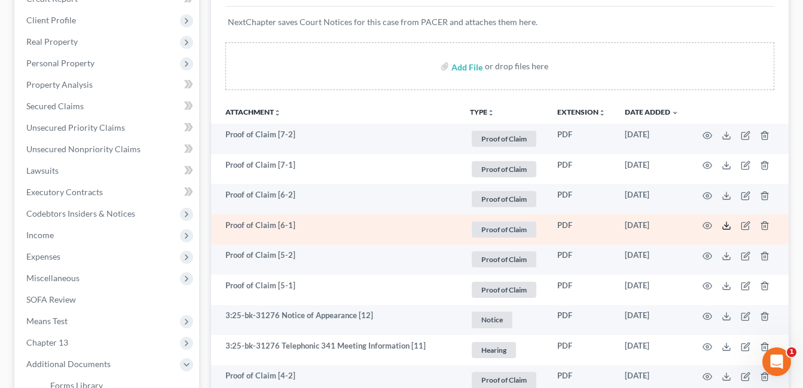
drag, startPoint x: 726, startPoint y: 227, endPoint x: 718, endPoint y: 222, distance: 9.1
click at [726, 227] on line at bounding box center [726, 224] width 0 height 5
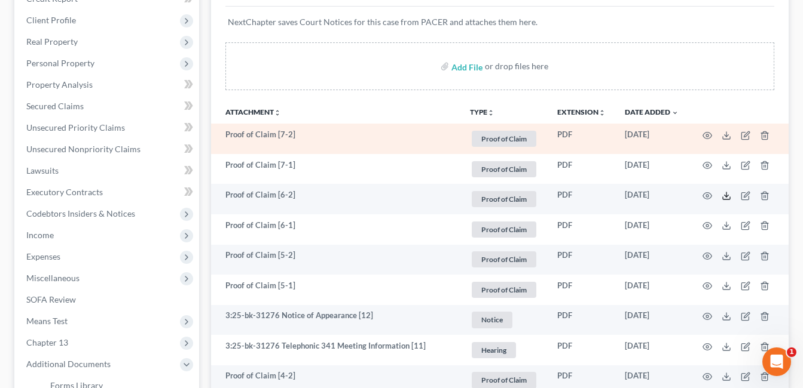
drag, startPoint x: 725, startPoint y: 198, endPoint x: 527, endPoint y: 136, distance: 207.1
click at [725, 198] on icon at bounding box center [726, 196] width 10 height 10
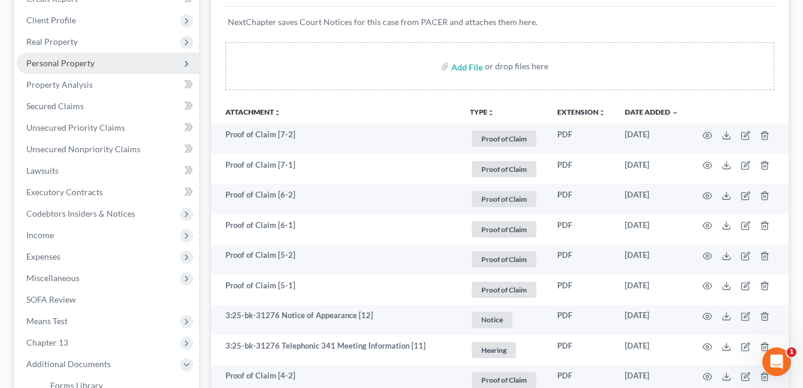
click at [72, 63] on span "Personal Property" at bounding box center [60, 63] width 68 height 10
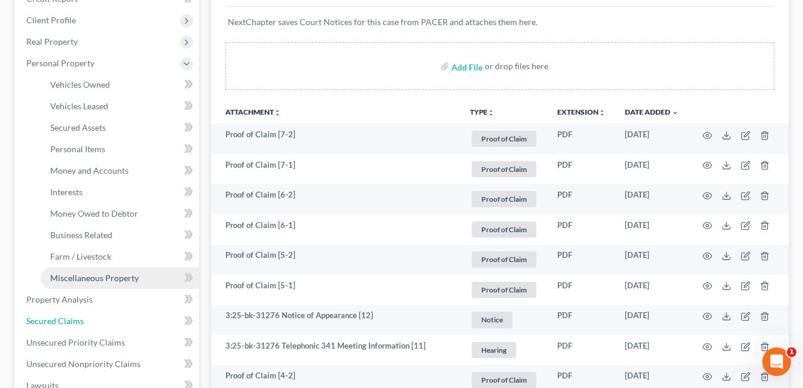
click at [75, 321] on span "Secured Claims" at bounding box center [54, 321] width 57 height 10
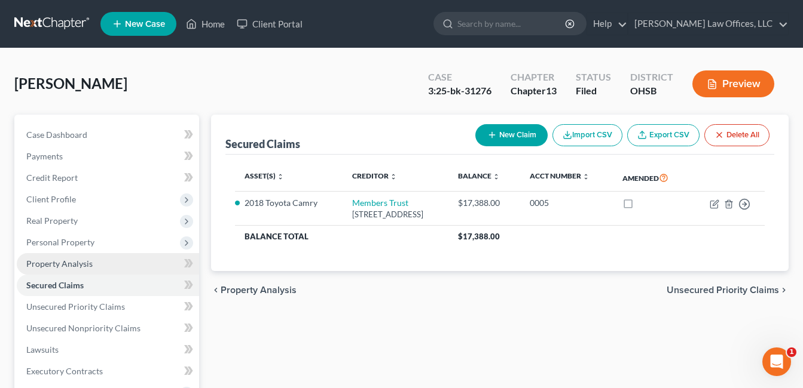
click at [64, 263] on span "Property Analysis" at bounding box center [59, 264] width 66 height 10
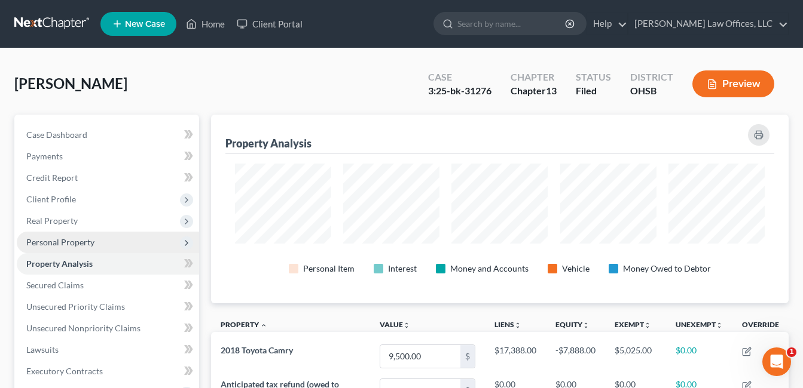
scroll to position [189, 578]
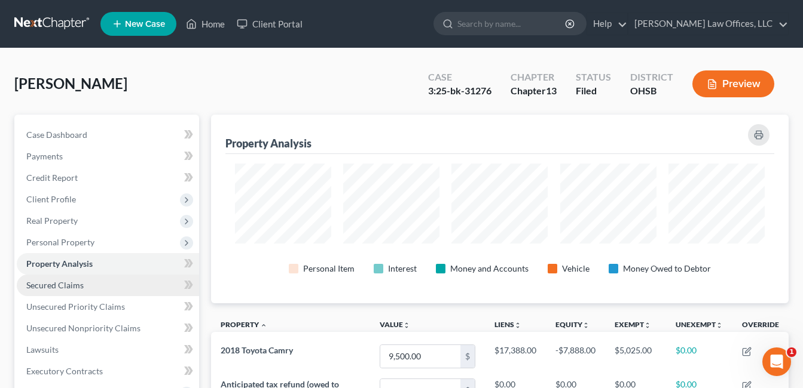
click at [72, 286] on span "Secured Claims" at bounding box center [54, 285] width 57 height 10
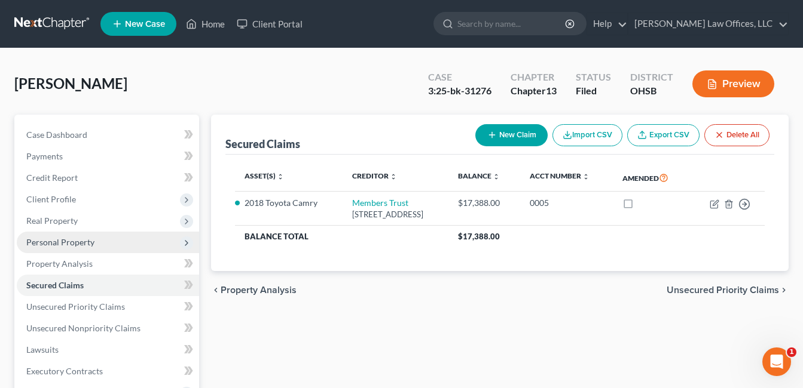
click at [82, 240] on span "Personal Property" at bounding box center [60, 242] width 68 height 10
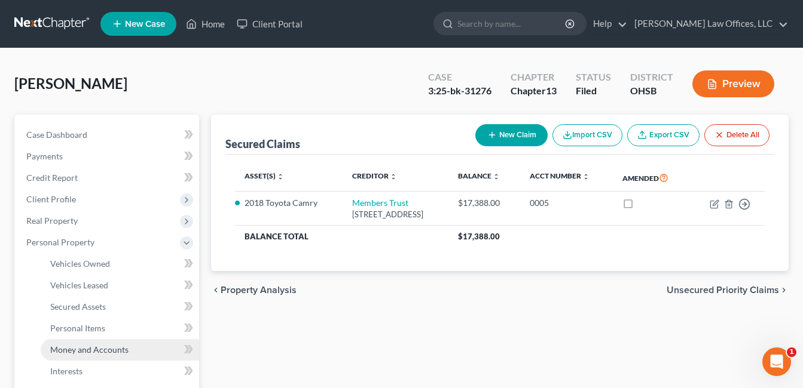
click at [95, 351] on span "Money and Accounts" at bounding box center [89, 350] width 78 height 10
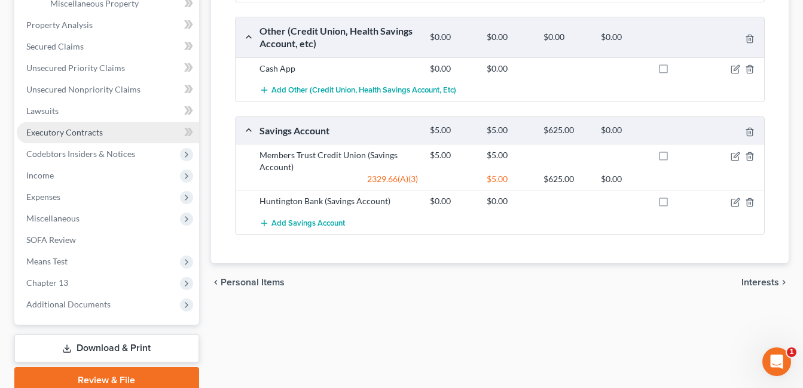
scroll to position [385, 0]
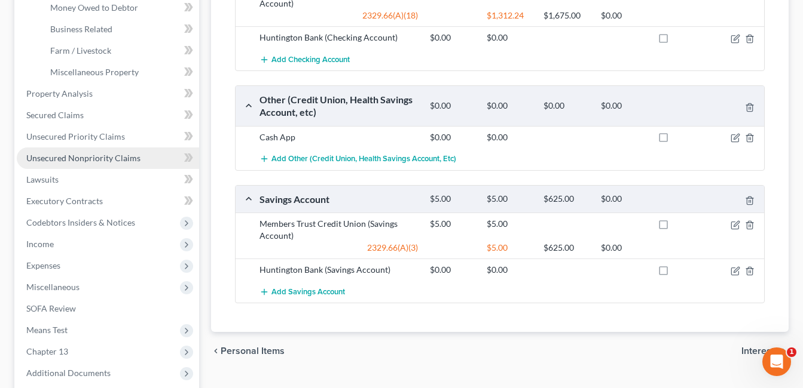
click at [117, 156] on span "Unsecured Nonpriority Claims" at bounding box center [83, 158] width 114 height 10
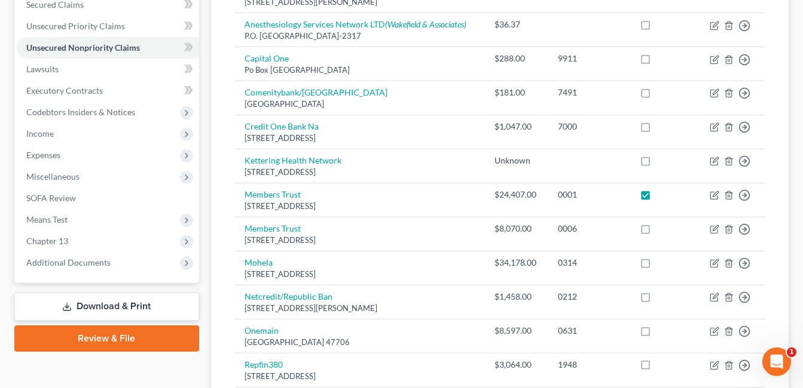
scroll to position [299, 0]
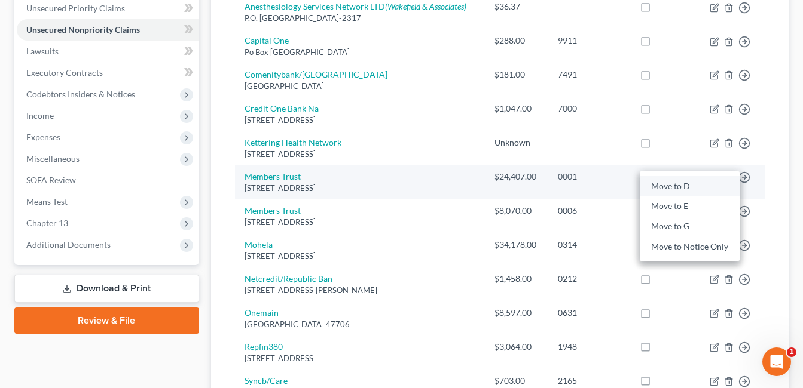
click at [681, 189] on link "Move to D" at bounding box center [689, 186] width 100 height 20
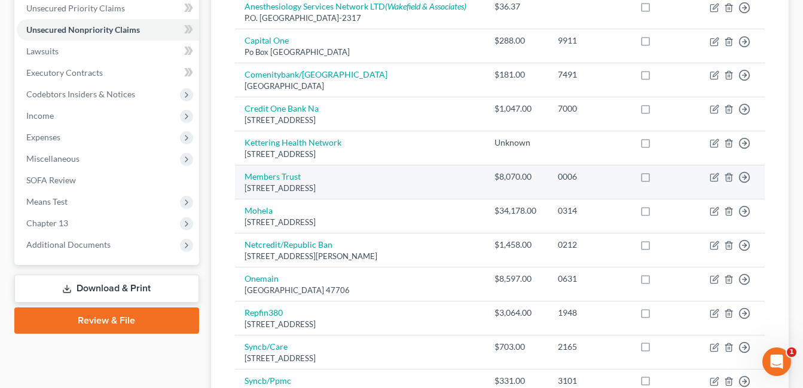
checkbox input "false"
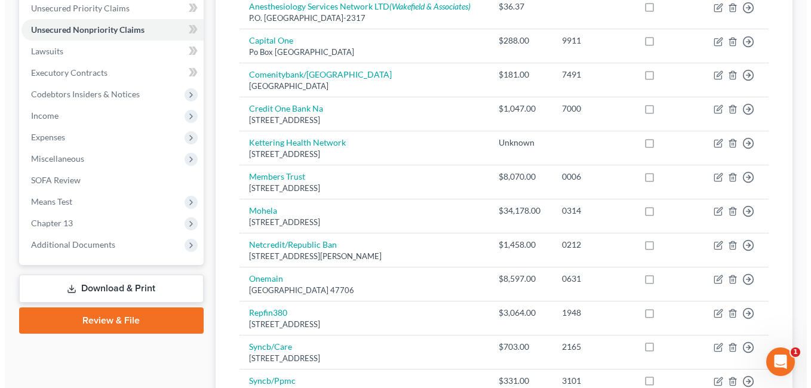
scroll to position [0, 0]
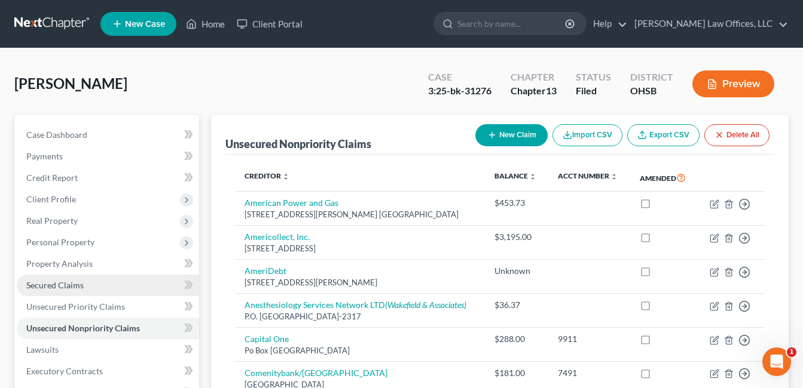
click at [79, 283] on span "Secured Claims" at bounding box center [54, 285] width 57 height 10
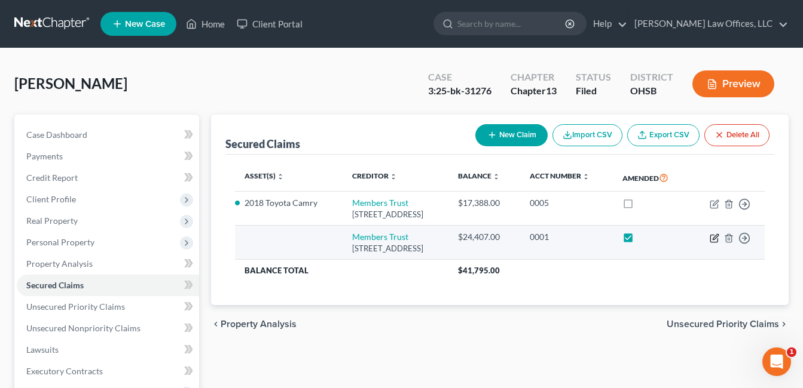
click at [715, 237] on icon "button" at bounding box center [714, 239] width 10 height 10
select select "36"
select select "0"
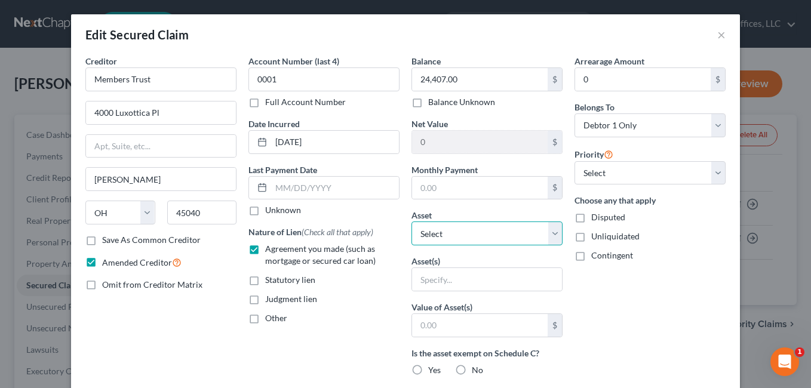
click at [554, 239] on select "Select Other Multiple Assets Electronics - Electronics Televisions and radios; …" at bounding box center [487, 234] width 151 height 24
click at [412, 222] on select "Select Other Multiple Assets Electronics - Electronics Televisions and radios; …" at bounding box center [487, 234] width 151 height 24
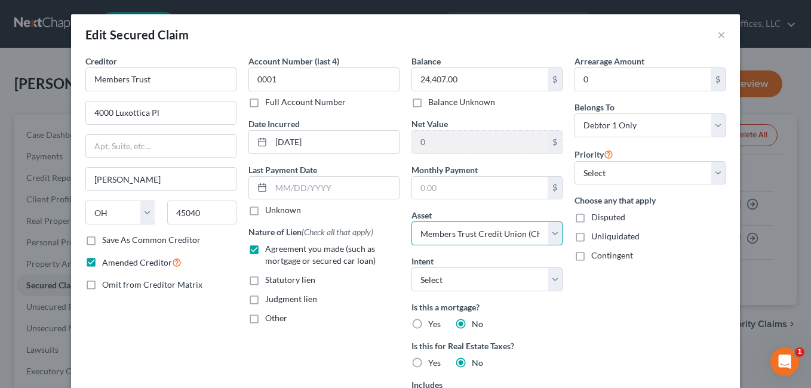
click at [549, 235] on select "Select Other Multiple Assets Electronics - Electronics Televisions and radios; …" at bounding box center [487, 234] width 151 height 24
select select "1"
click at [412, 222] on select "Select Other Multiple Assets Electronics - Electronics Televisions and radios; …" at bounding box center [487, 234] width 151 height 24
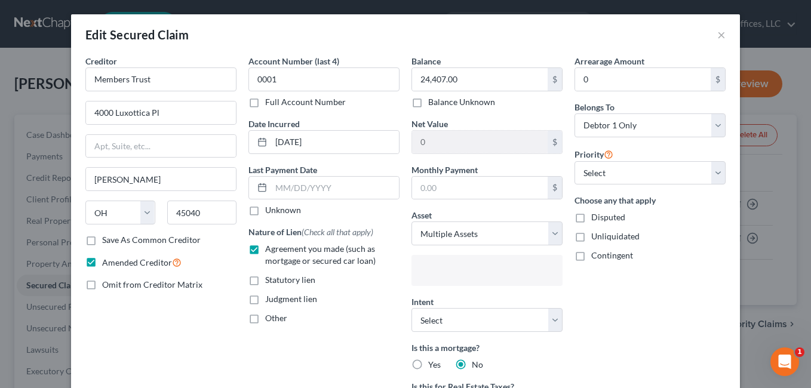
click at [539, 276] on input "text" at bounding box center [486, 272] width 134 height 18
type input "Cross-Collateralization (Shares Accounts/Other Collateral)"
drag, startPoint x: 807, startPoint y: 99, endPoint x: 805, endPoint y: 189, distance: 90.9
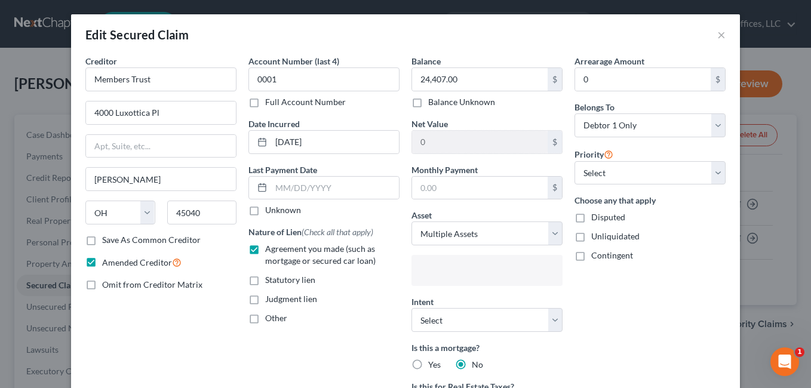
click at [802, 189] on body "Home New Case Client Portal Fesenmyer Law Offices, LLC fesenmyer_law@hotmail.co…" at bounding box center [405, 339] width 811 height 678
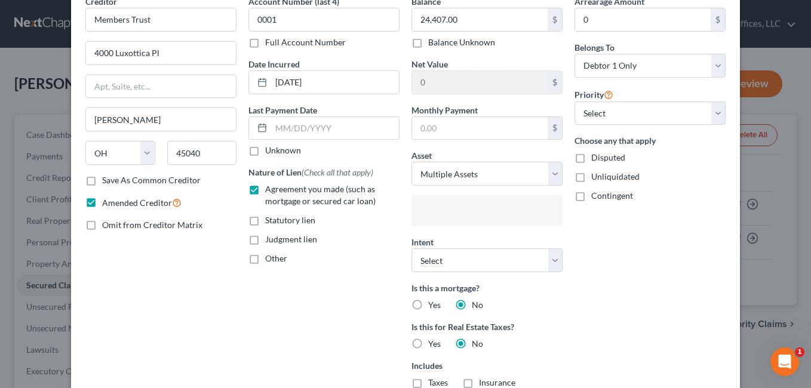
click at [440, 209] on input "text" at bounding box center [486, 212] width 134 height 18
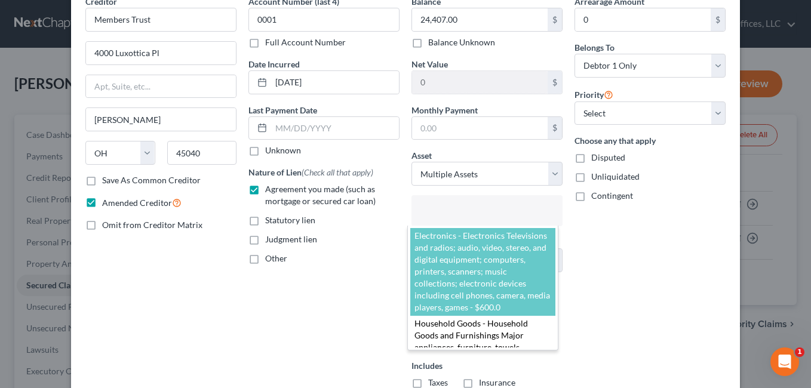
click at [658, 222] on body "Home New Case Client Portal Fesenmyer Law Offices, LLC fesenmyer_law@hotmail.co…" at bounding box center [405, 339] width 811 height 678
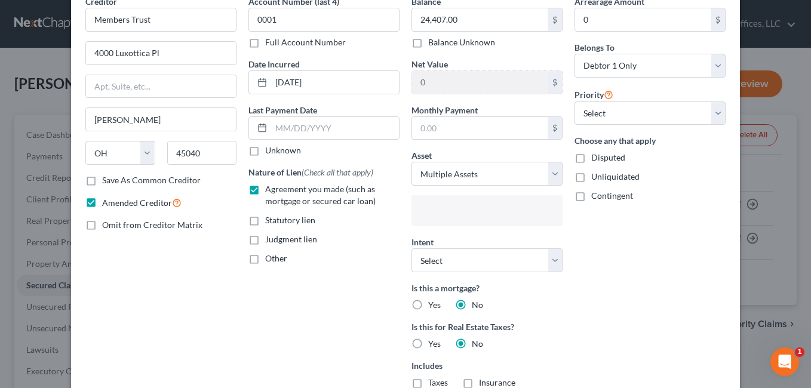
click at [444, 207] on input "text" at bounding box center [486, 212] width 134 height 18
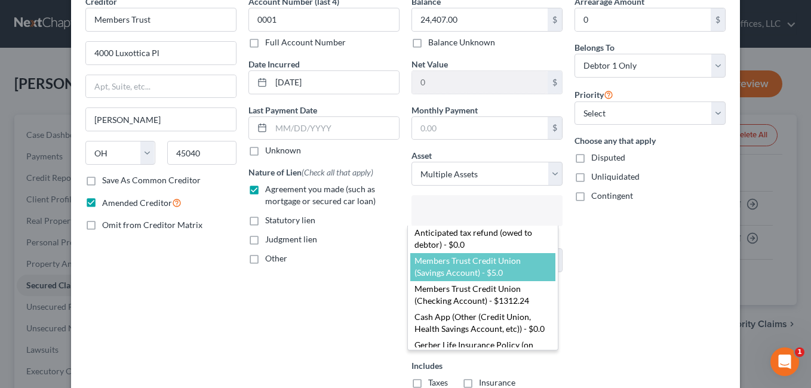
scroll to position [86, 0]
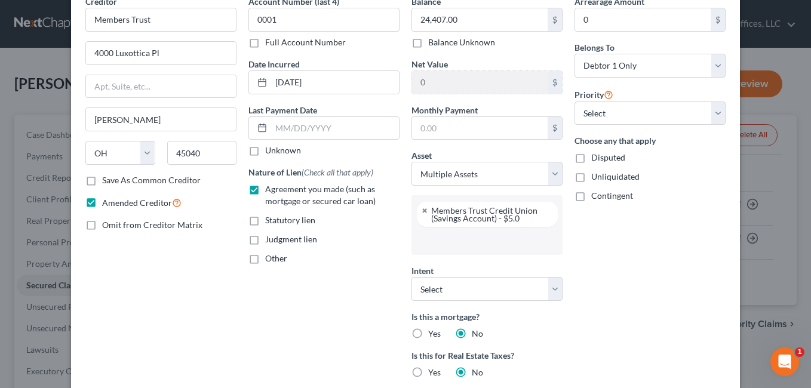
click at [468, 239] on input "text" at bounding box center [486, 241] width 134 height 18
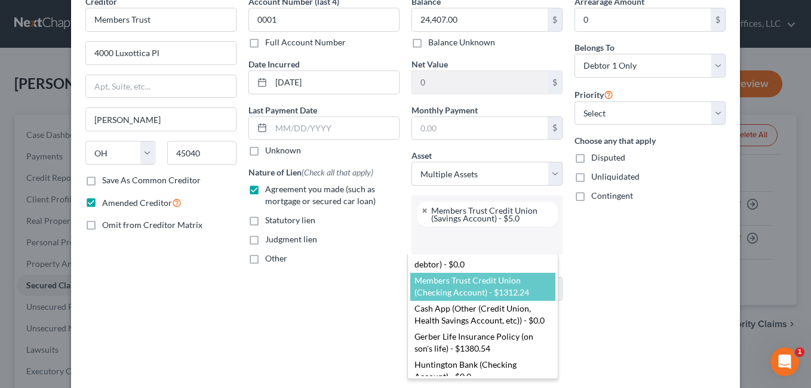
scroll to position [0, 0]
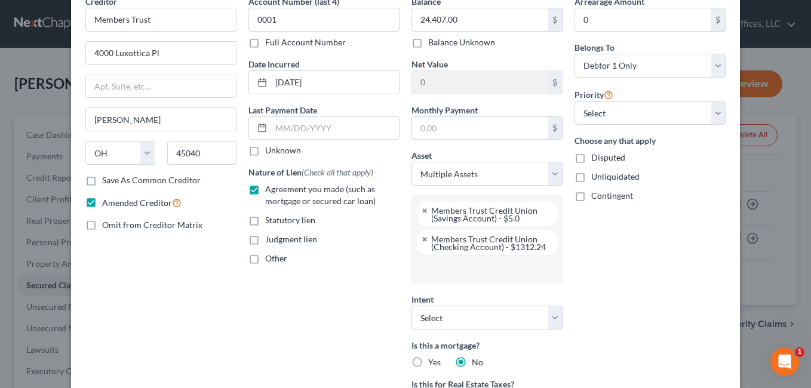
click at [497, 269] on input "text" at bounding box center [486, 270] width 134 height 18
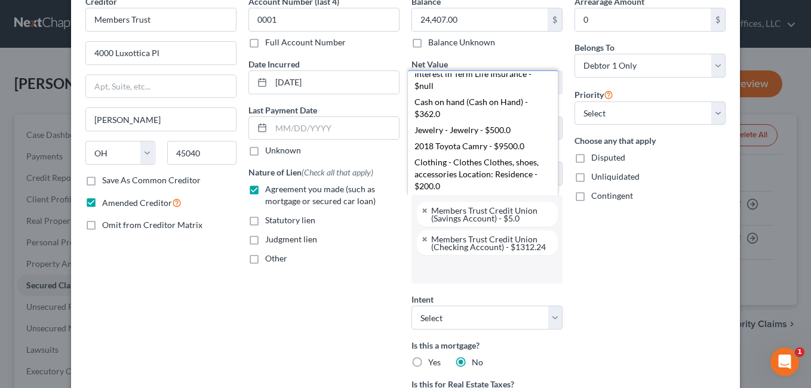
scroll to position [168, 0]
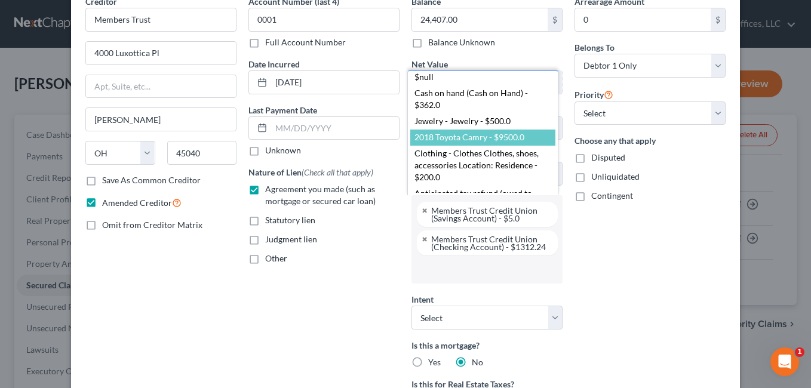
select select "2716174"
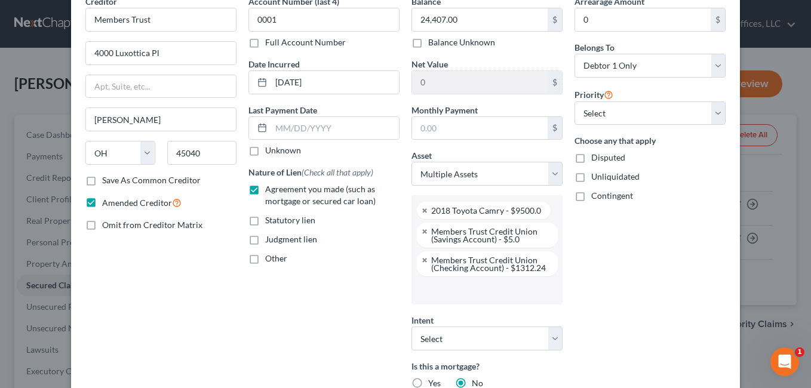
click at [631, 273] on div "Arrearage Amount 0 $ Belongs To * Select Debtor 1 Only Debtor 2 Only Debtor 1 A…" at bounding box center [650, 275] width 163 height 560
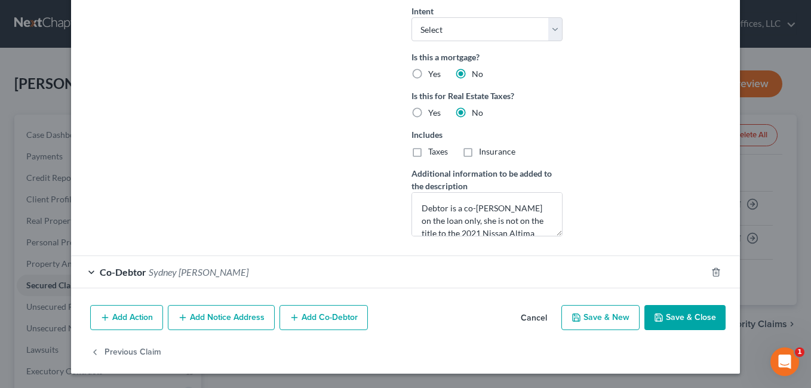
click at [678, 318] on button "Save & Close" at bounding box center [685, 317] width 81 height 25
select select
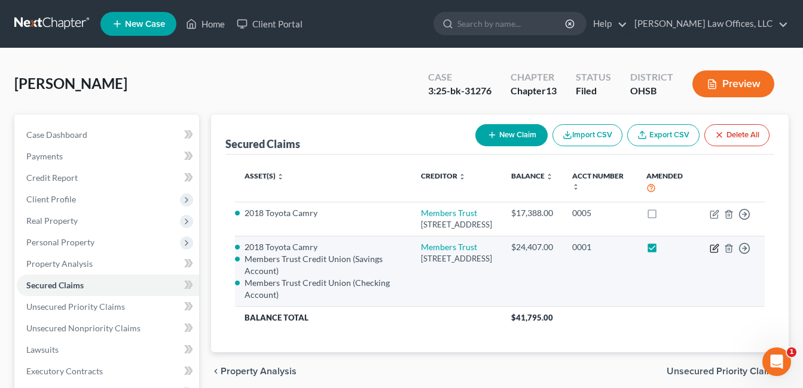
click at [713, 253] on icon "button" at bounding box center [714, 249] width 10 height 10
select select "36"
select select "0"
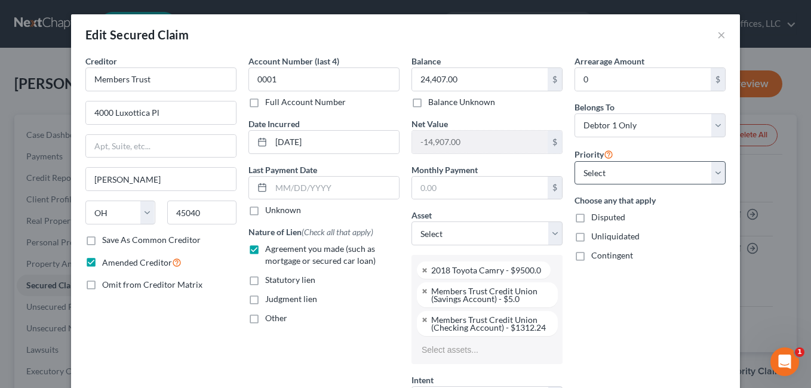
select select "2716174"
click at [422, 318] on link at bounding box center [425, 320] width 7 height 8
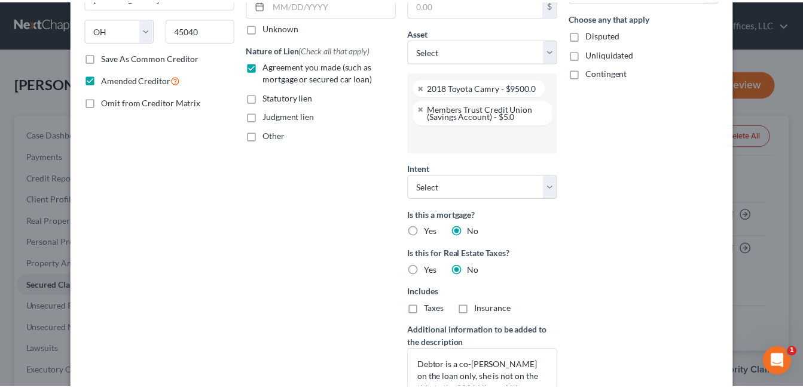
scroll to position [341, 0]
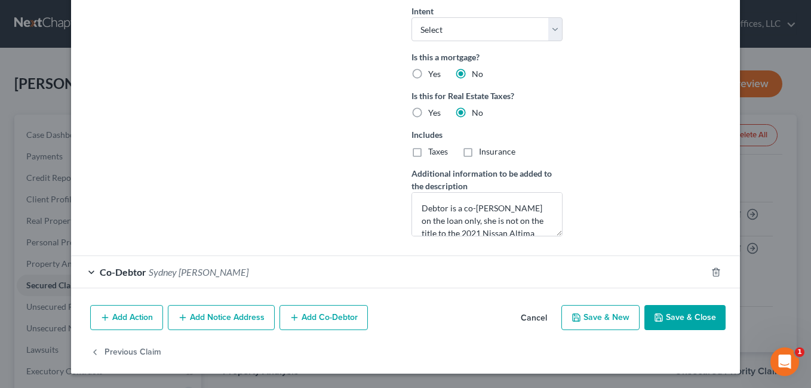
click at [670, 311] on button "Save & Close" at bounding box center [685, 317] width 81 height 25
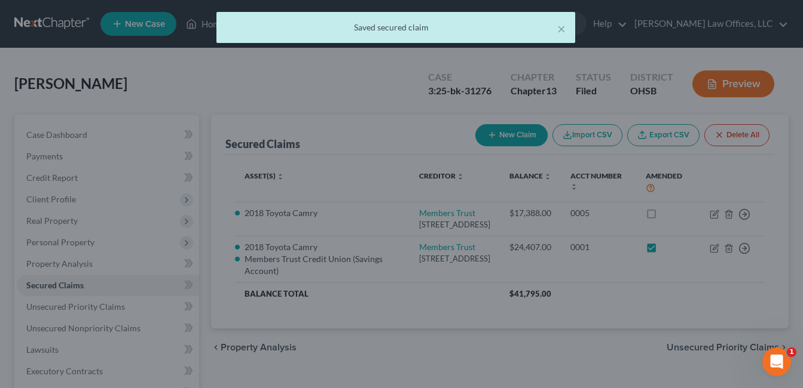
scroll to position [0, 0]
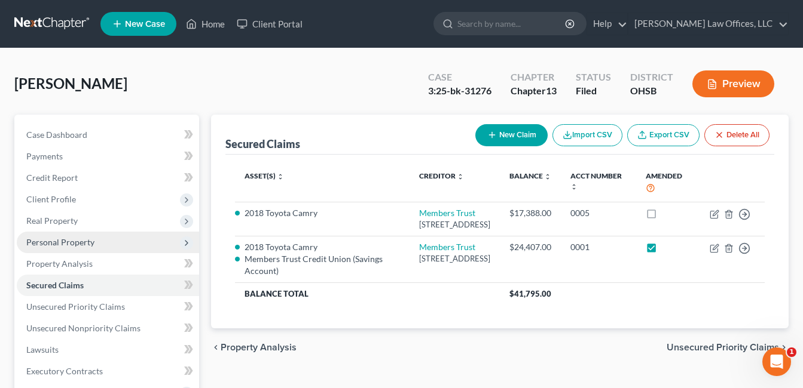
click at [73, 243] on span "Personal Property" at bounding box center [60, 242] width 68 height 10
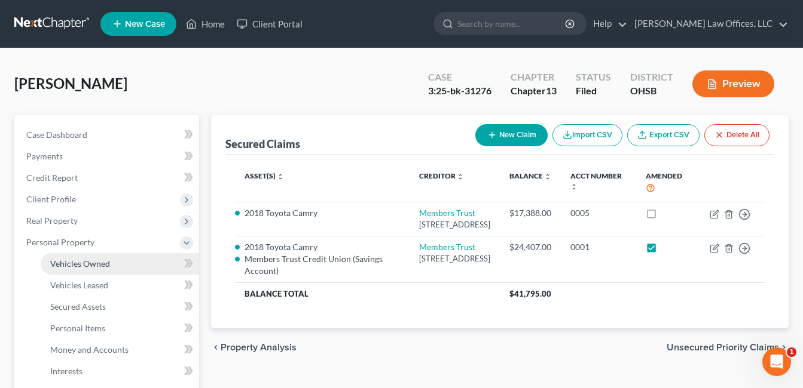
click at [90, 266] on span "Vehicles Owned" at bounding box center [80, 264] width 60 height 10
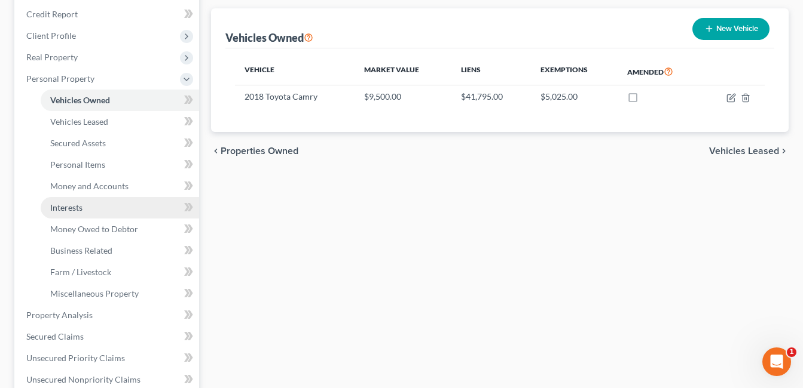
scroll to position [239, 0]
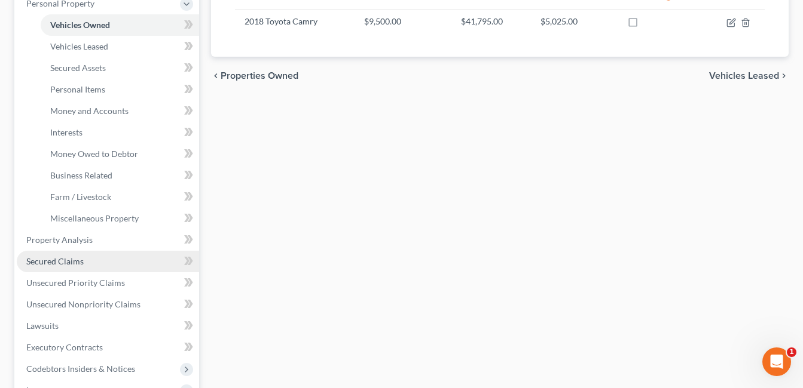
click at [104, 260] on link "Secured Claims" at bounding box center [108, 262] width 182 height 22
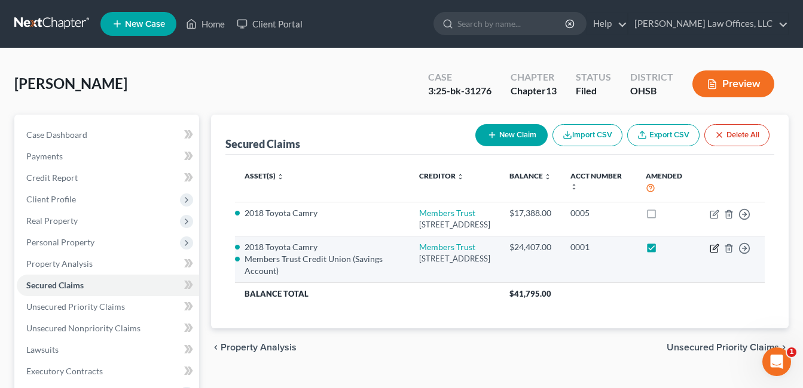
click at [714, 253] on icon "button" at bounding box center [714, 249] width 10 height 10
select select "36"
select select "0"
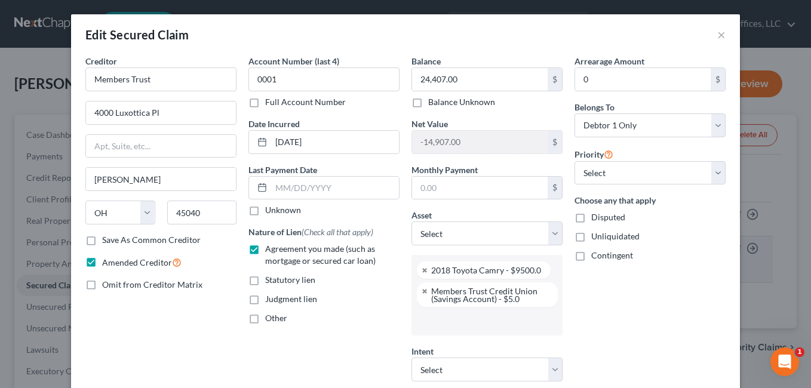
scroll to position [86, 0]
click at [422, 269] on link at bounding box center [425, 271] width 7 height 8
select select "2716178"
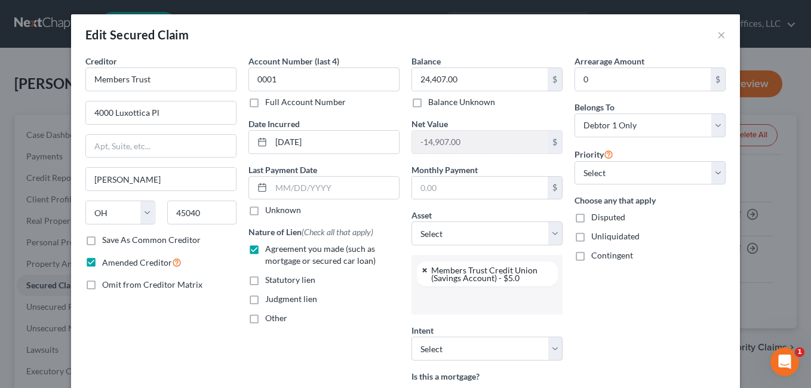
click at [422, 269] on link at bounding box center [425, 271] width 7 height 8
select select
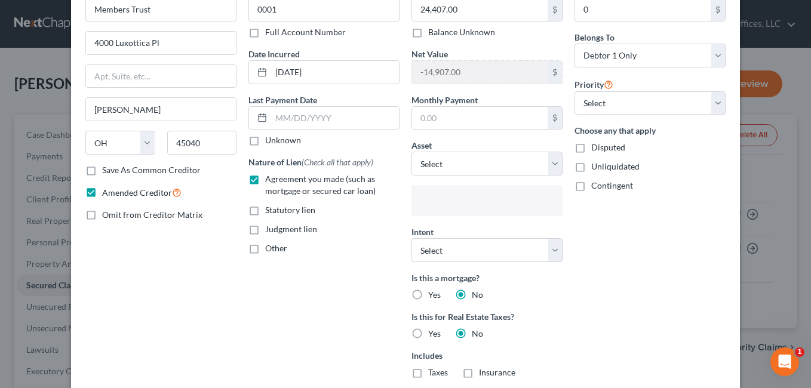
scroll to position [60, 0]
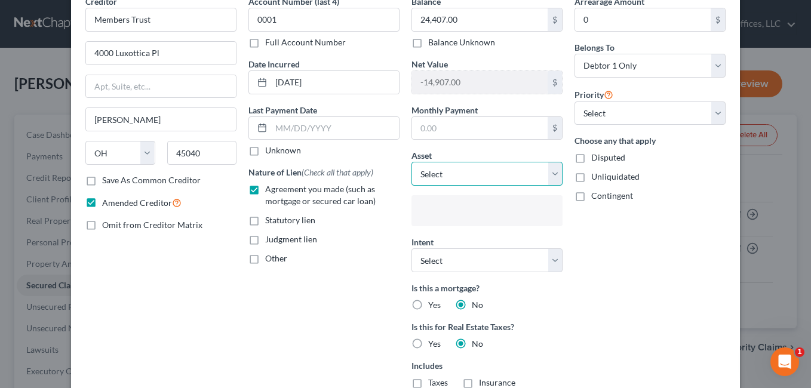
type input "Select assets..."
drag, startPoint x: 553, startPoint y: 174, endPoint x: 462, endPoint y: 210, distance: 97.6
click at [553, 174] on select "Select Other Multiple Assets Electronics - Electronics Televisions and radios; …" at bounding box center [487, 174] width 151 height 24
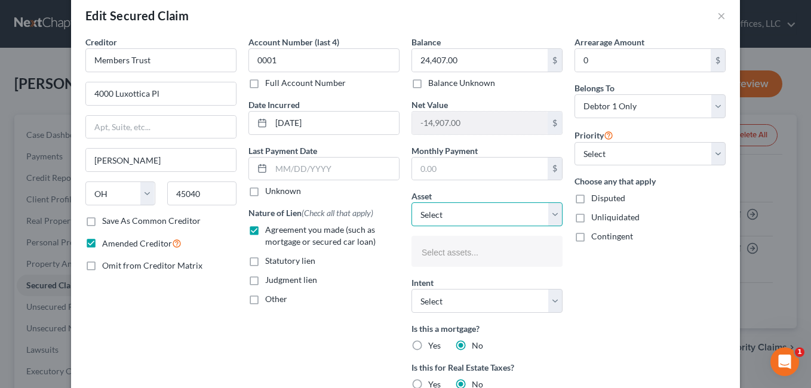
scroll to position [0, 0]
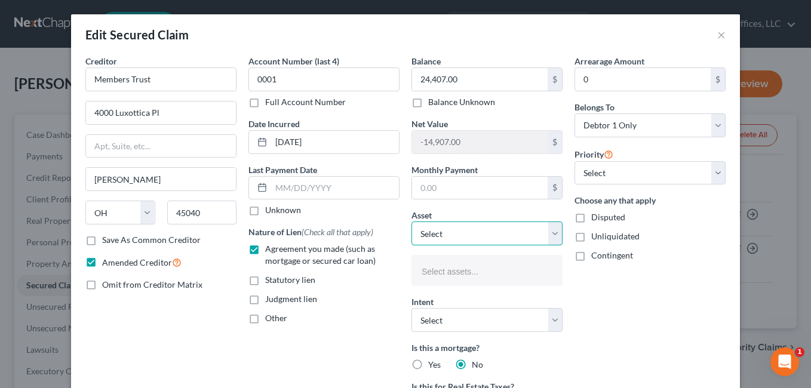
drag, startPoint x: 548, startPoint y: 233, endPoint x: 542, endPoint y: 220, distance: 14.4
click at [548, 233] on select "Select Other Multiple Assets Electronics - Electronics Televisions and radios; …" at bounding box center [487, 234] width 151 height 24
click at [412, 222] on select "Select Other Multiple Assets Electronics - Electronics Televisions and radios; …" at bounding box center [487, 234] width 151 height 24
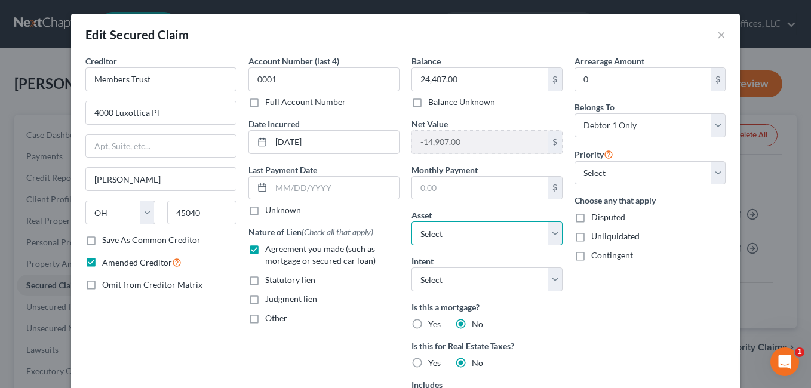
drag, startPoint x: 548, startPoint y: 235, endPoint x: 543, endPoint y: 222, distance: 14.0
click at [548, 235] on select "Select Other Multiple Assets Electronics - Electronics Televisions and radios; …" at bounding box center [487, 234] width 151 height 24
select select "0"
click at [412, 222] on select "Select Other Multiple Assets Electronics - Electronics Televisions and radios; …" at bounding box center [487, 234] width 151 height 24
click at [550, 237] on select "Select Other Multiple Assets Electronics - Electronics Televisions and radios; …" at bounding box center [487, 234] width 151 height 24
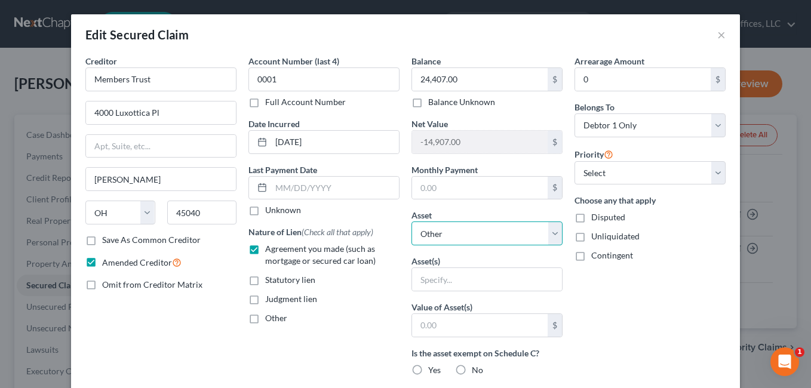
select select
click at [412, 222] on select "Select Other Multiple Assets Electronics - Electronics Televisions and radios; …" at bounding box center [487, 234] width 151 height 24
click at [667, 310] on div "Arrearage Amount 0 $ Belongs To * Select Debtor 1 Only Debtor 2 Only Debtor 1 A…" at bounding box center [650, 341] width 163 height 572
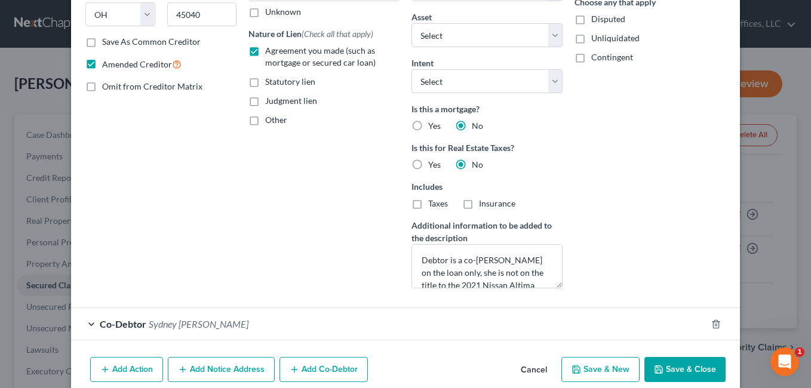
scroll to position [250, 0]
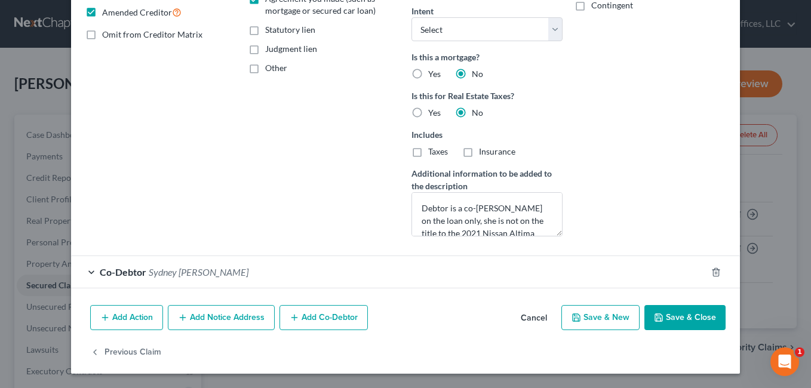
click at [671, 318] on button "Save & Close" at bounding box center [685, 317] width 81 height 25
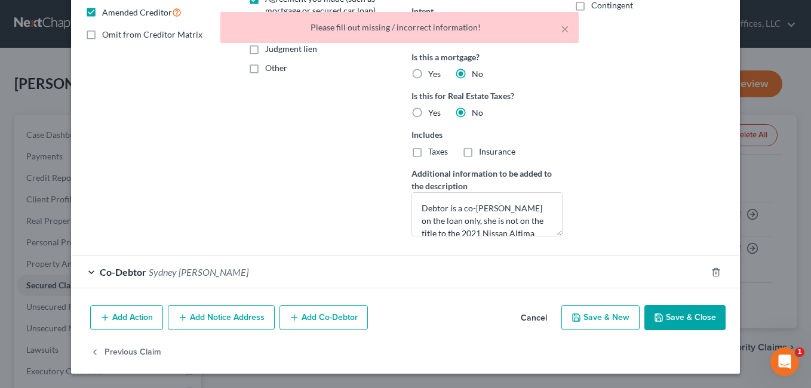
click at [670, 316] on button "Save & Close" at bounding box center [685, 317] width 81 height 25
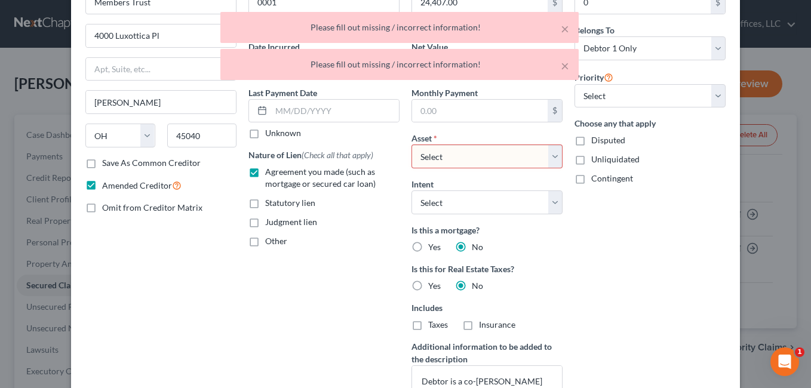
scroll to position [71, 0]
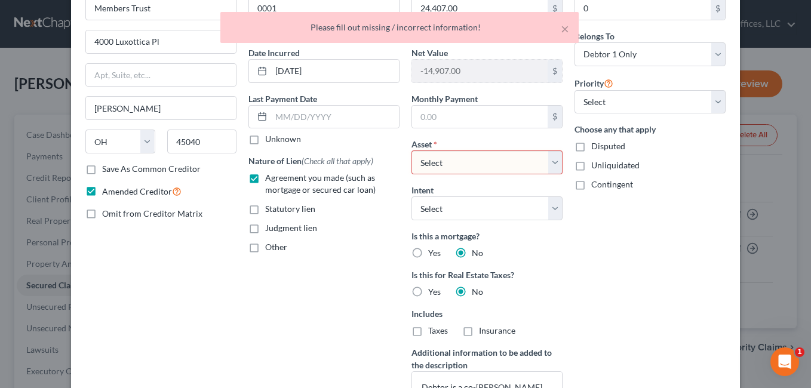
drag, startPoint x: 548, startPoint y: 162, endPoint x: 543, endPoint y: 176, distance: 15.3
click at [548, 161] on select "Select Other Multiple Assets Electronics - Electronics Televisions and radios; …" at bounding box center [487, 163] width 151 height 24
click at [412, 151] on select "Select Other Multiple Assets Electronics - Electronics Televisions and radios; …" at bounding box center [487, 163] width 151 height 24
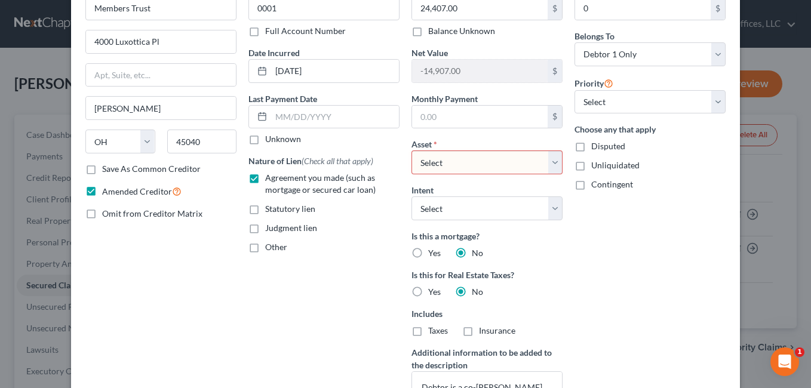
click at [552, 162] on select "Select Other Multiple Assets Electronics - Electronics Televisions and radios; …" at bounding box center [487, 163] width 151 height 24
click at [356, 272] on div "Account Number (last 4) 0001 Full Account Number Date Incurred 11-10-2023 Last …" at bounding box center [324, 205] width 163 height 442
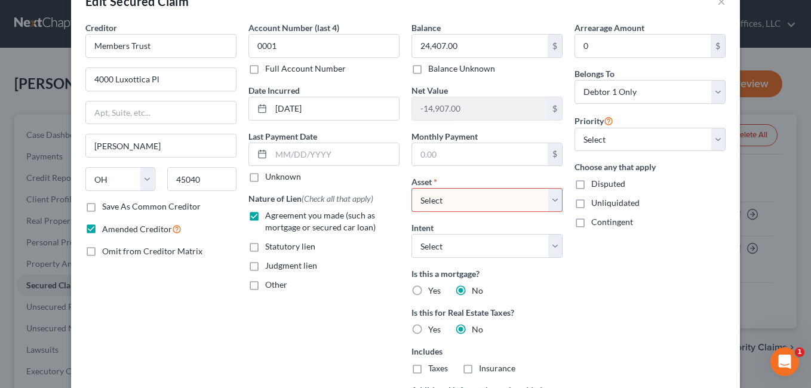
scroll to position [0, 0]
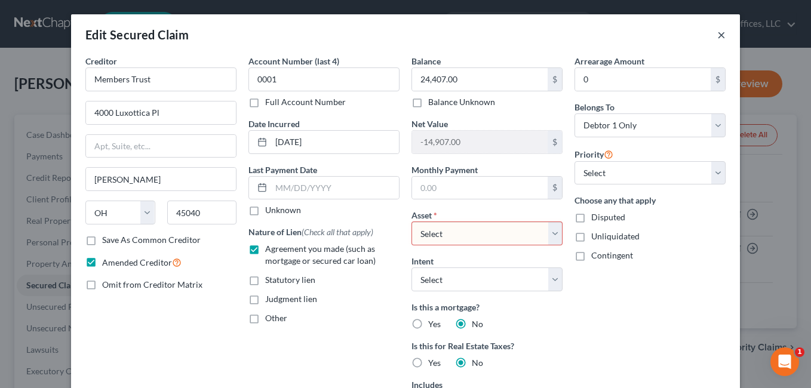
click at [721, 35] on button "×" at bounding box center [722, 34] width 8 height 14
click at [718, 32] on button "×" at bounding box center [722, 34] width 8 height 14
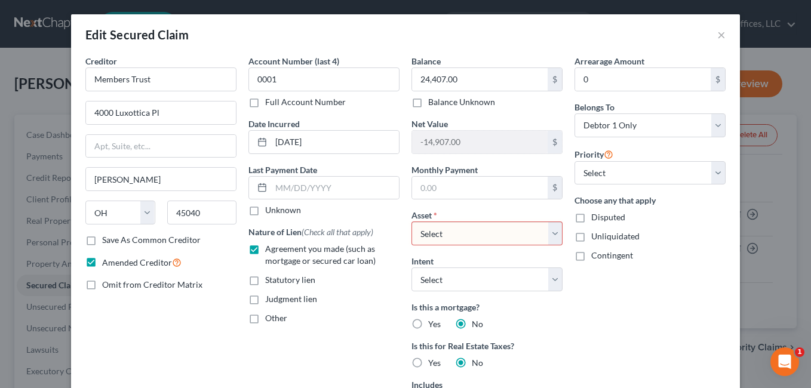
click at [556, 237] on select "Select Other Multiple Assets Electronics - Electronics Televisions and radios; …" at bounding box center [487, 234] width 151 height 24
click at [549, 233] on select "Select Other Multiple Assets Electronics - Electronics Televisions and radios; …" at bounding box center [487, 234] width 151 height 24
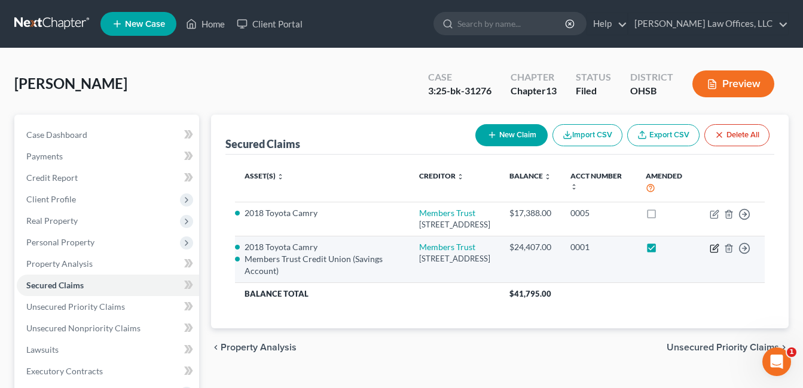
click at [716, 253] on icon "button" at bounding box center [714, 249] width 10 height 10
select select "36"
select select "1"
select select "2716174"
select select "0"
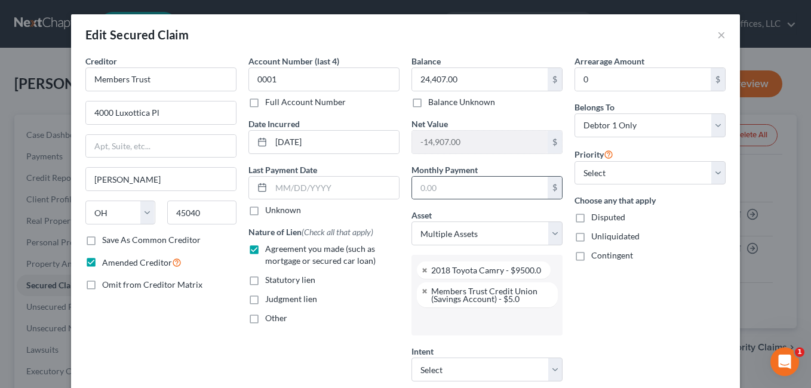
scroll to position [108, 0]
click at [422, 271] on link at bounding box center [425, 271] width 7 height 8
select select "2716178"
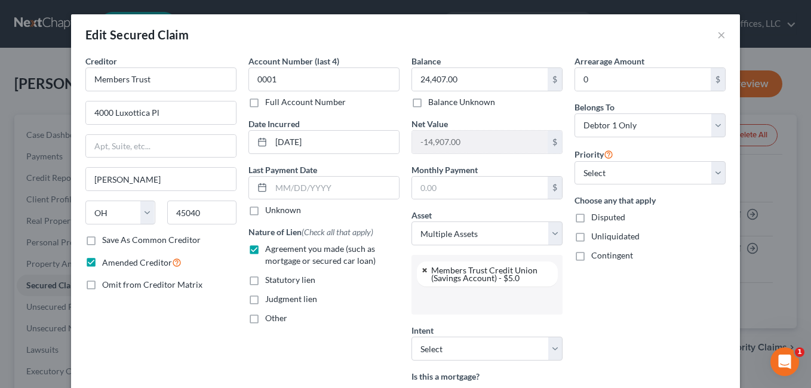
click at [422, 272] on link at bounding box center [425, 271] width 7 height 8
select select
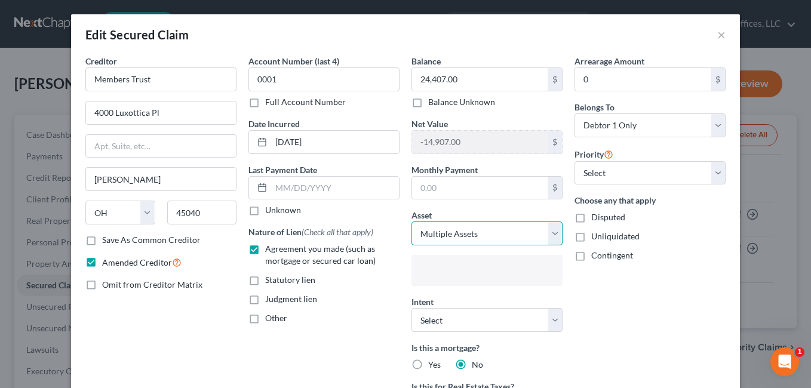
type input "Select assets..."
drag, startPoint x: 548, startPoint y: 231, endPoint x: 539, endPoint y: 222, distance: 12.7
click at [548, 231] on select "Select Other Multiple Assets Electronics - Electronics Televisions and radios; …" at bounding box center [487, 234] width 151 height 24
select select "0"
click at [412, 222] on select "Select Other Multiple Assets Electronics - Electronics Televisions and radios; …" at bounding box center [487, 234] width 151 height 24
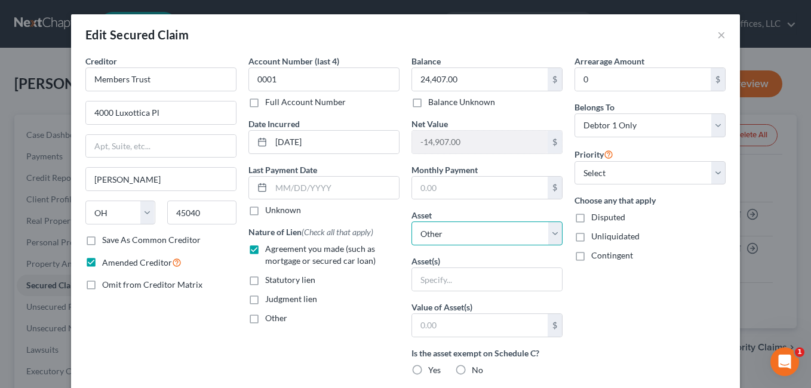
click at [550, 229] on select "Select Other Multiple Assets Electronics - Electronics Televisions and radios; …" at bounding box center [487, 234] width 151 height 24
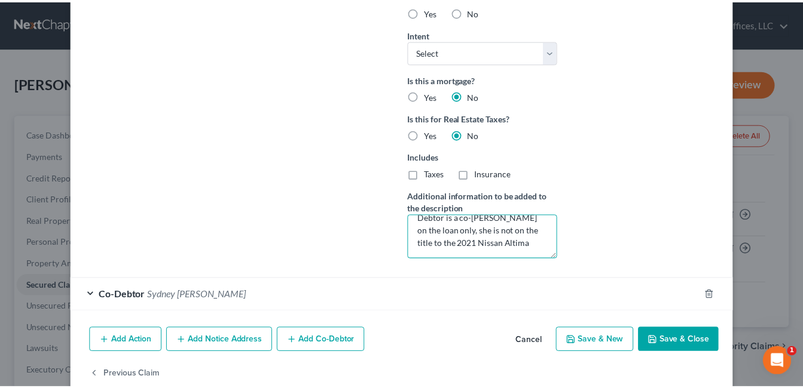
scroll to position [0, 0]
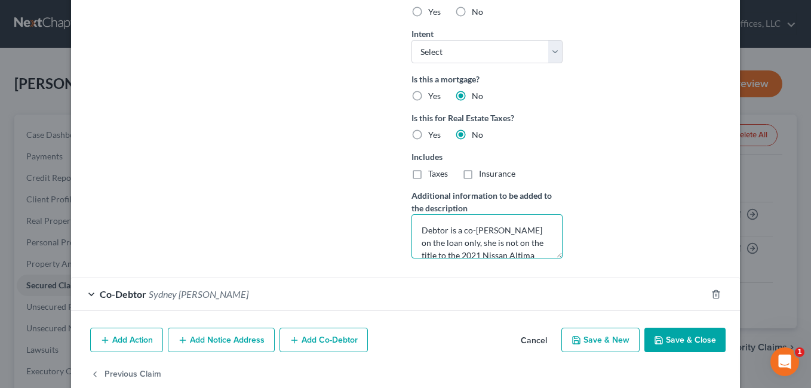
drag, startPoint x: 499, startPoint y: 252, endPoint x: 409, endPoint y: 218, distance: 96.4
click at [412, 218] on textarea "Debtor is a co-[PERSON_NAME] on the loan only, she is not on the title to the 2…" at bounding box center [487, 237] width 151 height 44
drag, startPoint x: 440, startPoint y: 243, endPoint x: 308, endPoint y: 124, distance: 177.7
click at [694, 337] on button "Save & Close" at bounding box center [685, 340] width 81 height 25
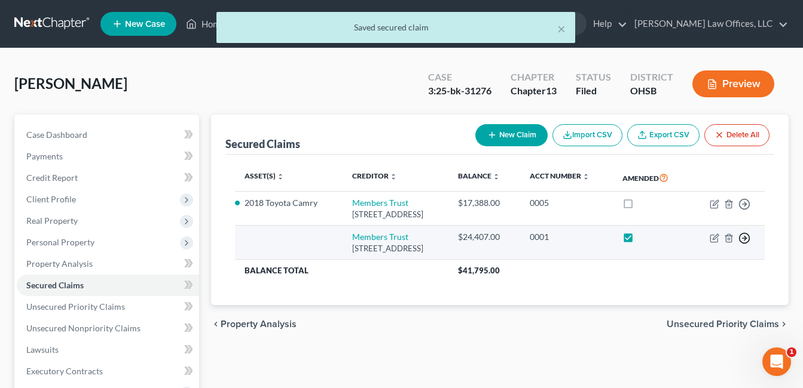
click at [745, 206] on polyline "button" at bounding box center [745, 204] width 2 height 4
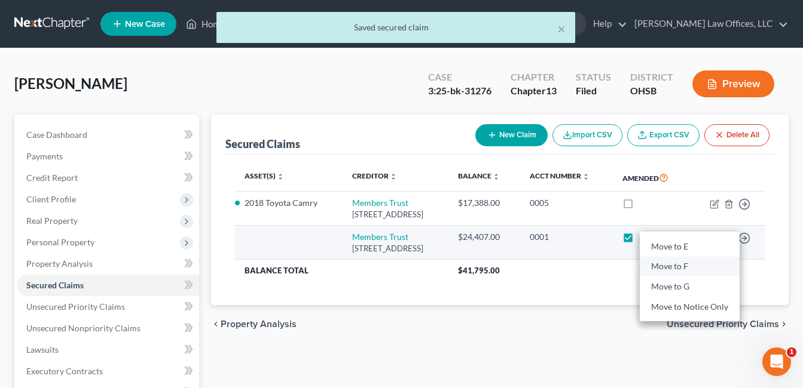
click at [689, 267] on link "Move to F" at bounding box center [689, 267] width 100 height 20
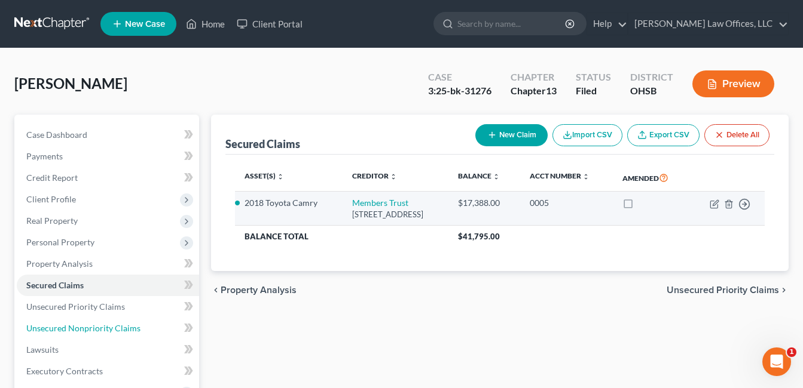
drag, startPoint x: 76, startPoint y: 326, endPoint x: 567, endPoint y: 214, distance: 503.9
click at [76, 326] on span "Unsecured Nonpriority Claims" at bounding box center [83, 328] width 114 height 10
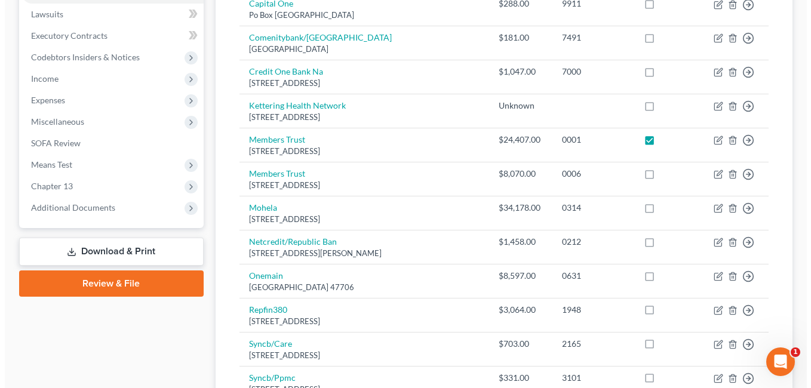
scroll to position [359, 0]
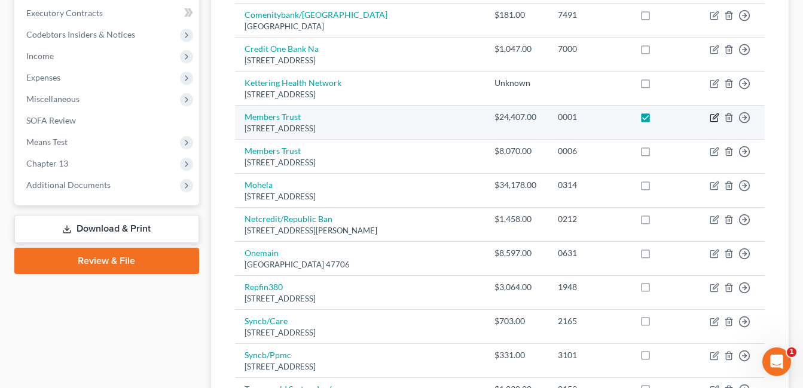
click at [714, 119] on icon "button" at bounding box center [714, 116] width 5 height 5
select select "36"
select select "0"
click at [712, 118] on div "Edit Unsecured Nonpriority Claim × Creditor * Members Trust 4000 Luxottica Pl M…" at bounding box center [401, 194] width 803 height 388
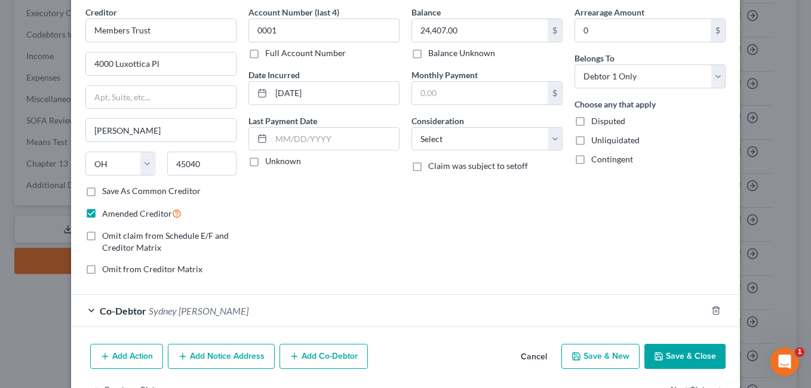
scroll to position [28, 0]
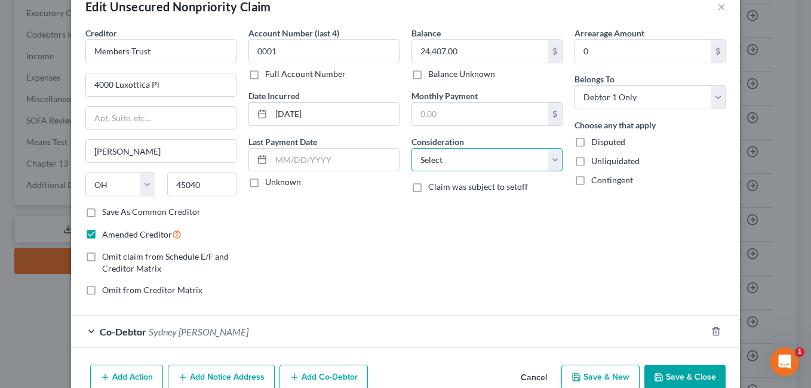
click at [550, 163] on select "Select Cable / Satellite Services Collection Agency Credit Card Debt Debt Couns…" at bounding box center [487, 160] width 151 height 24
select select "10"
click at [412, 148] on select "Select Cable / Satellite Services Collection Agency Credit Card Debt Debt Couns…" at bounding box center [487, 160] width 151 height 24
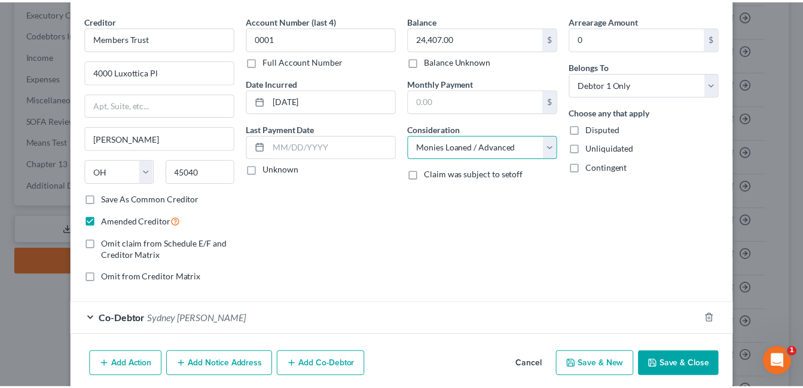
scroll to position [88, 0]
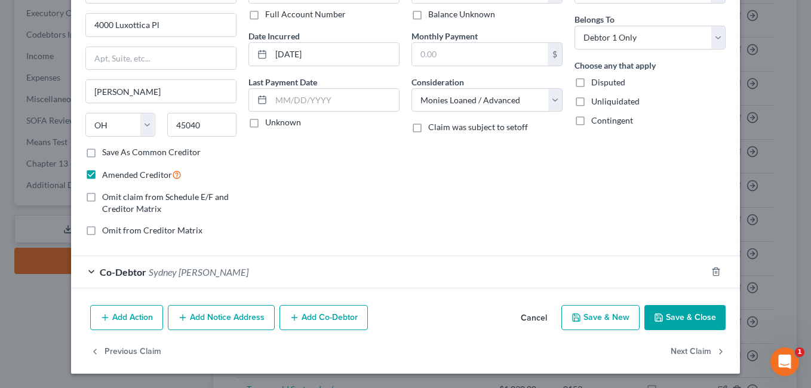
click at [671, 320] on button "Save & Close" at bounding box center [685, 317] width 81 height 25
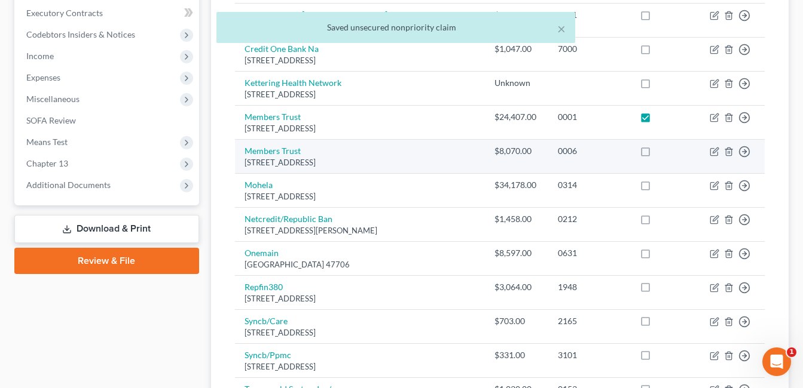
drag, startPoint x: 102, startPoint y: 223, endPoint x: 596, endPoint y: 152, distance: 499.3
click at [102, 223] on link "Download & Print" at bounding box center [106, 229] width 185 height 28
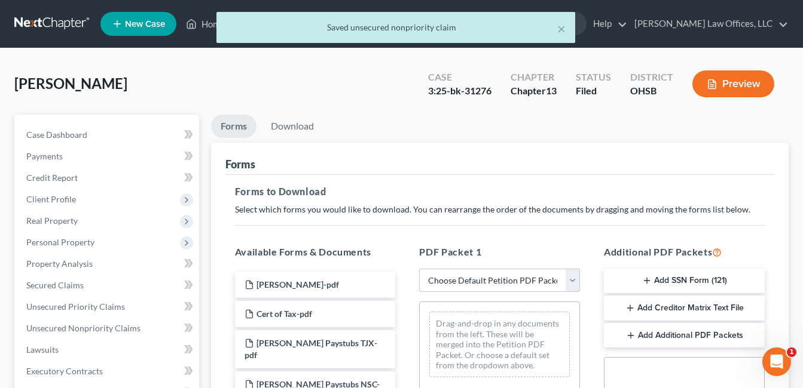
drag, startPoint x: 572, startPoint y: 281, endPoint x: 560, endPoint y: 267, distance: 18.2
click at [572, 281] on select "Choose Default Petition PDF Packet Complete Bankruptcy Petition (all forms and …" at bounding box center [499, 281] width 161 height 24
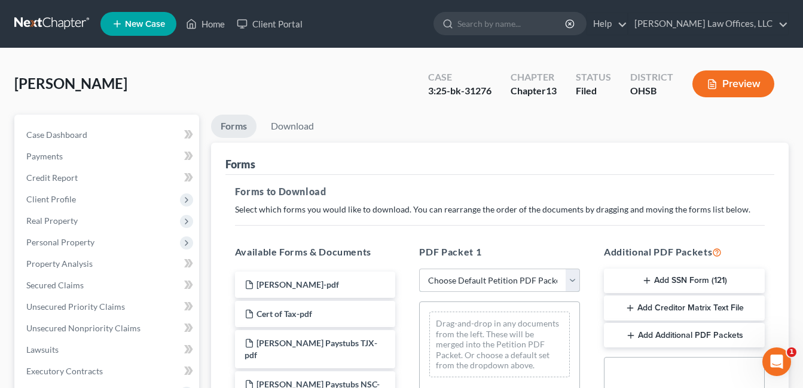
select select "2"
click at [419, 269] on select "Choose Default Petition PDF Packet Complete Bankruptcy Petition (all forms and …" at bounding box center [499, 281] width 161 height 24
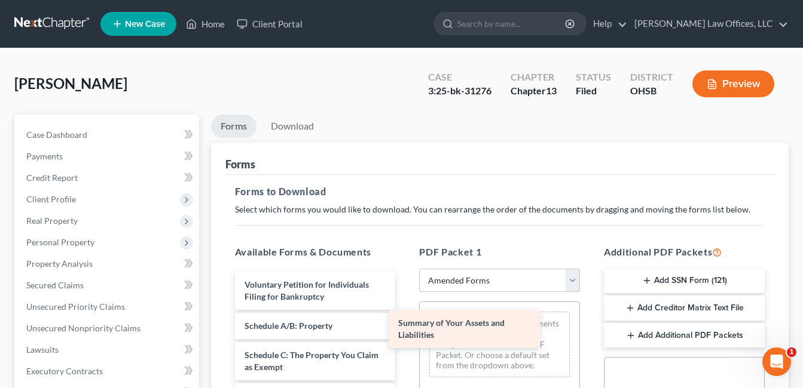
drag, startPoint x: 336, startPoint y: 324, endPoint x: 493, endPoint y: 321, distance: 157.2
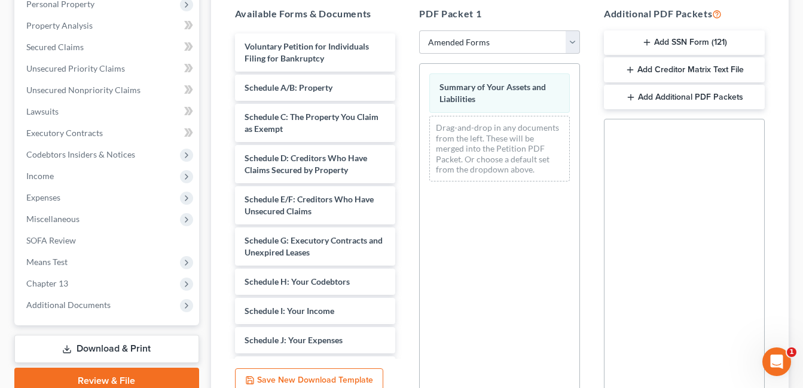
scroll to position [239, 0]
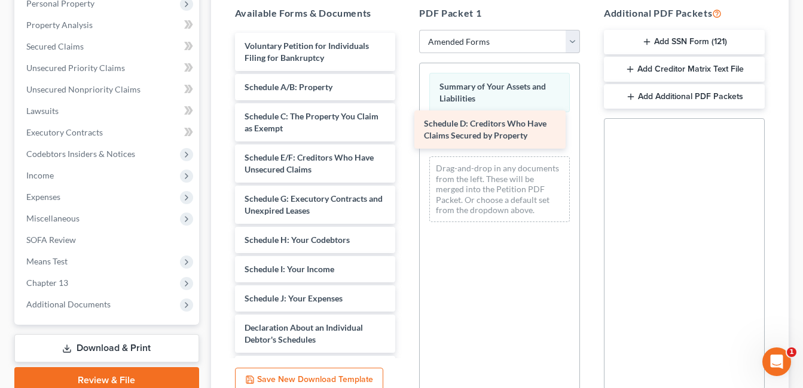
drag, startPoint x: 304, startPoint y: 160, endPoint x: 483, endPoint y: 126, distance: 181.9
click at [405, 126] on div "Schedule D: Creditors Who Have Claims Secured by Property Voluntary Petition fo…" at bounding box center [315, 305] width 180 height 544
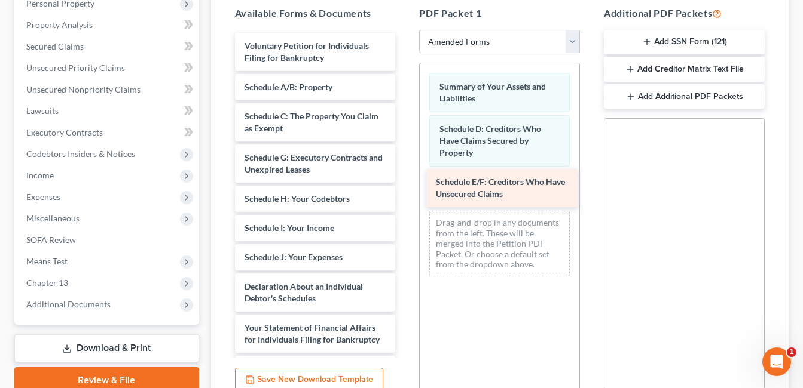
drag, startPoint x: 326, startPoint y: 157, endPoint x: 517, endPoint y: 182, distance: 192.8
click at [405, 182] on div "Schedule E/F: Creditors Who Have Unsecured Claims Voluntary Petition for Indivi…" at bounding box center [315, 284] width 180 height 503
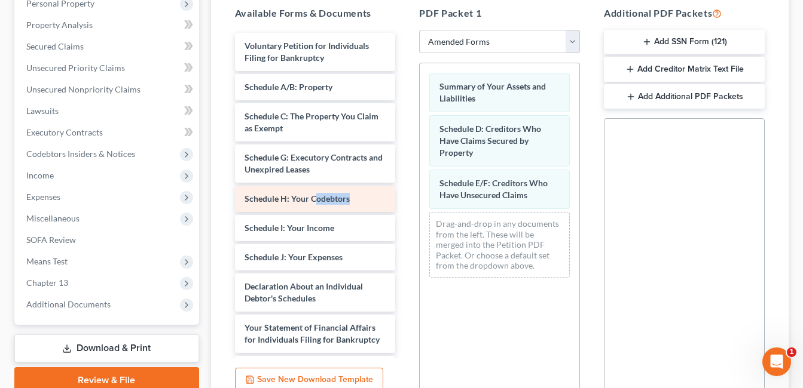
drag, startPoint x: 437, startPoint y: 222, endPoint x: 307, endPoint y: 200, distance: 132.8
click at [338, 203] on span "Schedule H: Your Codebtors" at bounding box center [296, 199] width 105 height 10
click at [307, 200] on div "Voluntary Petition for Individuals Filing for Bankruptcy Schedule A/B: Property…" at bounding box center [315, 284] width 180 height 503
drag, startPoint x: 307, startPoint y: 200, endPoint x: 407, endPoint y: 225, distance: 103.6
click at [391, 210] on div "Schedule H: Your Codebtors Voluntary Petition for Individuals Filing for Bankru…" at bounding box center [315, 284] width 180 height 503
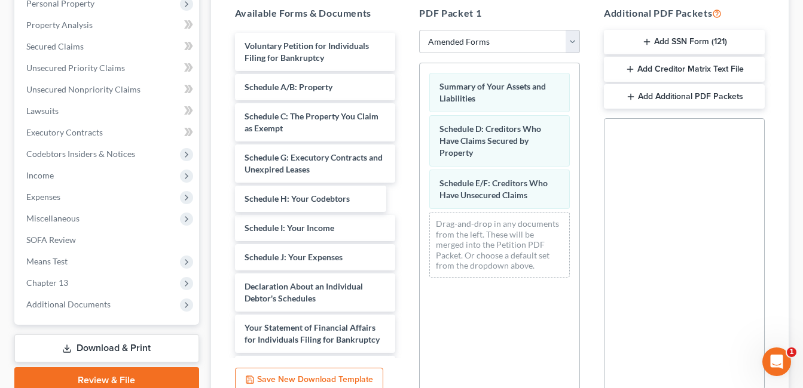
click at [304, 197] on span "Schedule H: Your Codebtors" at bounding box center [296, 199] width 105 height 10
click at [310, 197] on div "Voluntary Petition for Individuals Filing for Bankruptcy Schedule A/B: Property…" at bounding box center [315, 284] width 180 height 503
drag, startPoint x: 407, startPoint y: 225, endPoint x: 310, endPoint y: 197, distance: 101.5
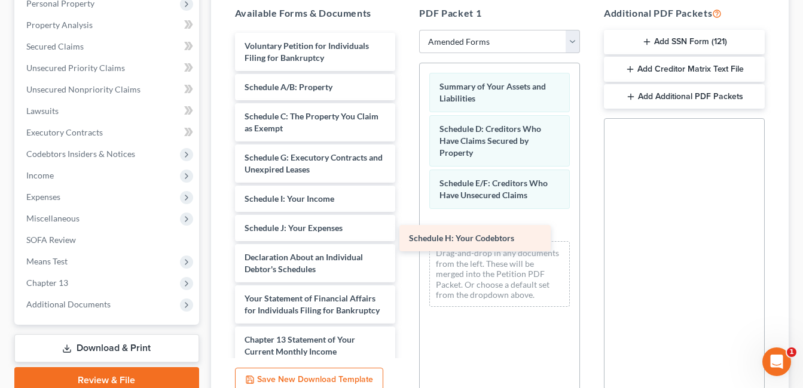
drag, startPoint x: 352, startPoint y: 200, endPoint x: 518, endPoint y: 238, distance: 170.5
click at [405, 238] on div "Schedule H: Your Codebtors Voluntary Petition for Individuals Filing for Bankru…" at bounding box center [315, 269] width 180 height 473
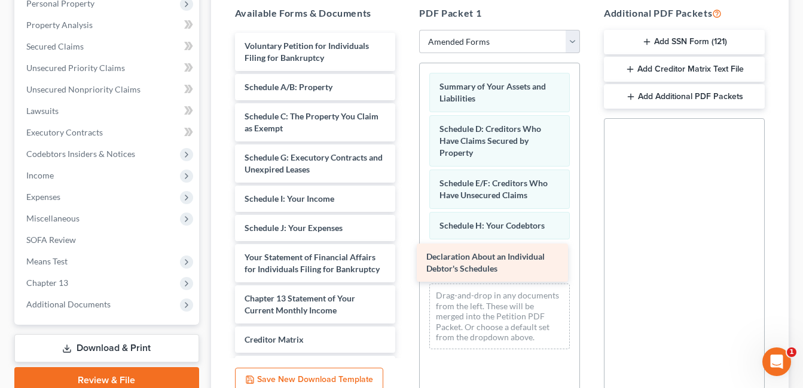
drag, startPoint x: 336, startPoint y: 262, endPoint x: 517, endPoint y: 262, distance: 181.7
click at [405, 262] on div "Declaration About an Individual Debtor's Schedules Voluntary Petition for Indiv…" at bounding box center [315, 249] width 180 height 432
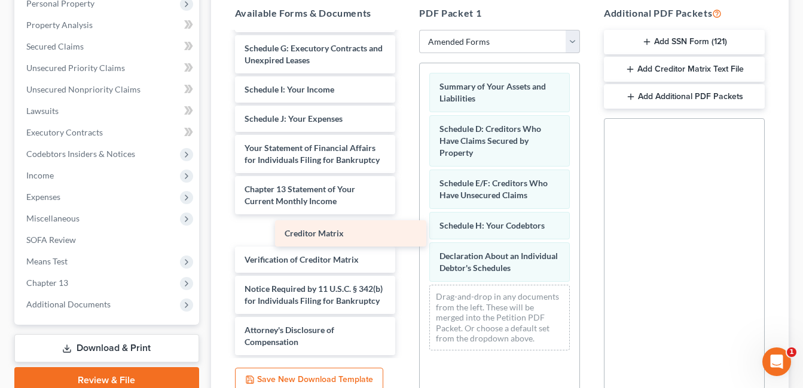
scroll to position [104, 0]
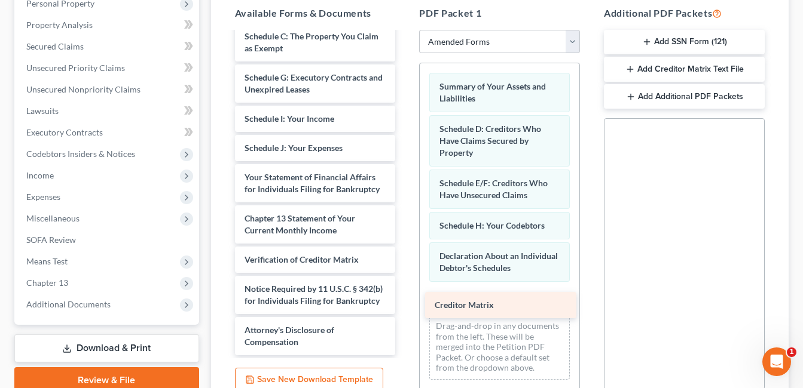
drag, startPoint x: 304, startPoint y: 219, endPoint x: 494, endPoint y: 305, distance: 208.8
click at [405, 305] on div "Creditor Matrix Voluntary Petition for Individuals Filing for Bankruptcy Schedu…" at bounding box center [315, 154] width 180 height 403
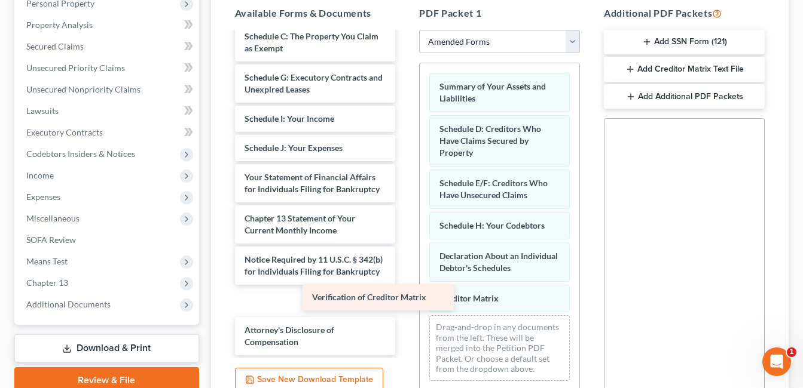
scroll to position [75, 0]
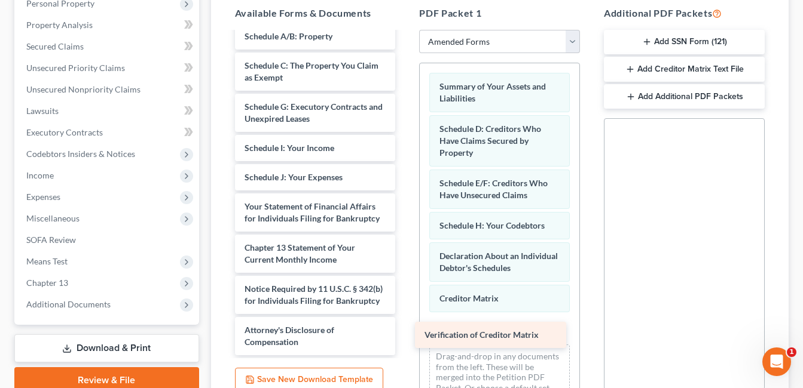
drag, startPoint x: 318, startPoint y: 244, endPoint x: 498, endPoint y: 330, distance: 199.6
click at [405, 330] on div "Verification of Creditor Matrix Voluntary Petition for Individuals Filing for B…" at bounding box center [315, 168] width 180 height 373
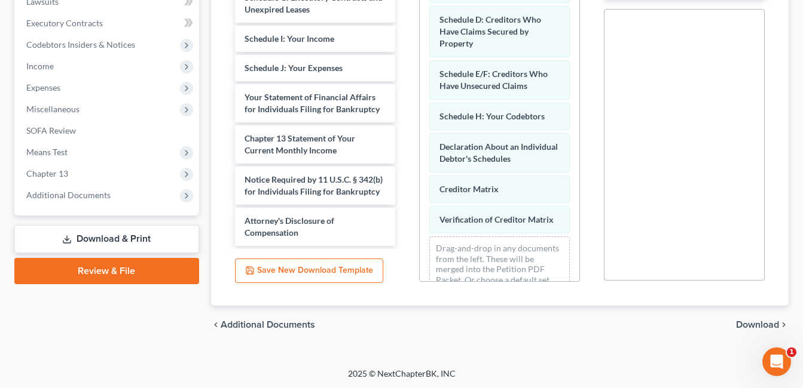
scroll to position [350, 0]
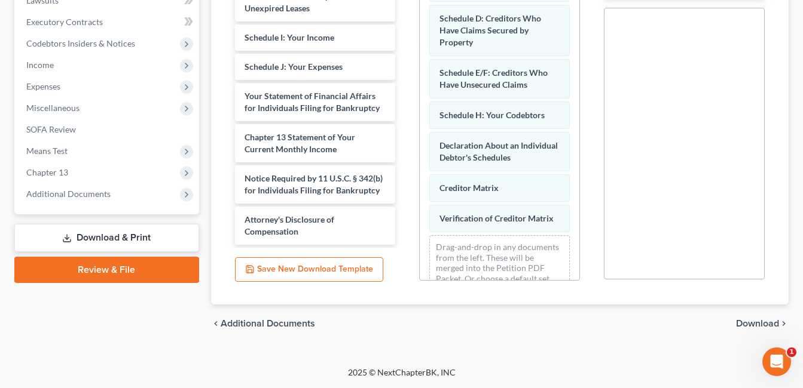
click at [770, 323] on span "Download" at bounding box center [757, 324] width 43 height 10
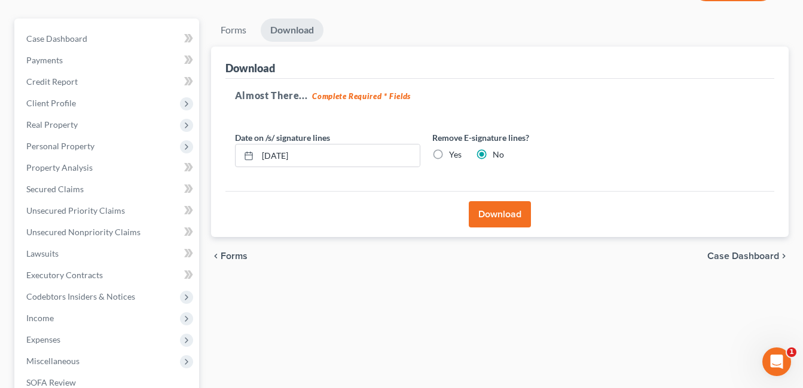
scroll to position [51, 0]
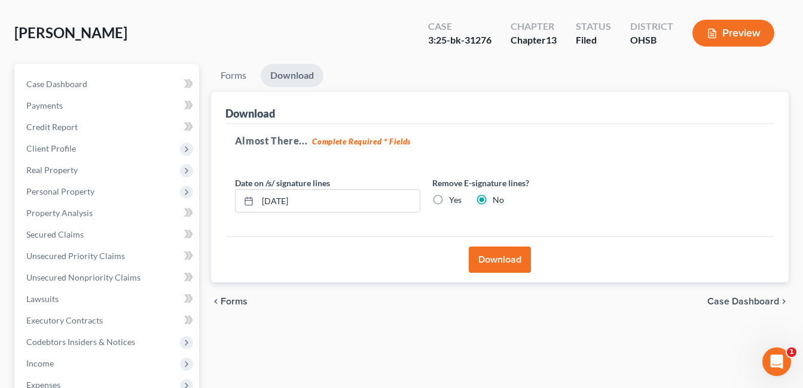
click at [498, 253] on button "Download" at bounding box center [499, 260] width 62 height 26
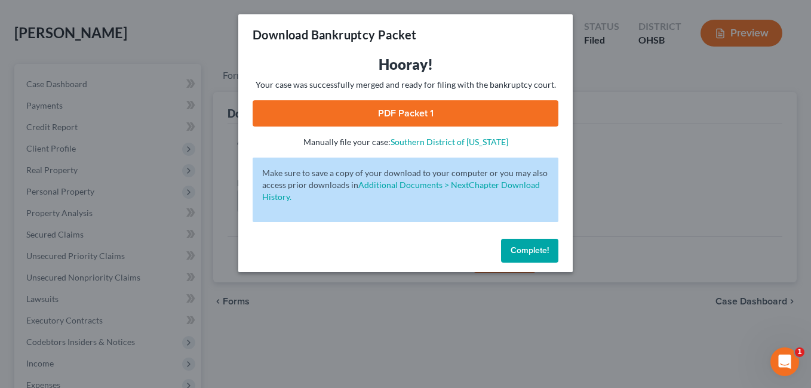
click at [415, 117] on link "PDF Packet 1" at bounding box center [406, 113] width 306 height 26
drag, startPoint x: 531, startPoint y: 251, endPoint x: 194, endPoint y: 204, distance: 340.8
click at [531, 251] on span "Complete!" at bounding box center [530, 251] width 38 height 10
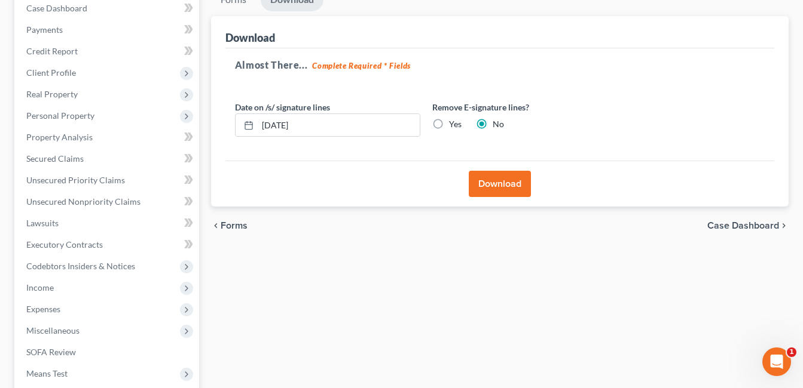
scroll to position [290, 0]
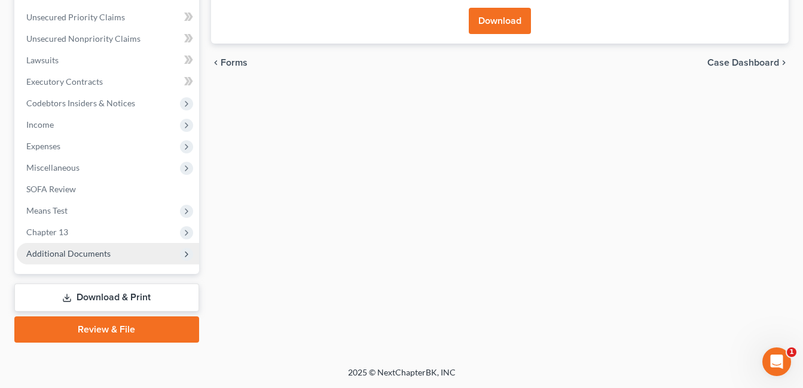
click at [76, 253] on span "Additional Documents" at bounding box center [68, 254] width 84 height 10
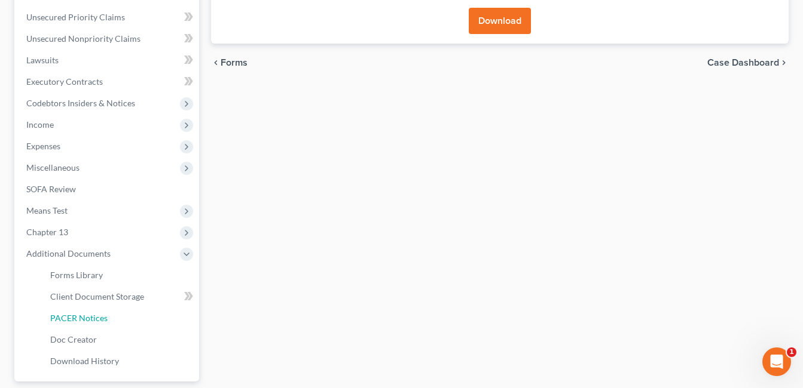
drag, startPoint x: 79, startPoint y: 314, endPoint x: 357, endPoint y: 258, distance: 283.5
click at [79, 315] on span "PACER Notices" at bounding box center [78, 318] width 57 height 10
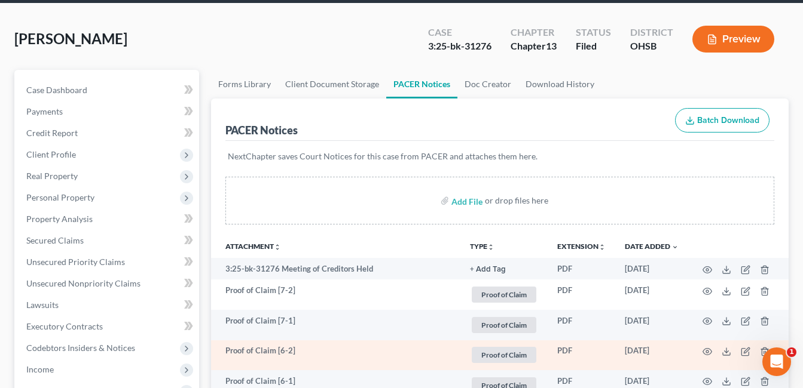
scroll to position [120, 0]
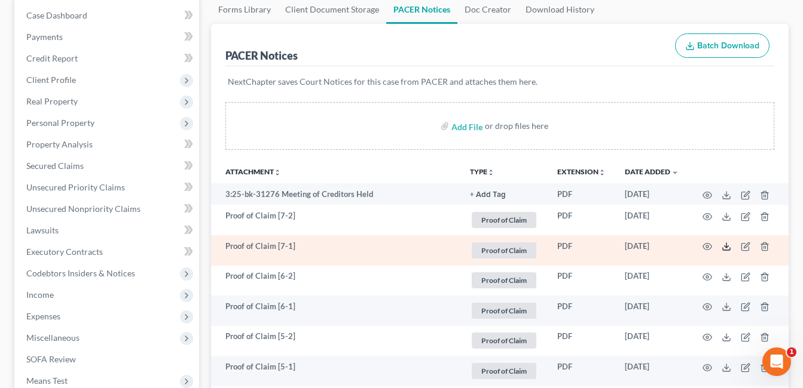
click at [725, 249] on icon at bounding box center [726, 247] width 10 height 10
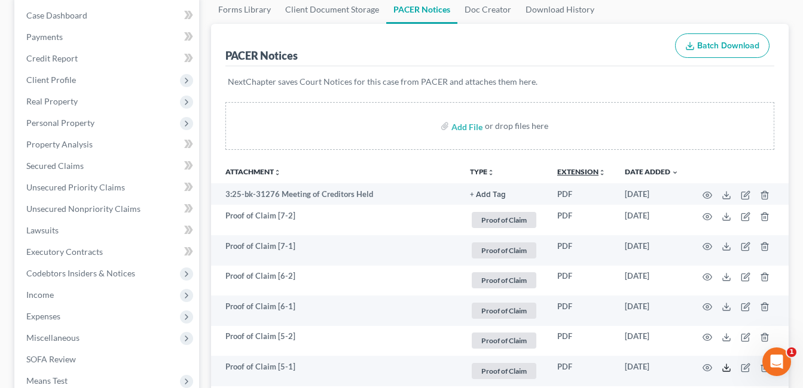
drag, startPoint x: 725, startPoint y: 367, endPoint x: 583, endPoint y: 169, distance: 244.0
click at [725, 367] on icon at bounding box center [726, 368] width 10 height 10
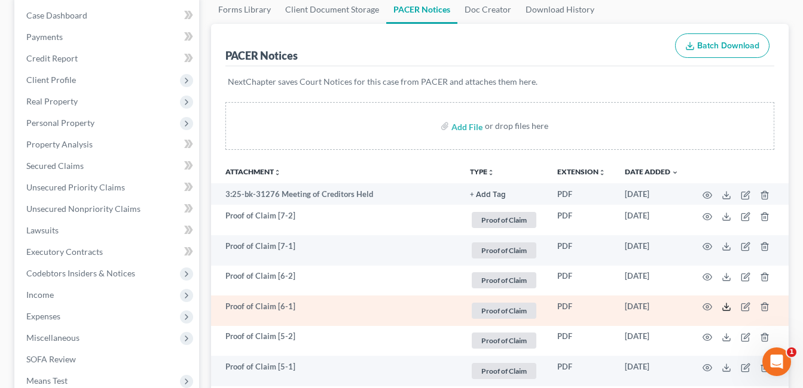
click at [730, 309] on icon at bounding box center [726, 307] width 10 height 10
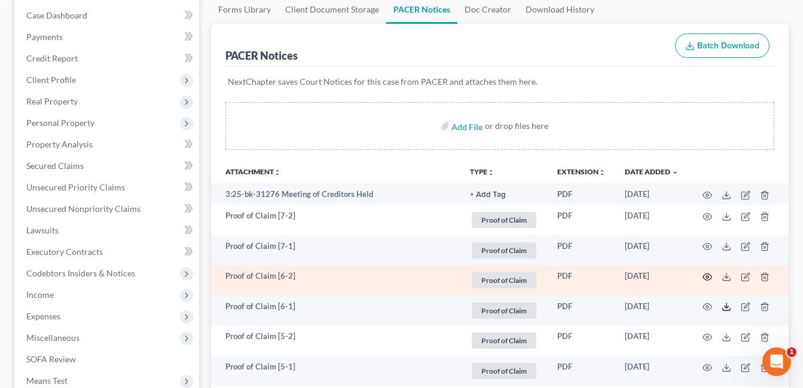
click at [726, 308] on line at bounding box center [726, 306] width 0 height 5
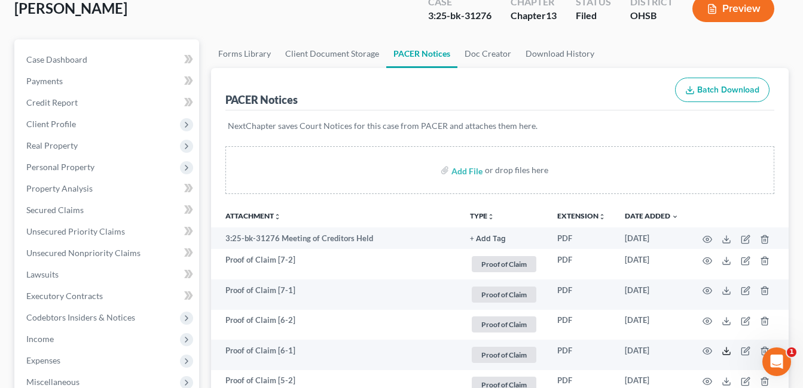
scroll to position [0, 0]
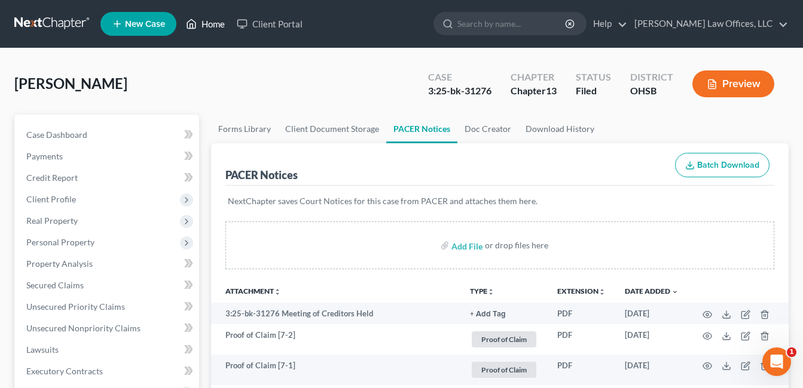
drag, startPoint x: 196, startPoint y: 26, endPoint x: 303, endPoint y: 56, distance: 111.1
click at [196, 25] on icon at bounding box center [192, 24] width 8 height 9
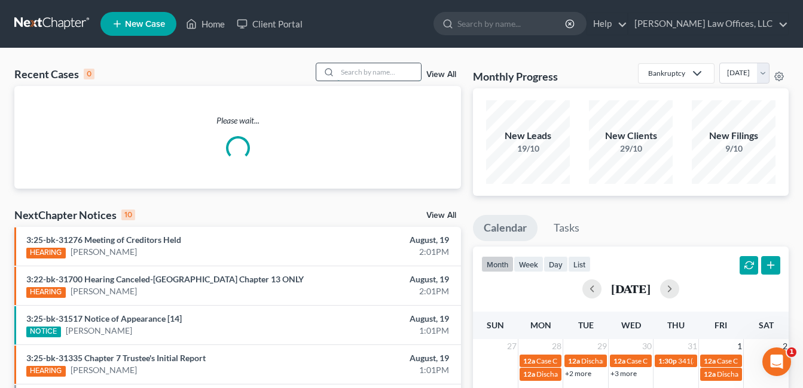
click at [341, 72] on input "search" at bounding box center [379, 71] width 84 height 17
